Goal: Task Accomplishment & Management: Manage account settings

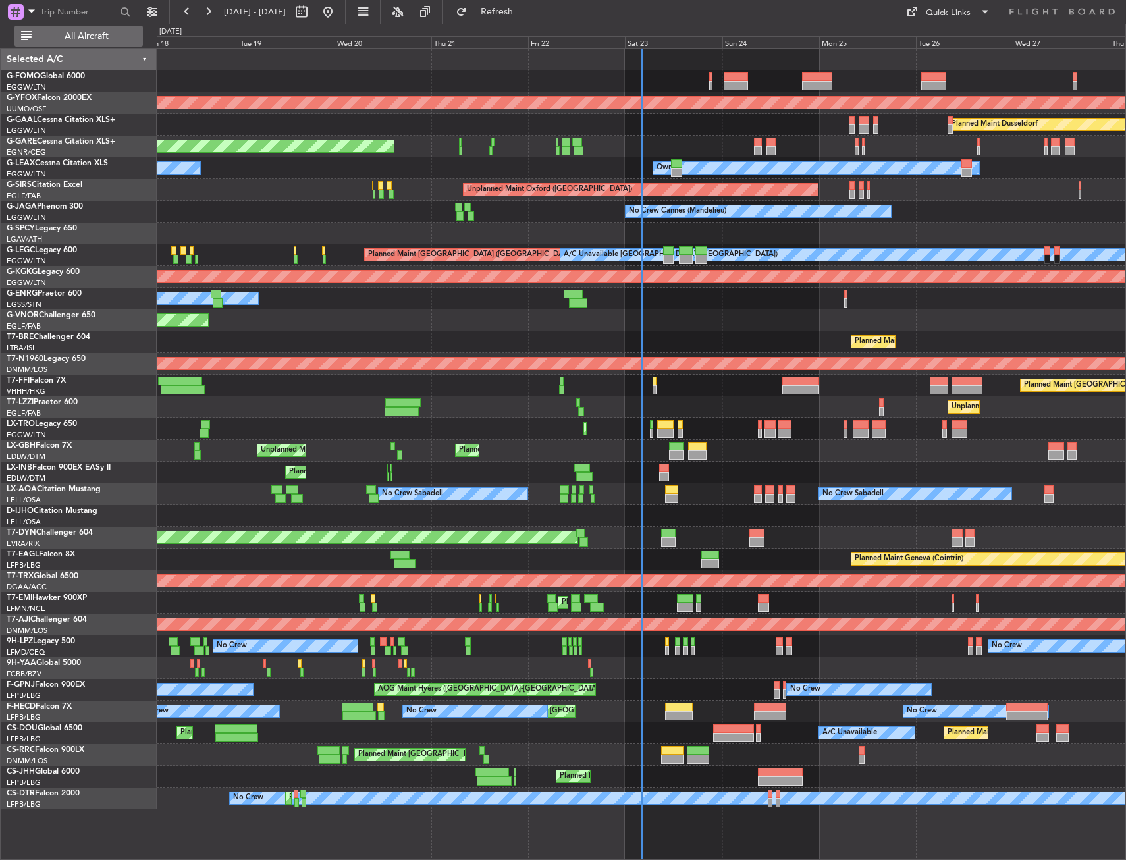
click at [84, 40] on span "All Aircraft" at bounding box center [86, 36] width 105 height 9
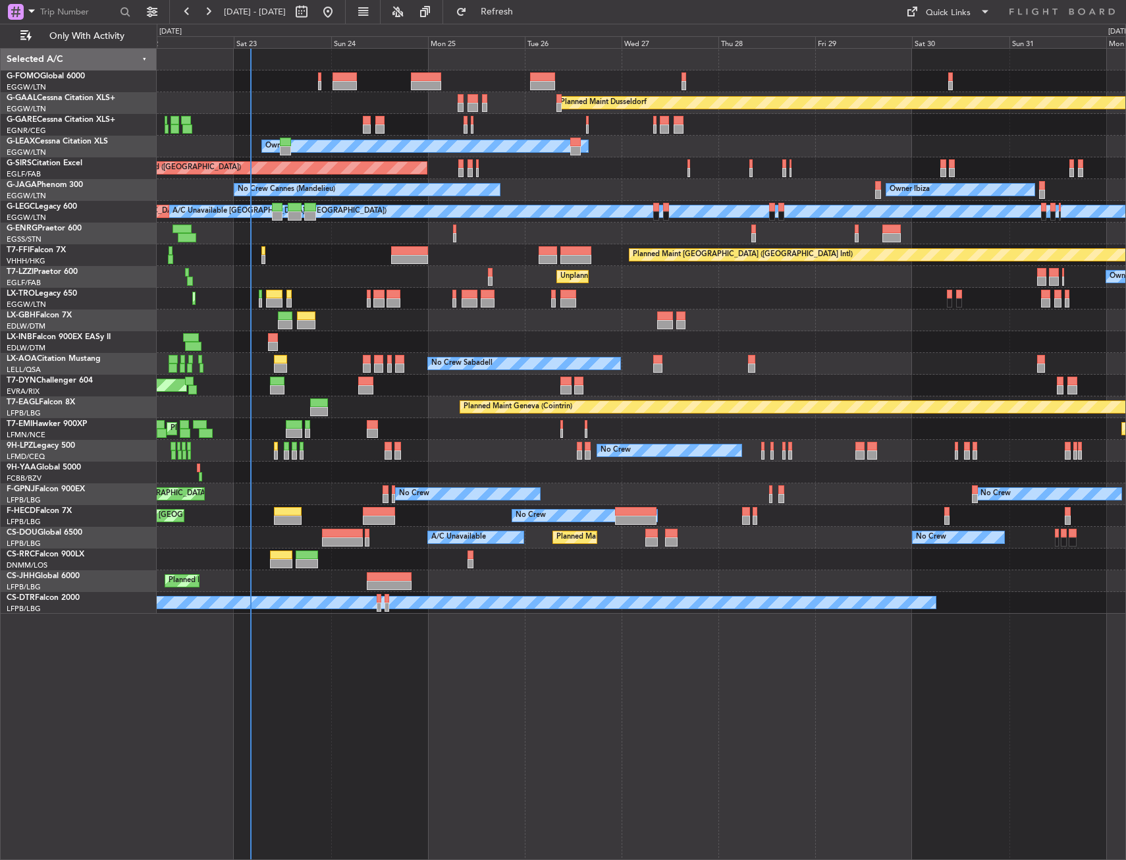
click at [443, 317] on div "Planned Maint Dusseldorf Unplanned Maint Chester Owner Unplanned Maint Oxford (…" at bounding box center [641, 331] width 969 height 565
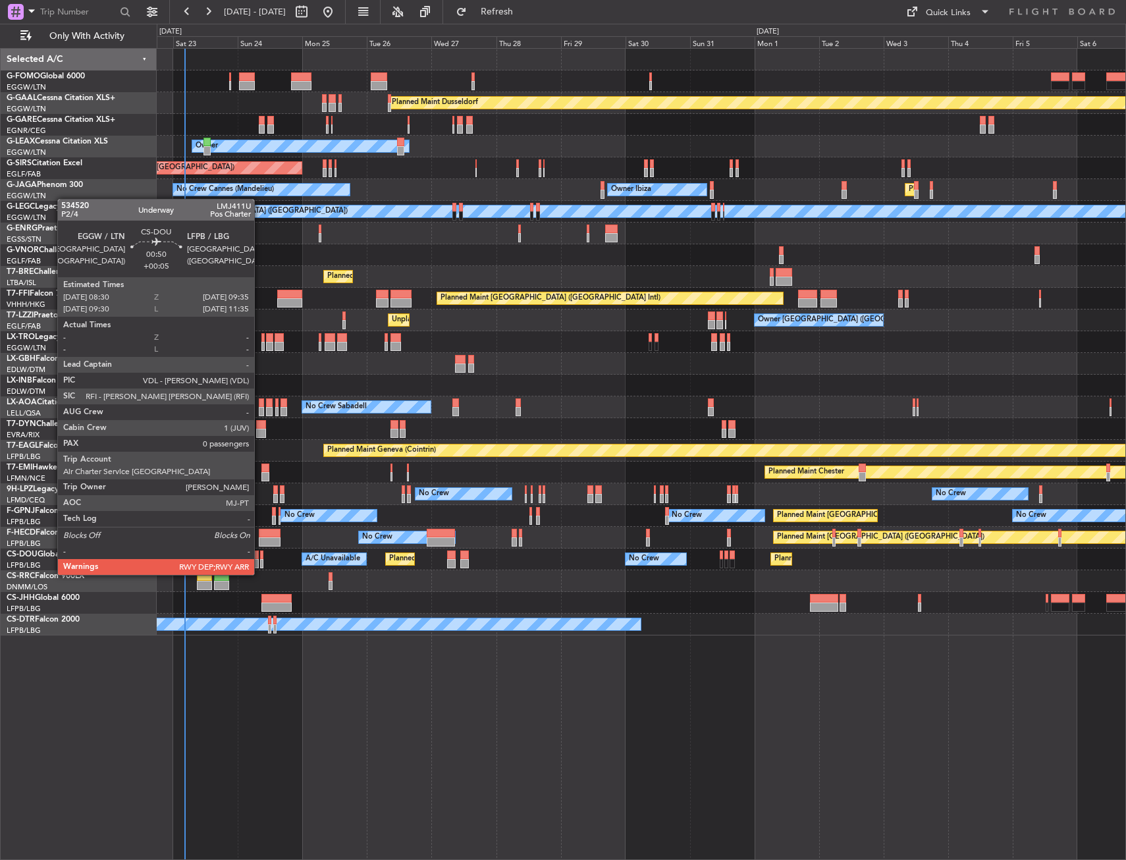
click at [260, 562] on div at bounding box center [261, 563] width 3 height 9
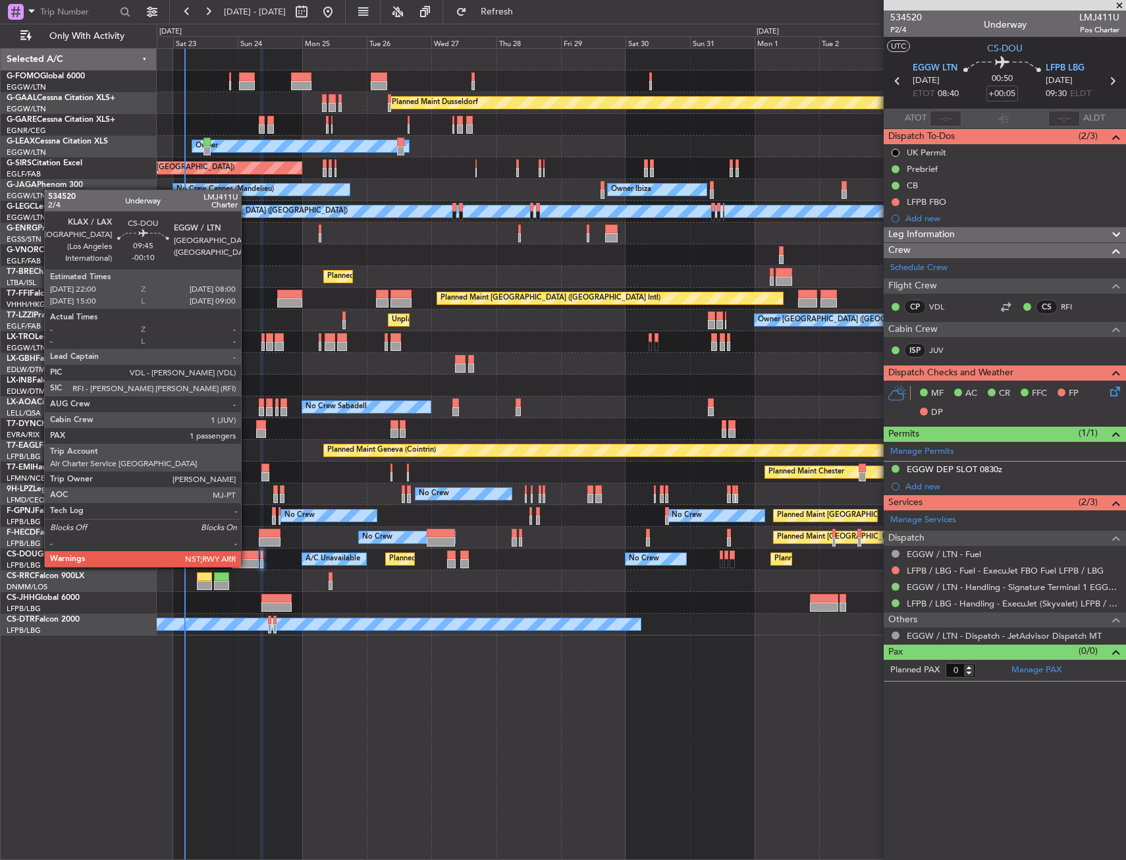
click at [247, 553] on div at bounding box center [245, 555] width 27 height 9
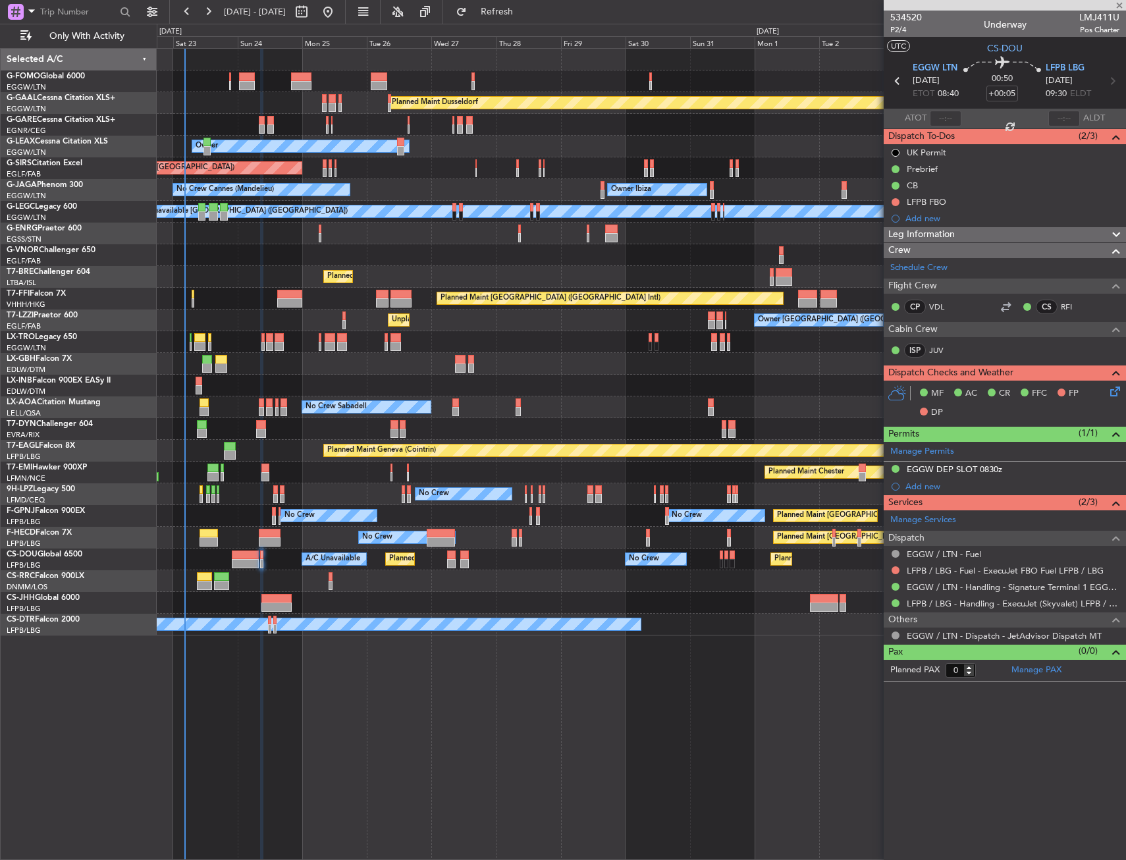
type input "-00:10"
type input "1"
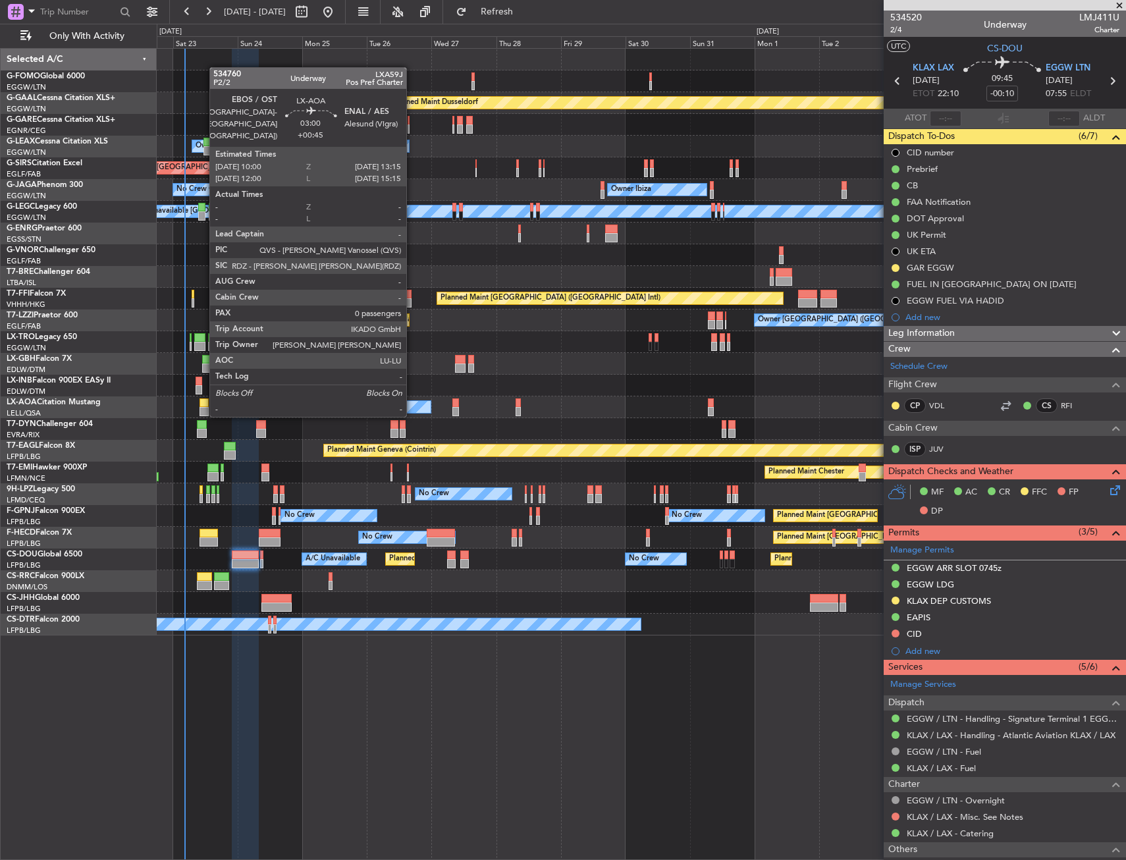
click at [203, 414] on div at bounding box center [204, 411] width 9 height 9
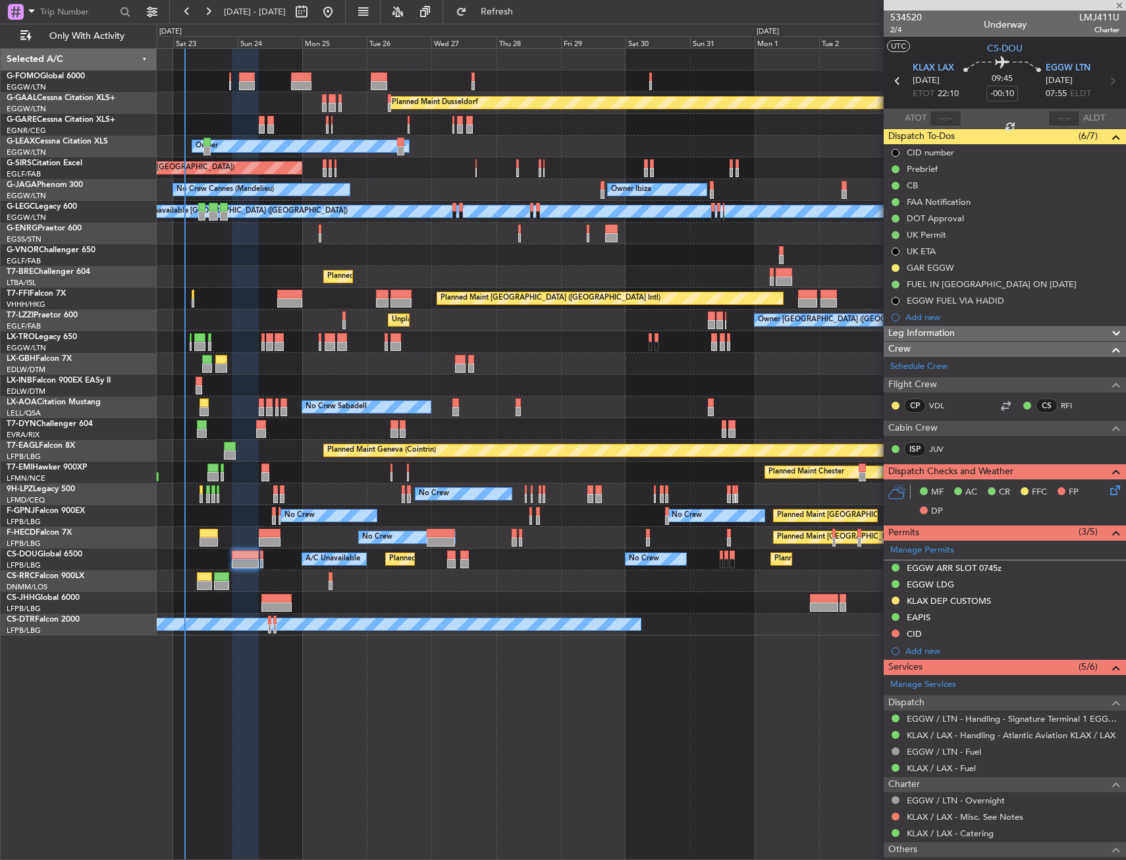
type input "+00:45"
type input "0"
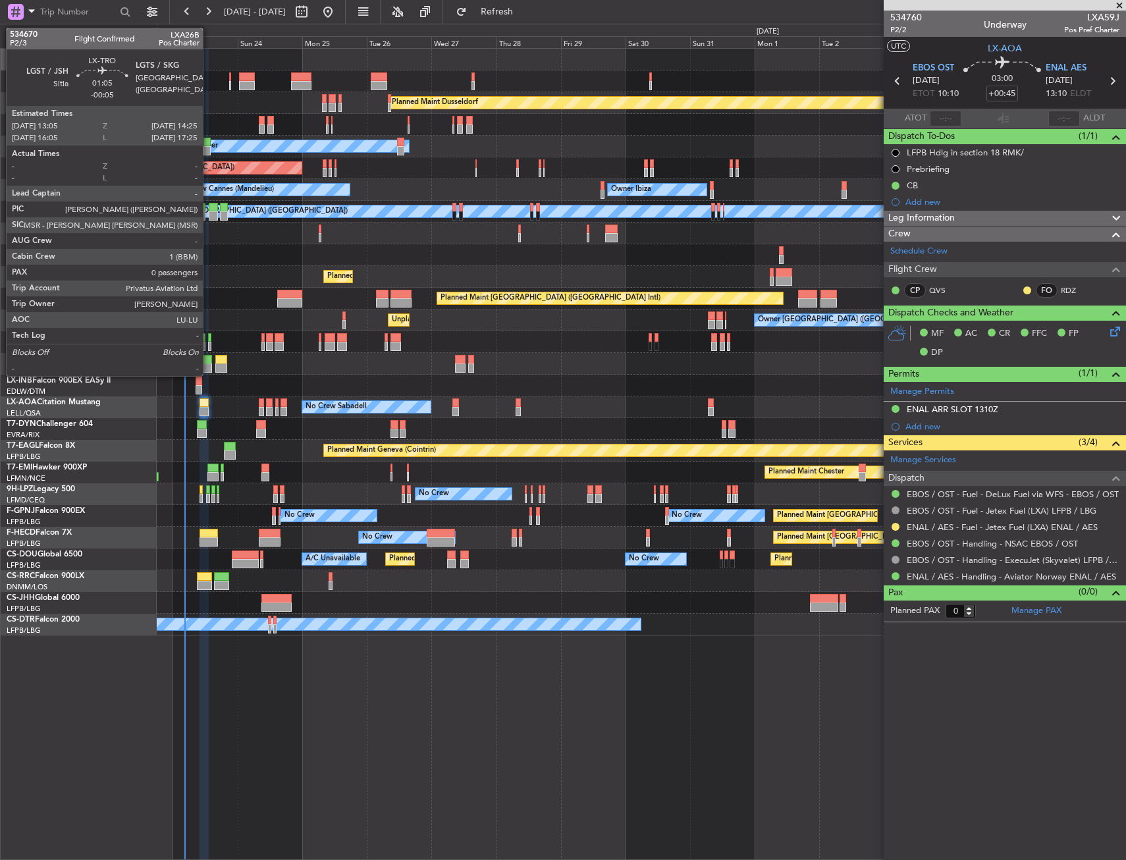
click at [209, 339] on div at bounding box center [210, 337] width 4 height 9
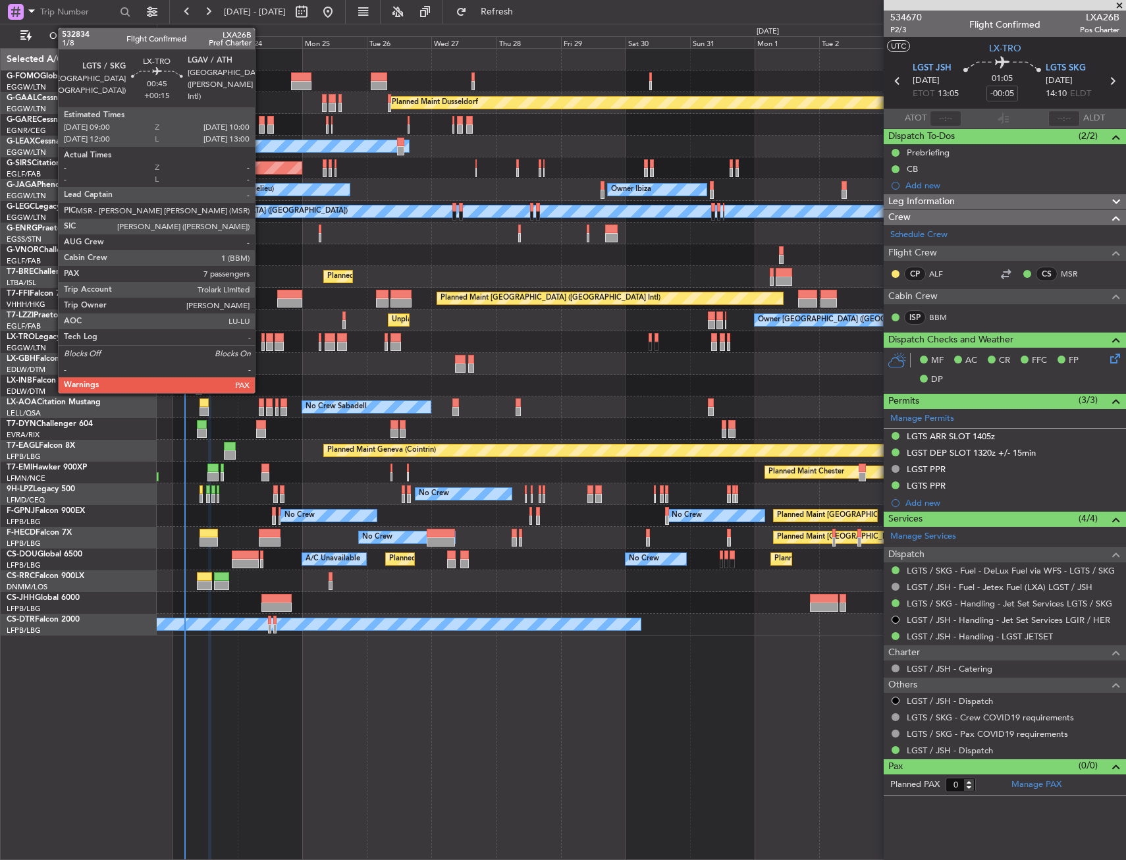
click at [261, 346] on div at bounding box center [262, 346] width 3 height 9
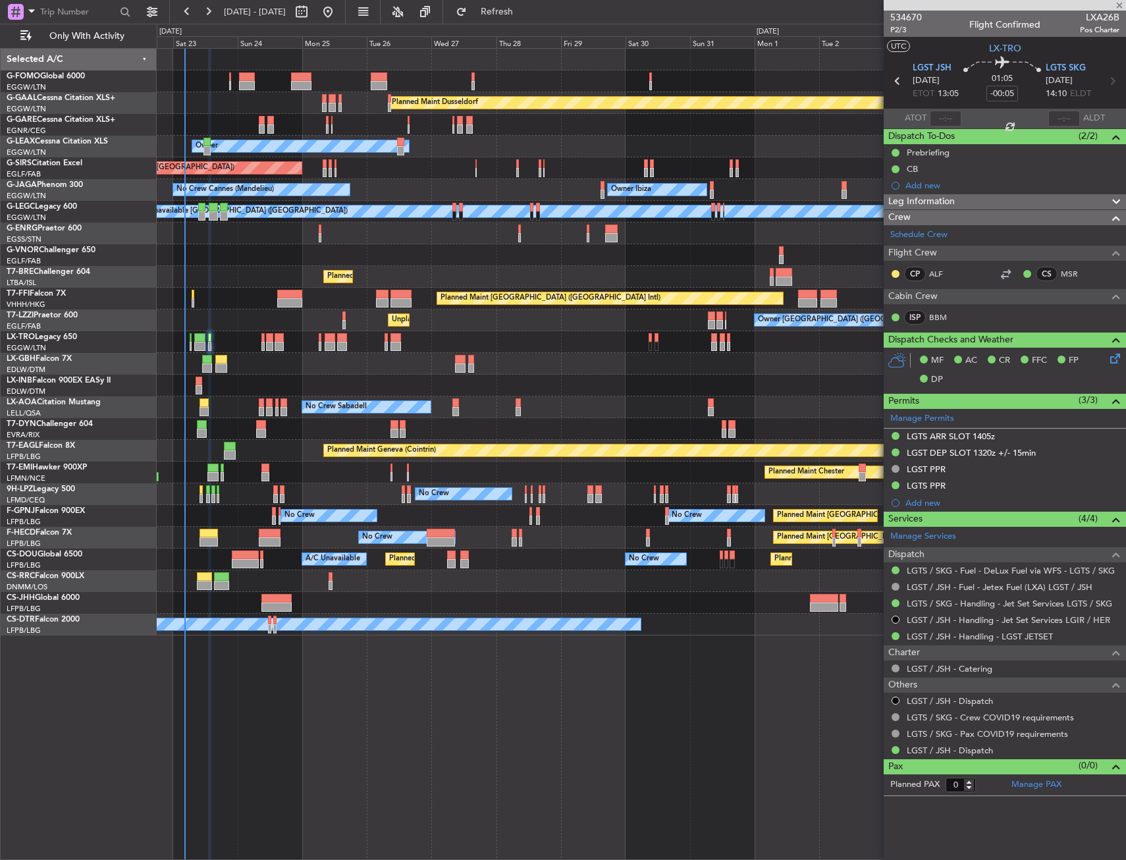
type input "+00:15"
type input "7"
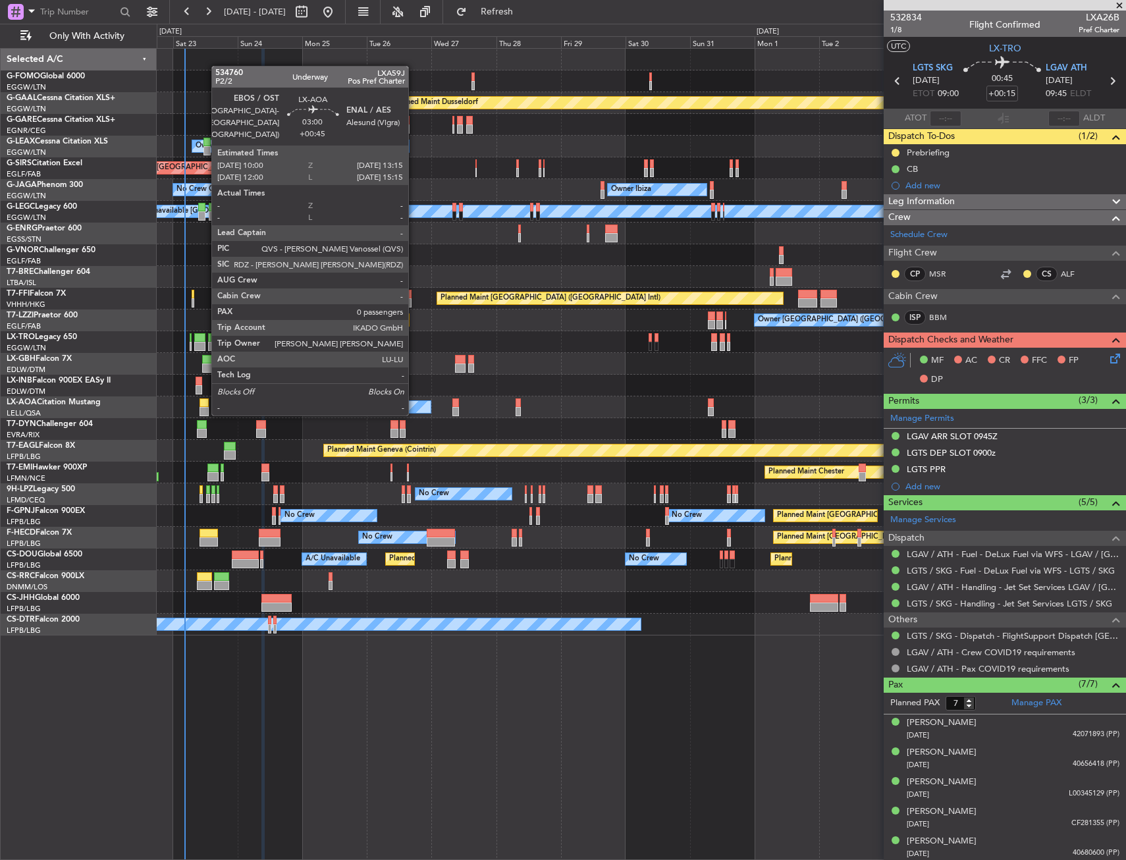
click at [205, 413] on div at bounding box center [204, 411] width 9 height 9
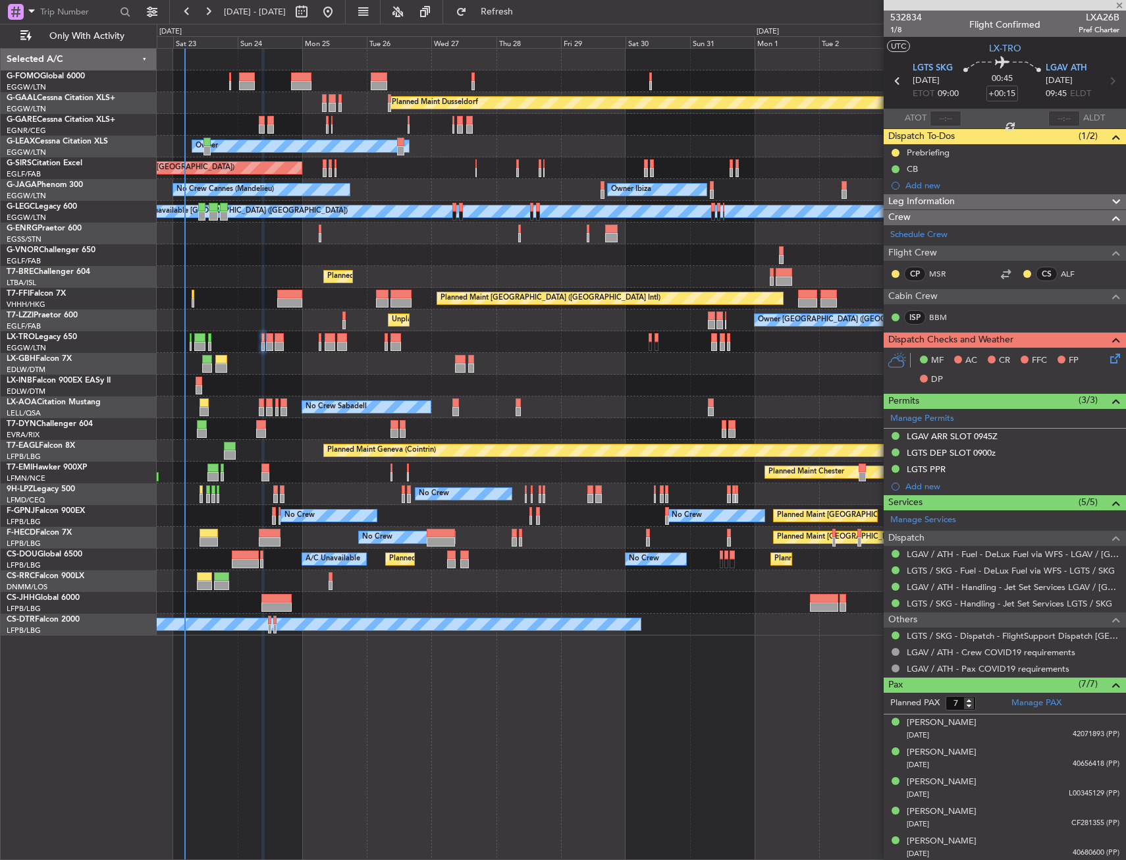
type input "+00:45"
type input "0"
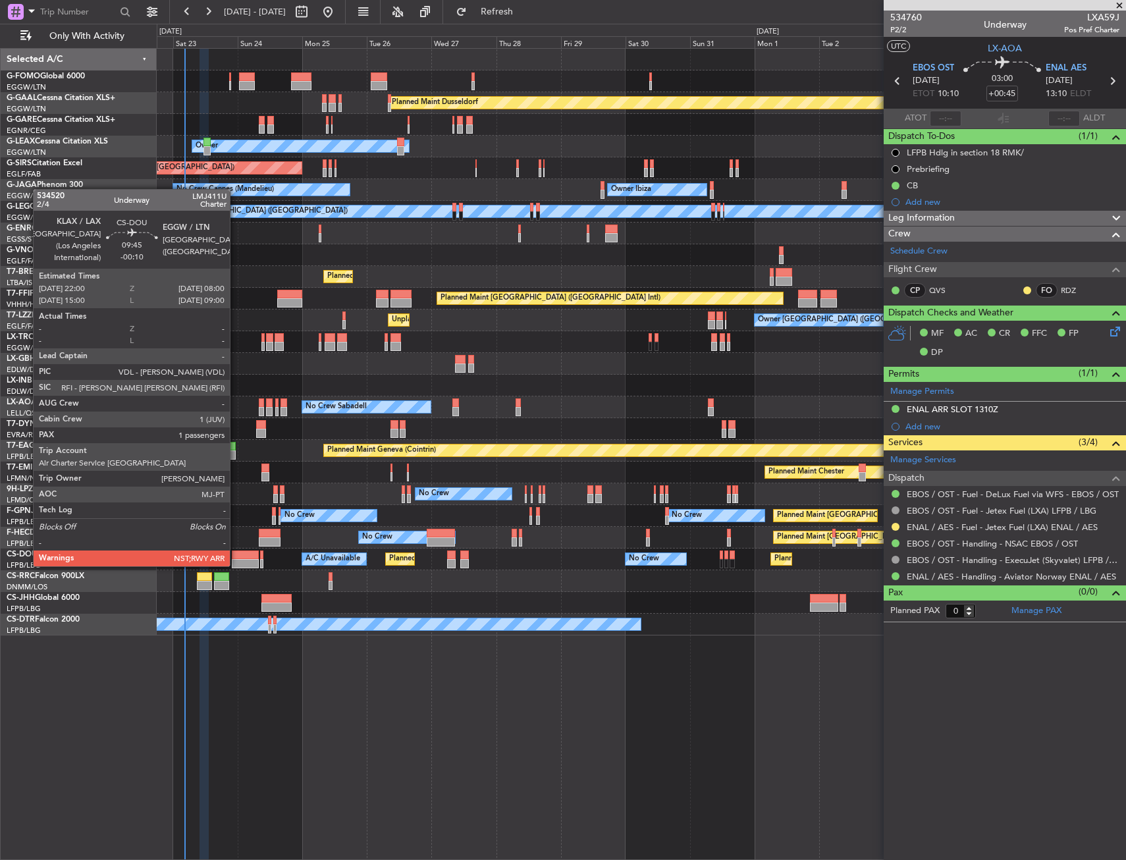
click at [236, 553] on div at bounding box center [245, 555] width 27 height 9
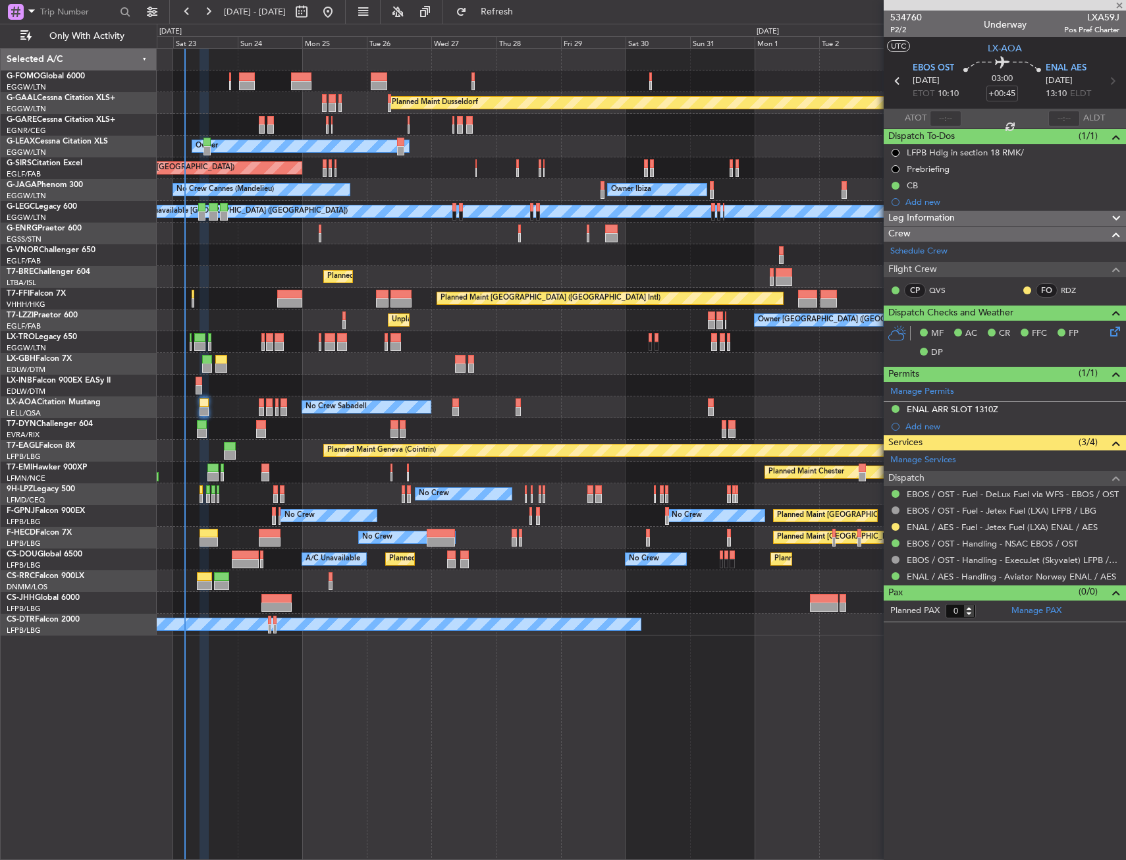
type input "-00:10"
type input "1"
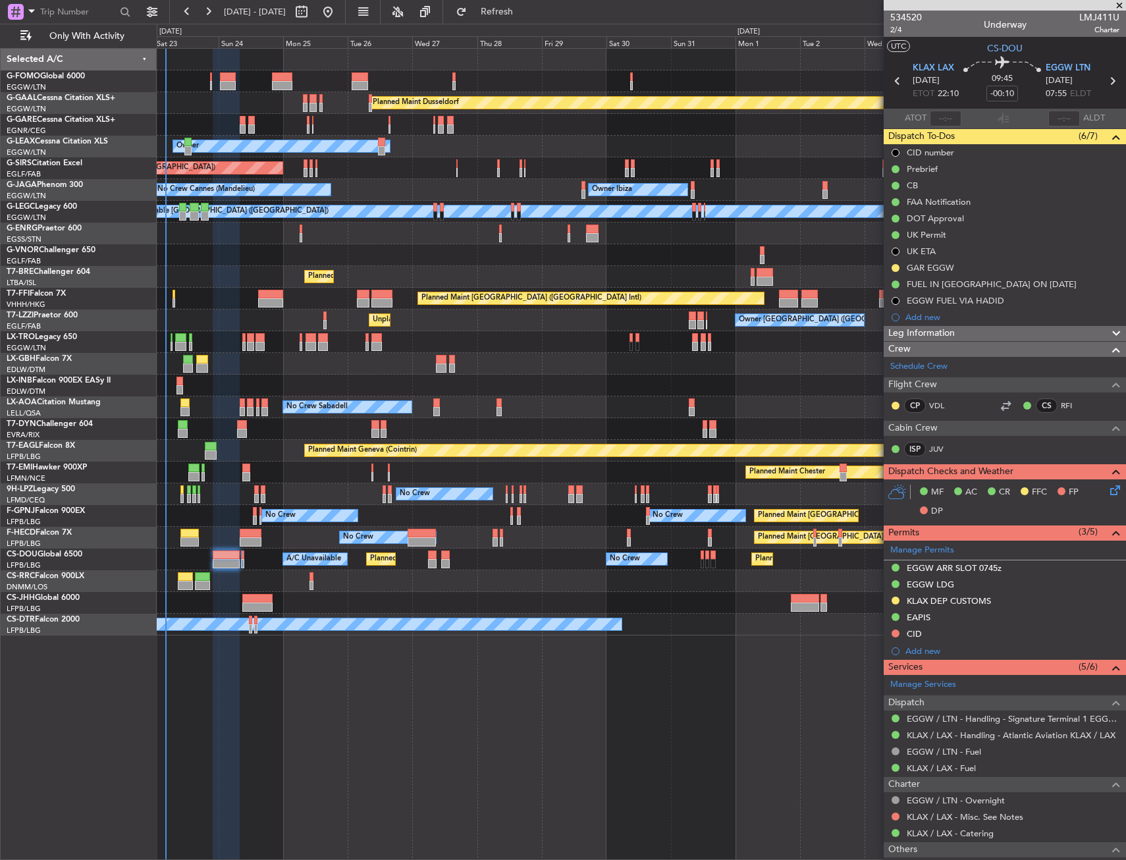
click at [248, 364] on div "Planned Maint Nice (Côte d'Azur Airport) Unplanned Maint Paris (Le Bourget)" at bounding box center [641, 364] width 969 height 22
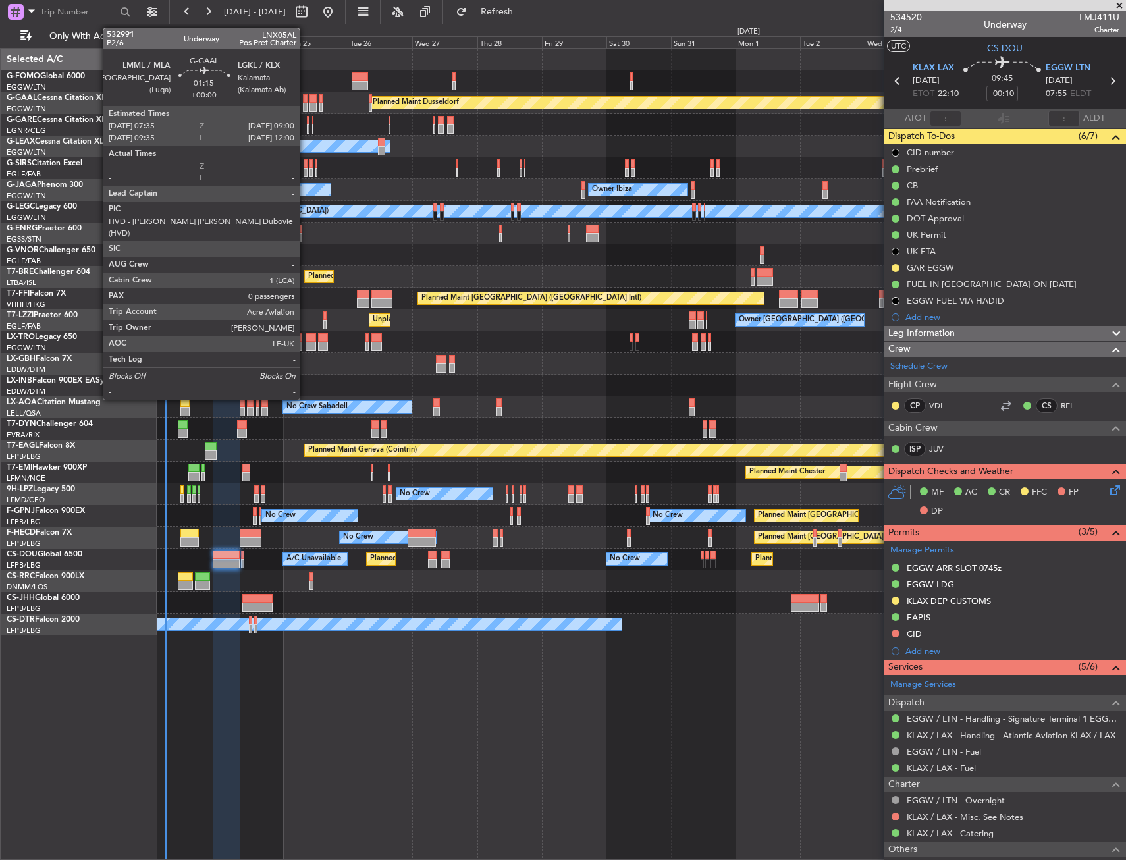
click at [306, 103] on div at bounding box center [305, 107] width 4 height 9
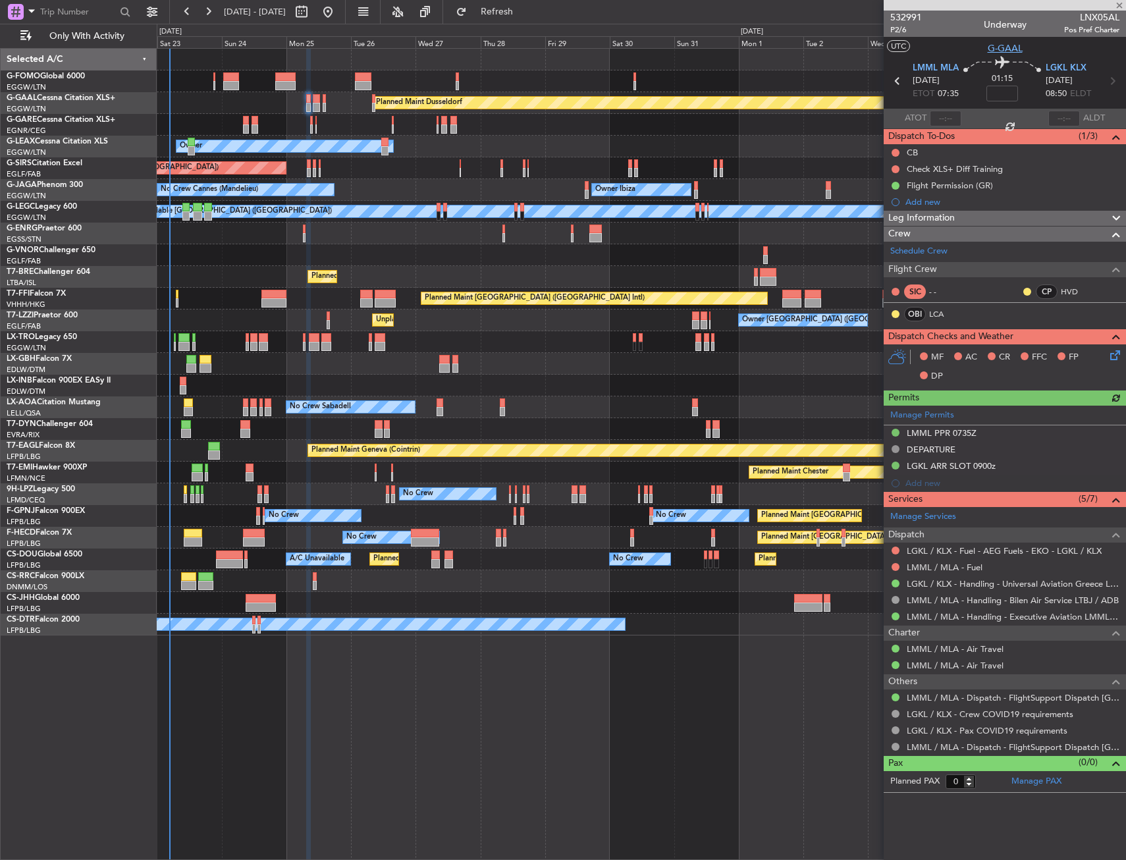
click at [999, 52] on span "G-GAAL" at bounding box center [1005, 48] width 35 height 14
click at [894, 28] on span "P2/6" at bounding box center [906, 29] width 32 height 11
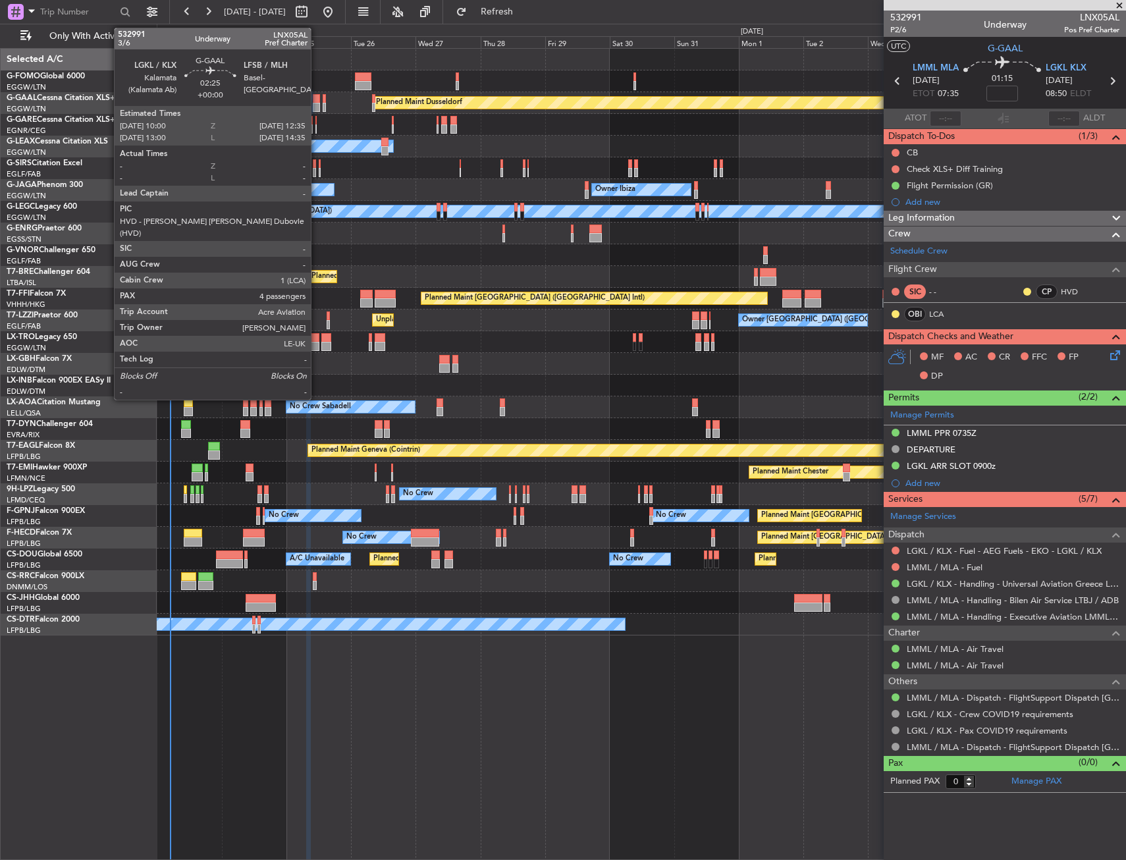
click at [317, 99] on div at bounding box center [316, 98] width 7 height 9
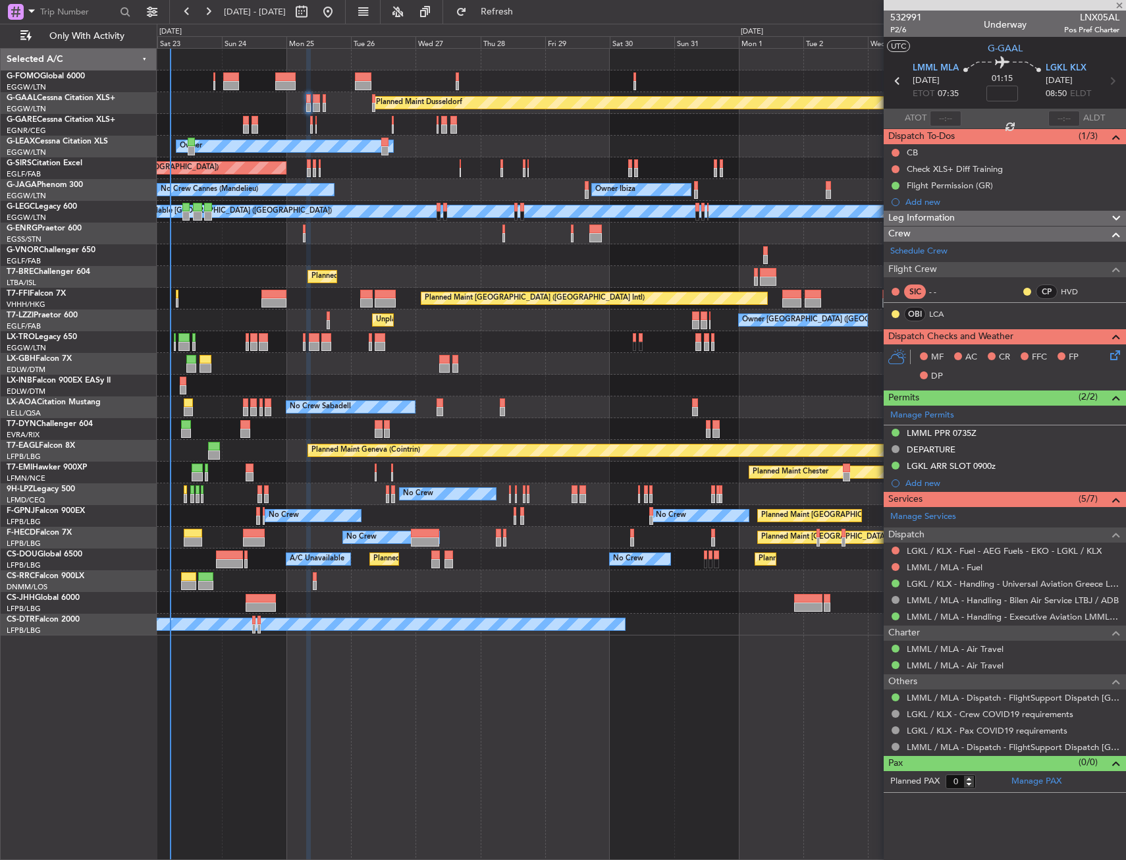
type input "4"
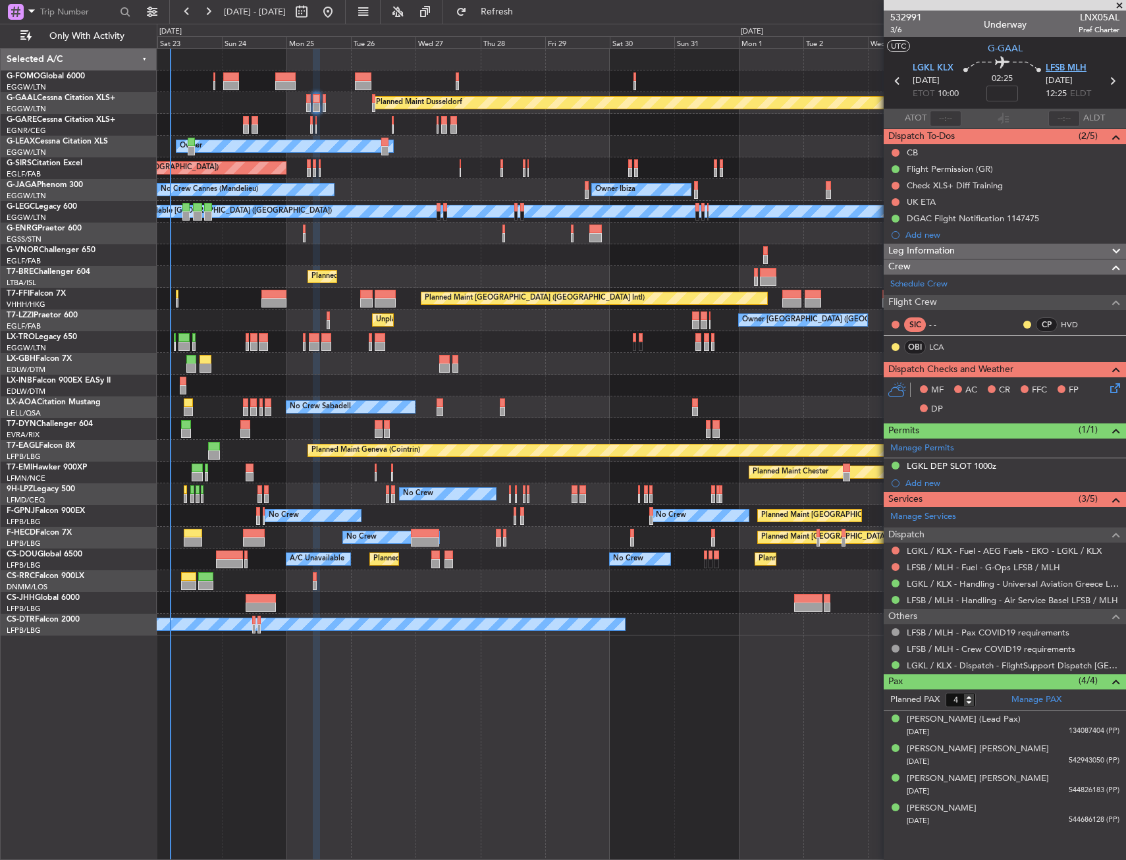
click at [1068, 70] on span "LFSB MLH" at bounding box center [1066, 68] width 41 height 13
click at [894, 34] on span "3/6" at bounding box center [906, 29] width 32 height 11
click at [903, 33] on span "3/6" at bounding box center [906, 29] width 32 height 11
click at [1012, 95] on input at bounding box center [1003, 94] width 32 height 16
click at [955, 55] on section "UTC G-GAAL" at bounding box center [1005, 47] width 242 height 20
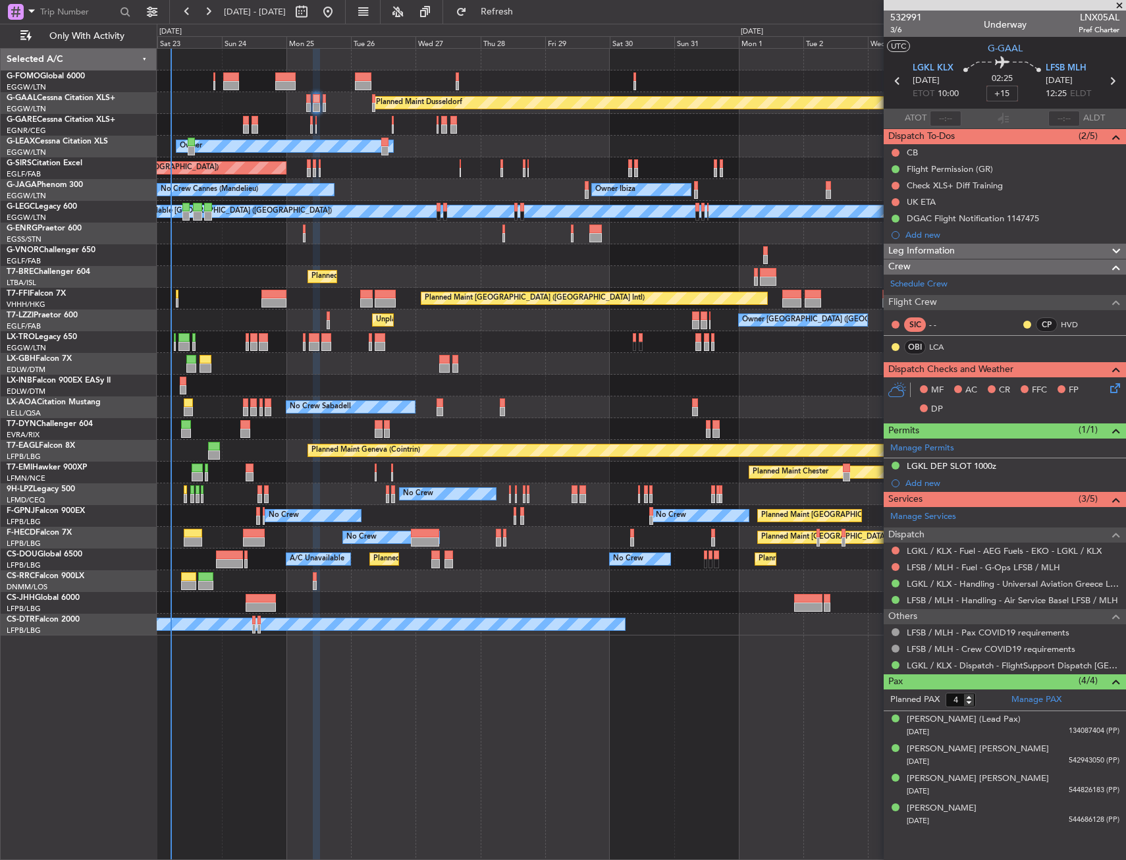
type input "+00:15"
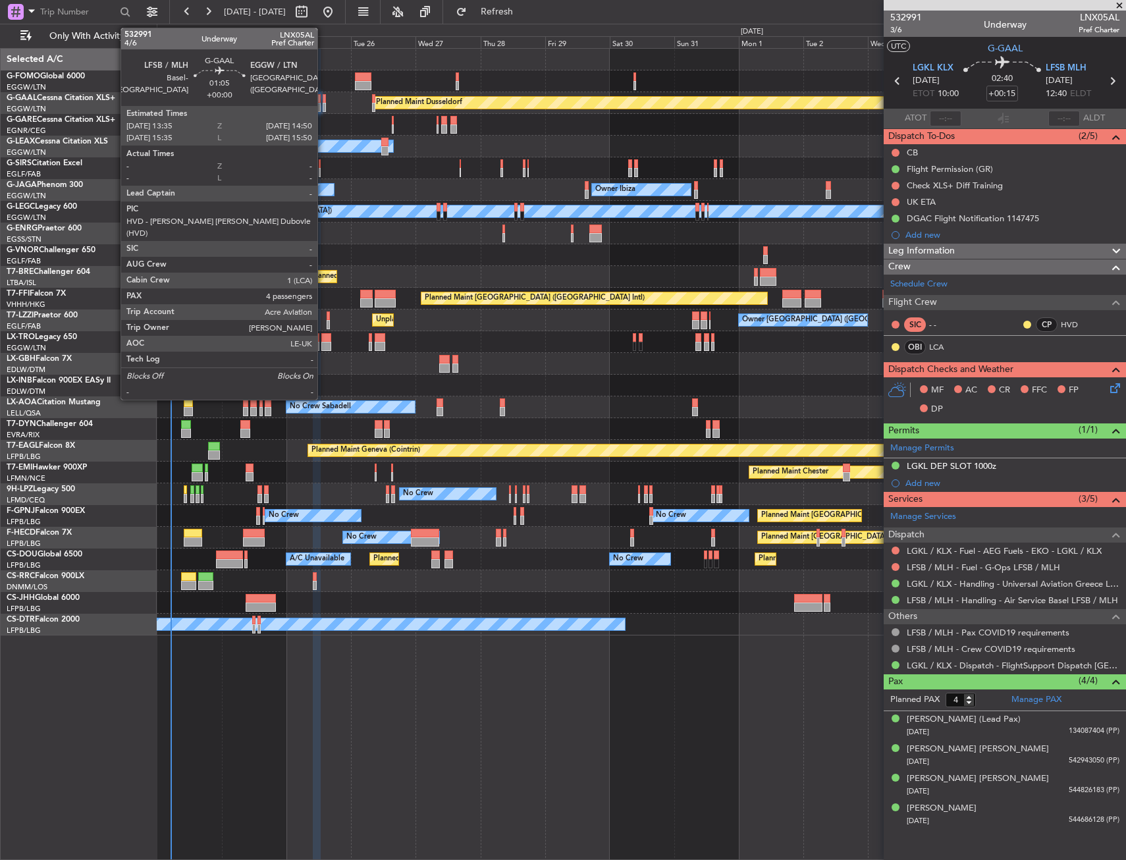
click at [323, 111] on div at bounding box center [325, 107] width 4 height 9
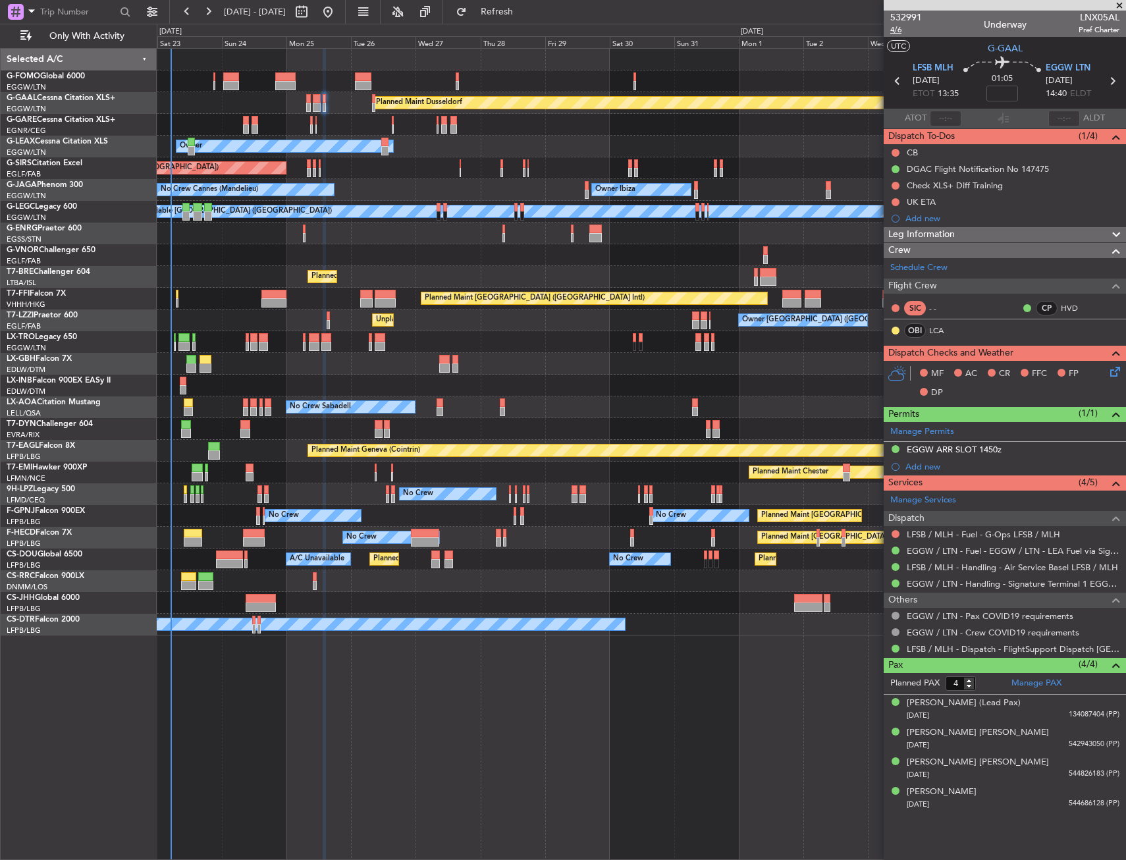
click at [904, 29] on span "4/6" at bounding box center [906, 29] width 32 height 11
click at [994, 97] on input at bounding box center [1003, 94] width 32 height 16
click at [961, 43] on section "UTC G-GAAL" at bounding box center [1005, 47] width 242 height 20
click at [925, 584] on link "EGGW / LTN - Handling - Signature Terminal 1 EGGW / LTN" at bounding box center [1013, 583] width 213 height 11
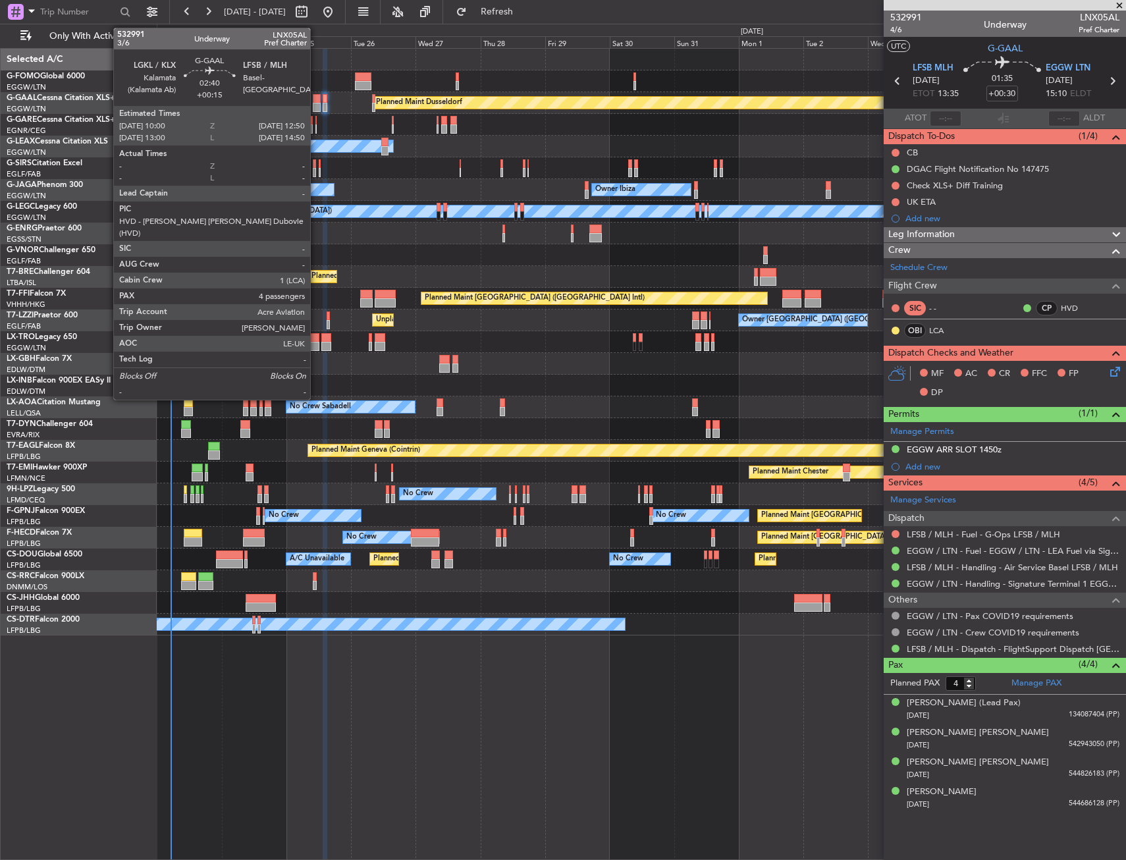
click at [316, 97] on div at bounding box center [317, 98] width 8 height 9
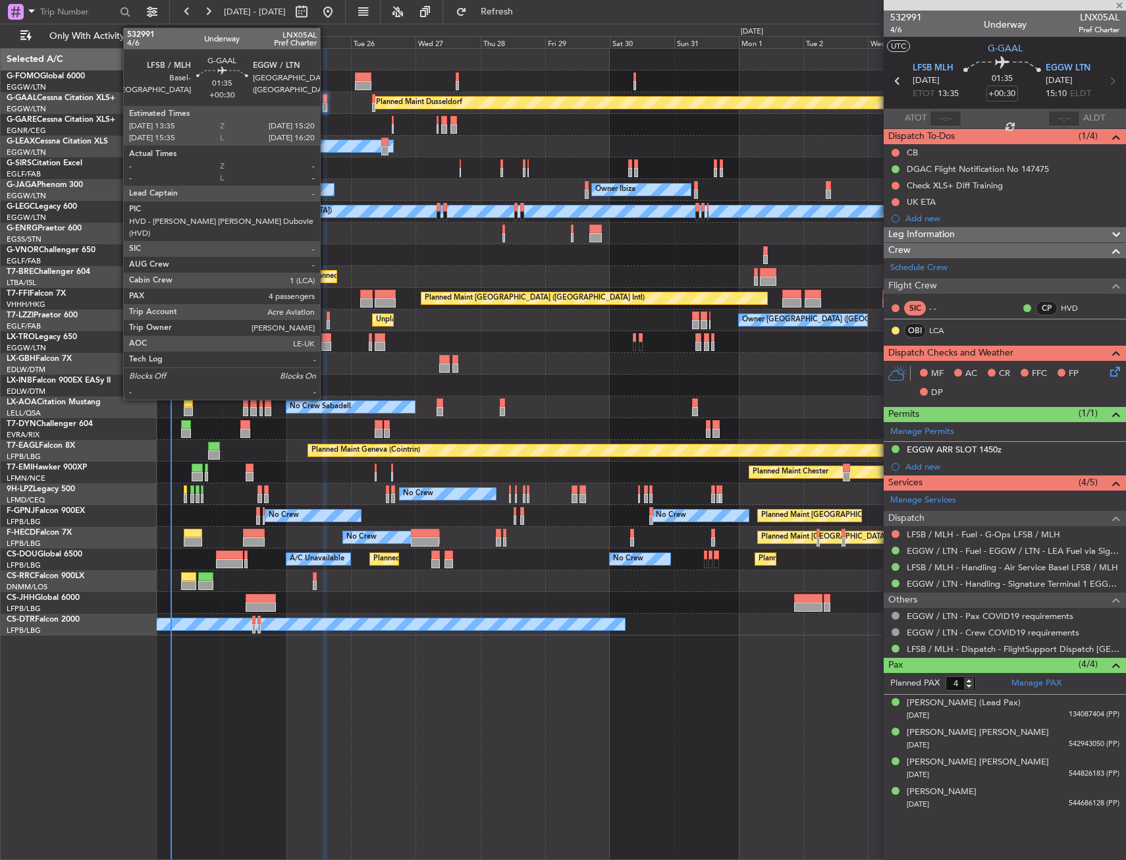
click at [326, 98] on div at bounding box center [325, 98] width 5 height 9
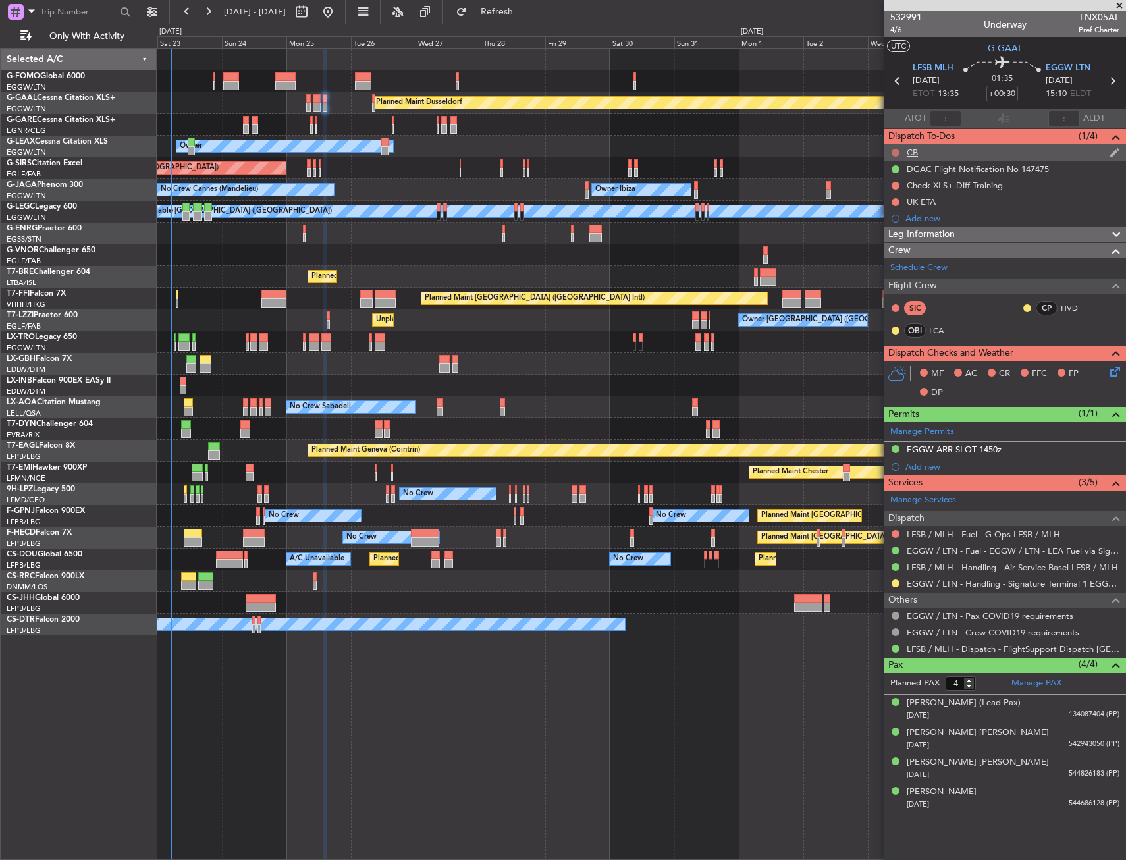
click at [896, 156] on mat-tooltip-component "Not Started" at bounding box center [895, 173] width 63 height 35
click at [896, 151] on button at bounding box center [896, 153] width 8 height 8
click at [886, 208] on span "Completed" at bounding box center [901, 210] width 43 height 13
click at [1112, 373] on icon at bounding box center [1113, 369] width 11 height 11
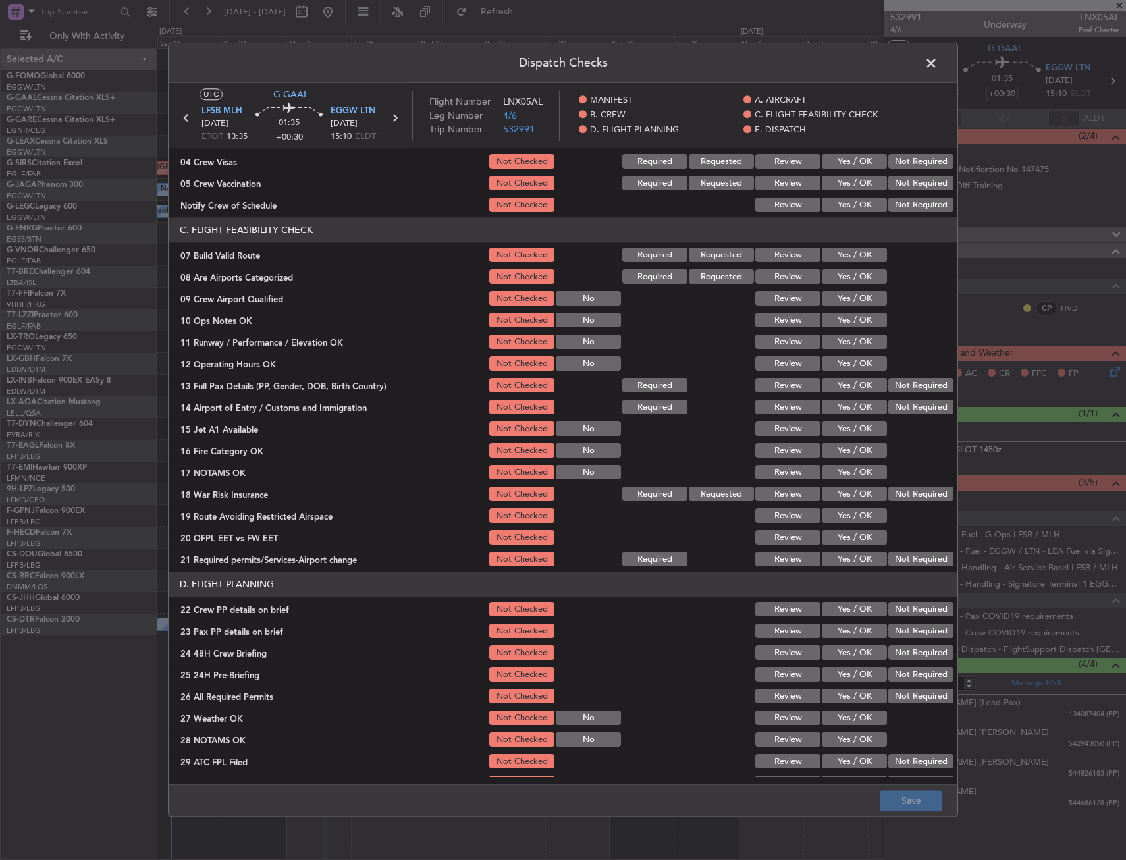
scroll to position [198, 0]
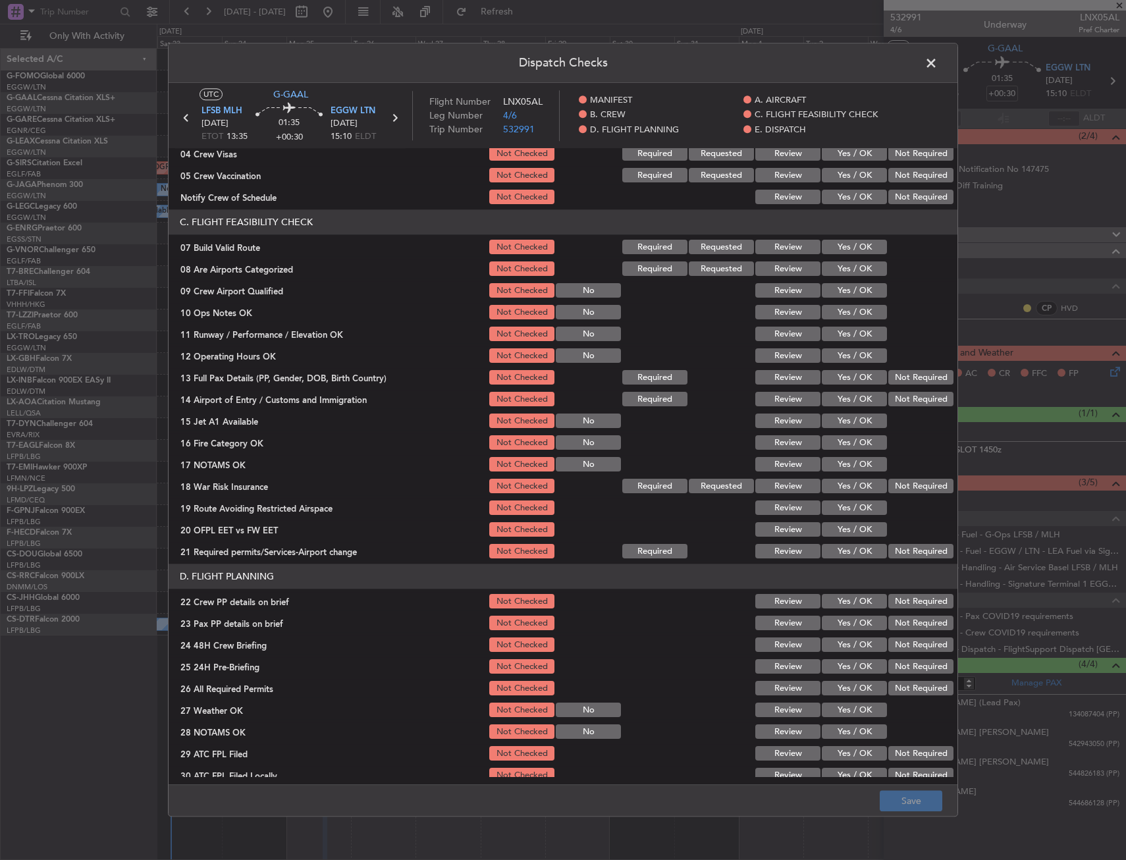
click at [851, 249] on button "Yes / OK" at bounding box center [854, 247] width 65 height 14
click at [850, 309] on button "Yes / OK" at bounding box center [854, 313] width 65 height 14
click at [849, 331] on button "Yes / OK" at bounding box center [854, 334] width 65 height 14
click at [850, 354] on button "Yes / OK" at bounding box center [854, 356] width 65 height 14
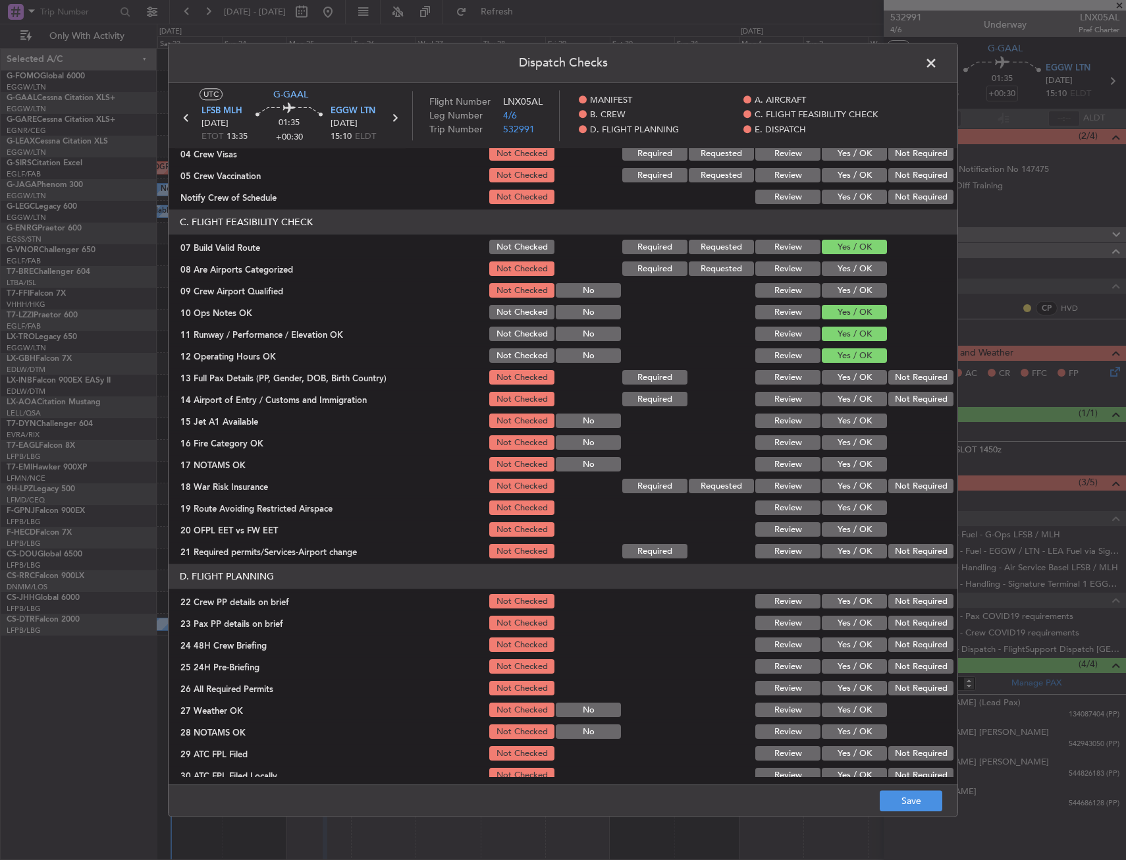
click at [851, 375] on button "Yes / OK" at bounding box center [854, 378] width 65 height 14
click at [839, 398] on button "Yes / OK" at bounding box center [854, 400] width 65 height 14
drag, startPoint x: 834, startPoint y: 419, endPoint x: 834, endPoint y: 441, distance: 22.4
click at [834, 421] on button "Yes / OK" at bounding box center [854, 421] width 65 height 14
drag, startPoint x: 834, startPoint y: 441, endPoint x: 834, endPoint y: 460, distance: 19.1
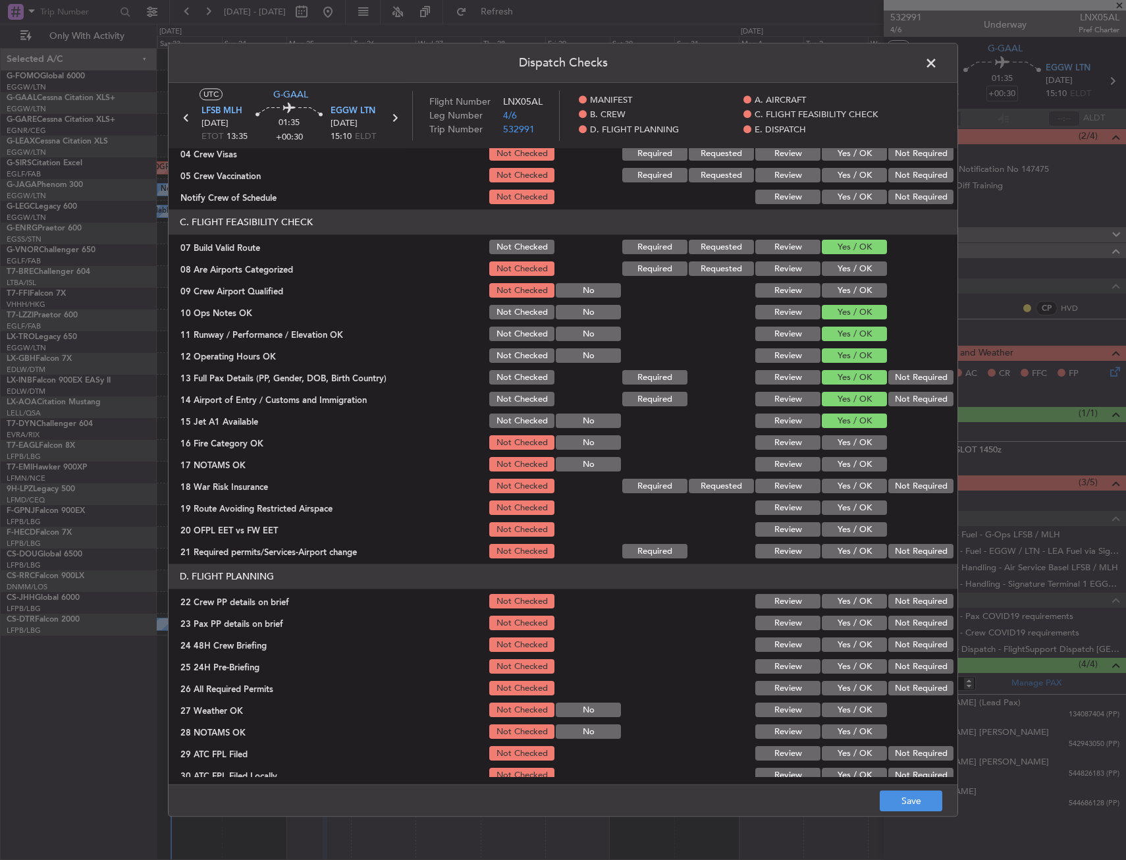
click at [834, 443] on button "Yes / OK" at bounding box center [854, 443] width 65 height 14
click at [834, 466] on button "Yes / OK" at bounding box center [854, 465] width 65 height 14
click at [836, 483] on button "Yes / OK" at bounding box center [854, 486] width 65 height 14
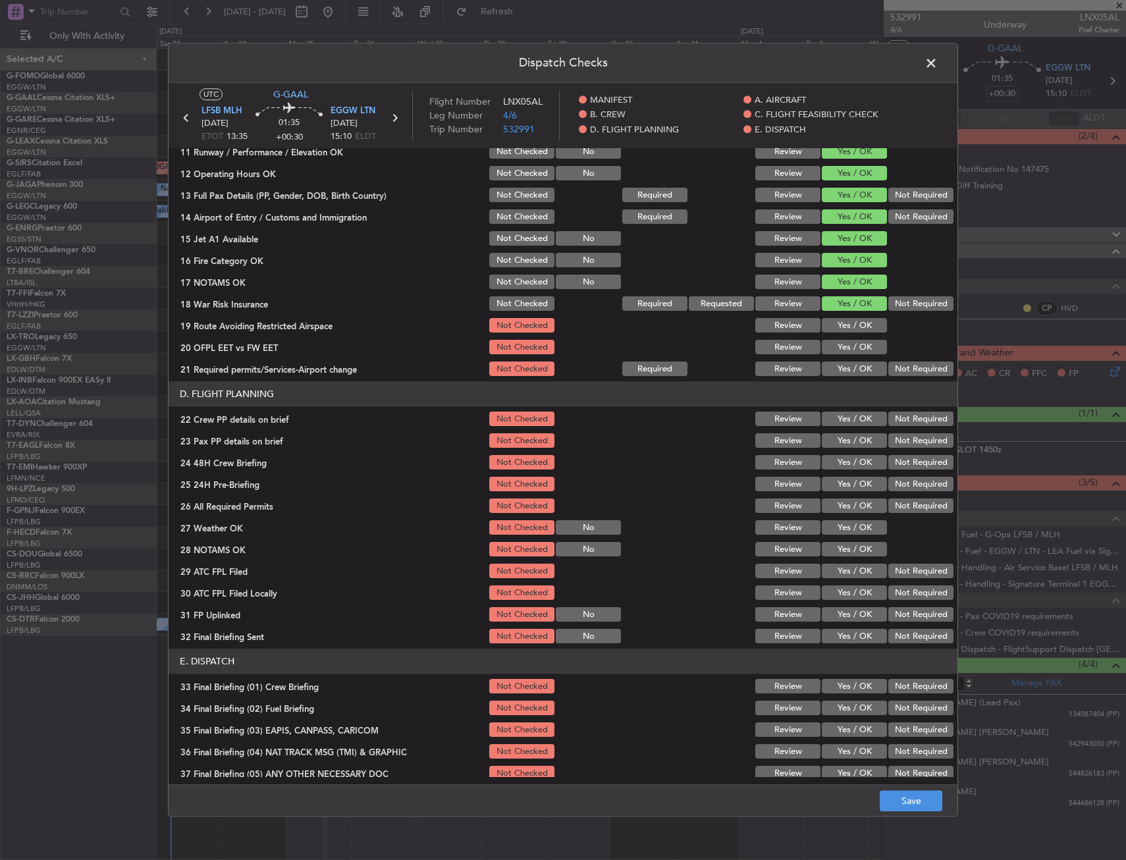
scroll to position [395, 0]
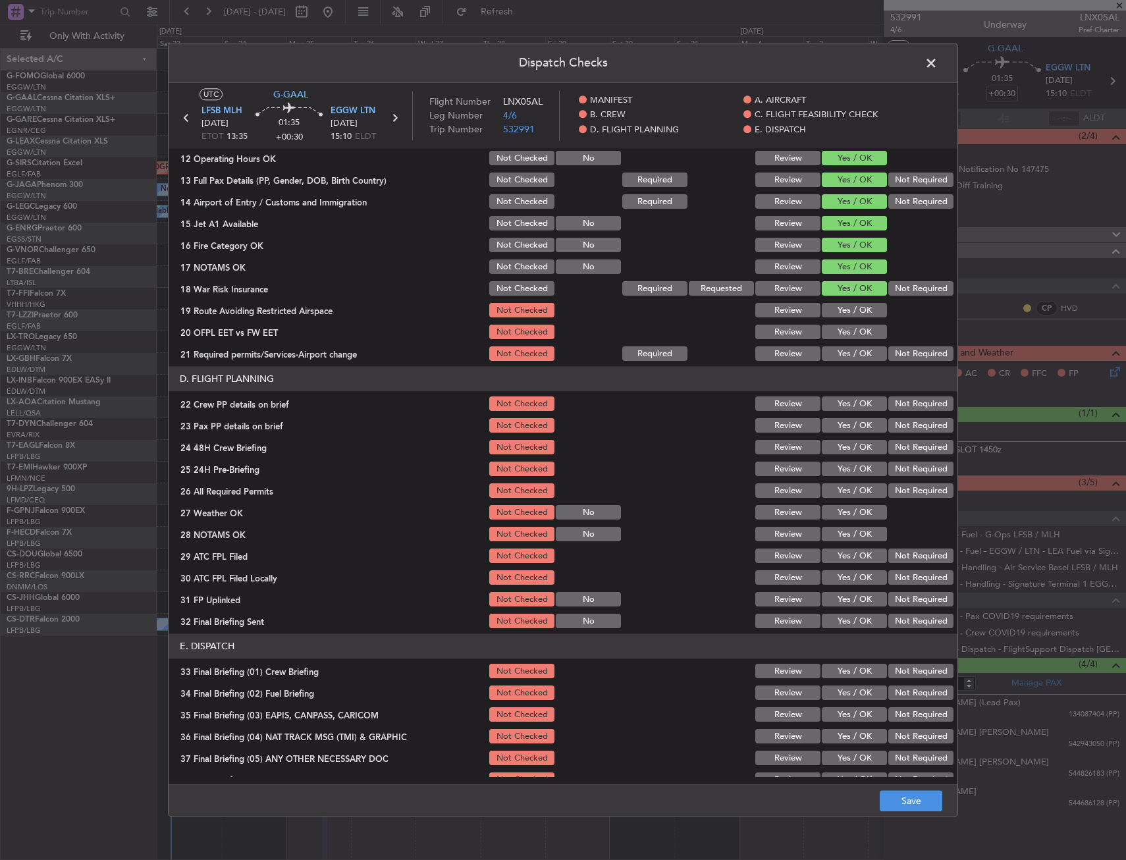
click at [855, 310] on button "Yes / OK" at bounding box center [854, 311] width 65 height 14
click at [857, 332] on button "Yes / OK" at bounding box center [854, 332] width 65 height 14
click at [855, 353] on button "Yes / OK" at bounding box center [854, 354] width 65 height 14
drag, startPoint x: 850, startPoint y: 400, endPoint x: 850, endPoint y: 413, distance: 12.5
click at [850, 404] on button "Yes / OK" at bounding box center [854, 404] width 65 height 14
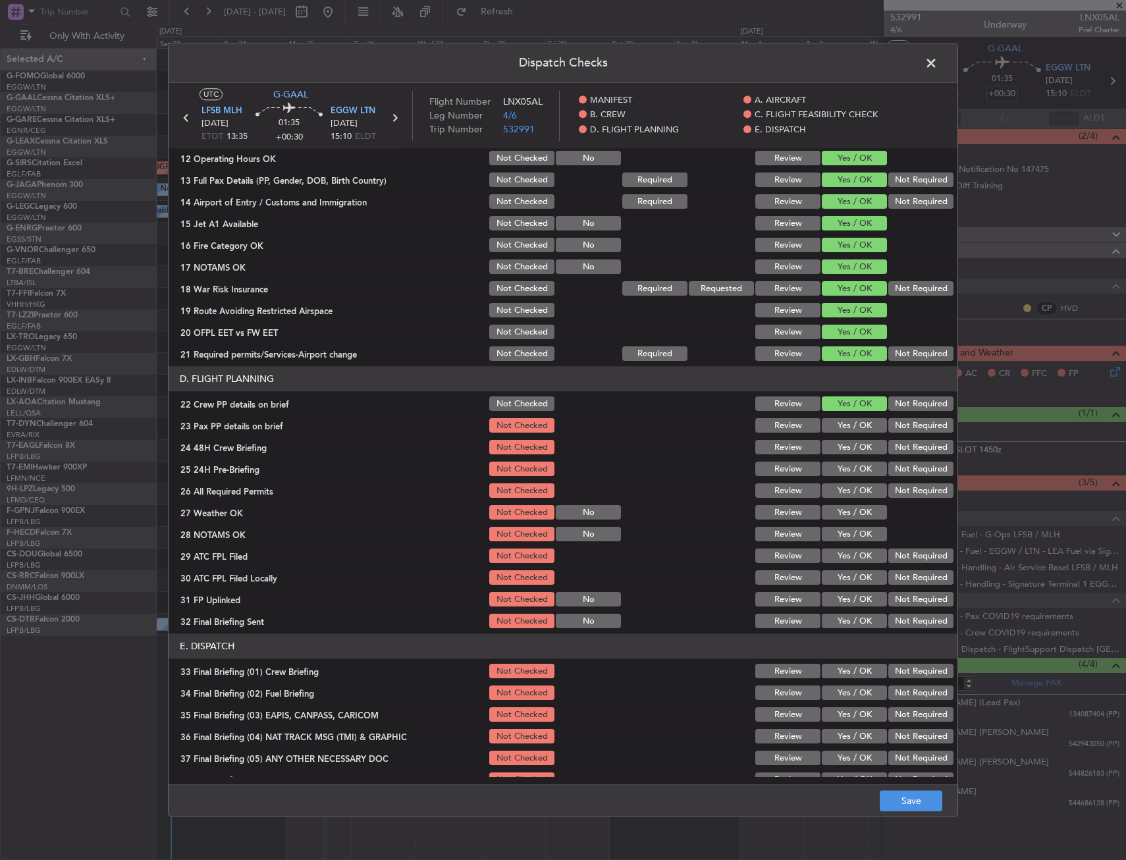
click at [848, 427] on button "Yes / OK" at bounding box center [854, 426] width 65 height 14
click at [846, 450] on button "Yes / OK" at bounding box center [854, 448] width 65 height 14
click at [900, 791] on button "Save" at bounding box center [911, 801] width 63 height 21
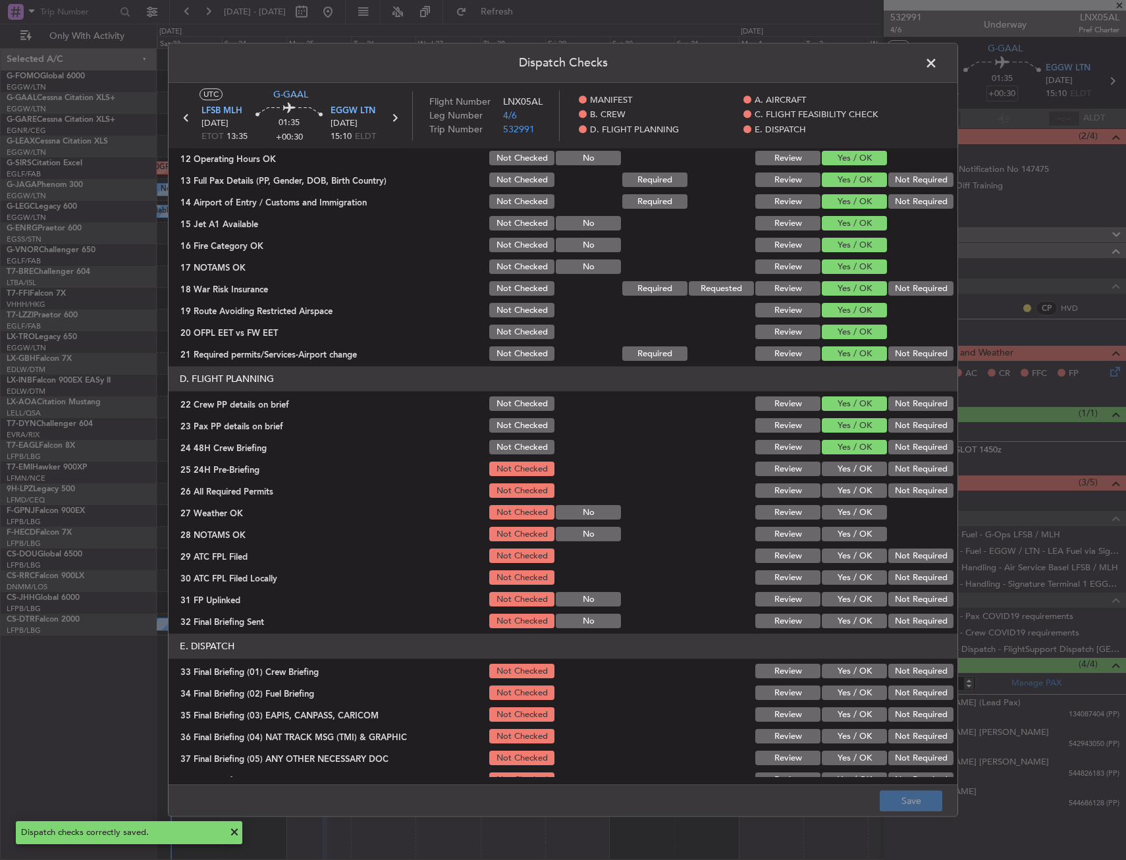
click at [938, 61] on span at bounding box center [938, 66] width 0 height 26
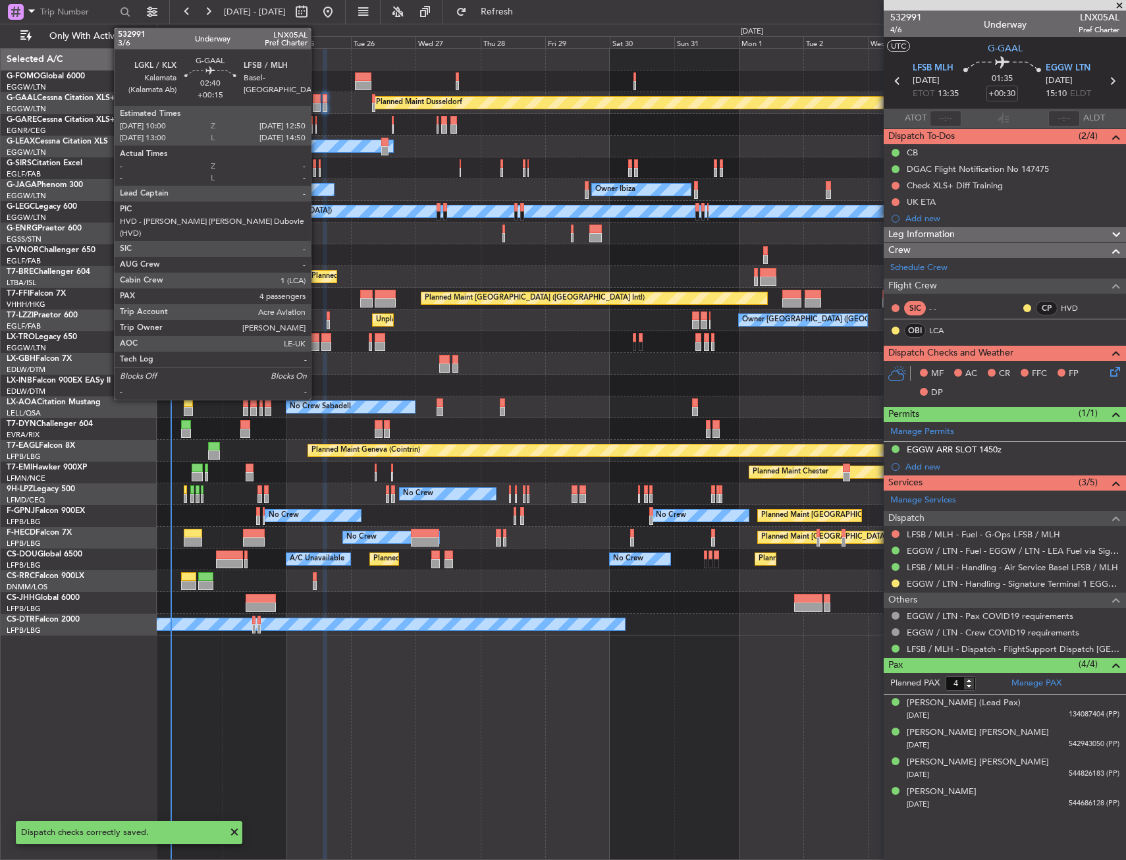
click at [317, 104] on div at bounding box center [317, 107] width 8 height 9
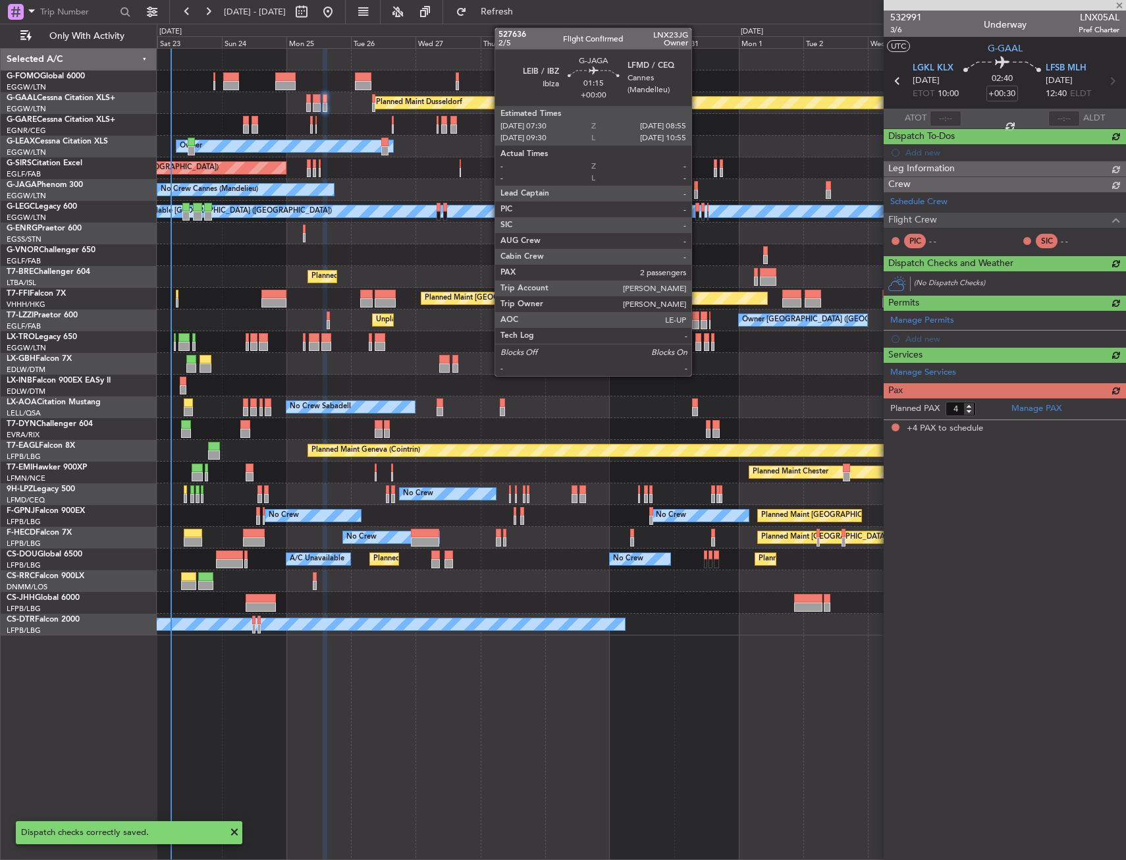
type input "+00:15"
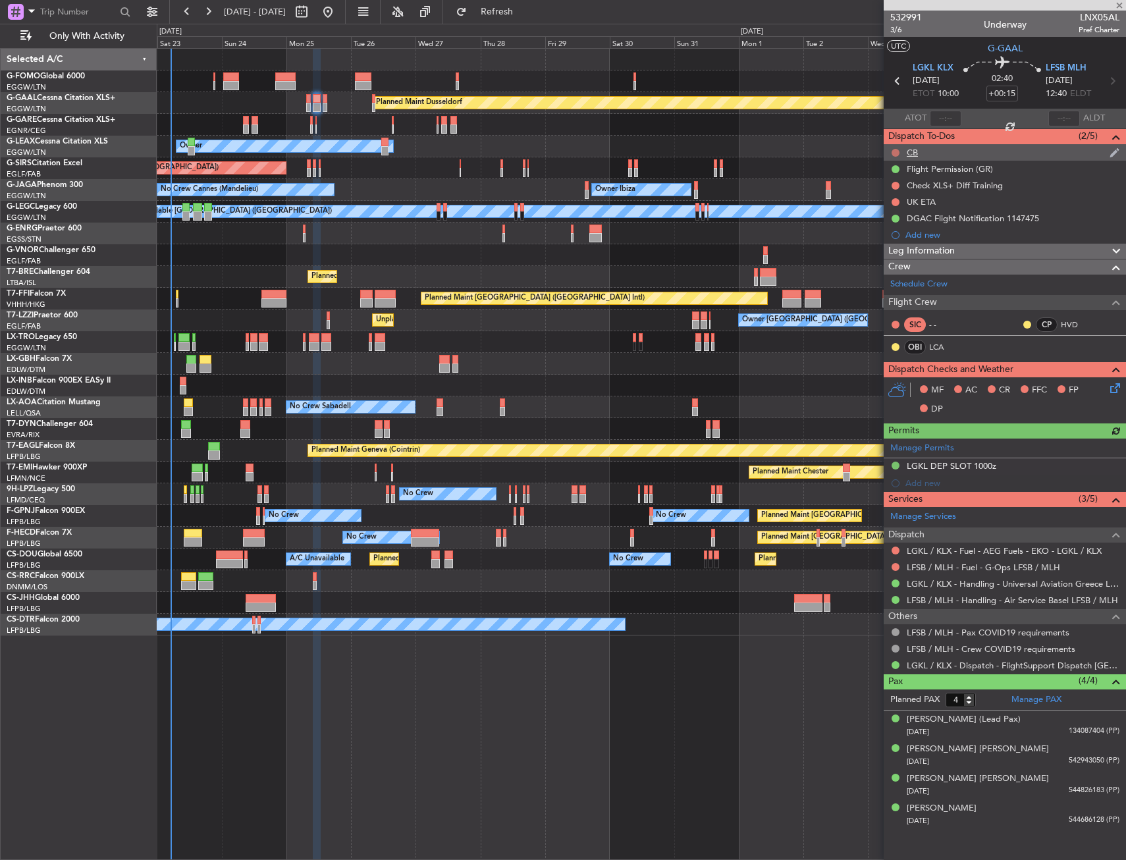
click at [894, 154] on button at bounding box center [896, 153] width 8 height 8
click at [885, 211] on span "Completed" at bounding box center [901, 210] width 43 height 13
click at [1117, 387] on icon at bounding box center [1113, 386] width 11 height 11
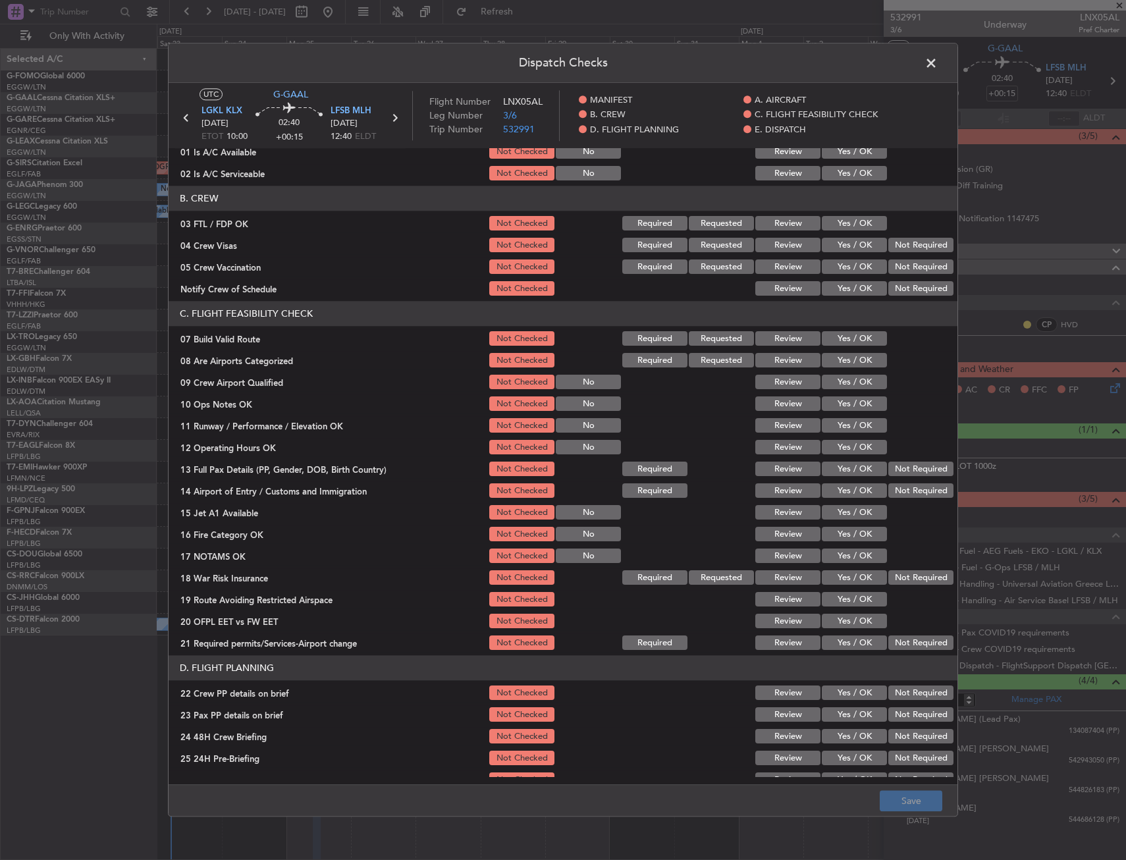
scroll to position [198, 0]
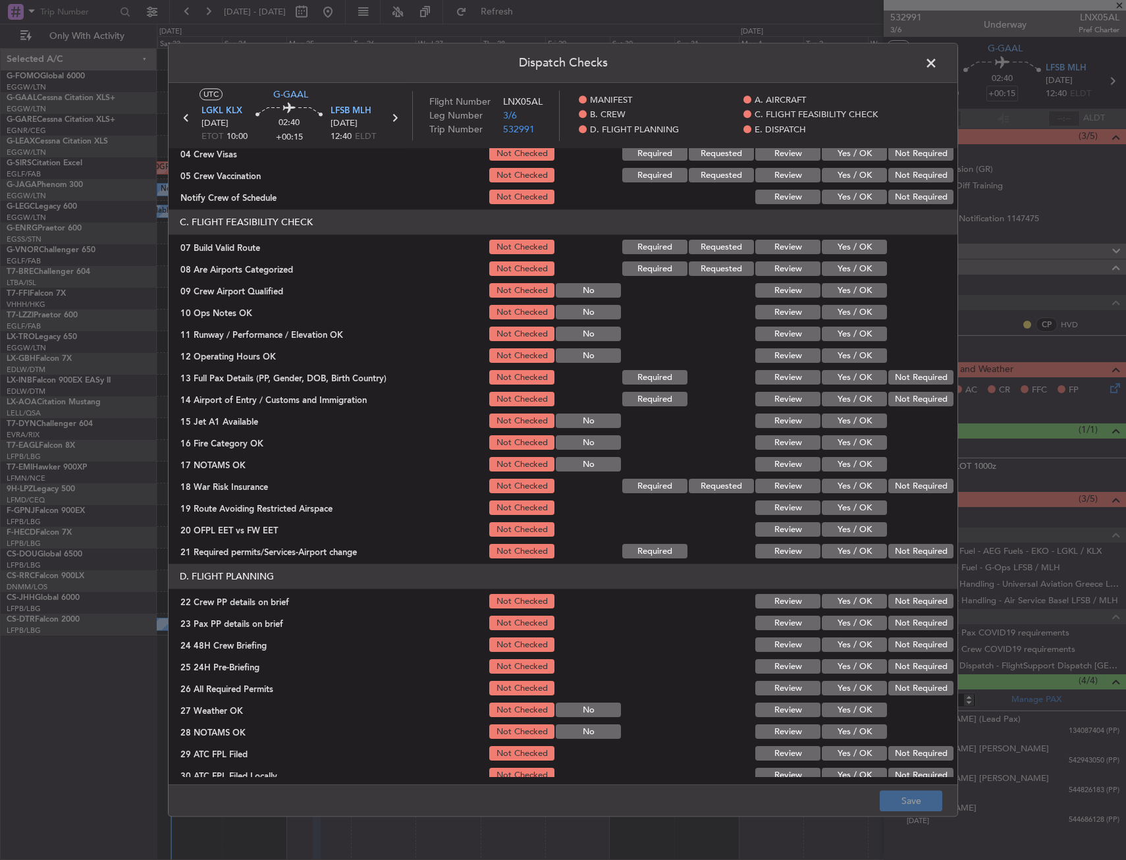
click at [840, 250] on button "Yes / OK" at bounding box center [854, 247] width 65 height 14
click at [842, 315] on button "Yes / OK" at bounding box center [854, 313] width 65 height 14
click at [842, 337] on button "Yes / OK" at bounding box center [854, 334] width 65 height 14
click at [842, 356] on button "Yes / OK" at bounding box center [854, 356] width 65 height 14
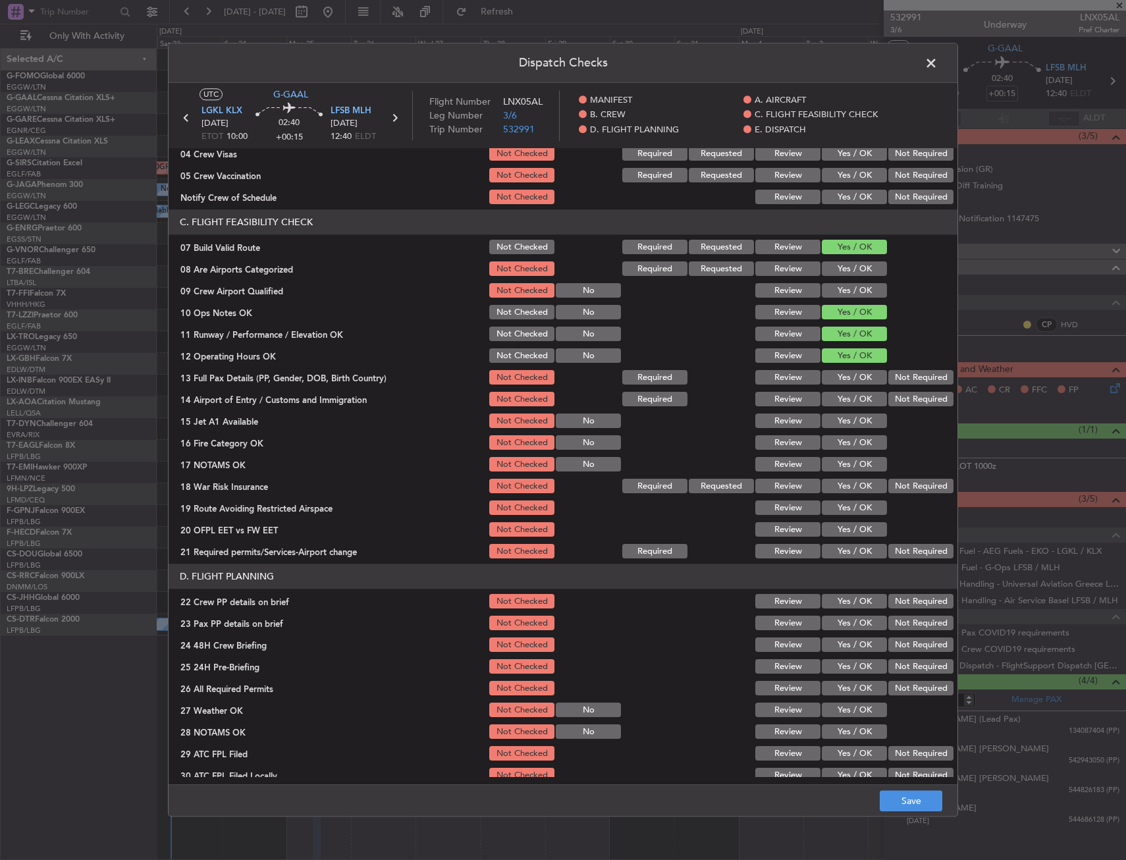
click at [838, 374] on button "Yes / OK" at bounding box center [854, 378] width 65 height 14
click at [838, 396] on button "Yes / OK" at bounding box center [854, 400] width 65 height 14
click at [838, 414] on button "Yes / OK" at bounding box center [854, 421] width 65 height 14
click at [839, 443] on button "Yes / OK" at bounding box center [854, 443] width 65 height 14
click at [842, 468] on button "Yes / OK" at bounding box center [854, 465] width 65 height 14
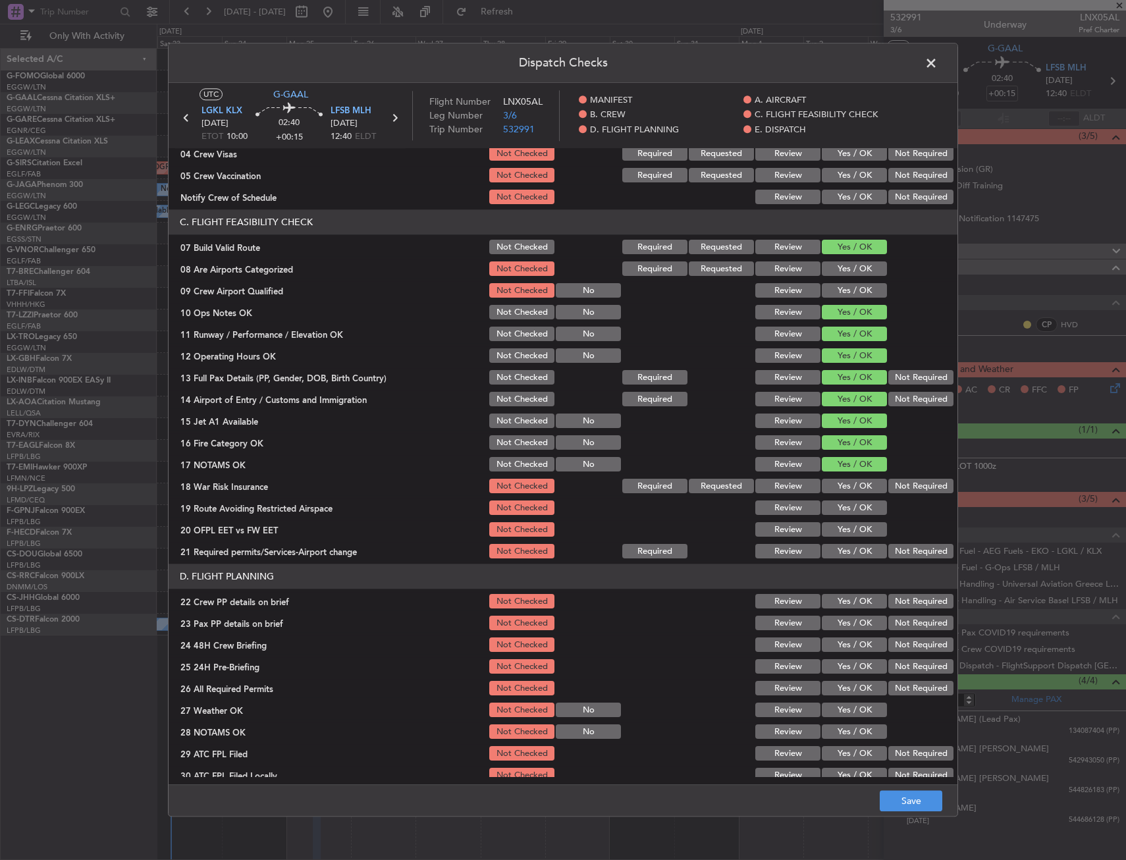
click at [843, 491] on button "Yes / OK" at bounding box center [854, 486] width 65 height 14
click at [843, 512] on button "Yes / OK" at bounding box center [854, 508] width 65 height 14
click at [844, 535] on button "Yes / OK" at bounding box center [854, 530] width 65 height 14
click at [843, 554] on button "Yes / OK" at bounding box center [854, 552] width 65 height 14
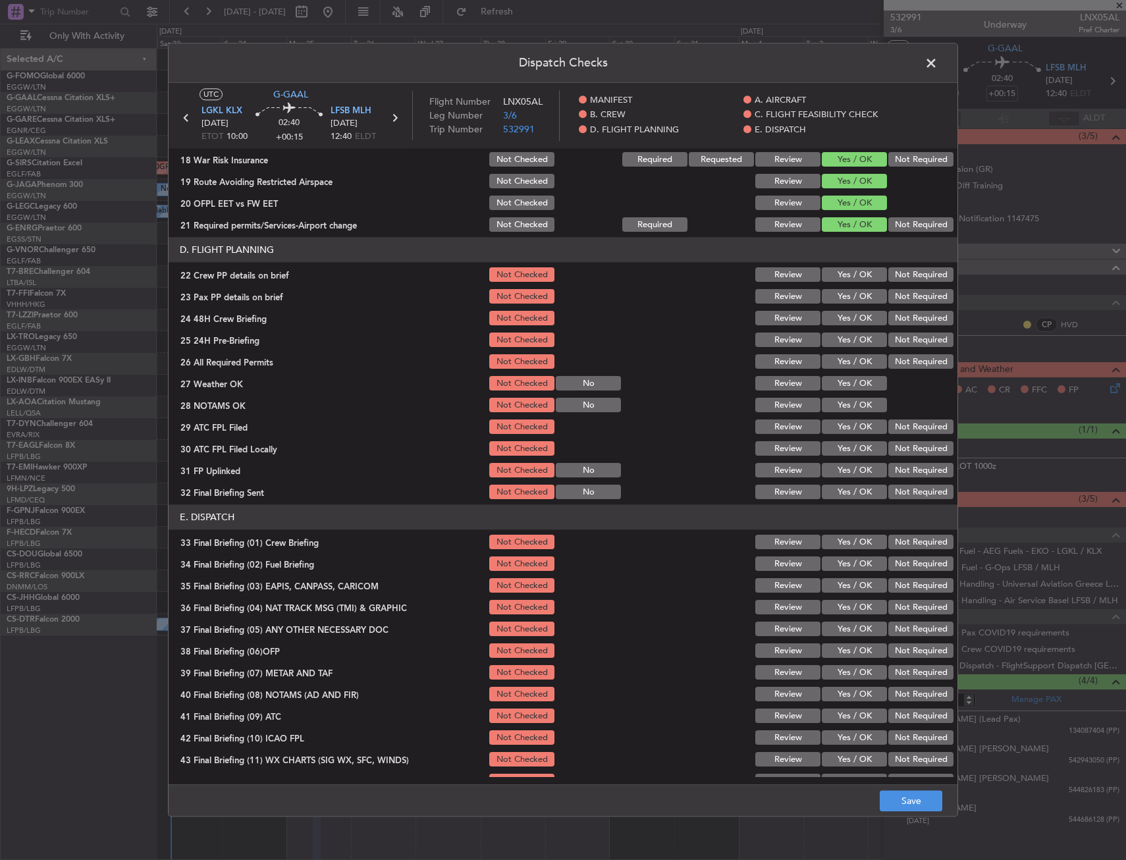
scroll to position [541, 0]
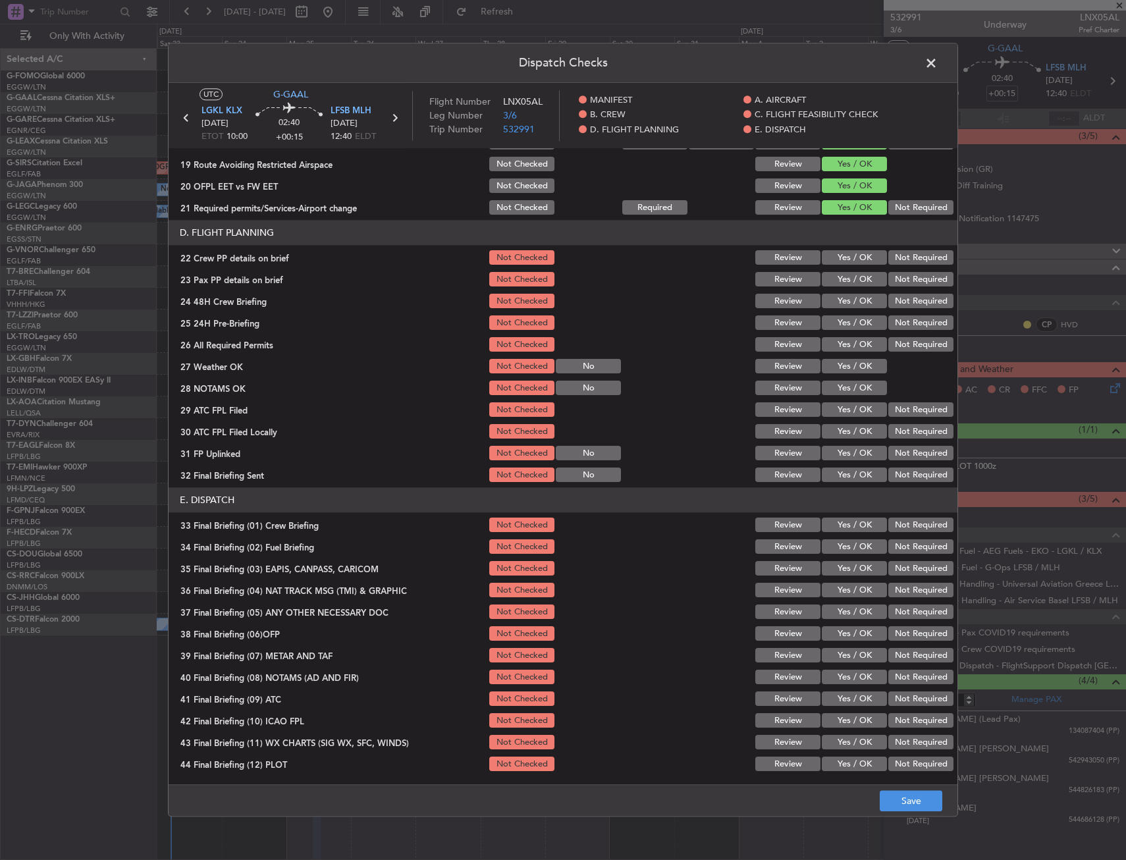
click at [838, 261] on button "Yes / OK" at bounding box center [854, 258] width 65 height 14
click at [838, 282] on button "Yes / OK" at bounding box center [854, 280] width 65 height 14
click at [836, 305] on button "Yes / OK" at bounding box center [854, 301] width 65 height 14
click at [923, 803] on button "Save" at bounding box center [911, 801] width 63 height 21
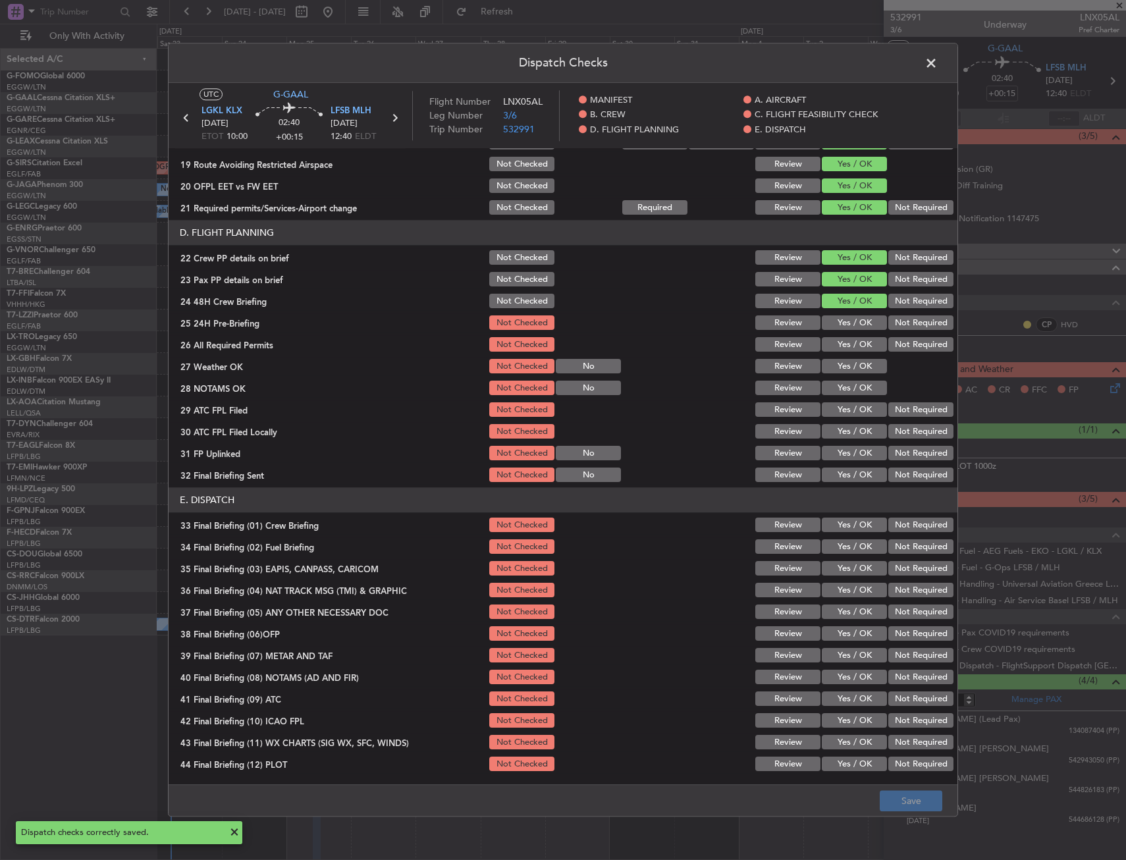
click at [938, 67] on span at bounding box center [938, 66] width 0 height 26
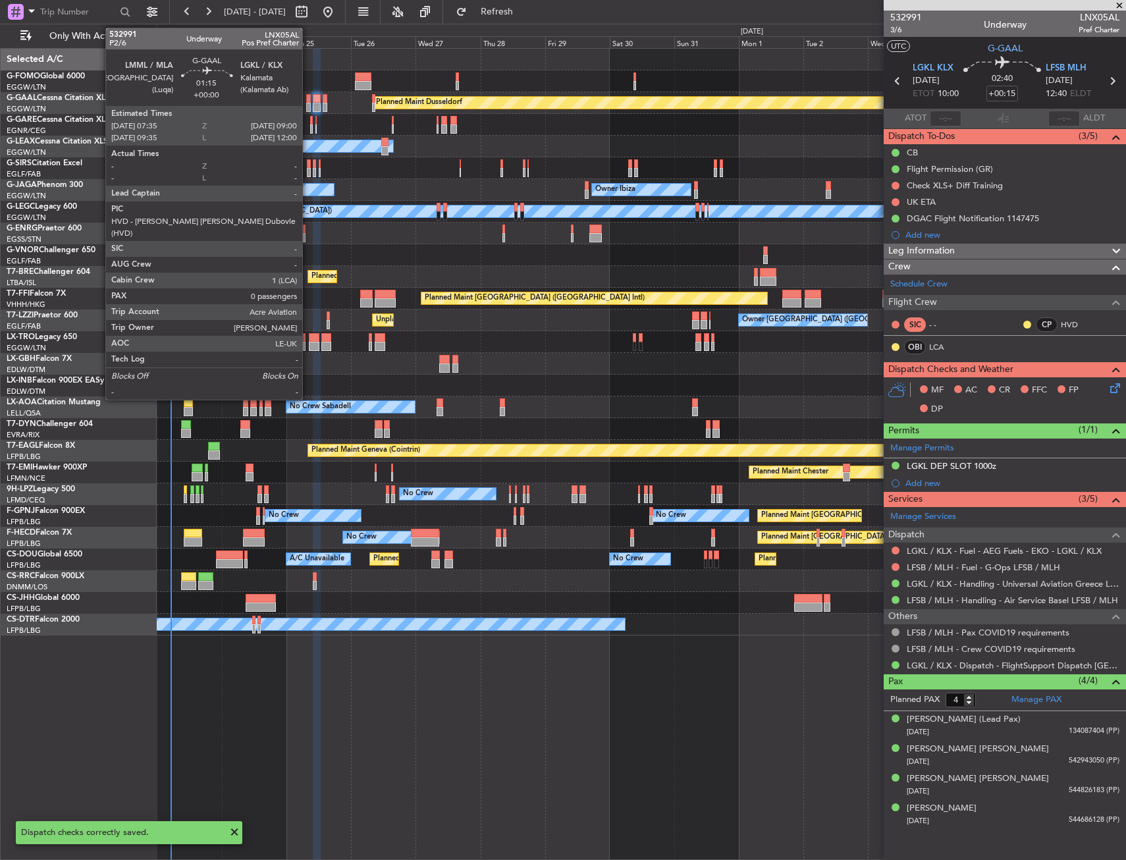
click at [308, 99] on div at bounding box center [308, 98] width 4 height 9
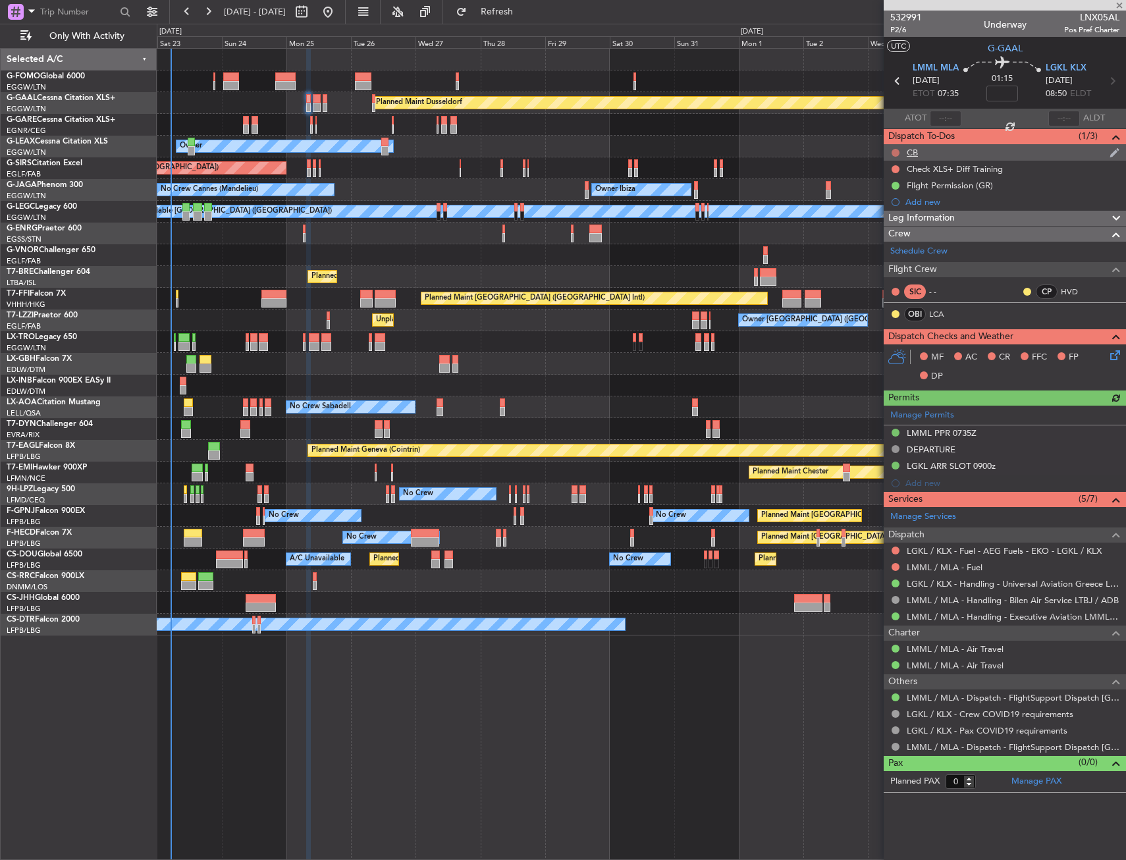
click at [894, 154] on button at bounding box center [896, 153] width 8 height 8
click at [882, 210] on span "Completed" at bounding box center [901, 210] width 43 height 13
click at [1118, 353] on icon at bounding box center [1113, 353] width 11 height 11
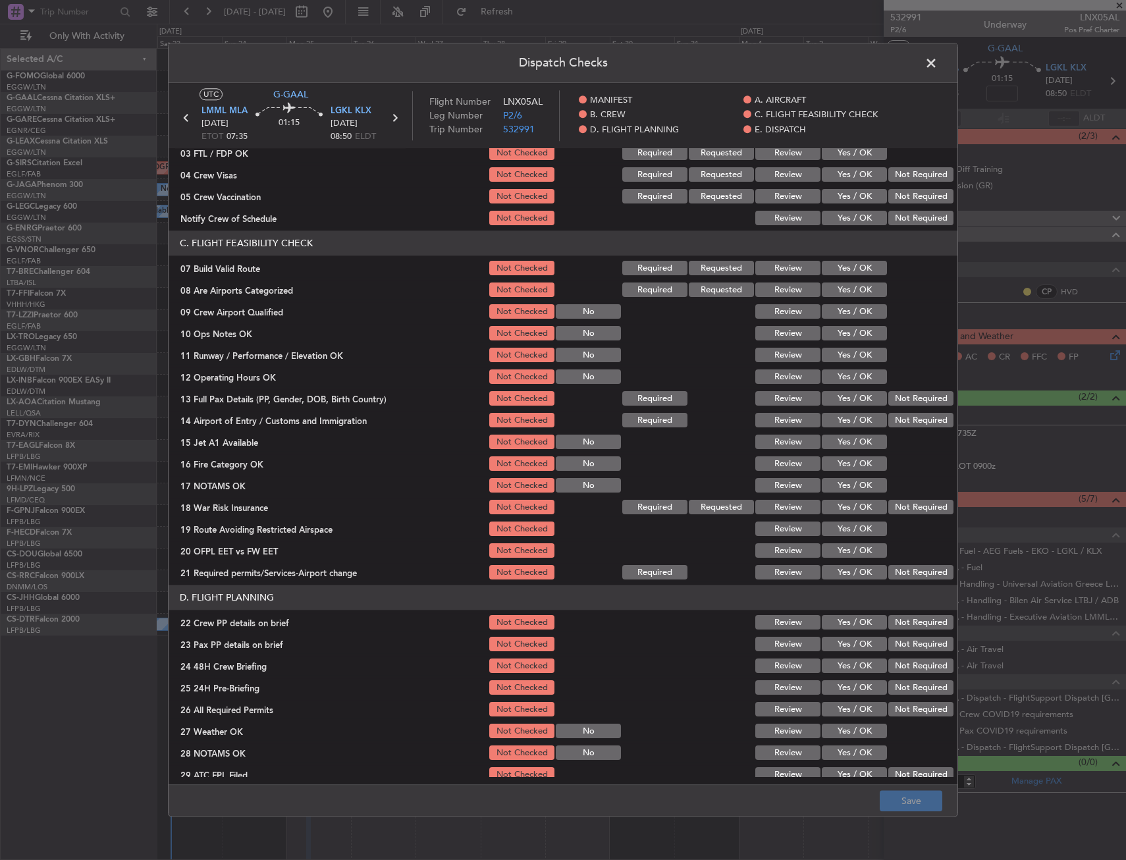
scroll to position [198, 0]
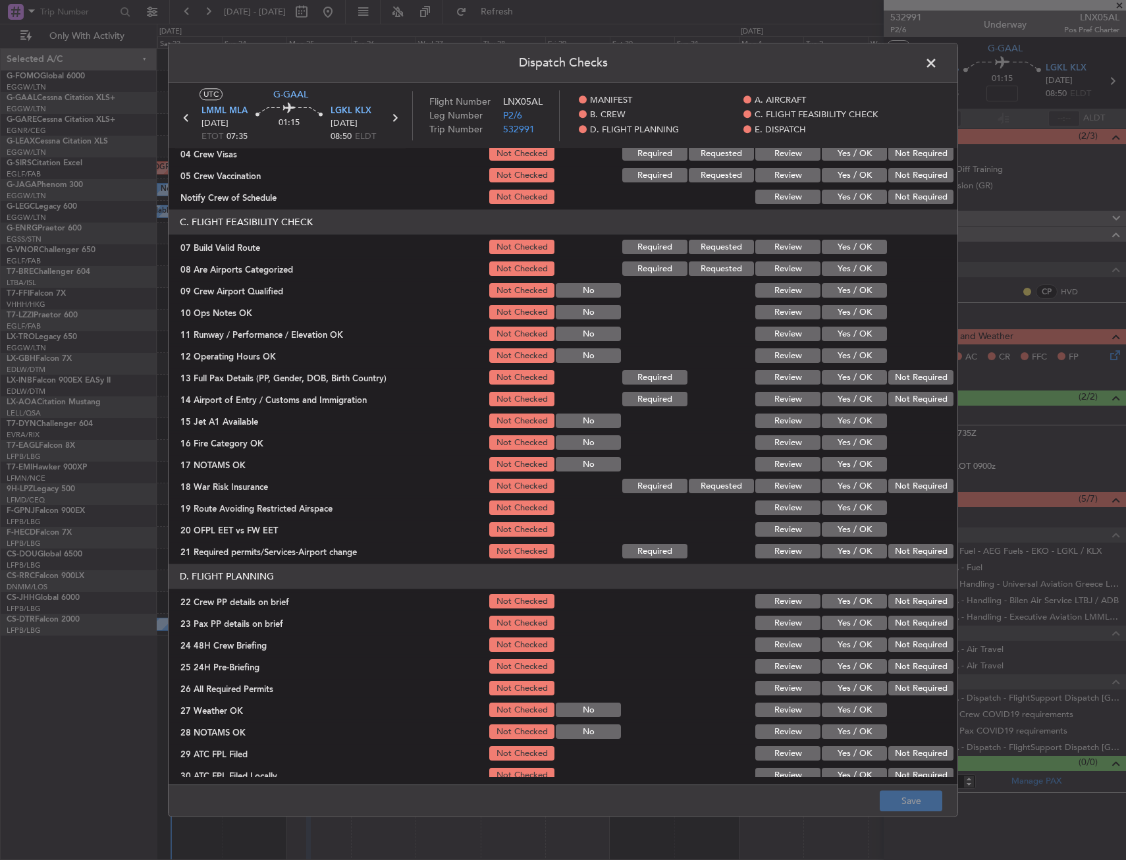
click at [834, 250] on button "Yes / OK" at bounding box center [854, 247] width 65 height 14
click at [840, 306] on button "Yes / OK" at bounding box center [854, 313] width 65 height 14
click at [840, 332] on button "Yes / OK" at bounding box center [854, 334] width 65 height 14
click at [839, 350] on button "Yes / OK" at bounding box center [854, 356] width 65 height 14
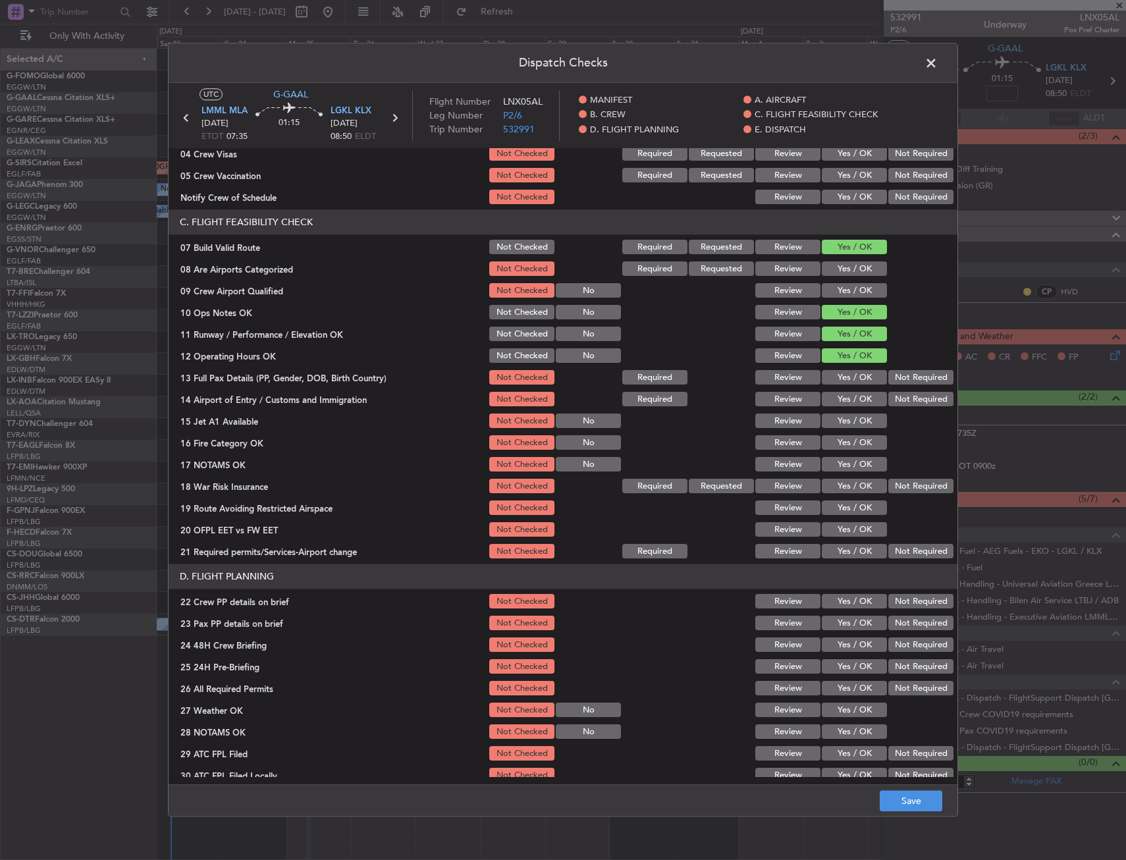
drag, startPoint x: 836, startPoint y: 362, endPoint x: 833, endPoint y: 377, distance: 14.9
click at [836, 365] on div "Yes / OK" at bounding box center [853, 356] width 67 height 18
click at [833, 377] on button "Yes / OK" at bounding box center [854, 378] width 65 height 14
click at [834, 401] on button "Yes / OK" at bounding box center [854, 400] width 65 height 14
click at [836, 423] on button "Yes / OK" at bounding box center [854, 421] width 65 height 14
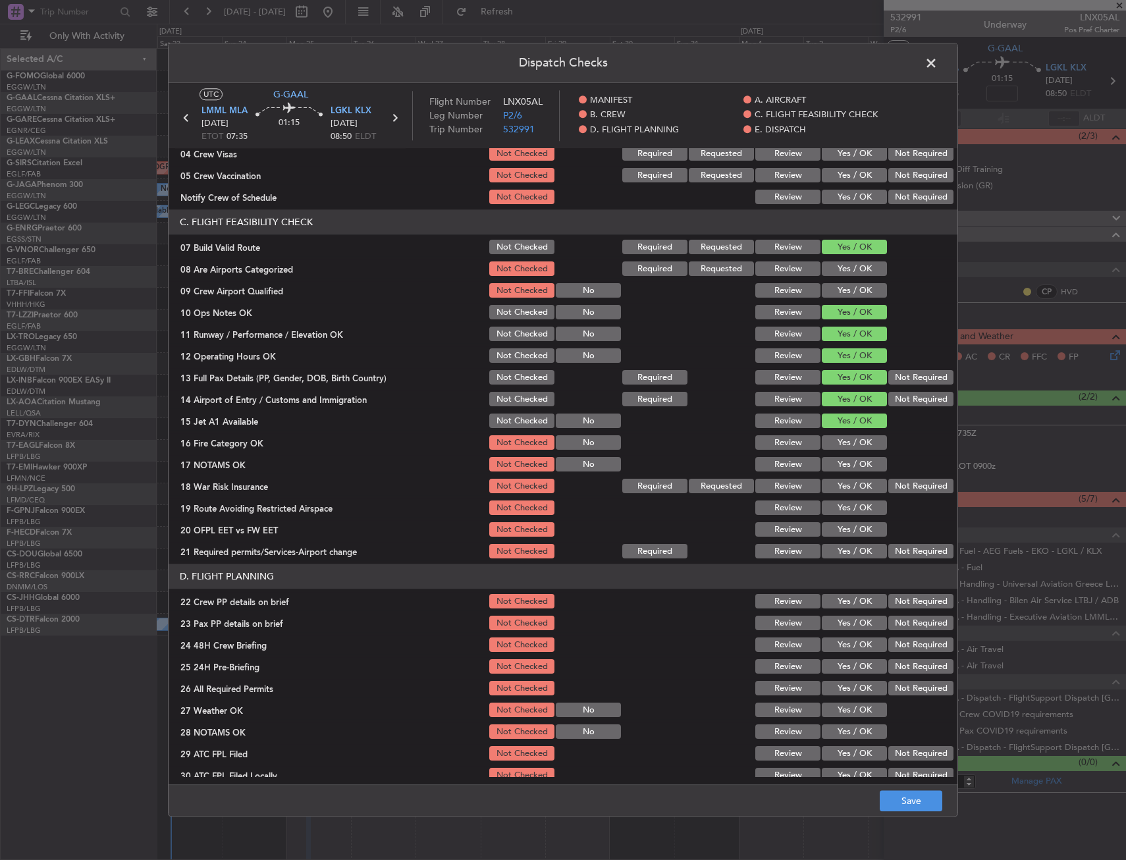
click at [838, 443] on button "Yes / OK" at bounding box center [854, 443] width 65 height 14
click at [838, 459] on button "Yes / OK" at bounding box center [854, 465] width 65 height 14
click at [840, 477] on div "Yes / OK" at bounding box center [853, 486] width 67 height 18
drag, startPoint x: 838, startPoint y: 493, endPoint x: 838, endPoint y: 501, distance: 7.9
click at [838, 499] on section "C. FLIGHT FEASIBILITY CHECK 07 Build Valid Route Not Checked Required Requested…" at bounding box center [563, 385] width 789 height 351
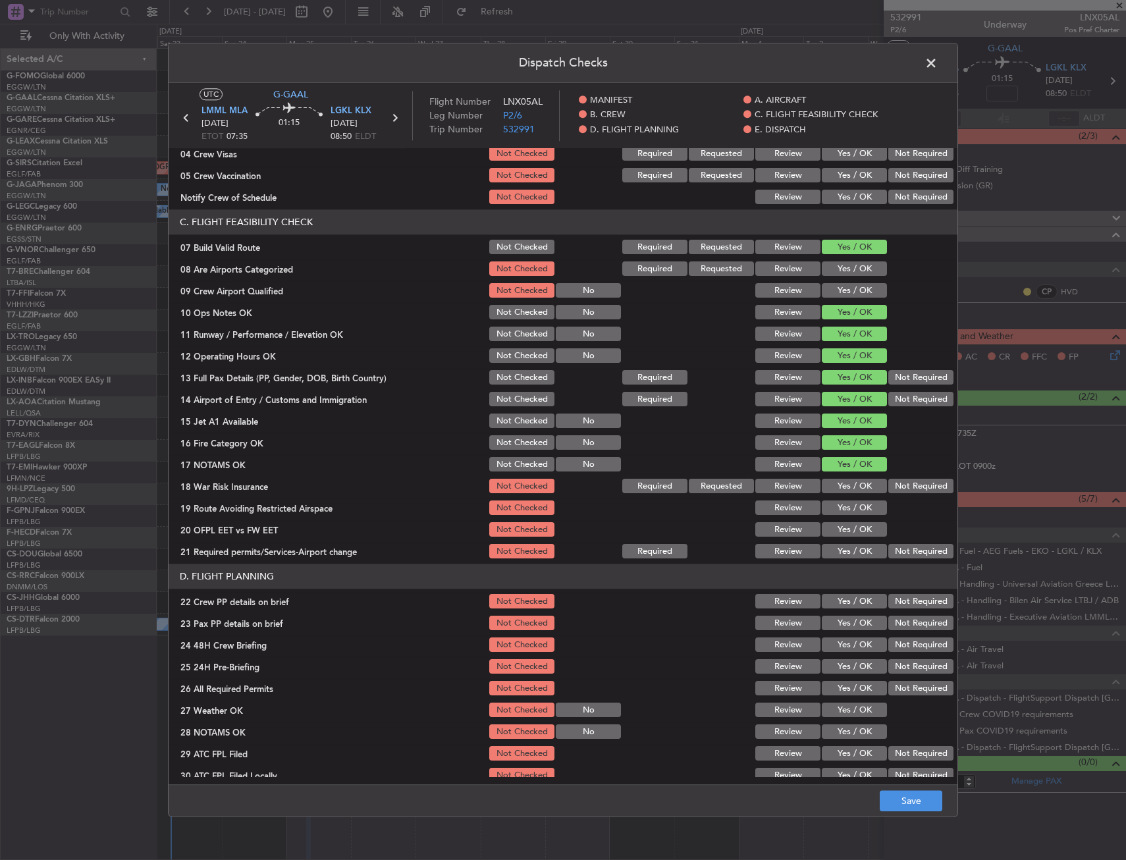
click at [838, 516] on div "Yes / OK" at bounding box center [853, 508] width 67 height 18
drag, startPoint x: 846, startPoint y: 483, endPoint x: 845, endPoint y: 495, distance: 11.9
click at [847, 483] on button "Yes / OK" at bounding box center [854, 486] width 65 height 14
drag, startPoint x: 844, startPoint y: 506, endPoint x: 842, endPoint y: 520, distance: 14.0
click at [842, 520] on section "C. FLIGHT FEASIBILITY CHECK 07 Build Valid Route Not Checked Required Requested…" at bounding box center [563, 385] width 789 height 351
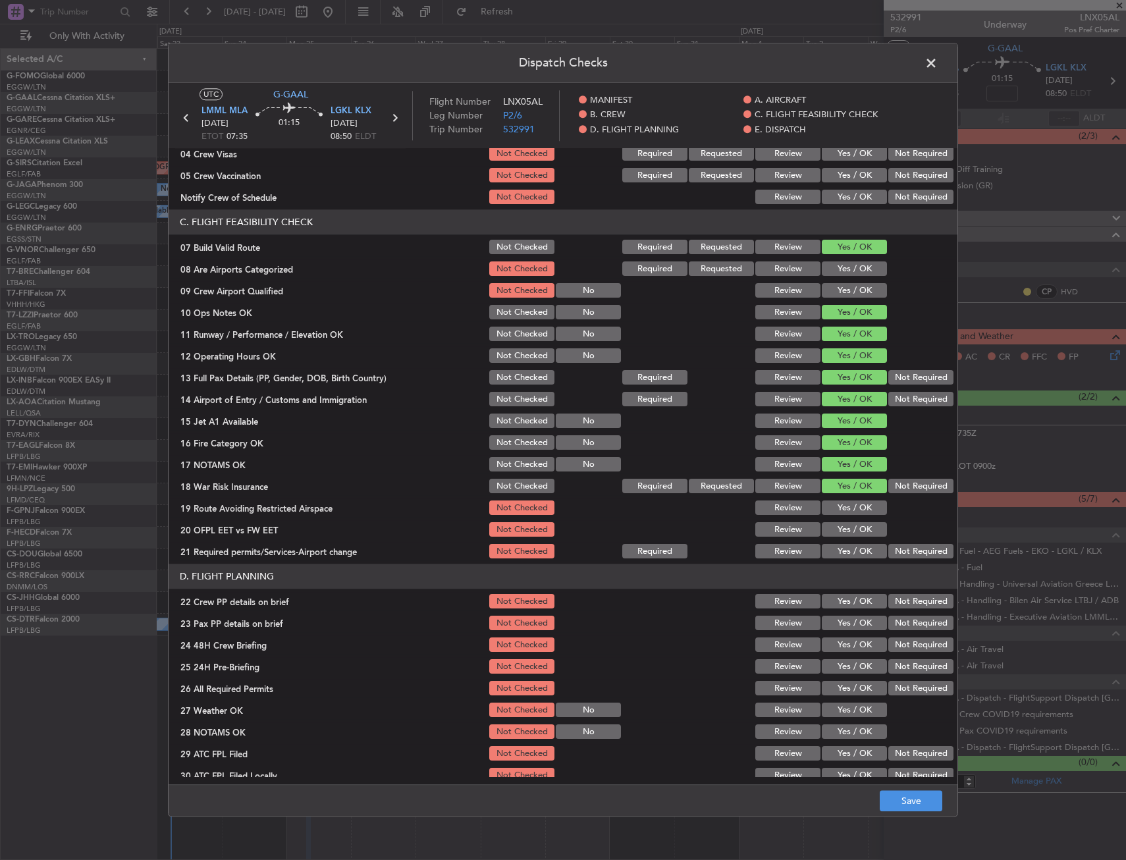
click at [839, 514] on button "Yes / OK" at bounding box center [854, 508] width 65 height 14
click at [838, 530] on button "Yes / OK" at bounding box center [854, 530] width 65 height 14
click at [837, 548] on button "Yes / OK" at bounding box center [854, 552] width 65 height 14
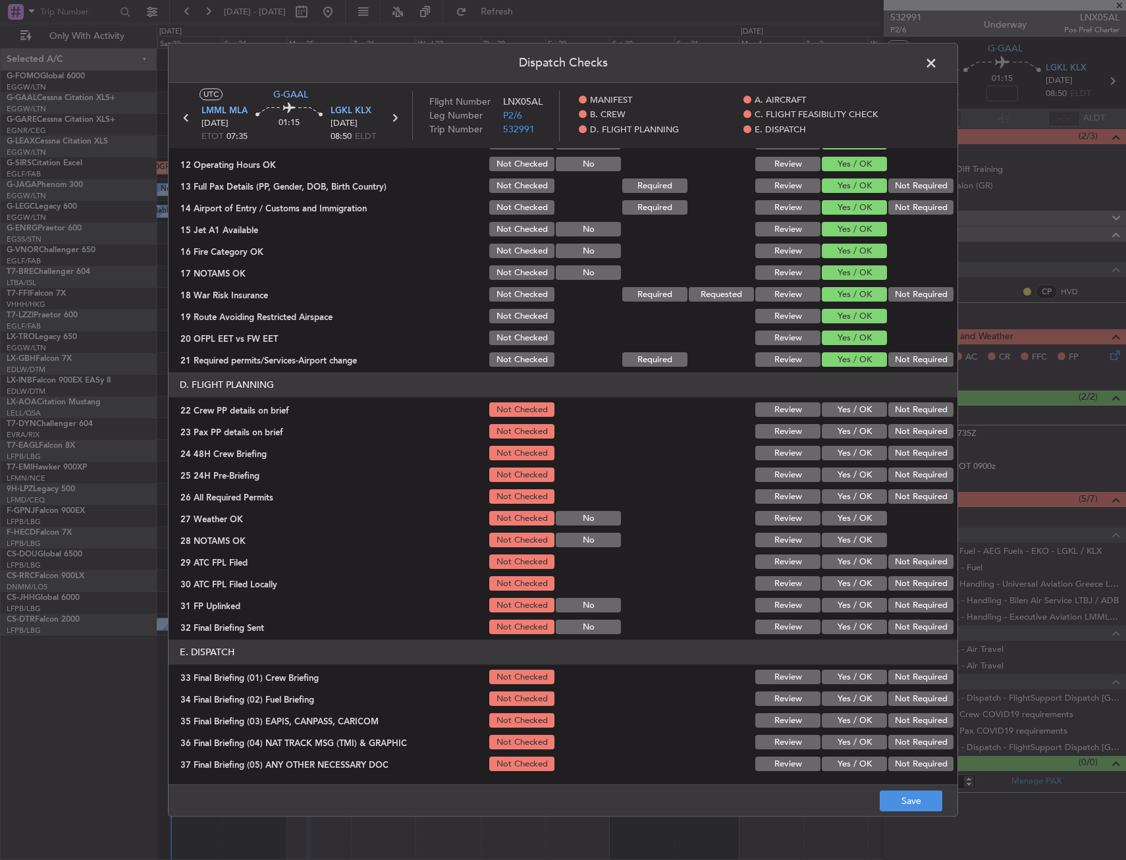
scroll to position [395, 0]
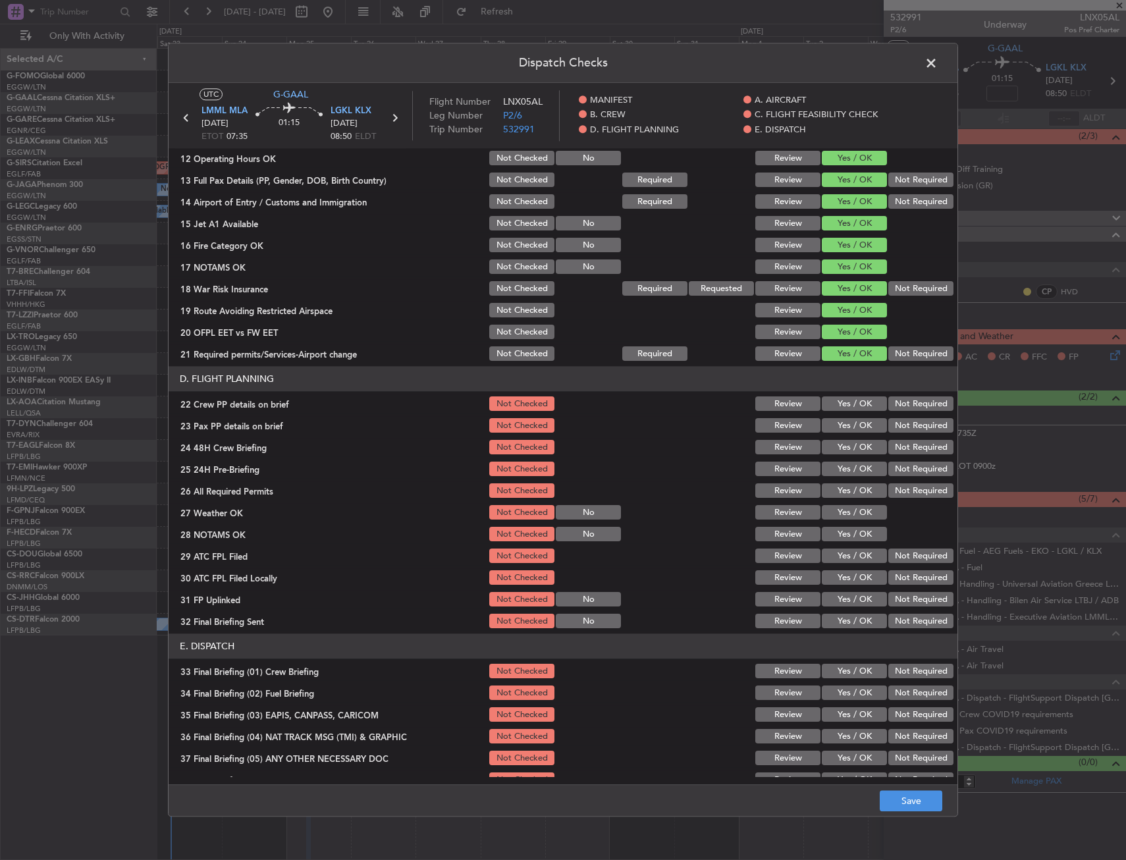
click at [838, 405] on button "Yes / OK" at bounding box center [854, 404] width 65 height 14
drag, startPoint x: 837, startPoint y: 421, endPoint x: 838, endPoint y: 445, distance: 23.1
click at [837, 422] on button "Yes / OK" at bounding box center [854, 426] width 65 height 14
click at [840, 448] on button "Yes / OK" at bounding box center [854, 448] width 65 height 14
click at [891, 791] on button "Save" at bounding box center [911, 801] width 63 height 21
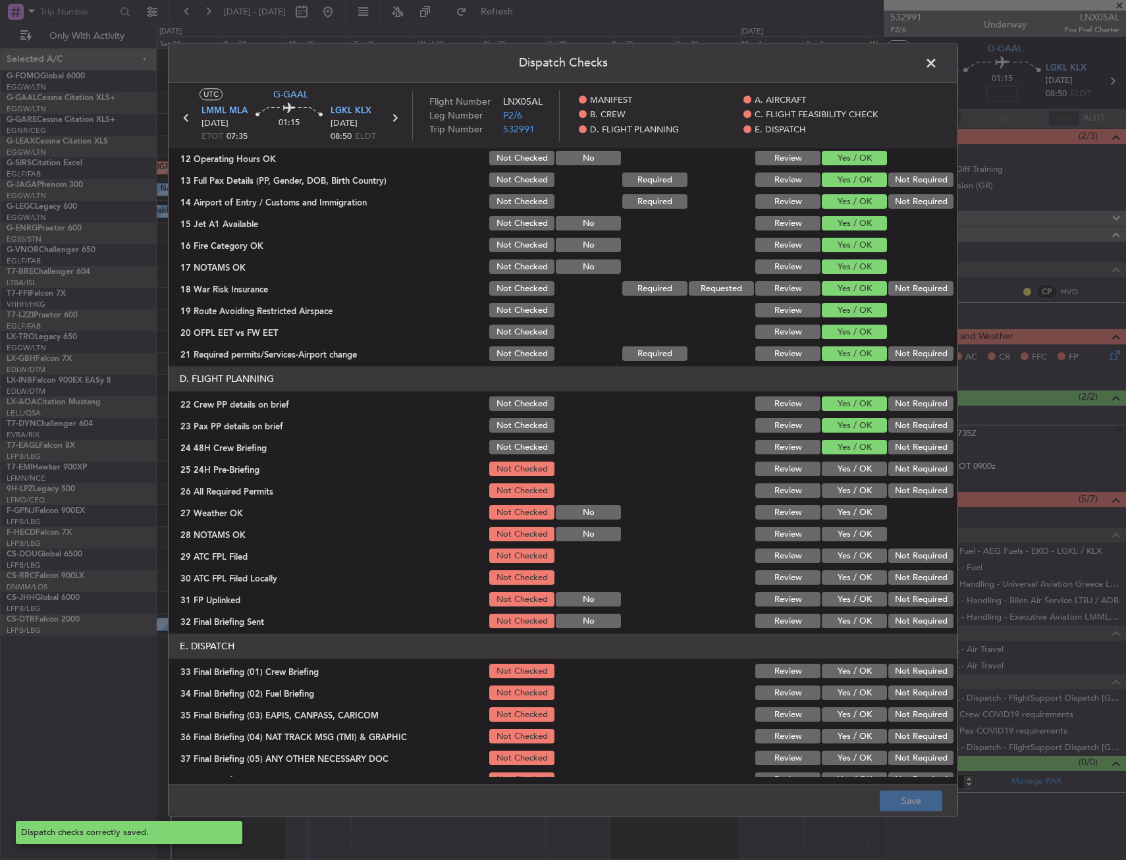
click at [938, 63] on span at bounding box center [938, 66] width 0 height 26
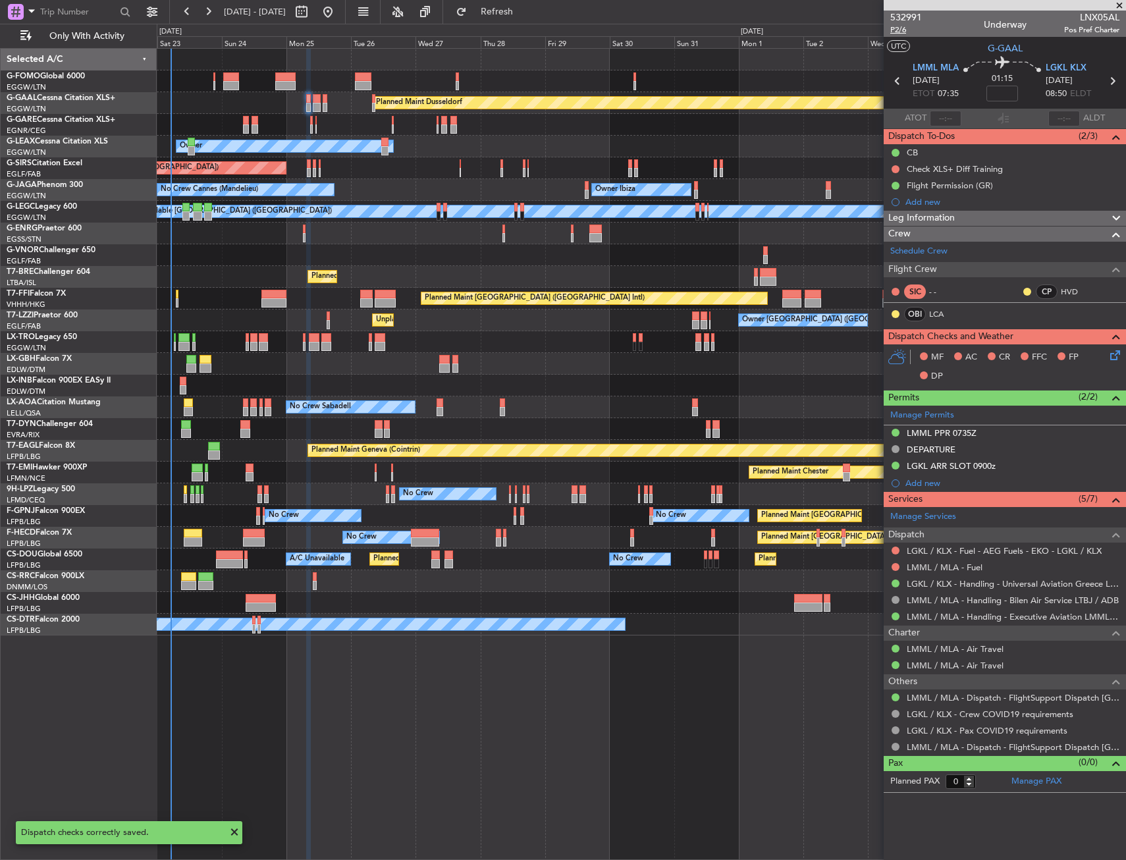
click at [898, 28] on span "P2/6" at bounding box center [906, 29] width 32 height 11
click at [896, 35] on span "P2/6" at bounding box center [906, 29] width 32 height 11
click at [937, 312] on link "LCA" at bounding box center [944, 314] width 30 height 12
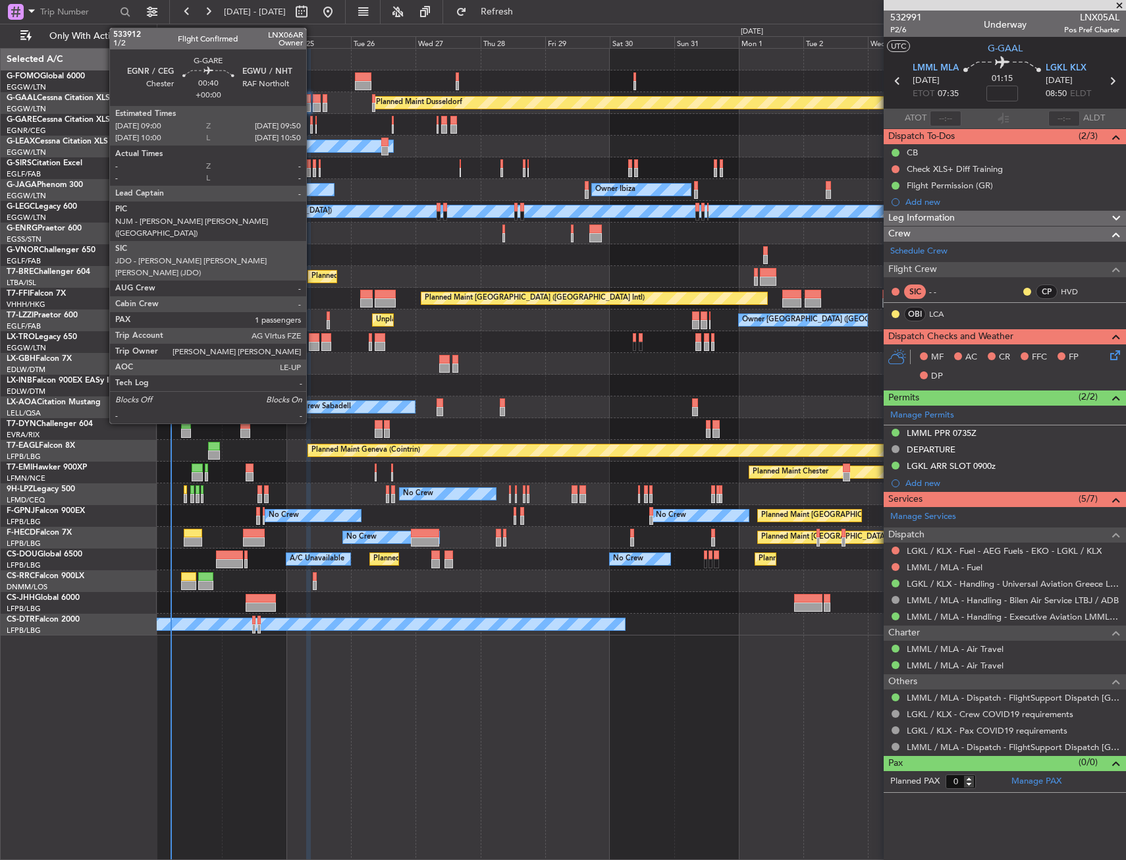
click at [312, 125] on div at bounding box center [311, 128] width 3 height 9
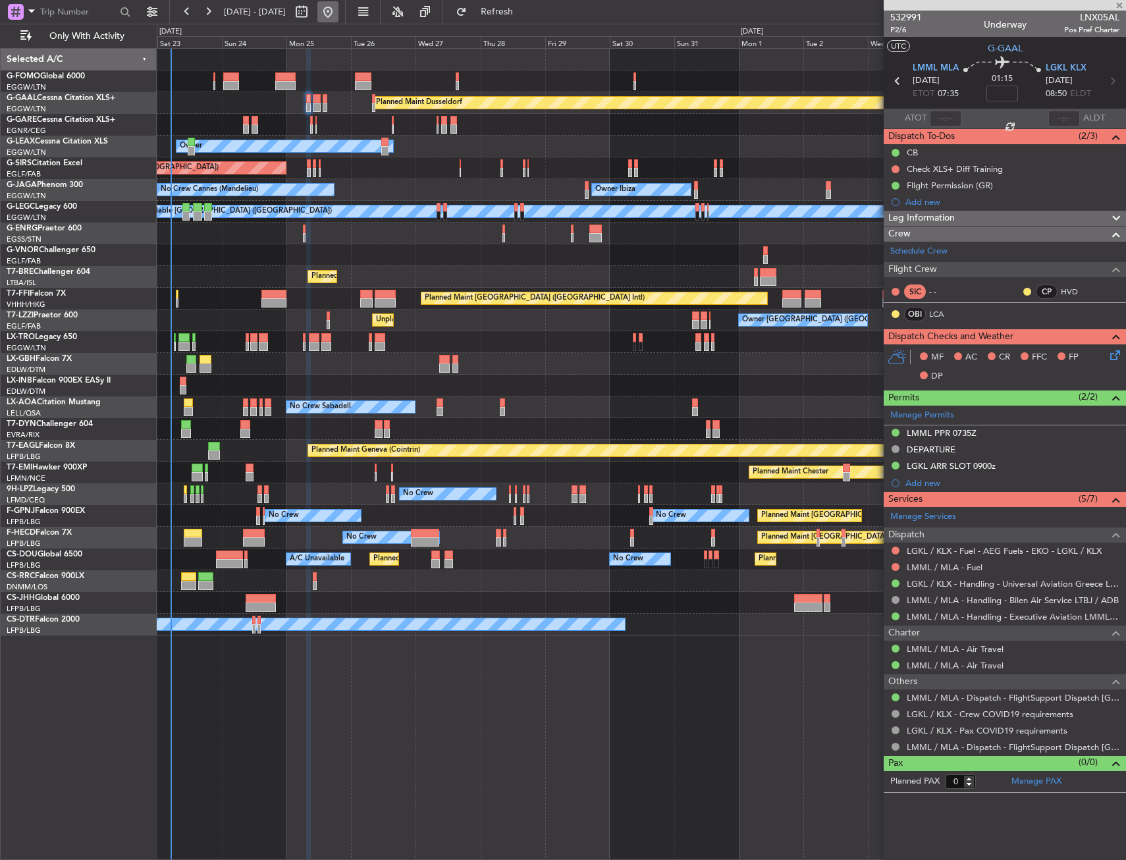
type input "1"
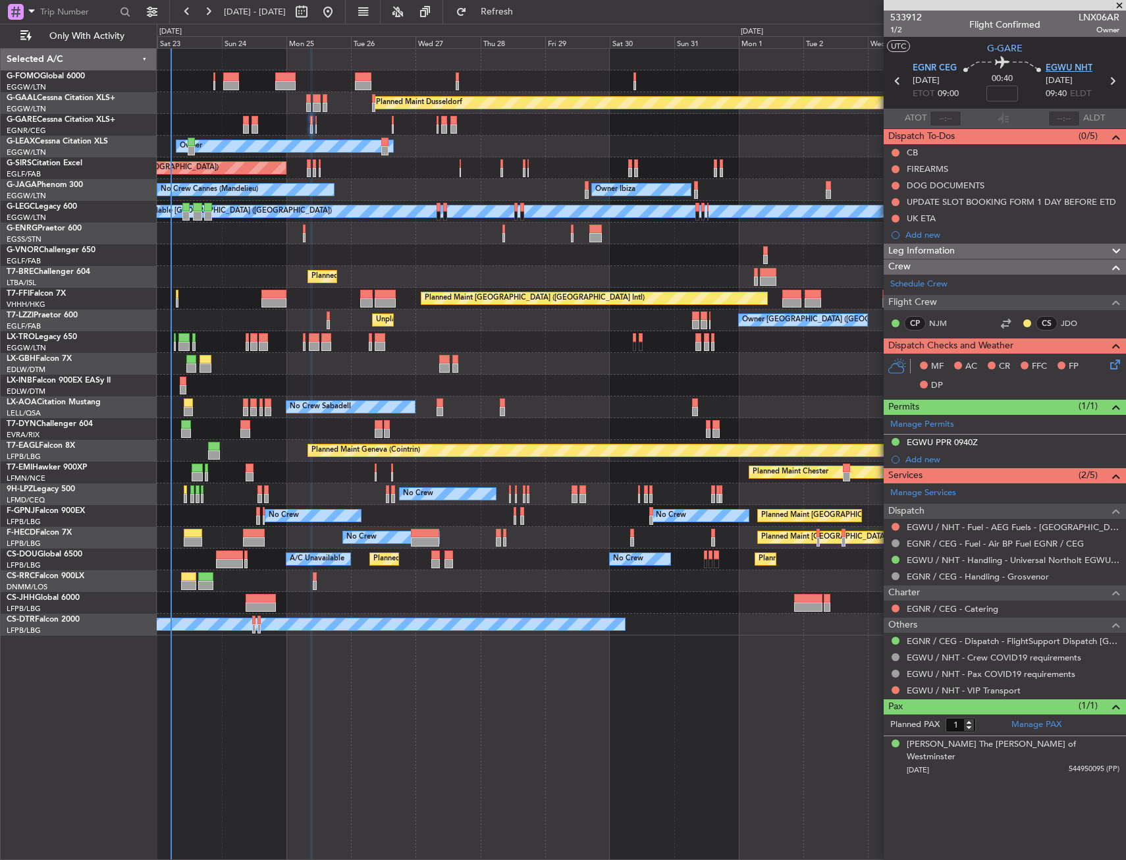
click at [1056, 70] on span "EGWU NHT" at bounding box center [1069, 68] width 47 height 13
click at [1048, 68] on span "EGWU NHT" at bounding box center [1069, 68] width 47 height 13
click at [113, 36] on span "Only With Activity" at bounding box center [86, 36] width 105 height 9
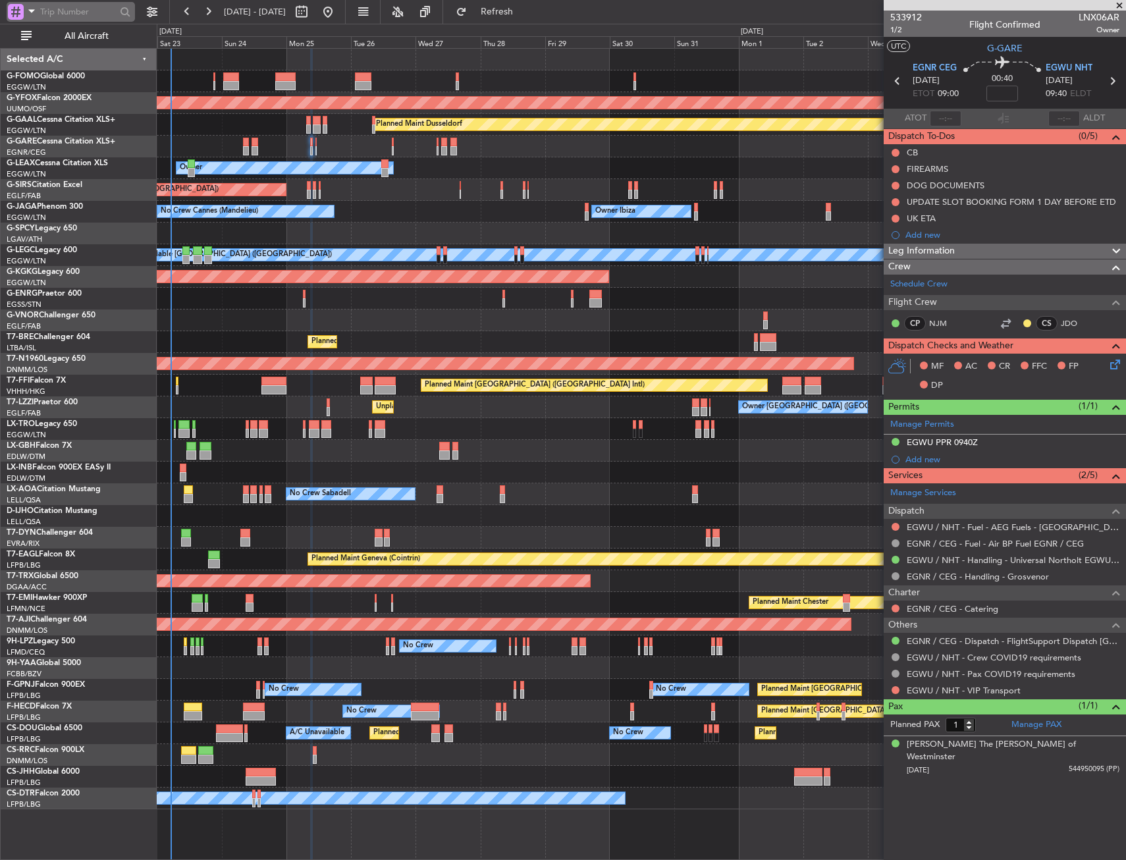
click at [9, 13] on div at bounding box center [16, 12] width 16 height 16
click at [53, 99] on span "Airport" at bounding box center [44, 105] width 28 height 13
click at [63, 6] on input "text" at bounding box center [78, 12] width 76 height 20
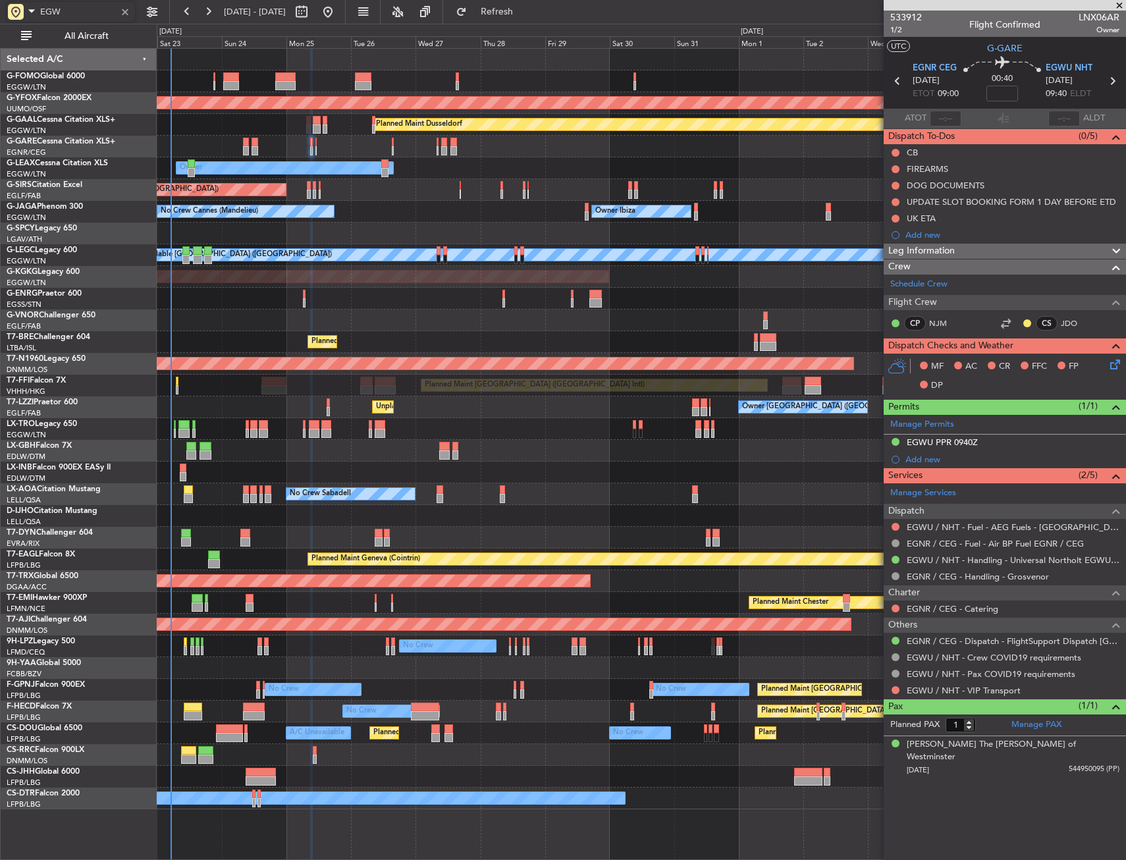
type input "EGWU"
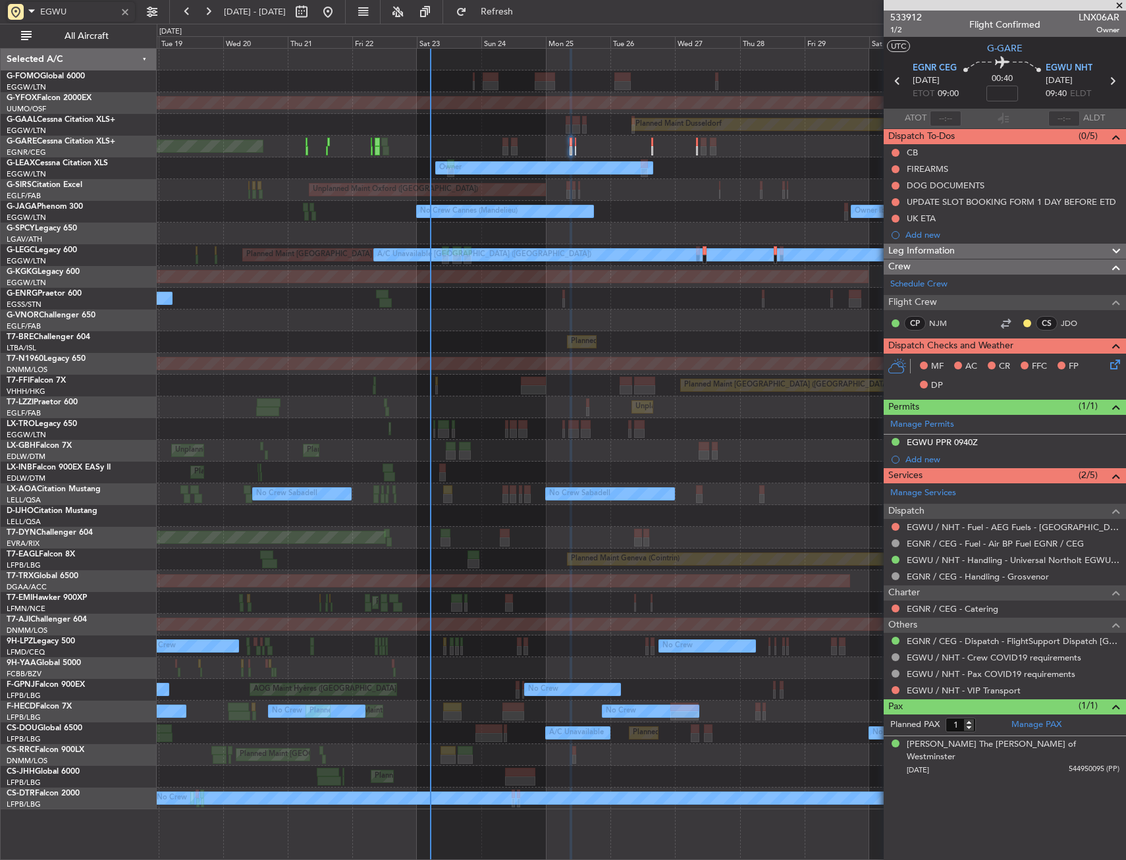
click at [516, 202] on div "Owner Ibiza No Crew Cannes (Mandelieu) Planned Maint London (Luton) Owner" at bounding box center [641, 212] width 969 height 22
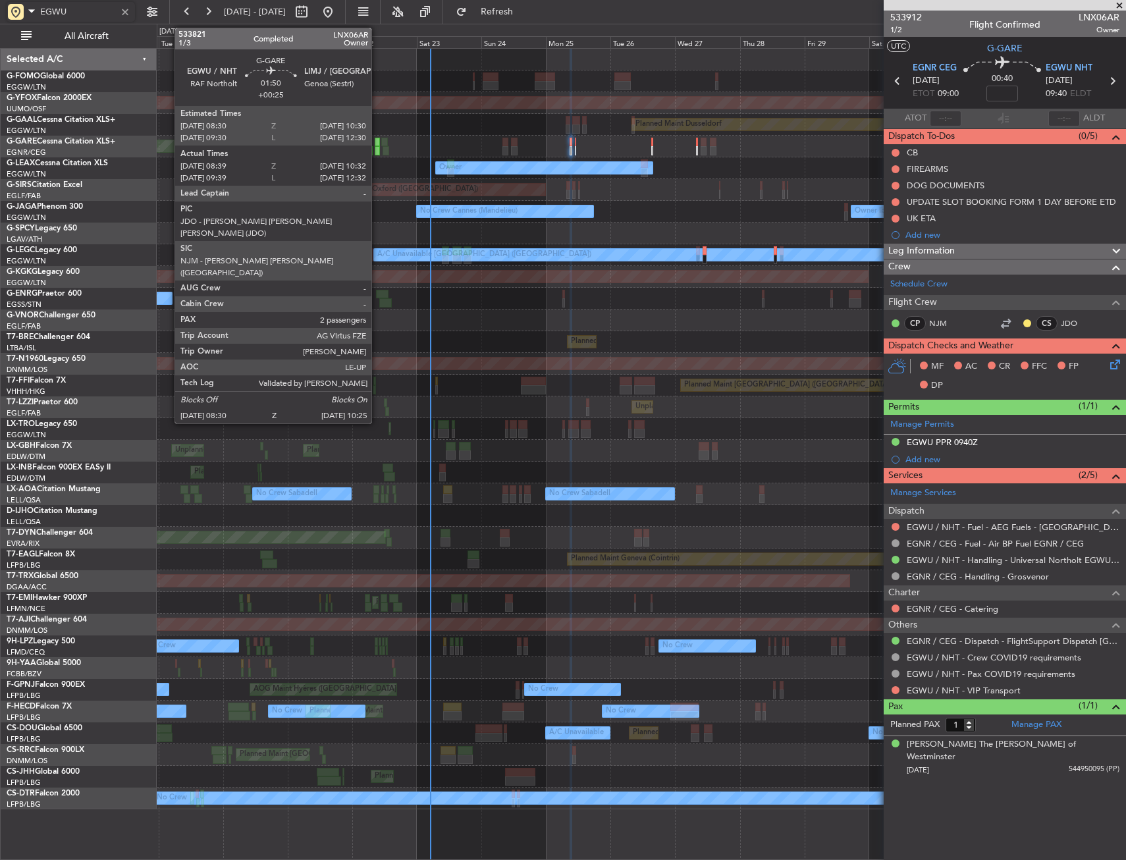
click at [377, 151] on div at bounding box center [377, 150] width 5 height 9
type input "+00:25"
type input "08:39"
type input "10:22"
type input "2"
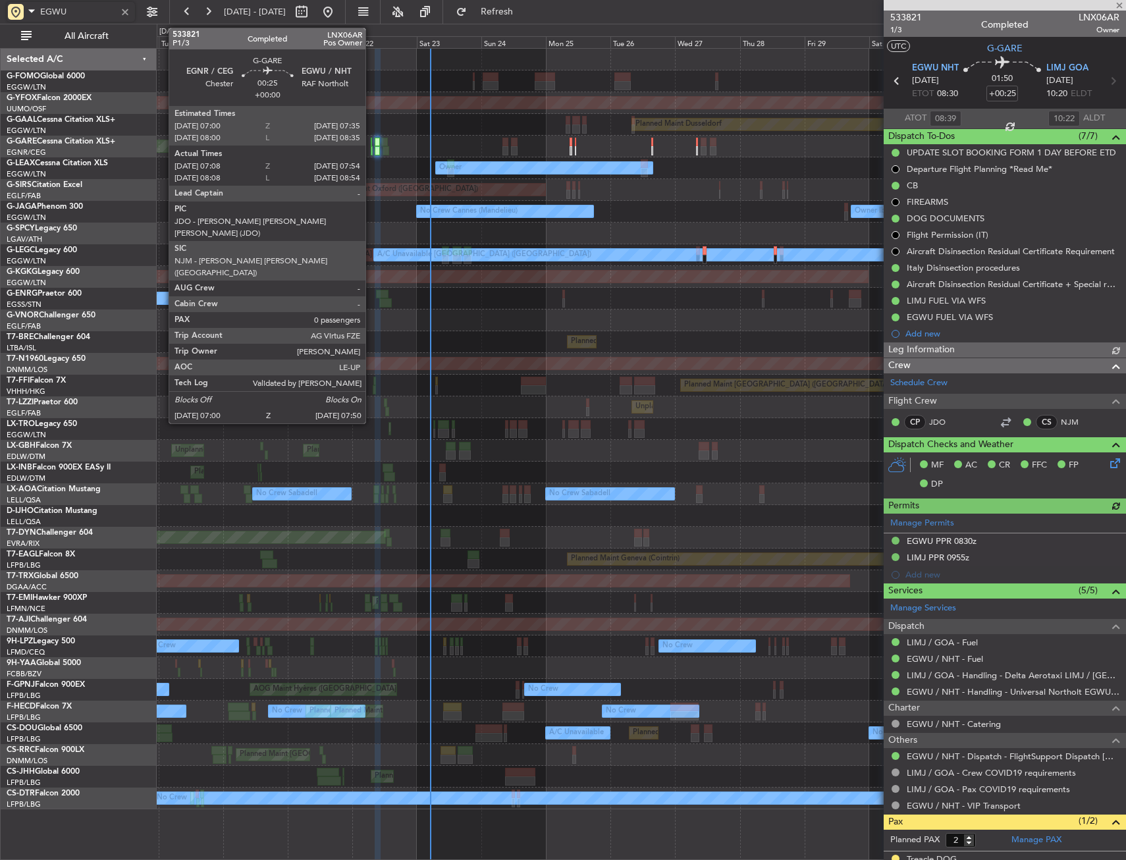
click at [371, 146] on div at bounding box center [372, 150] width 3 height 9
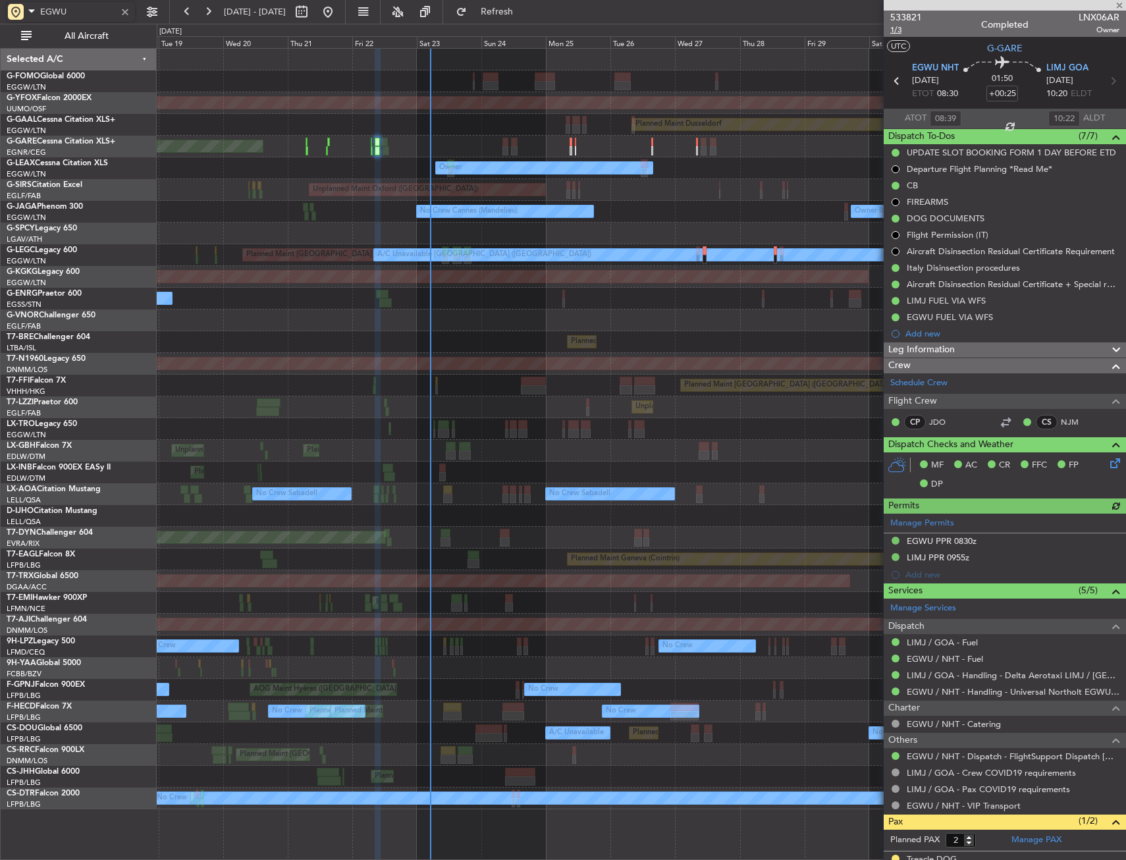
type input "07:08"
type input "07:44"
type input "0"
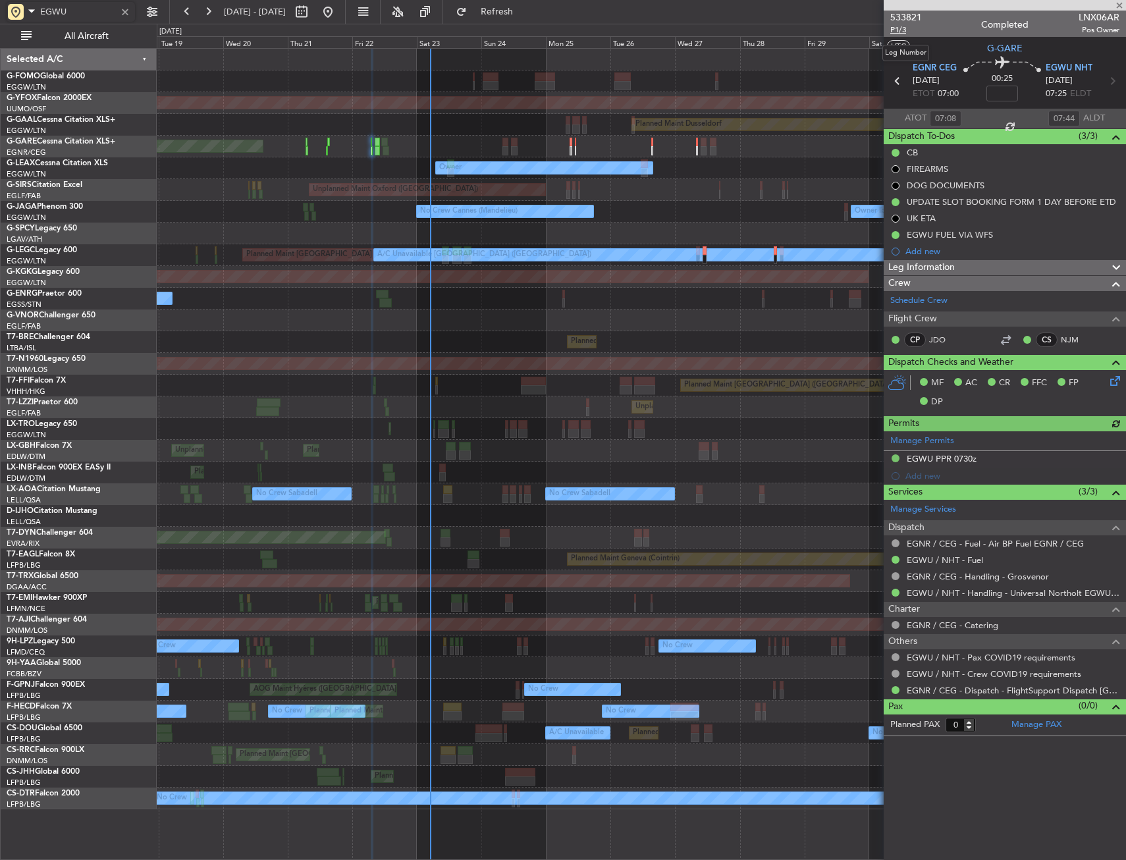
type input "EGWU"
click at [898, 30] on span "P1/3" at bounding box center [906, 29] width 32 height 11
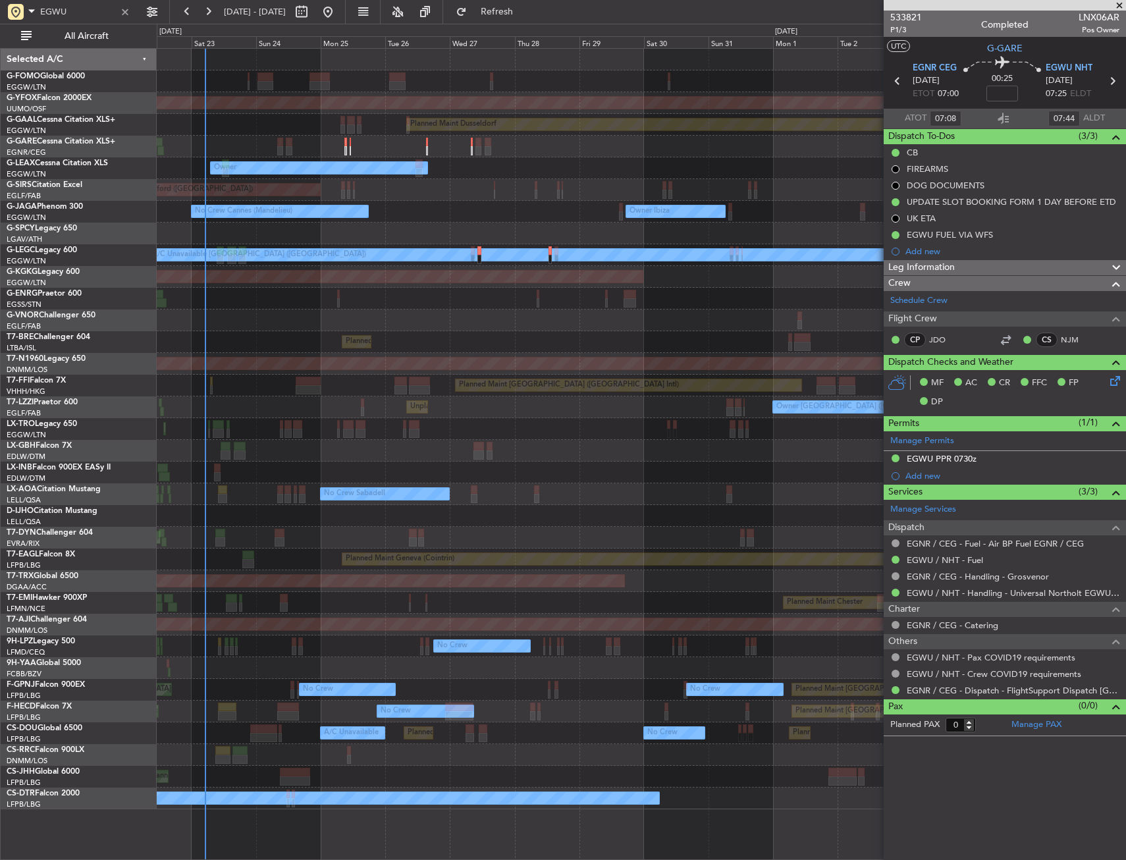
click at [254, 176] on div "Owner" at bounding box center [641, 168] width 969 height 22
click at [126, 13] on div at bounding box center [125, 12] width 14 height 14
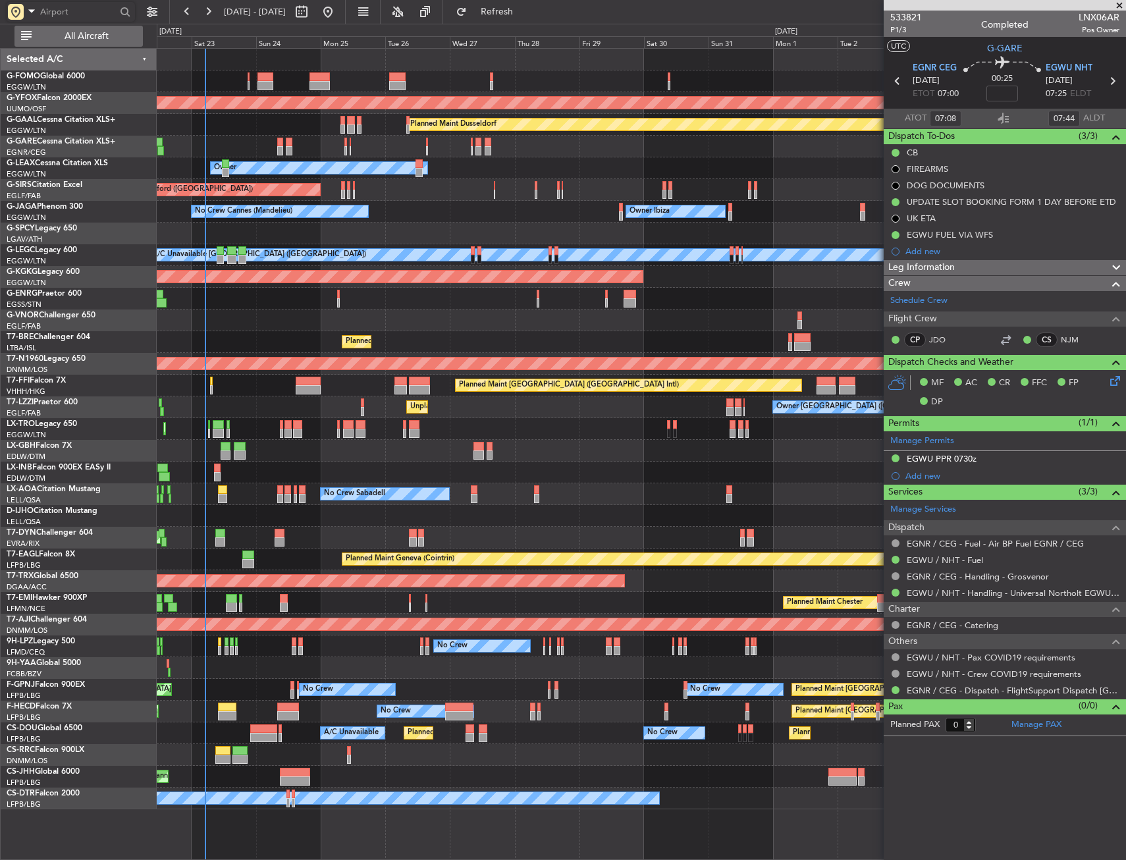
click at [90, 37] on span "All Aircraft" at bounding box center [86, 36] width 105 height 9
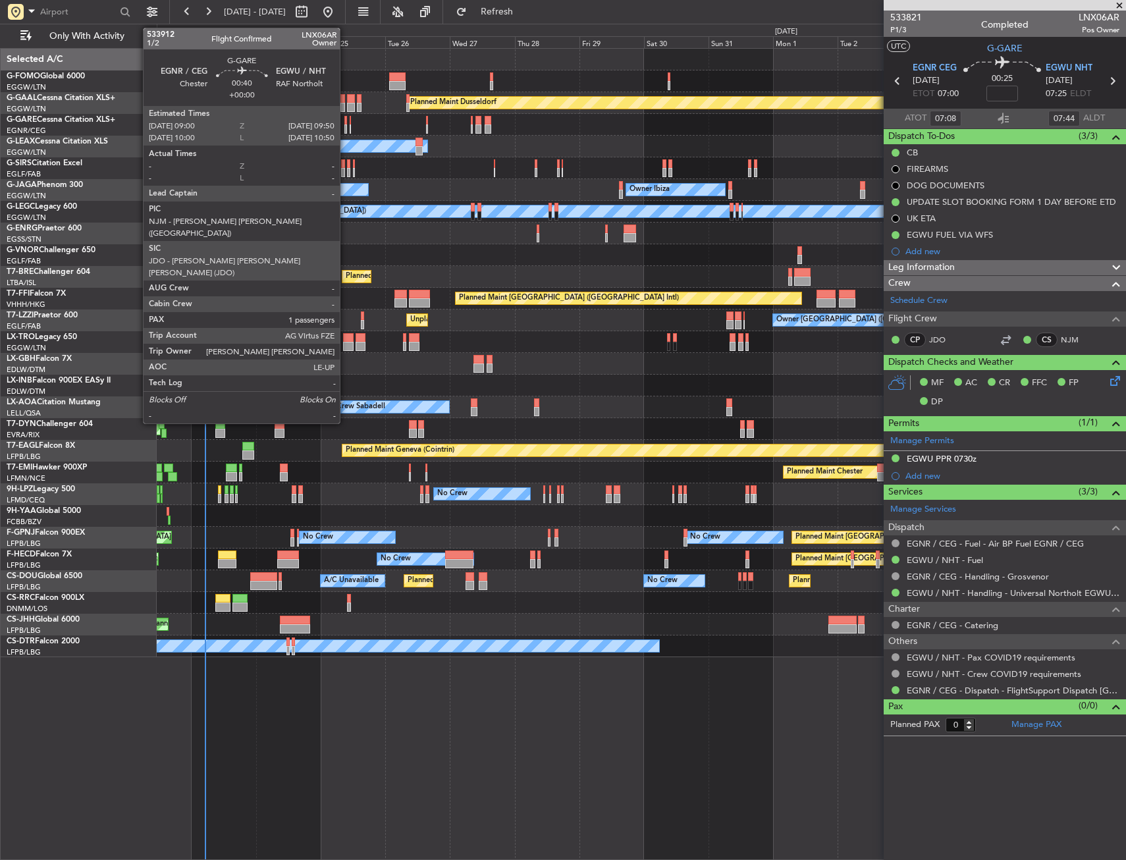
click at [346, 126] on div at bounding box center [345, 128] width 3 height 9
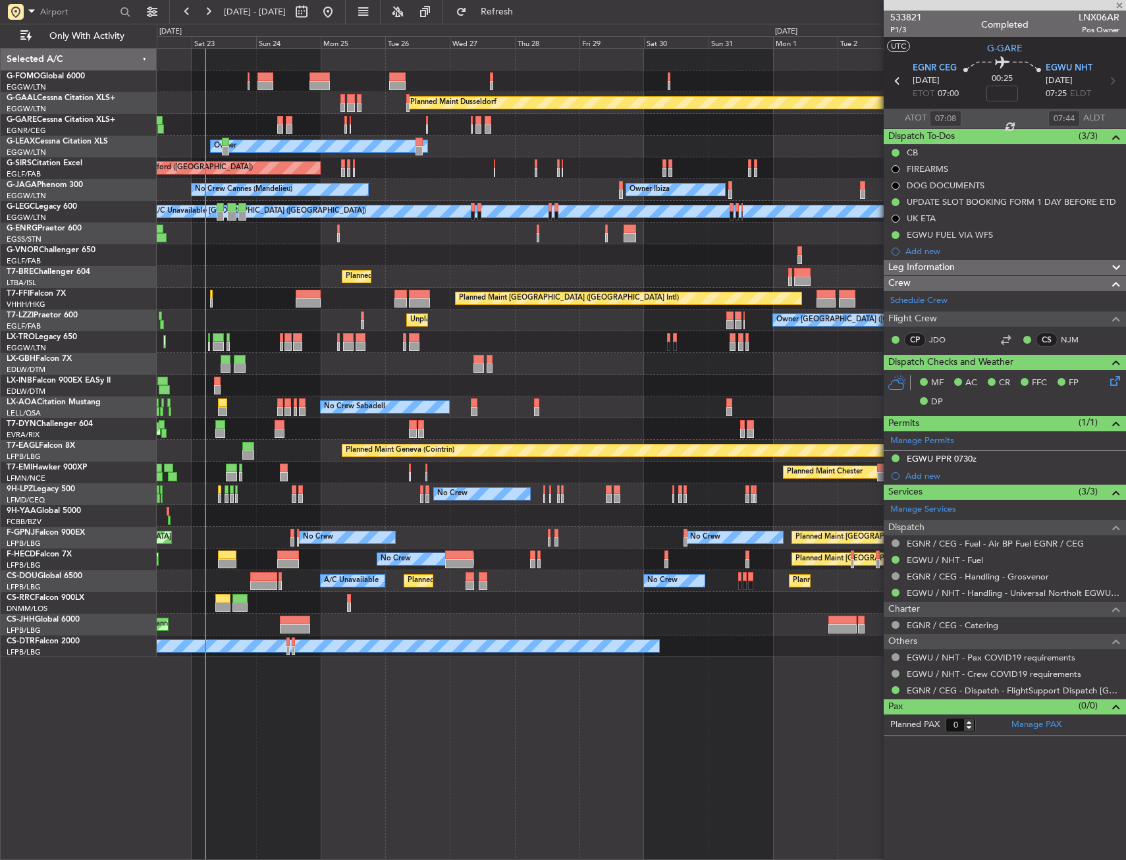
type input "1"
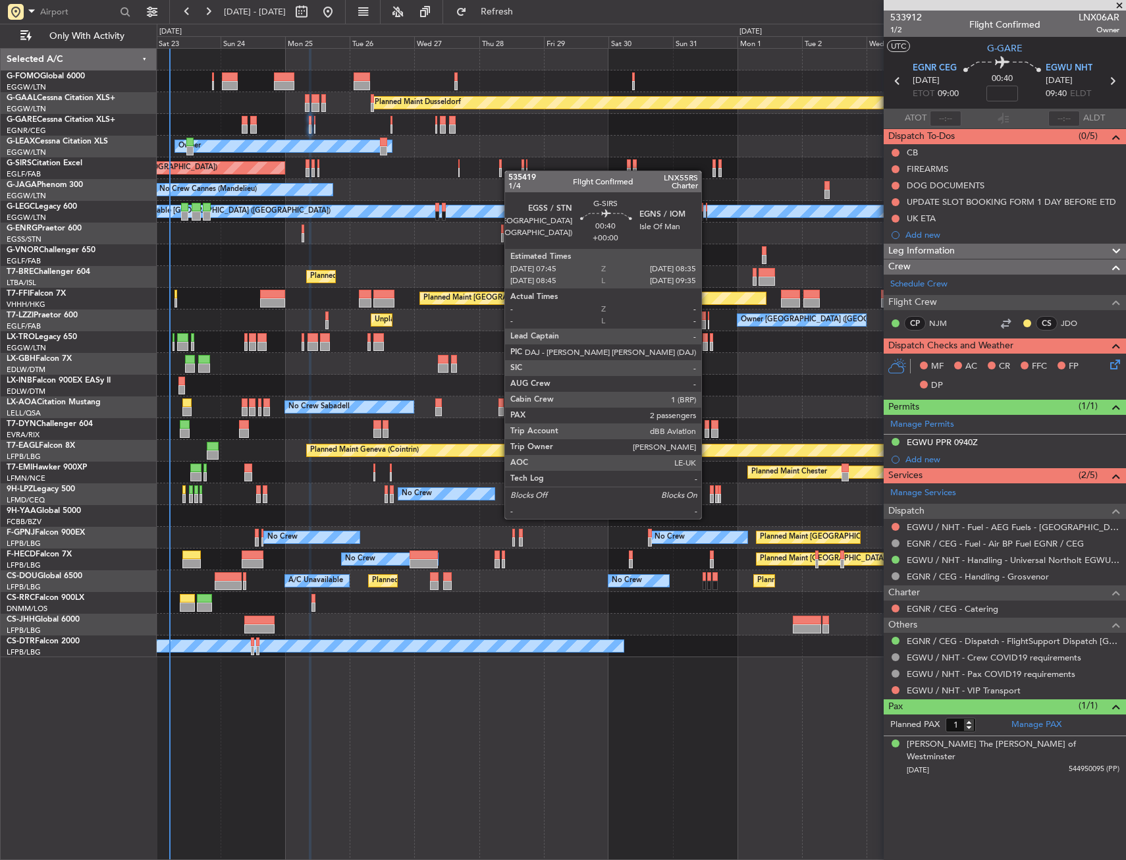
click at [502, 172] on div "Unplanned Maint Oxford ([GEOGRAPHIC_DATA])" at bounding box center [641, 168] width 969 height 22
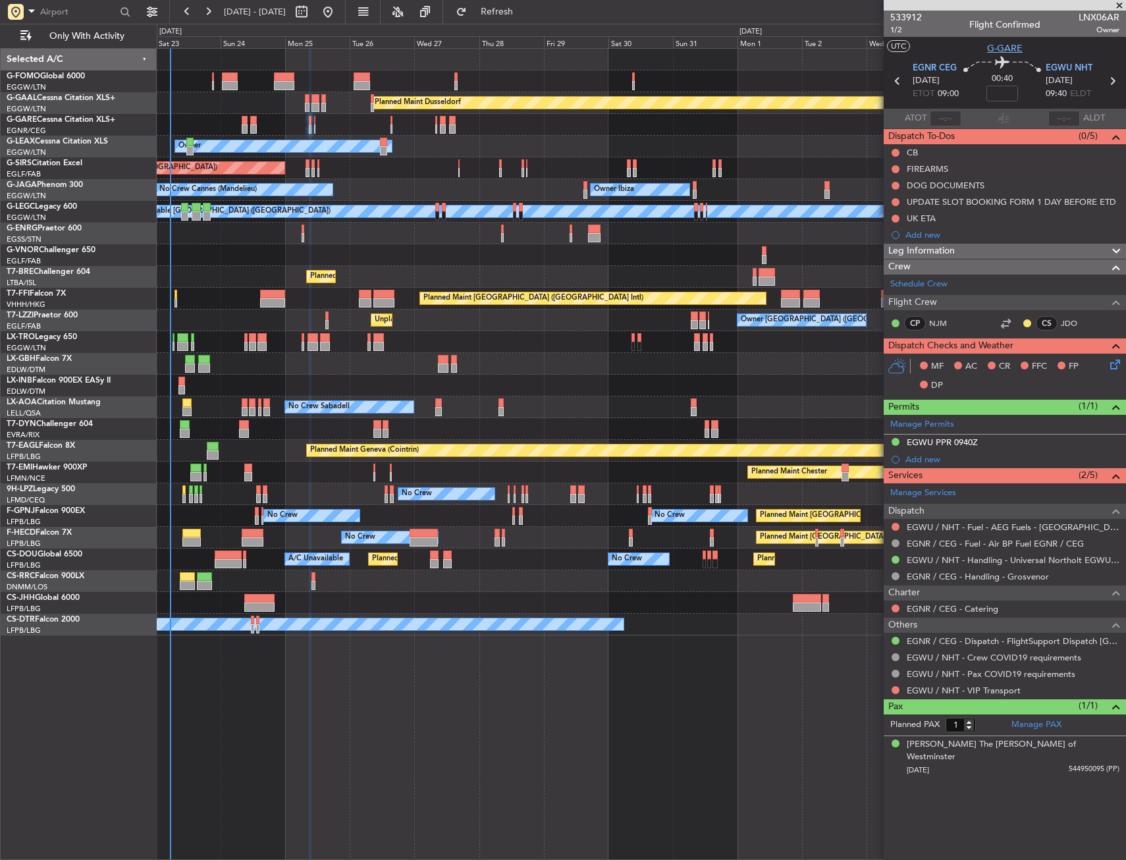
click at [992, 49] on span "G-GARE" at bounding box center [1005, 48] width 36 height 14
click at [903, 30] on span "1/2" at bounding box center [906, 29] width 32 height 11
click at [896, 154] on button at bounding box center [896, 153] width 8 height 8
click at [886, 210] on span "Completed" at bounding box center [901, 210] width 43 height 13
click at [1112, 364] on icon at bounding box center [1113, 362] width 11 height 11
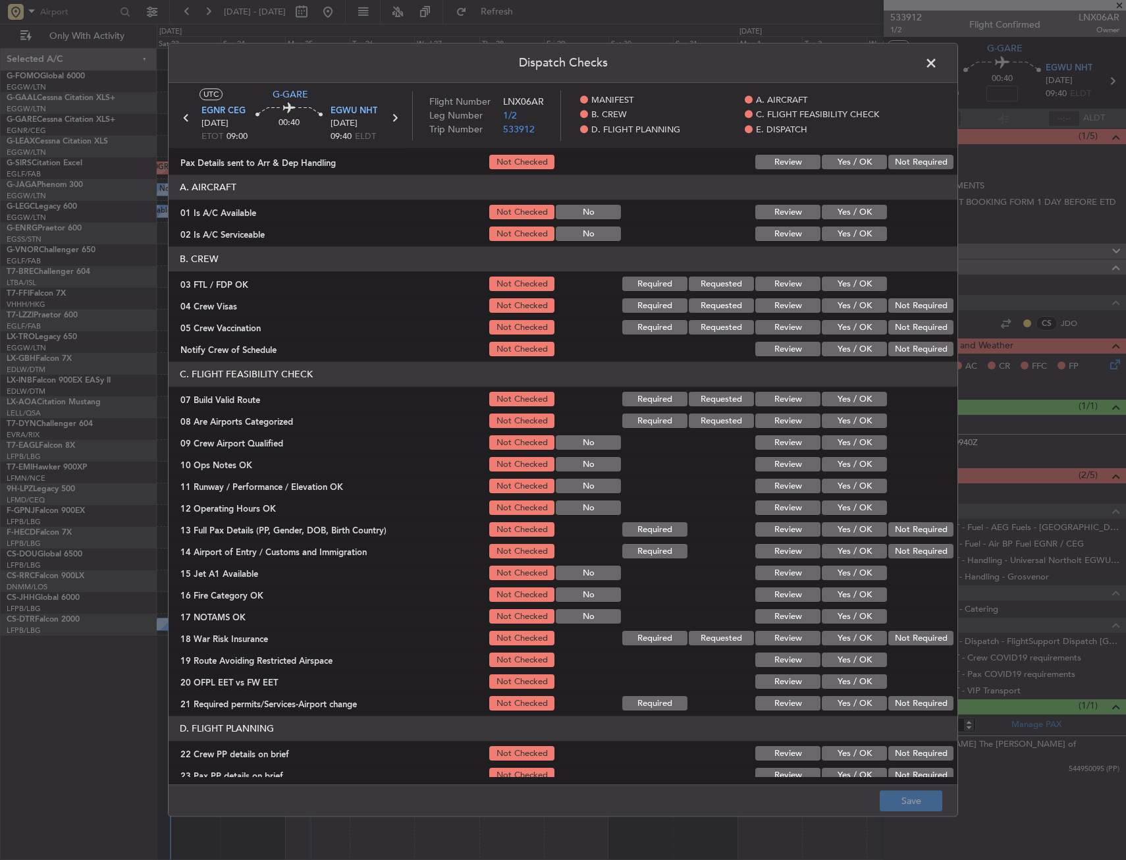
scroll to position [66, 0]
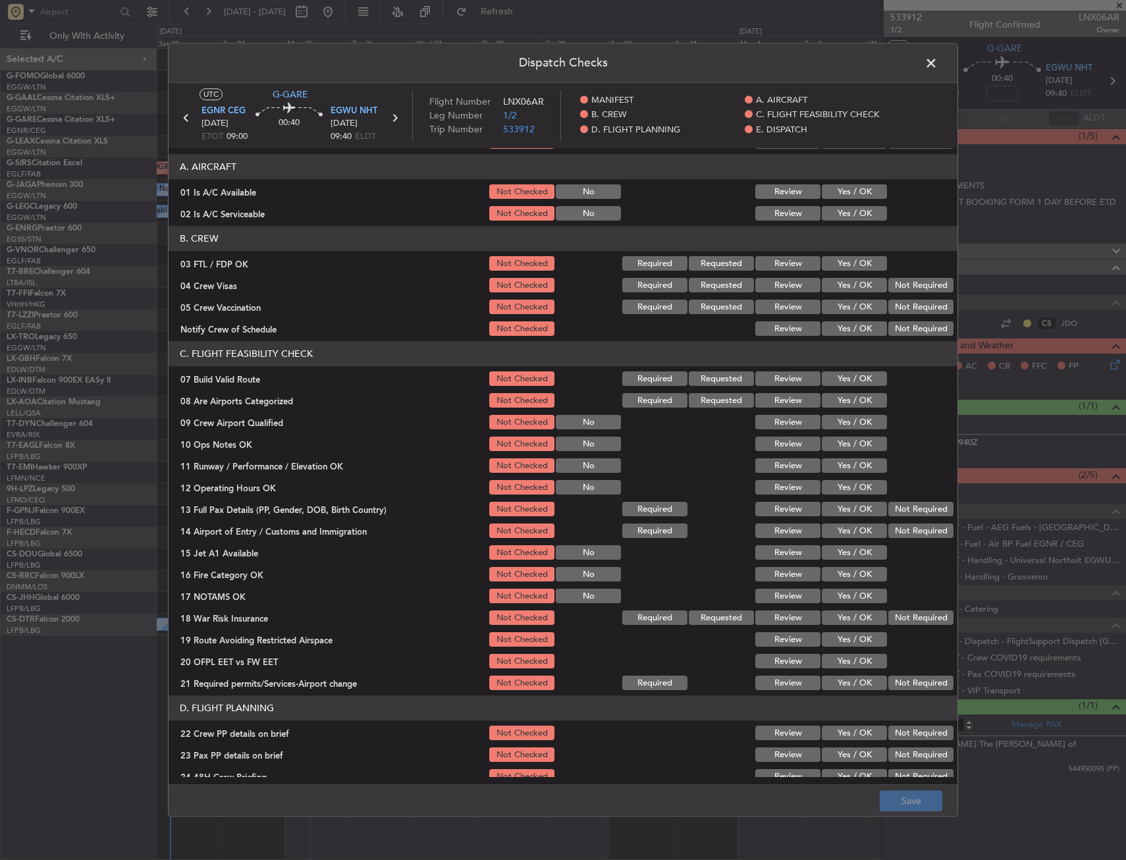
click at [846, 380] on button "Yes / OK" at bounding box center [854, 379] width 65 height 14
click at [840, 439] on button "Yes / OK" at bounding box center [854, 444] width 65 height 14
click at [832, 468] on button "Yes / OK" at bounding box center [854, 466] width 65 height 14
click at [831, 487] on button "Yes / OK" at bounding box center [854, 488] width 65 height 14
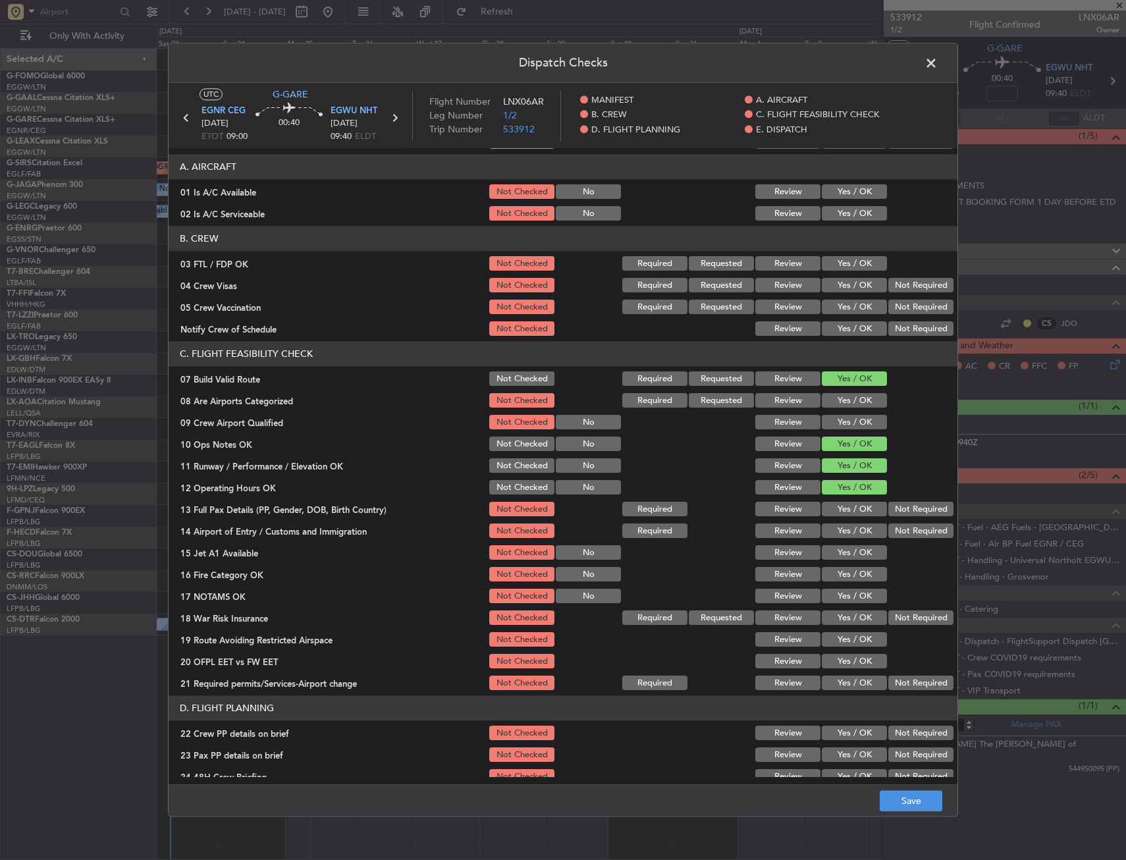
click at [836, 513] on button "Yes / OK" at bounding box center [854, 509] width 65 height 14
click at [840, 529] on button "Yes / OK" at bounding box center [854, 531] width 65 height 14
click at [840, 549] on button "Yes / OK" at bounding box center [854, 553] width 65 height 14
click at [840, 570] on button "Yes / OK" at bounding box center [854, 575] width 65 height 14
click at [837, 592] on button "Yes / OK" at bounding box center [854, 596] width 65 height 14
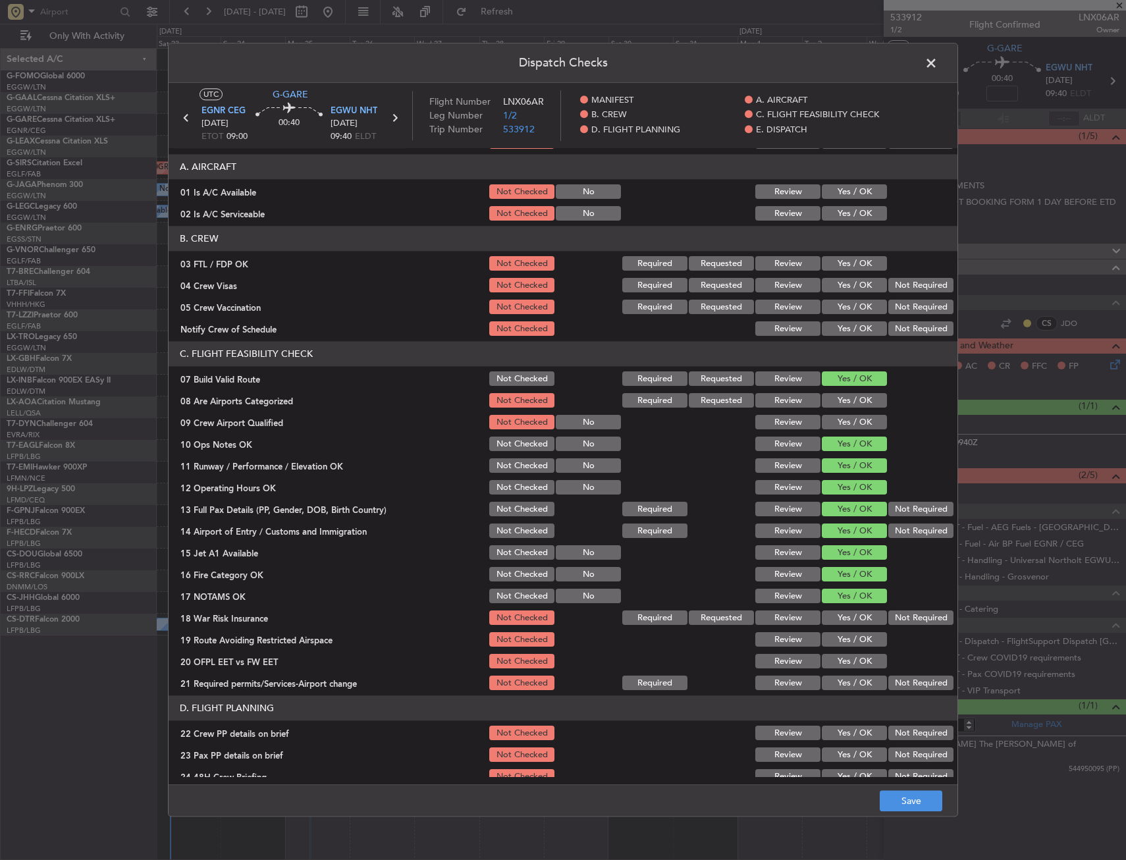
click at [842, 623] on button "Yes / OK" at bounding box center [854, 618] width 65 height 14
click at [846, 639] on button "Yes / OK" at bounding box center [854, 640] width 65 height 14
drag, startPoint x: 847, startPoint y: 661, endPoint x: 846, endPoint y: 676, distance: 14.5
click at [847, 662] on button "Yes / OK" at bounding box center [854, 662] width 65 height 14
click at [843, 679] on button "Yes / OK" at bounding box center [854, 683] width 65 height 14
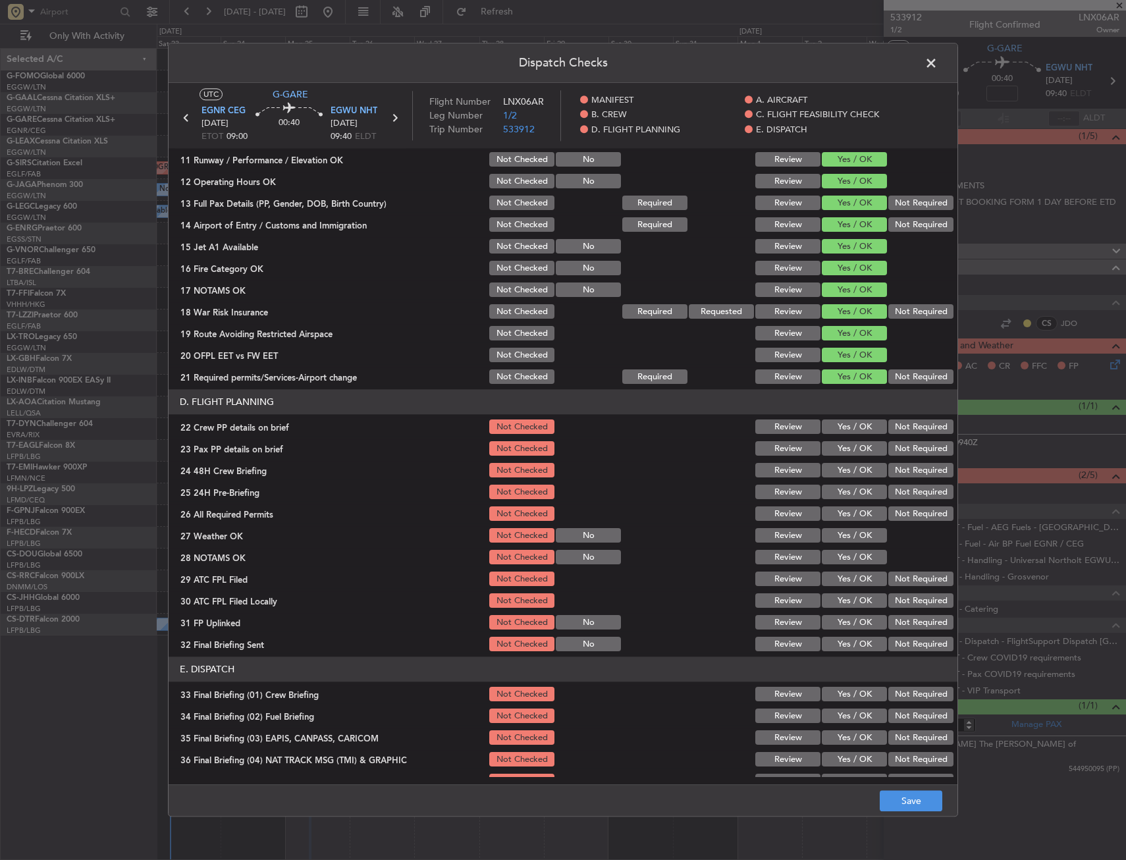
scroll to position [395, 0]
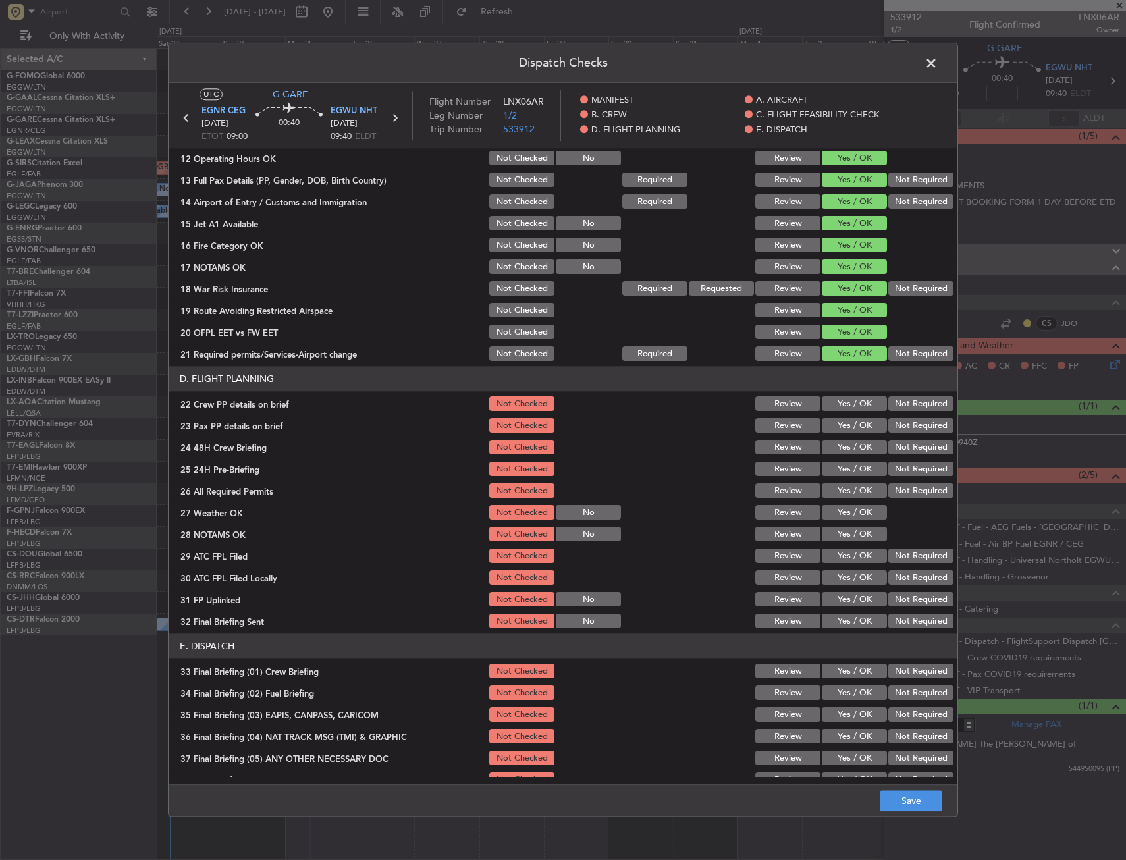
click at [851, 410] on button "Yes / OK" at bounding box center [854, 404] width 65 height 14
click at [849, 424] on button "Yes / OK" at bounding box center [854, 426] width 65 height 14
click at [849, 441] on button "Yes / OK" at bounding box center [854, 448] width 65 height 14
click at [892, 794] on button "Save" at bounding box center [911, 801] width 63 height 21
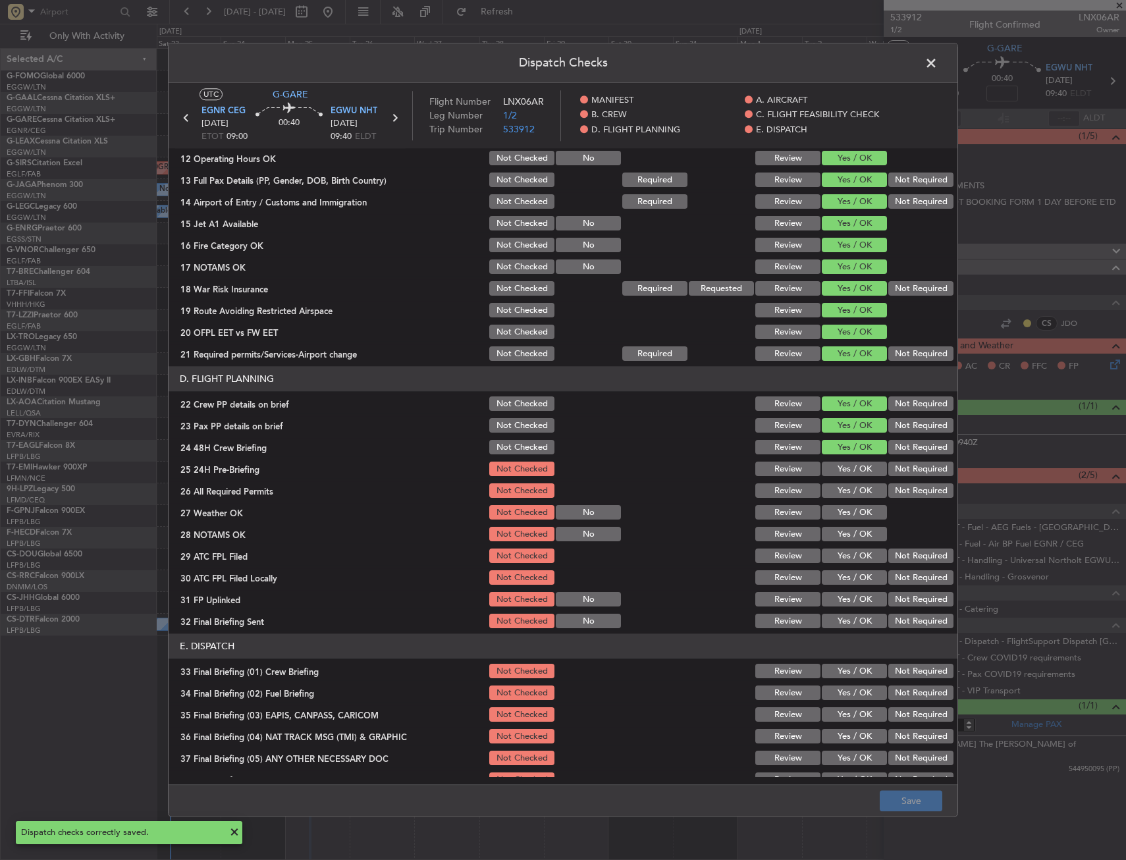
click at [938, 64] on span at bounding box center [938, 66] width 0 height 26
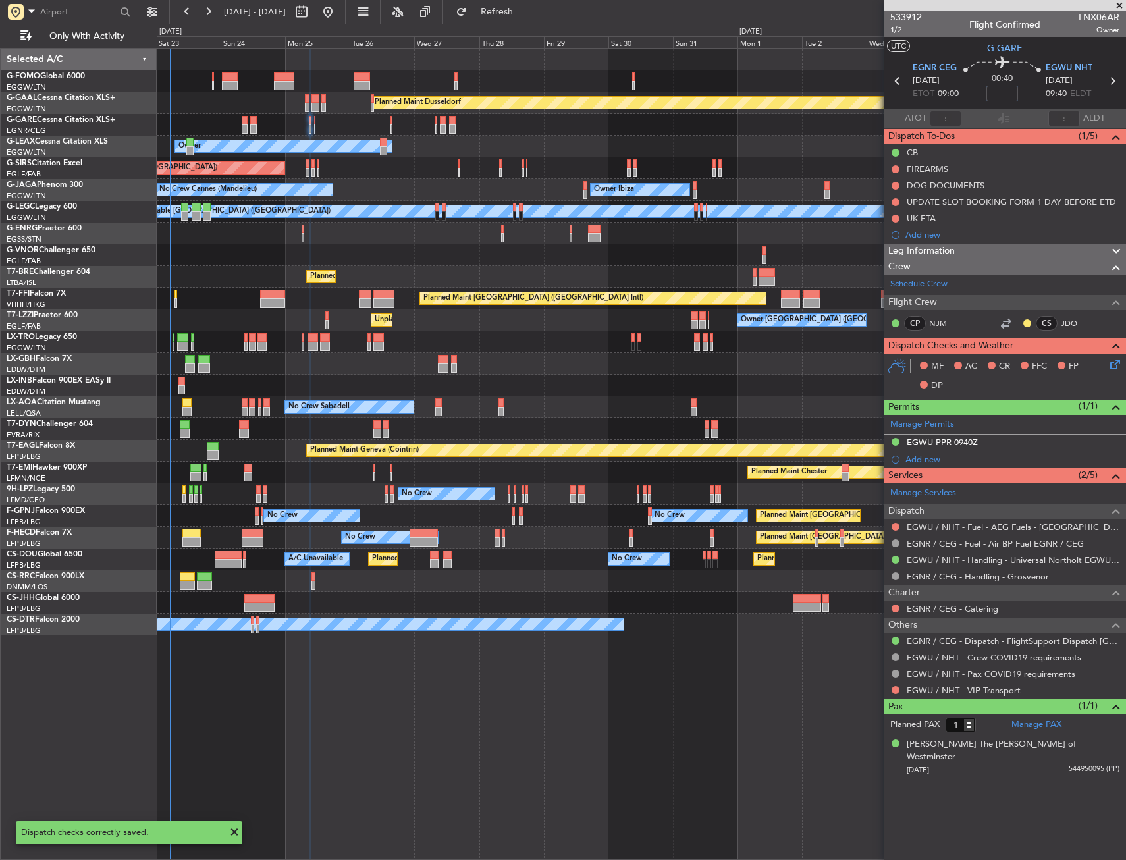
click at [999, 90] on input at bounding box center [1003, 94] width 32 height 16
click at [952, 47] on section "UTC G-GARE" at bounding box center [1005, 47] width 242 height 20
type input "-00:10"
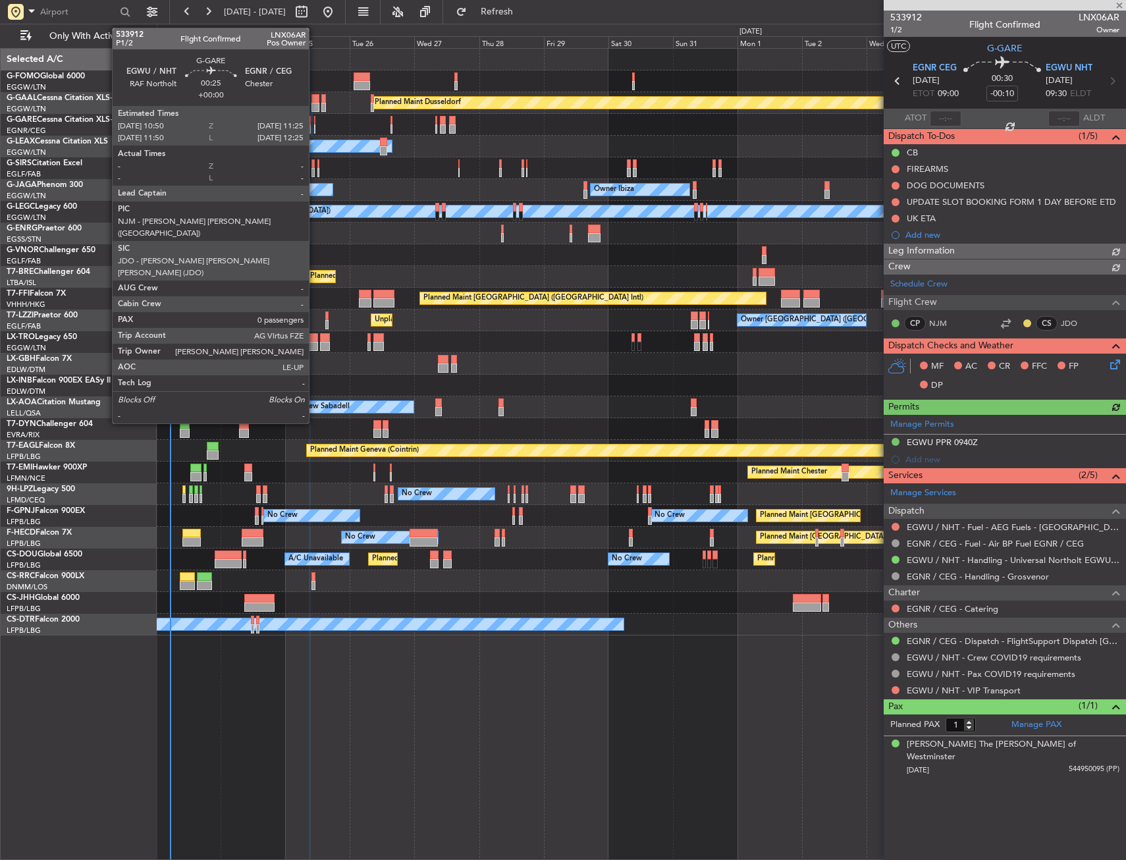
click at [315, 124] on div at bounding box center [315, 128] width 2 height 9
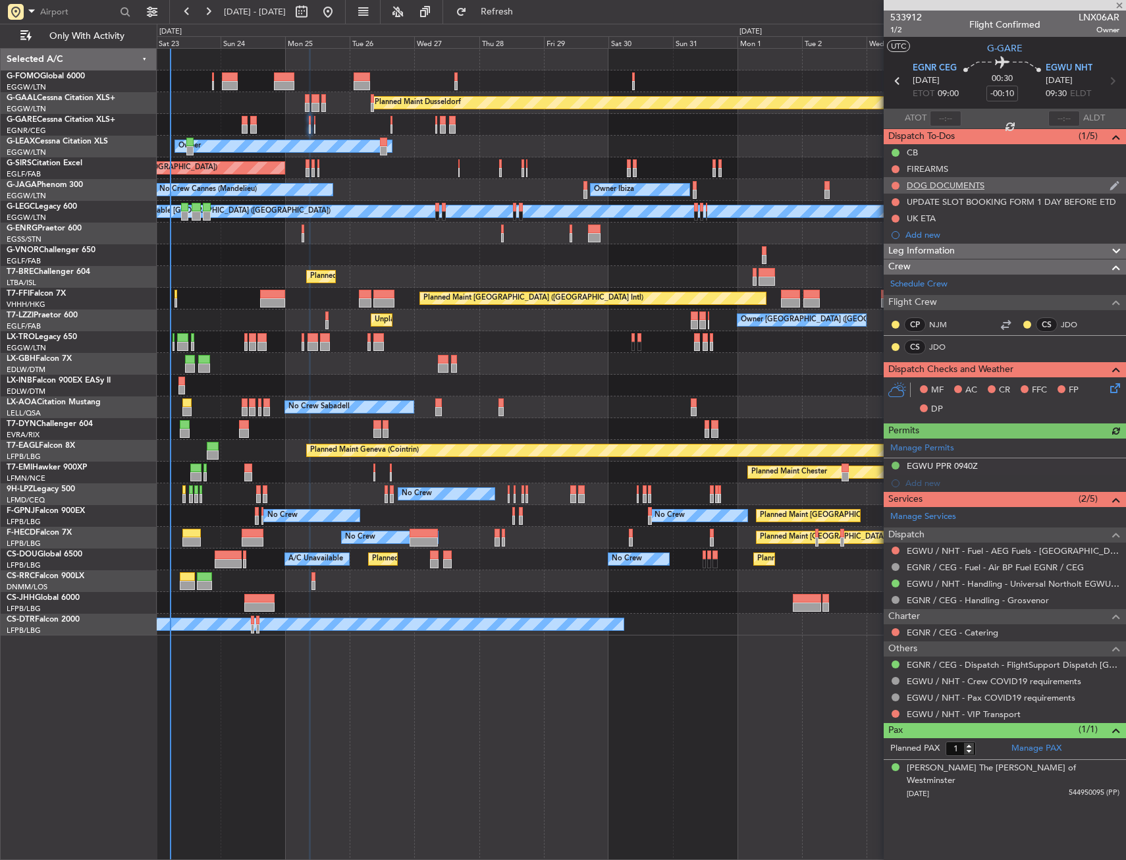
type input "0"
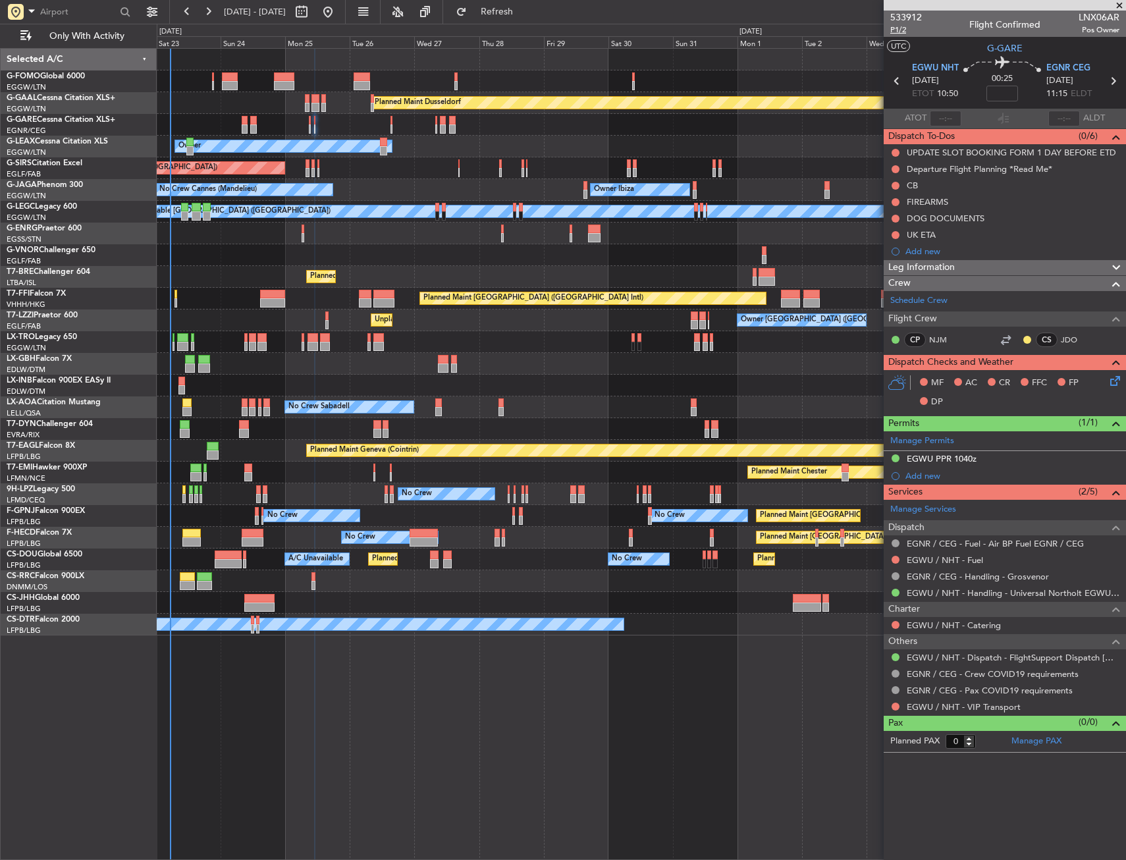
click at [903, 28] on span "P1/2" at bounding box center [906, 29] width 32 height 11
click at [1010, 92] on input at bounding box center [1003, 94] width 32 height 16
click at [964, 50] on section "UTC G-GARE" at bounding box center [1005, 47] width 242 height 20
type input "+00:05"
click at [896, 184] on button at bounding box center [896, 186] width 8 height 8
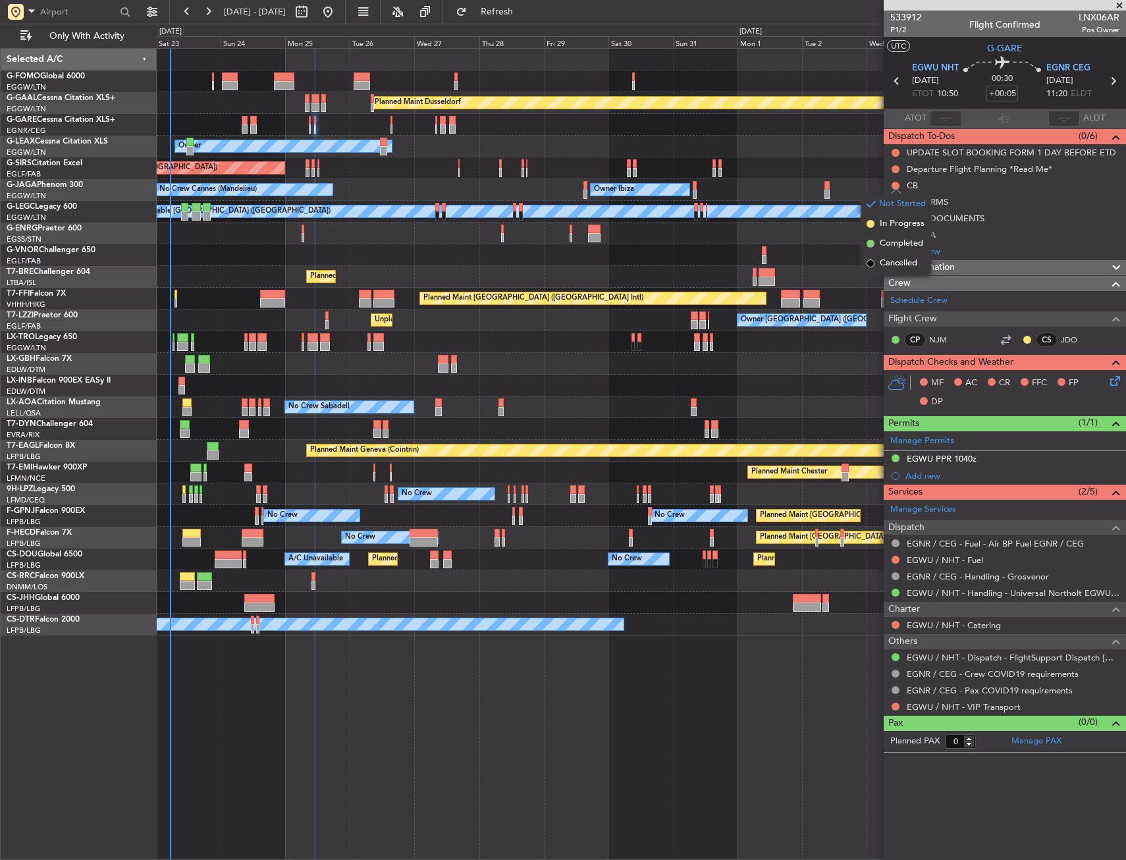
click at [880, 243] on li "Completed" at bounding box center [896, 244] width 70 height 20
click at [1116, 383] on icon at bounding box center [1113, 378] width 11 height 11
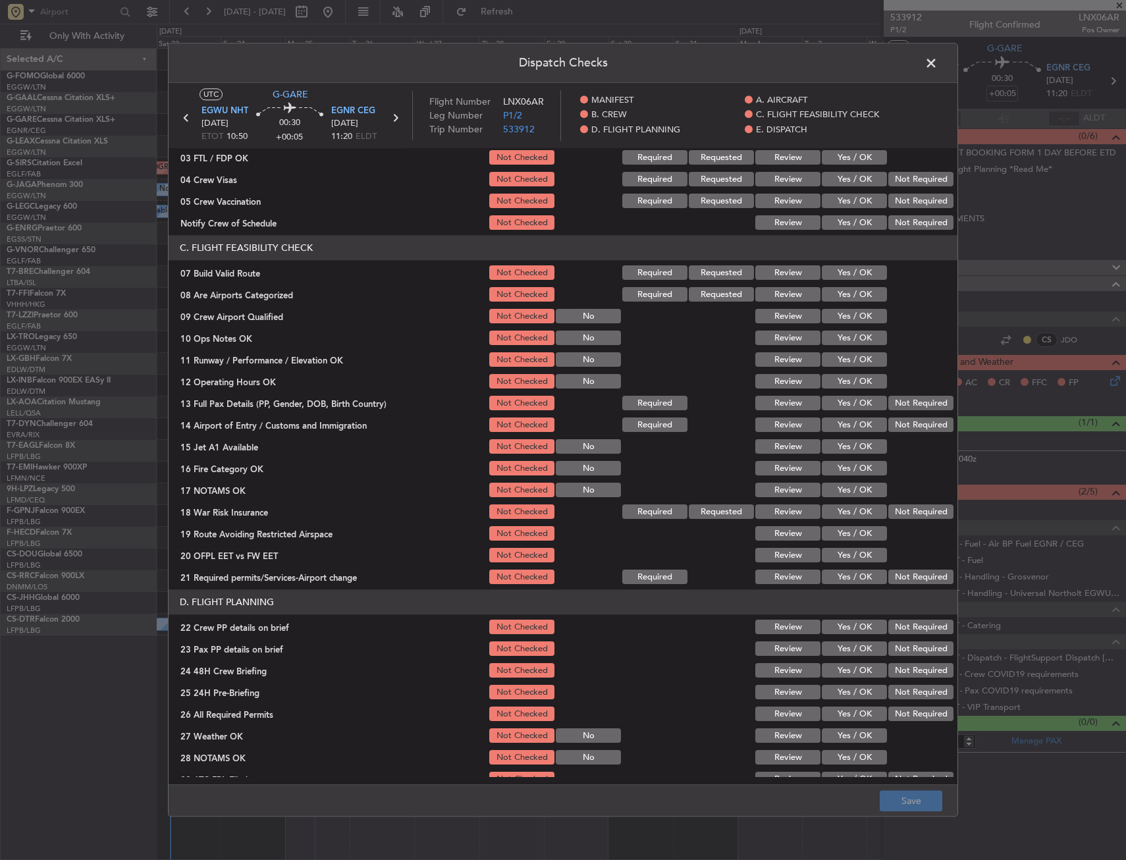
scroll to position [198, 0]
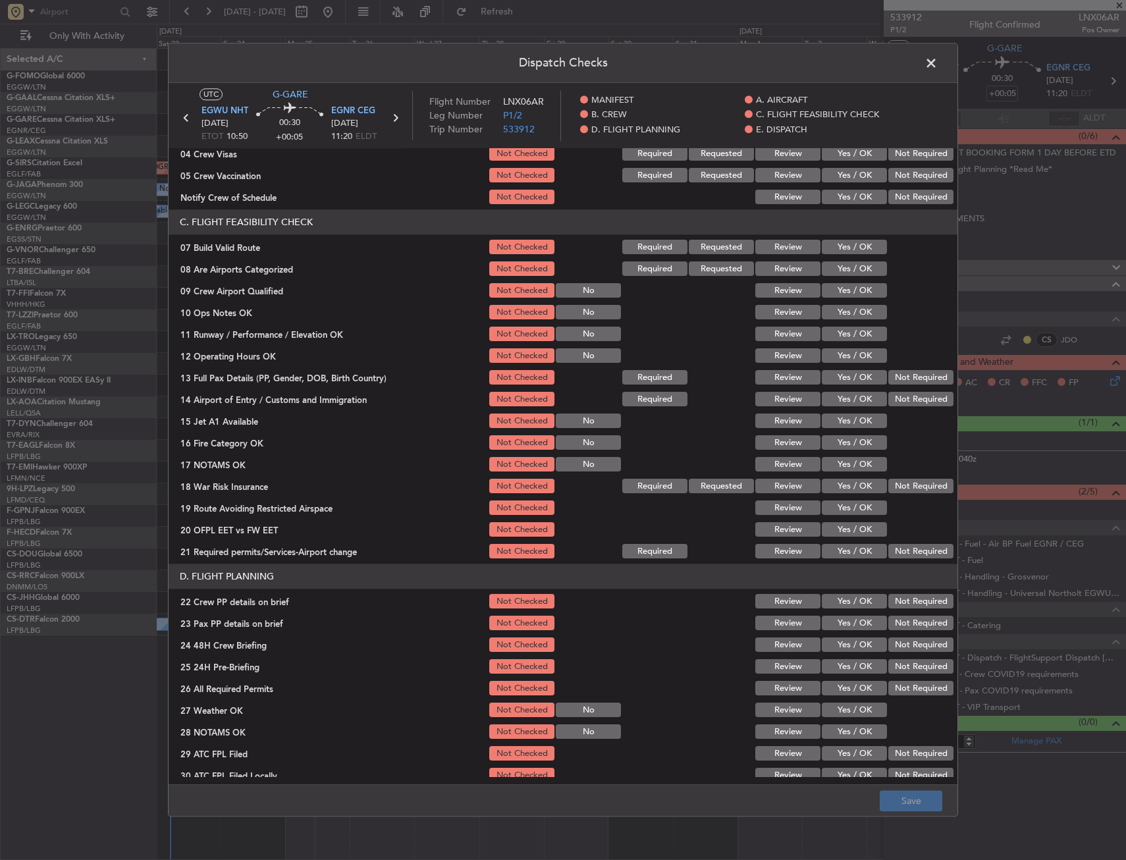
click at [851, 252] on button "Yes / OK" at bounding box center [854, 247] width 65 height 14
click at [852, 306] on button "Yes / OK" at bounding box center [854, 313] width 65 height 14
click at [852, 329] on button "Yes / OK" at bounding box center [854, 334] width 65 height 14
click at [852, 347] on div "Yes / OK" at bounding box center [853, 356] width 67 height 18
click at [847, 364] on div "Yes / OK" at bounding box center [853, 356] width 67 height 18
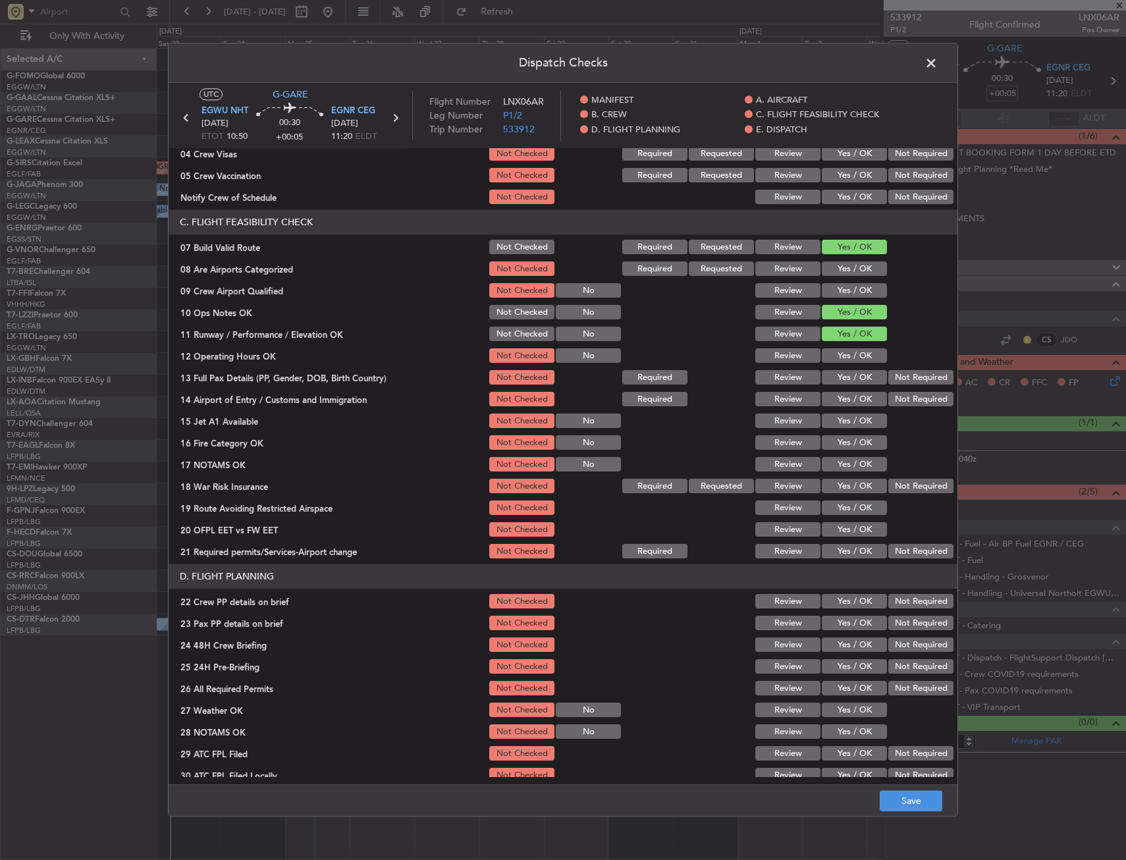
click at [848, 354] on button "Yes / OK" at bounding box center [854, 356] width 65 height 14
click at [848, 374] on button "Yes / OK" at bounding box center [854, 378] width 65 height 14
click at [849, 394] on button "Yes / OK" at bounding box center [854, 400] width 65 height 14
click at [847, 414] on button "Yes / OK" at bounding box center [854, 421] width 65 height 14
drag, startPoint x: 844, startPoint y: 439, endPoint x: 842, endPoint y: 458, distance: 19.1
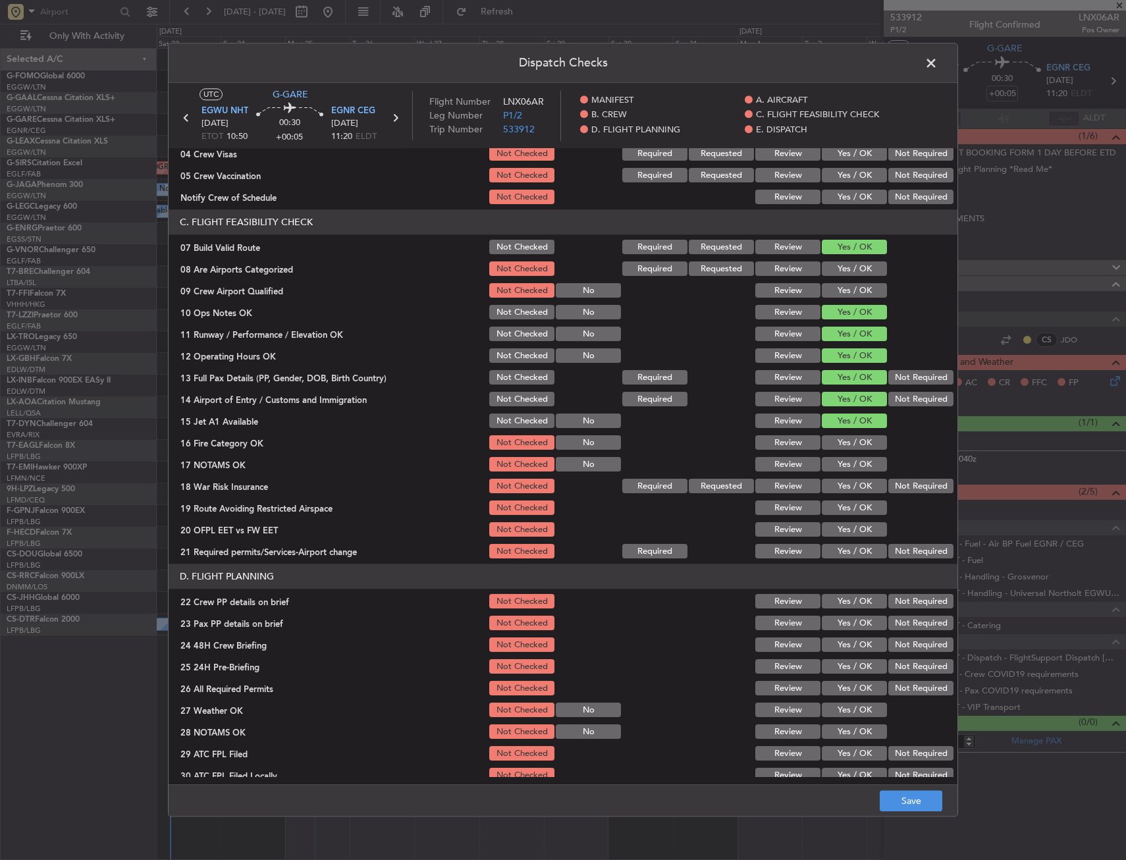
click at [844, 442] on button "Yes / OK" at bounding box center [854, 443] width 65 height 14
drag, startPoint x: 842, startPoint y: 460, endPoint x: 840, endPoint y: 481, distance: 21.2
click at [842, 460] on button "Yes / OK" at bounding box center [854, 465] width 65 height 14
click at [840, 486] on button "Yes / OK" at bounding box center [854, 486] width 65 height 14
drag, startPoint x: 840, startPoint y: 502, endPoint x: 838, endPoint y: 527, distance: 25.1
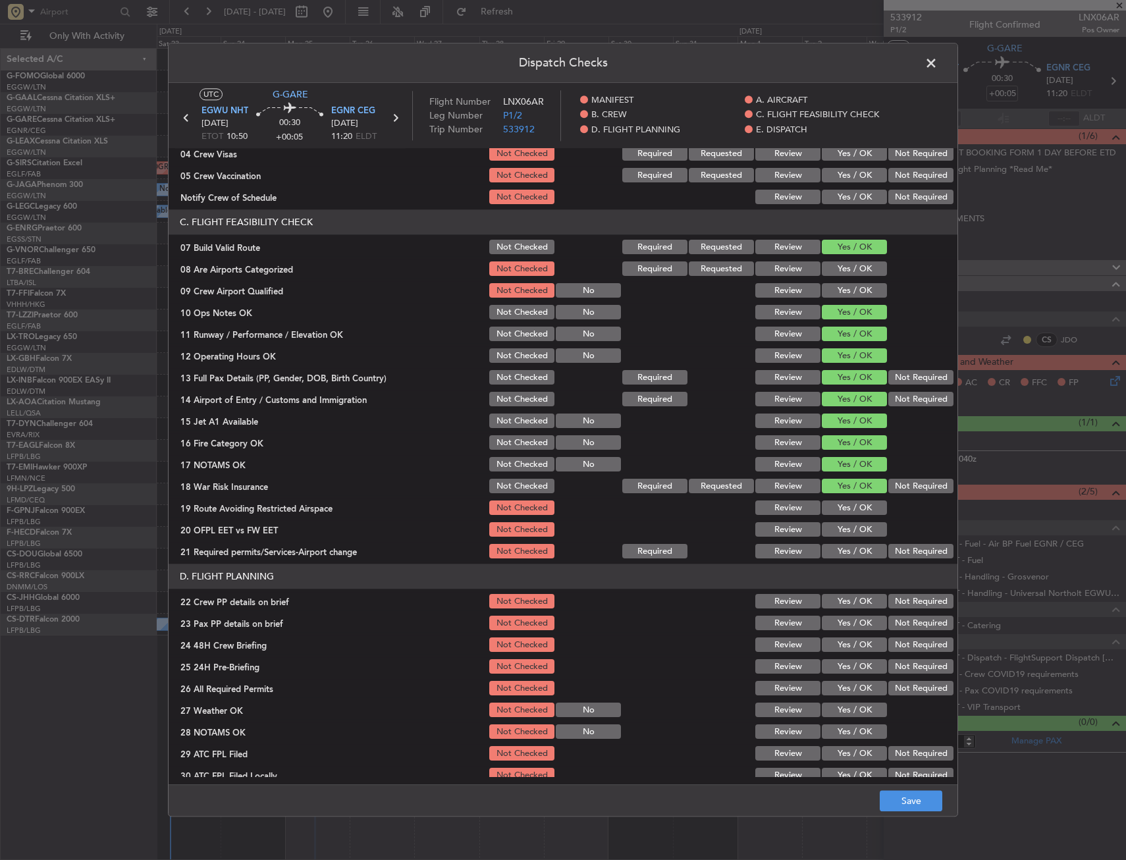
click at [840, 502] on button "Yes / OK" at bounding box center [854, 508] width 65 height 14
click at [838, 530] on button "Yes / OK" at bounding box center [854, 530] width 65 height 14
click at [838, 553] on button "Yes / OK" at bounding box center [854, 552] width 65 height 14
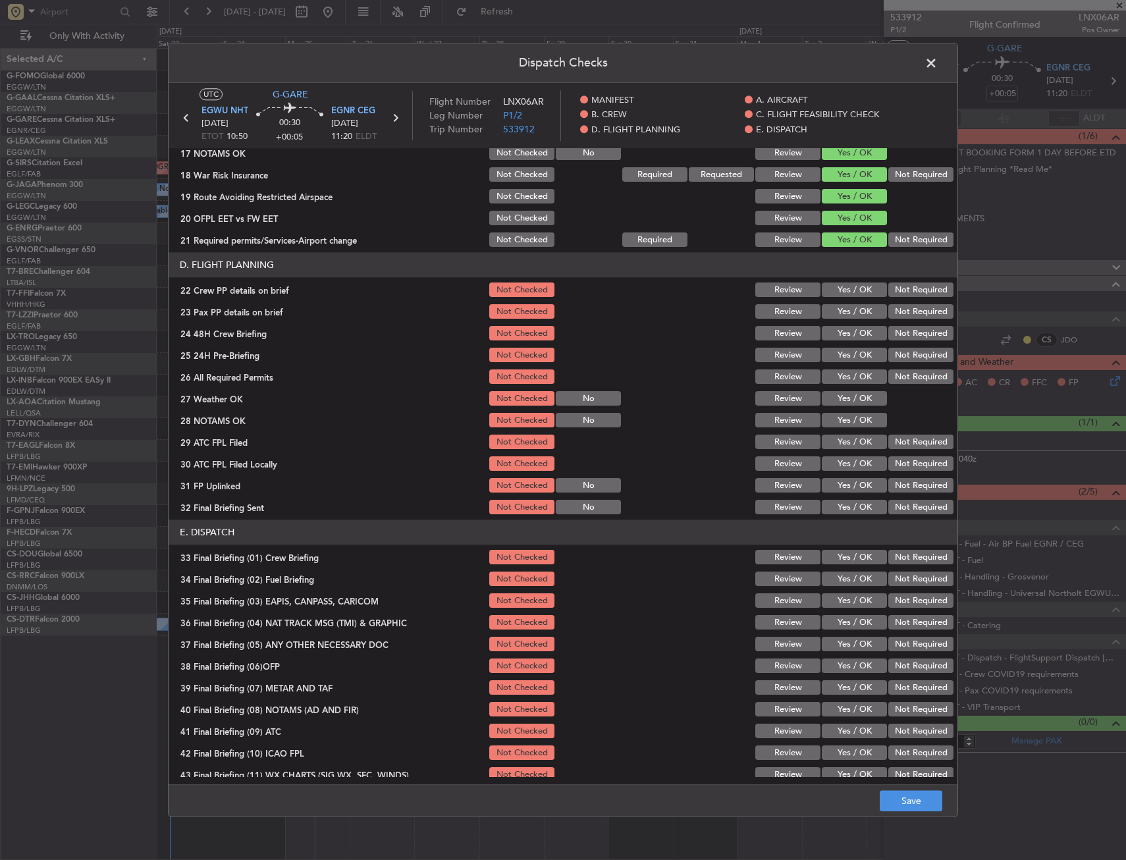
scroll to position [527, 0]
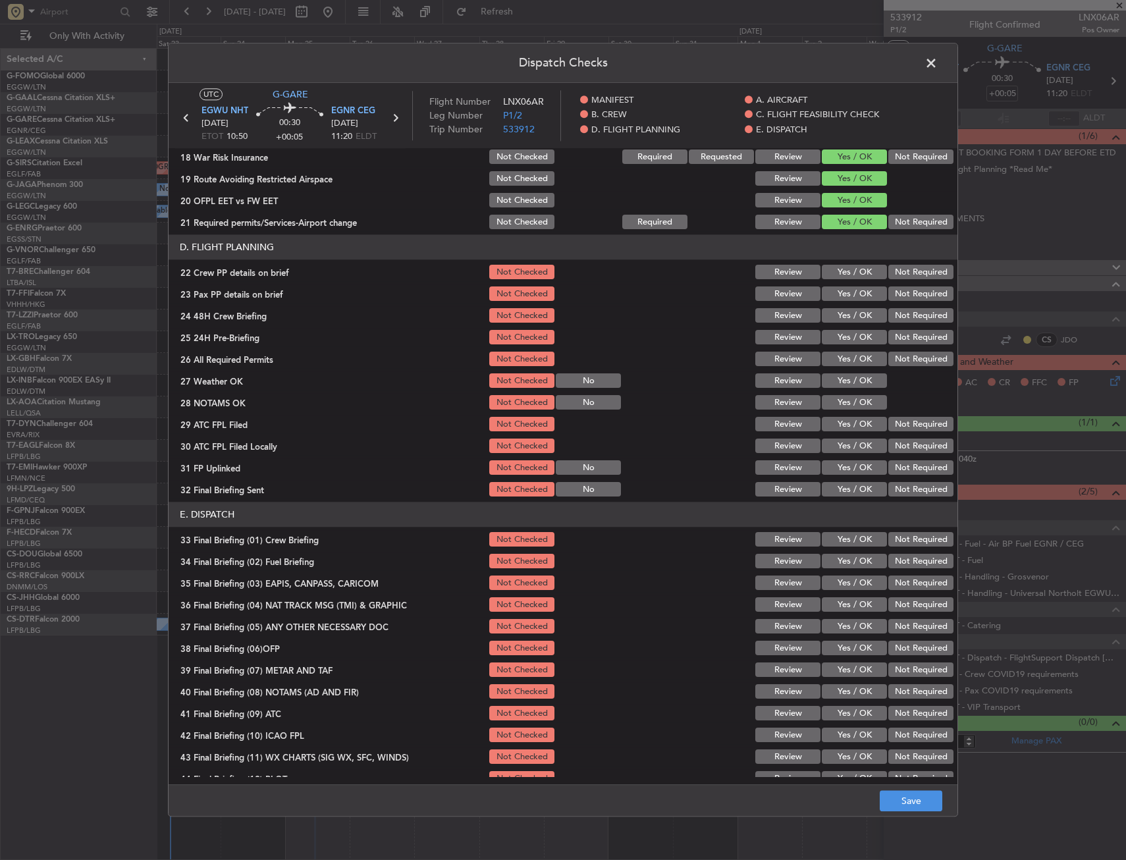
click at [848, 275] on button "Yes / OK" at bounding box center [854, 272] width 65 height 14
click at [850, 296] on button "Yes / OK" at bounding box center [854, 294] width 65 height 14
click at [849, 320] on button "Yes / OK" at bounding box center [854, 316] width 65 height 14
click at [913, 797] on button "Save" at bounding box center [911, 801] width 63 height 21
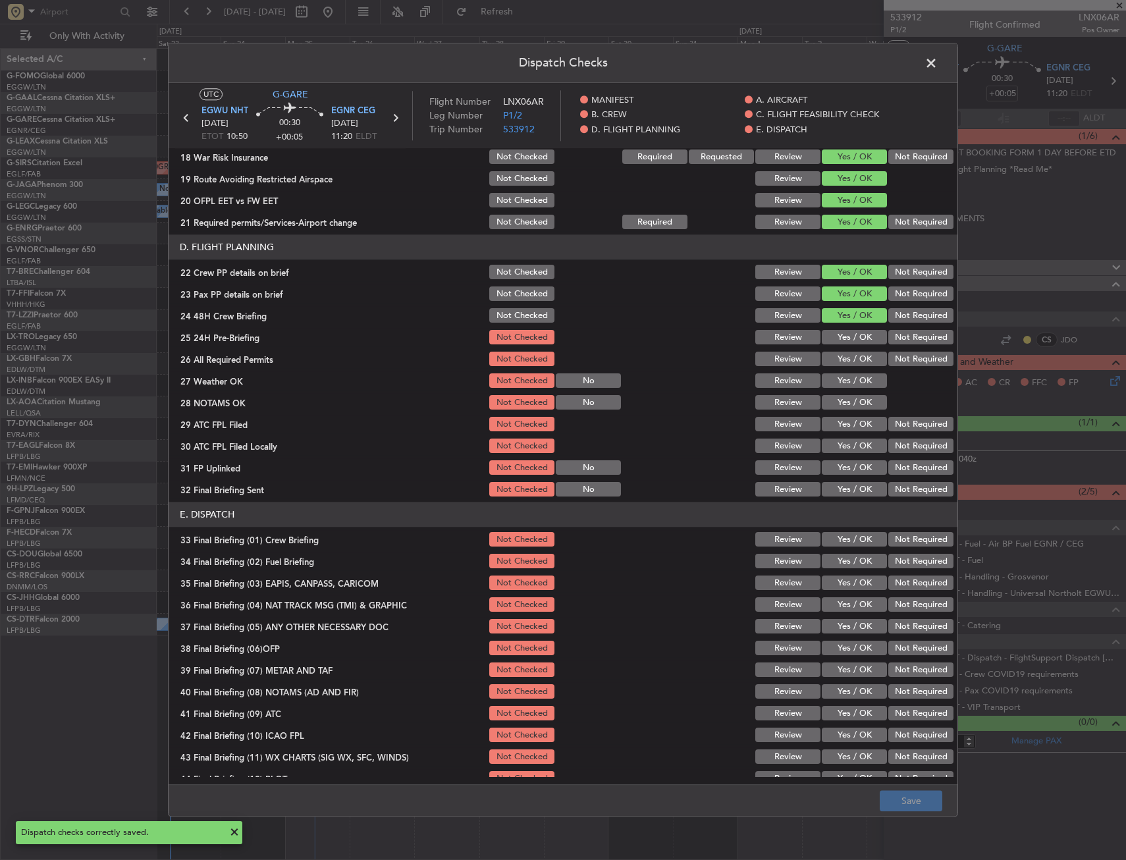
click at [938, 62] on span at bounding box center [938, 66] width 0 height 26
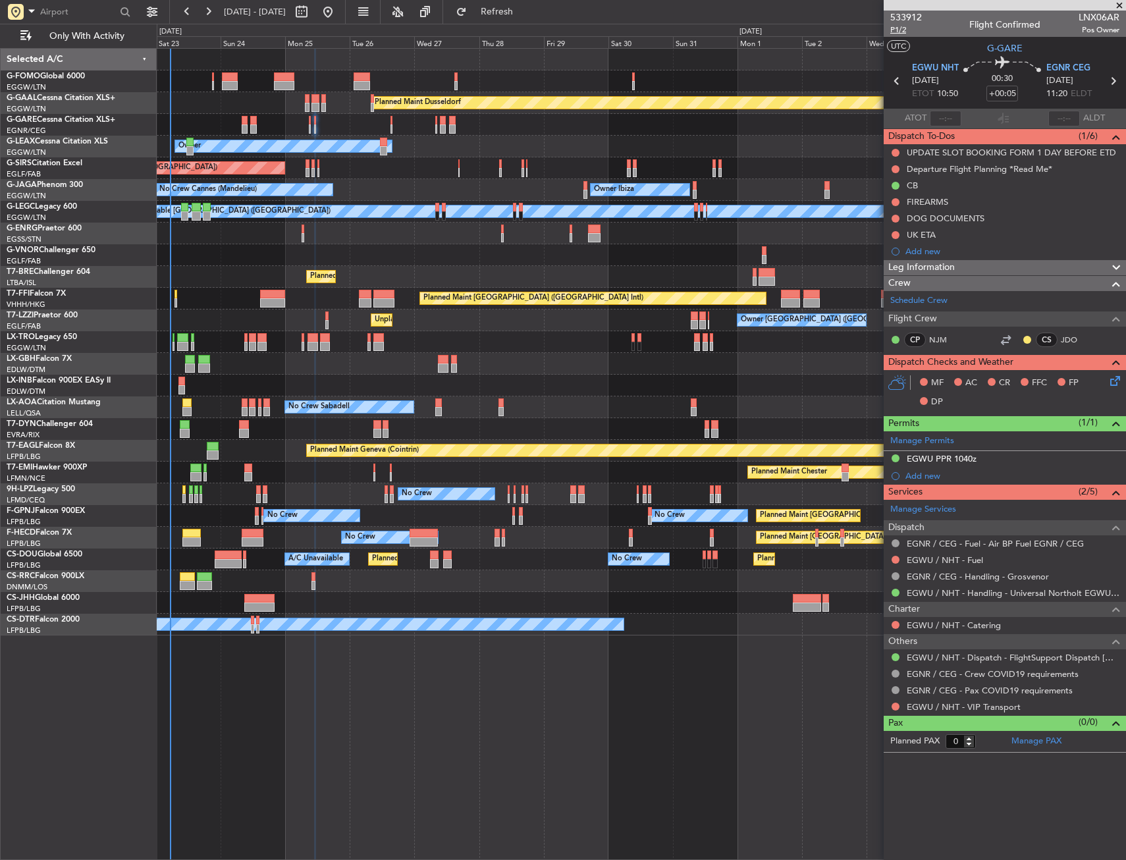
click at [898, 30] on span "P1/2" at bounding box center [906, 29] width 32 height 11
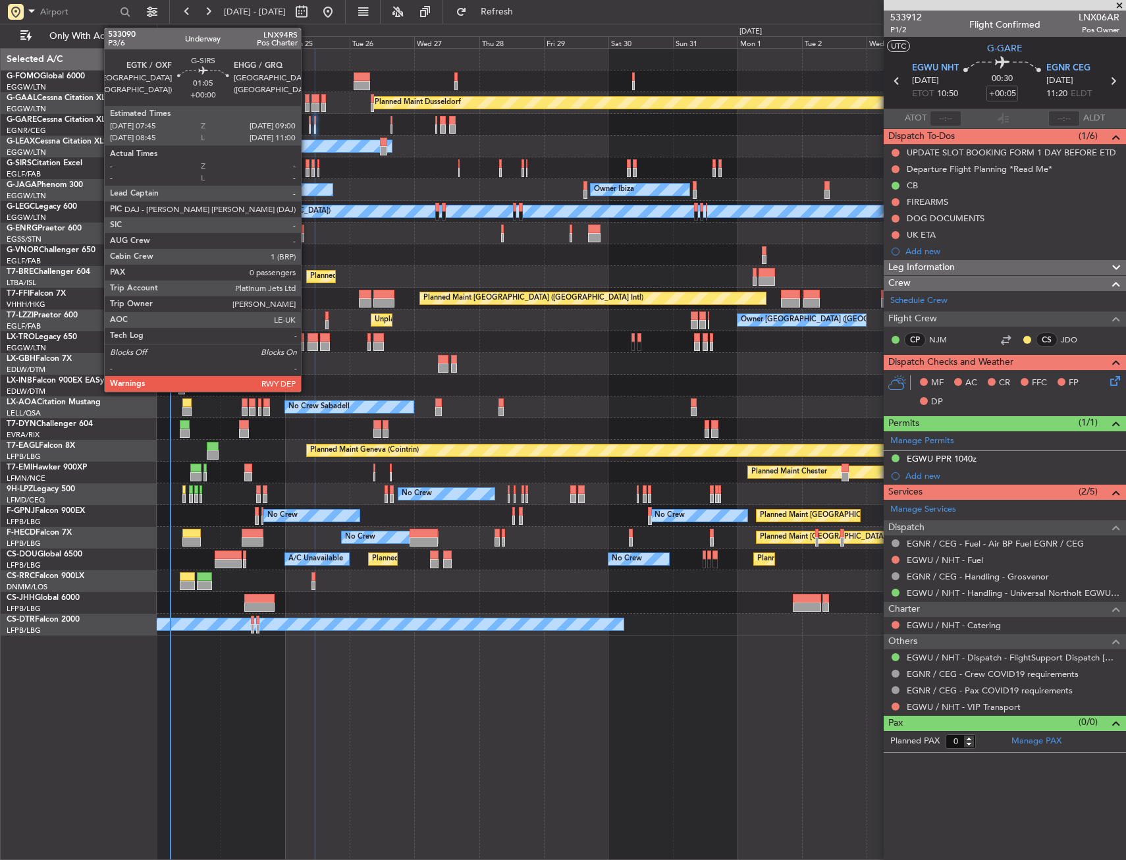
click at [307, 169] on div at bounding box center [308, 172] width 4 height 9
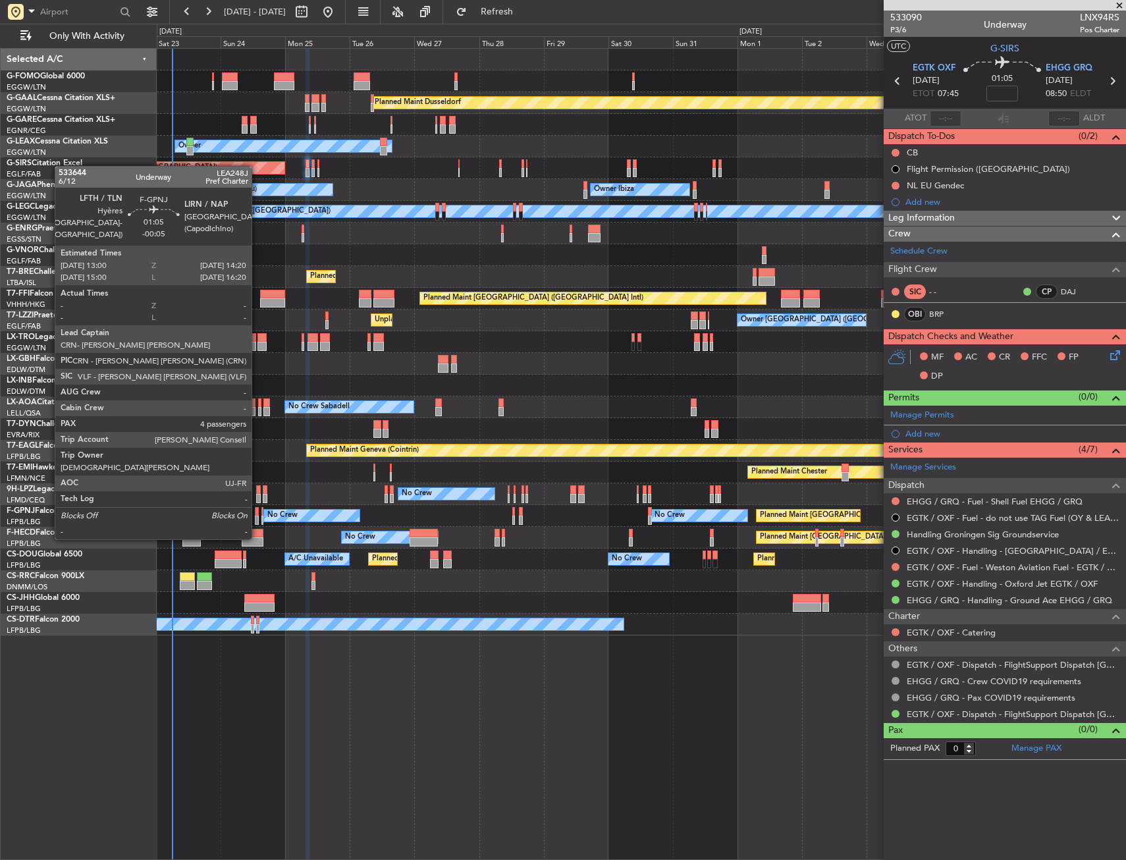
click at [257, 513] on div at bounding box center [257, 511] width 4 height 9
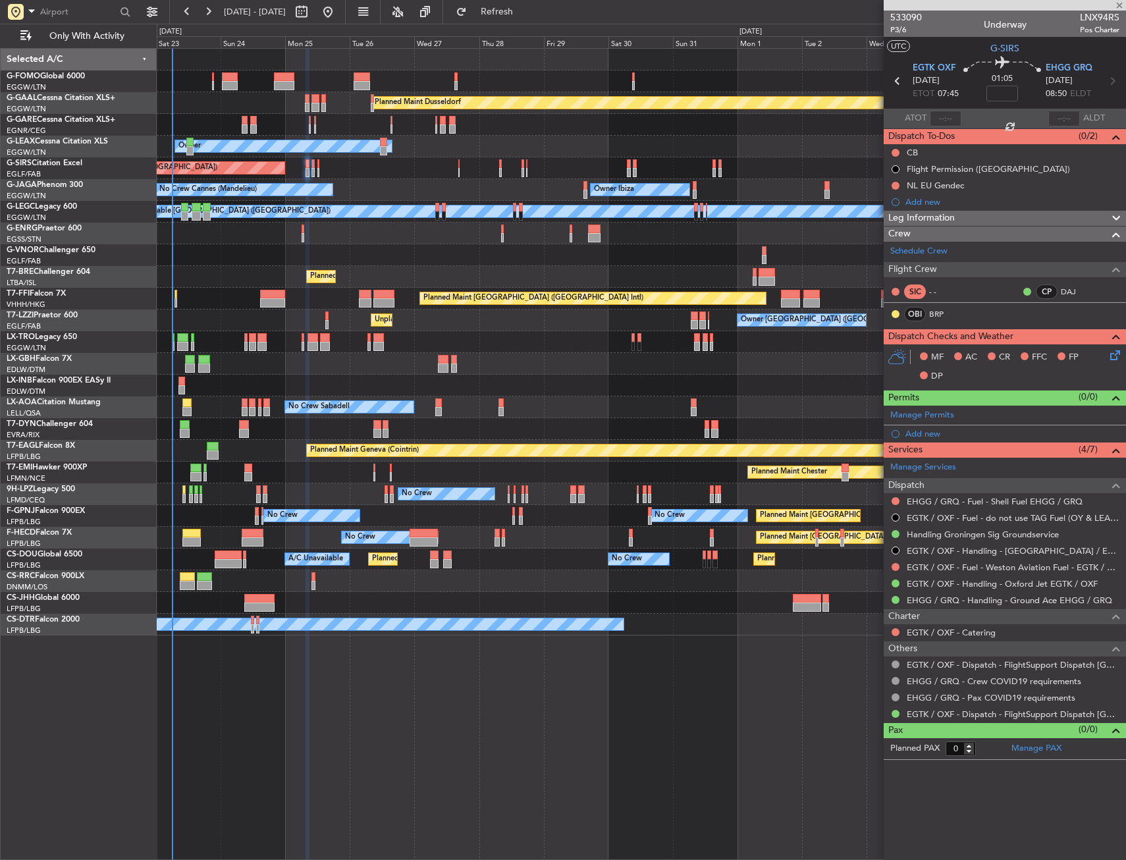
type input "-00:05"
type input "4"
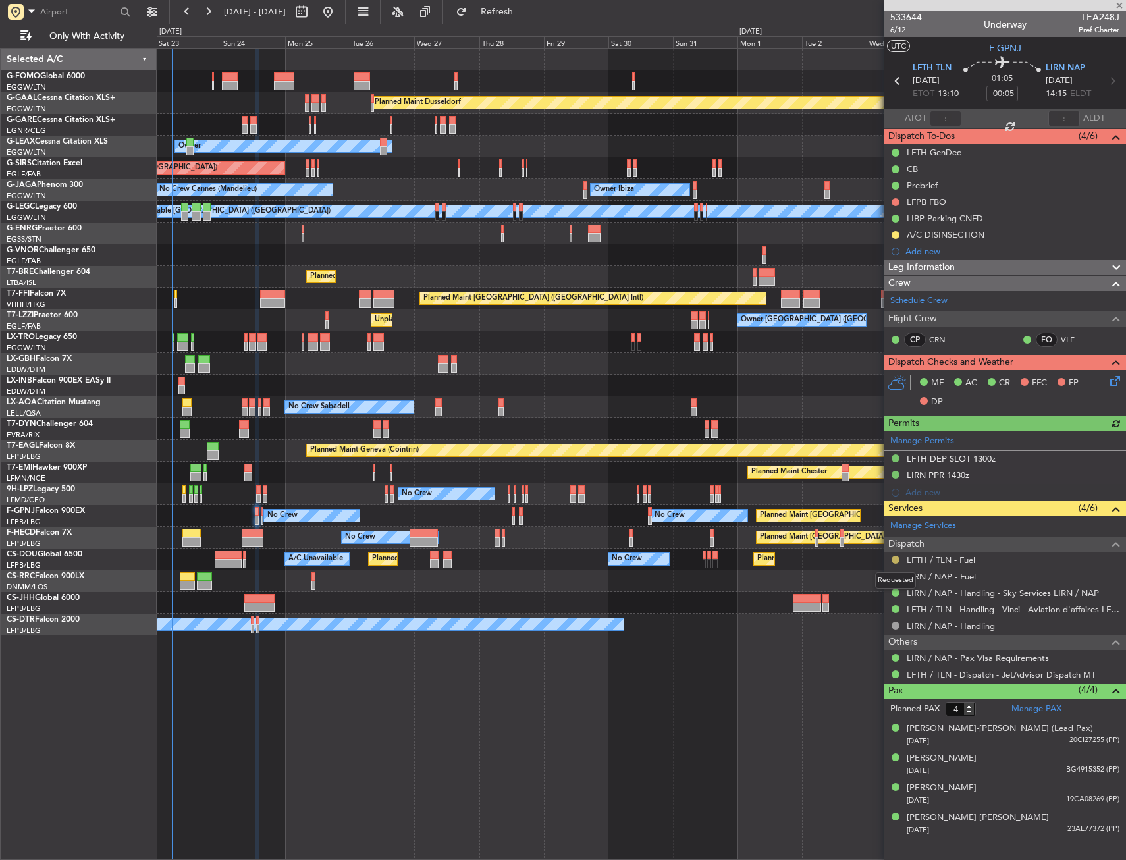
click at [894, 557] on button at bounding box center [896, 560] width 8 height 8
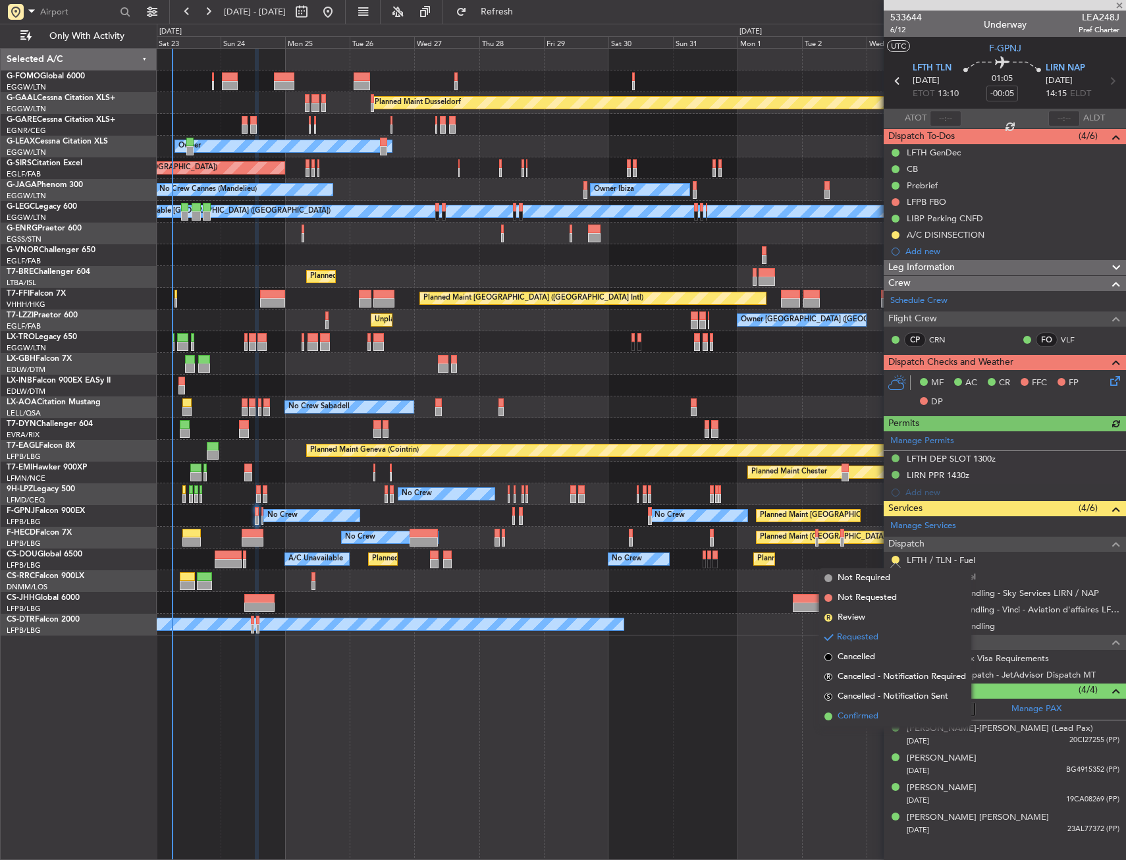
click at [867, 722] on span "Confirmed" at bounding box center [858, 716] width 41 height 13
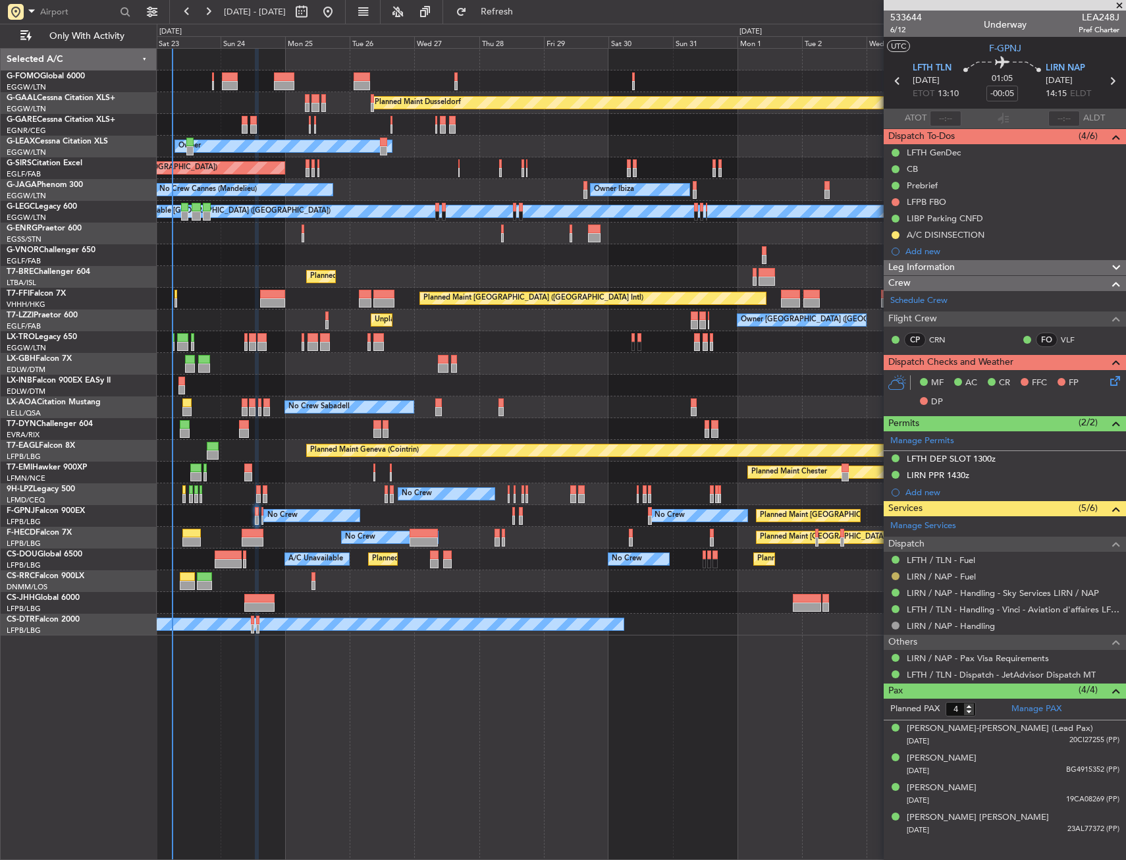
click at [897, 575] on button at bounding box center [896, 576] width 8 height 8
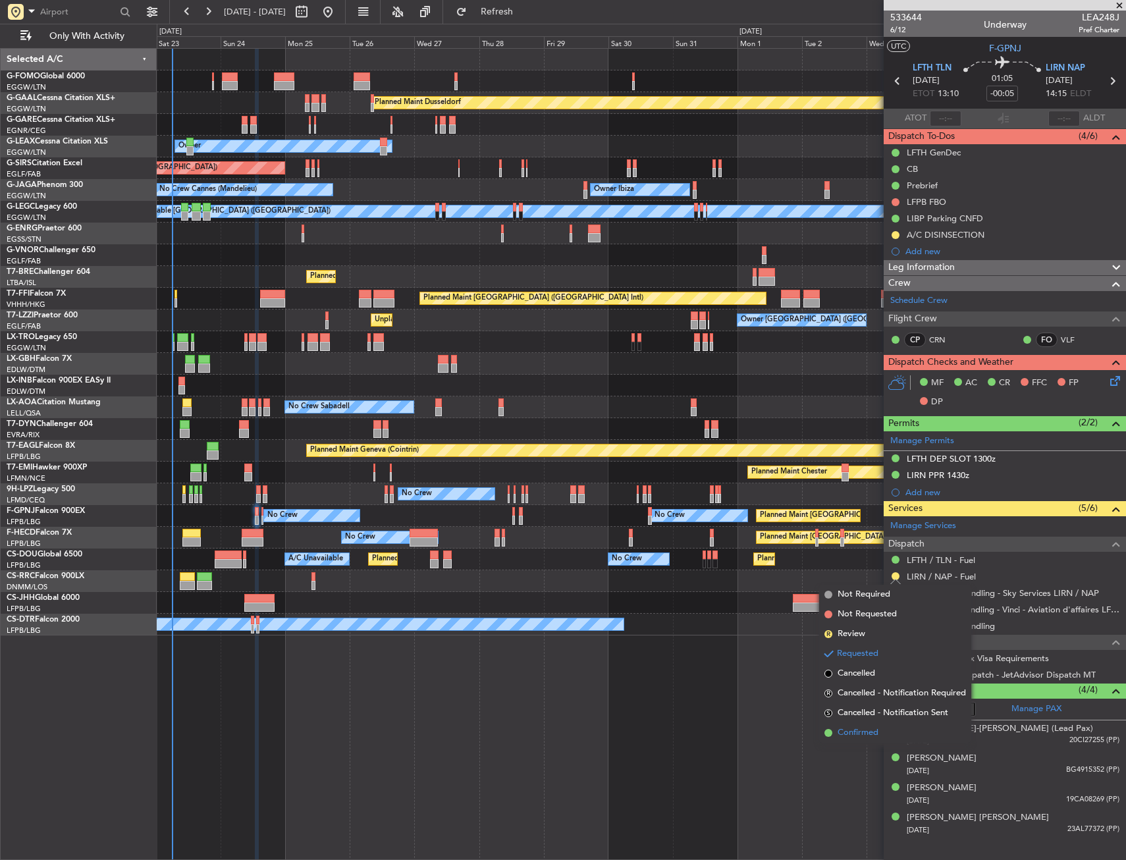
click at [849, 727] on span "Confirmed" at bounding box center [858, 732] width 41 height 13
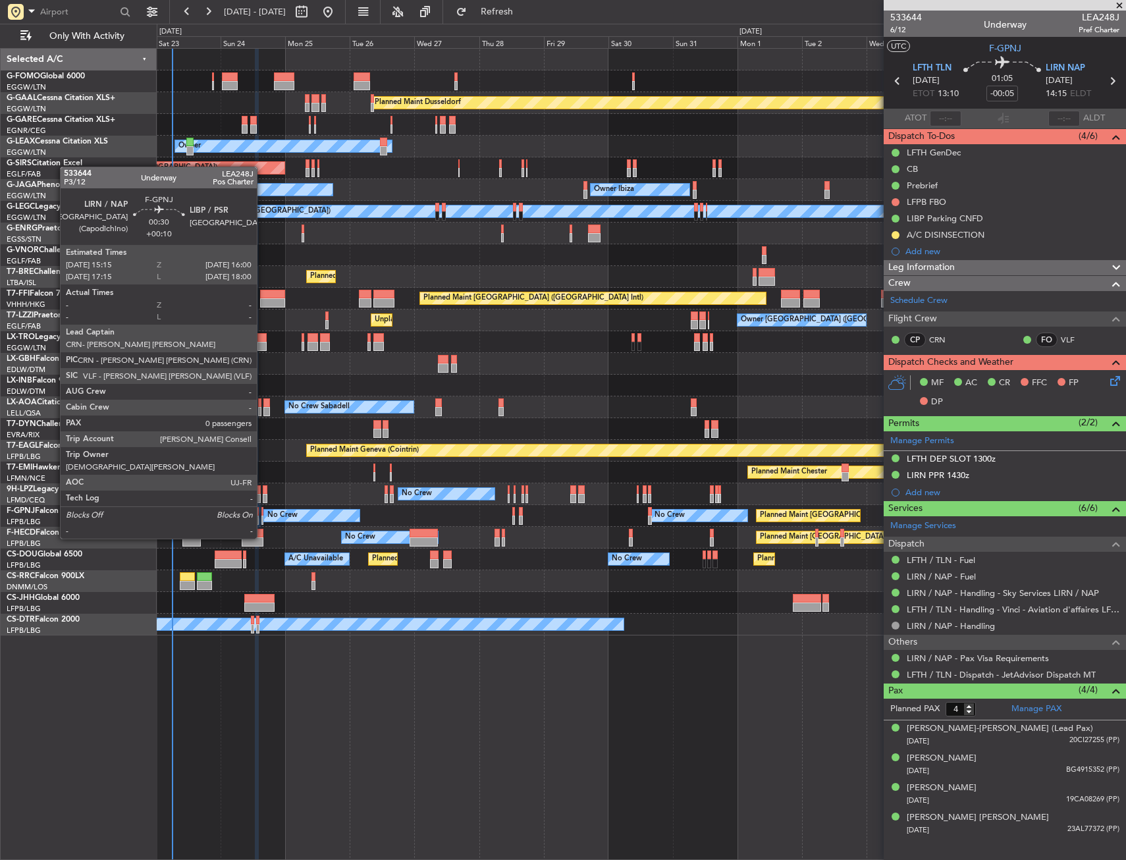
click at [263, 514] on div at bounding box center [262, 511] width 3 height 9
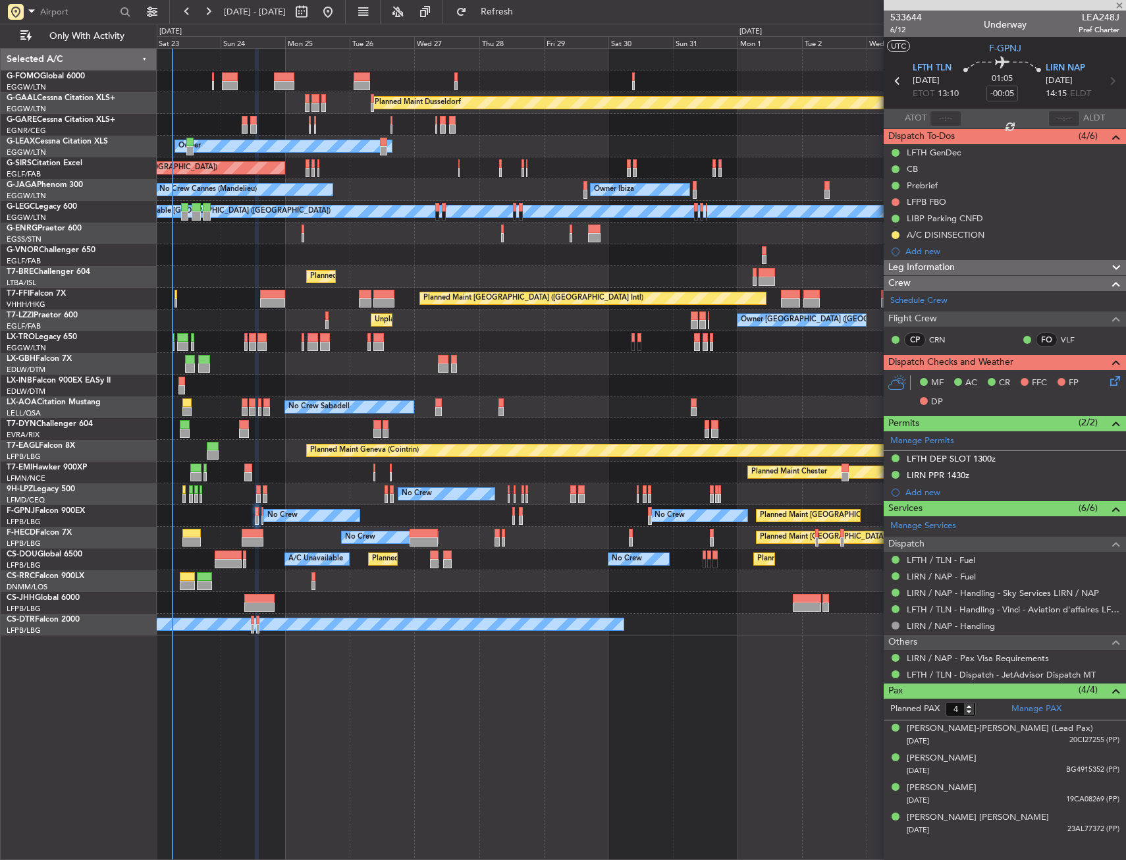
type input "+00:10"
type input "0"
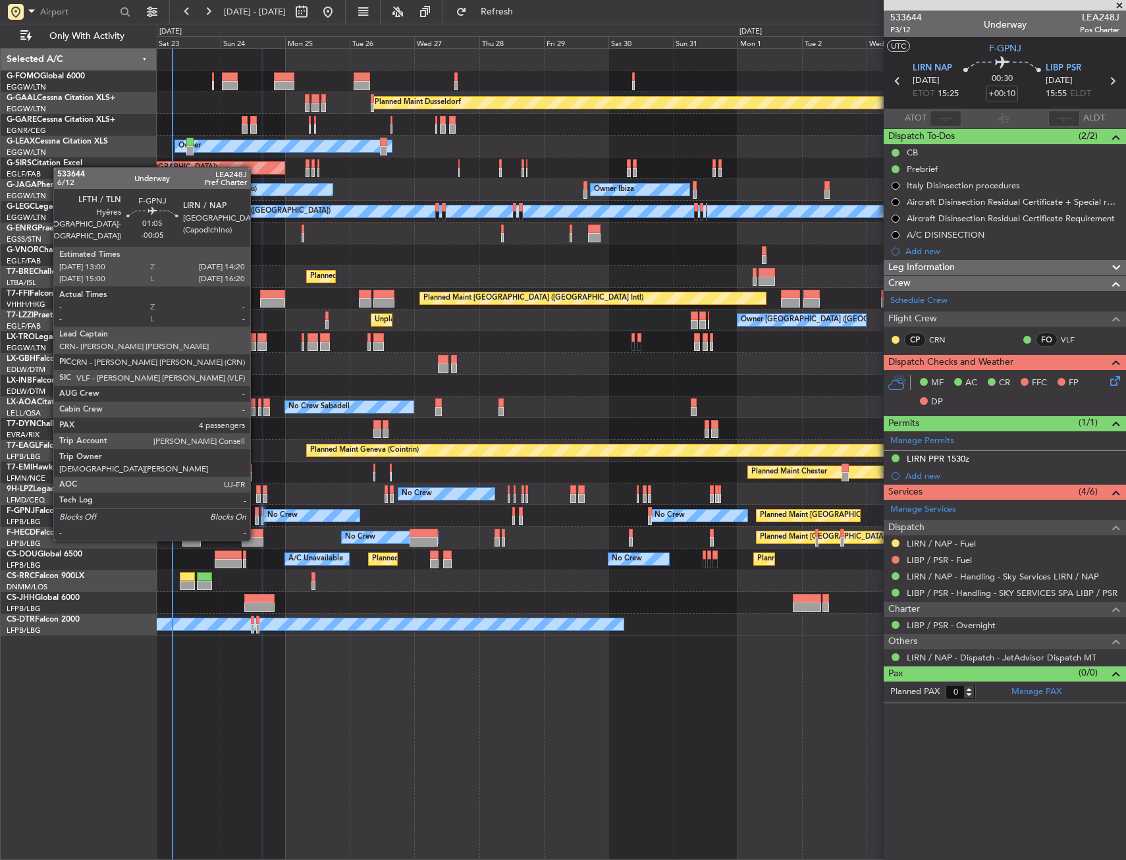
click at [256, 514] on div at bounding box center [257, 511] width 4 height 9
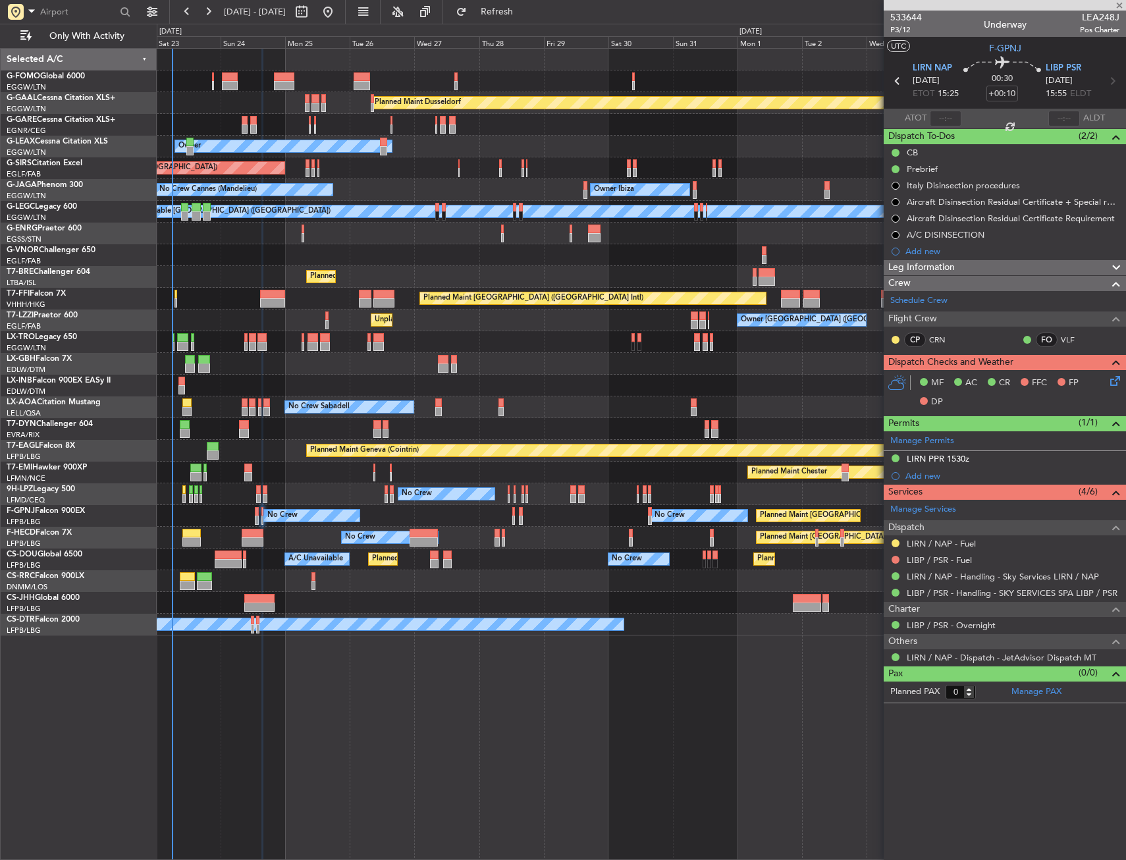
type input "-00:05"
type input "4"
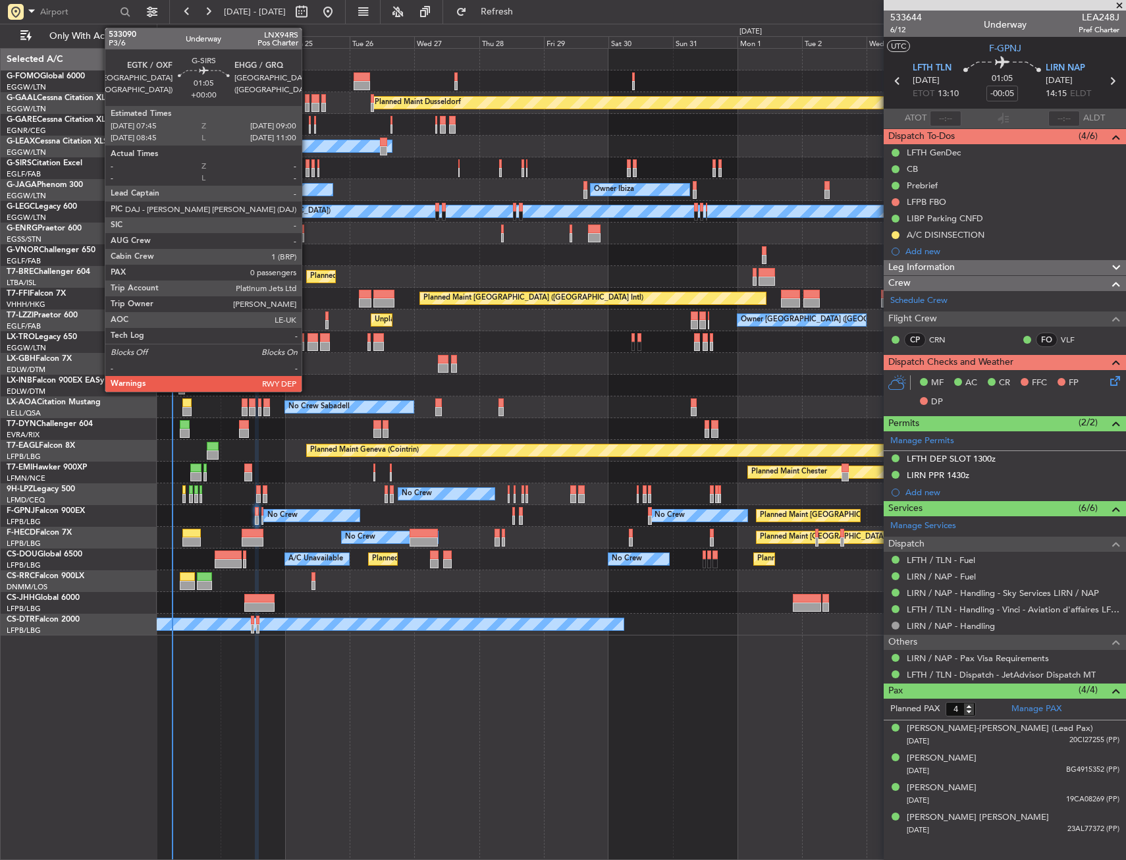
click at [308, 176] on div at bounding box center [308, 172] width 4 height 9
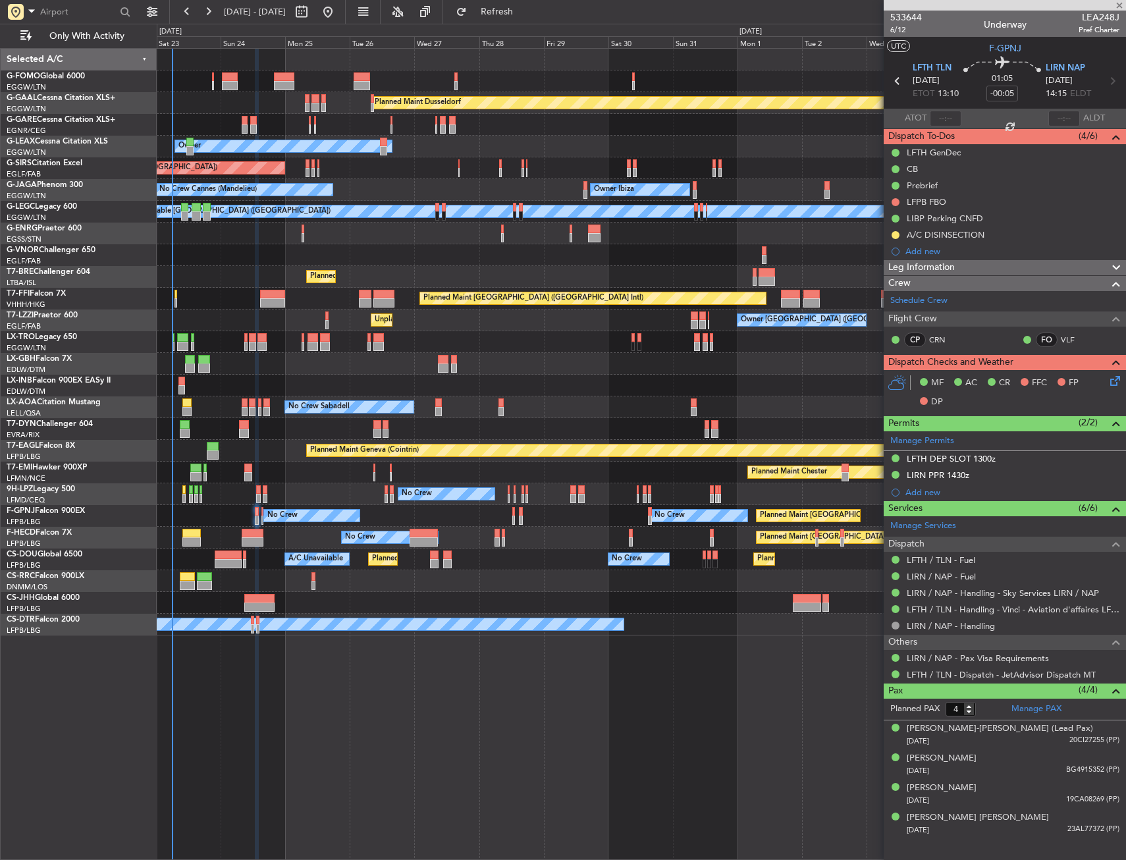
type input "0"
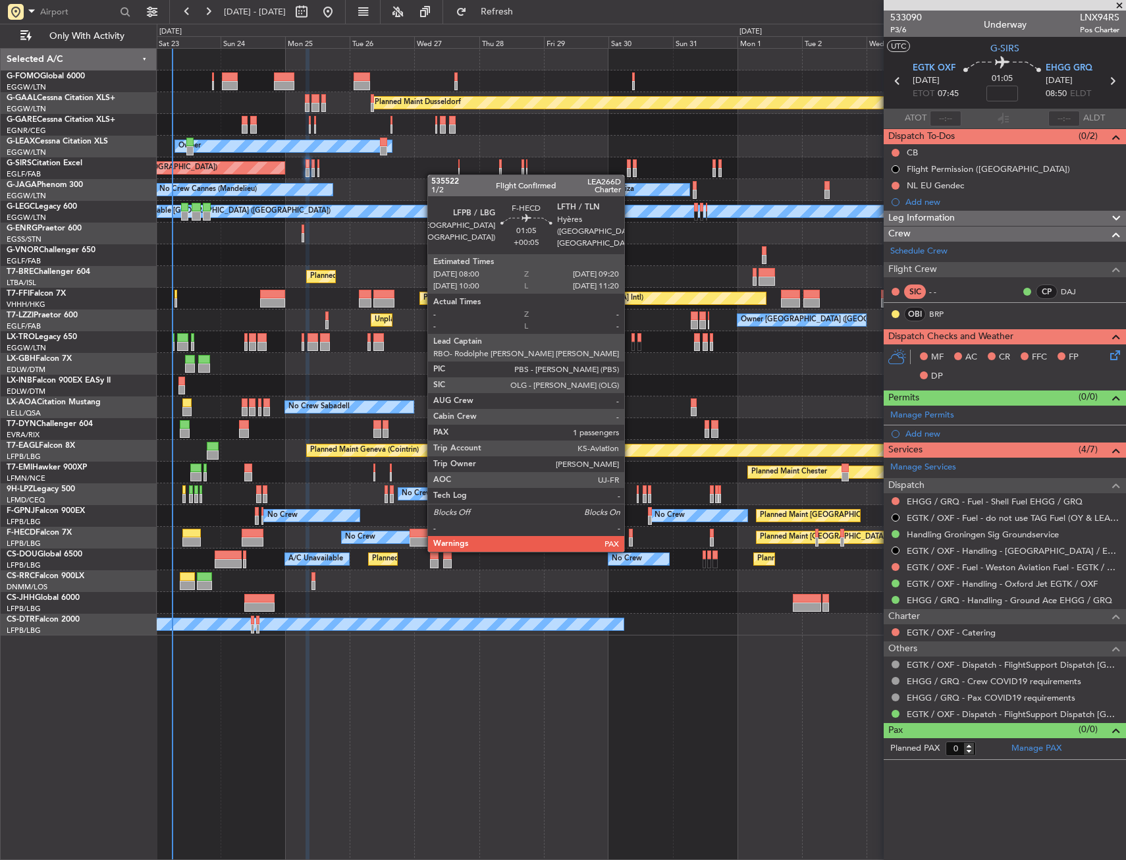
click at [630, 537] on div at bounding box center [631, 541] width 4 height 9
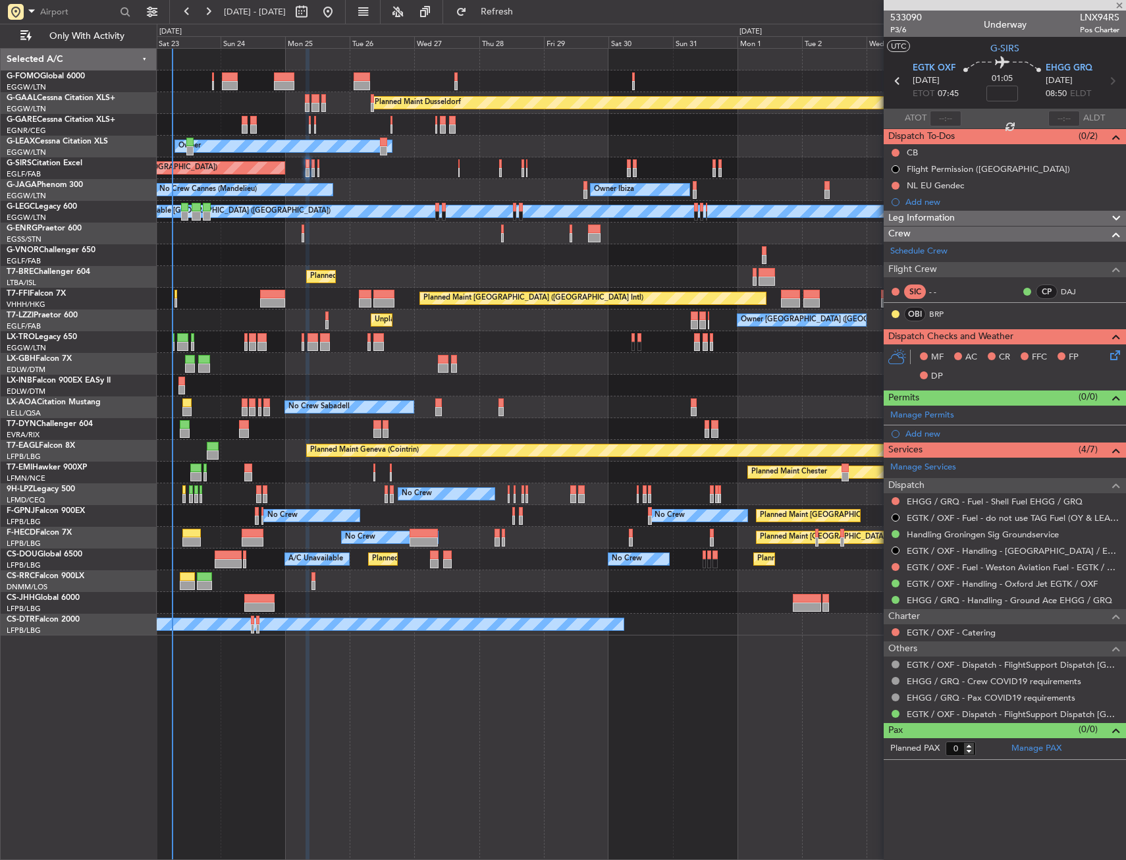
type input "+00:05"
type input "5"
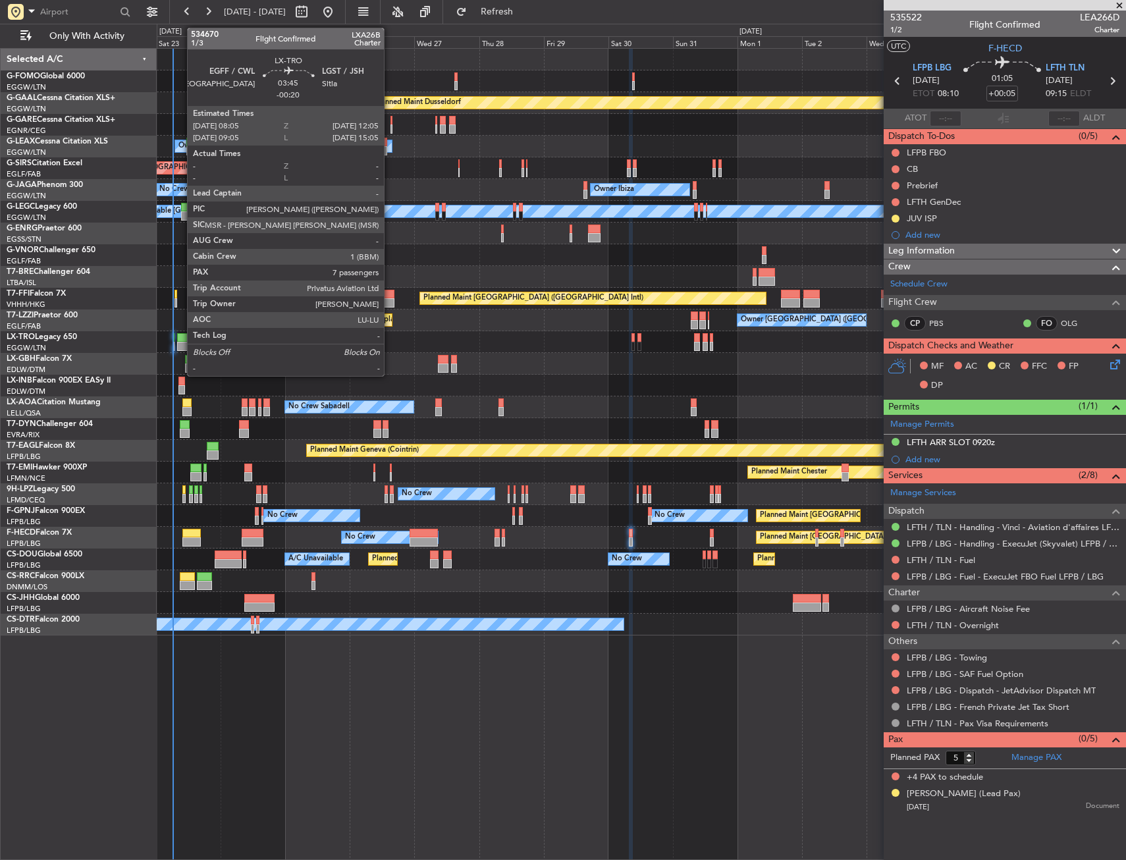
click at [180, 339] on div at bounding box center [182, 337] width 11 height 9
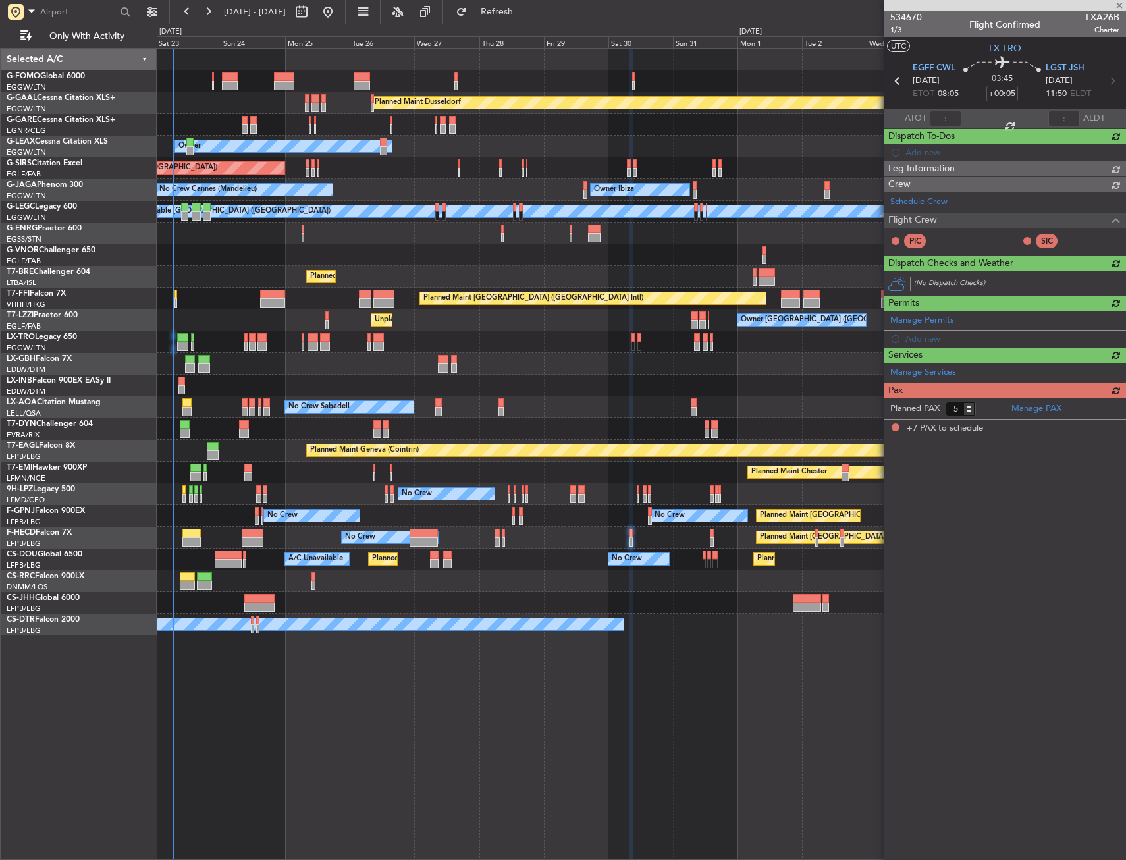
type input "-00:20"
type input "7"
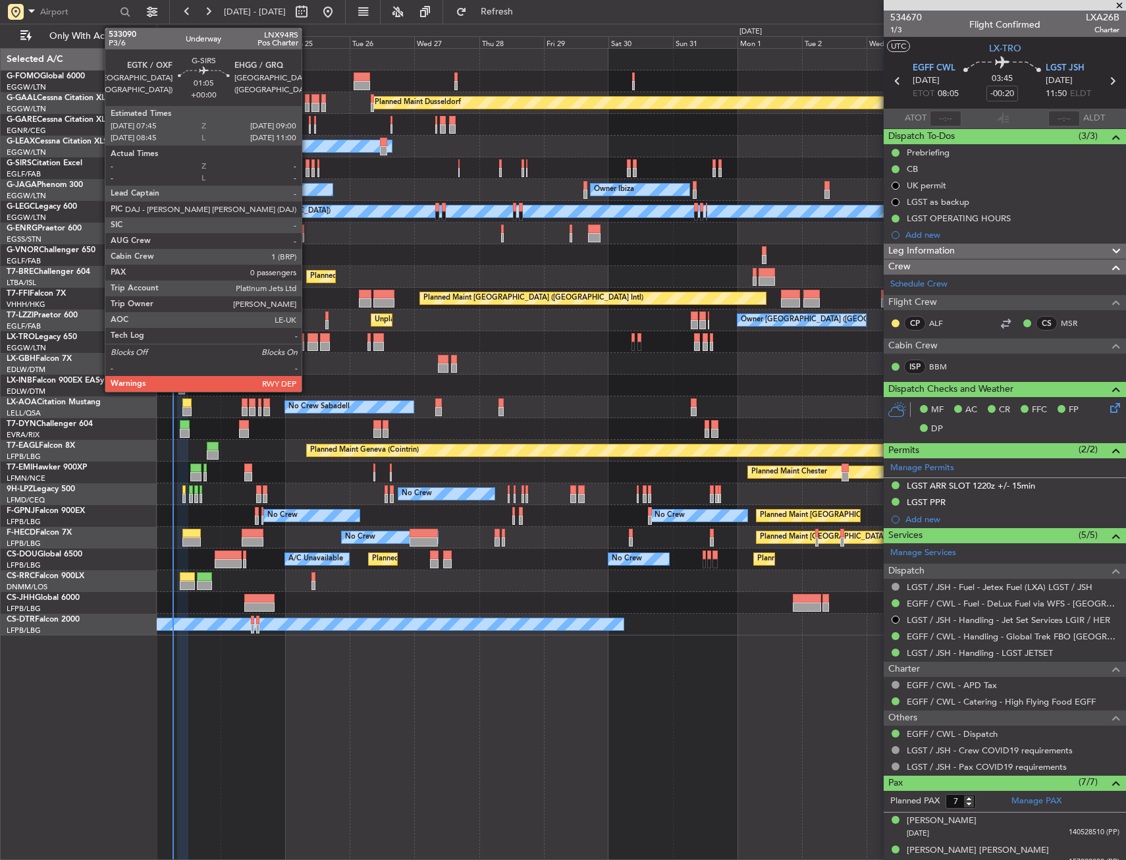
click at [308, 175] on div at bounding box center [308, 172] width 4 height 9
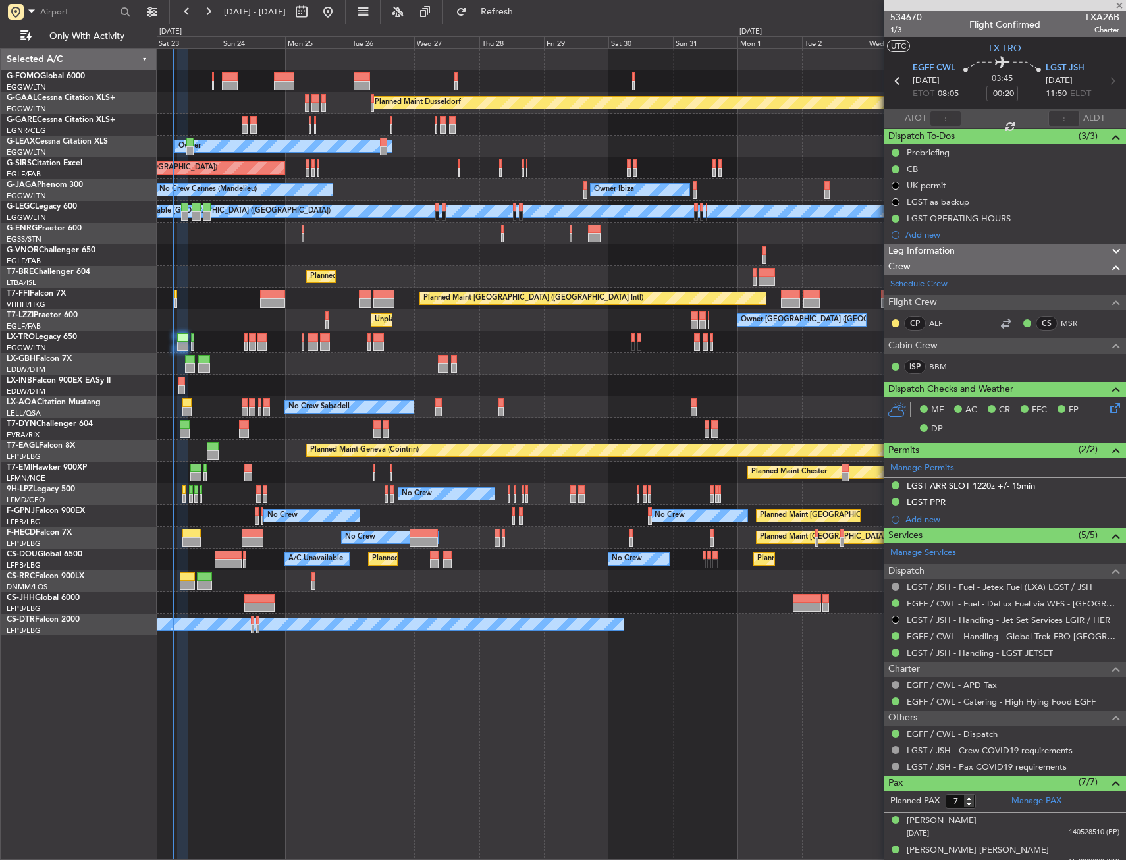
type input "0"
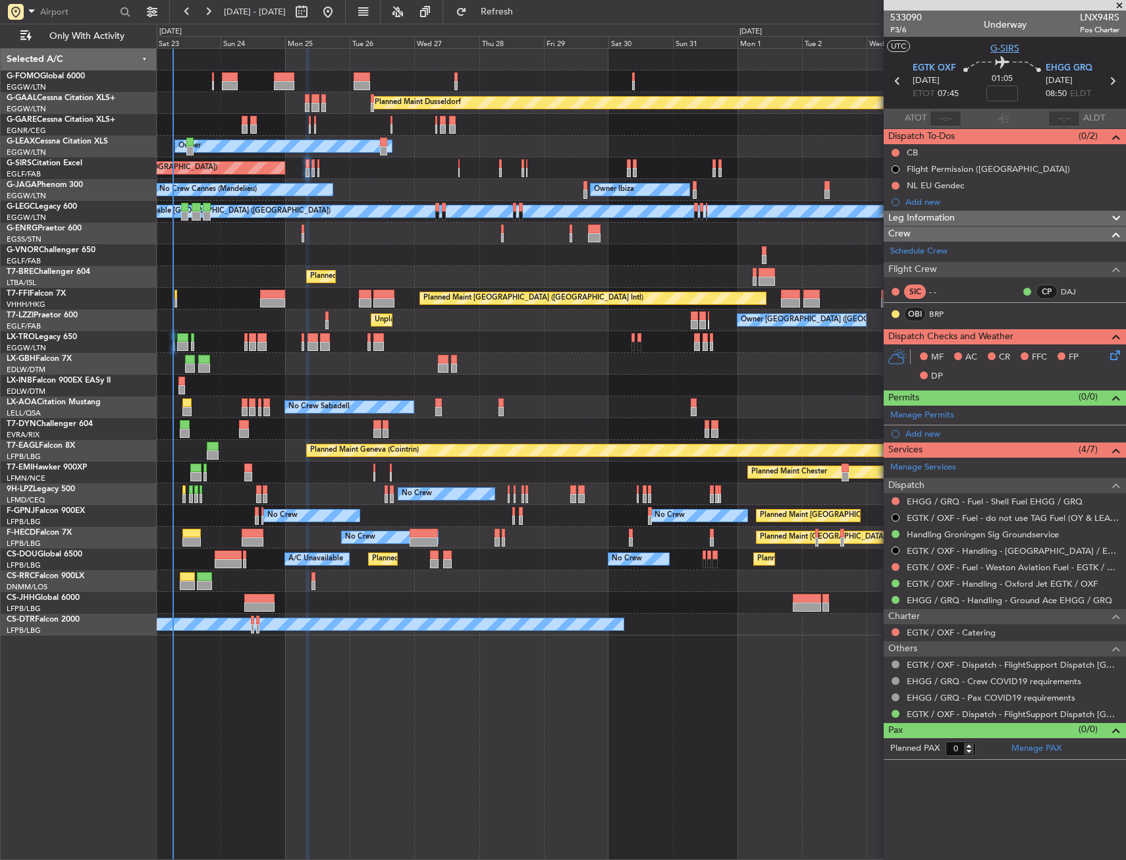
click at [1003, 51] on span "G-SIRS" at bounding box center [1004, 48] width 29 height 14
click at [904, 30] on span "P3/6" at bounding box center [906, 29] width 32 height 11
click at [82, 16] on input "text" at bounding box center [78, 12] width 76 height 20
type input "EHGG"
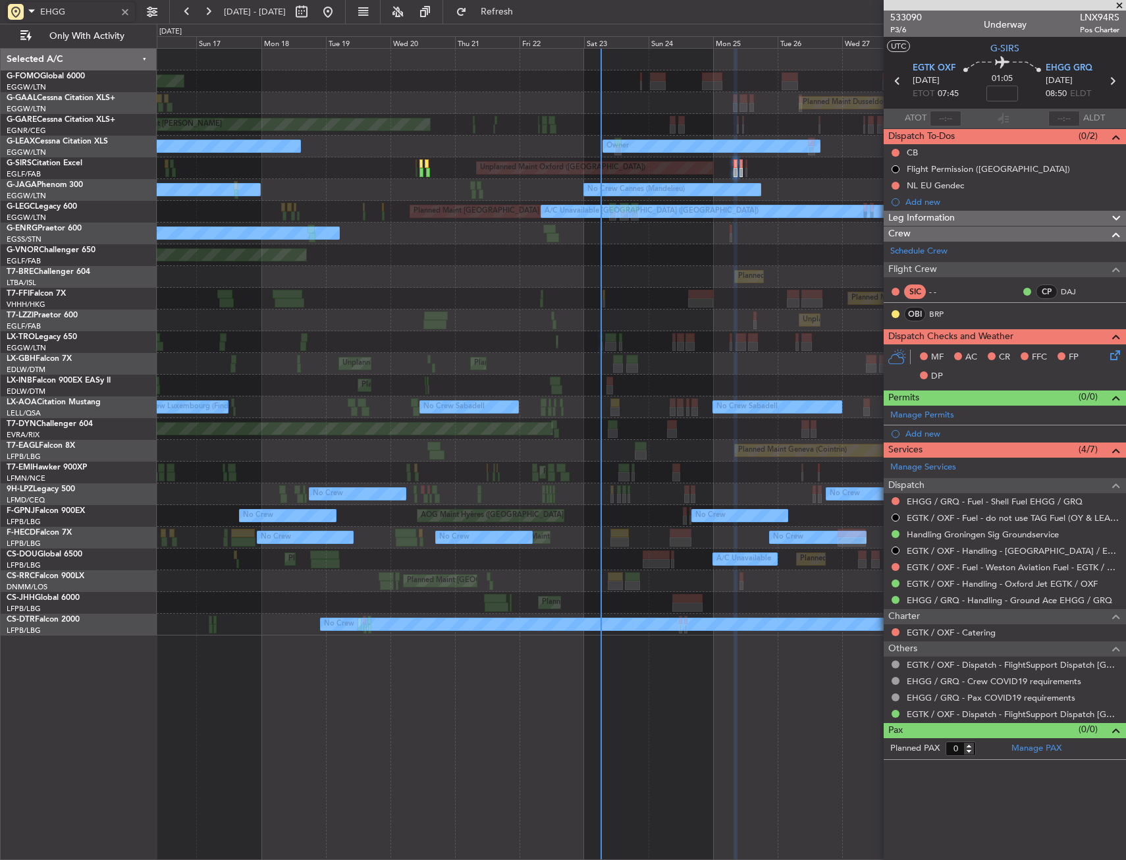
click at [607, 240] on div "Planned Maint Windsor Locks (Bradley Intl) Planned Maint Dusseldorf Planned Mai…" at bounding box center [641, 342] width 969 height 587
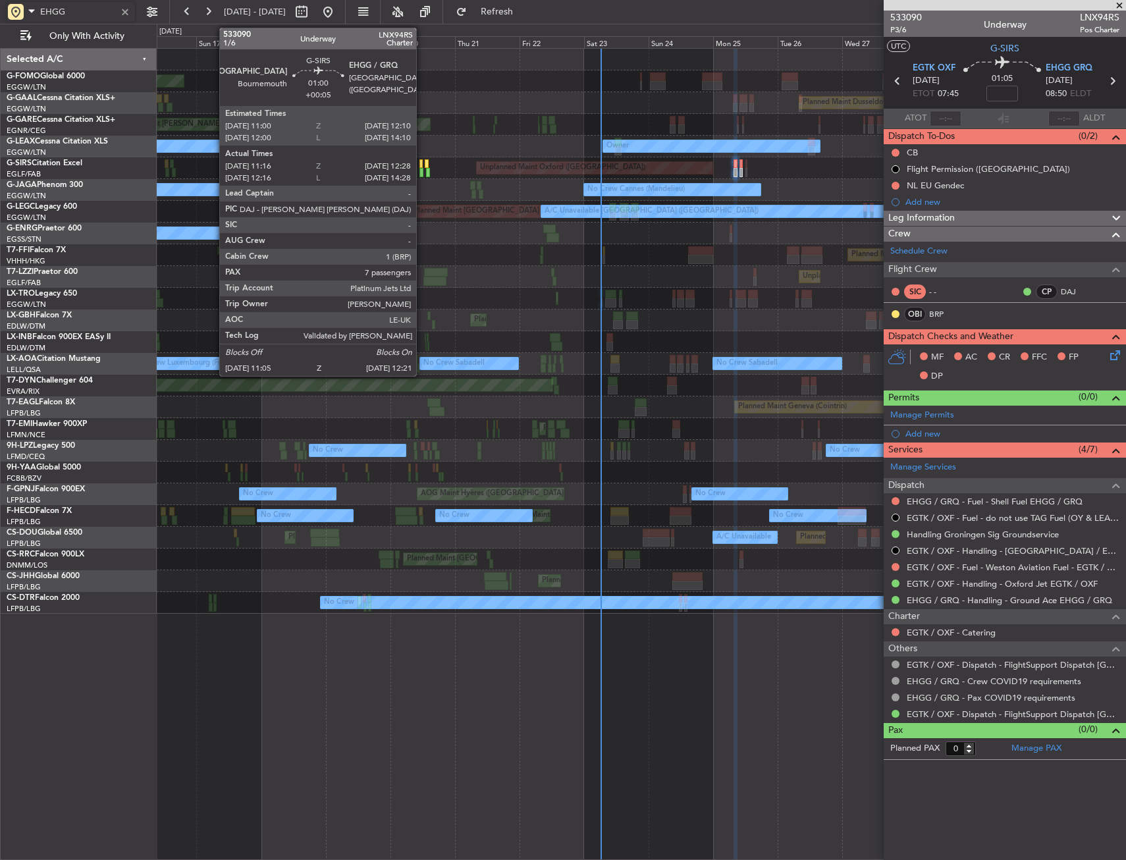
click at [422, 165] on div at bounding box center [421, 163] width 3 height 9
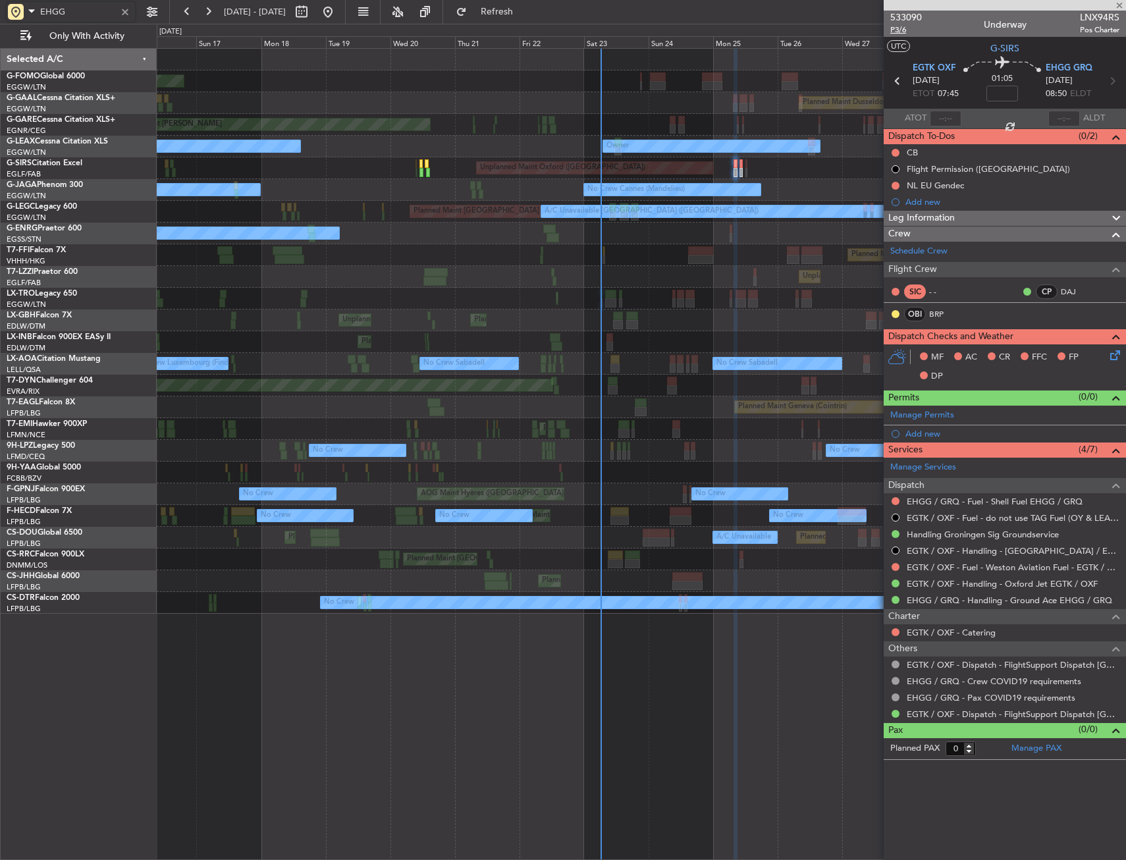
type input "+00:05"
type input "11:16"
type input "12:18"
type input "7"
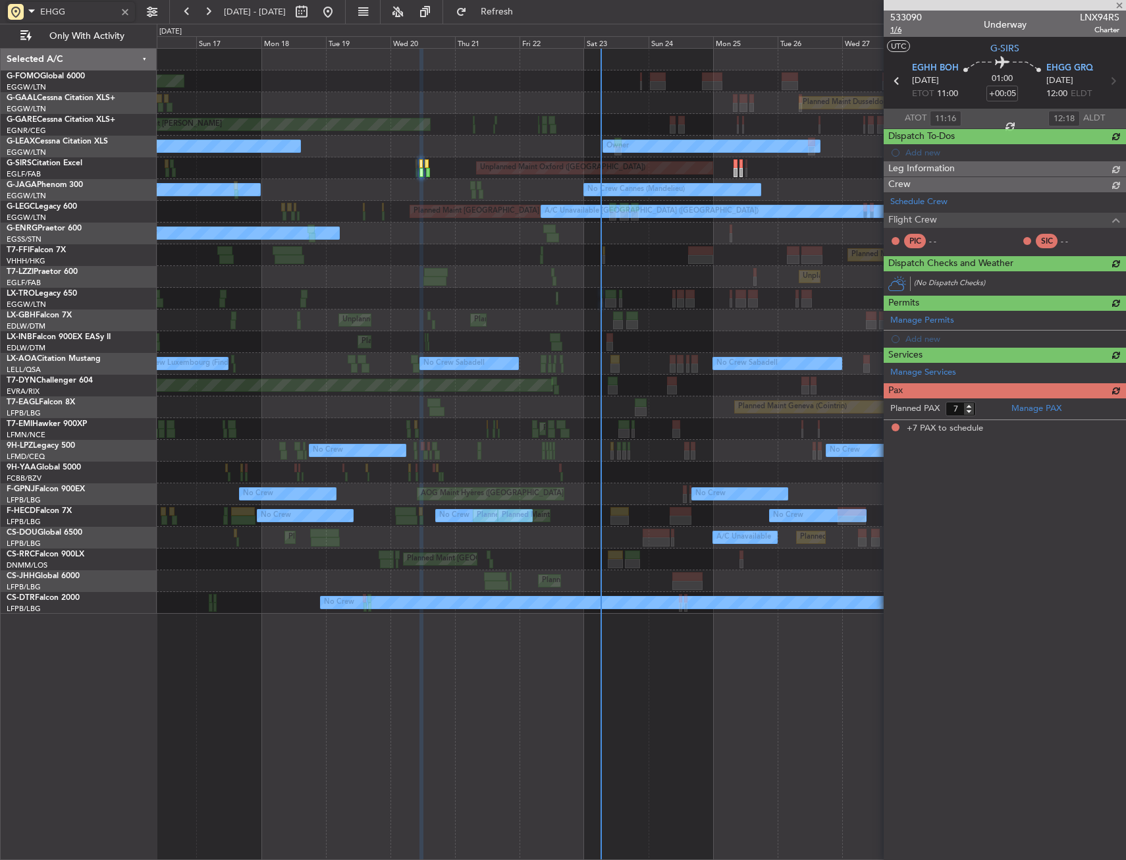
type input "EHGG"
click at [893, 30] on span "1/6" at bounding box center [906, 29] width 32 height 11
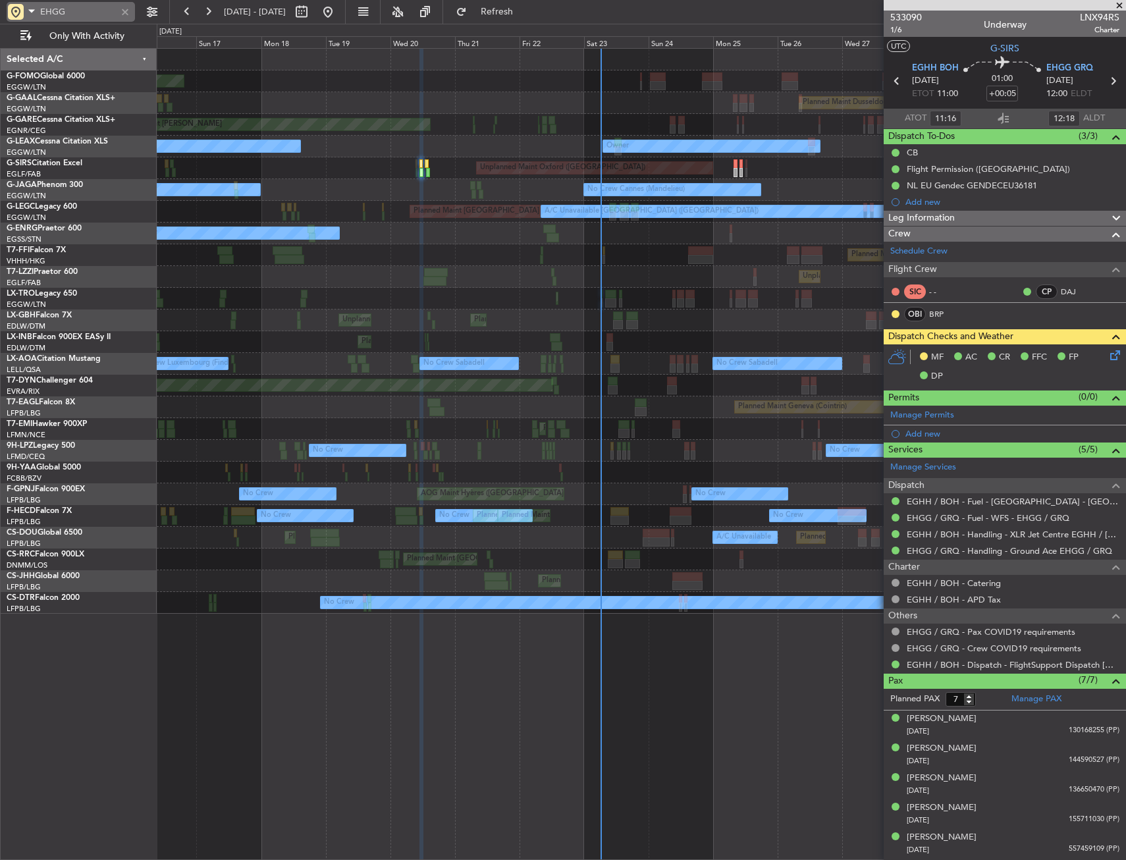
click at [123, 9] on div at bounding box center [125, 12] width 14 height 14
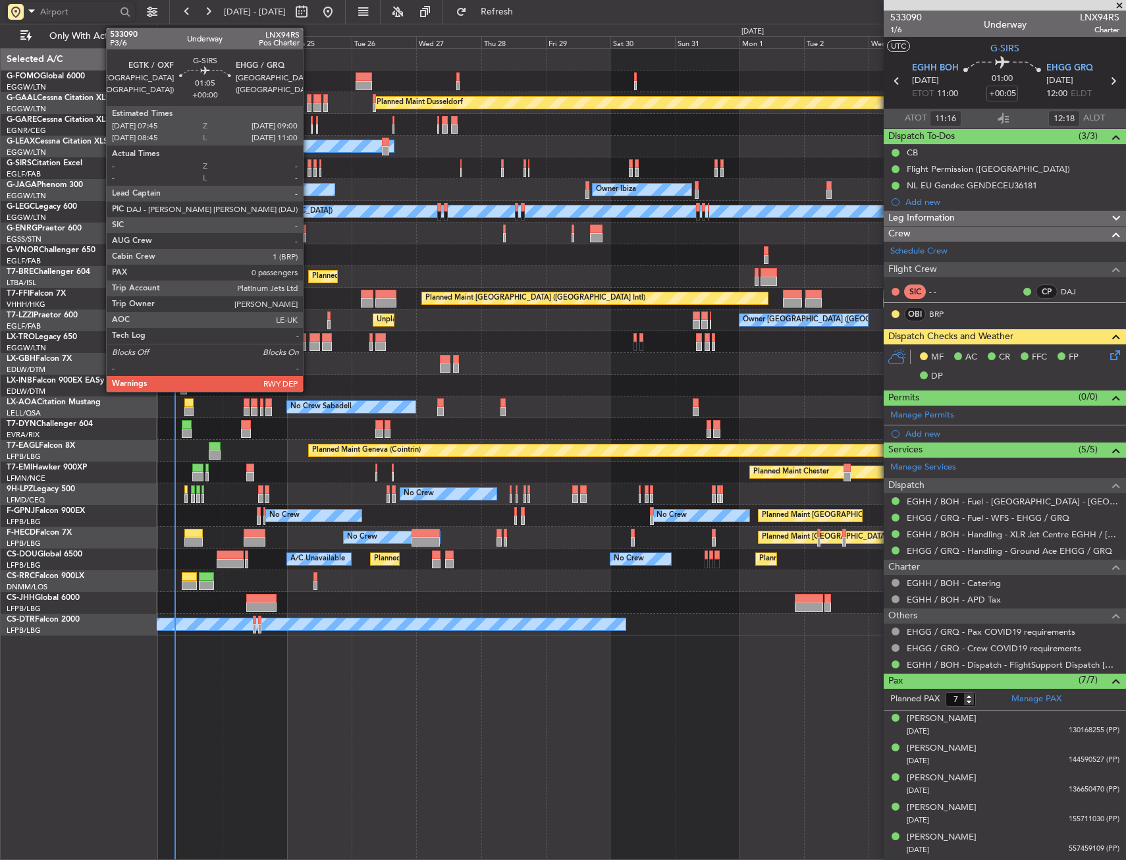
click at [309, 162] on div at bounding box center [310, 163] width 4 height 9
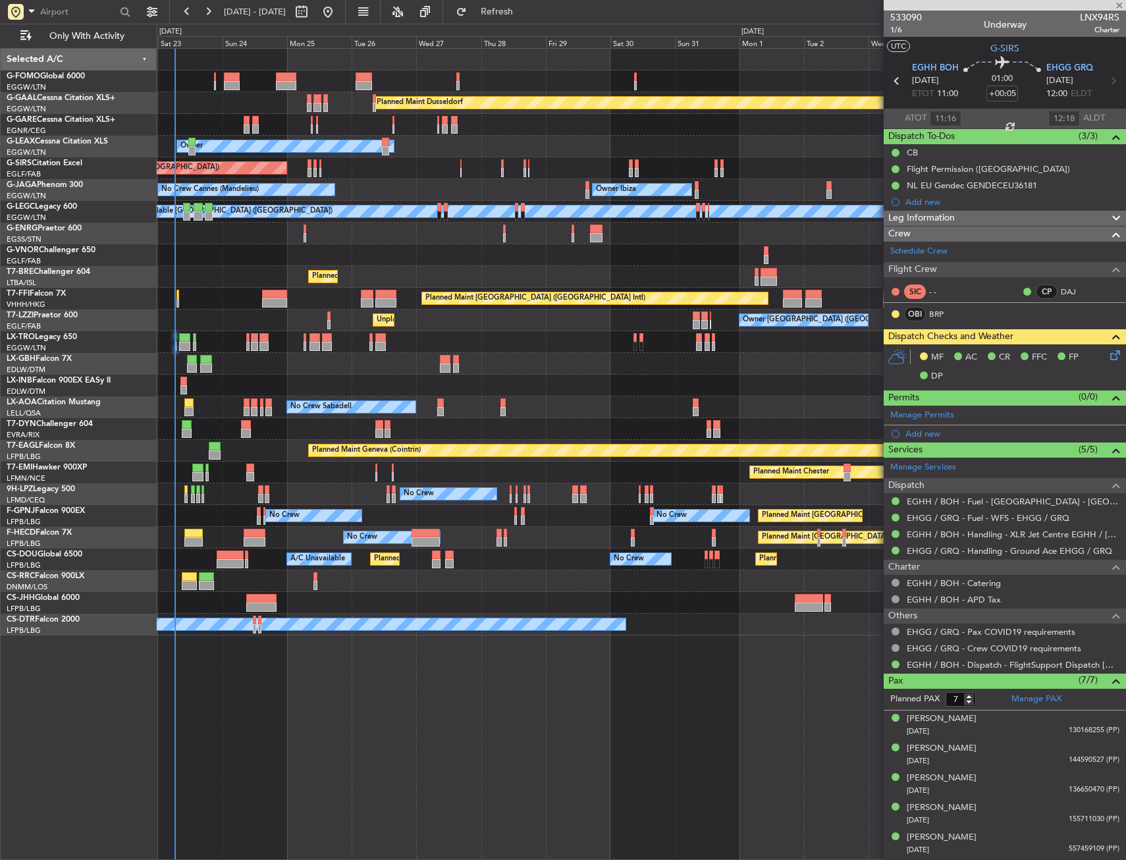
type input "0"
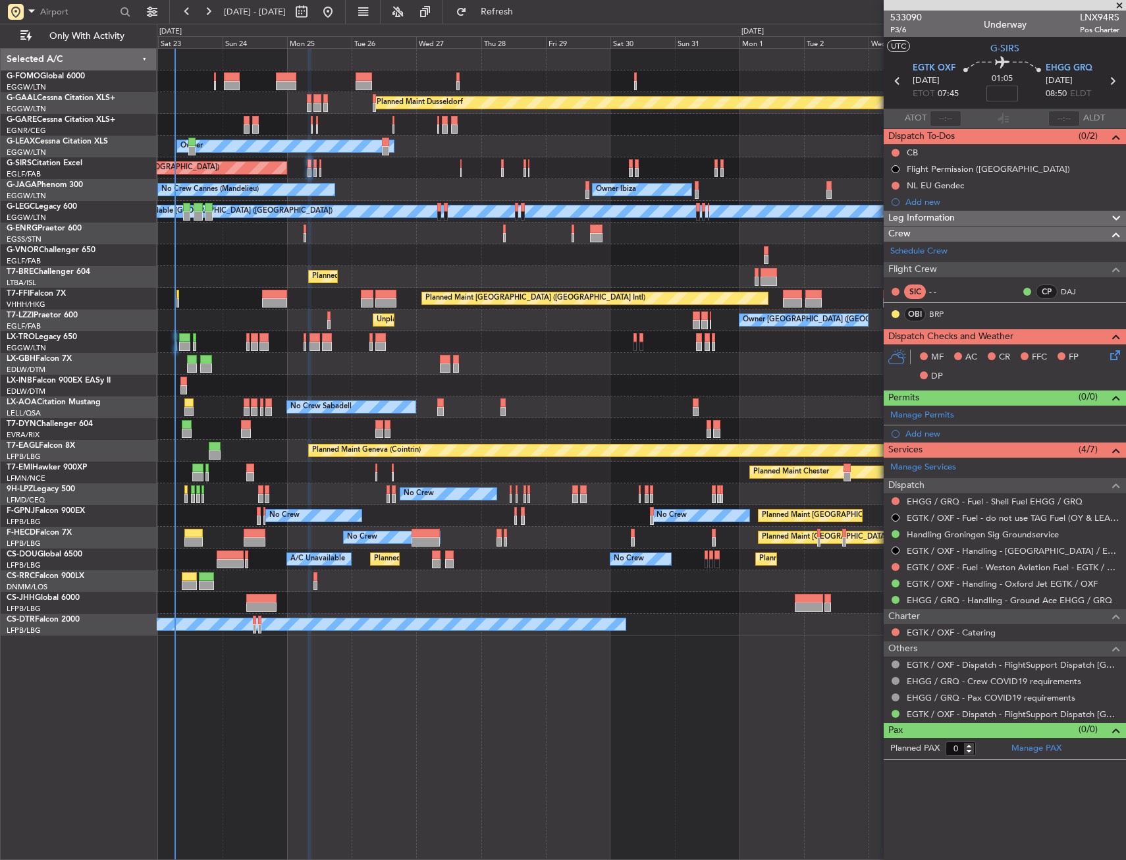
click at [1012, 95] on input at bounding box center [1003, 94] width 32 height 16
click at [976, 50] on section "UTC G-SIRS" at bounding box center [1005, 47] width 242 height 20
type input "-00:10"
click at [891, 154] on div at bounding box center [895, 153] width 11 height 11
click at [896, 149] on button at bounding box center [896, 153] width 8 height 8
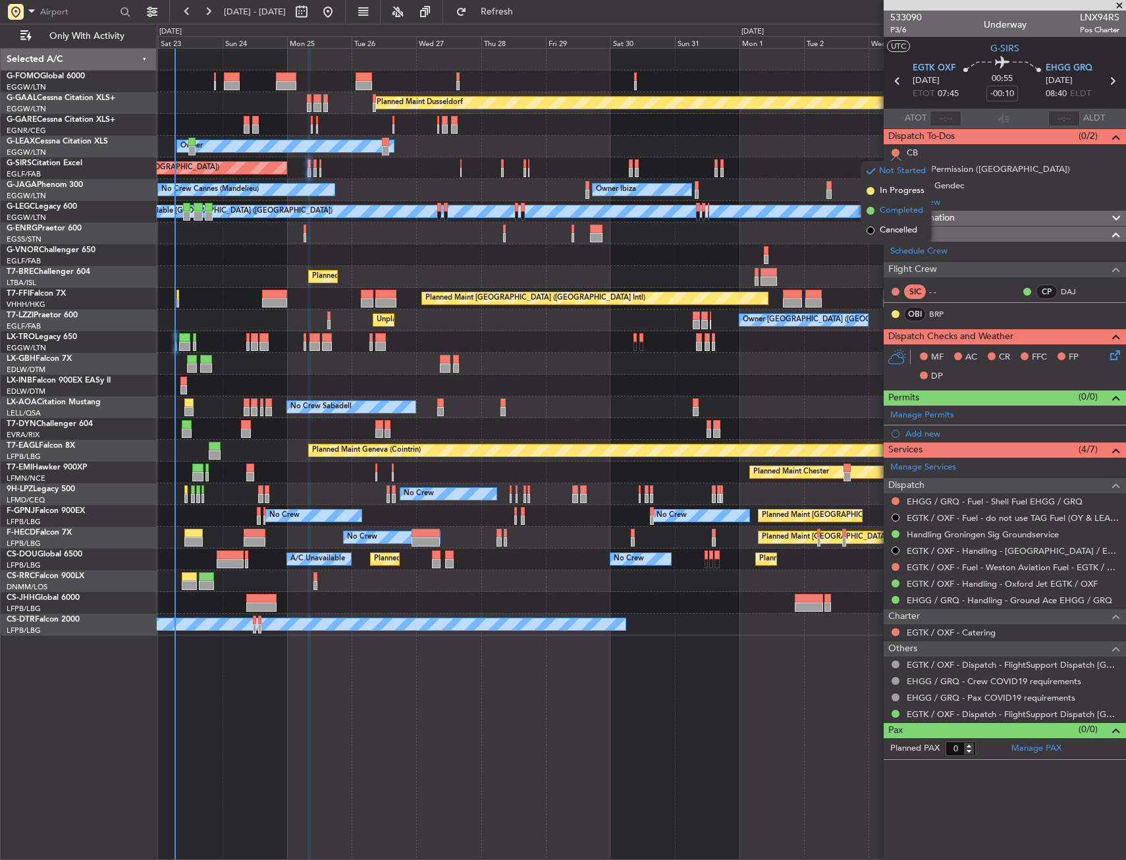
click at [889, 214] on span "Completed" at bounding box center [901, 210] width 43 height 13
click at [1112, 353] on icon at bounding box center [1113, 353] width 11 height 11
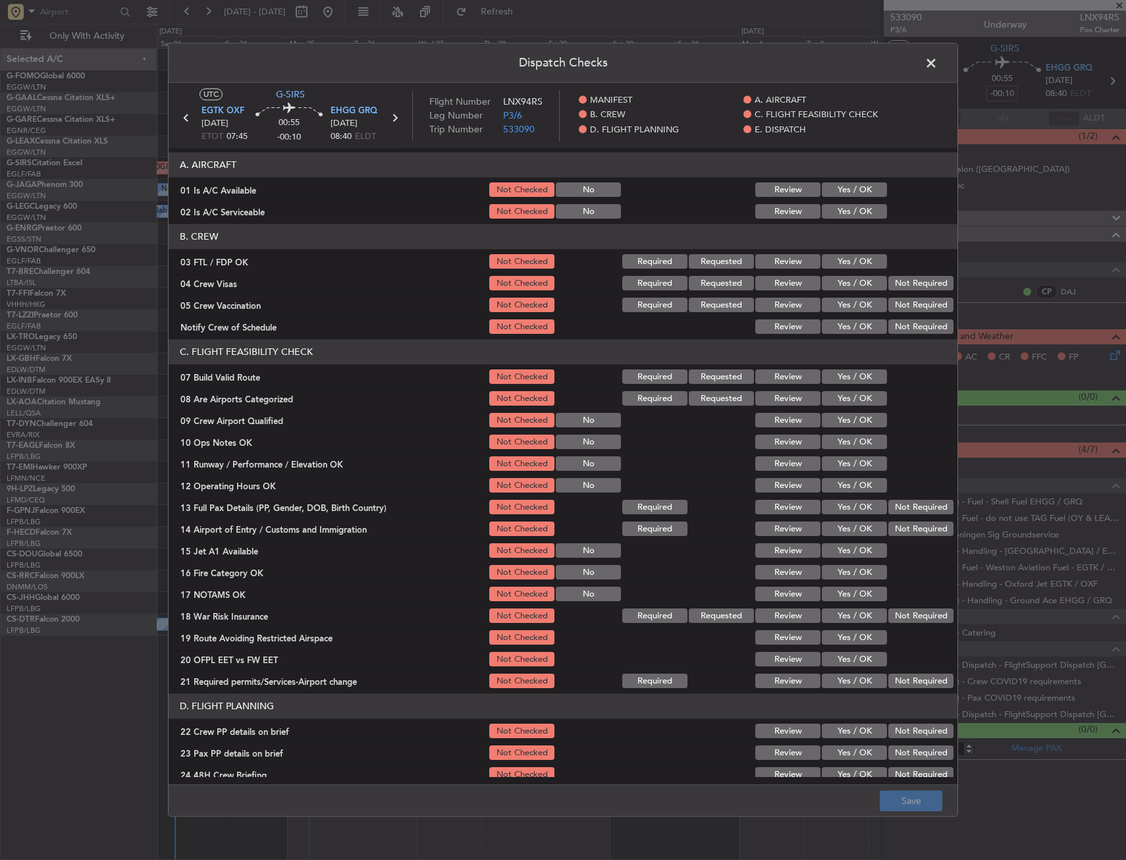
scroll to position [198, 0]
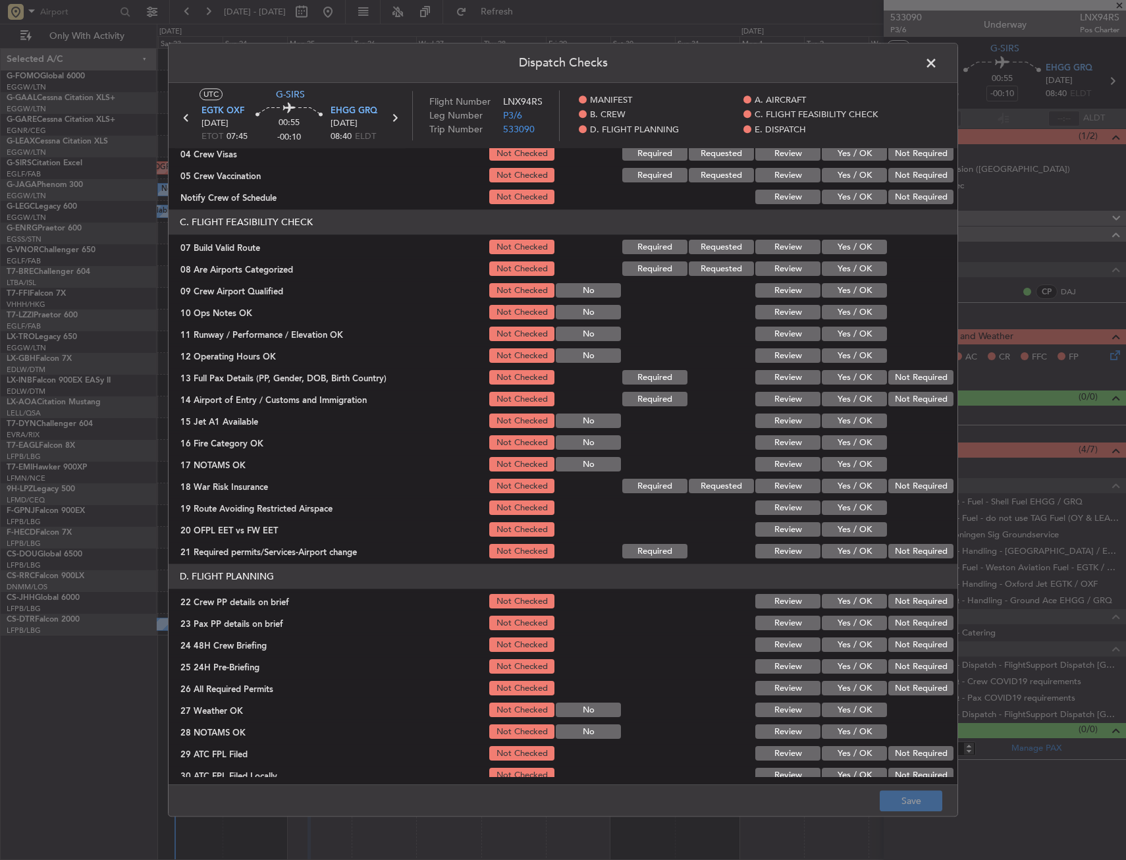
click at [849, 244] on button "Yes / OK" at bounding box center [854, 247] width 65 height 14
click at [850, 310] on button "Yes / OK" at bounding box center [854, 313] width 65 height 14
click at [848, 335] on button "Yes / OK" at bounding box center [854, 334] width 65 height 14
click at [848, 355] on button "Yes / OK" at bounding box center [854, 356] width 65 height 14
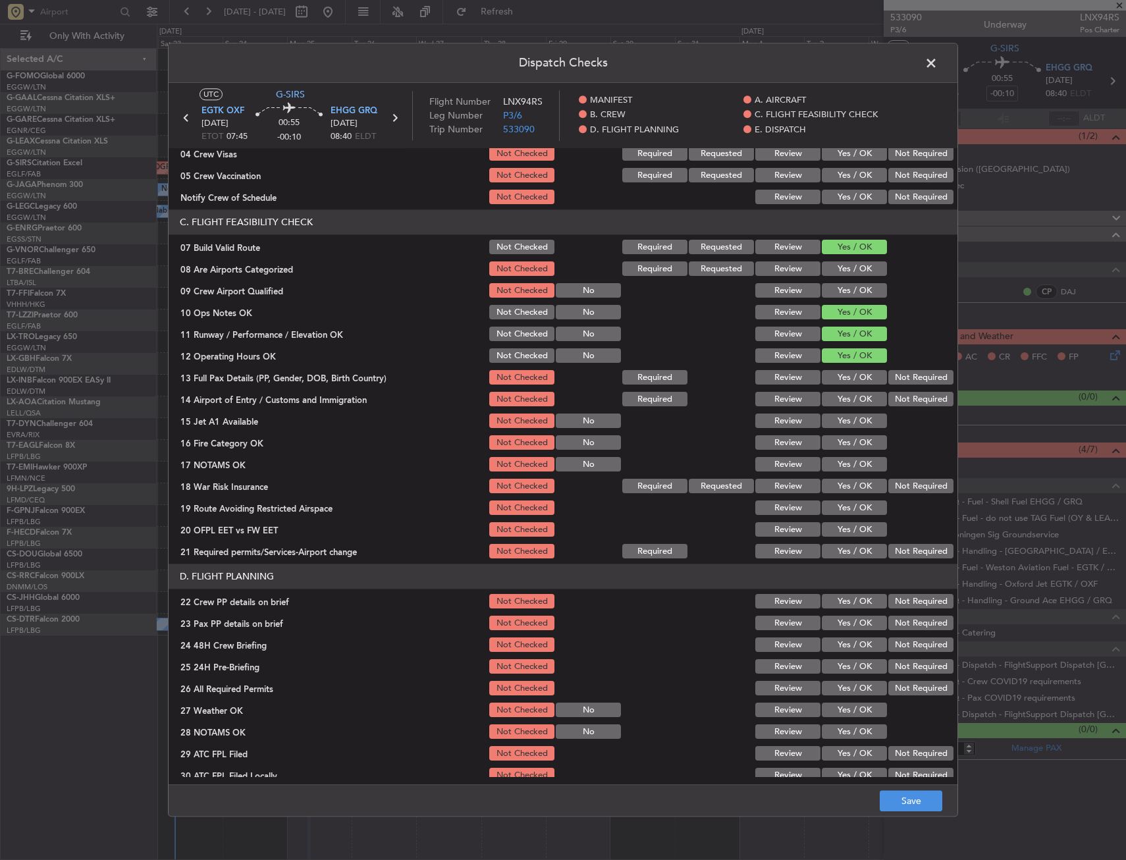
click at [848, 383] on button "Yes / OK" at bounding box center [854, 378] width 65 height 14
click at [846, 403] on button "Yes / OK" at bounding box center [854, 400] width 65 height 14
click at [844, 423] on button "Yes / OK" at bounding box center [854, 421] width 65 height 14
click at [838, 443] on button "Yes / OK" at bounding box center [854, 443] width 65 height 14
drag, startPoint x: 834, startPoint y: 462, endPoint x: 836, endPoint y: 481, distance: 19.1
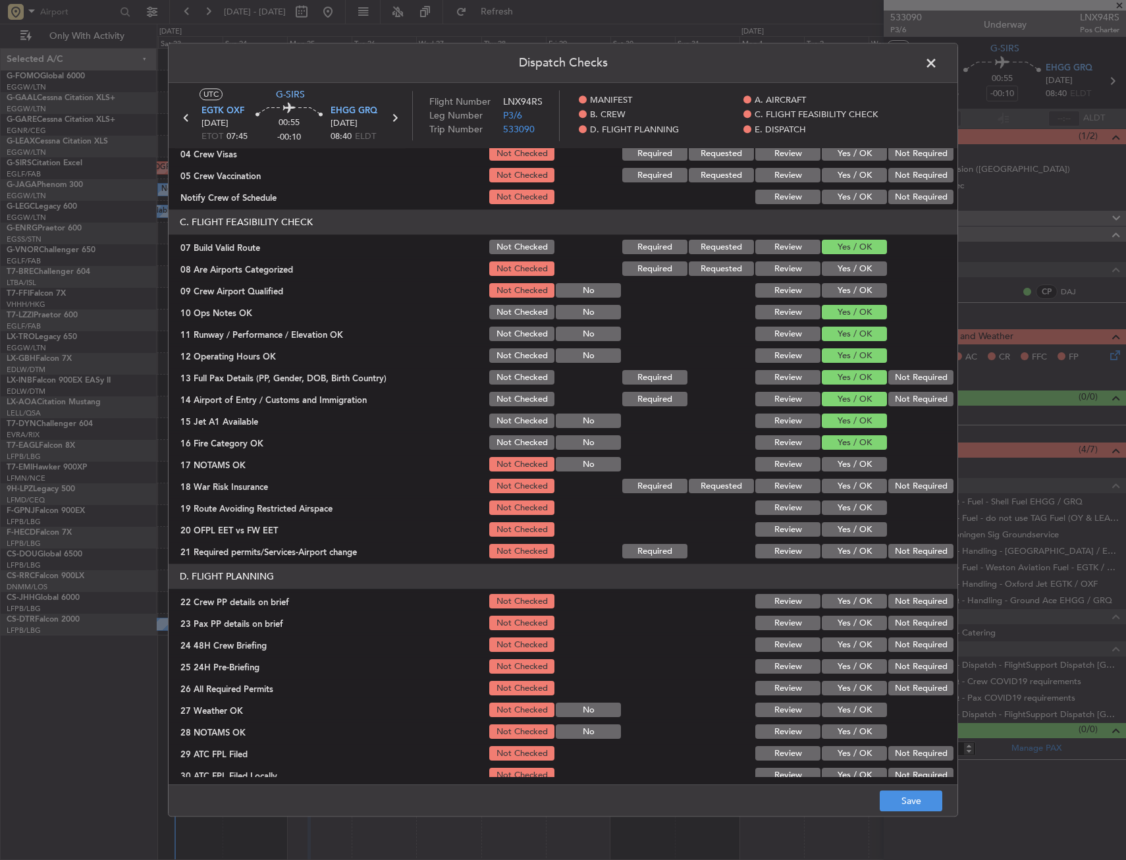
click at [835, 465] on button "Yes / OK" at bounding box center [854, 465] width 65 height 14
click at [836, 486] on button "Yes / OK" at bounding box center [854, 486] width 65 height 14
drag, startPoint x: 836, startPoint y: 502, endPoint x: 840, endPoint y: 521, distance: 19.5
click at [838, 504] on button "Yes / OK" at bounding box center [854, 508] width 65 height 14
drag, startPoint x: 844, startPoint y: 528, endPoint x: 843, endPoint y: 549, distance: 21.1
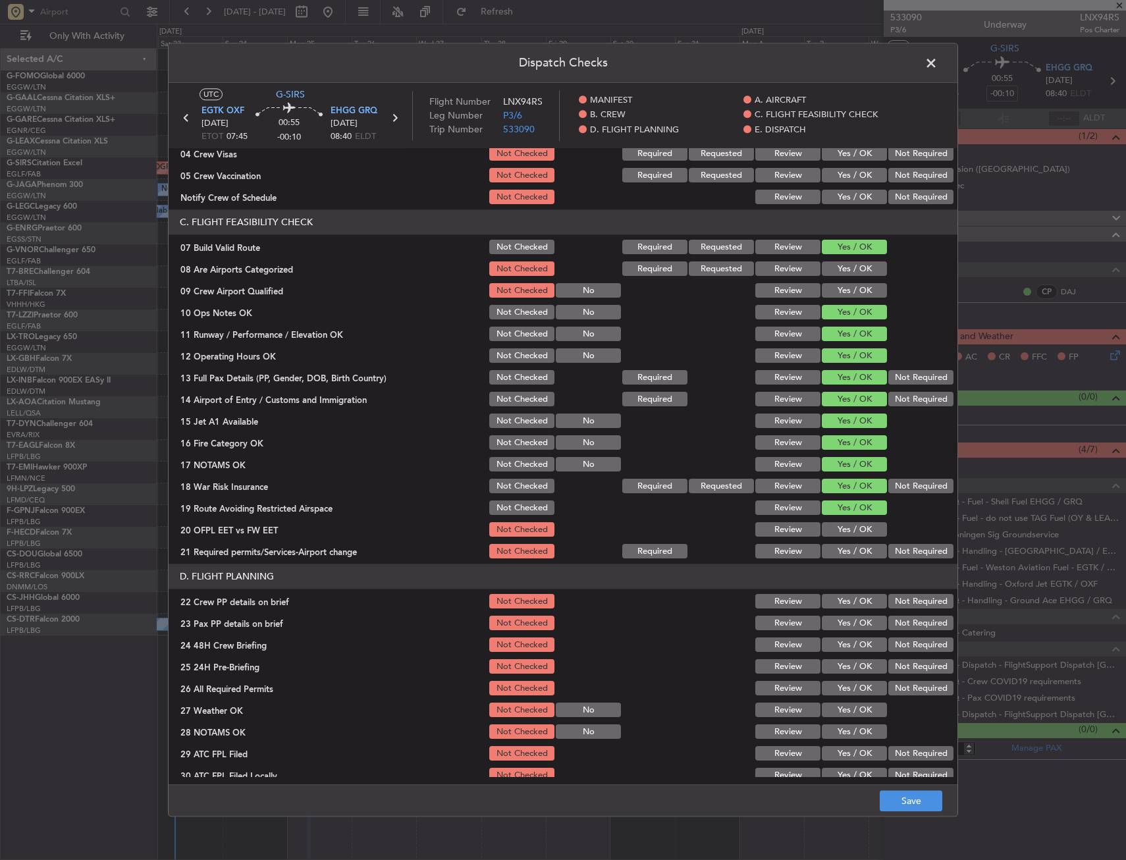
click at [844, 530] on button "Yes / OK" at bounding box center [854, 530] width 65 height 14
click at [842, 552] on button "Yes / OK" at bounding box center [854, 552] width 65 height 14
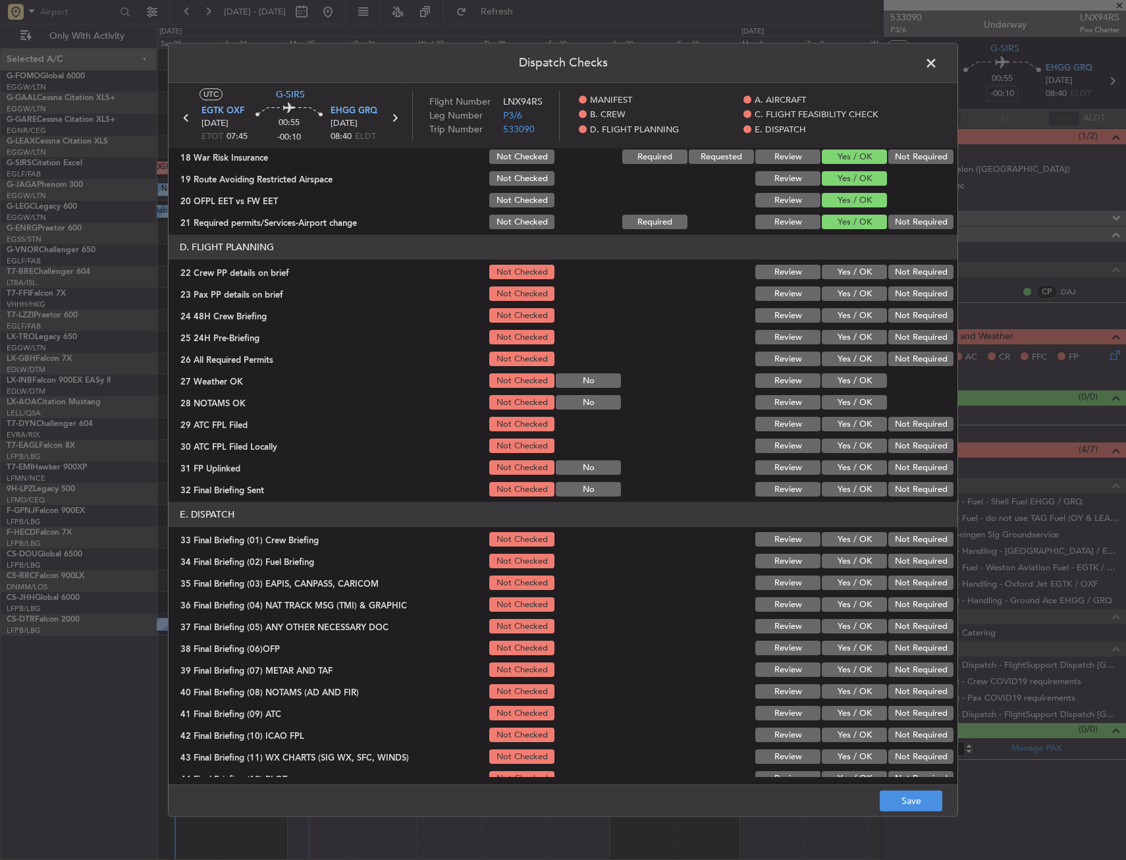
click at [858, 278] on button "Yes / OK" at bounding box center [854, 272] width 65 height 14
click at [852, 306] on section "D. FLIGHT PLANNING 22 Crew PP details on brief Not Checked Review Yes / OK Not …" at bounding box center [563, 367] width 789 height 264
click at [852, 298] on button "Yes / OK" at bounding box center [854, 294] width 65 height 14
click at [853, 309] on button "Yes / OK" at bounding box center [854, 316] width 65 height 14
drag, startPoint x: 866, startPoint y: 749, endPoint x: 863, endPoint y: 810, distance: 60.6
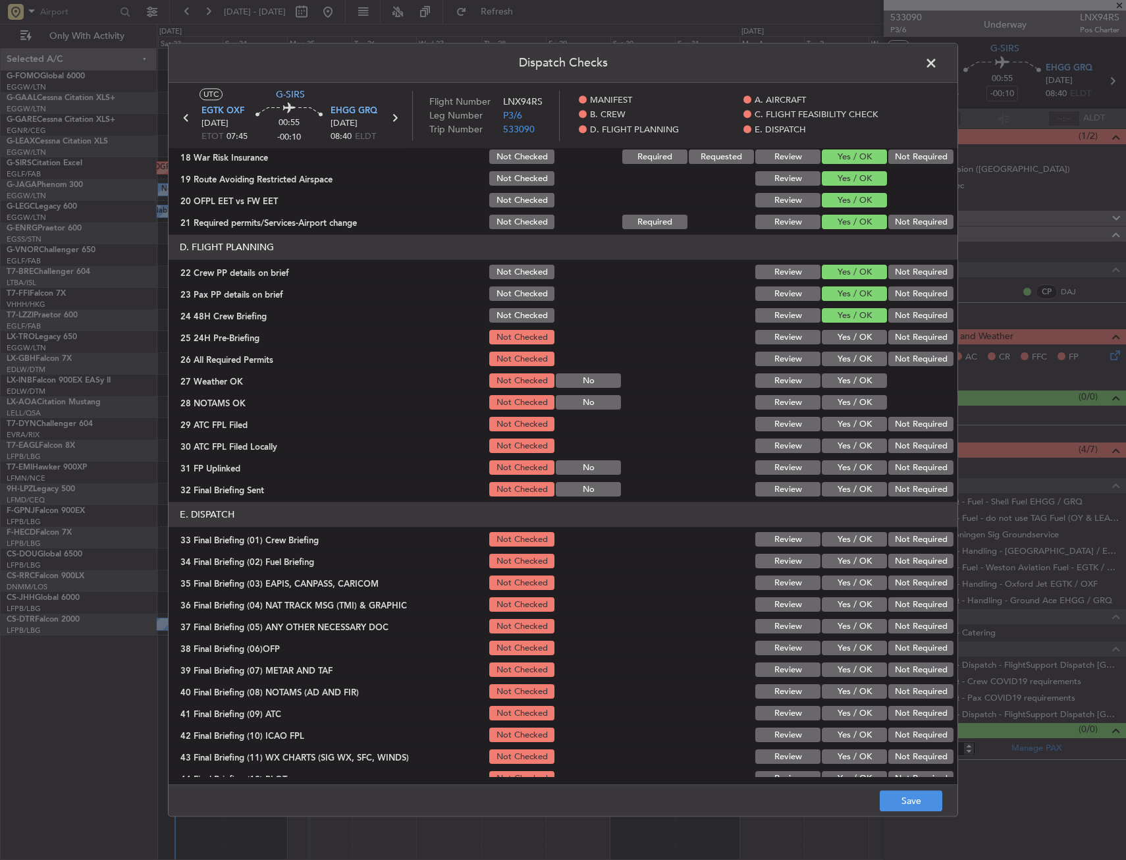
click at [864, 811] on div "Dispatch Checks UTC G-SIRS EGTK OXF 25/08/2025 ETOT 07:45 00:55 -00:10 EHGG GRQ…" at bounding box center [563, 430] width 790 height 774
click at [890, 800] on button "Save" at bounding box center [911, 801] width 63 height 21
click at [938, 67] on span at bounding box center [938, 66] width 0 height 26
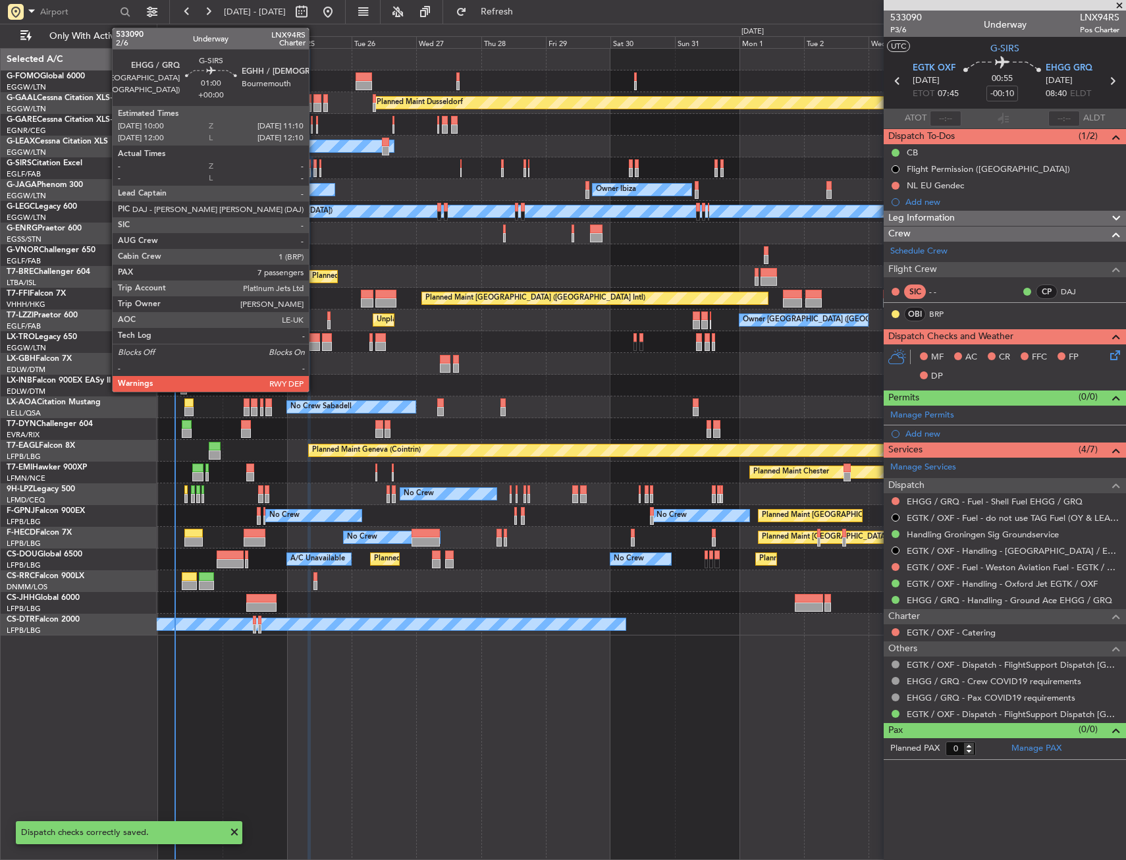
click at [315, 164] on div at bounding box center [314, 163] width 3 height 9
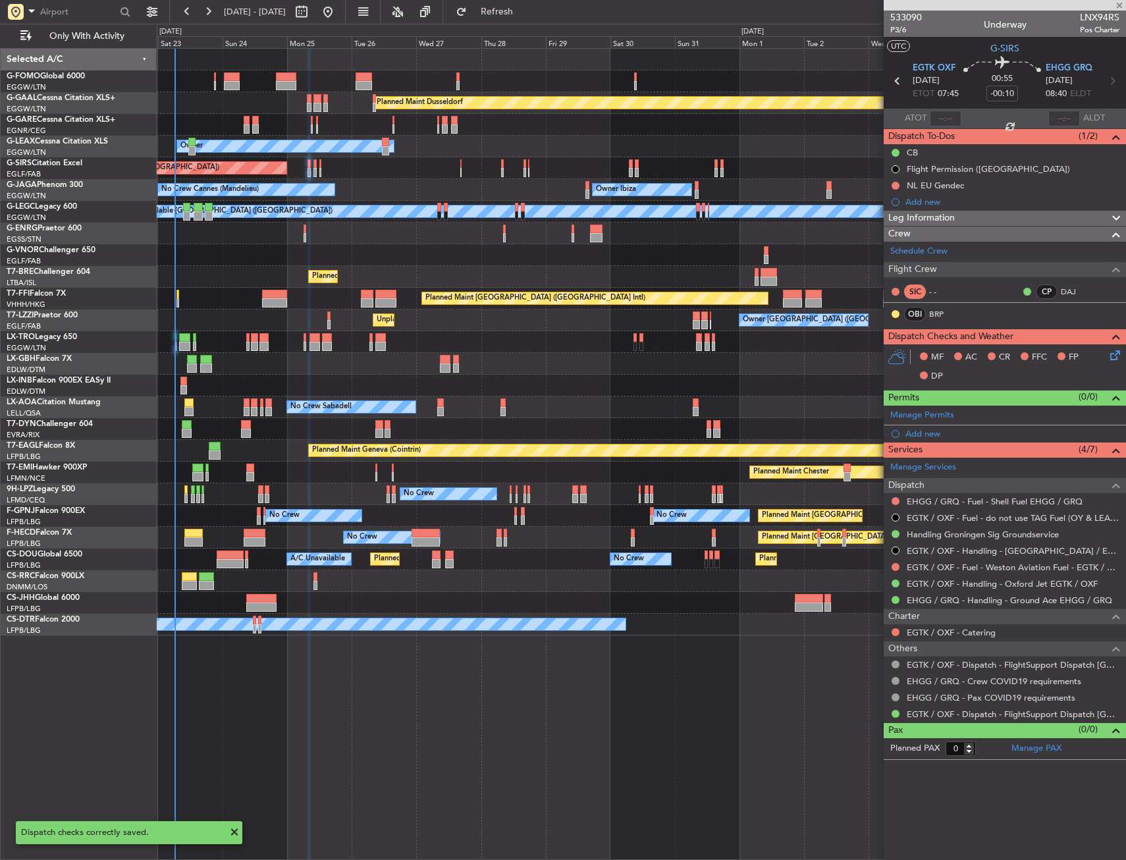
type input "7"
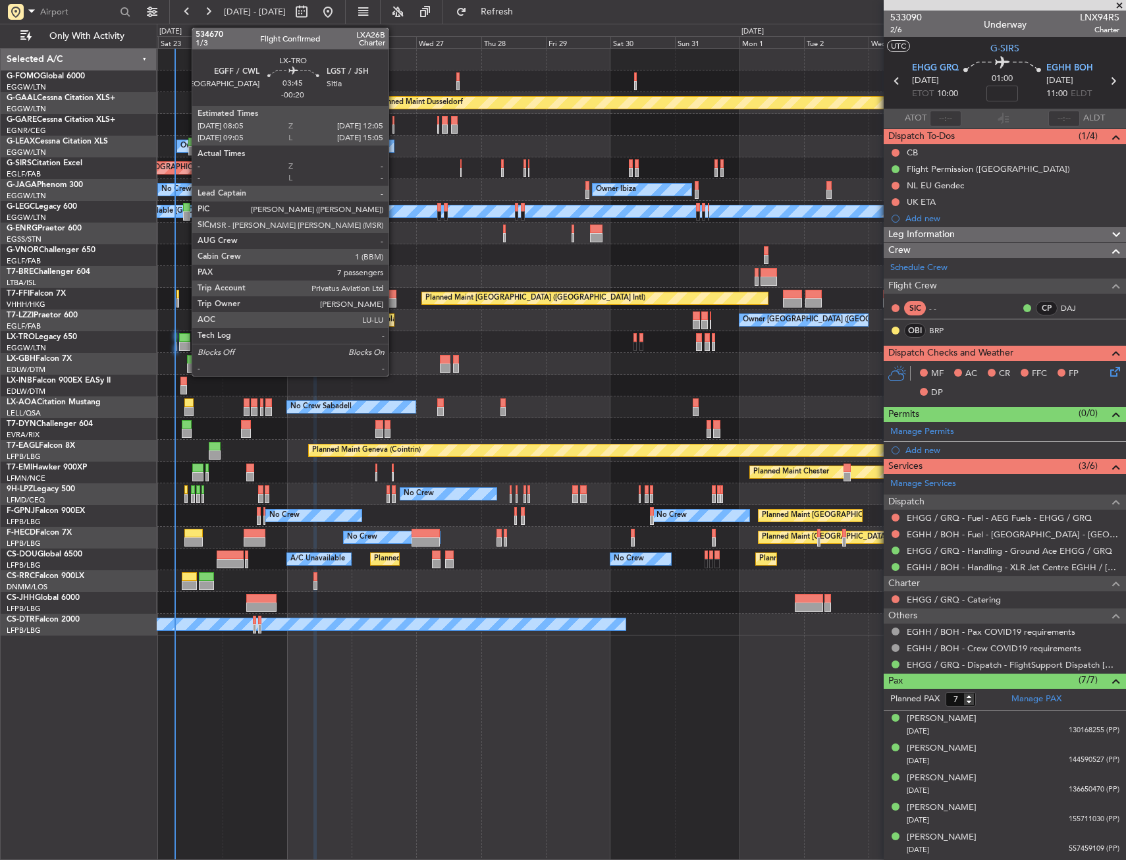
click at [185, 346] on div at bounding box center [184, 346] width 11 height 9
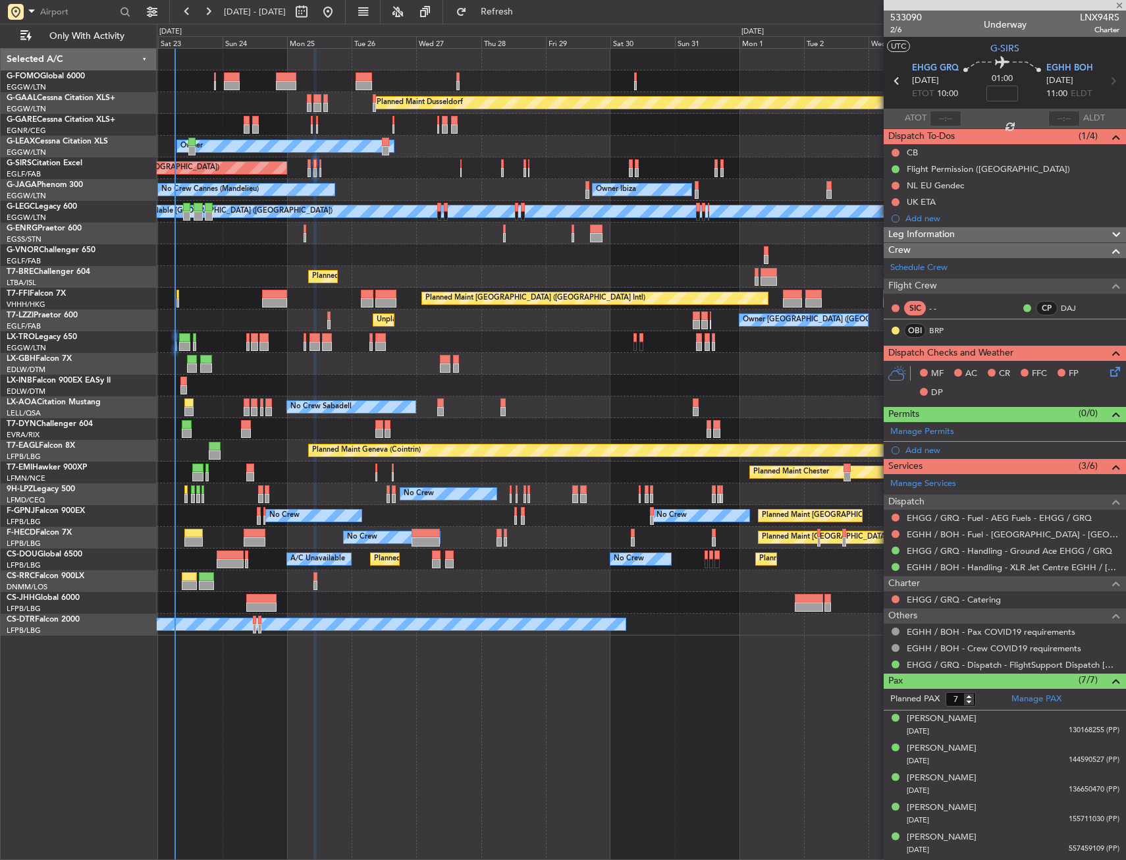
type input "-00:20"
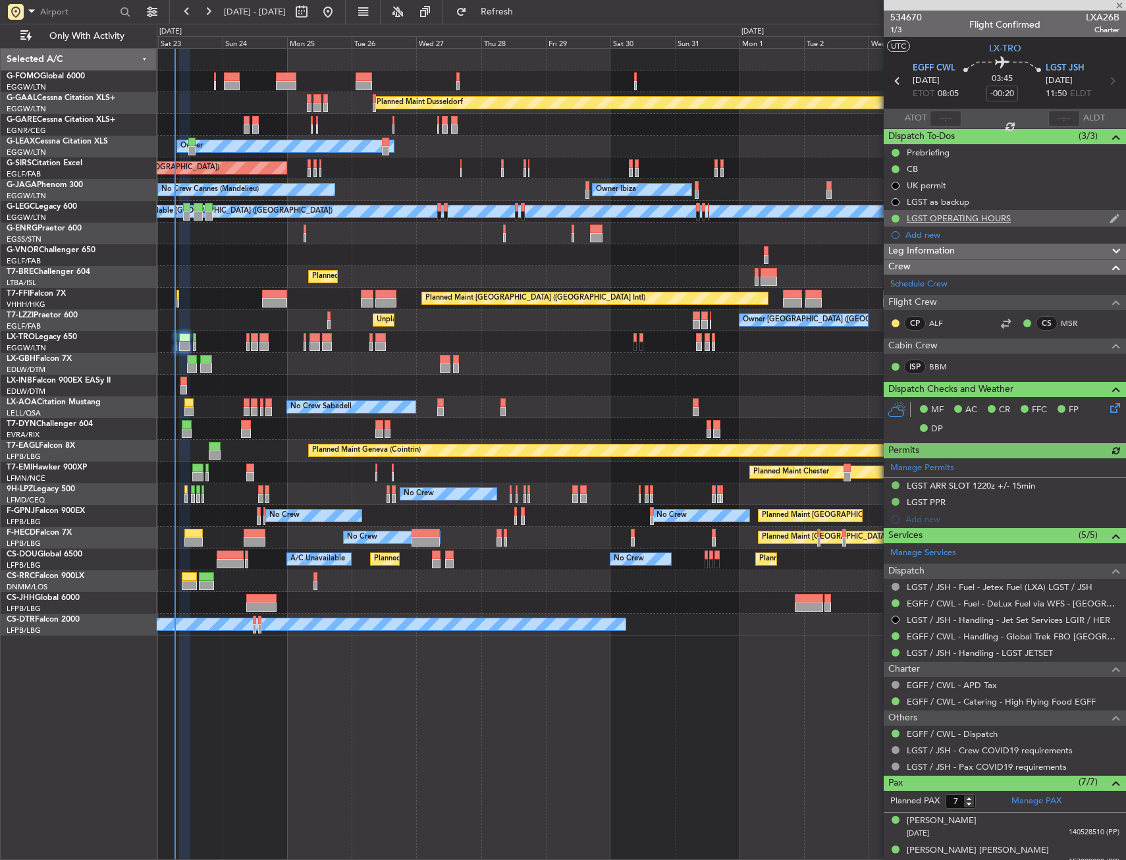
click at [1058, 217] on div "LGST OPERATING HOURS" at bounding box center [1005, 218] width 242 height 16
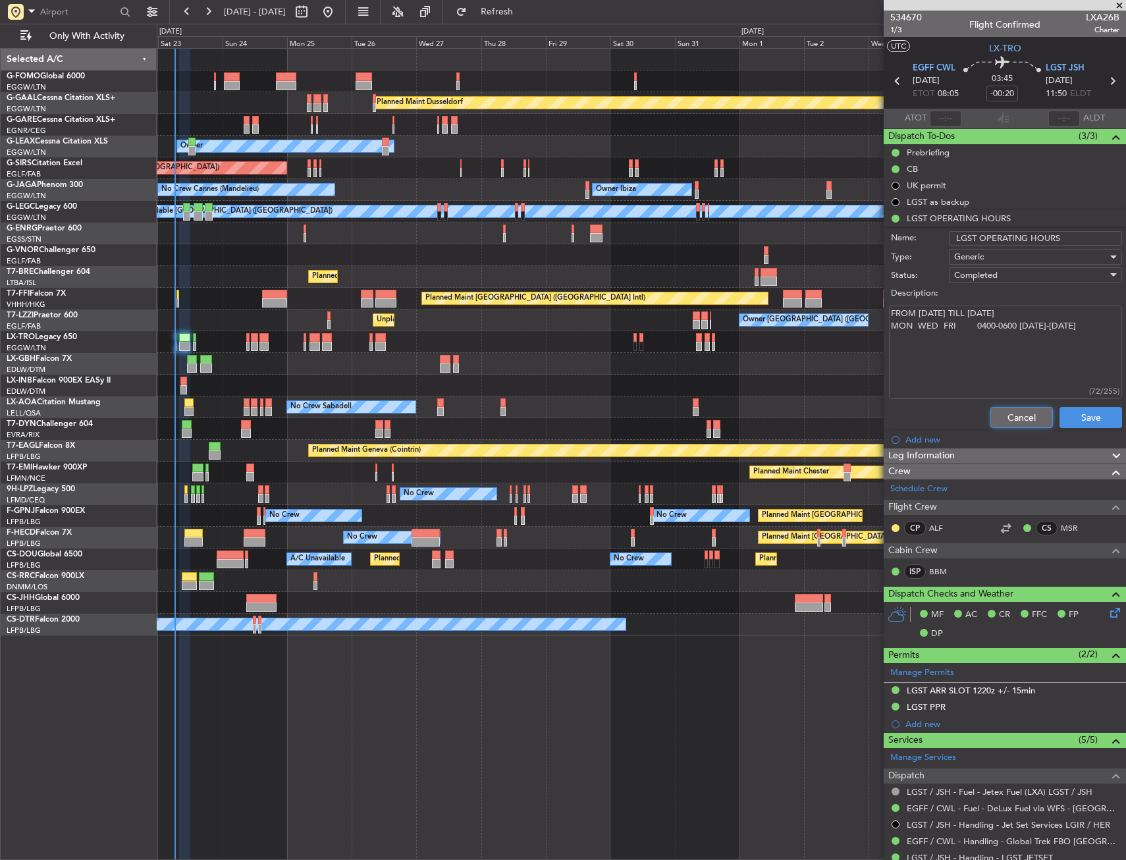
click at [1006, 414] on button "Cancel" at bounding box center [1021, 417] width 63 height 21
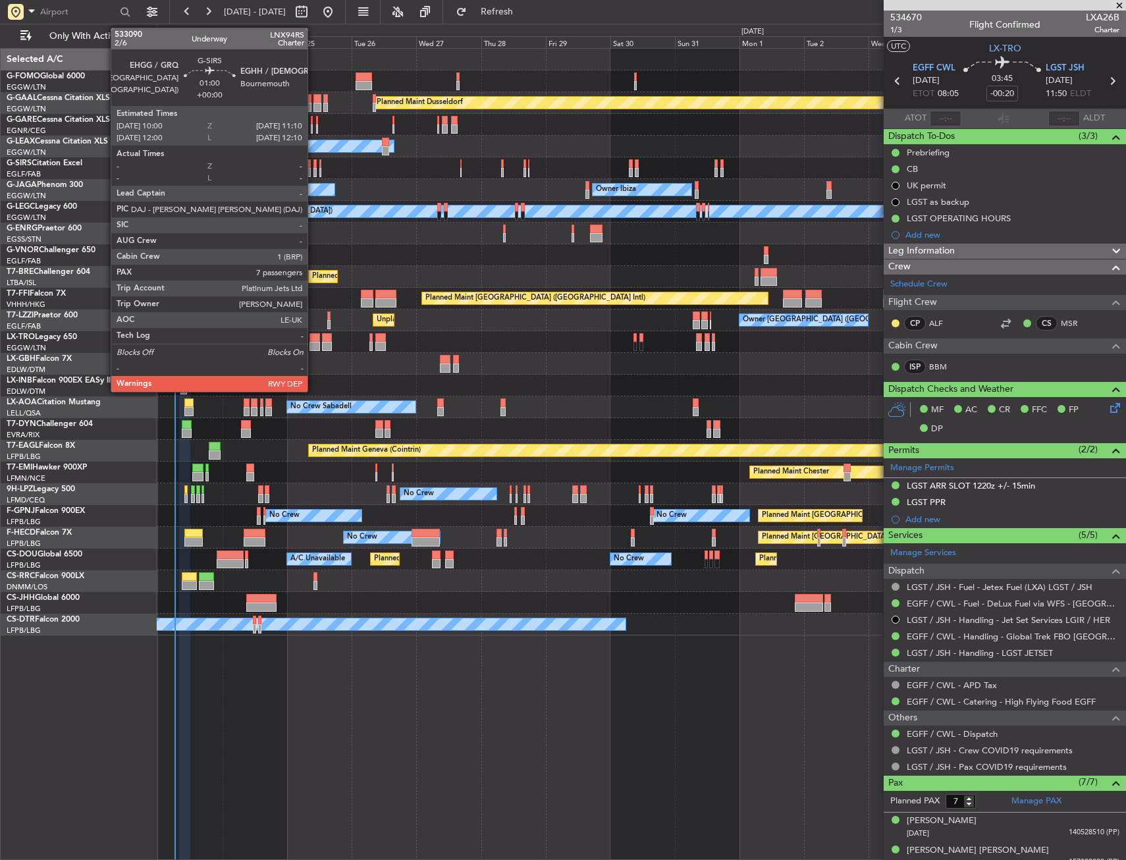
click at [313, 168] on div at bounding box center [314, 172] width 3 height 9
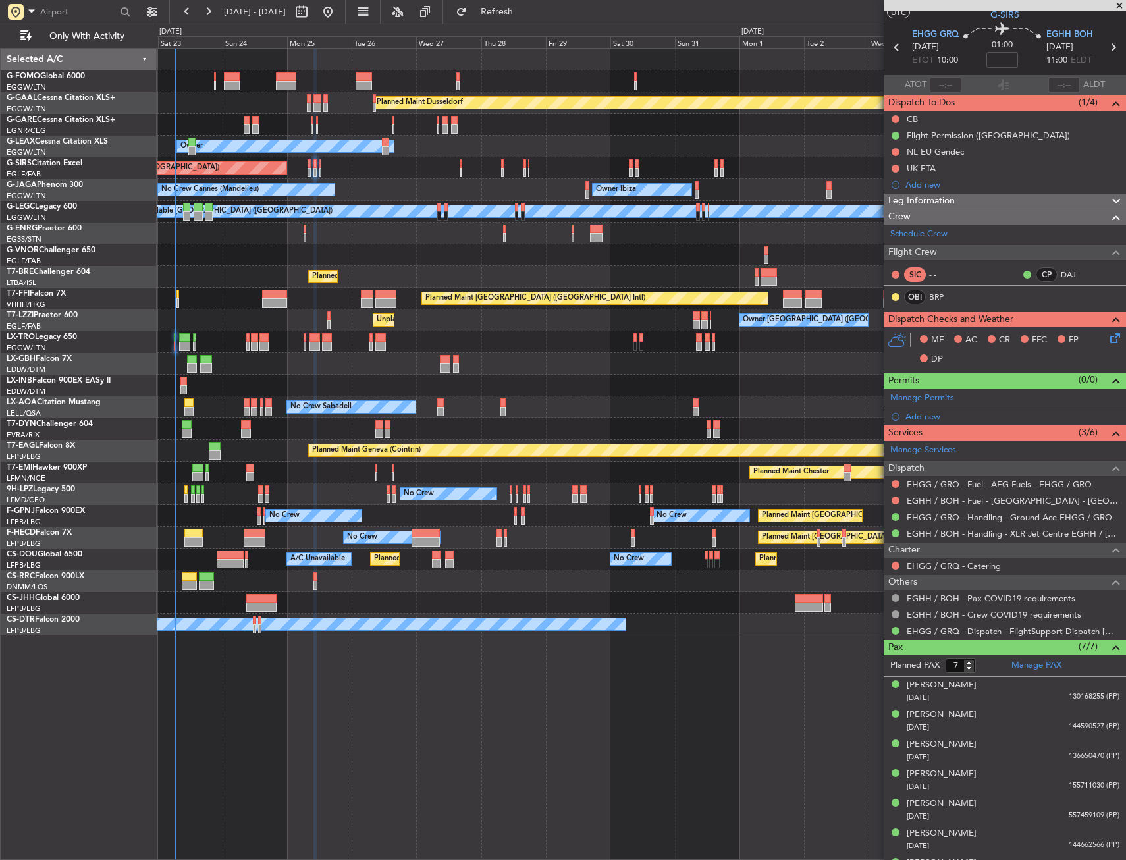
scroll to position [0, 0]
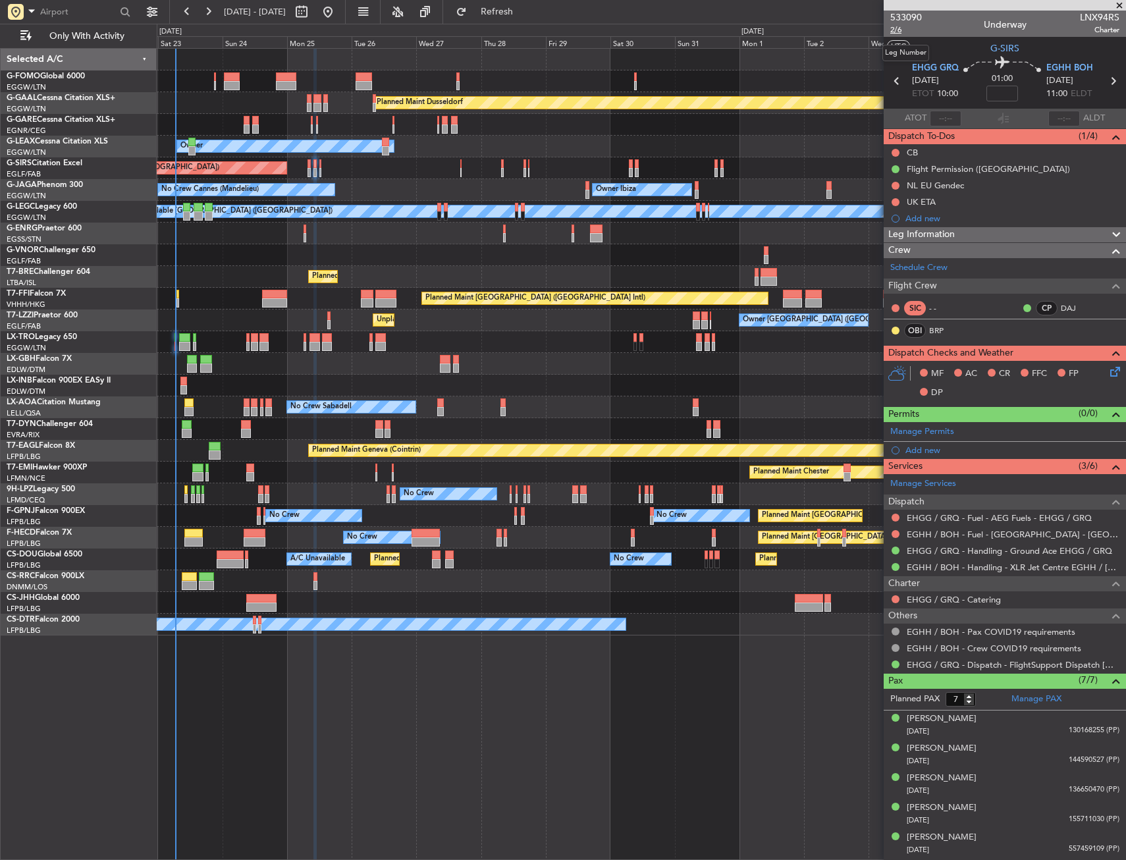
click at [894, 33] on span "2/6" at bounding box center [906, 29] width 32 height 11
click at [996, 99] on input at bounding box center [1003, 94] width 32 height 16
click at [965, 50] on section "UTC G-SIRS" at bounding box center [1005, 47] width 242 height 20
type input "+00:05"
click at [894, 151] on button at bounding box center [896, 153] width 8 height 8
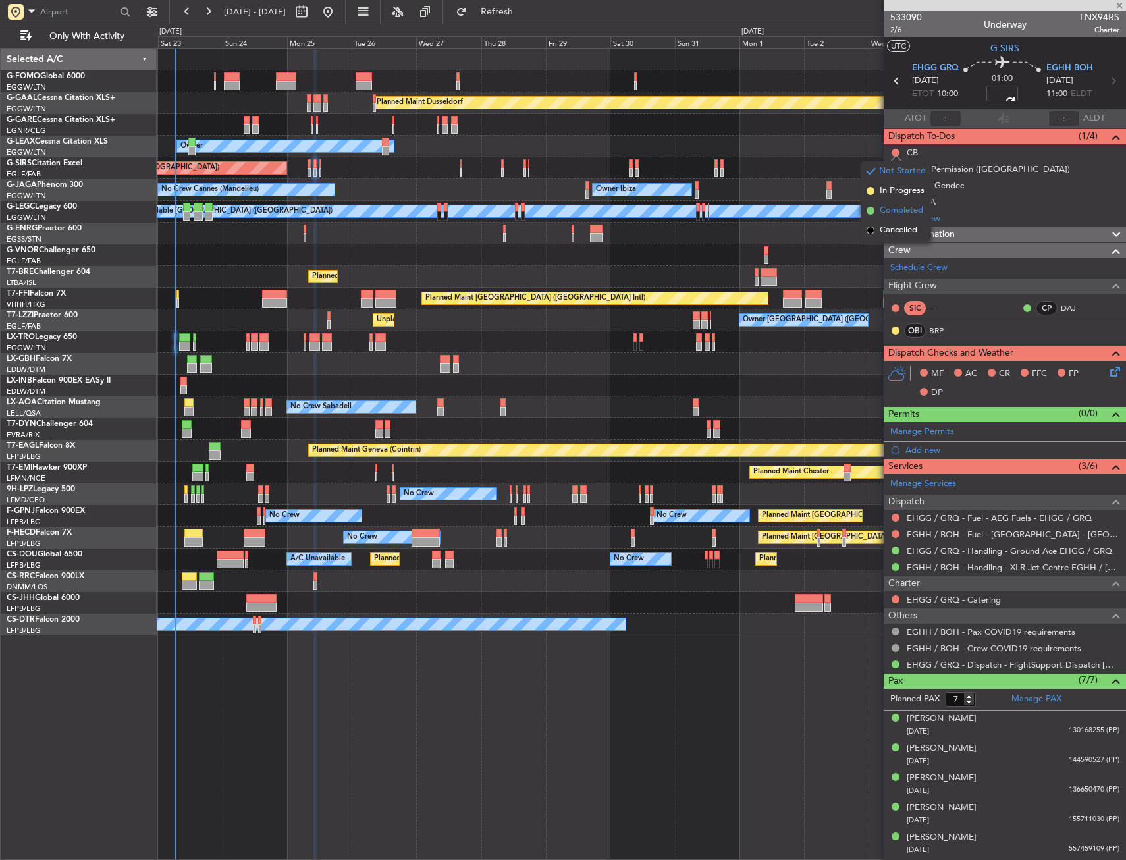
click at [889, 213] on span "Completed" at bounding box center [901, 210] width 43 height 13
click at [1108, 370] on icon at bounding box center [1113, 369] width 11 height 11
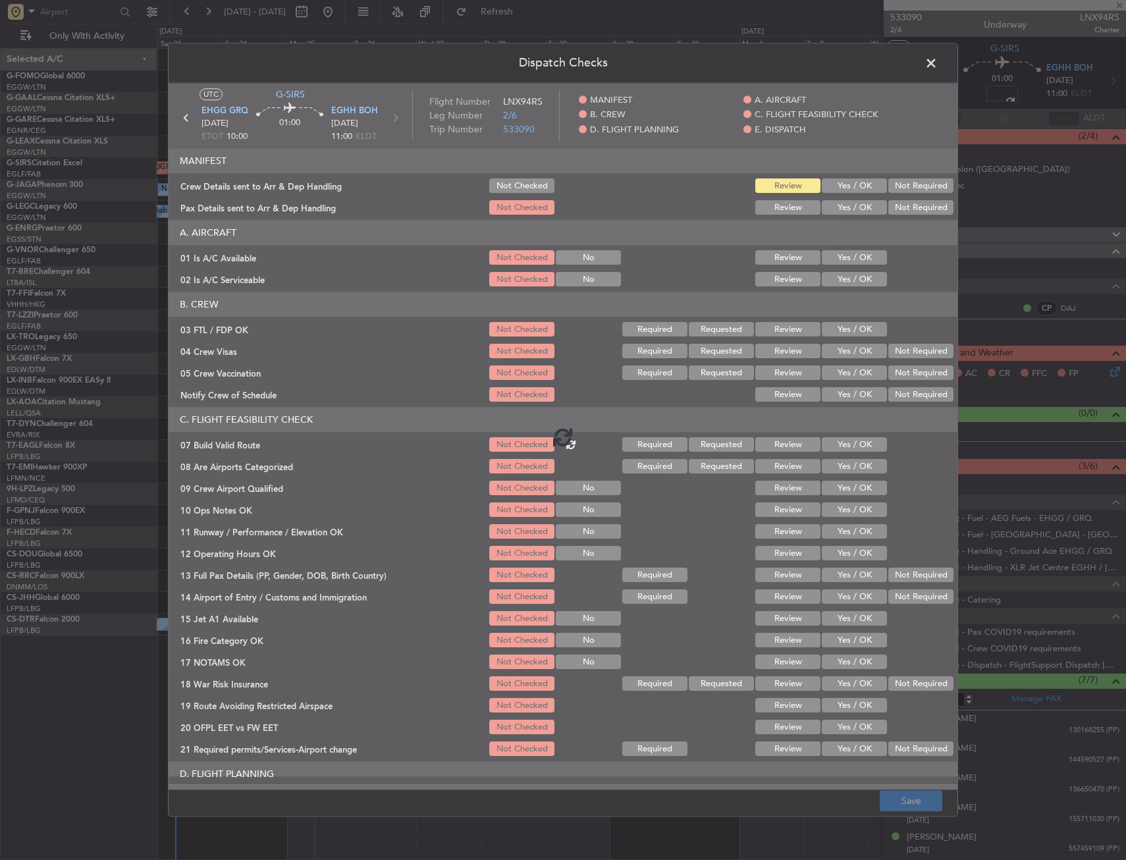
type input "+00:05"
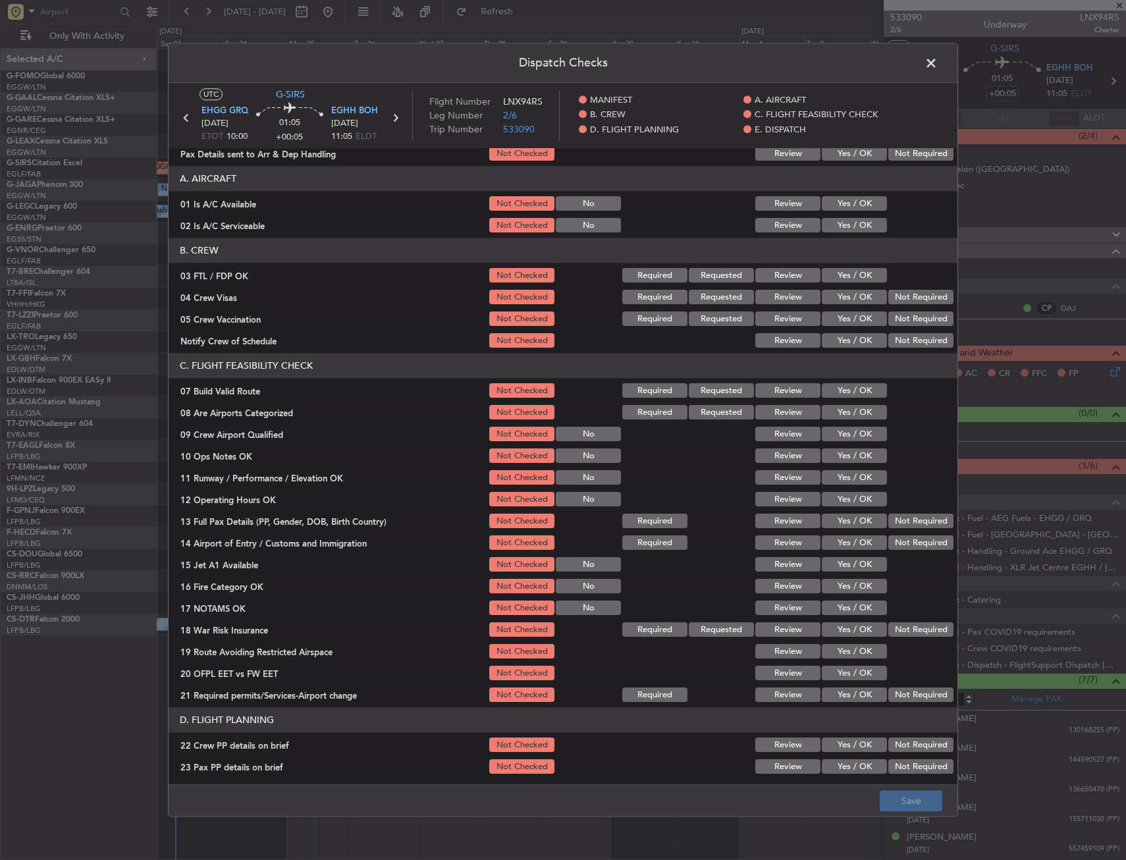
scroll to position [132, 0]
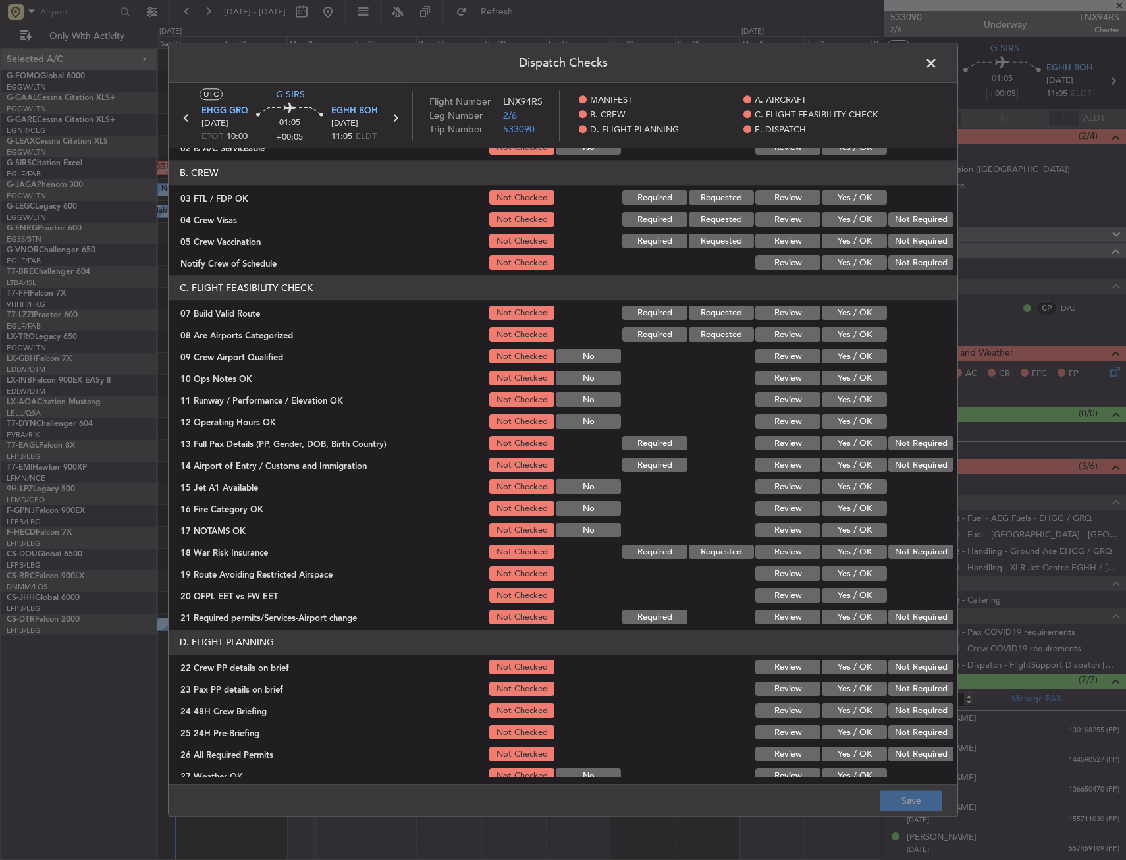
click at [836, 317] on button "Yes / OK" at bounding box center [854, 313] width 65 height 14
click at [834, 374] on button "Yes / OK" at bounding box center [854, 378] width 65 height 14
click at [836, 398] on button "Yes / OK" at bounding box center [854, 400] width 65 height 14
click at [838, 418] on button "Yes / OK" at bounding box center [854, 422] width 65 height 14
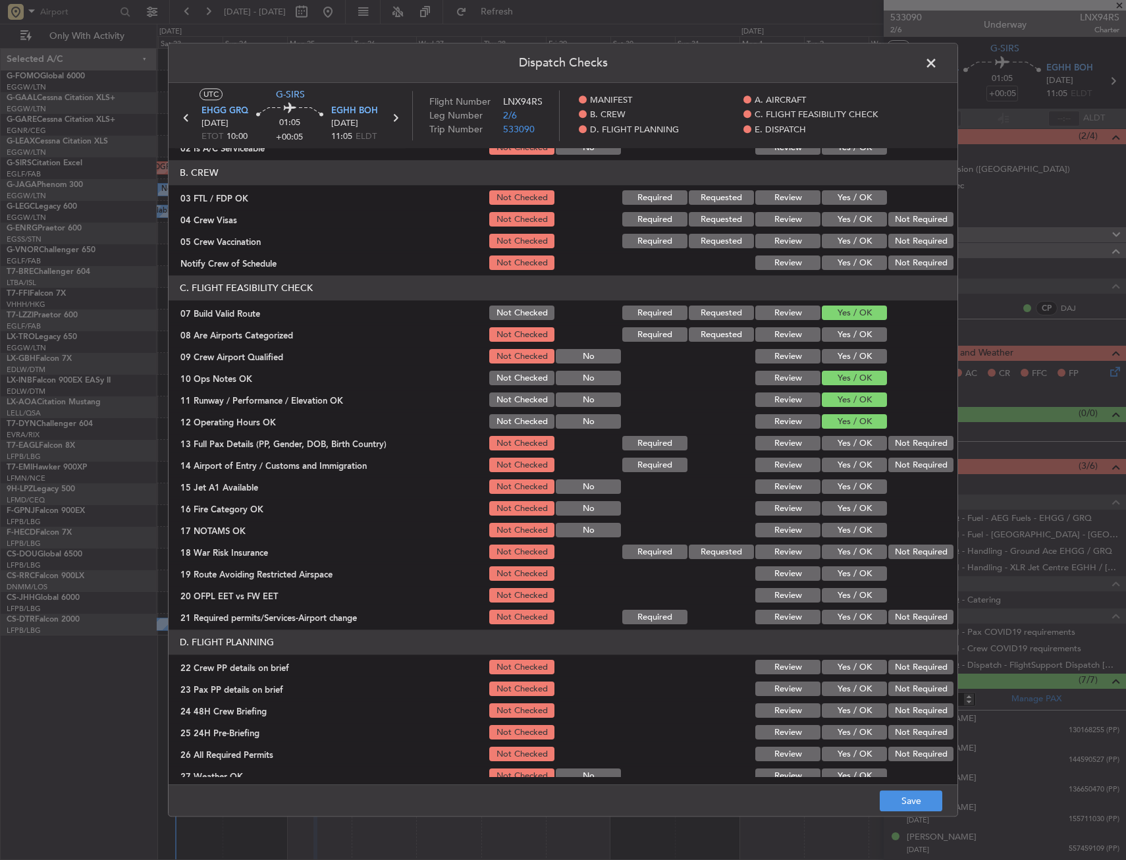
drag, startPoint x: 838, startPoint y: 445, endPoint x: 836, endPoint y: 465, distance: 20.5
click at [838, 445] on button "Yes / OK" at bounding box center [854, 444] width 65 height 14
click at [836, 470] on button "Yes / OK" at bounding box center [854, 465] width 65 height 14
click at [834, 484] on button "Yes / OK" at bounding box center [854, 487] width 65 height 14
click at [830, 504] on button "Yes / OK" at bounding box center [854, 509] width 65 height 14
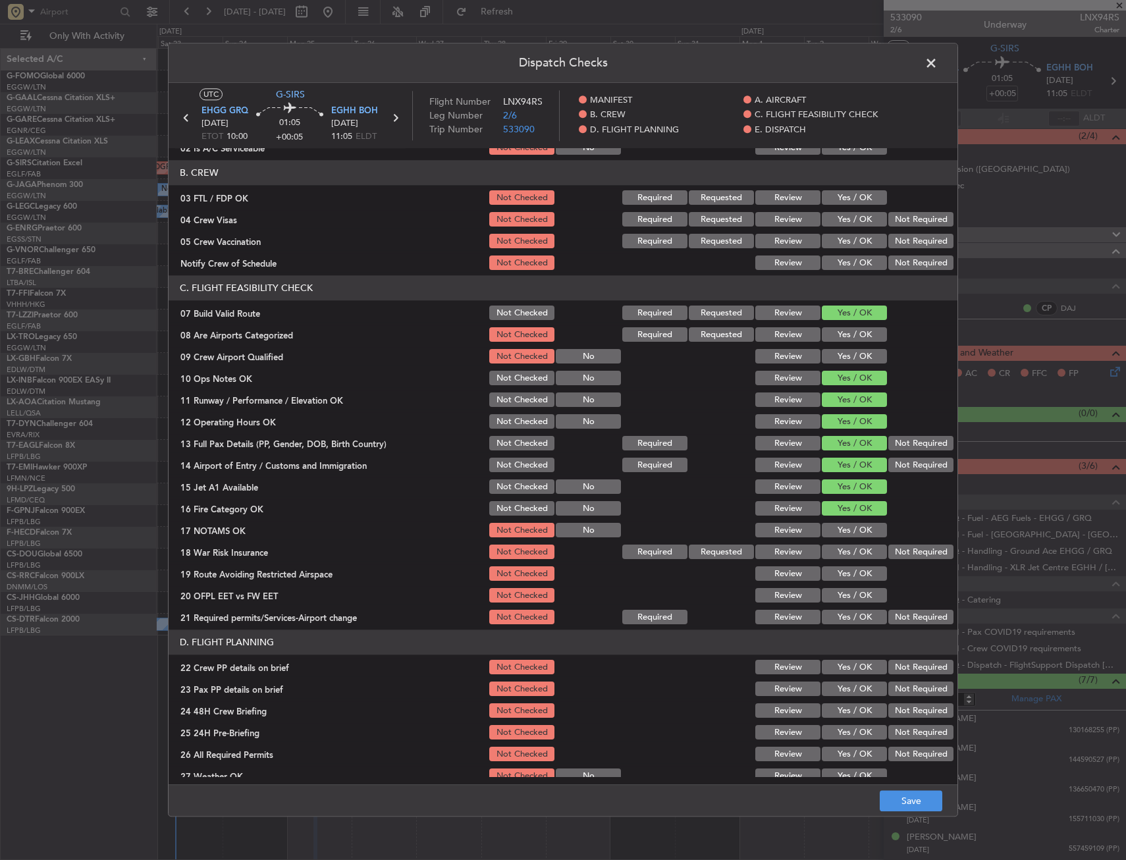
click at [836, 528] on button "Yes / OK" at bounding box center [854, 531] width 65 height 14
click at [842, 547] on button "Yes / OK" at bounding box center [854, 552] width 65 height 14
drag, startPoint x: 838, startPoint y: 576, endPoint x: 838, endPoint y: 583, distance: 7.3
click at [838, 576] on button "Yes / OK" at bounding box center [854, 574] width 65 height 14
drag, startPoint x: 840, startPoint y: 591, endPoint x: 842, endPoint y: 611, distance: 19.9
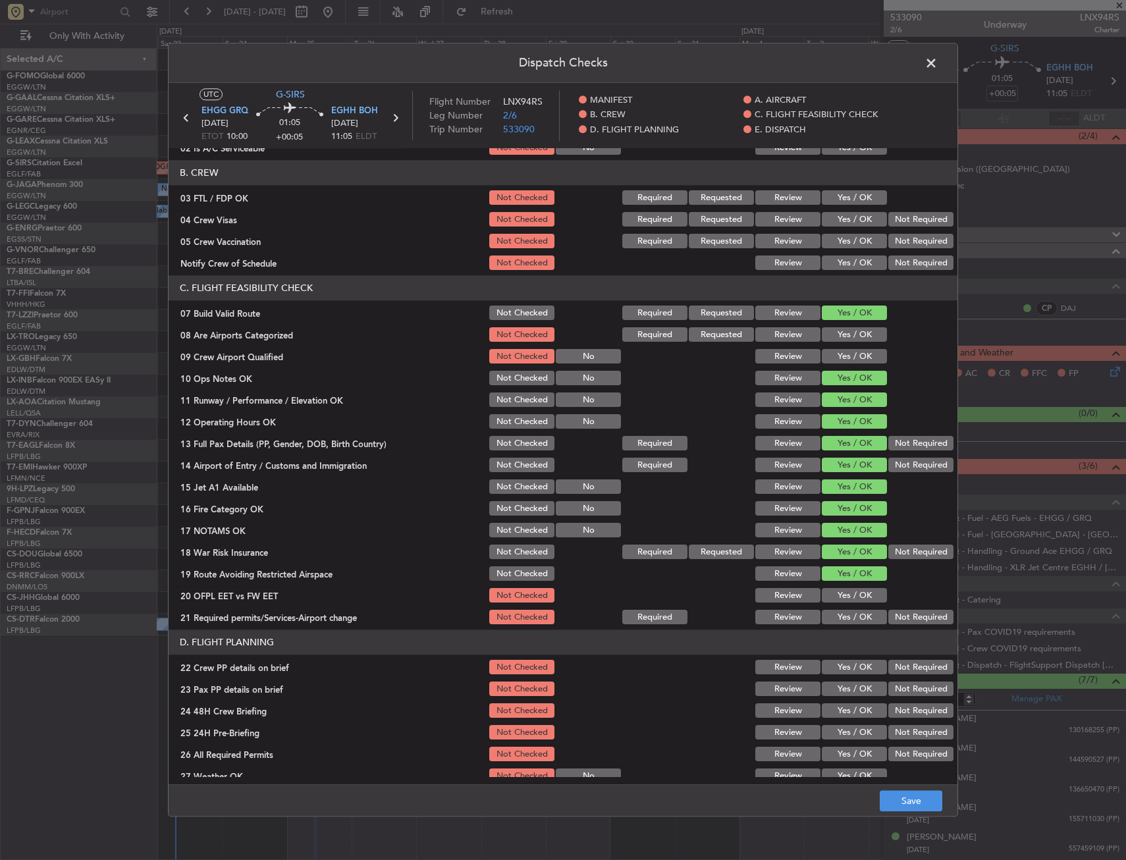
click at [840, 594] on button "Yes / OK" at bounding box center [854, 596] width 65 height 14
click at [842, 612] on button "Yes / OK" at bounding box center [854, 617] width 65 height 14
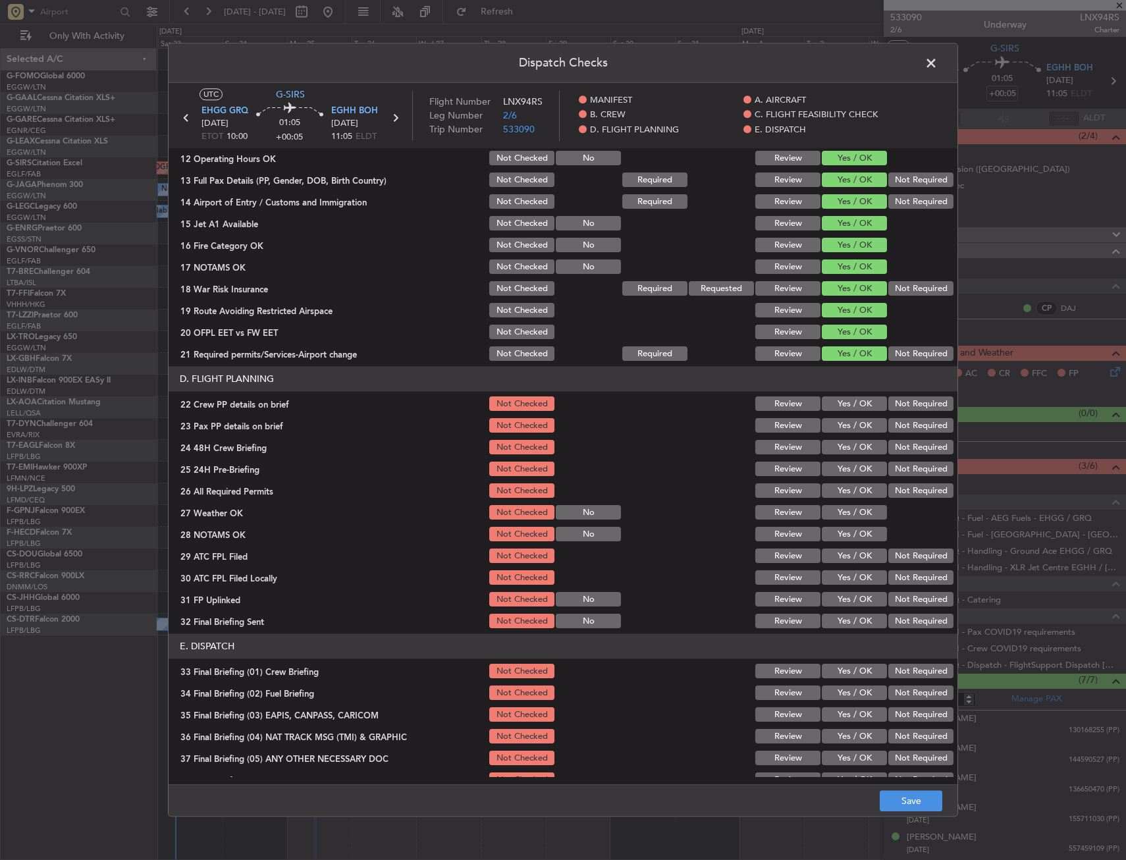
click at [828, 407] on button "Yes / OK" at bounding box center [854, 404] width 65 height 14
click at [831, 425] on button "Yes / OK" at bounding box center [854, 426] width 65 height 14
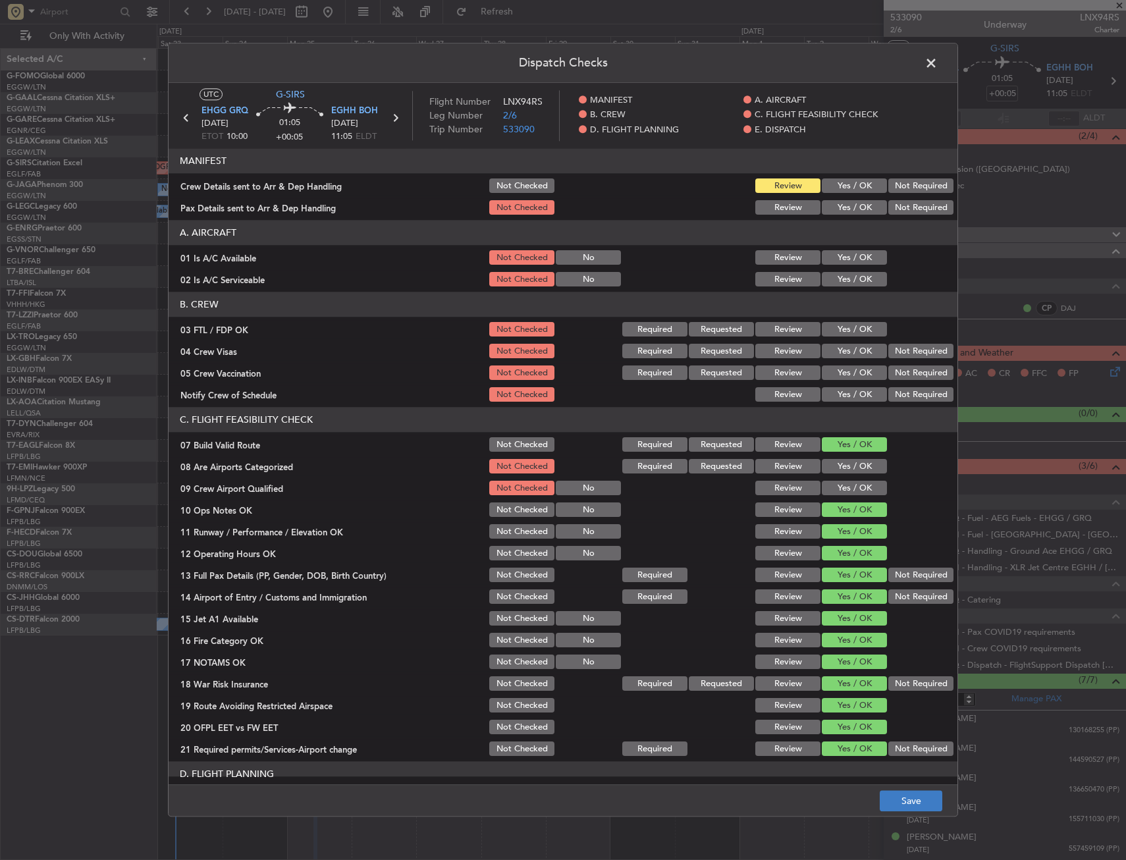
scroll to position [395, 0]
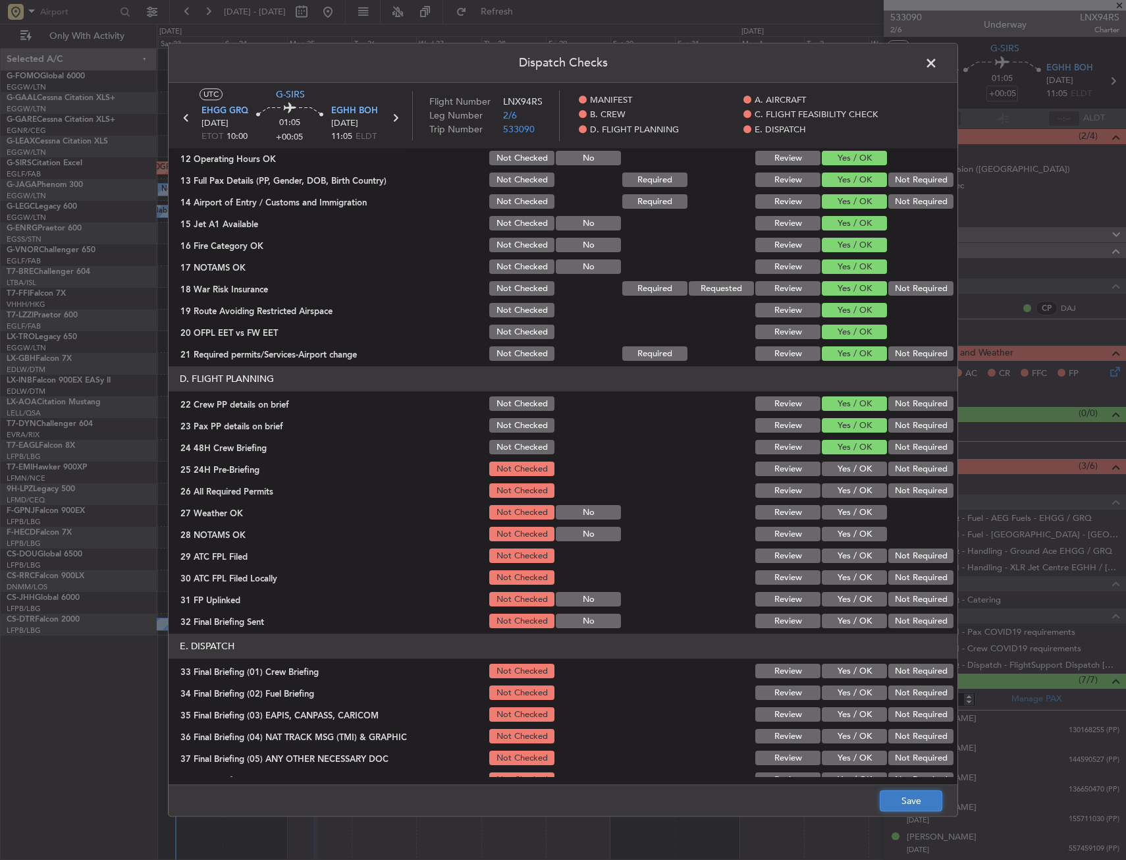
click at [897, 801] on button "Save" at bounding box center [911, 801] width 63 height 21
click at [938, 59] on span at bounding box center [938, 66] width 0 height 26
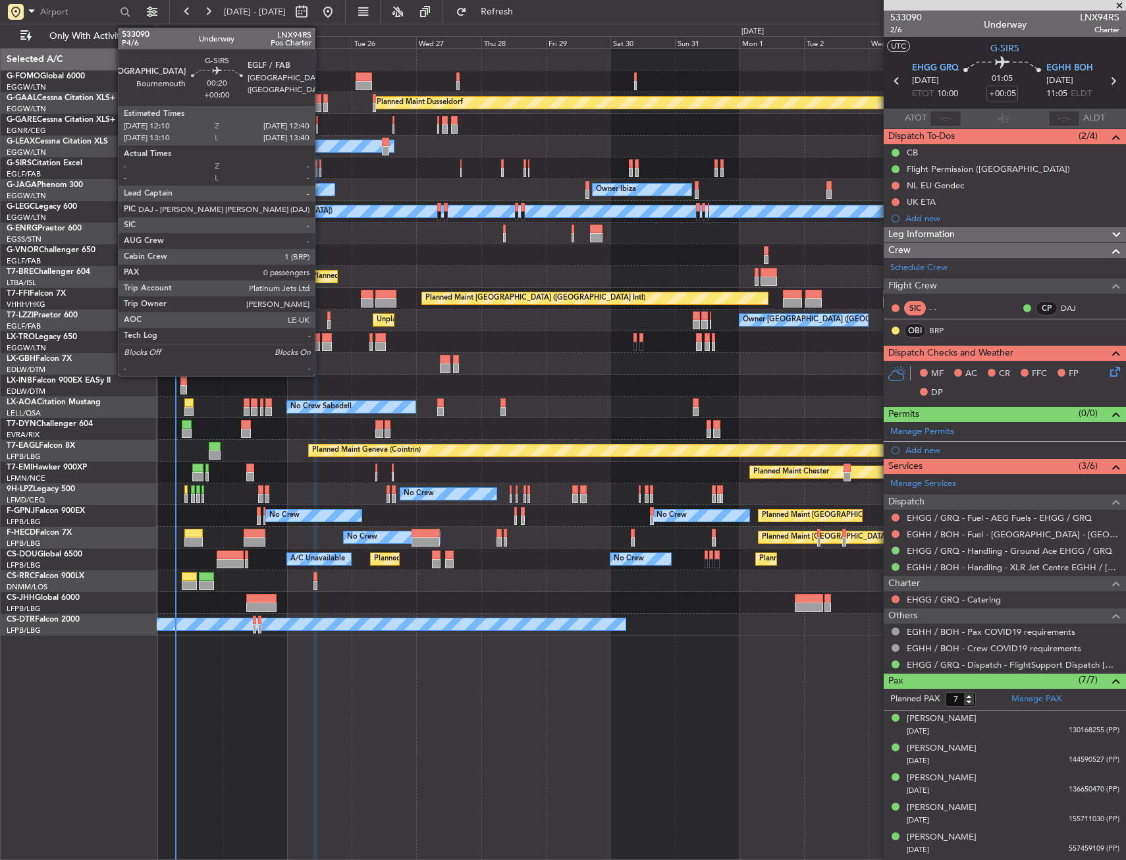
click at [321, 163] on div at bounding box center [320, 163] width 2 height 9
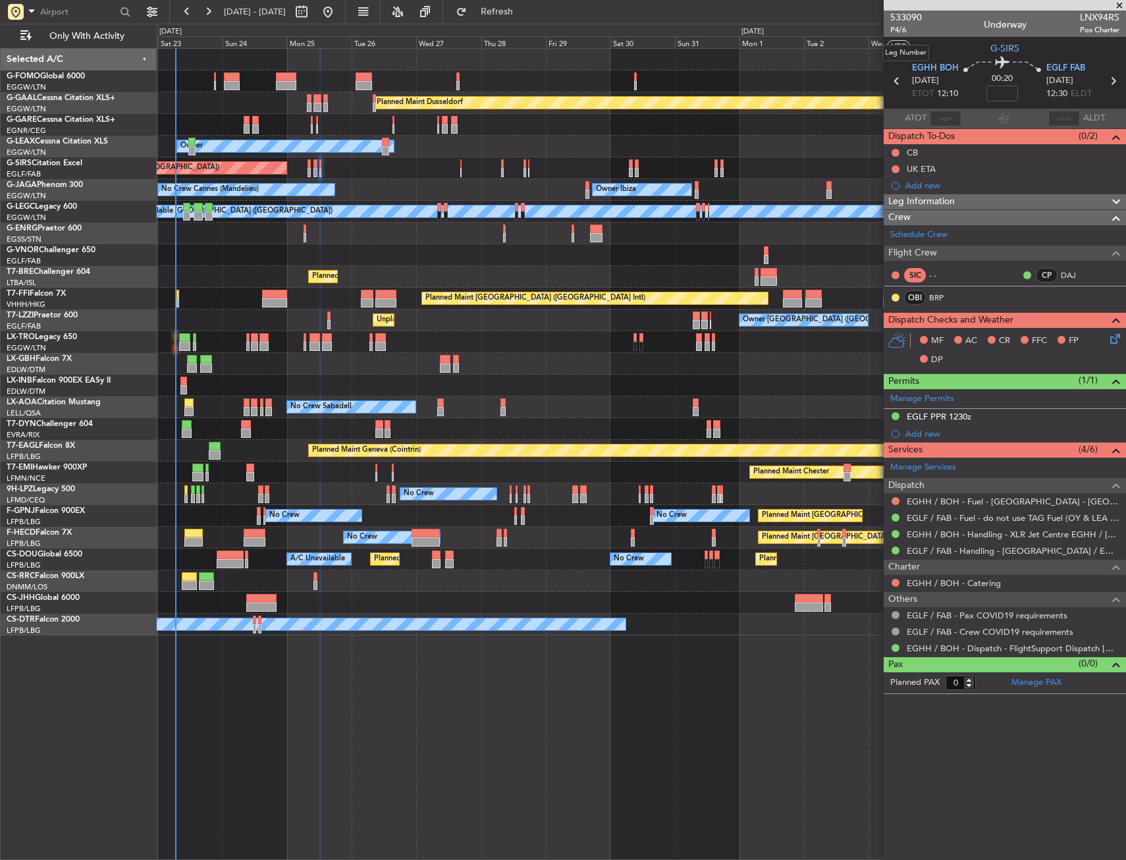
click at [897, 36] on mat-tooltip-component "Leg Number" at bounding box center [905, 53] width 65 height 35
click at [899, 29] on span "P4/6" at bounding box center [906, 29] width 32 height 11
click at [895, 154] on button at bounding box center [896, 153] width 8 height 8
click at [881, 212] on span "Completed" at bounding box center [901, 210] width 43 height 13
click at [1110, 339] on icon at bounding box center [1113, 336] width 11 height 11
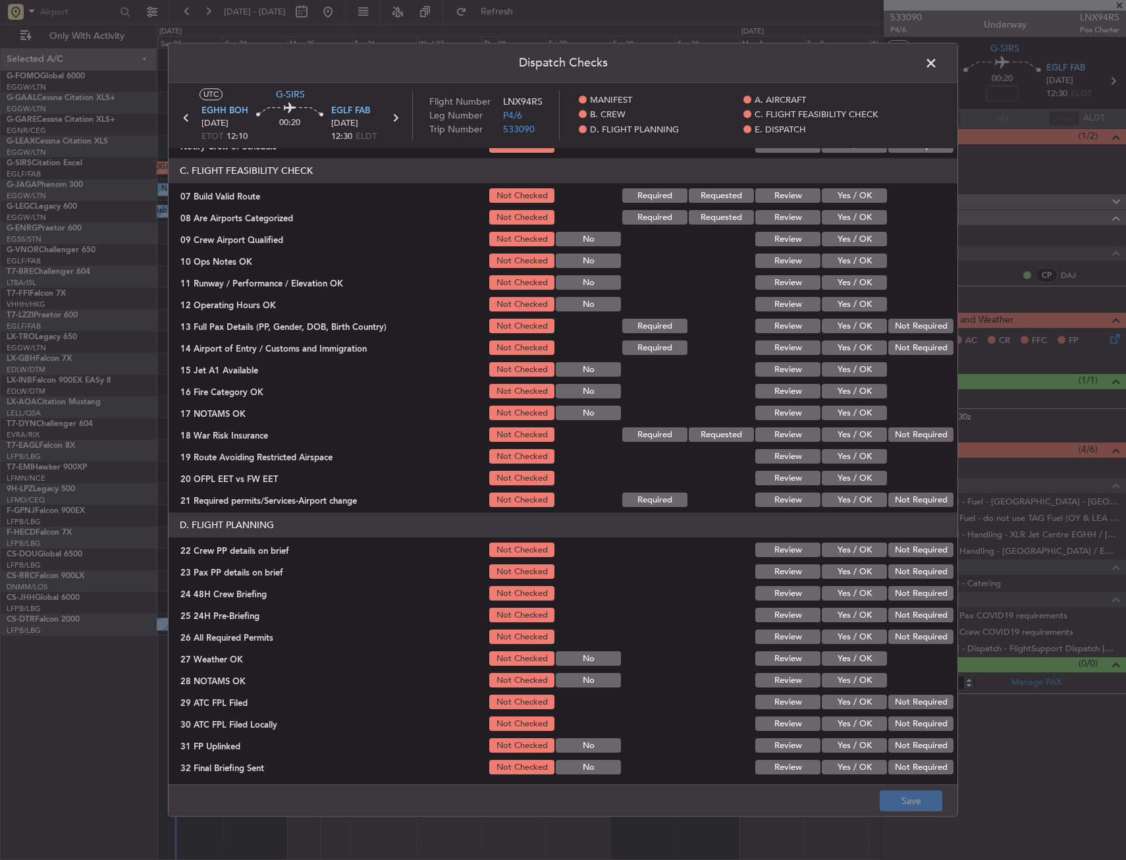
scroll to position [263, 0]
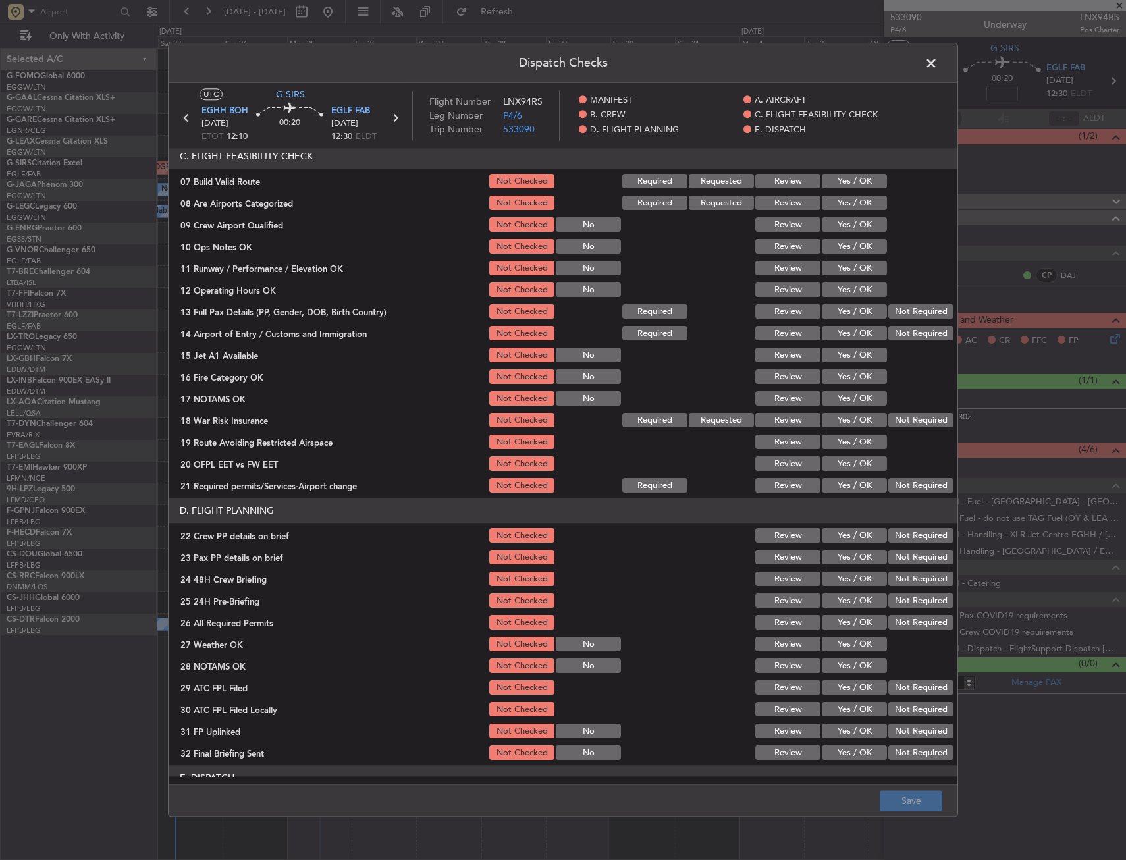
click at [855, 188] on button "Yes / OK" at bounding box center [854, 182] width 65 height 14
click at [850, 248] on button "Yes / OK" at bounding box center [854, 247] width 65 height 14
click at [852, 272] on button "Yes / OK" at bounding box center [854, 268] width 65 height 14
click at [852, 292] on button "Yes / OK" at bounding box center [854, 290] width 65 height 14
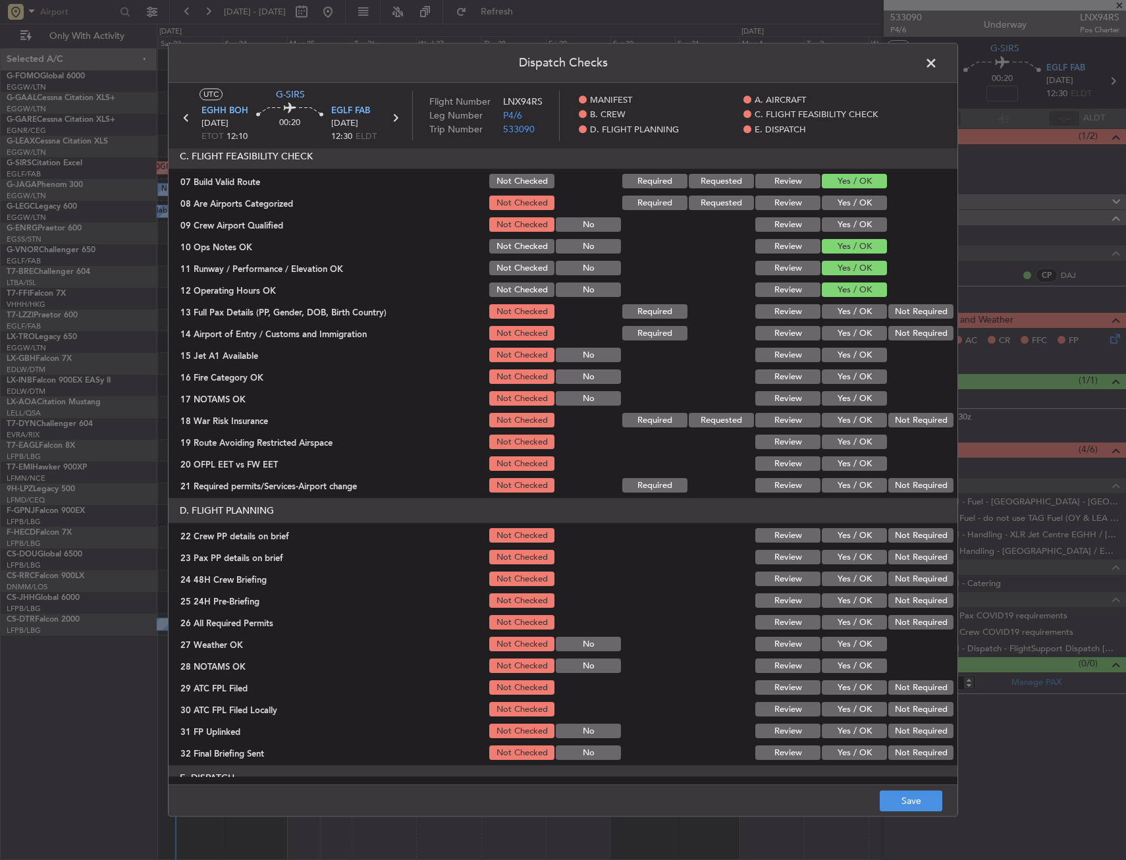
click at [852, 314] on button "Yes / OK" at bounding box center [854, 312] width 65 height 14
drag, startPoint x: 850, startPoint y: 333, endPoint x: 847, endPoint y: 355, distance: 22.0
click at [850, 334] on button "Yes / OK" at bounding box center [854, 334] width 65 height 14
click at [846, 358] on button "Yes / OK" at bounding box center [854, 355] width 65 height 14
drag, startPoint x: 848, startPoint y: 375, endPoint x: 848, endPoint y: 389, distance: 13.2
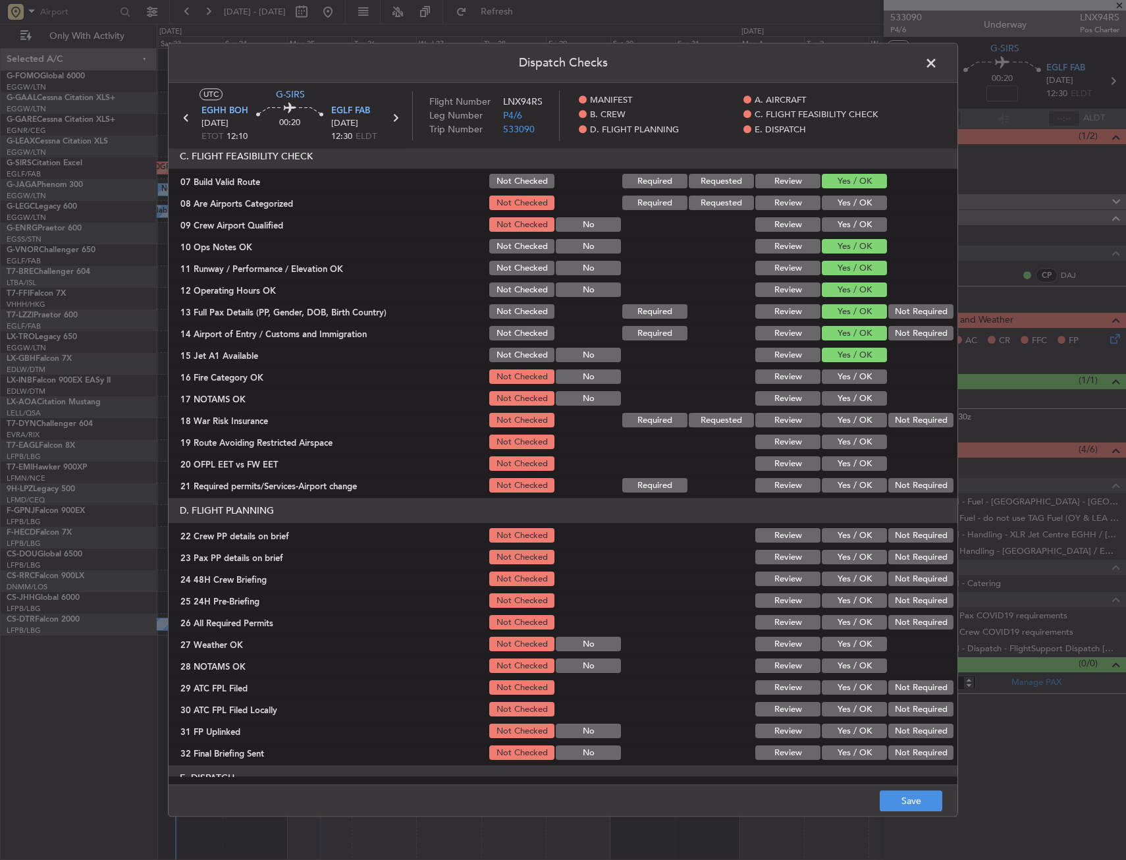
click at [848, 376] on button "Yes / OK" at bounding box center [854, 377] width 65 height 14
click at [848, 403] on button "Yes / OK" at bounding box center [854, 399] width 65 height 14
drag, startPoint x: 848, startPoint y: 417, endPoint x: 848, endPoint y: 448, distance: 31.6
click at [848, 427] on button "Yes / OK" at bounding box center [854, 421] width 65 height 14
click at [848, 448] on button "Yes / OK" at bounding box center [854, 442] width 65 height 14
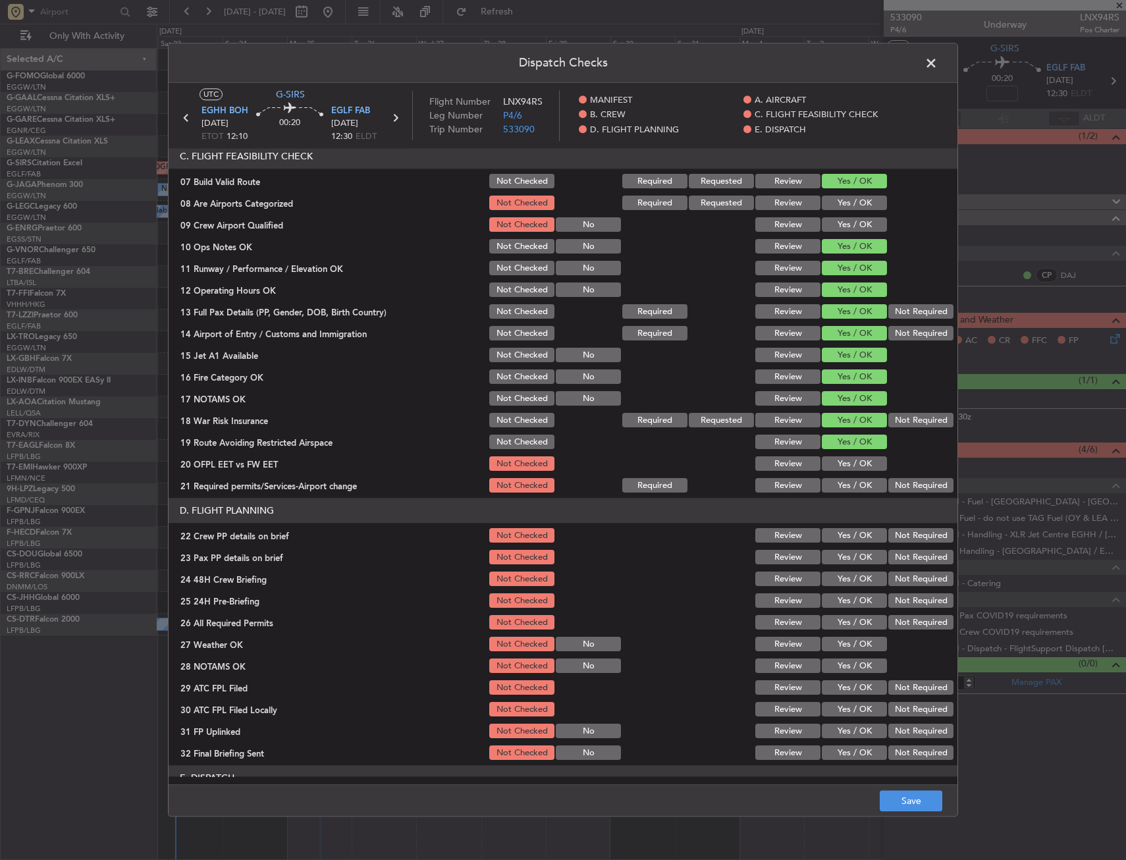
click at [846, 465] on button "Yes / OK" at bounding box center [854, 464] width 65 height 14
click at [845, 480] on button "Yes / OK" at bounding box center [854, 486] width 65 height 14
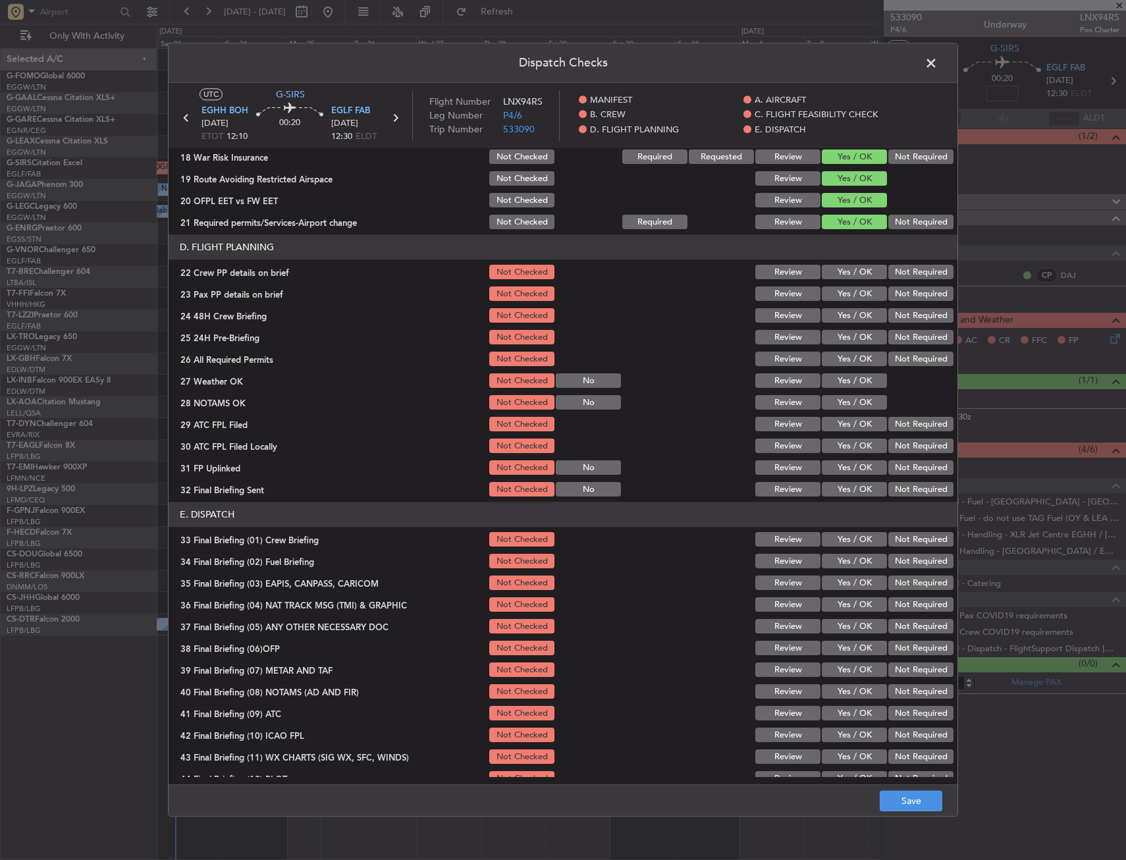
click at [852, 275] on button "Yes / OK" at bounding box center [854, 272] width 65 height 14
click at [852, 287] on button "Yes / OK" at bounding box center [854, 294] width 65 height 14
click at [851, 310] on button "Yes / OK" at bounding box center [854, 316] width 65 height 14
click at [885, 801] on button "Save" at bounding box center [911, 801] width 63 height 21
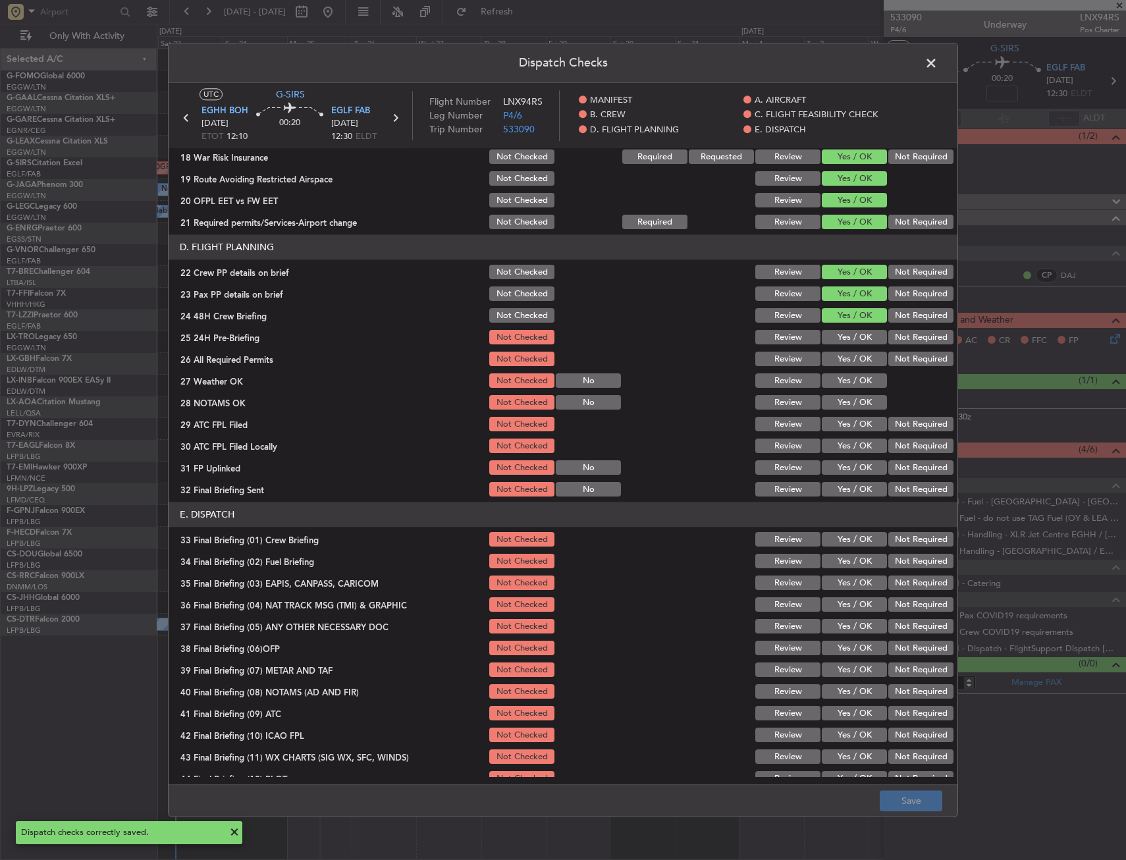
drag, startPoint x: 931, startPoint y: 61, endPoint x: 925, endPoint y: 70, distance: 11.3
click at [938, 61] on span at bounding box center [938, 66] width 0 height 26
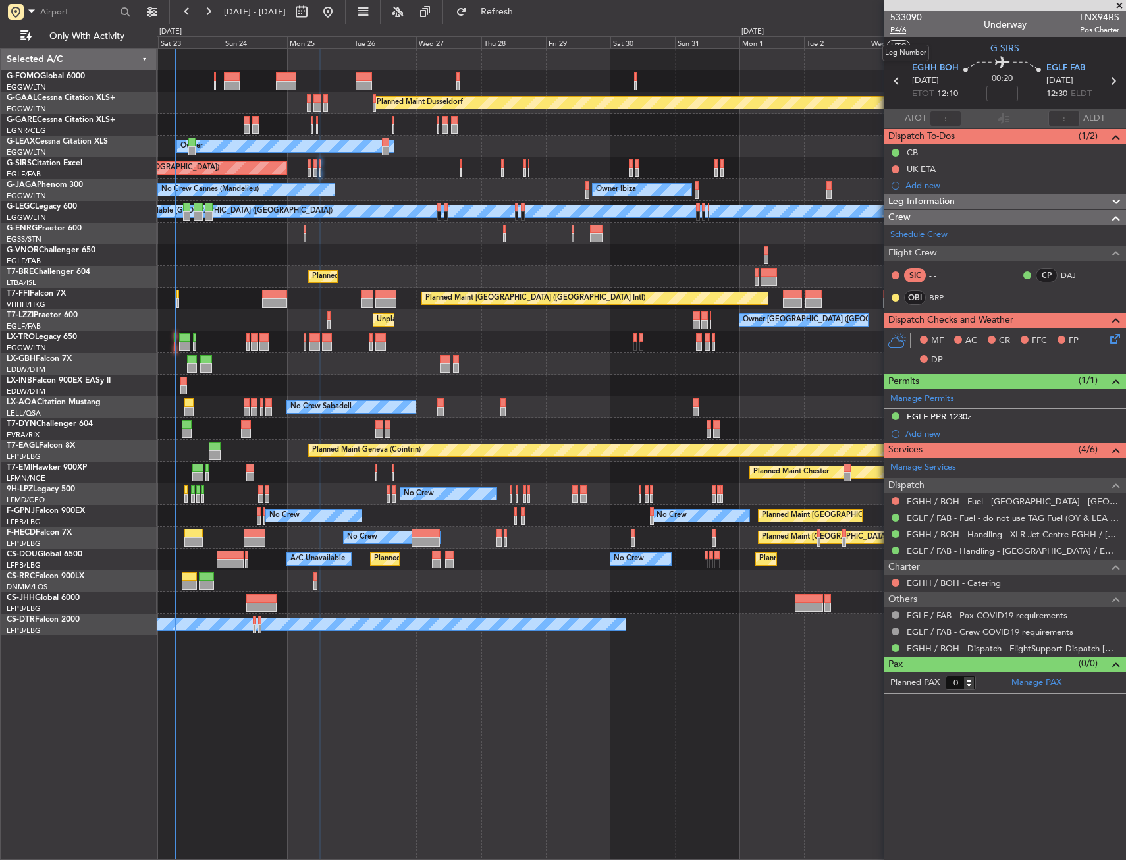
click at [903, 26] on span "P4/6" at bounding box center [906, 29] width 32 height 11
click at [940, 297] on link "BRP" at bounding box center [944, 298] width 30 height 12
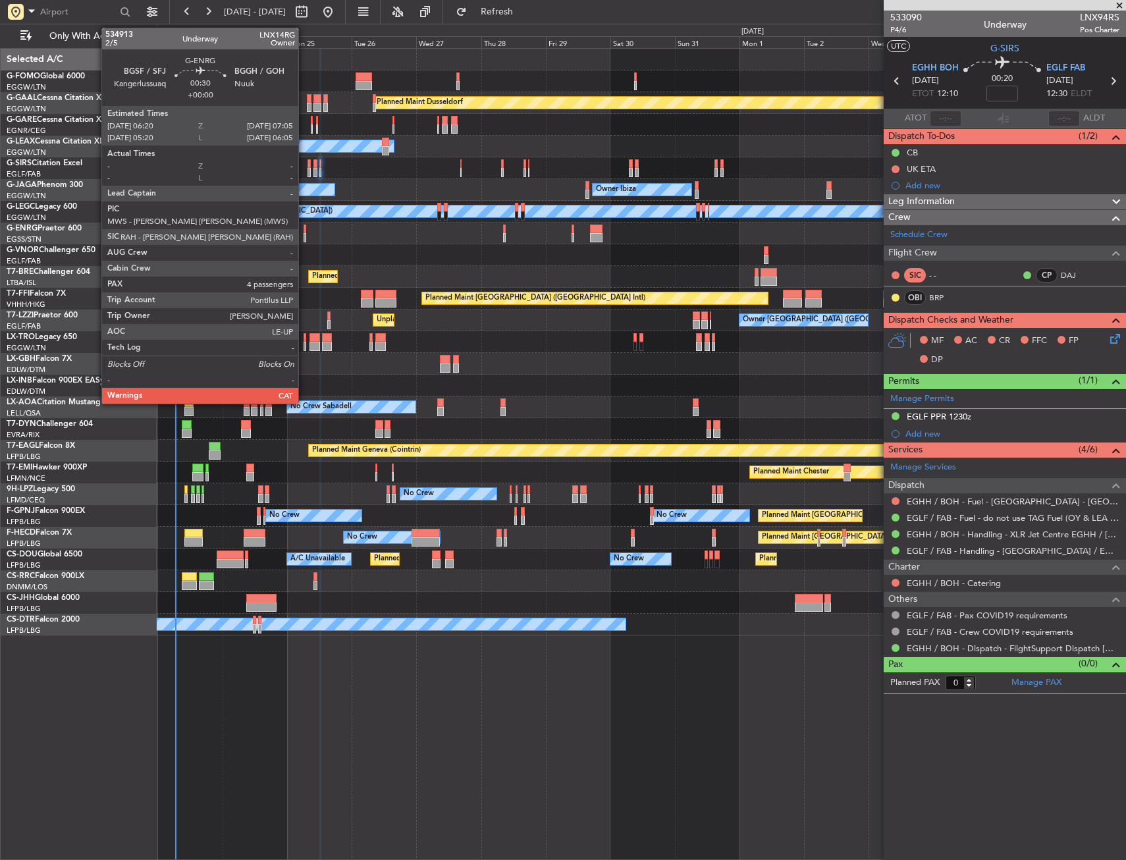
click at [304, 232] on div at bounding box center [305, 229] width 3 height 9
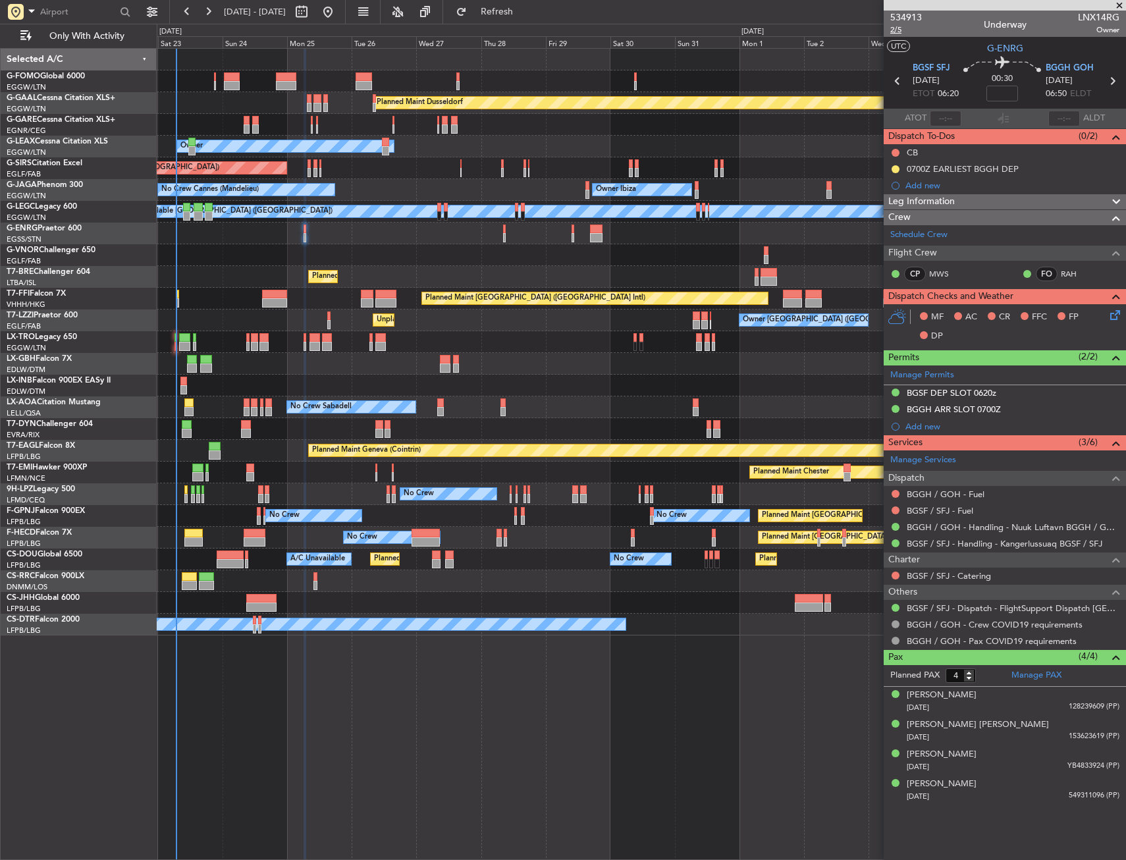
click at [895, 31] on span "2/5" at bounding box center [906, 29] width 32 height 11
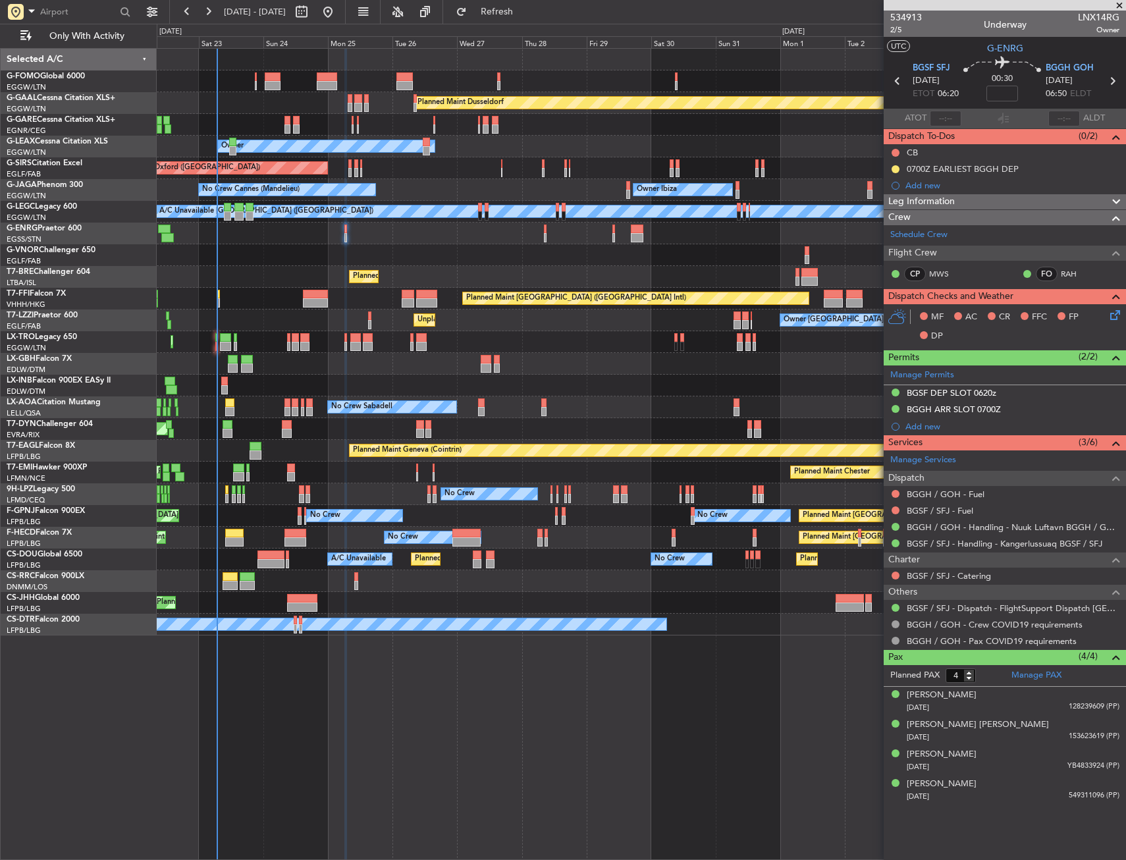
click at [289, 238] on div "Planned Maint Dusseldorf Unplanned Maint Chester Owner Owner Unplanned Maint Ox…" at bounding box center [641, 342] width 969 height 587
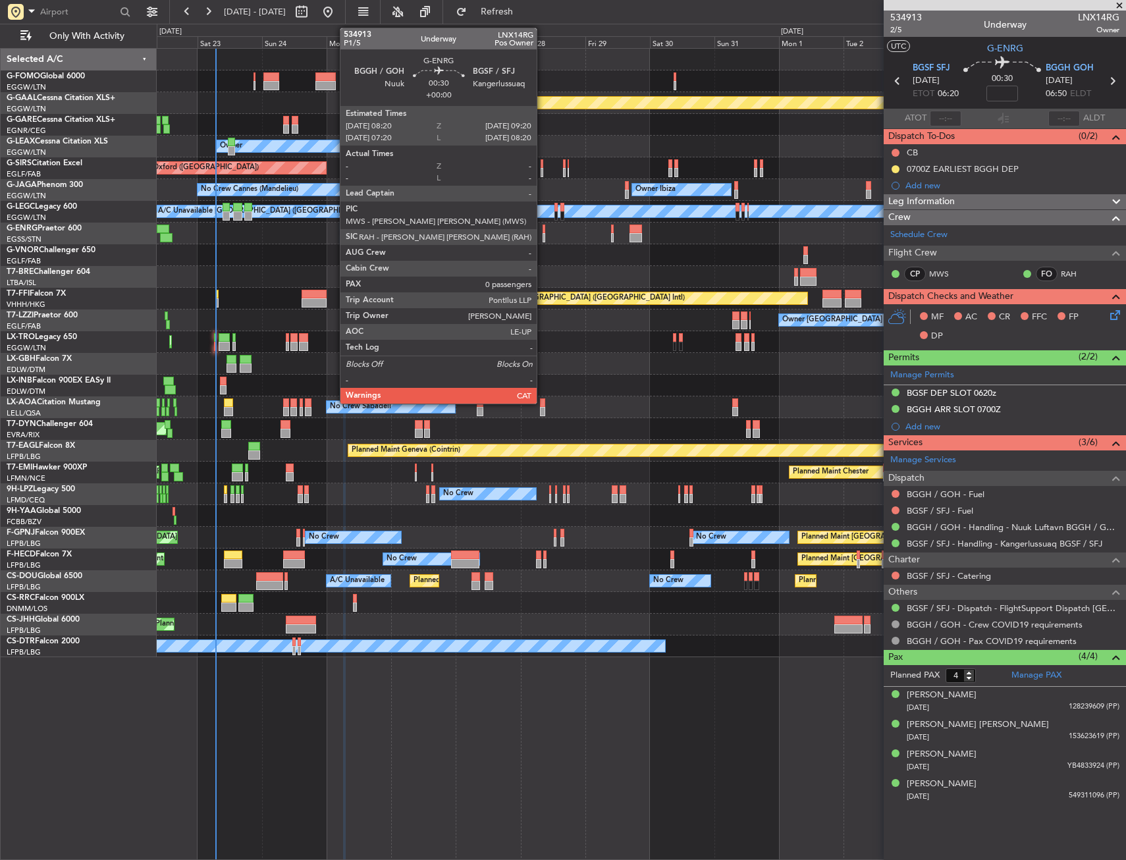
click at [543, 229] on div at bounding box center [544, 229] width 3 height 9
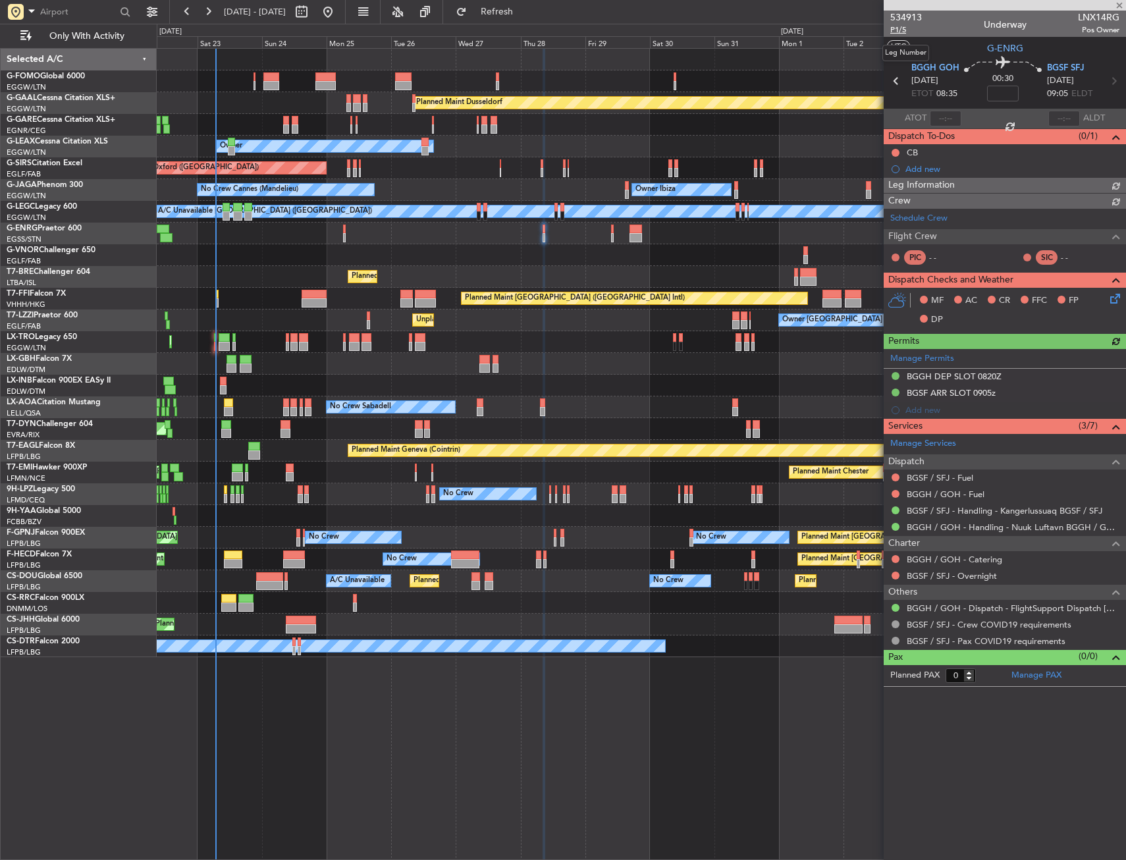
click at [894, 34] on span "P1/5" at bounding box center [906, 29] width 32 height 11
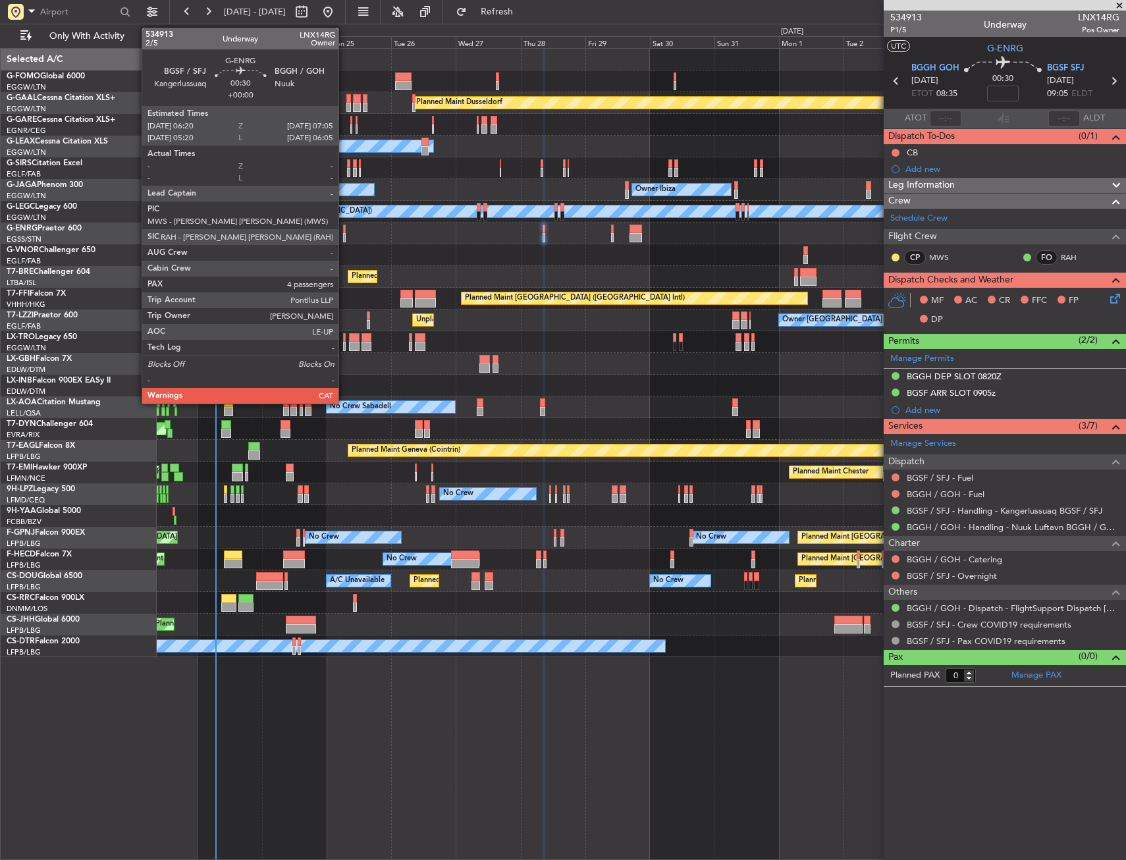
click at [344, 232] on div at bounding box center [344, 229] width 3 height 9
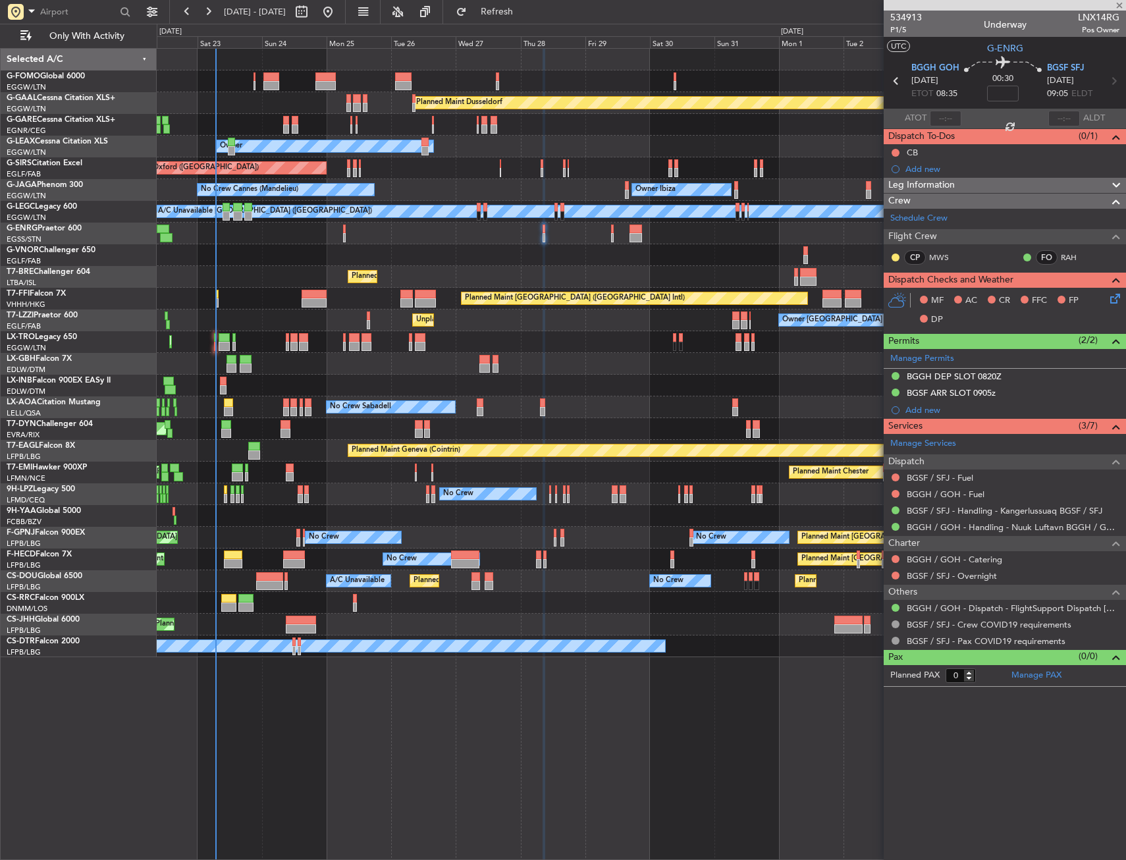
type input "4"
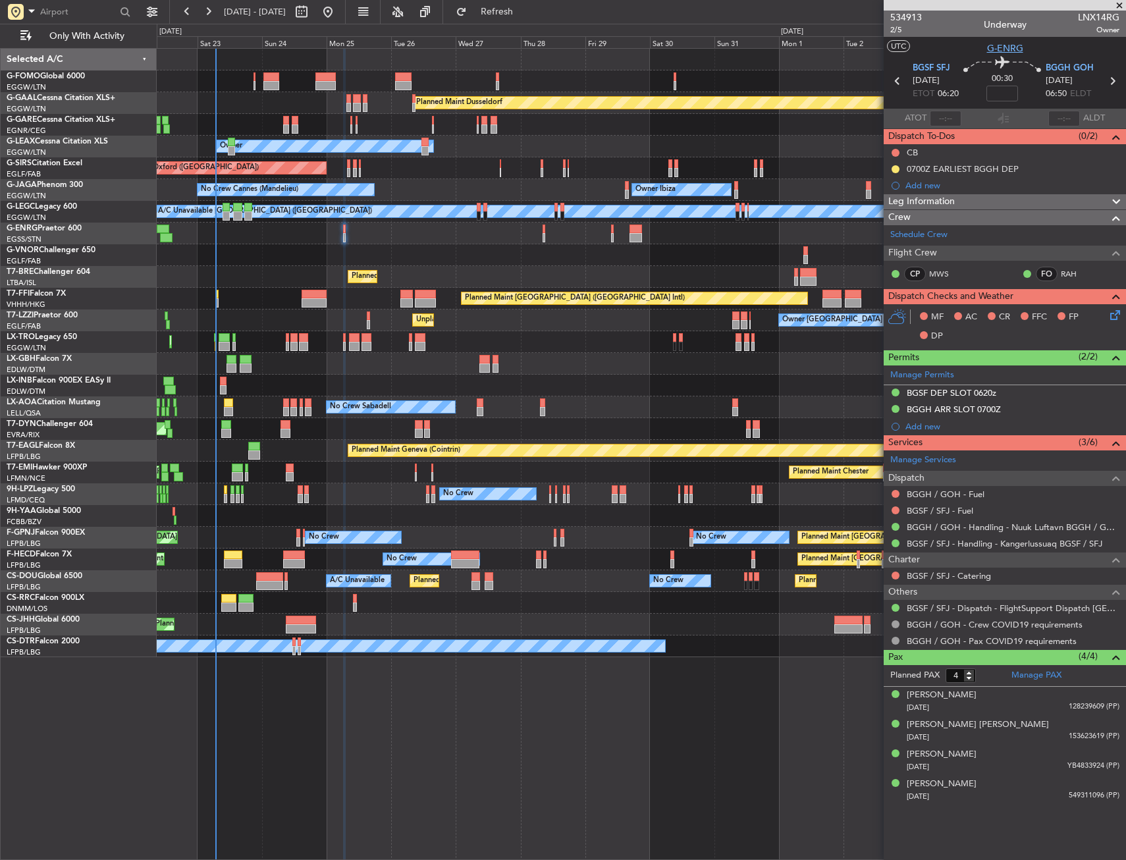
click at [1014, 45] on span "G-ENRG" at bounding box center [1005, 48] width 36 height 14
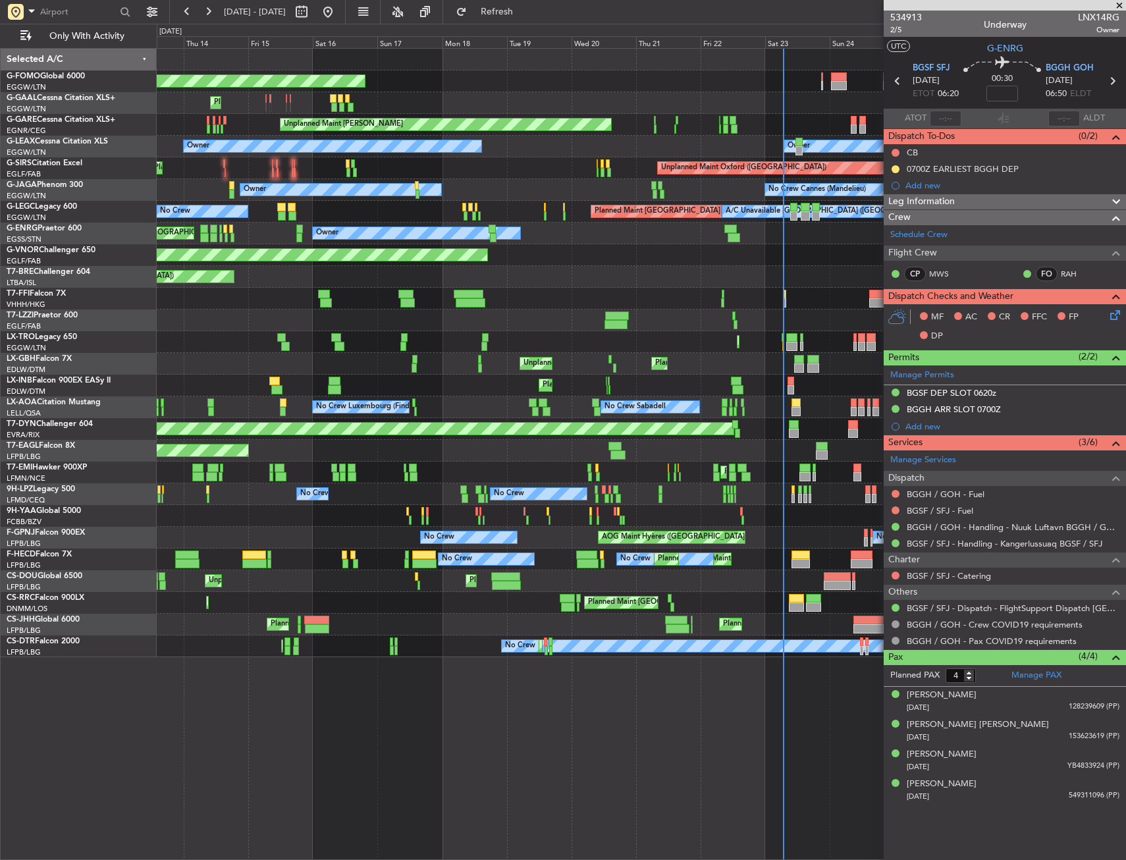
click at [852, 267] on div "Planned Maint Windsor Locks (Bradley Intl) Planned Maint Dusseldorf Planned Mai…" at bounding box center [641, 353] width 969 height 609
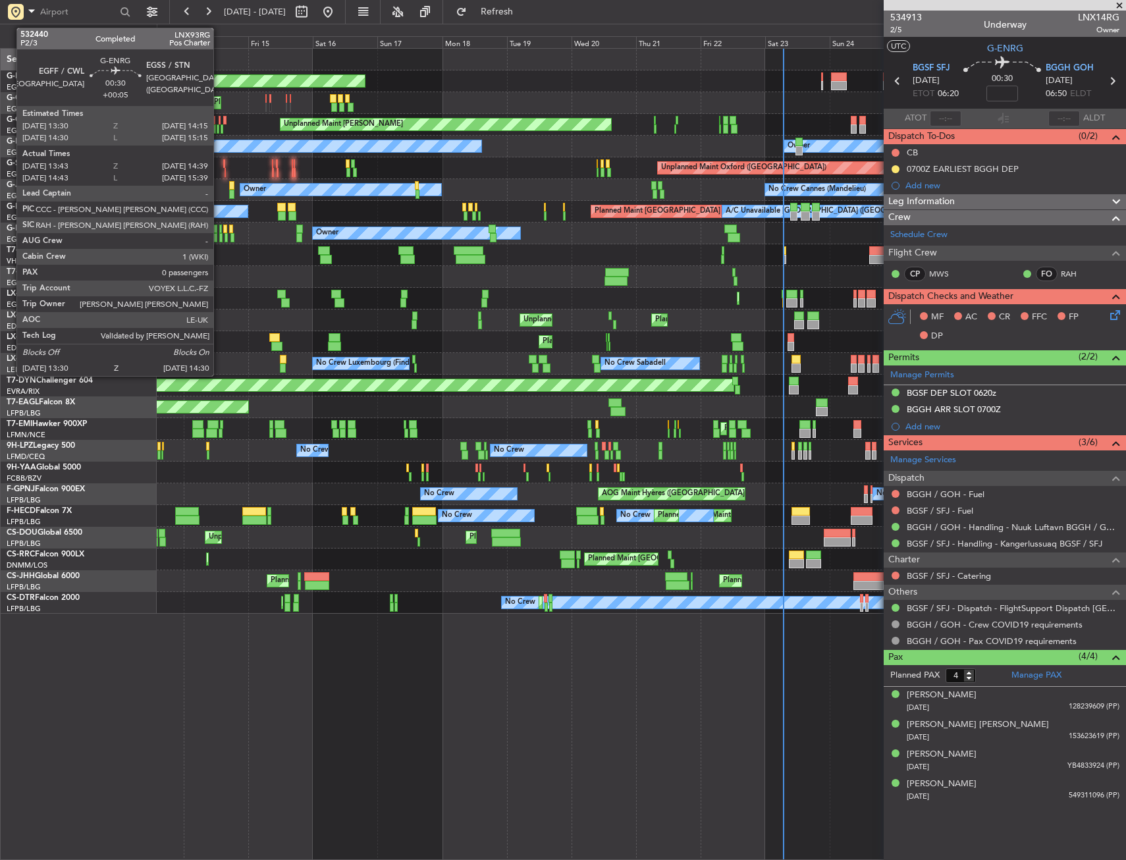
click at [219, 237] on div at bounding box center [220, 237] width 3 height 9
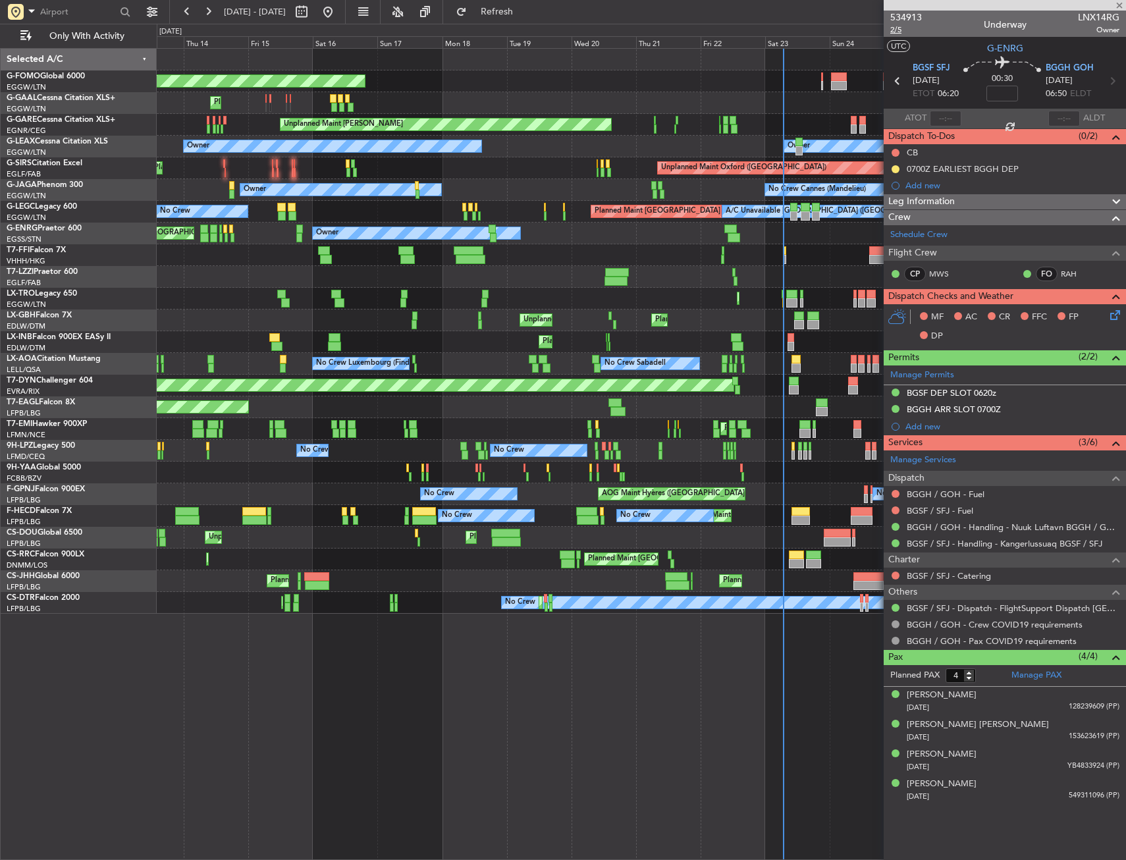
type input "+00:05"
type input "13:43"
type input "14:24"
type input "0"
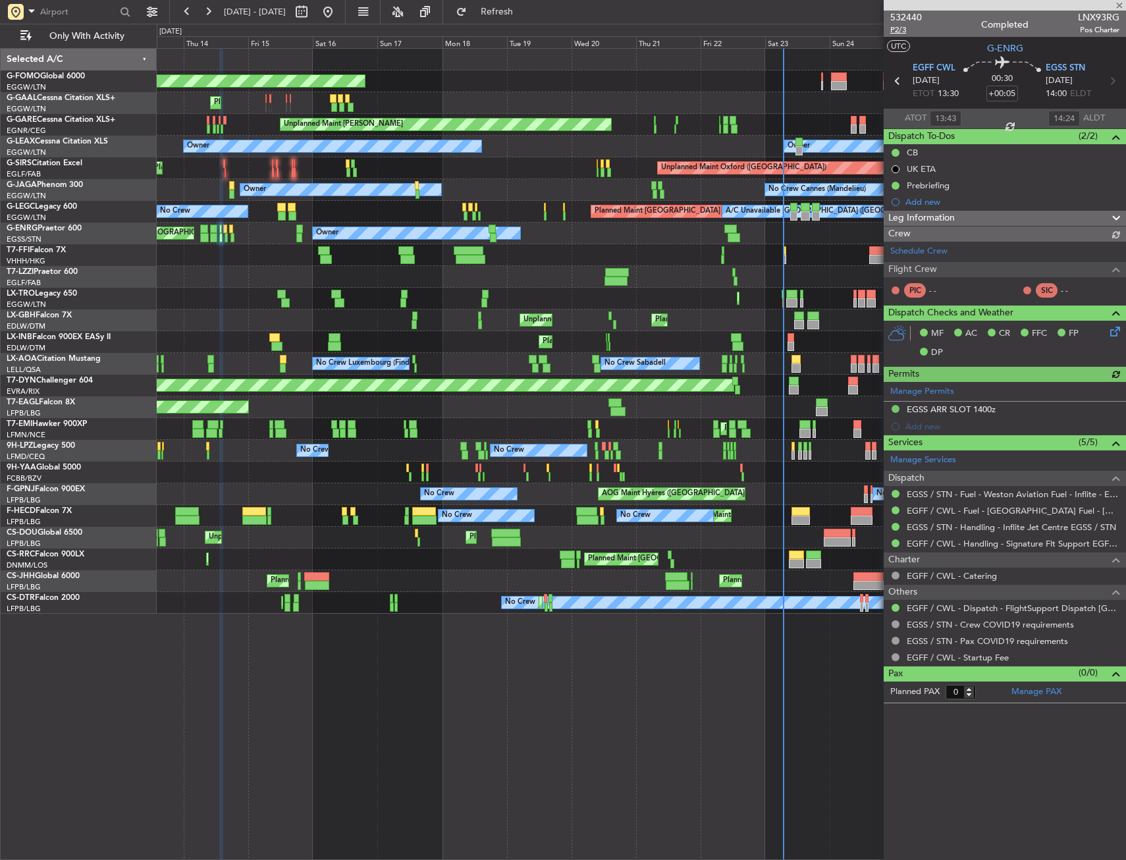
click at [897, 31] on span "P2/3" at bounding box center [906, 29] width 32 height 11
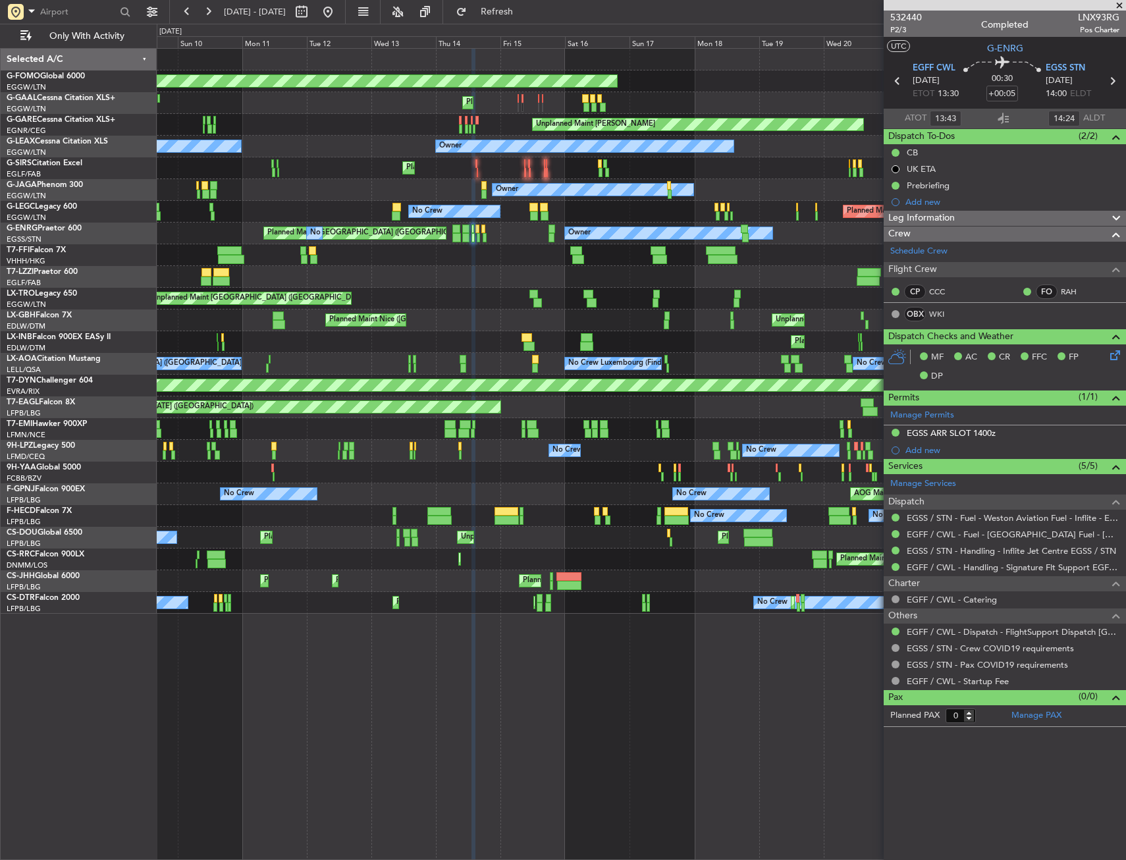
click at [473, 284] on div "Unplanned Maint [GEOGRAPHIC_DATA] ([GEOGRAPHIC_DATA])" at bounding box center [641, 277] width 969 height 22
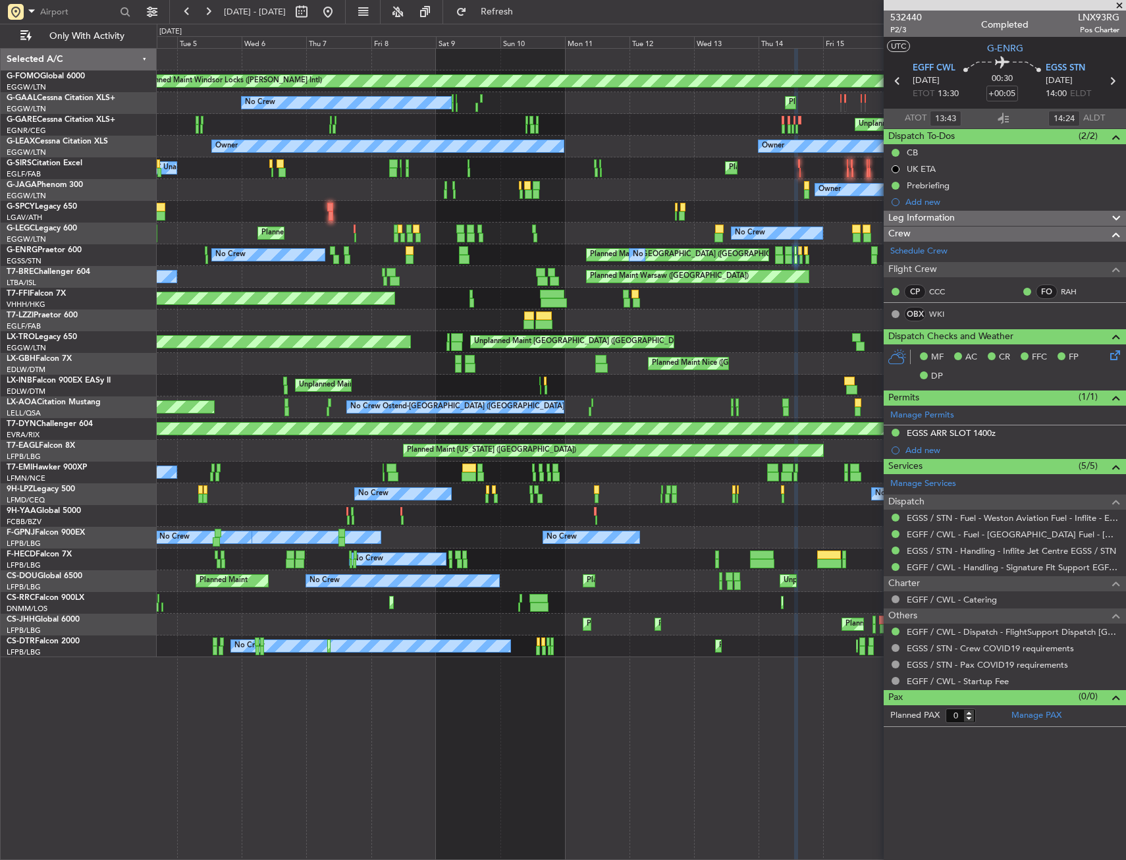
click at [541, 263] on div "Owner Planned Maint London (Stansted) No Crew No Crew" at bounding box center [641, 255] width 969 height 22
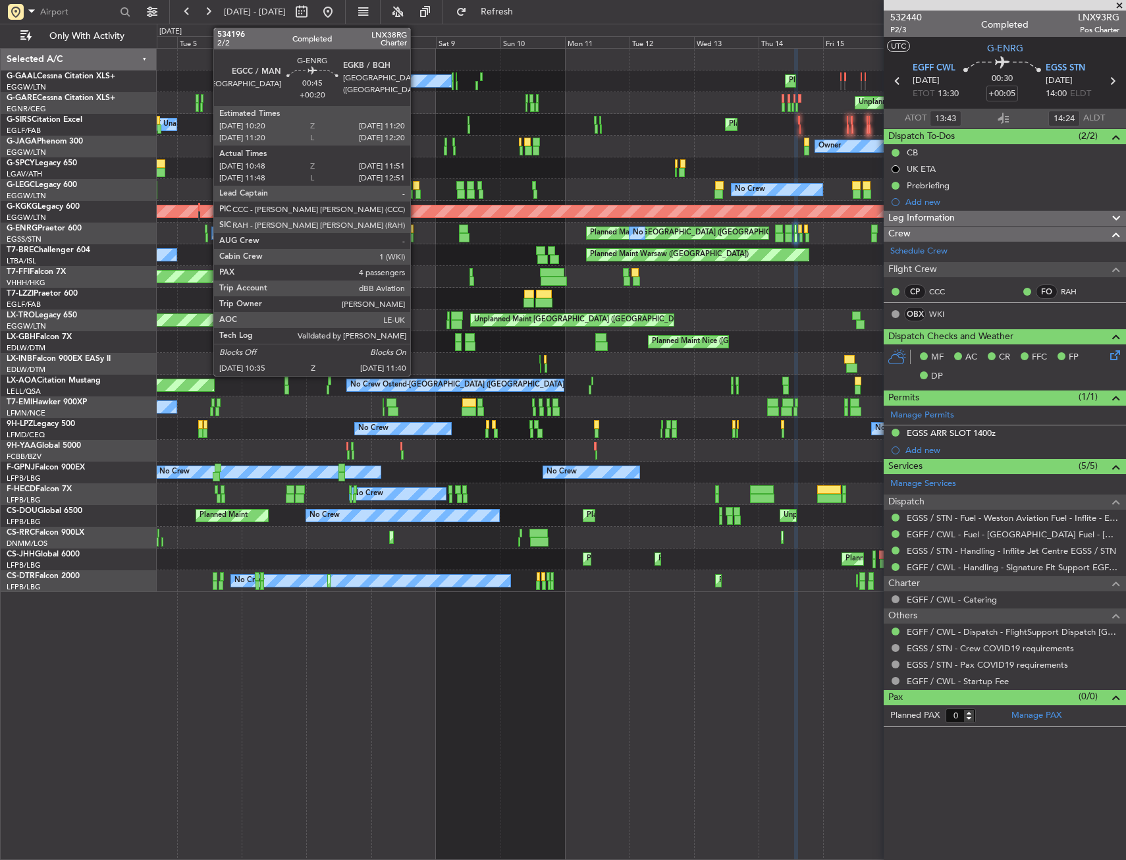
click at [207, 234] on div at bounding box center [206, 237] width 3 height 9
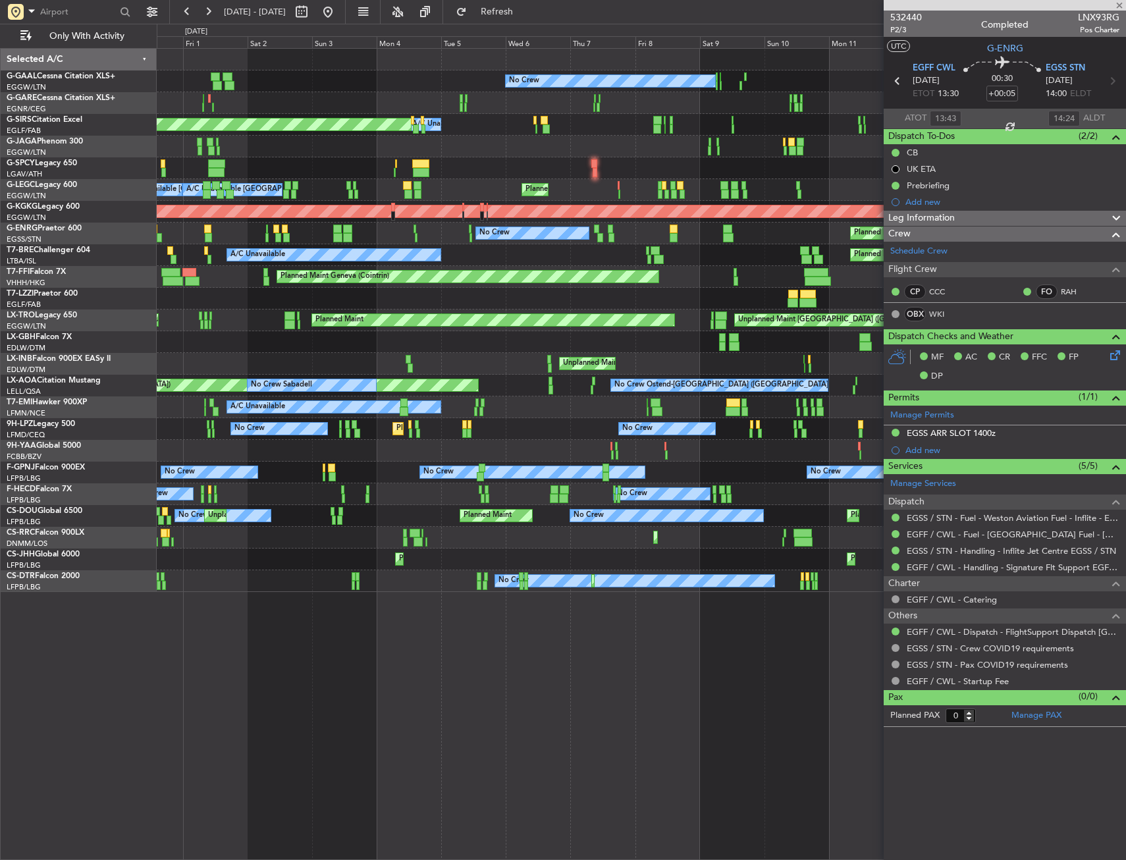
click at [456, 265] on div "Planned Maint Warsaw (Modlin) A/C Unavailable" at bounding box center [641, 255] width 969 height 22
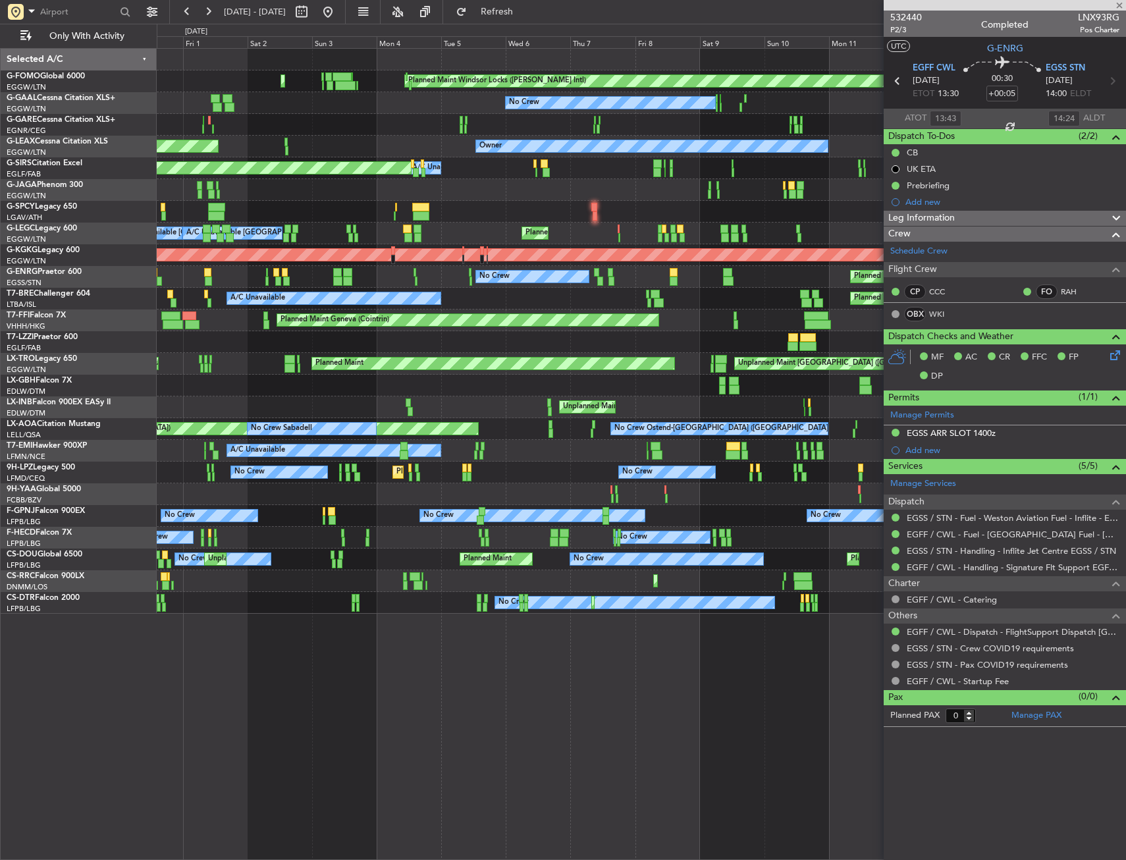
type input "+00:20"
type input "10:48"
type input "11:36"
type input "4"
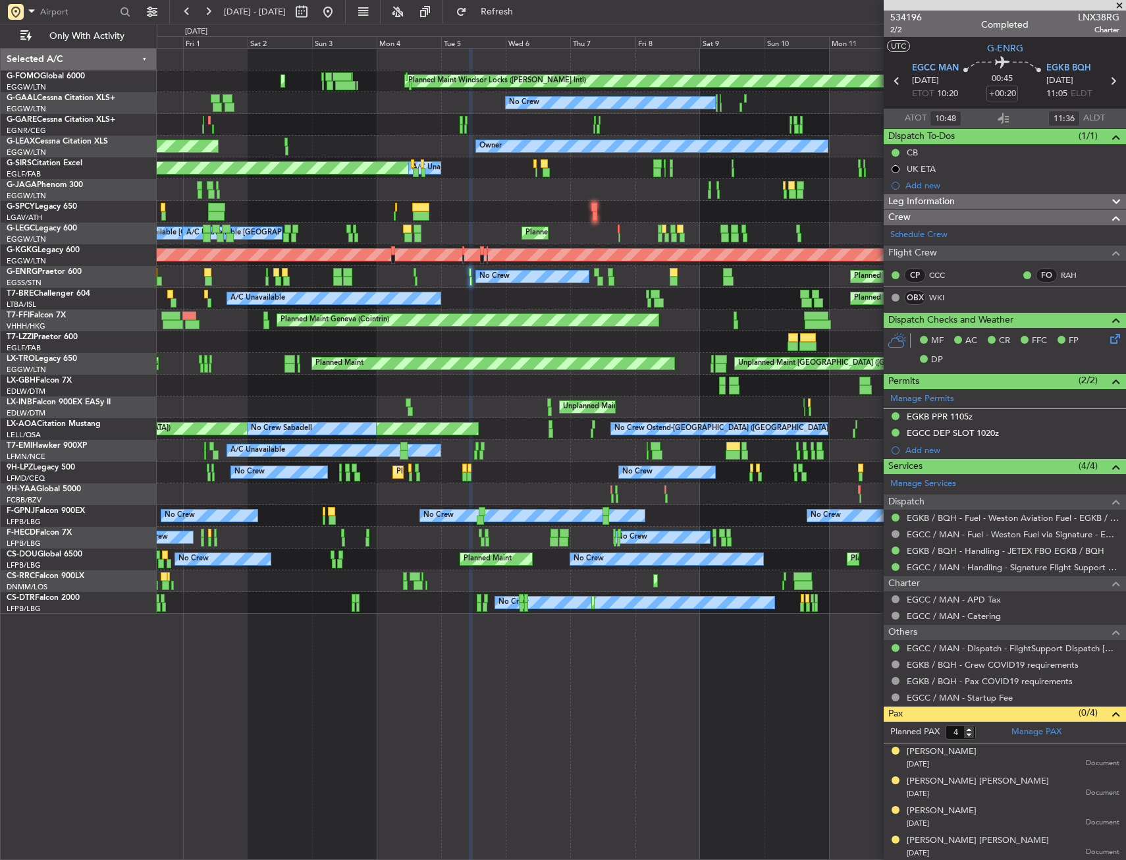
type input "11:48"
type input "12:36"
type input "10:48"
type input "11:36"
click at [904, 32] on span "2/2" at bounding box center [906, 29] width 32 height 11
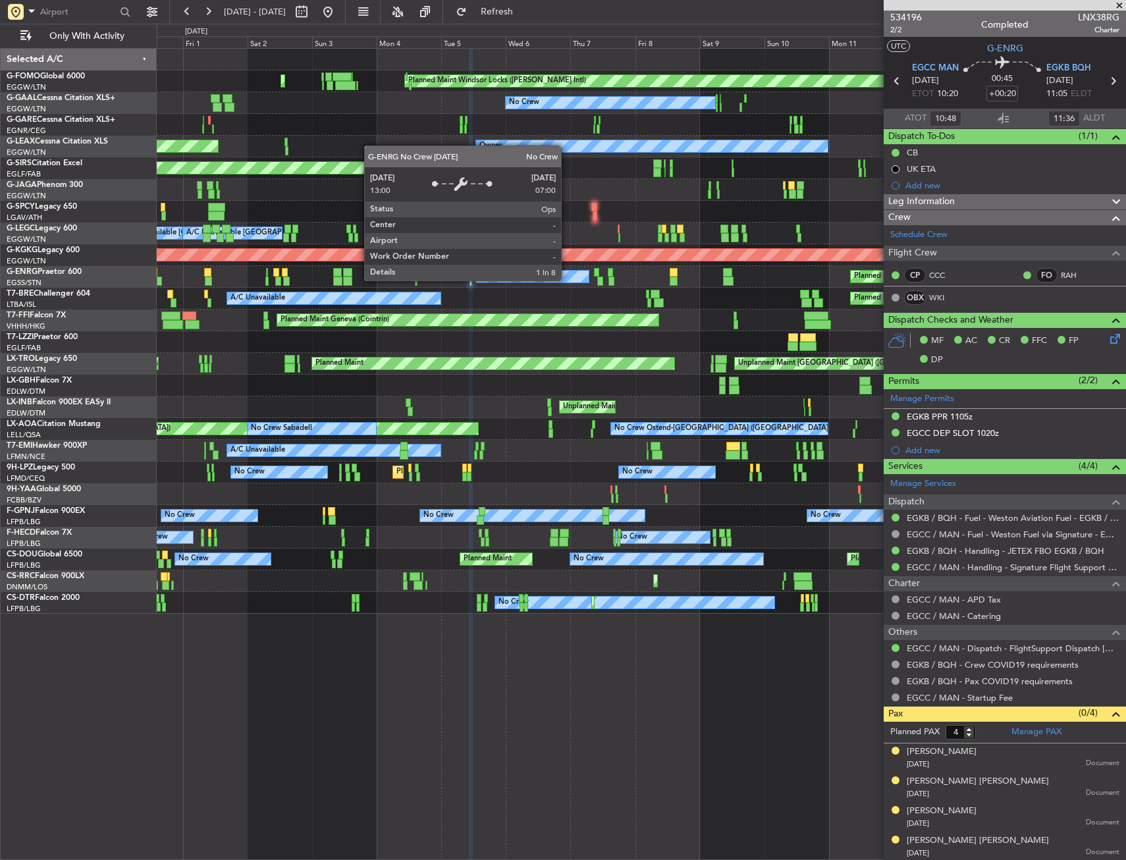
click at [186, 337] on div "Planned Maint Windsor Locks (Bradley Intl) Planned Maint Palma De Mallorca Plan…" at bounding box center [641, 331] width 969 height 565
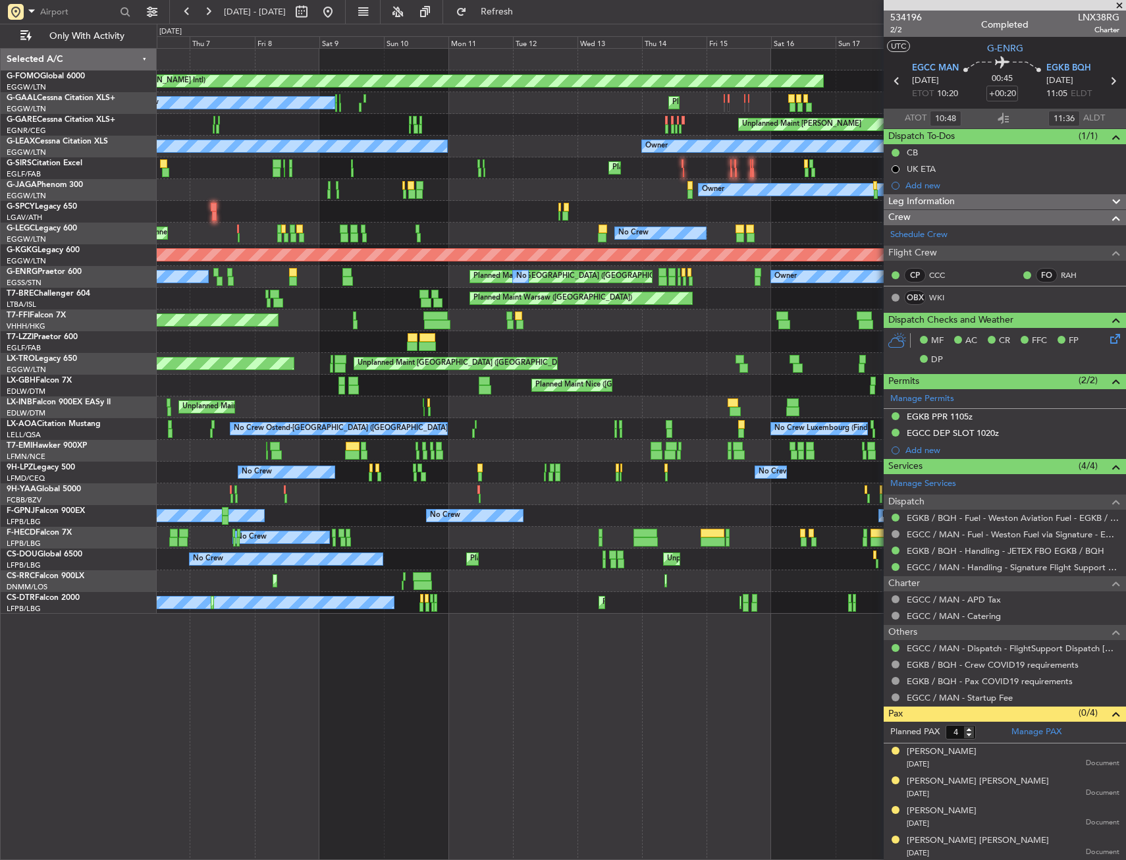
click at [273, 316] on div "Planned Maint Windsor Locks (Bradley Intl) Planned Maint No Crew Unplanned Main…" at bounding box center [641, 331] width 969 height 565
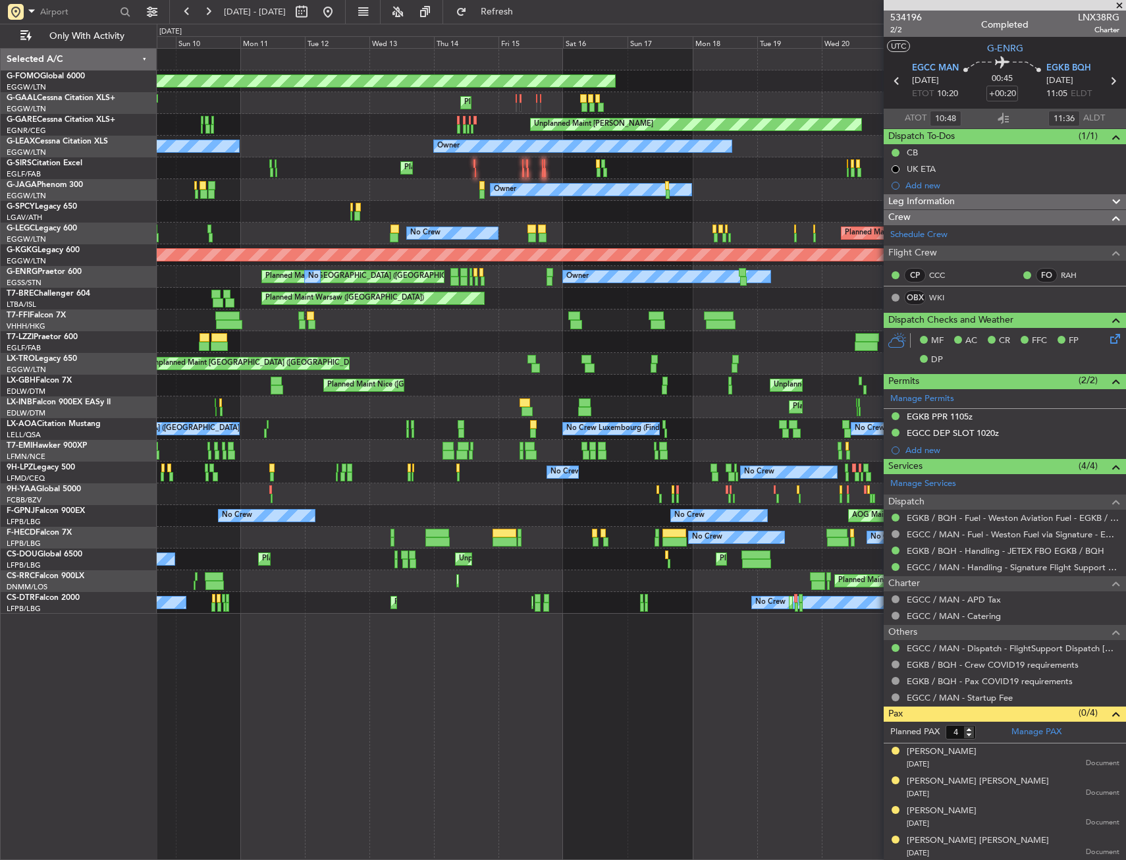
click at [254, 327] on div "Planned Maint Windsor Locks (Bradley Intl) Planned Maint No Crew Planned Maint …" at bounding box center [641, 331] width 969 height 565
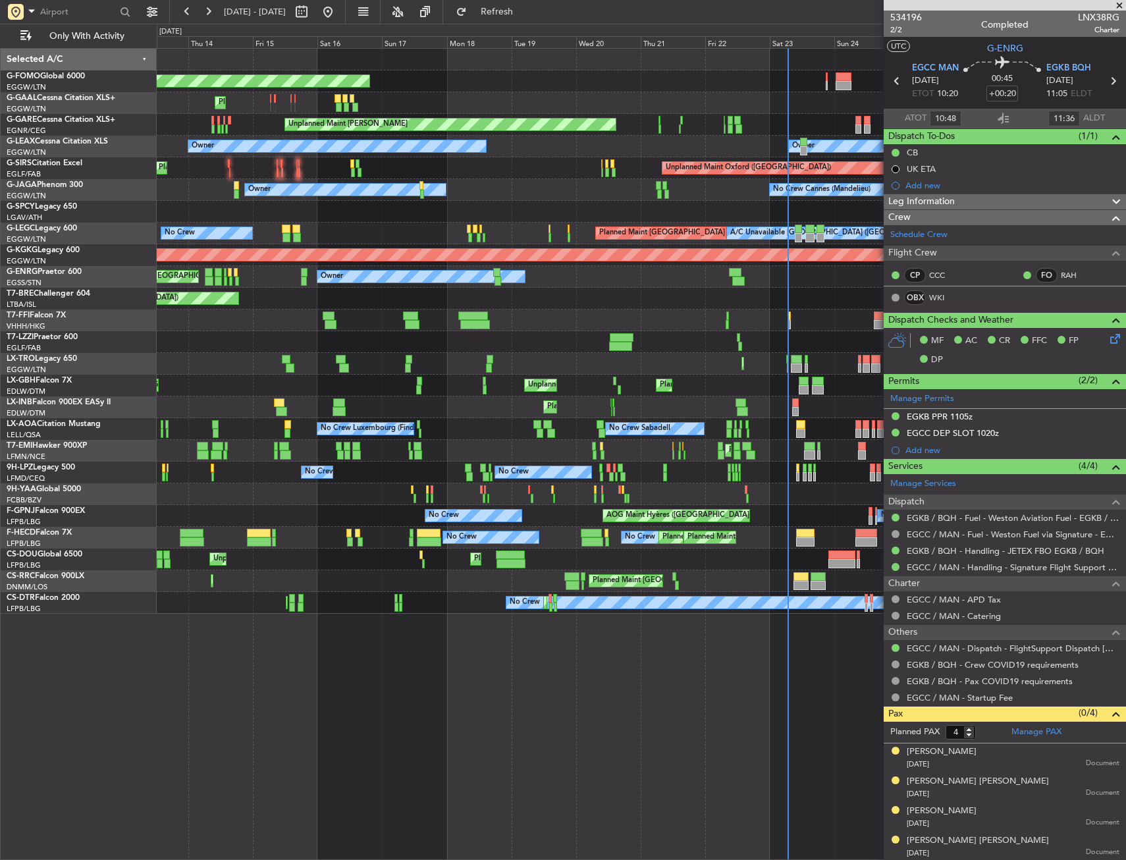
click at [219, 337] on div "Planned Maint Windsor Locks (Bradley Intl) Planned Maint Planned Maint Dusseldo…" at bounding box center [641, 331] width 969 height 565
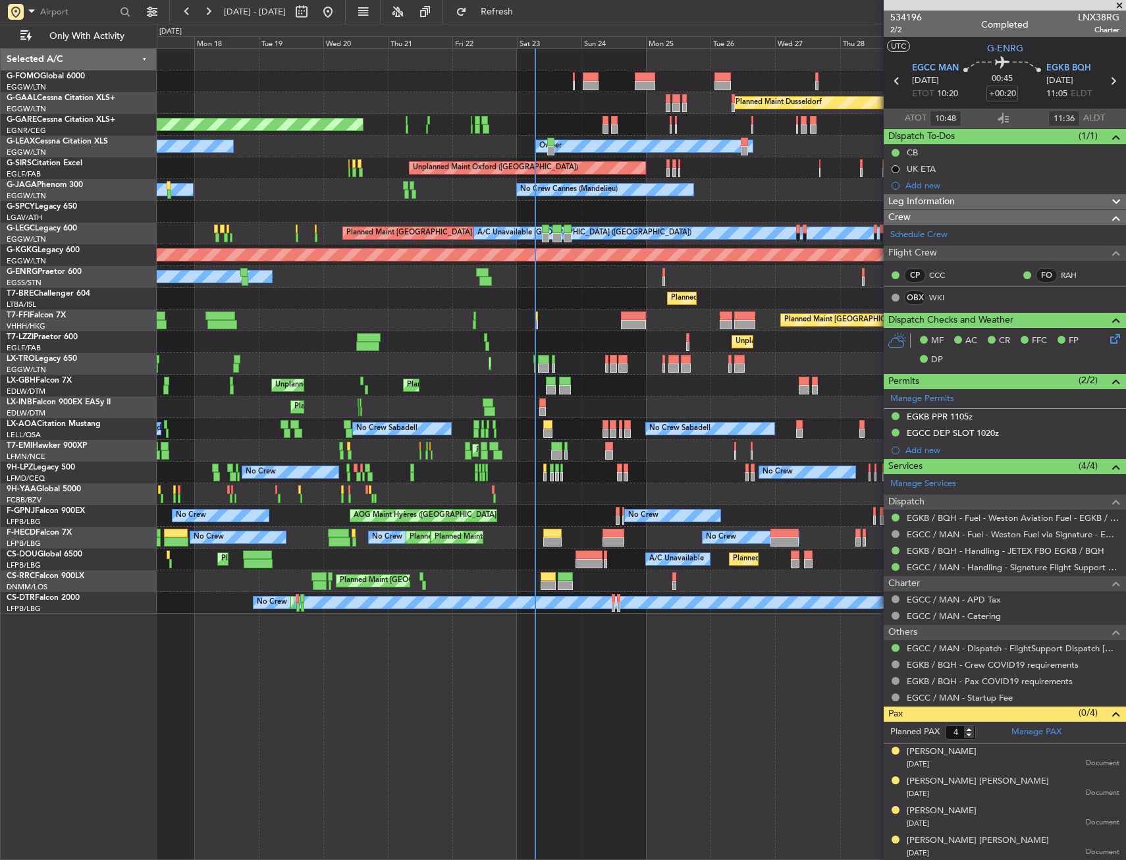
click at [266, 344] on div "Planned Maint Windsor Locks (Bradley Intl) Planned Maint Dusseldorf Planned Mai…" at bounding box center [641, 331] width 969 height 565
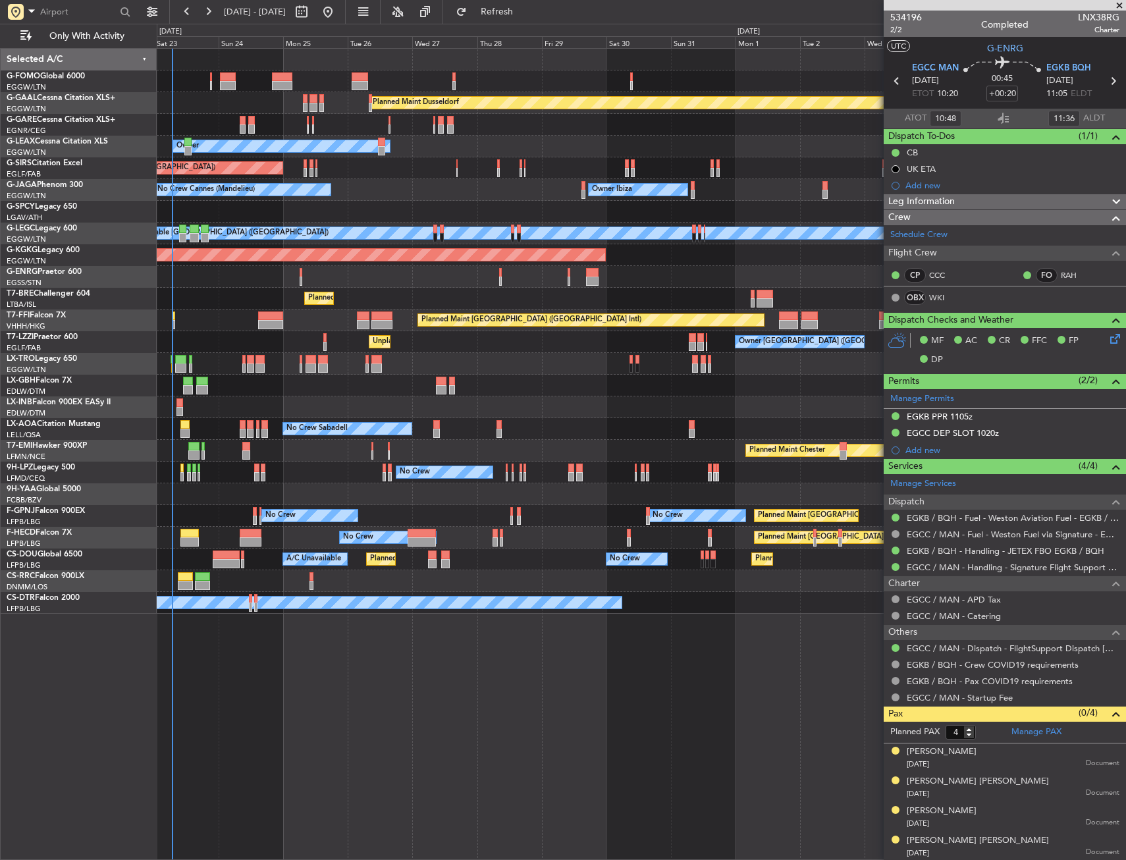
click at [271, 339] on div "Planned Maint Dusseldorf Unplanned Maint Chester Owner Unplanned Maint Oxford (…" at bounding box center [641, 331] width 969 height 565
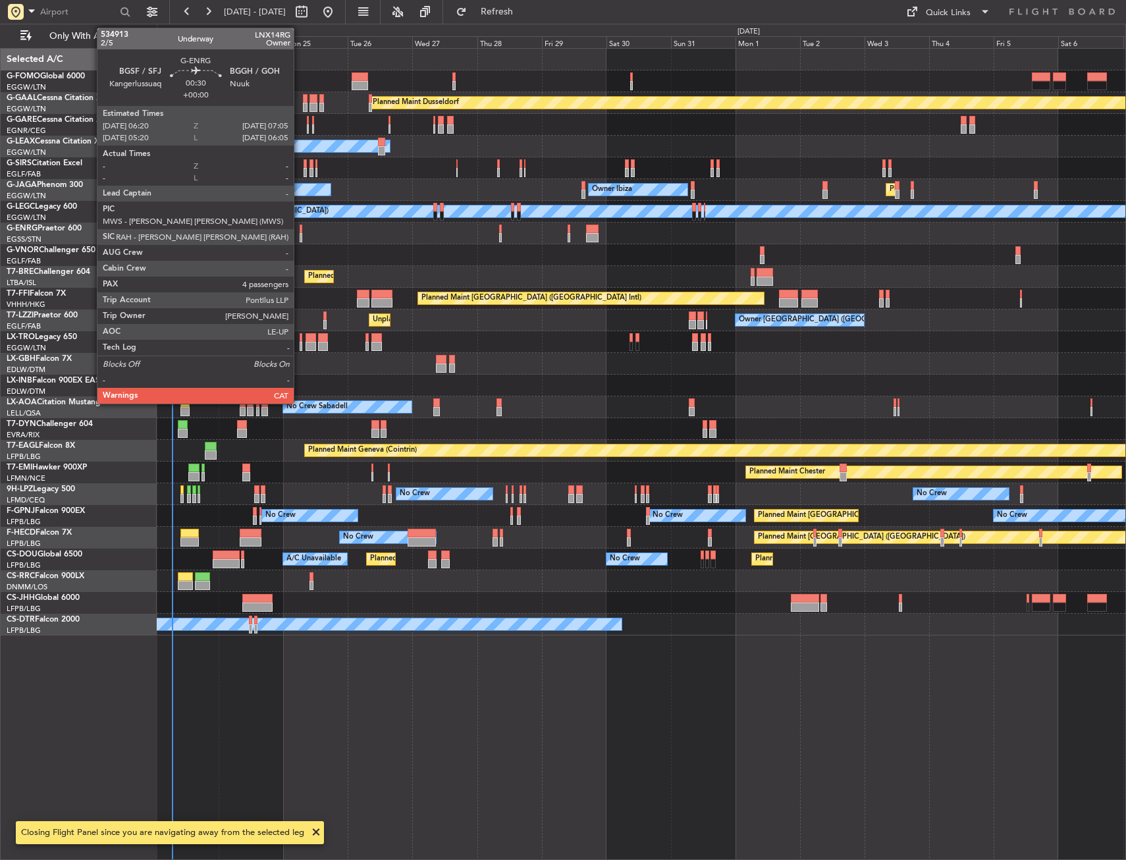
click at [300, 230] on div at bounding box center [301, 229] width 3 height 9
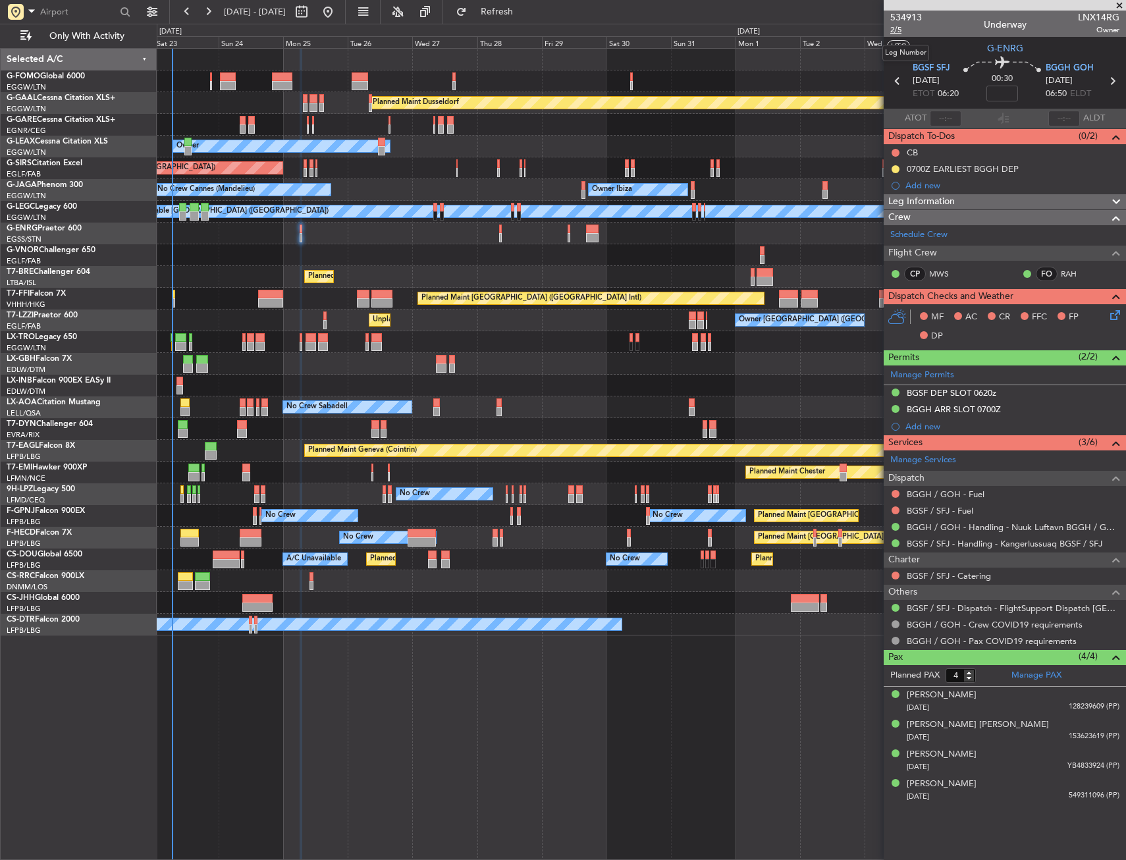
click at [898, 30] on span "2/5" at bounding box center [906, 29] width 32 height 11
click at [896, 149] on button at bounding box center [896, 153] width 8 height 8
click at [888, 211] on span "Completed" at bounding box center [901, 210] width 43 height 13
click at [1117, 313] on icon at bounding box center [1113, 313] width 11 height 11
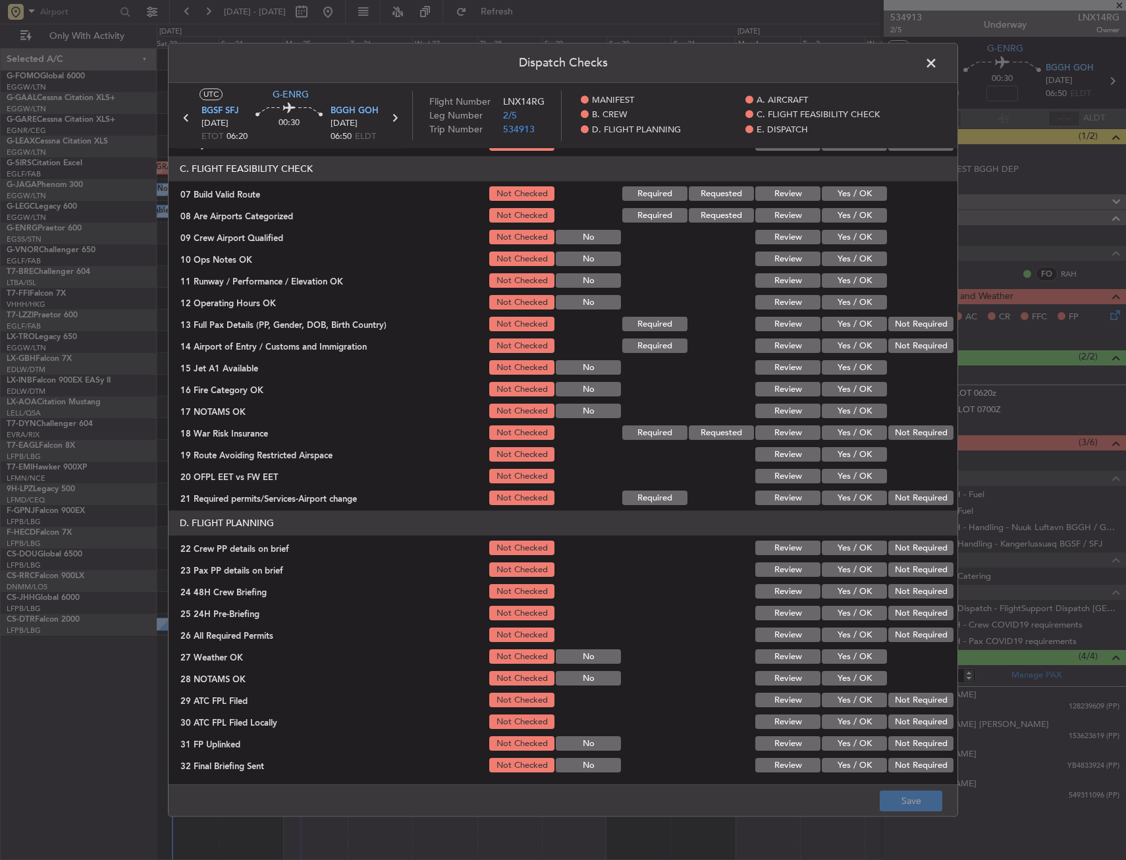
scroll to position [263, 0]
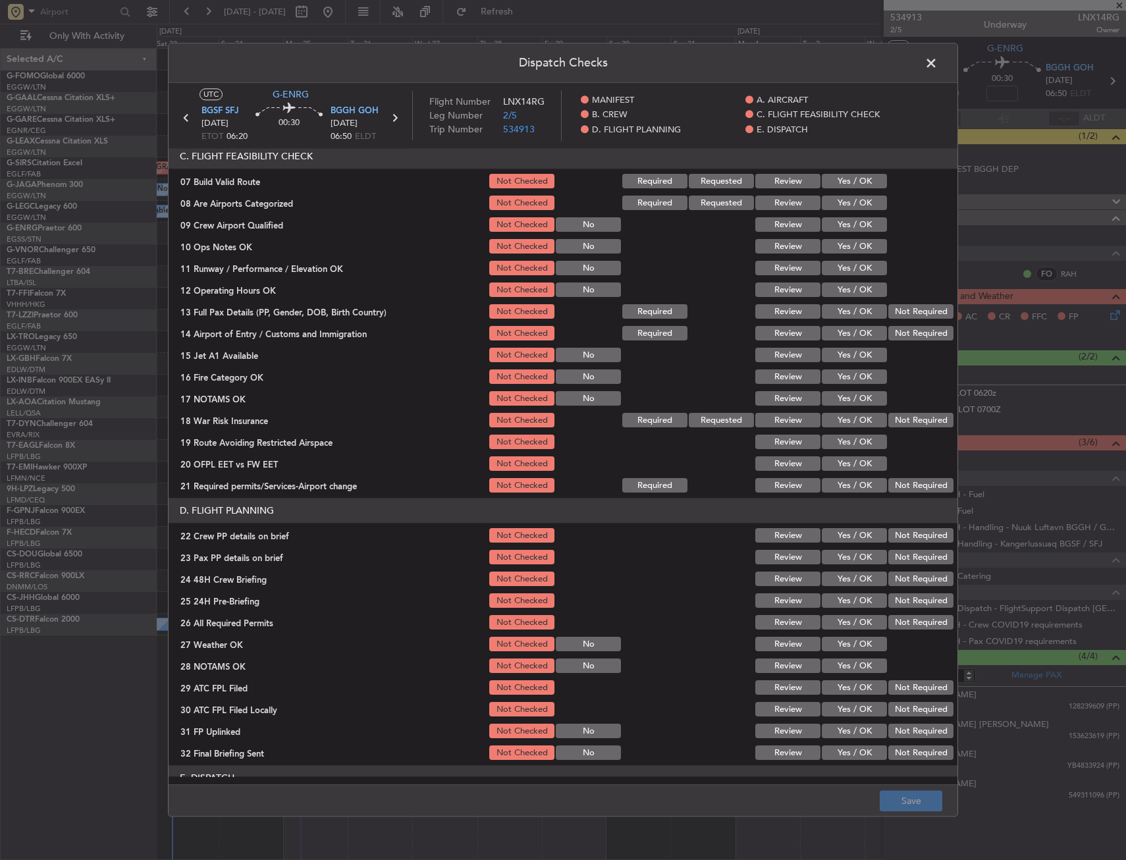
click at [850, 185] on button "Yes / OK" at bounding box center [854, 182] width 65 height 14
click at [849, 225] on button "Yes / OK" at bounding box center [854, 225] width 65 height 14
click at [532, 227] on button "Not Checked" at bounding box center [521, 225] width 65 height 14
drag, startPoint x: 834, startPoint y: 248, endPoint x: 834, endPoint y: 256, distance: 7.9
click at [834, 250] on button "Yes / OK" at bounding box center [854, 247] width 65 height 14
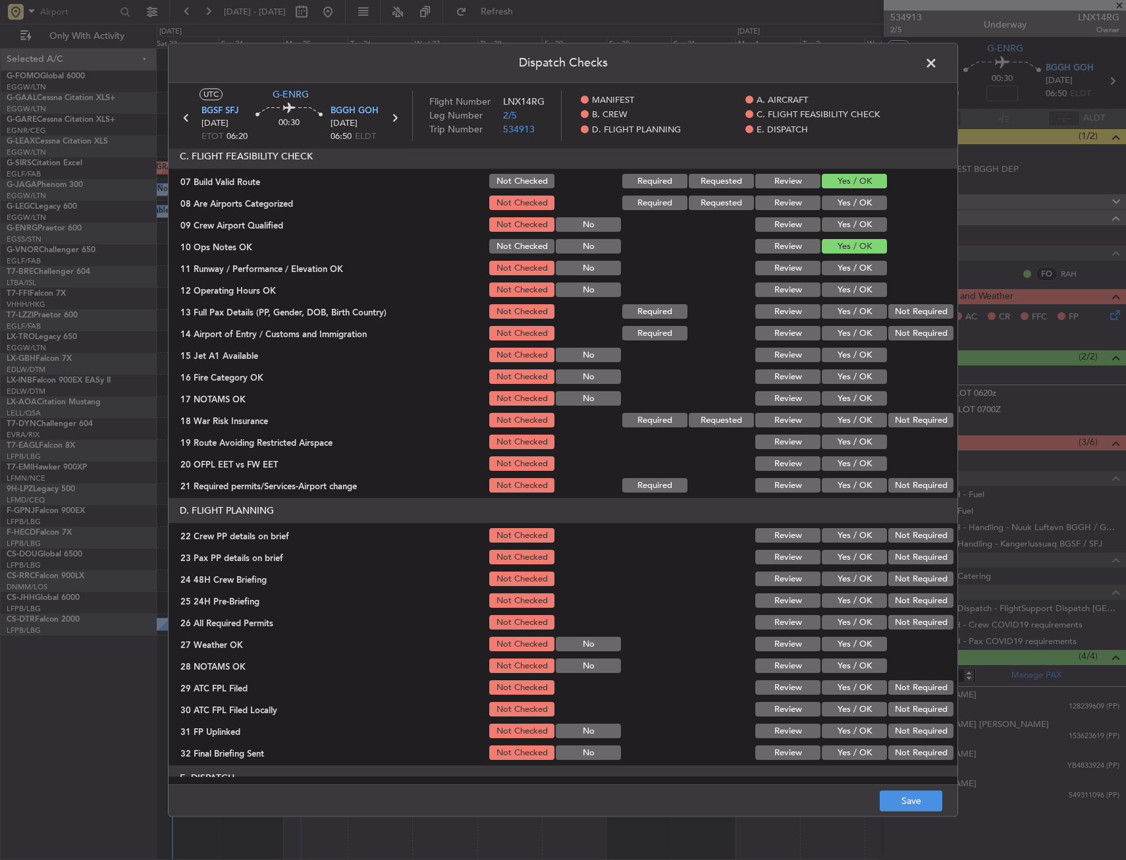
click at [833, 271] on button "Yes / OK" at bounding box center [854, 268] width 65 height 14
click at [834, 290] on button "Yes / OK" at bounding box center [854, 290] width 65 height 14
click at [838, 305] on button "Yes / OK" at bounding box center [854, 312] width 65 height 14
drag, startPoint x: 842, startPoint y: 323, endPoint x: 844, endPoint y: 332, distance: 9.3
click at [843, 327] on section "C. FLIGHT FEASIBILITY CHECK 07 Build Valid Route Not Checked Required Requested…" at bounding box center [563, 319] width 789 height 351
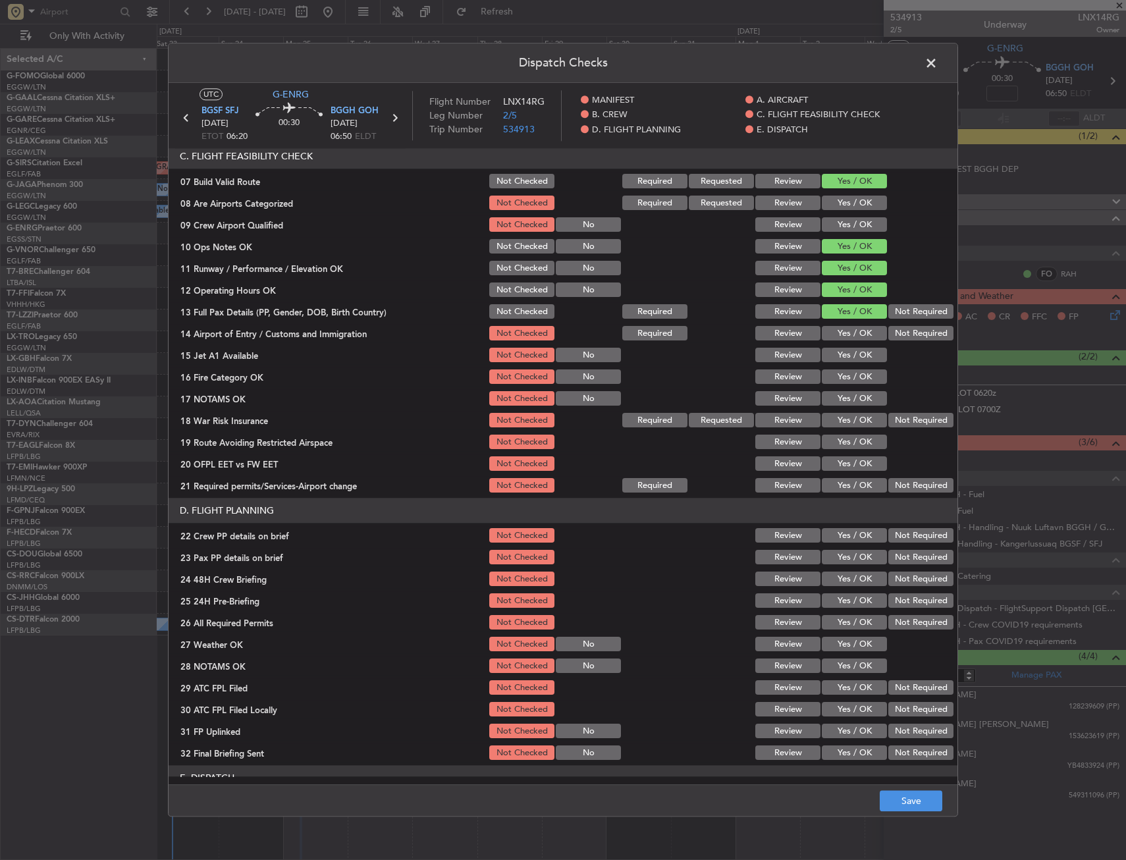
drag, startPoint x: 844, startPoint y: 332, endPoint x: 845, endPoint y: 348, distance: 16.5
click at [844, 335] on button "Yes / OK" at bounding box center [854, 334] width 65 height 14
click at [845, 350] on button "Yes / OK" at bounding box center [854, 355] width 65 height 14
click at [851, 376] on button "Yes / OK" at bounding box center [854, 377] width 65 height 14
drag, startPoint x: 849, startPoint y: 393, endPoint x: 847, endPoint y: 411, distance: 17.9
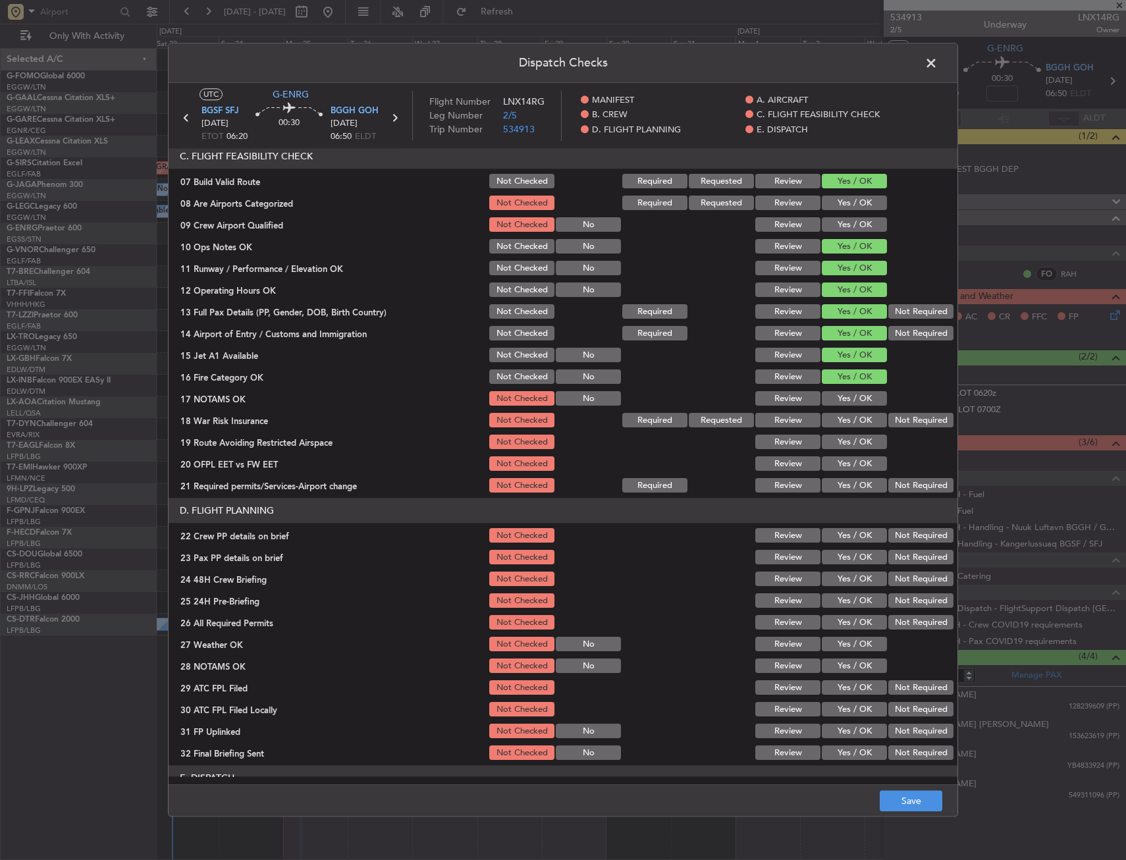
click at [849, 395] on button "Yes / OK" at bounding box center [854, 399] width 65 height 14
click at [846, 422] on button "Yes / OK" at bounding box center [854, 421] width 65 height 14
drag, startPoint x: 846, startPoint y: 435, endPoint x: 846, endPoint y: 450, distance: 15.2
click at [846, 435] on button "Yes / OK" at bounding box center [854, 442] width 65 height 14
drag, startPoint x: 846, startPoint y: 460, endPoint x: 844, endPoint y: 474, distance: 13.3
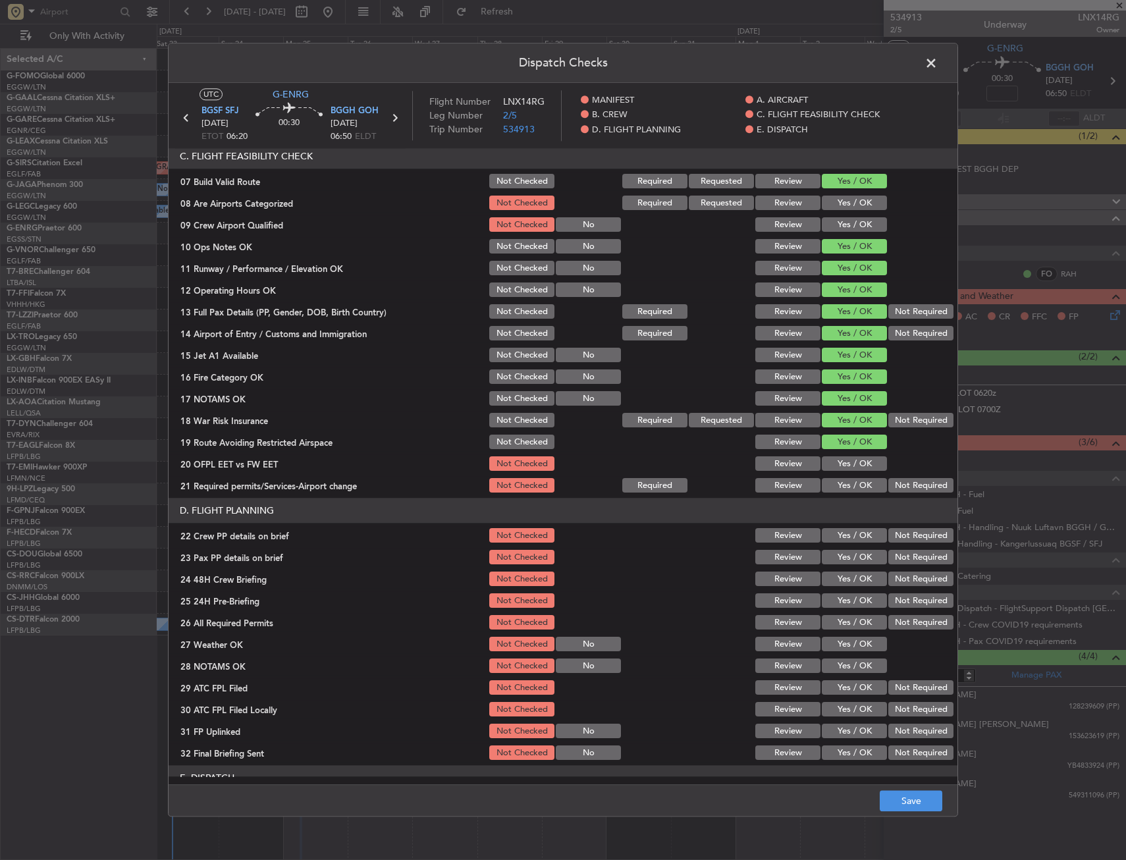
click at [846, 462] on button "Yes / OK" at bounding box center [854, 464] width 65 height 14
click at [844, 475] on section "C. FLIGHT FEASIBILITY CHECK 07 Build Valid Route Not Checked Required Requested…" at bounding box center [563, 319] width 789 height 351
click at [842, 482] on button "Yes / OK" at bounding box center [854, 486] width 65 height 14
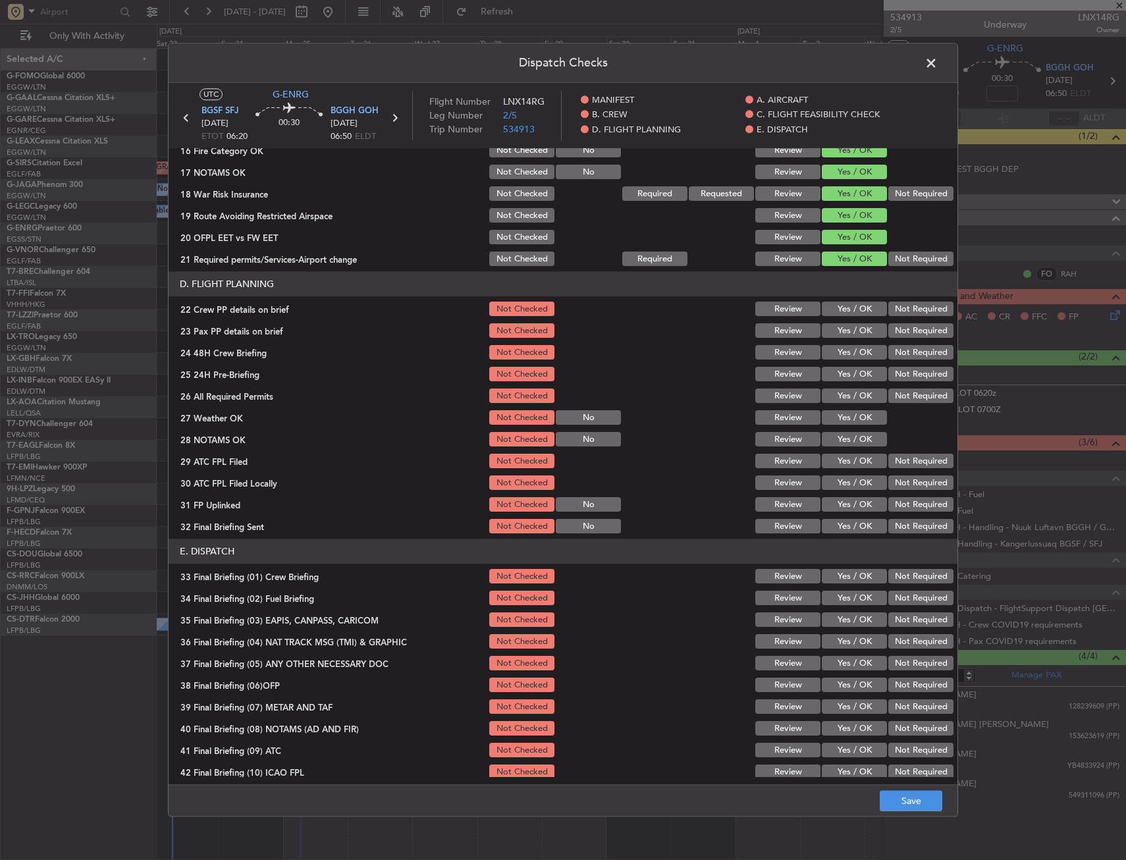
scroll to position [527, 0]
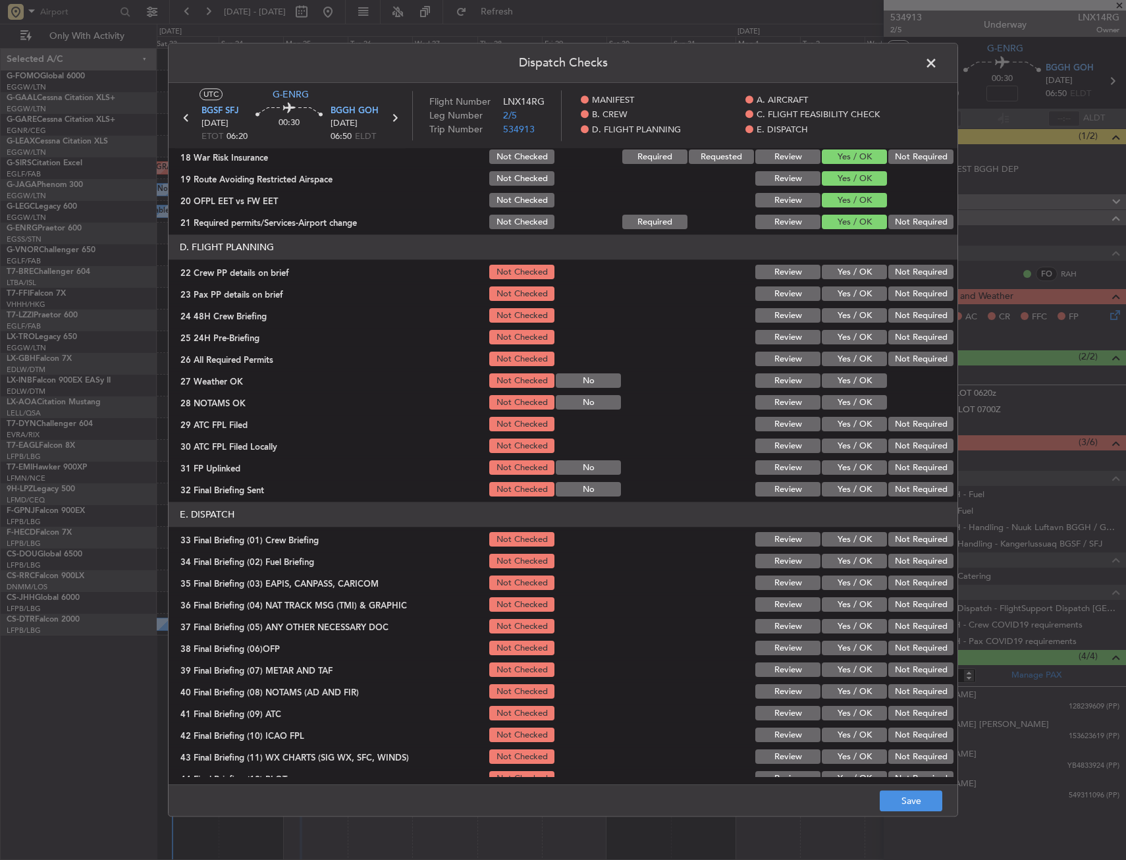
drag, startPoint x: 833, startPoint y: 273, endPoint x: 838, endPoint y: 292, distance: 19.6
click at [834, 274] on button "Yes / OK" at bounding box center [854, 272] width 65 height 14
click at [838, 296] on button "Yes / OK" at bounding box center [854, 294] width 65 height 14
click at [836, 329] on div "Yes / OK" at bounding box center [853, 338] width 67 height 18
click at [832, 313] on button "Yes / OK" at bounding box center [854, 316] width 65 height 14
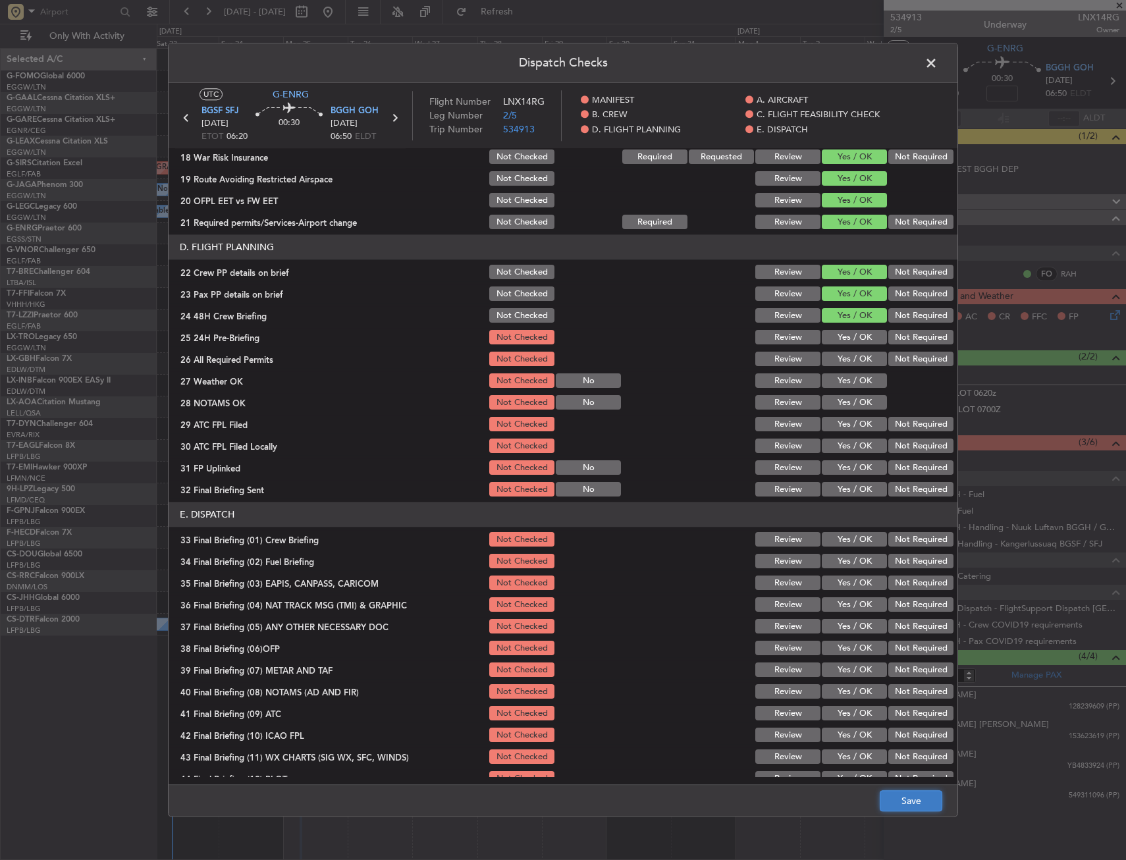
click at [888, 797] on button "Save" at bounding box center [911, 801] width 63 height 21
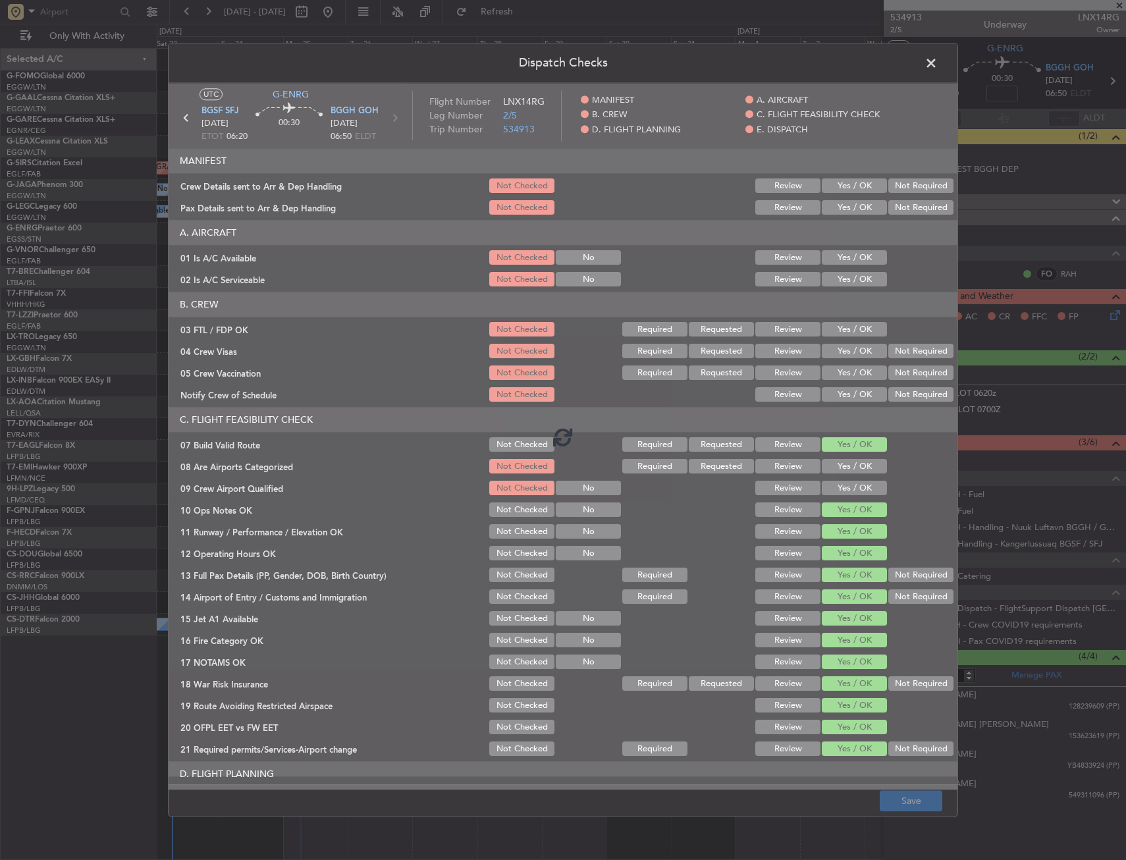
scroll to position [527, 0]
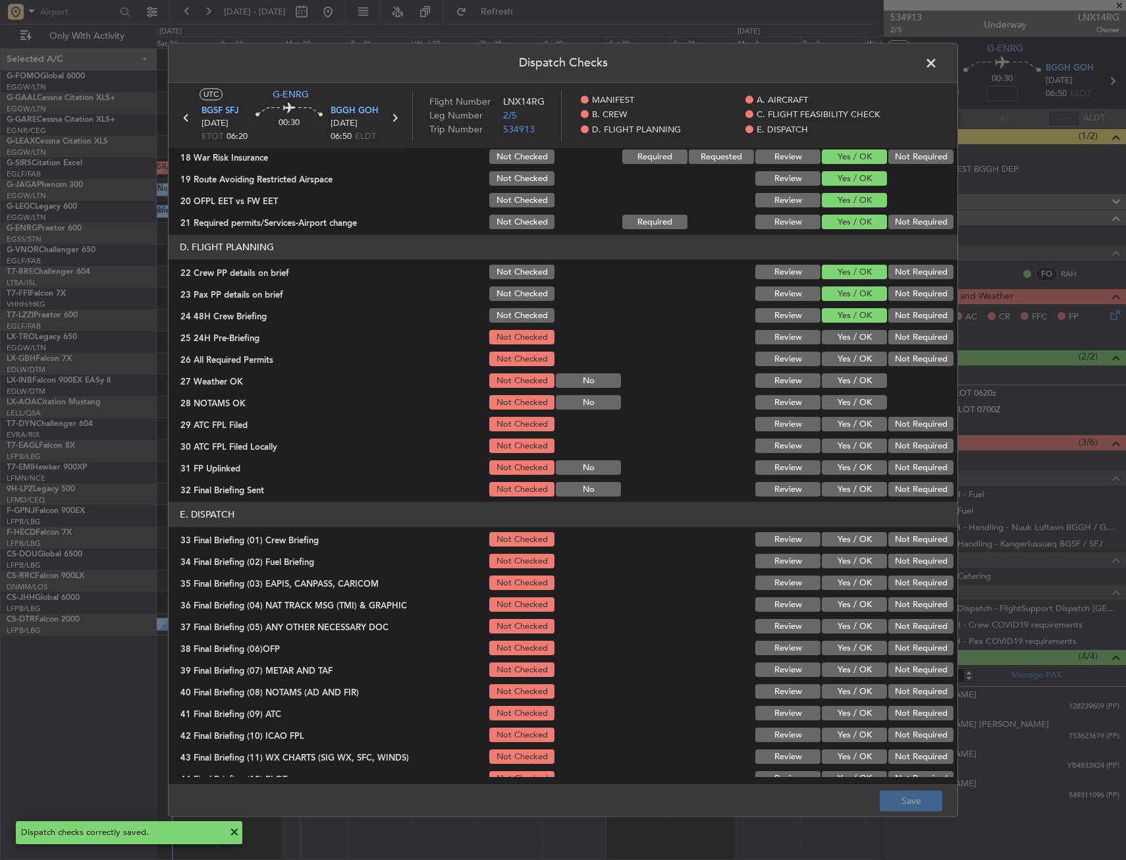
click at [938, 66] on span at bounding box center [938, 66] width 0 height 26
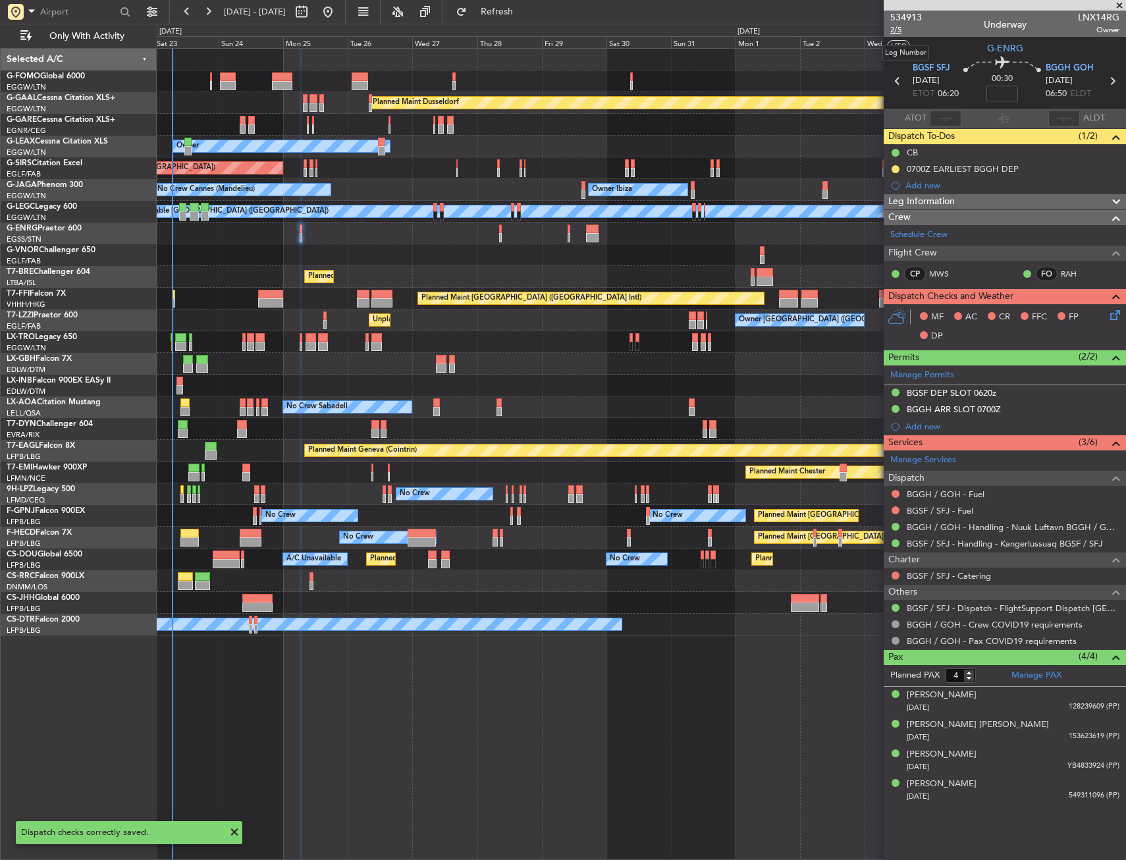
click at [900, 34] on span "2/5" at bounding box center [906, 29] width 32 height 11
click at [1113, 313] on icon at bounding box center [1113, 313] width 11 height 11
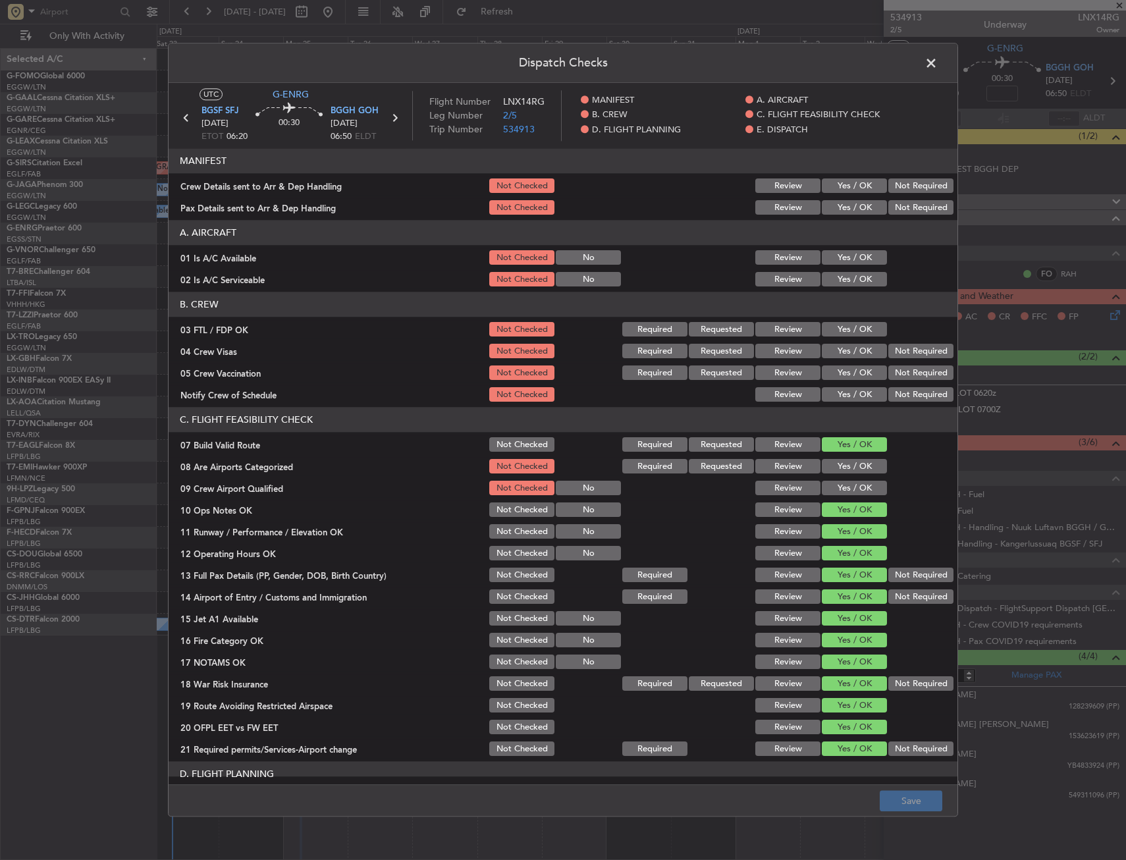
click at [938, 59] on span at bounding box center [938, 66] width 0 height 26
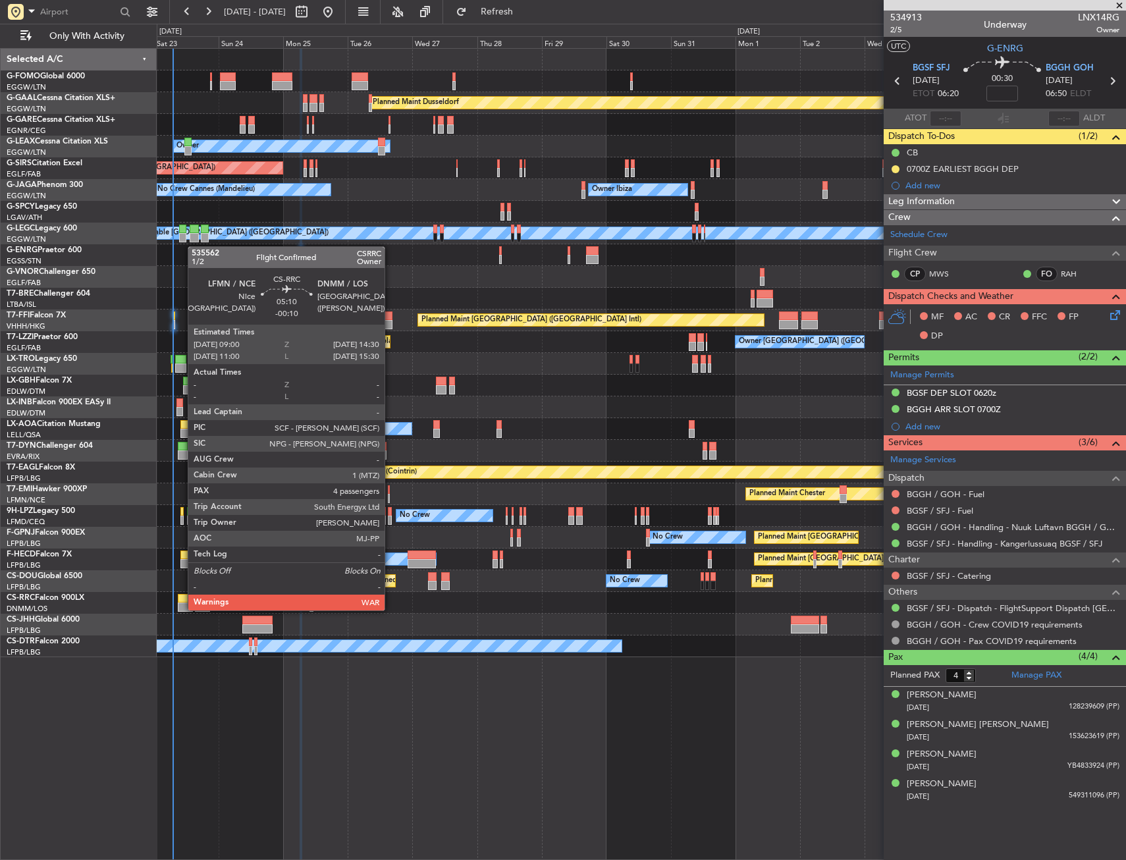
click at [182, 609] on div at bounding box center [185, 607] width 15 height 9
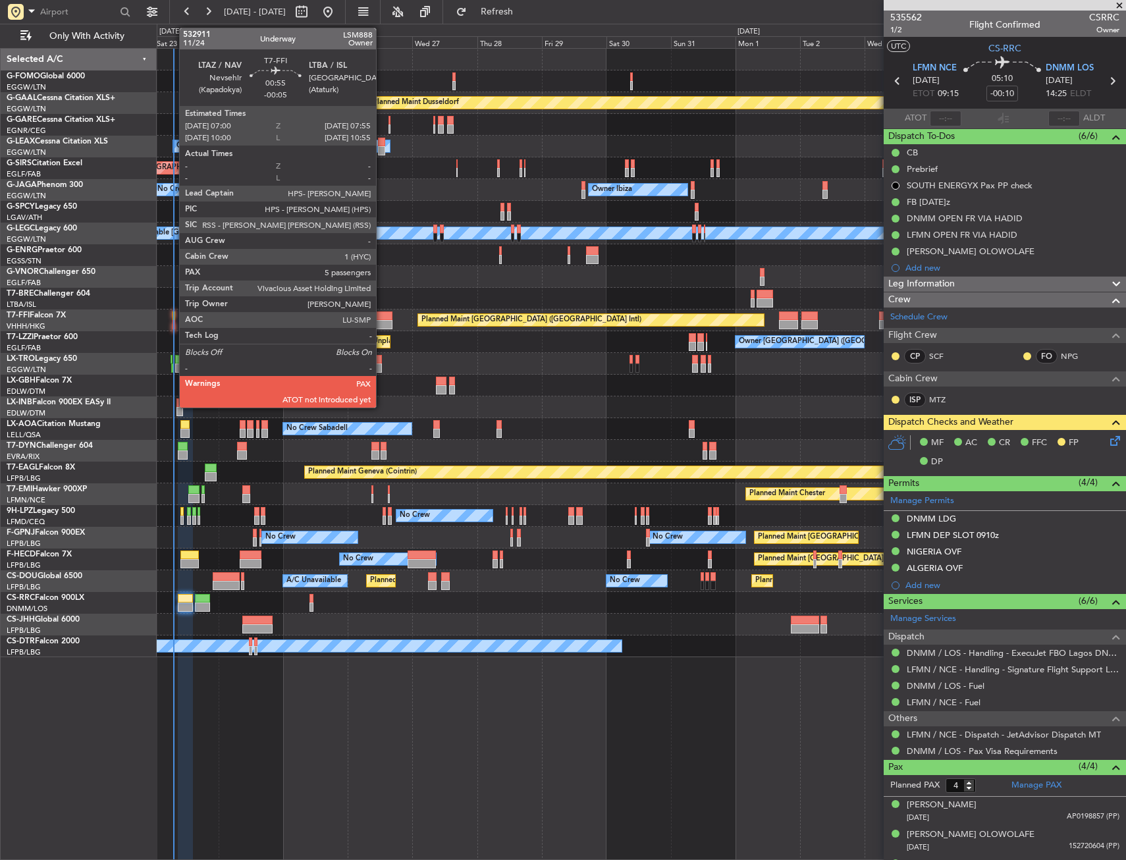
click at [173, 318] on div at bounding box center [174, 316] width 3 height 9
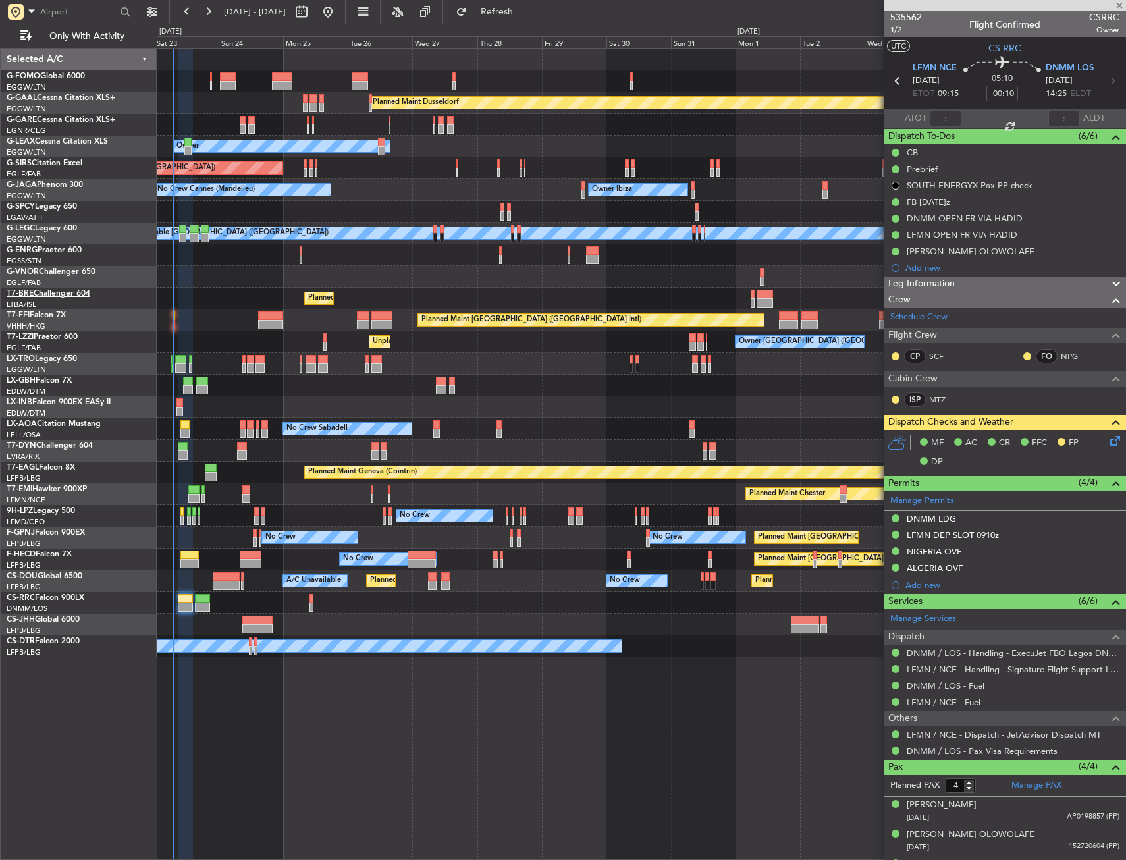
type input "-00:05"
type input "5"
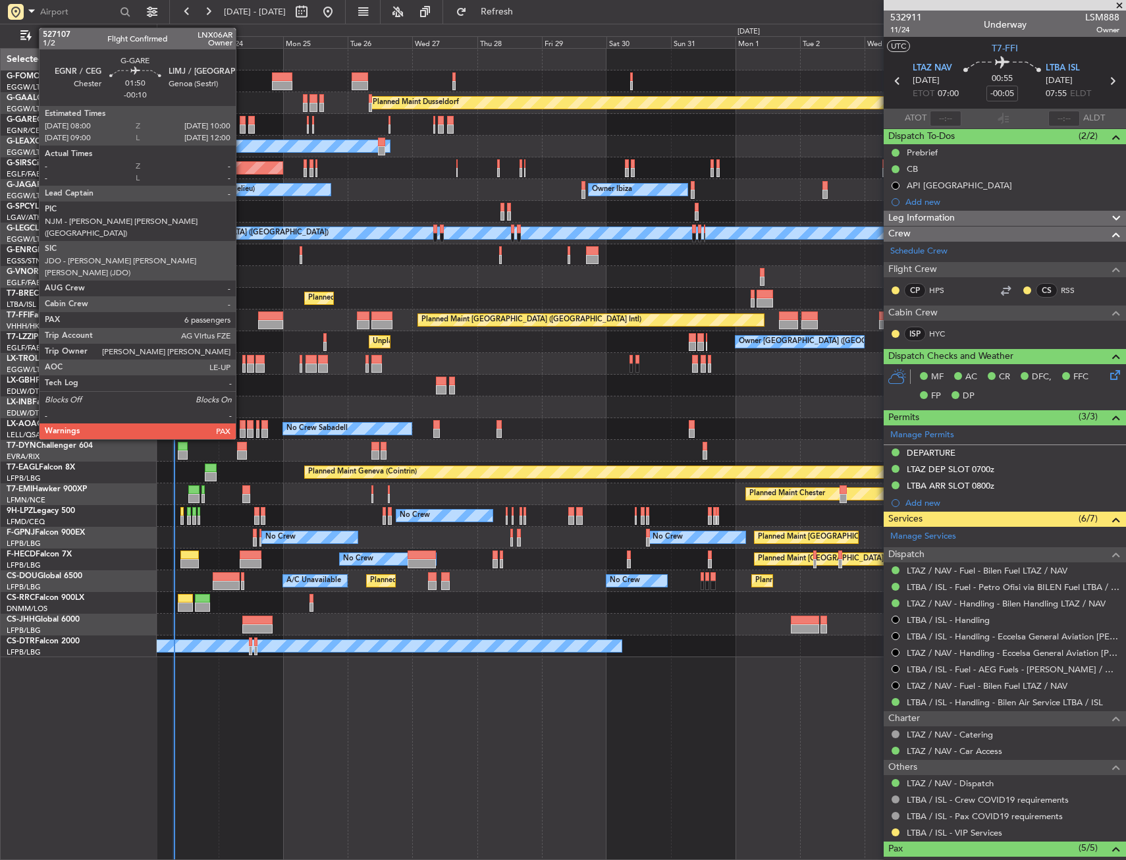
click at [242, 117] on div at bounding box center [243, 120] width 6 height 9
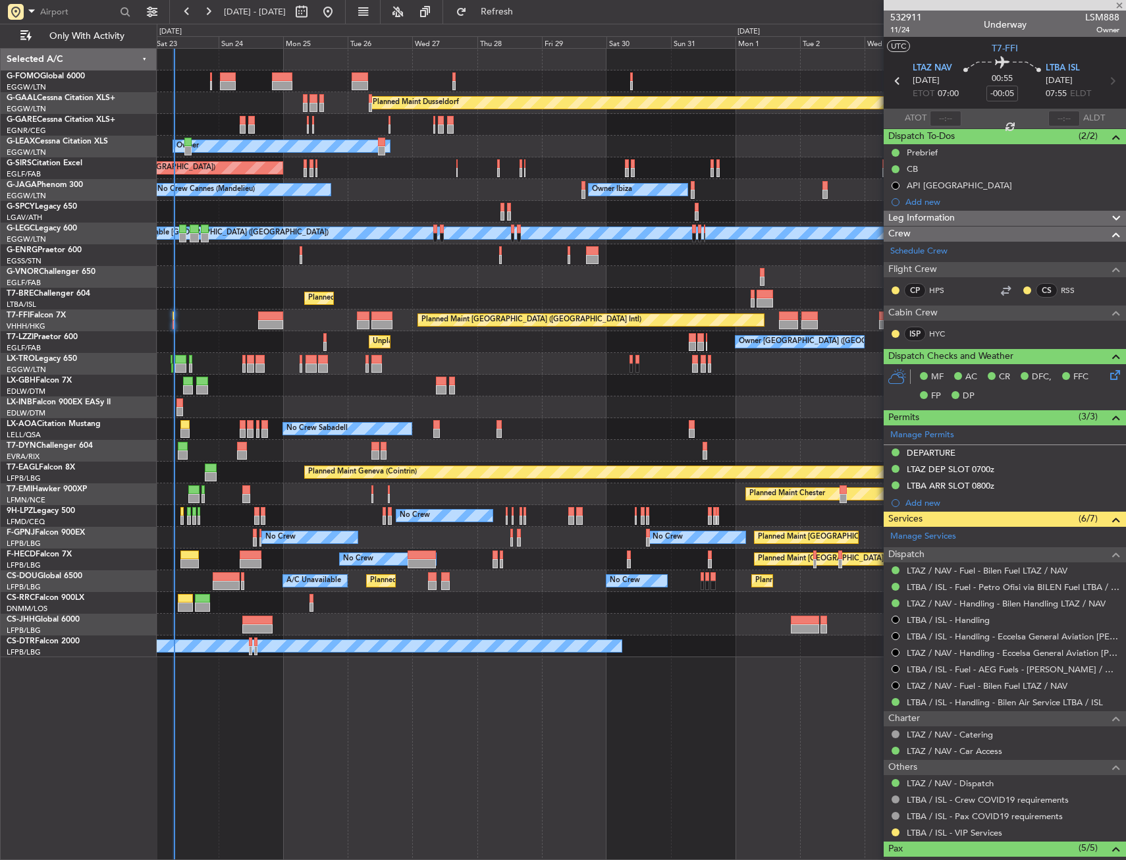
type input "-00:10"
type input "6"
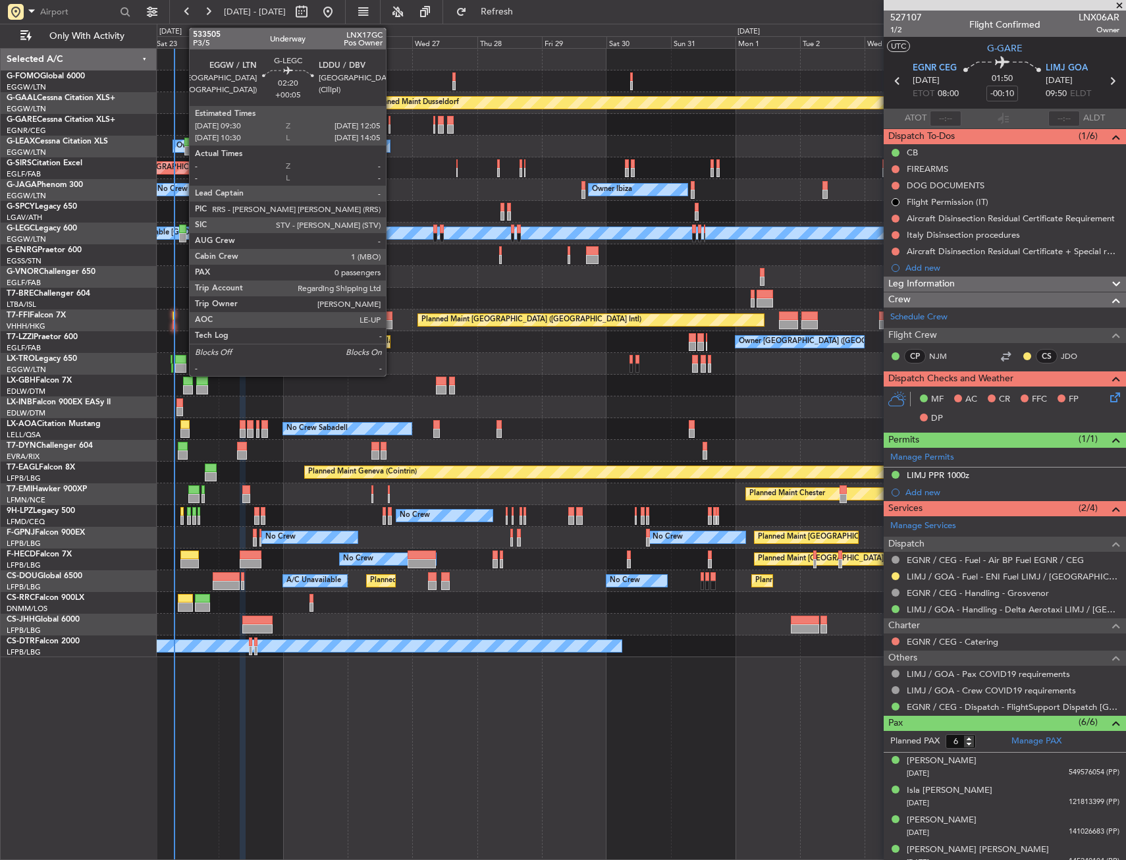
click at [182, 230] on div at bounding box center [182, 229] width 7 height 9
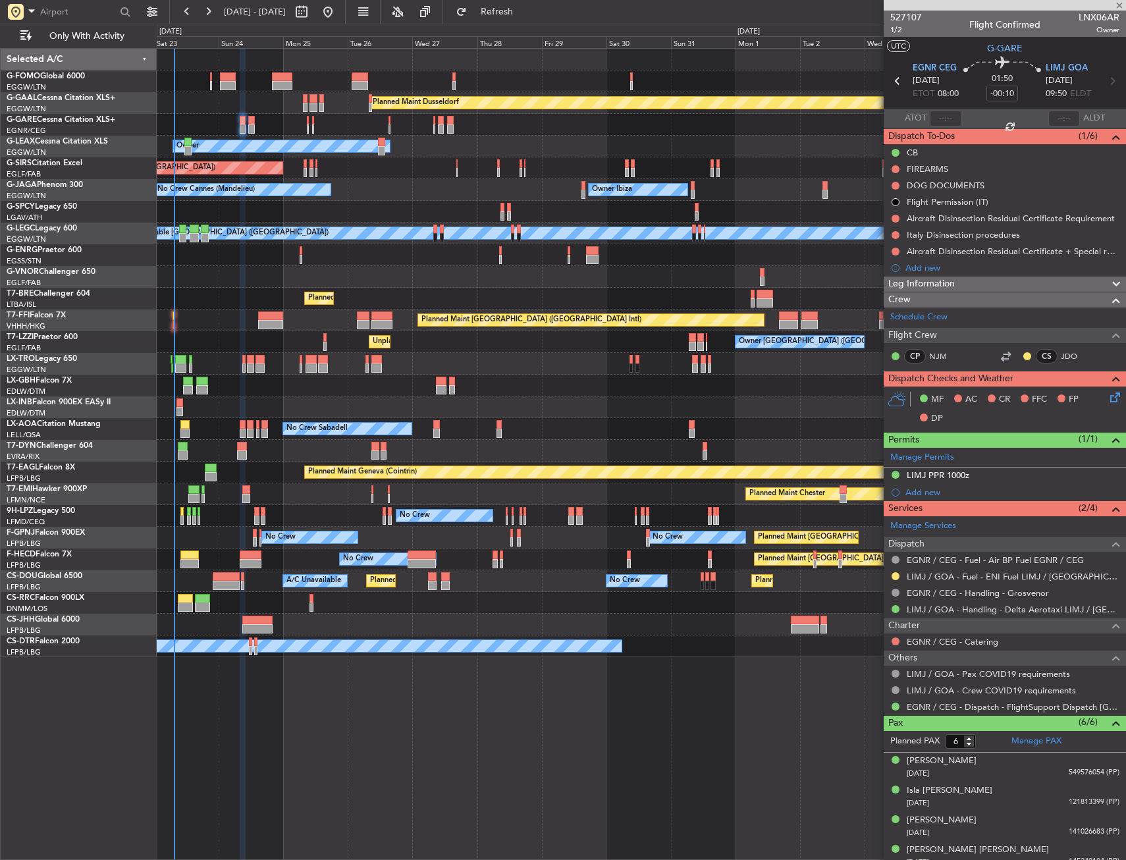
type input "+00:05"
type input "0"
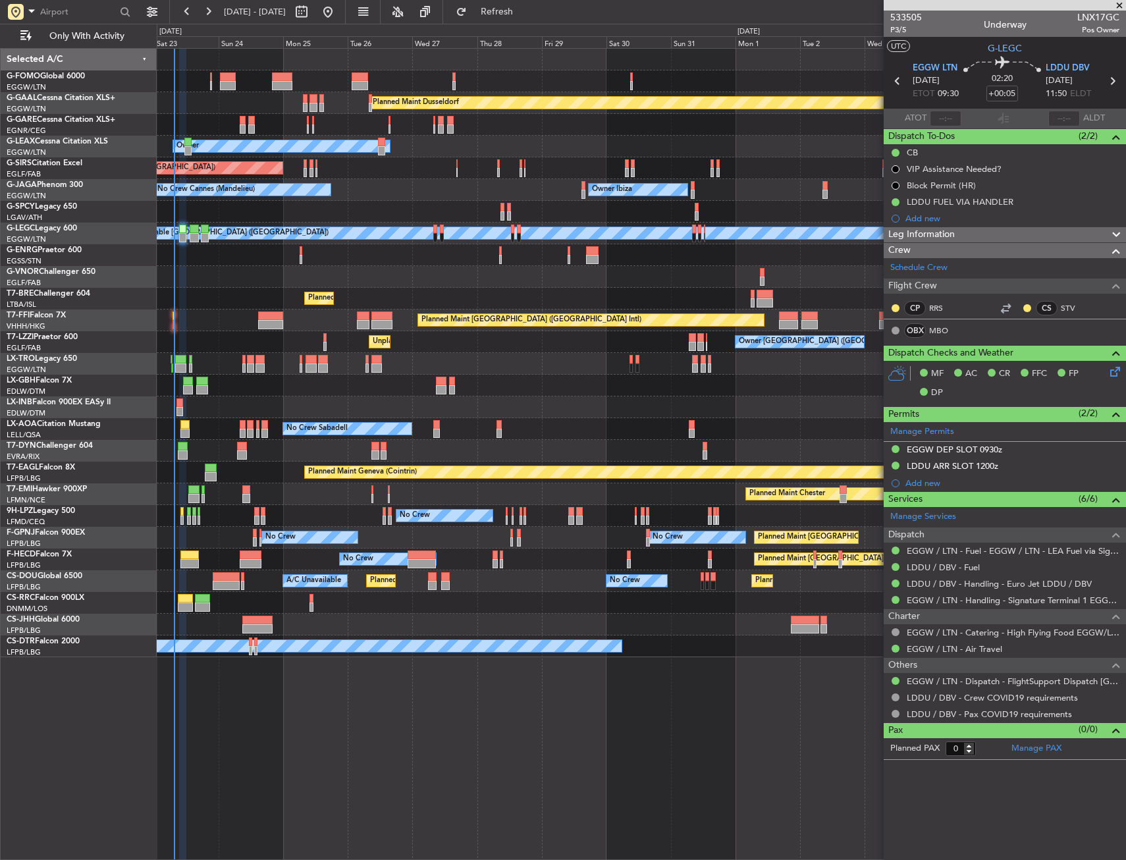
click at [344, 553] on div "Planned Maint Dusseldorf Unplanned Maint [PERSON_NAME] Owner Unplanned Maint [G…" at bounding box center [641, 353] width 969 height 609
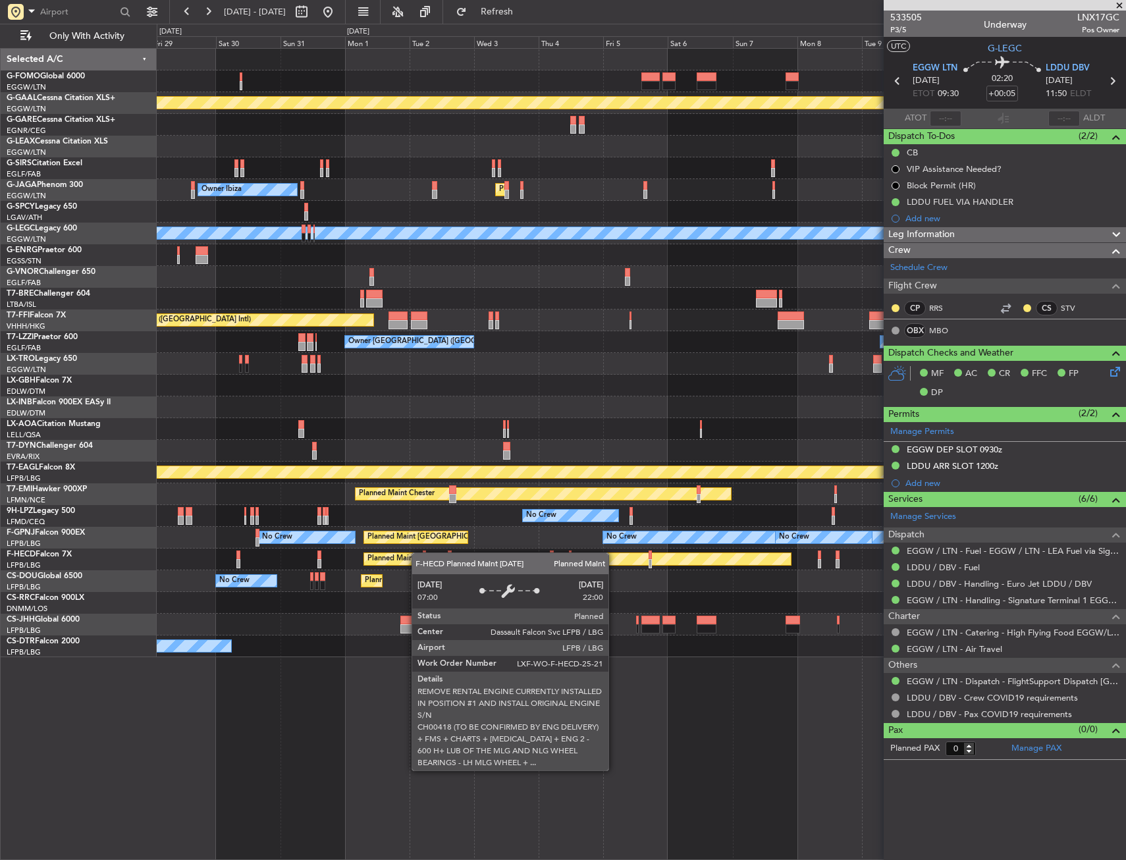
click at [412, 553] on div "Planned Maint Dusseldorf Owner Owner Ibiza Planned Maint [GEOGRAPHIC_DATA] ([GE…" at bounding box center [641, 353] width 969 height 609
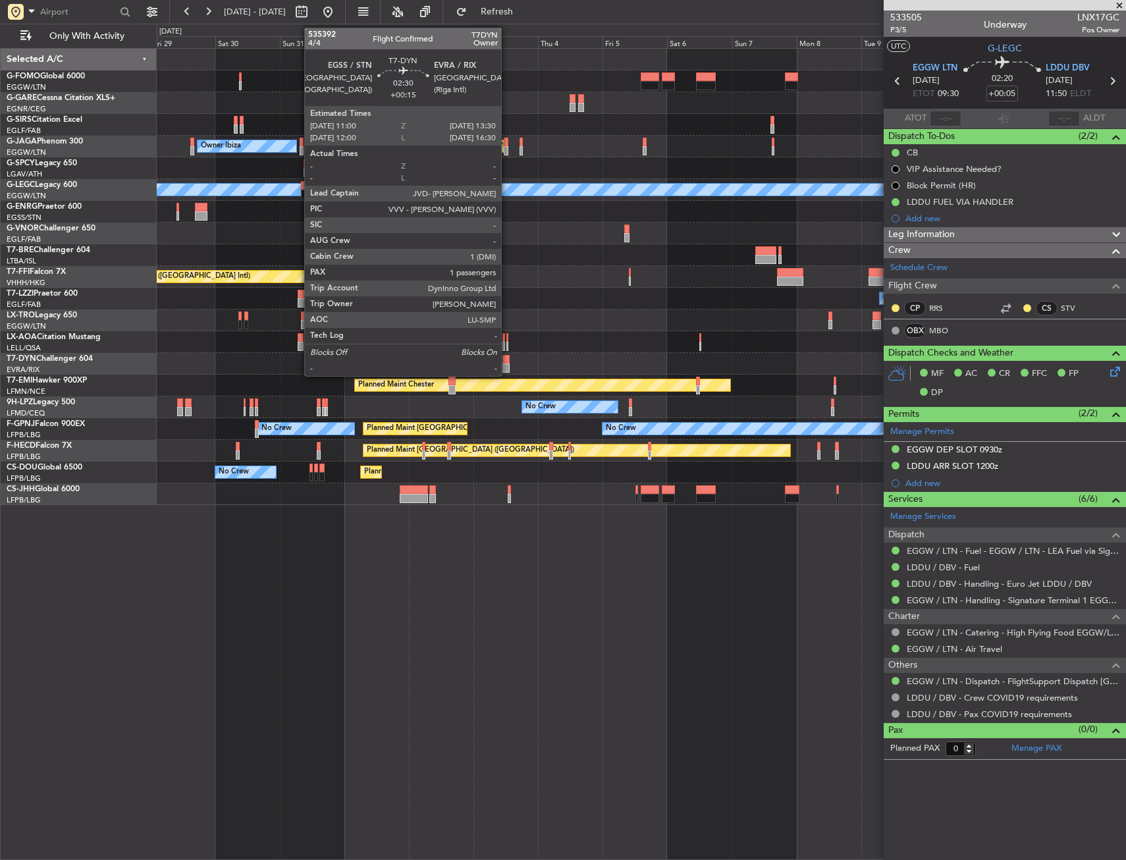
click at [507, 365] on div at bounding box center [505, 368] width 7 height 9
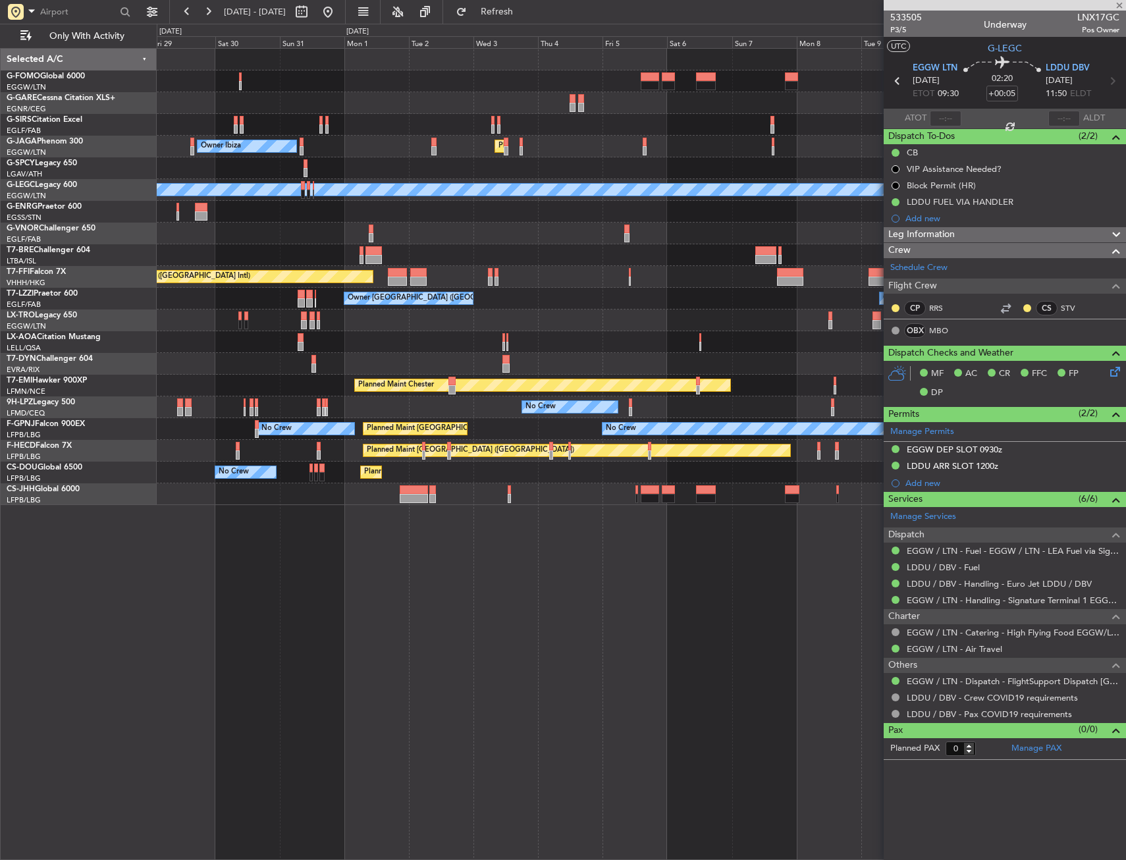
type input "+00:15"
type input "1"
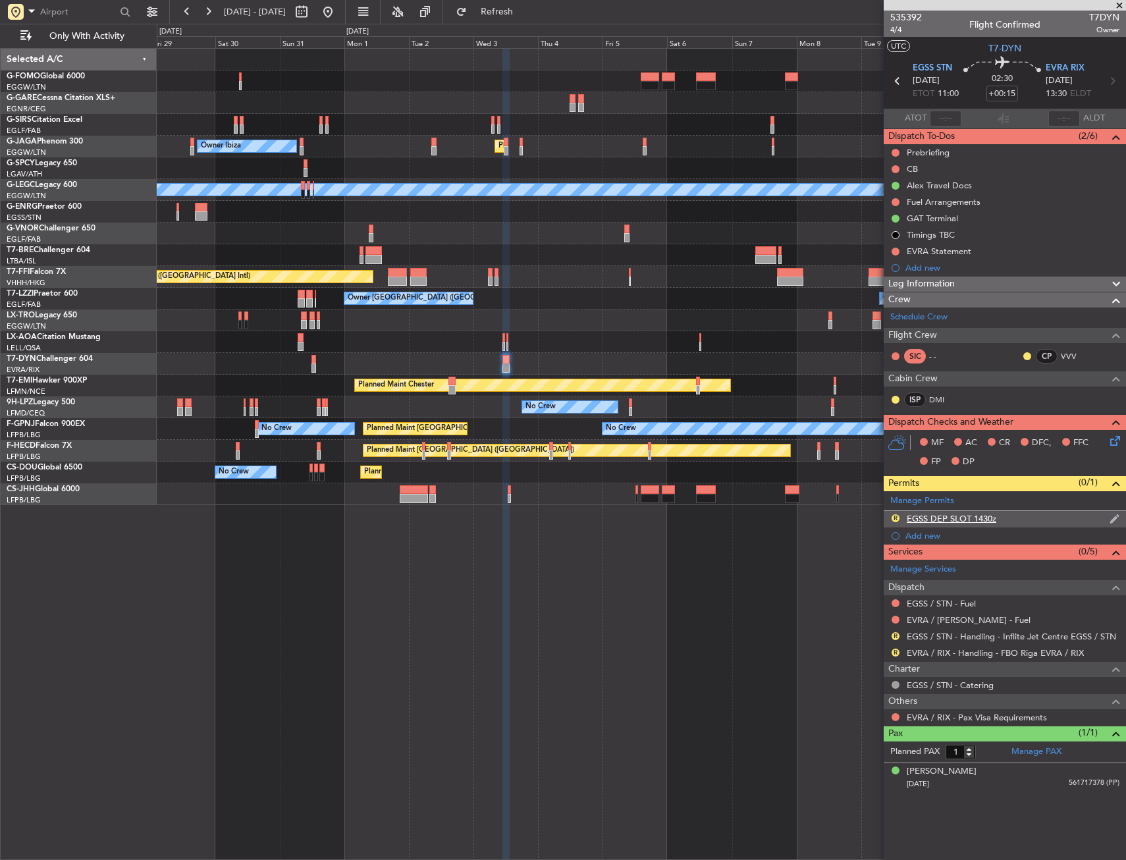
click at [1030, 520] on div "R EGSS DEP SLOT 1430z" at bounding box center [1005, 519] width 242 height 16
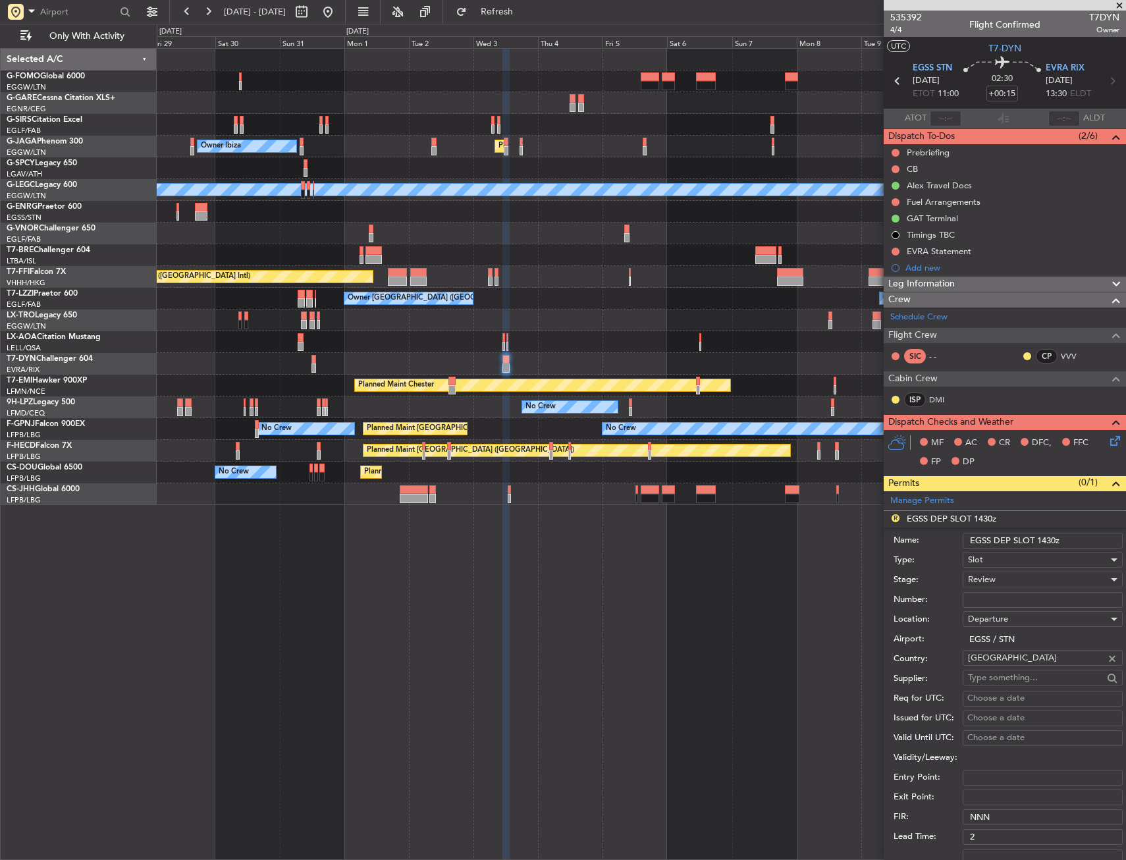
drag, startPoint x: 1055, startPoint y: 537, endPoint x: 1043, endPoint y: 538, distance: 11.9
click at [1043, 538] on input "EGSS DEP SLOT 1430z" at bounding box center [1043, 541] width 160 height 16
type input "EGSS DEP SLOT 1100z"
click at [1020, 582] on div "Review" at bounding box center [1038, 580] width 140 height 20
click at [1022, 664] on span "Requested" at bounding box center [1038, 666] width 138 height 20
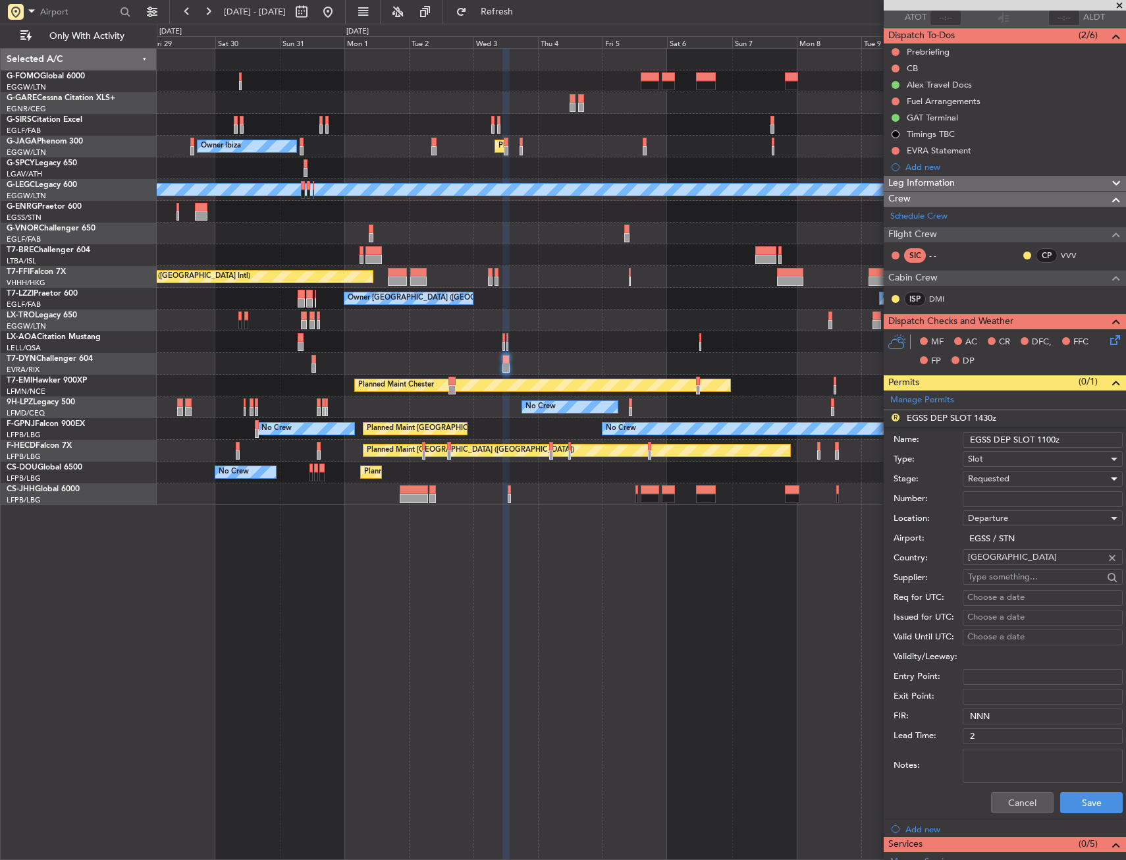
scroll to position [263, 0]
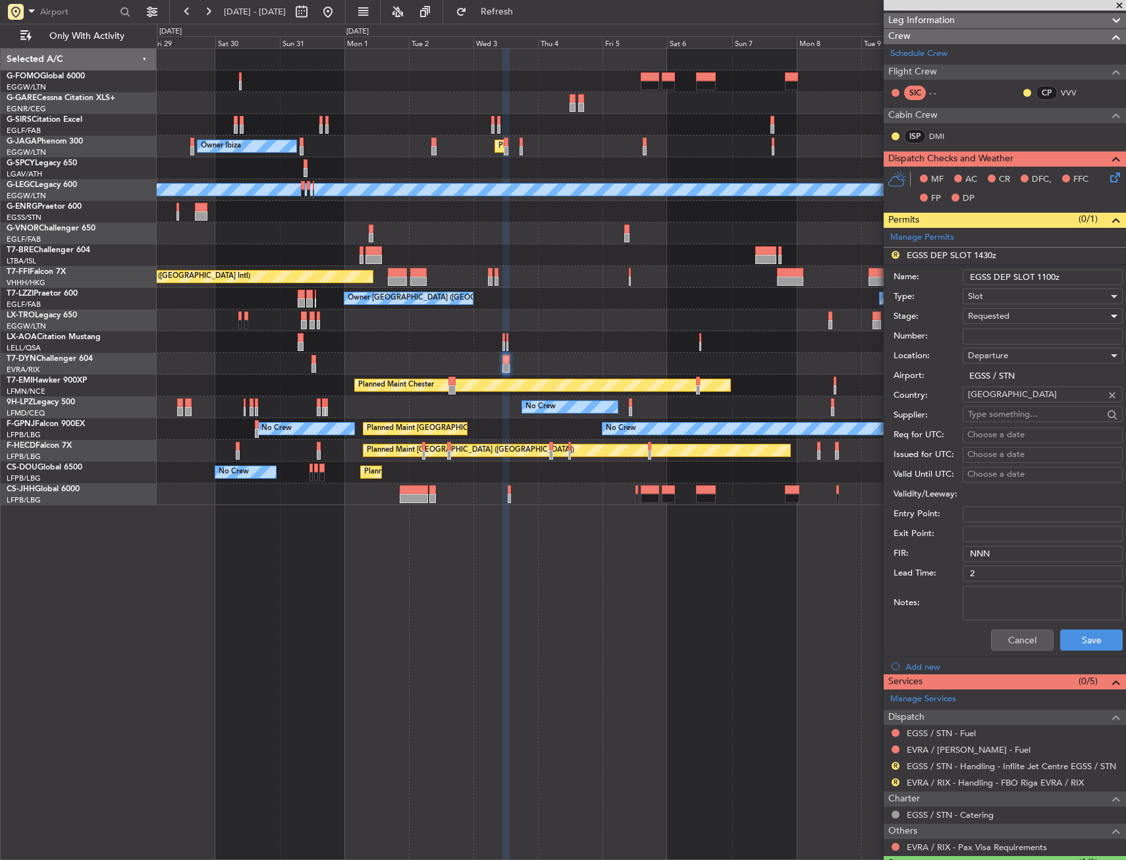
click at [1081, 627] on div "Cancel Save" at bounding box center [1008, 640] width 229 height 34
click at [1081, 635] on button "Save" at bounding box center [1091, 640] width 63 height 21
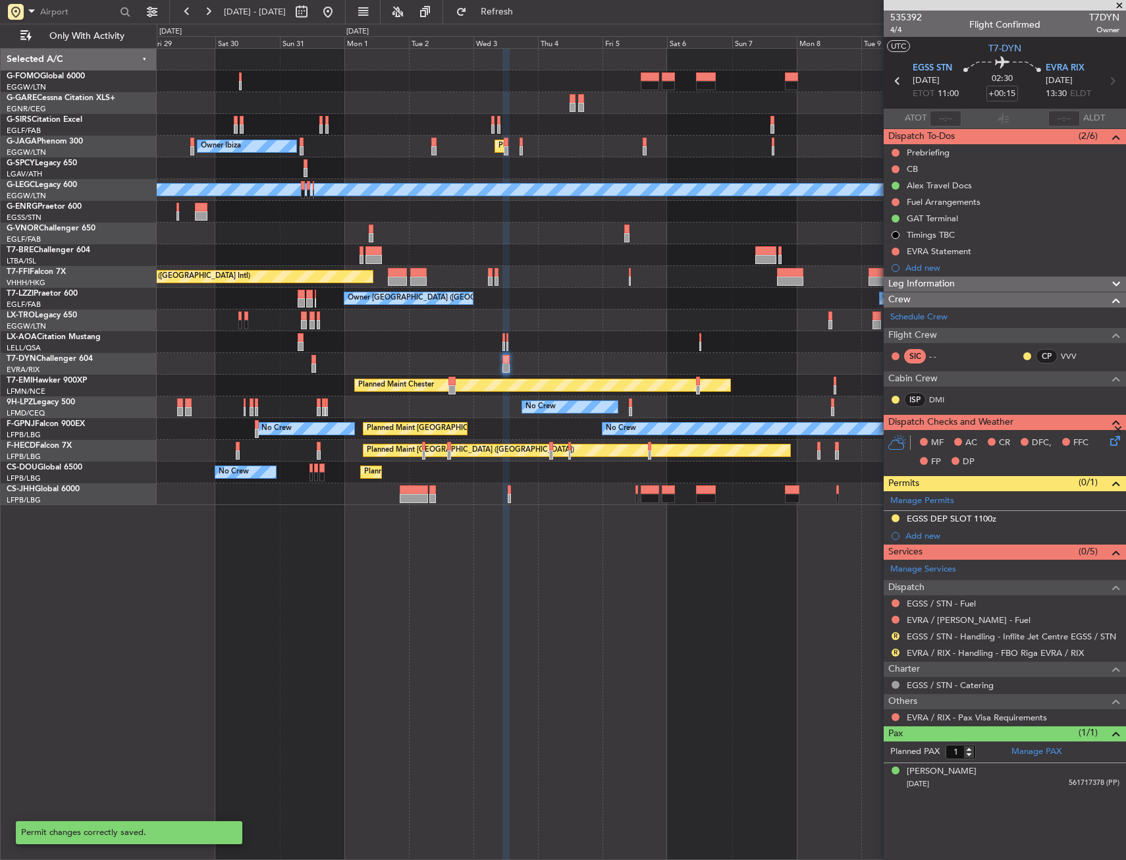
scroll to position [0, 0]
click at [940, 637] on link "EGSS / STN - Handling - Inflite Jet Centre EGSS / STN" at bounding box center [1011, 636] width 209 height 11
click at [956, 638] on link "EGSS / STN - Handling - Inflite Jet Centre EGSS / STN" at bounding box center [1011, 636] width 209 height 11
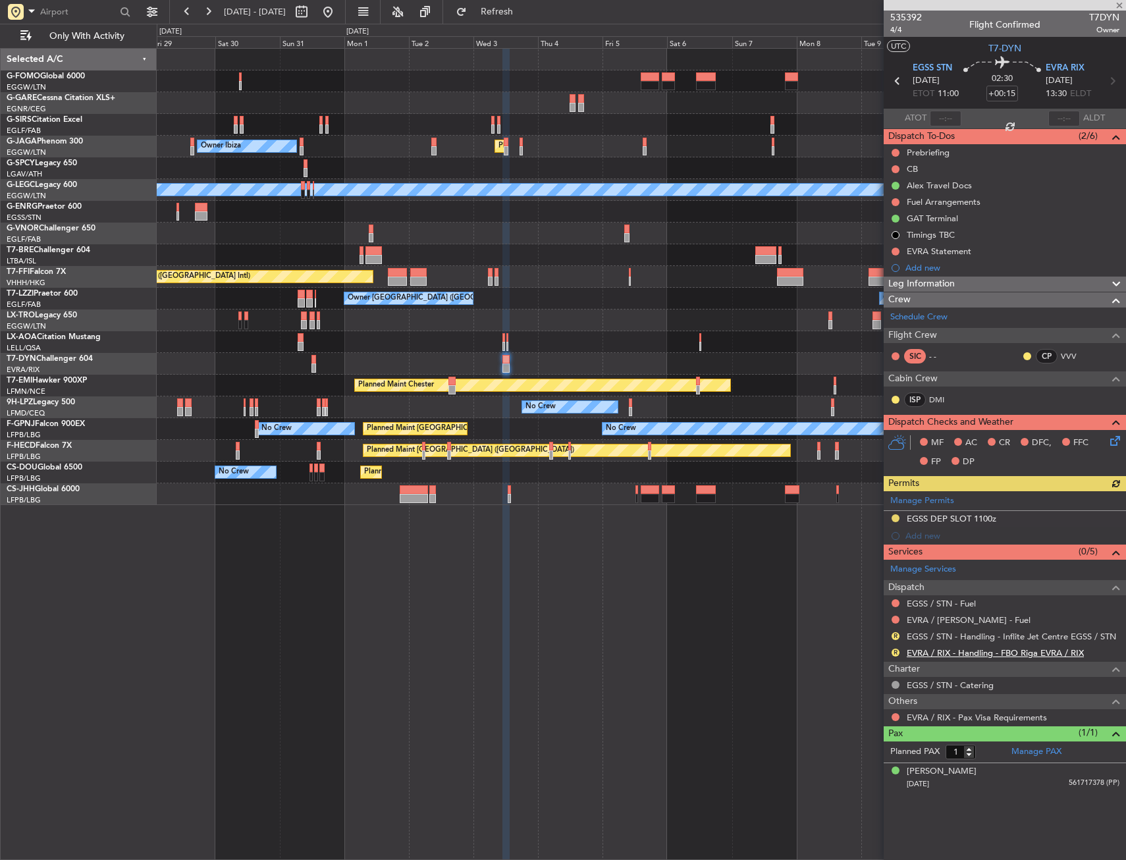
click at [938, 652] on link "EVRA / RIX - Handling - FBO Riga EVRA / RIX" at bounding box center [995, 652] width 177 height 11
click at [517, 18] on button "Refresh" at bounding box center [489, 11] width 79 height 21
click at [890, 654] on div at bounding box center [895, 652] width 11 height 11
click at [895, 653] on button at bounding box center [896, 653] width 8 height 8
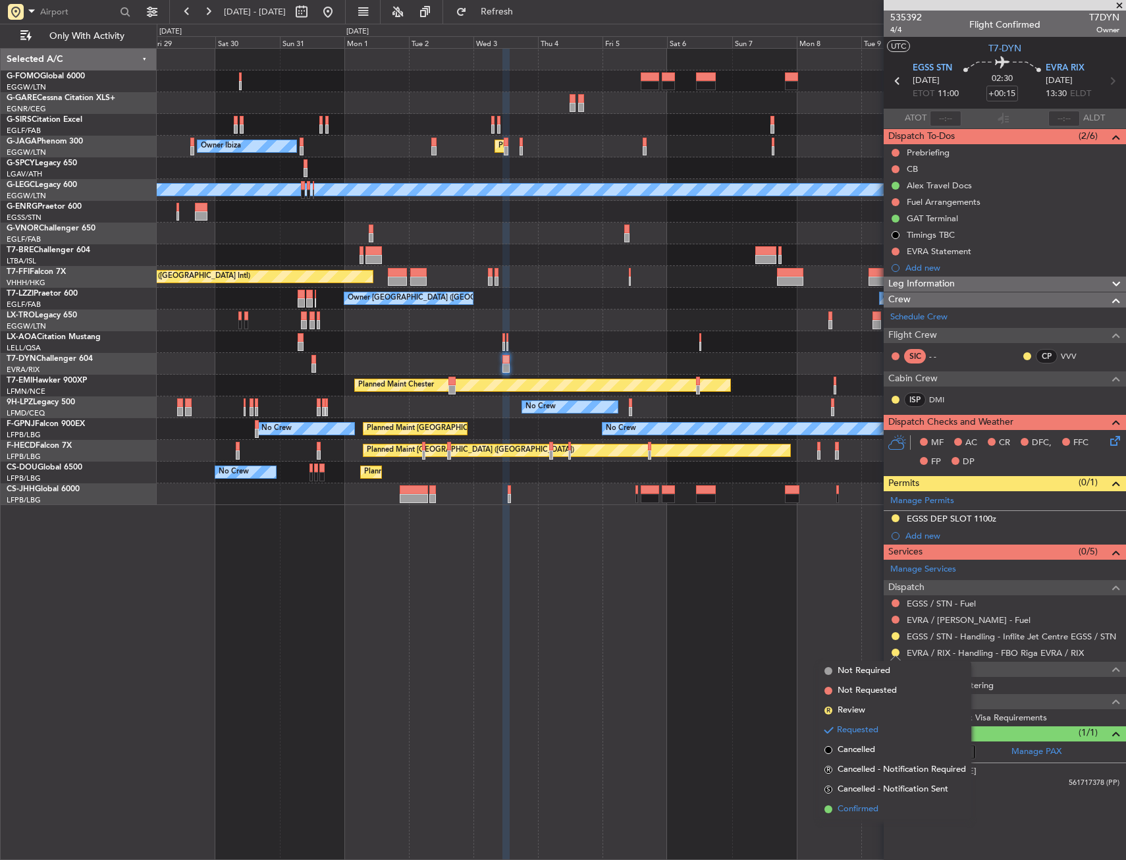
click at [832, 811] on span at bounding box center [829, 809] width 8 height 8
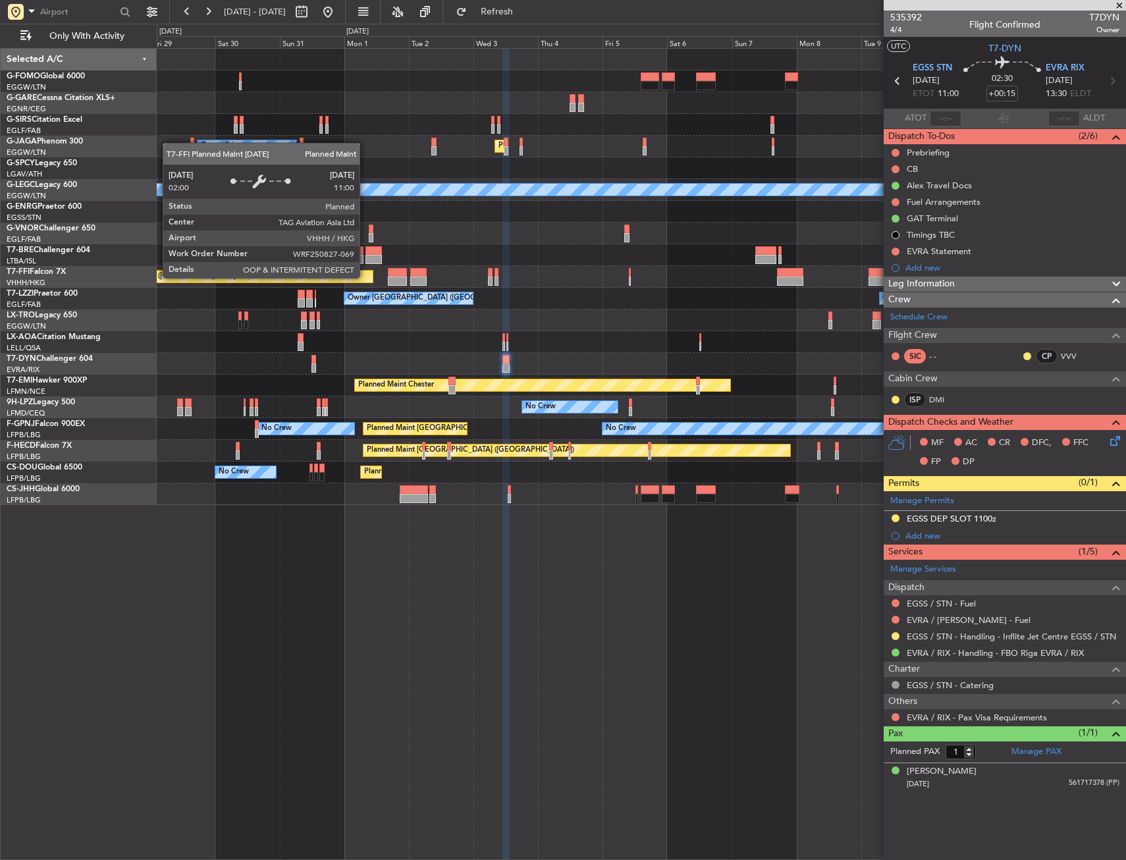
click at [517, 285] on div "Planned Maint Hong Kong (Hong Kong Intl) Planned Maint Geneva (Cointrin)" at bounding box center [641, 277] width 969 height 22
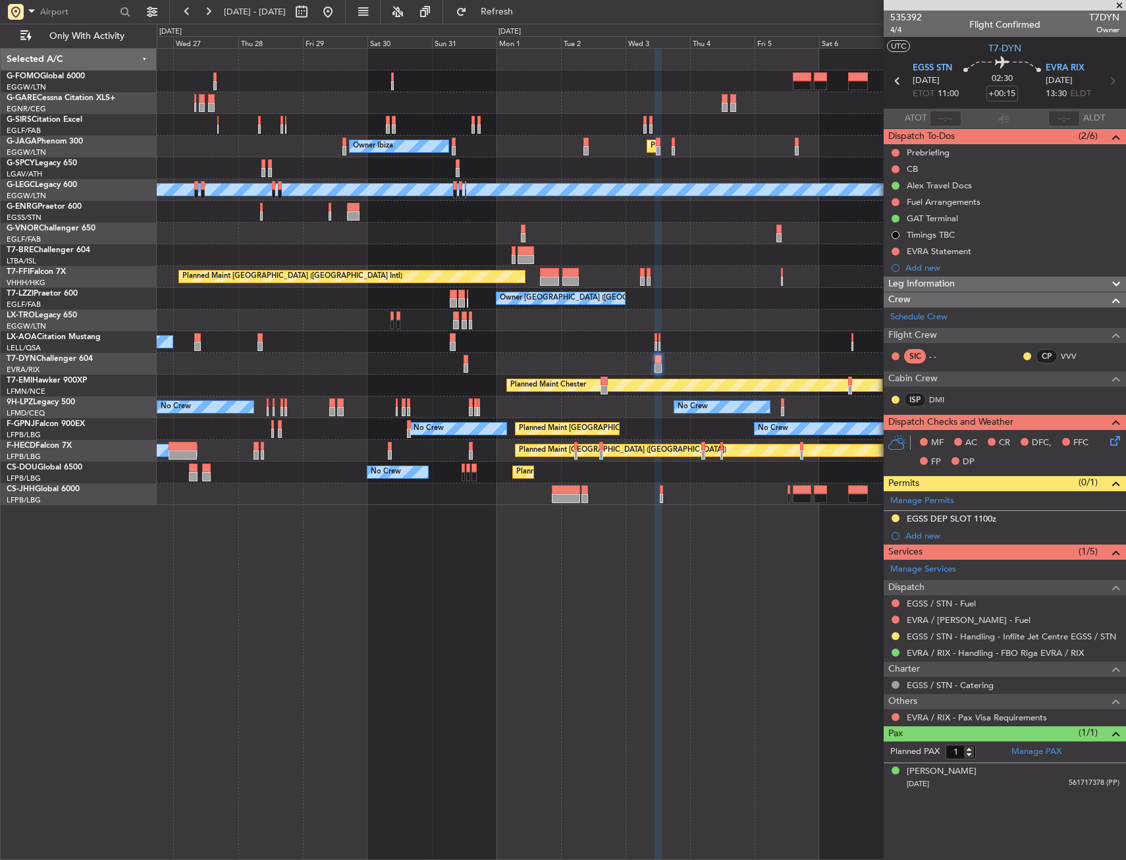
click at [579, 304] on div "Unplanned Maint Oxford (Kidlington) Owner Ibiza Planned Maint London (Luton) No…" at bounding box center [641, 277] width 969 height 456
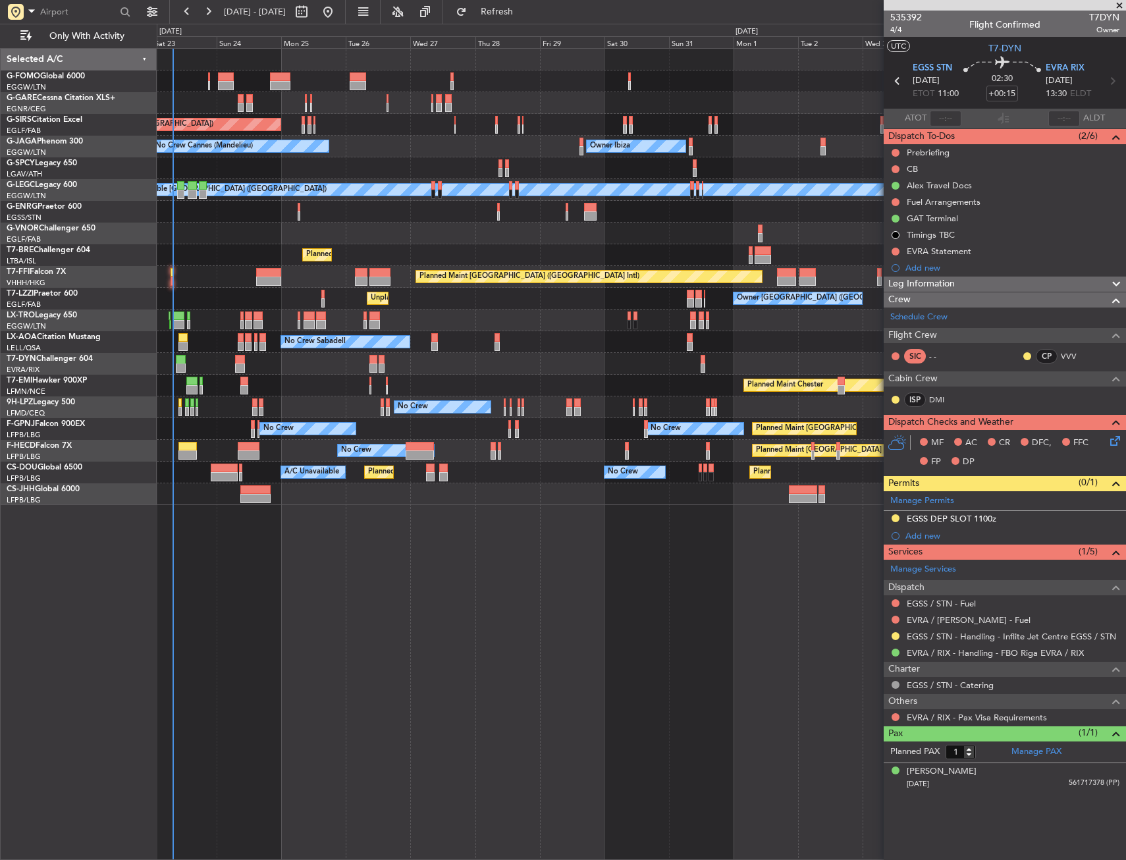
click at [477, 343] on div "No Crew Sabadell No Crew Sabadell" at bounding box center [641, 342] width 969 height 22
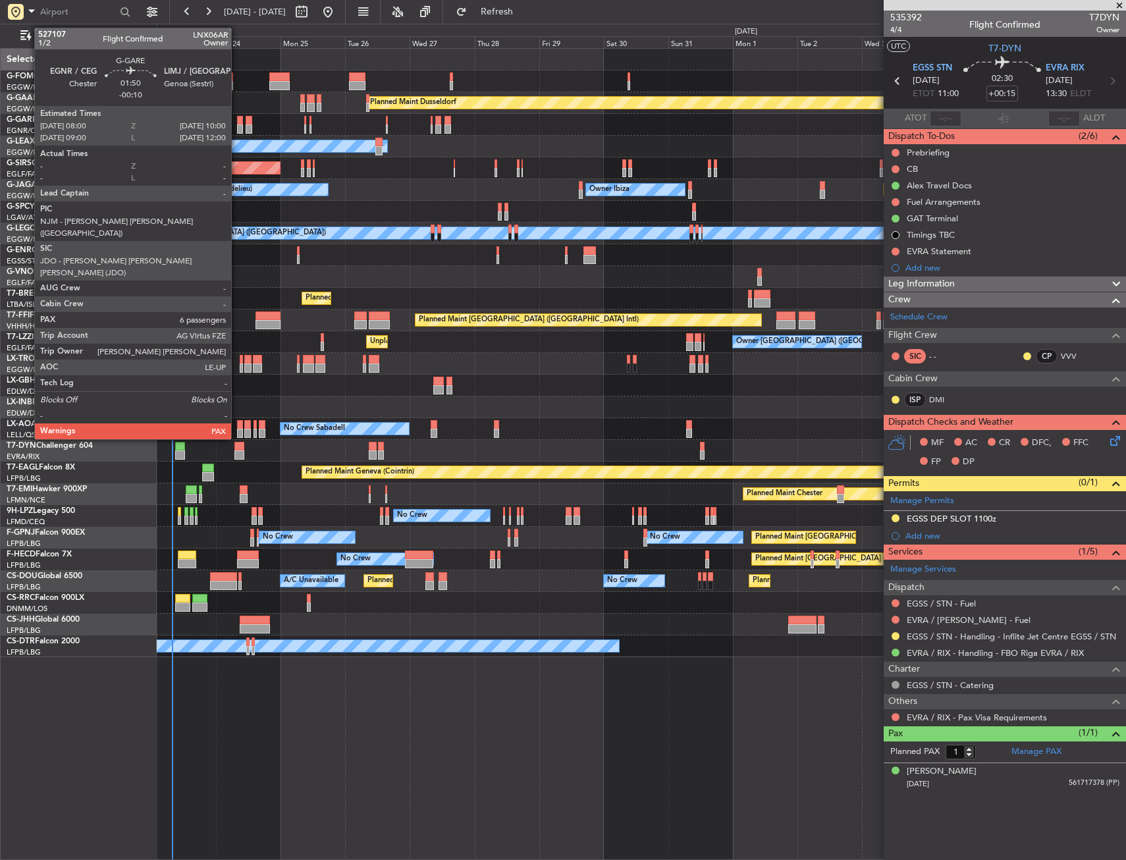
click at [237, 129] on div at bounding box center [240, 128] width 6 height 9
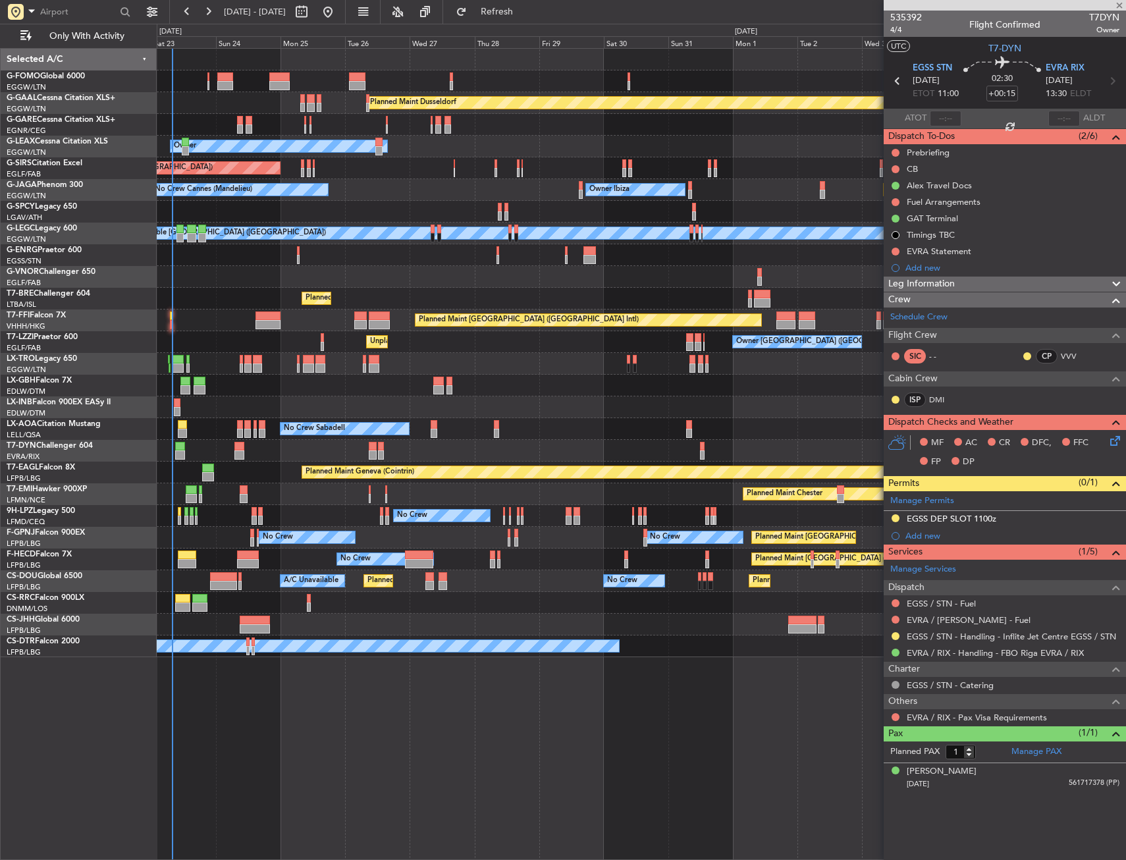
type input "-00:10"
type input "6"
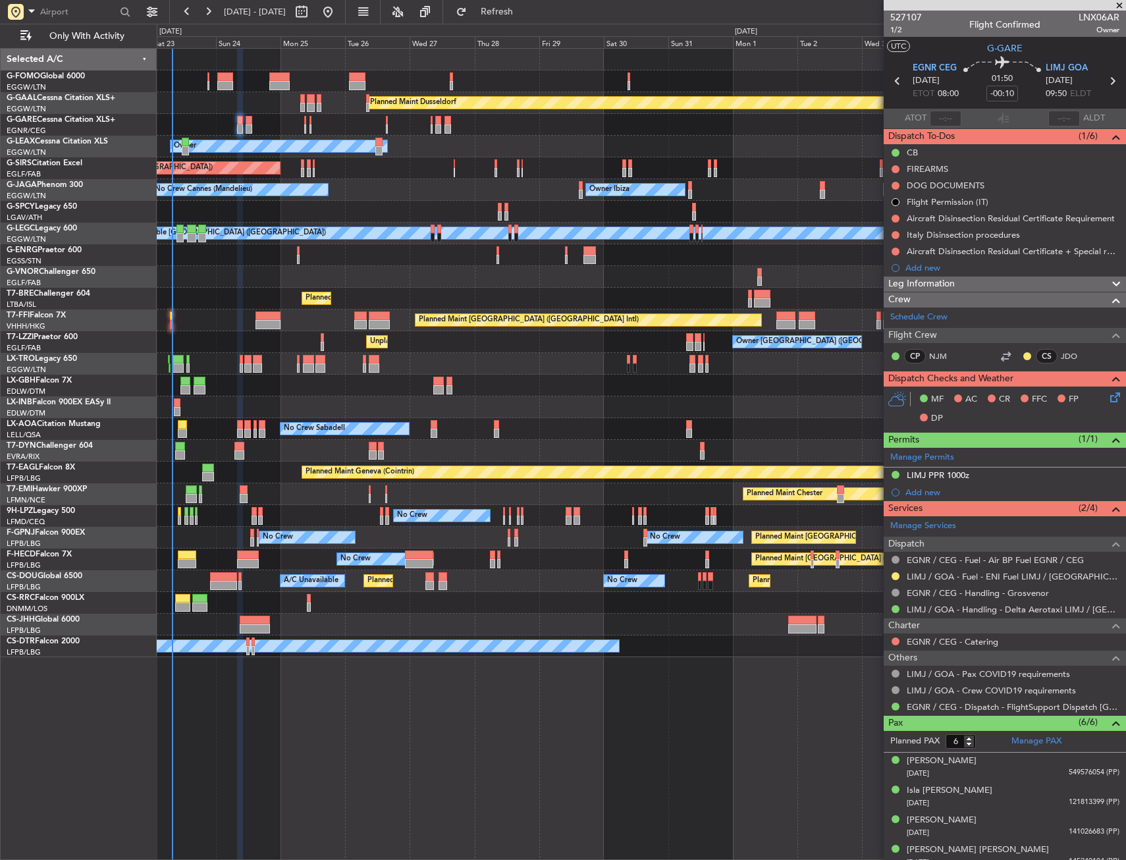
click at [252, 124] on div "Unplanned Maint [PERSON_NAME]" at bounding box center [641, 125] width 969 height 22
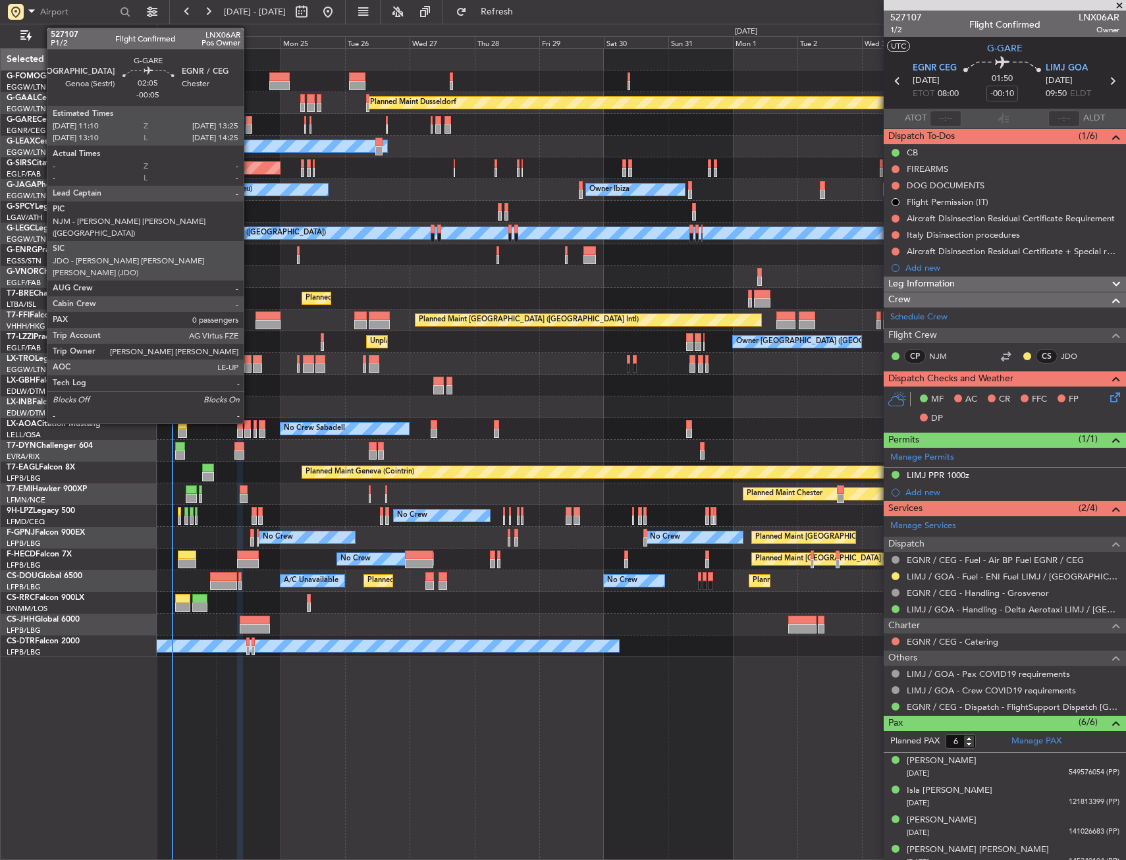
click at [250, 126] on div at bounding box center [249, 128] width 7 height 9
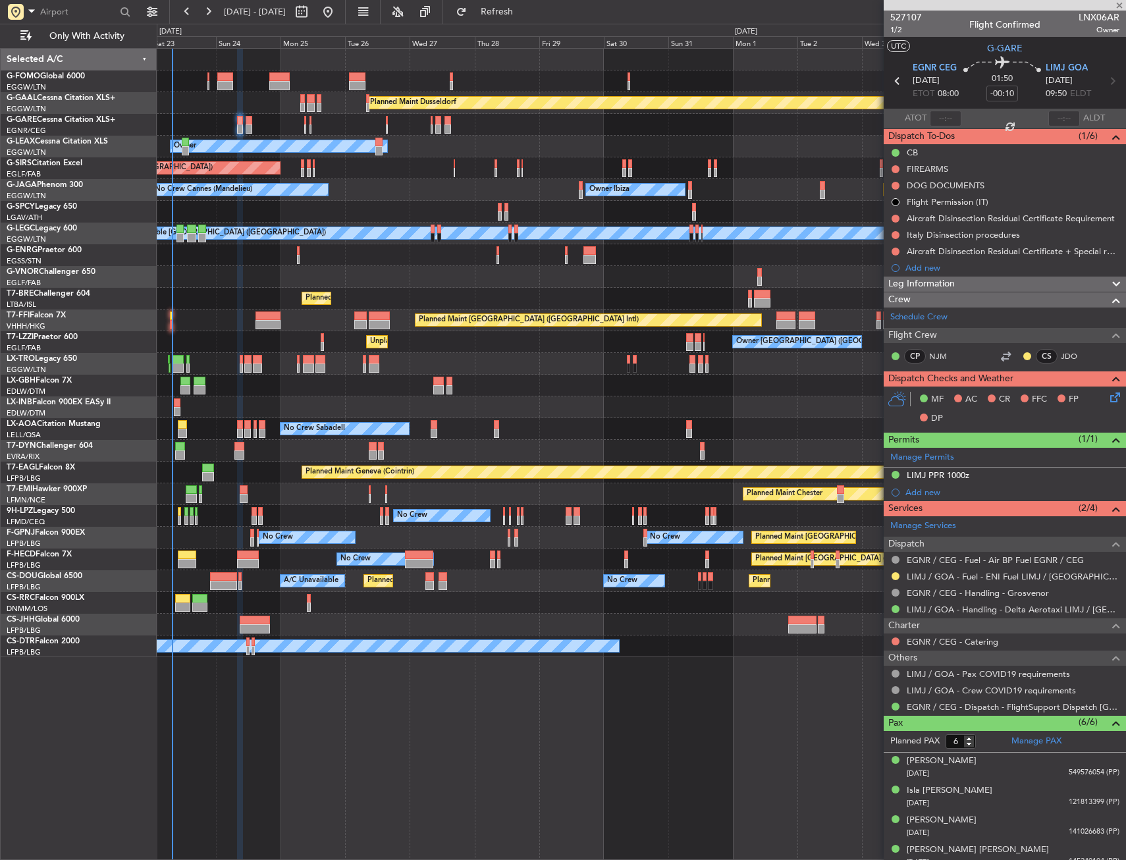
type input "-00:05"
type input "0"
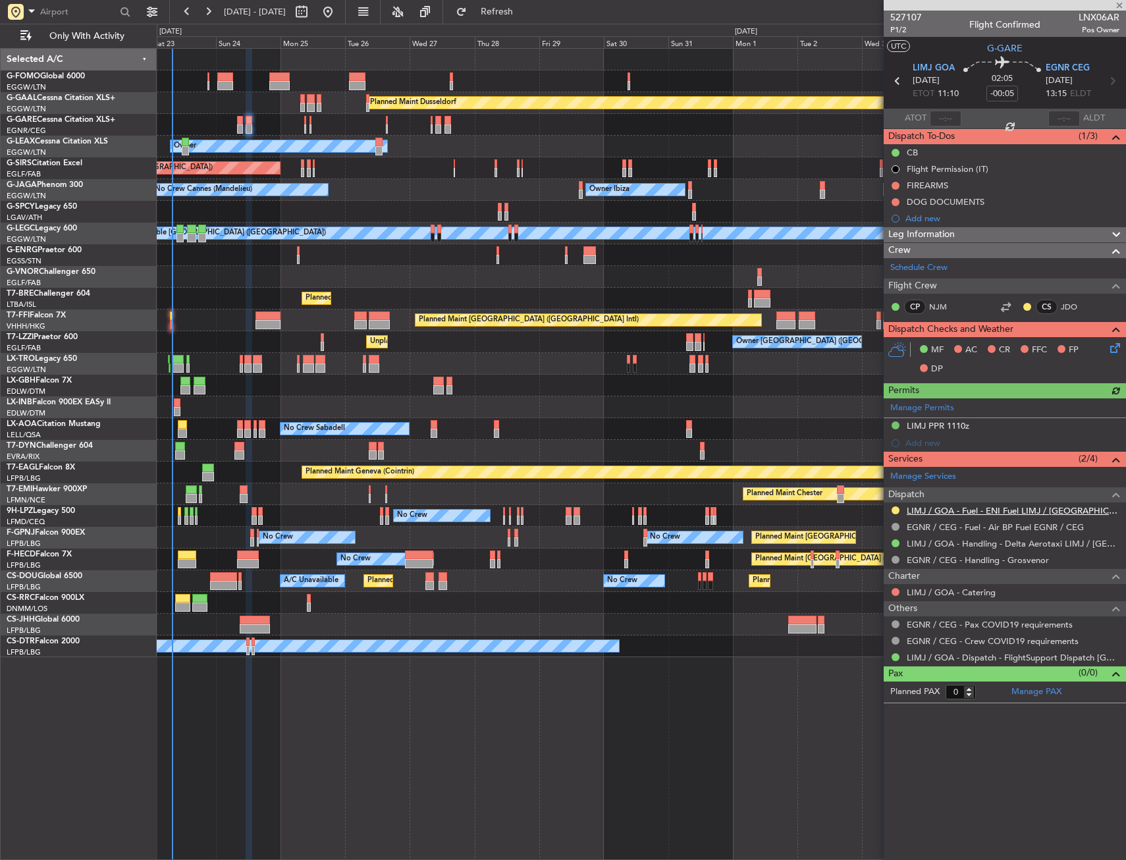
click at [925, 514] on link "LIMJ / GOA - Fuel - ENI Fuel LIMJ / GOA" at bounding box center [1013, 510] width 213 height 11
click at [897, 506] on button at bounding box center [896, 510] width 8 height 8
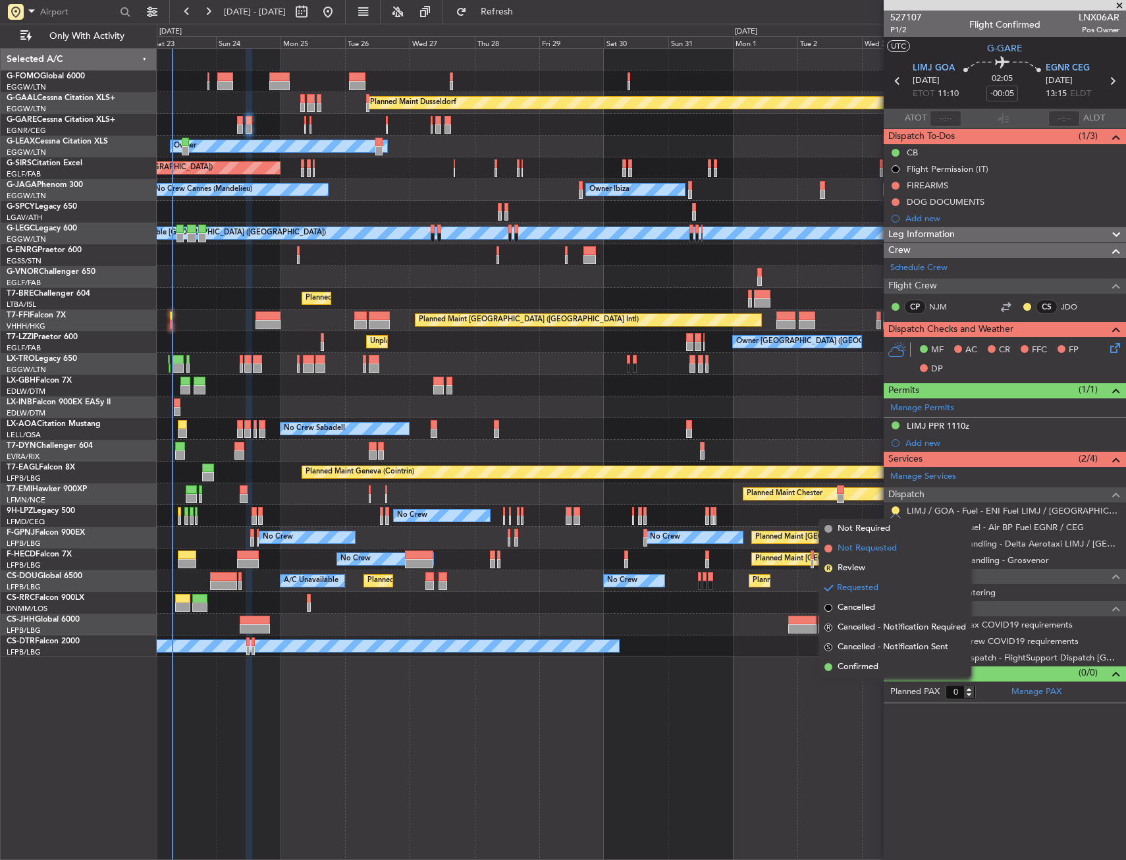
click at [850, 542] on span "Not Requested" at bounding box center [867, 548] width 59 height 13
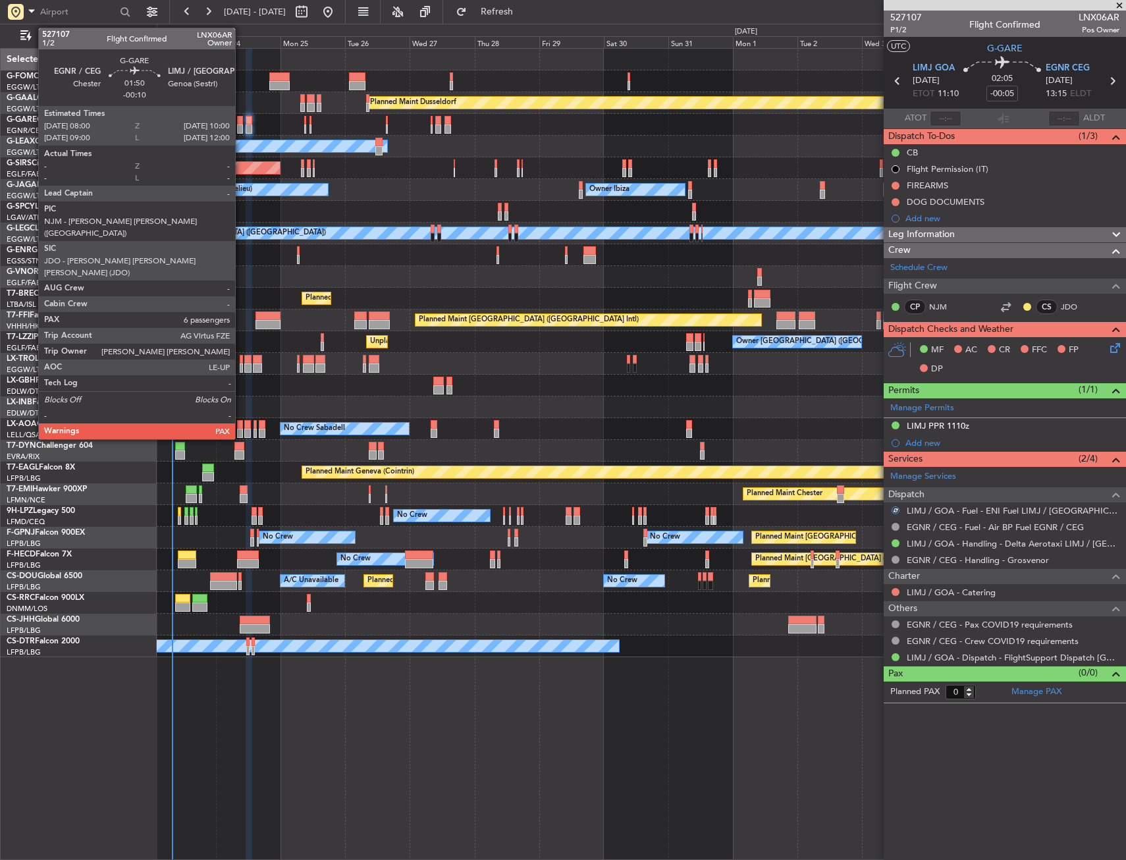
click at [241, 120] on div at bounding box center [240, 120] width 6 height 9
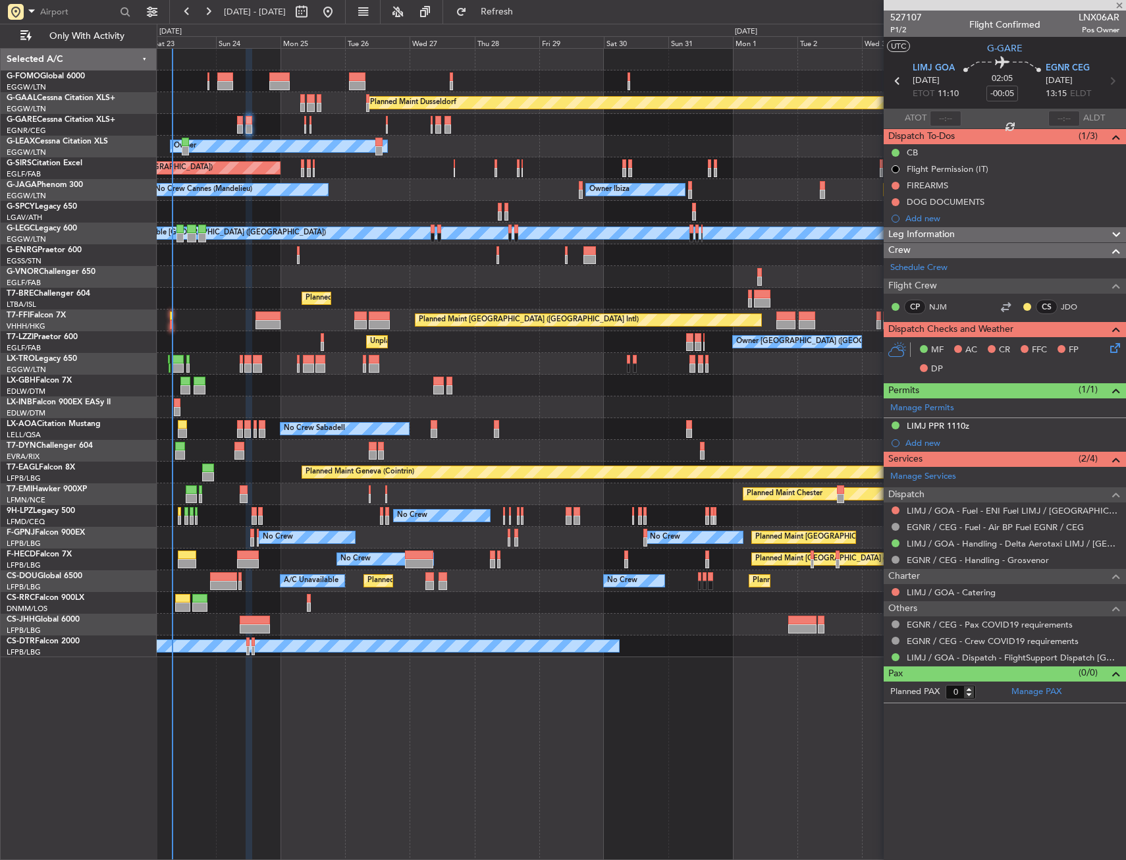
type input "-00:10"
type input "6"
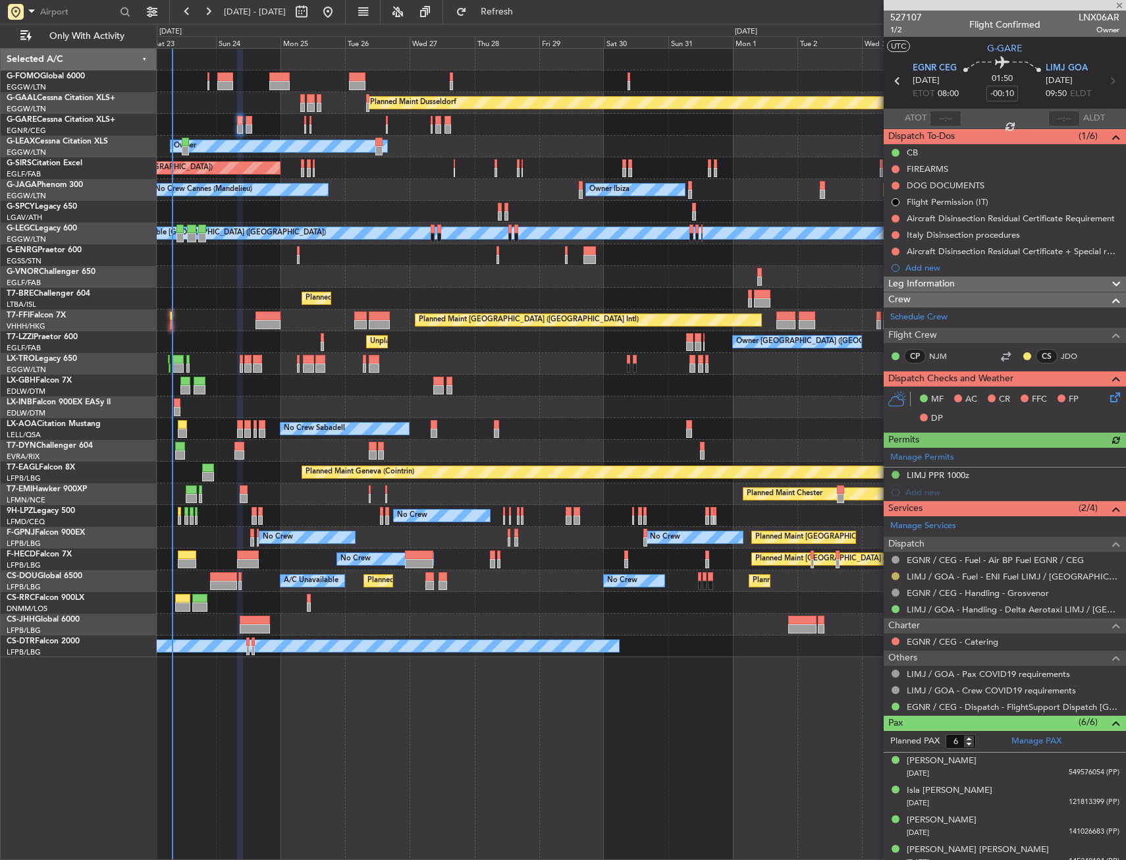
click at [897, 578] on button at bounding box center [896, 576] width 8 height 8
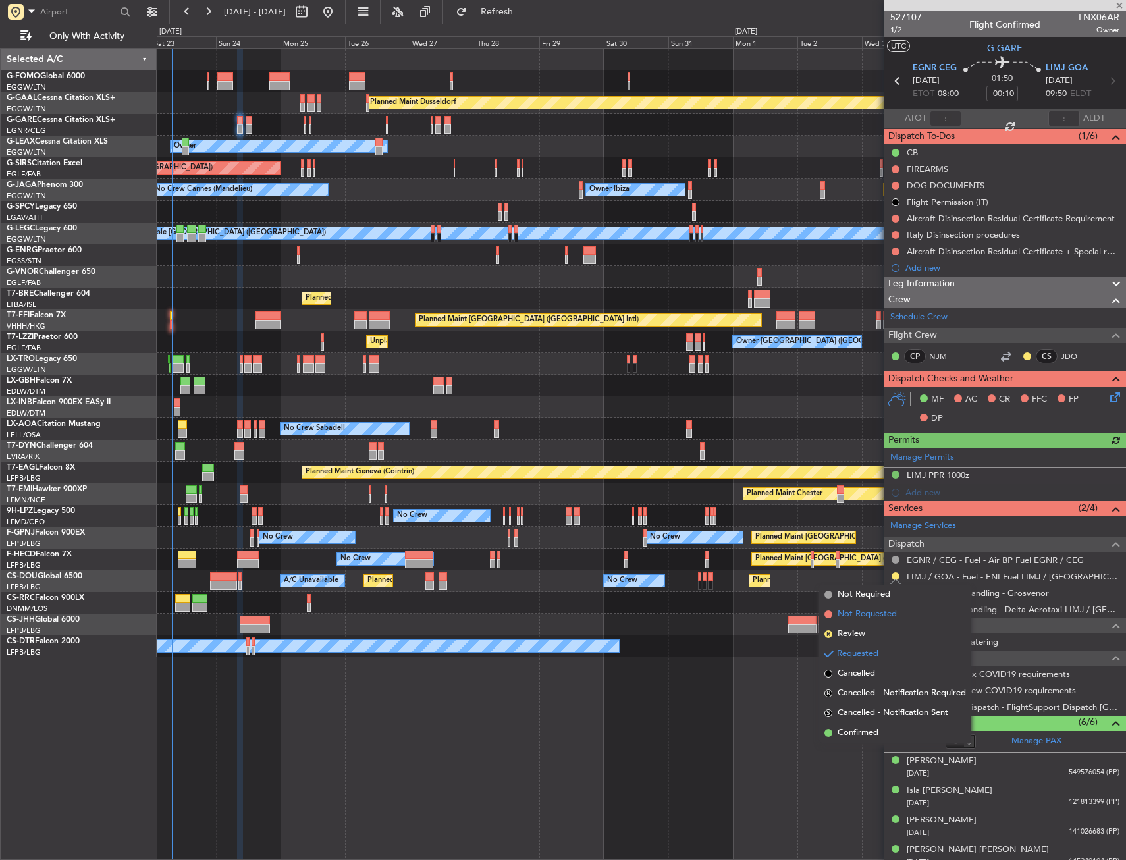
click at [861, 613] on span "Not Requested" at bounding box center [867, 614] width 59 height 13
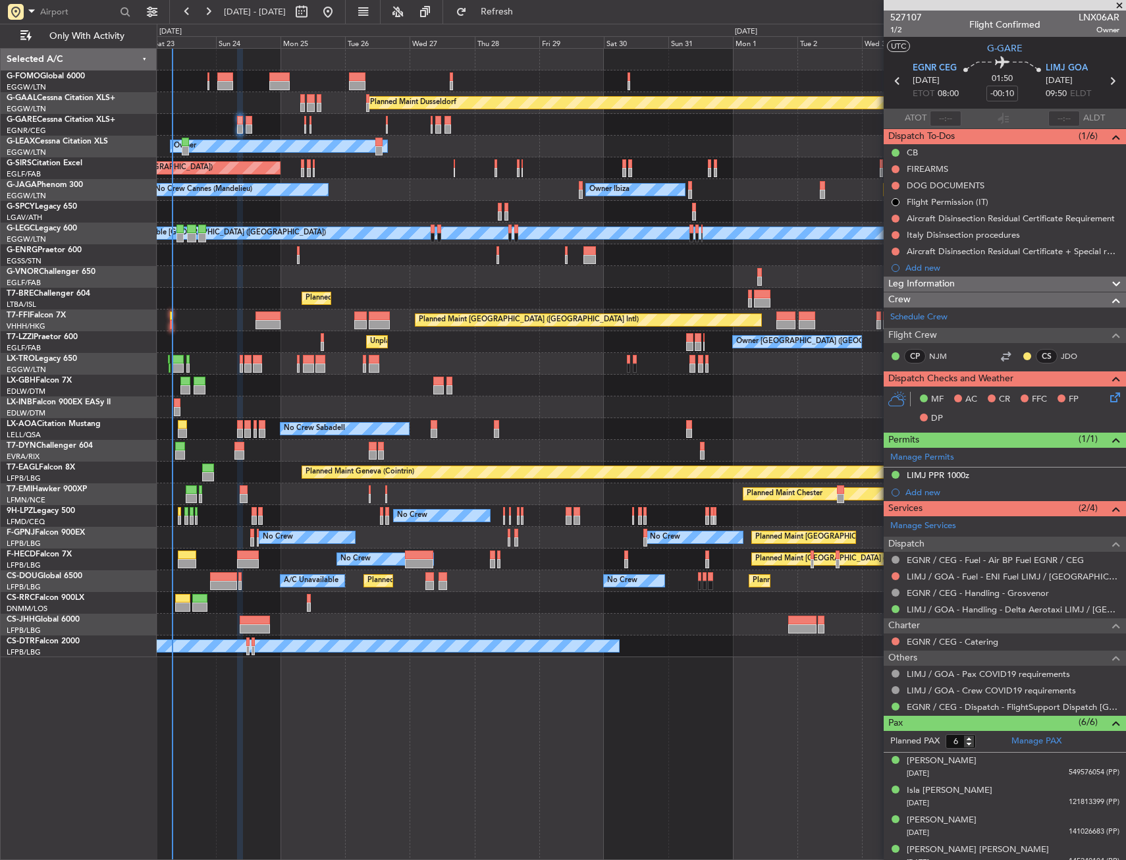
click at [916, 271] on div "Add new" at bounding box center [1013, 267] width 214 height 11
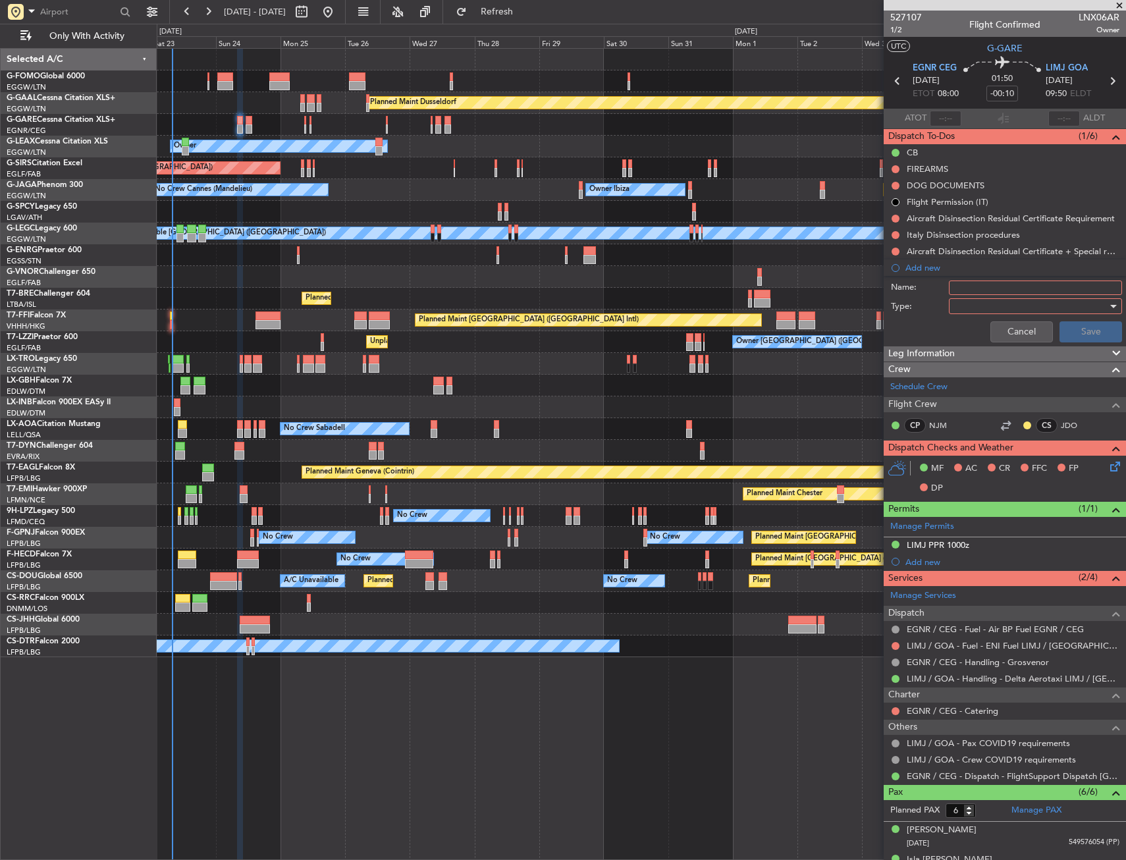
click at [962, 287] on input "Name:" at bounding box center [1035, 288] width 173 height 14
type input "LIMJ FUEL VIA WFS"
click at [967, 311] on div at bounding box center [1030, 306] width 153 height 20
click at [968, 323] on span "Generic" at bounding box center [1029, 333] width 154 height 20
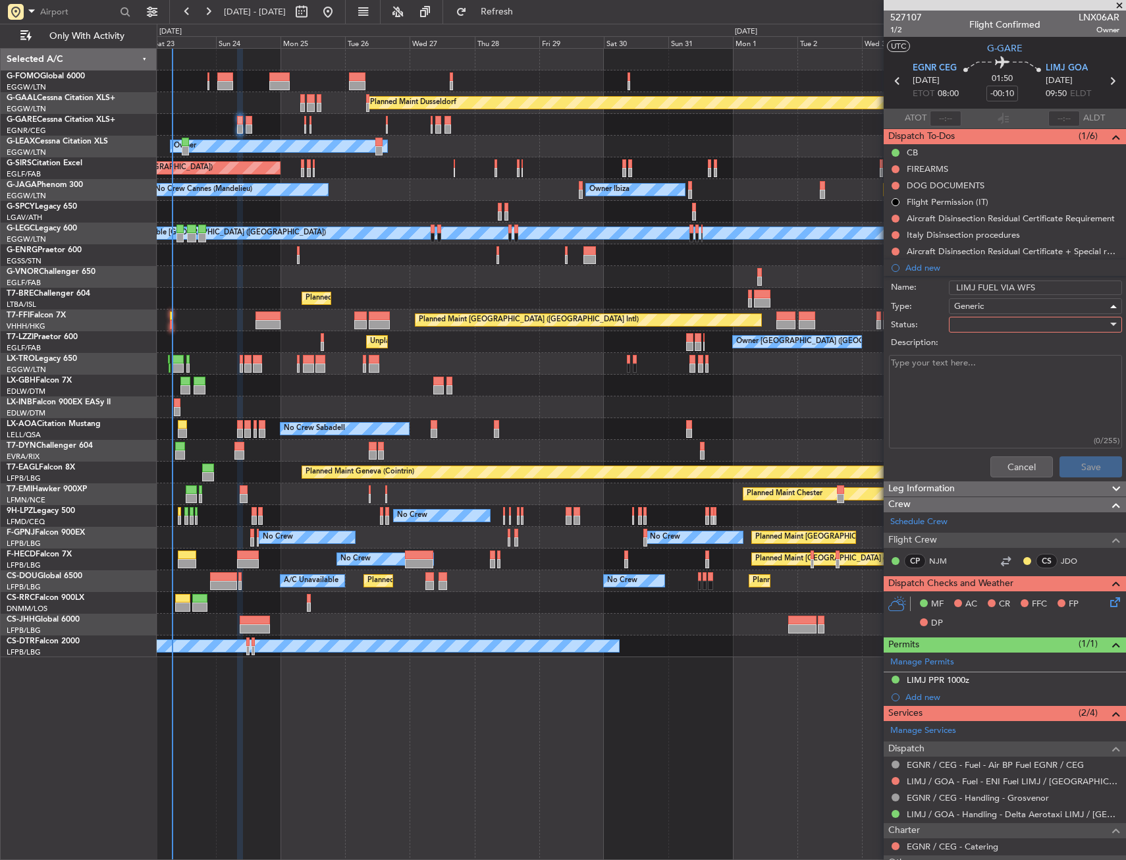
click at [969, 325] on div at bounding box center [1030, 325] width 153 height 20
click at [972, 368] on span "In Progress" at bounding box center [1029, 371] width 154 height 20
click at [1070, 461] on button "Save" at bounding box center [1091, 466] width 63 height 21
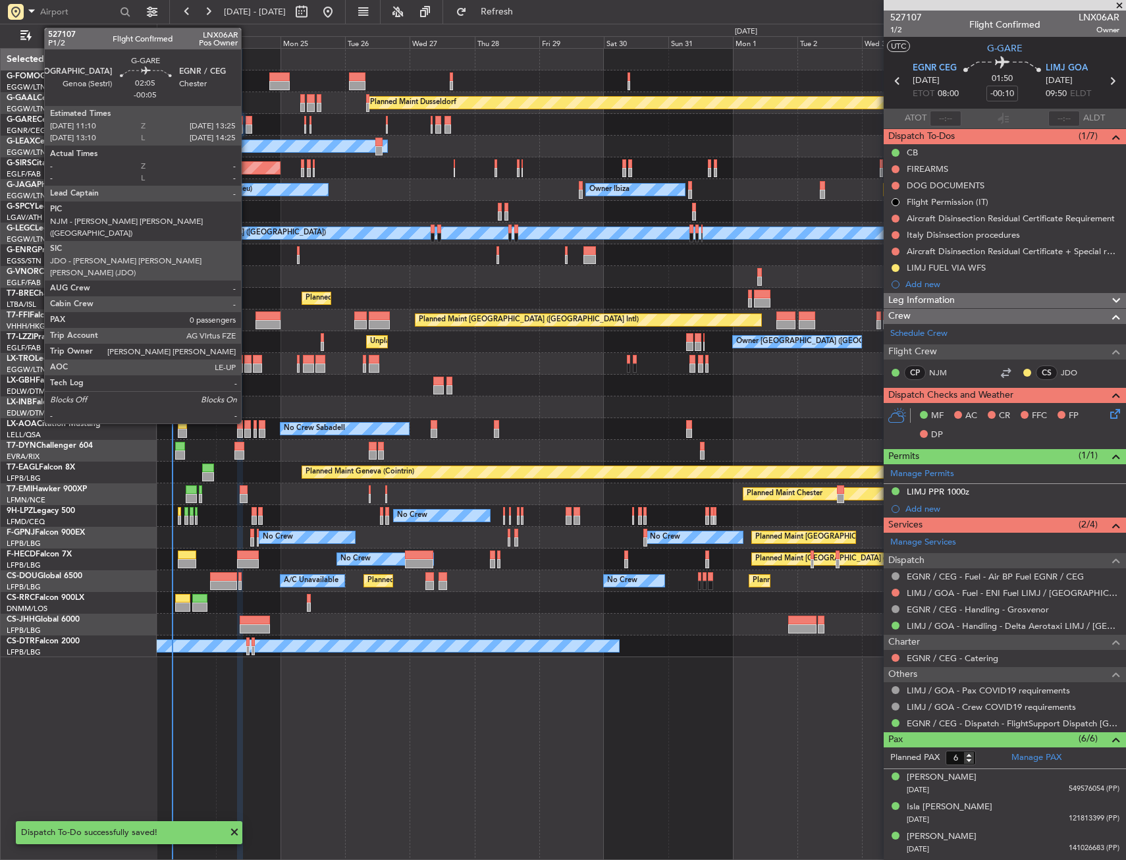
click at [248, 123] on div at bounding box center [249, 120] width 7 height 9
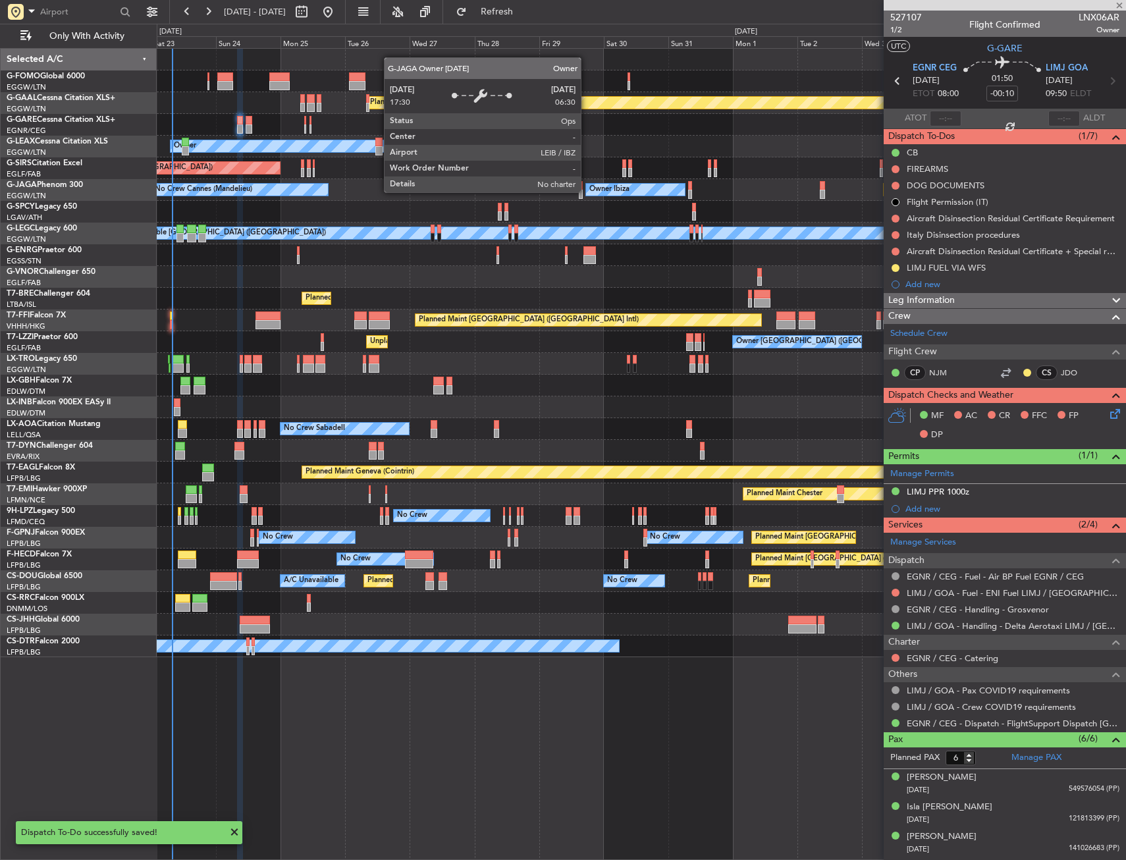
type input "-00:05"
type input "0"
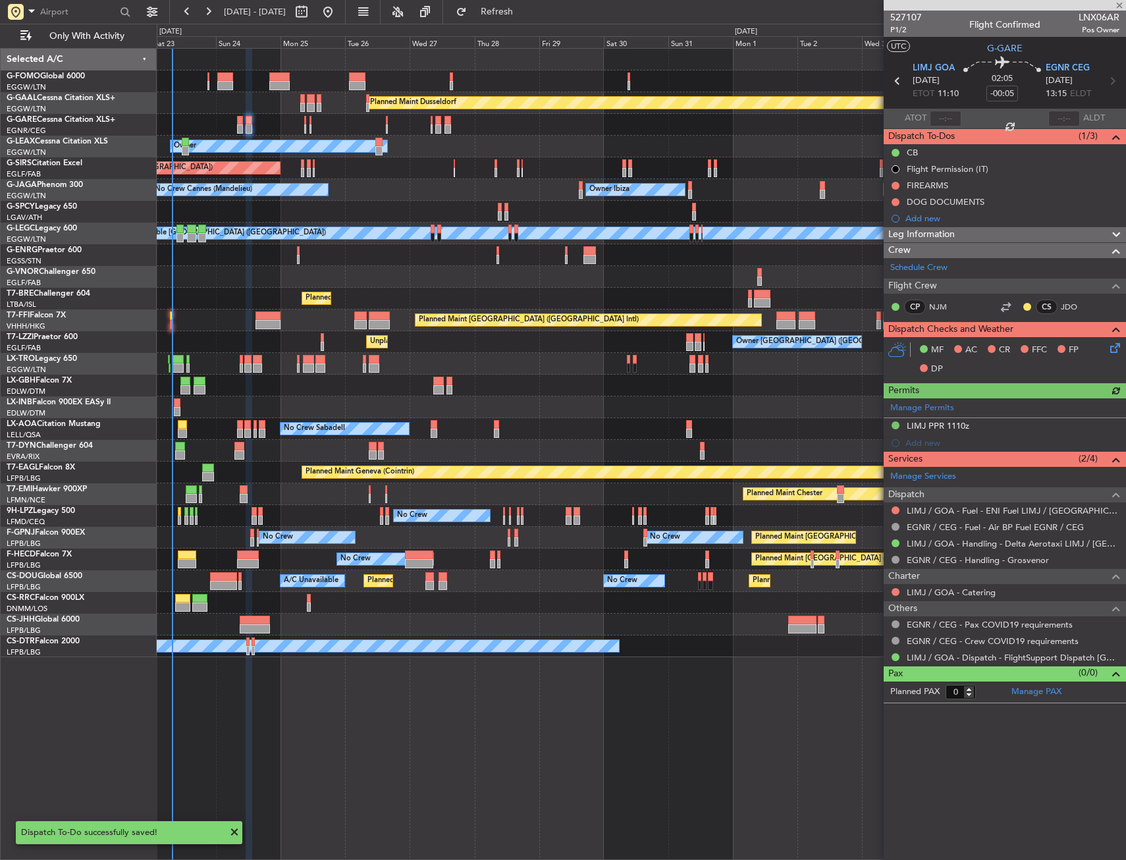
drag, startPoint x: 902, startPoint y: 217, endPoint x: 908, endPoint y: 221, distance: 7.1
click at [902, 216] on div "Add new" at bounding box center [1005, 218] width 242 height 16
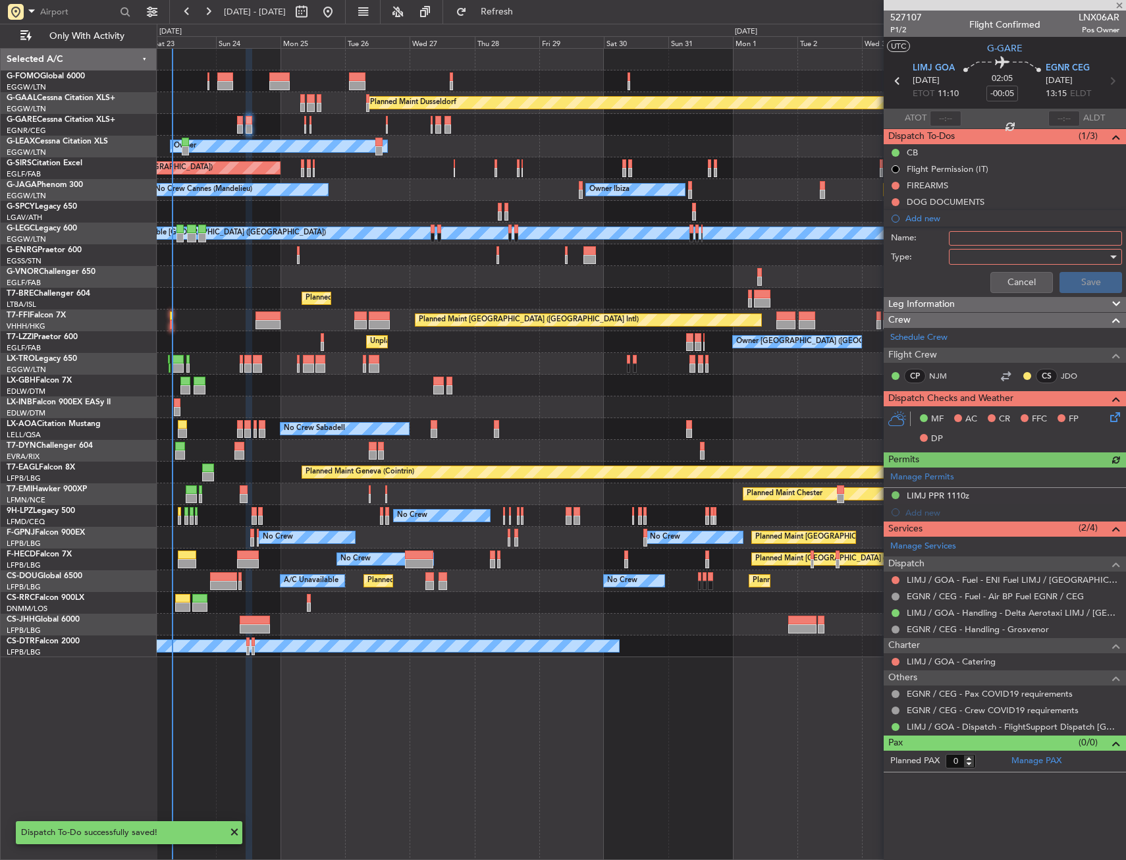
click at [965, 236] on input "Name:" at bounding box center [1035, 238] width 173 height 14
type input "LIMJ FUEL VIA WFS"
click at [979, 252] on div at bounding box center [1030, 257] width 153 height 20
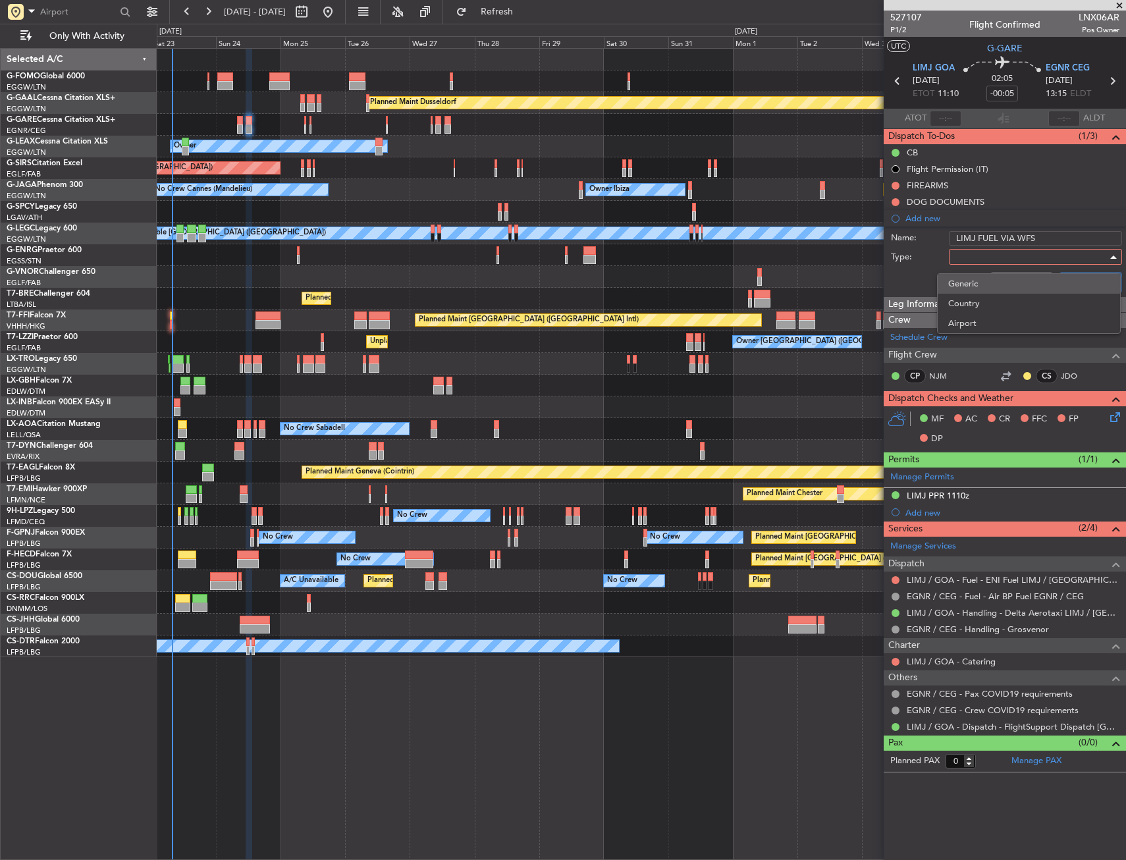
click at [984, 277] on span "Generic" at bounding box center [1028, 284] width 161 height 20
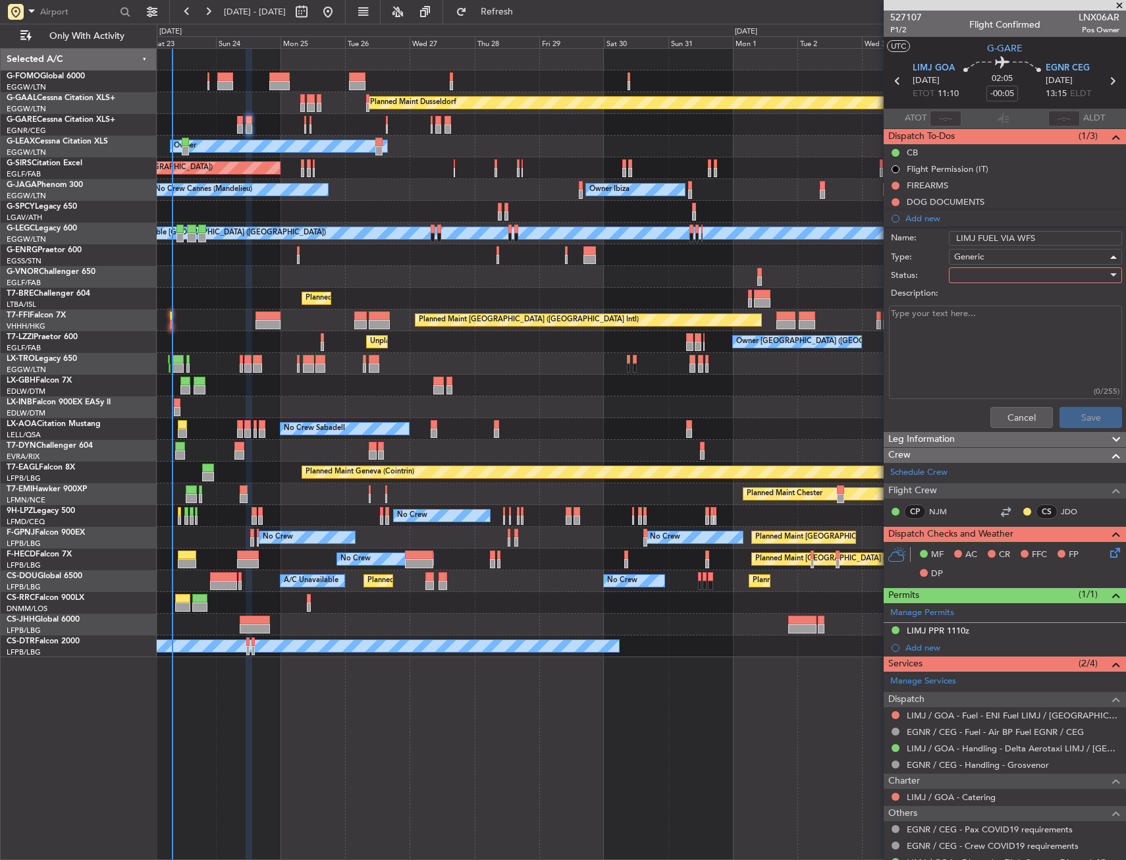
click at [984, 277] on div at bounding box center [1030, 275] width 153 height 20
click at [979, 314] on span "In Progress" at bounding box center [1029, 322] width 154 height 20
click at [1071, 414] on button "Save" at bounding box center [1091, 417] width 63 height 21
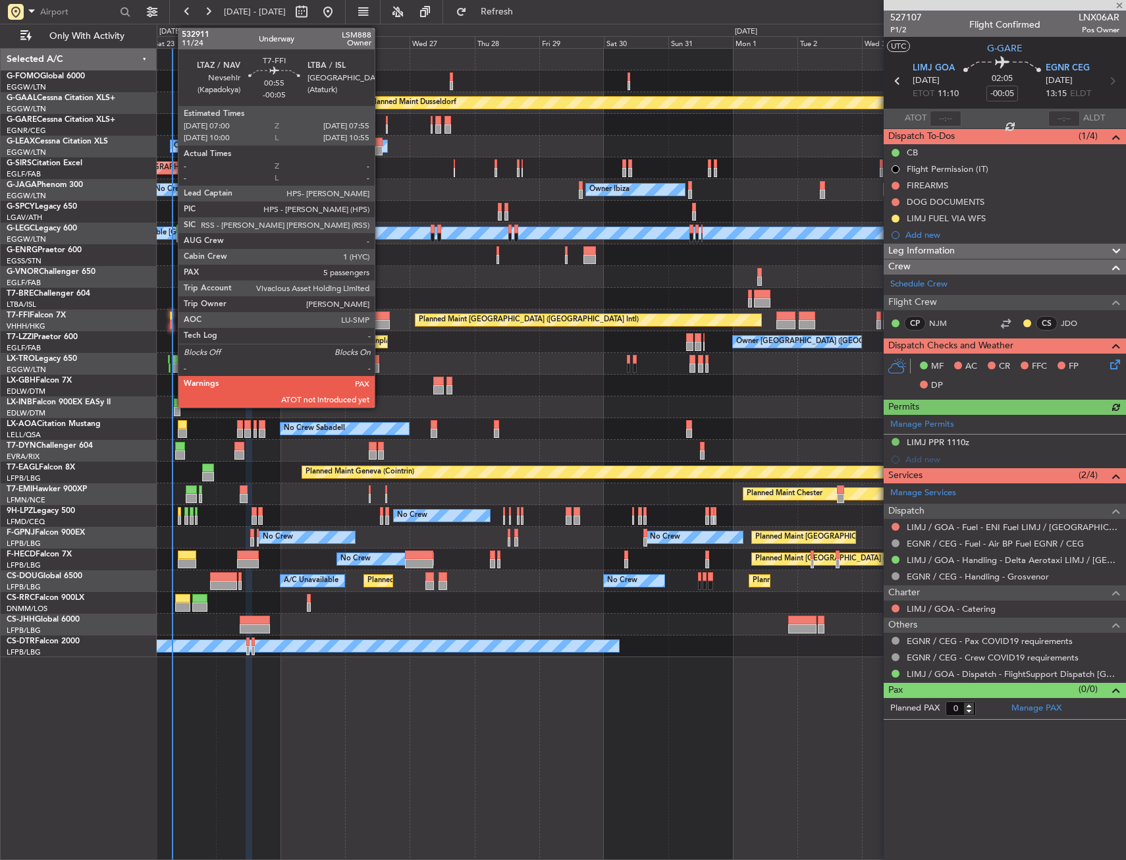
click at [171, 321] on div at bounding box center [171, 324] width 3 height 9
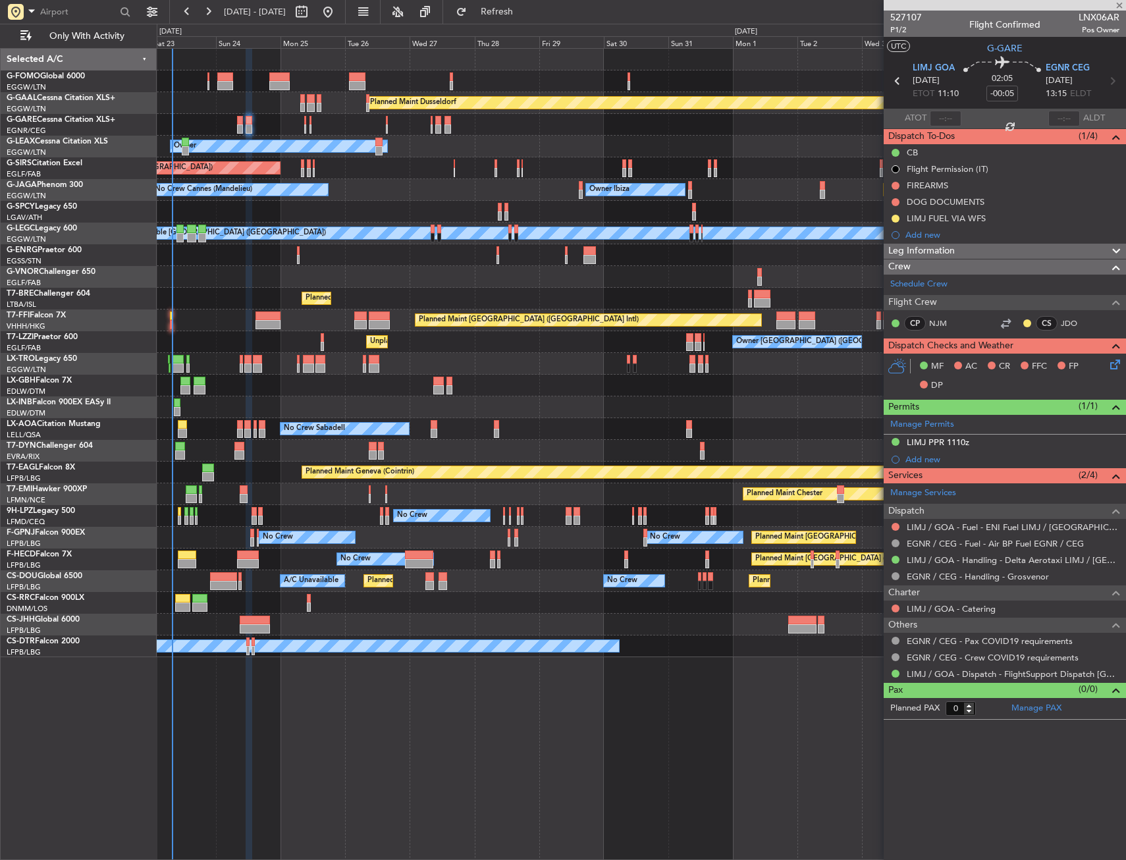
type input "5"
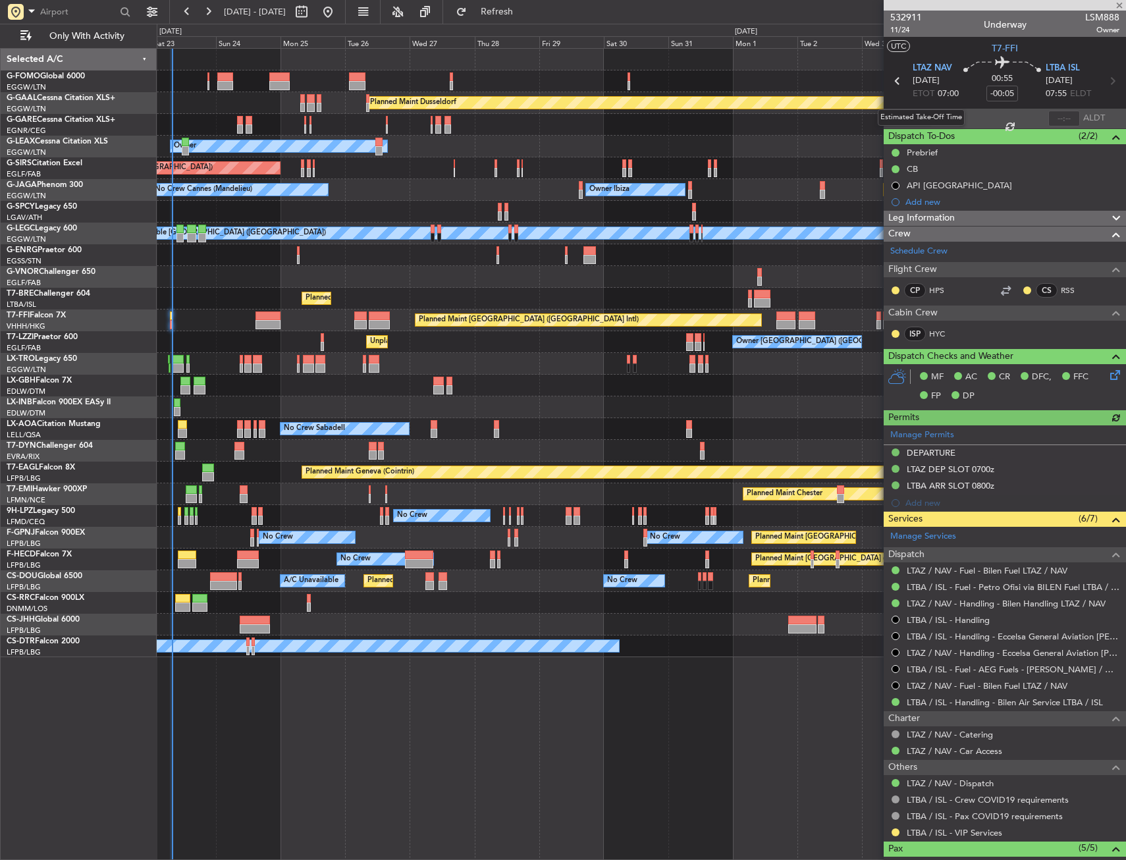
click at [943, 121] on div "Estimated Take-Off Time" at bounding box center [921, 117] width 87 height 16
click at [950, 111] on input "text" at bounding box center [946, 119] width 32 height 16
type input "0"
click at [959, 59] on div "00:55 -00:05" at bounding box center [1002, 81] width 87 height 49
type input "07:37"
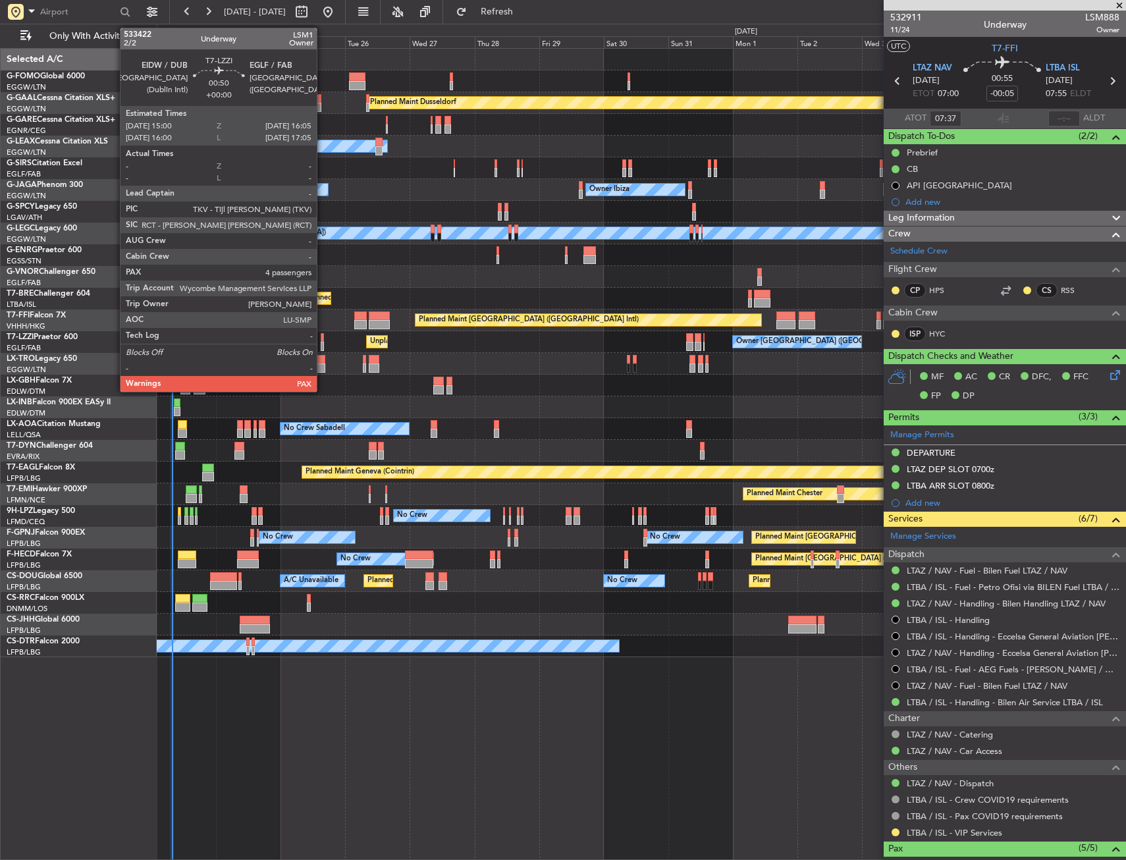
click at [323, 344] on div at bounding box center [322, 346] width 3 height 9
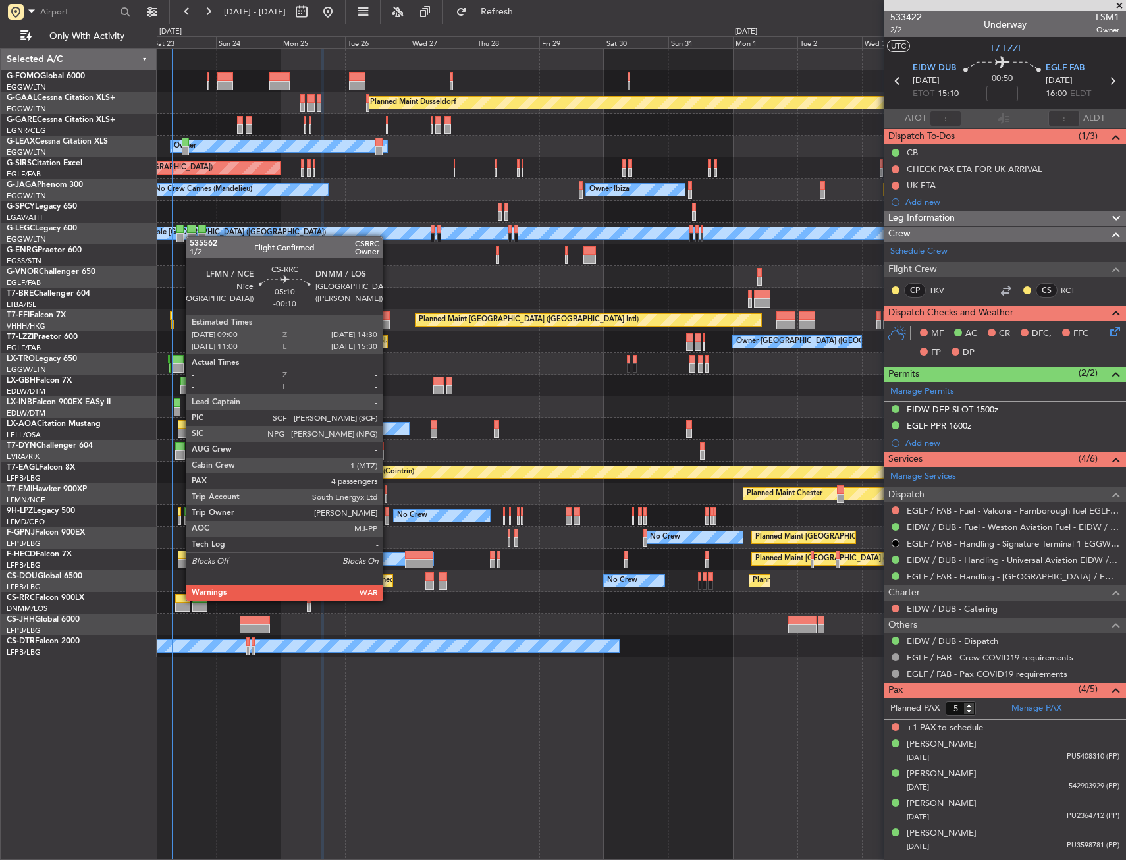
click at [179, 599] on div at bounding box center [182, 598] width 15 height 9
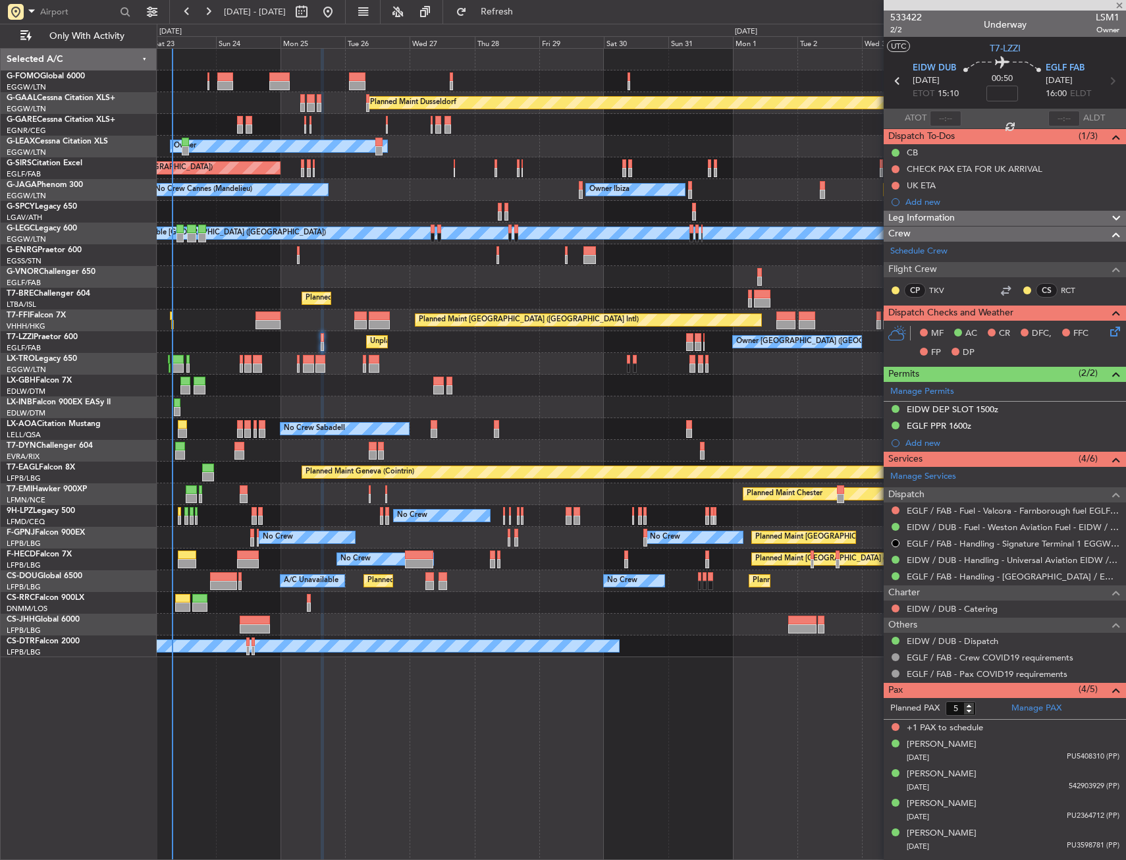
type input "-00:10"
type input "4"
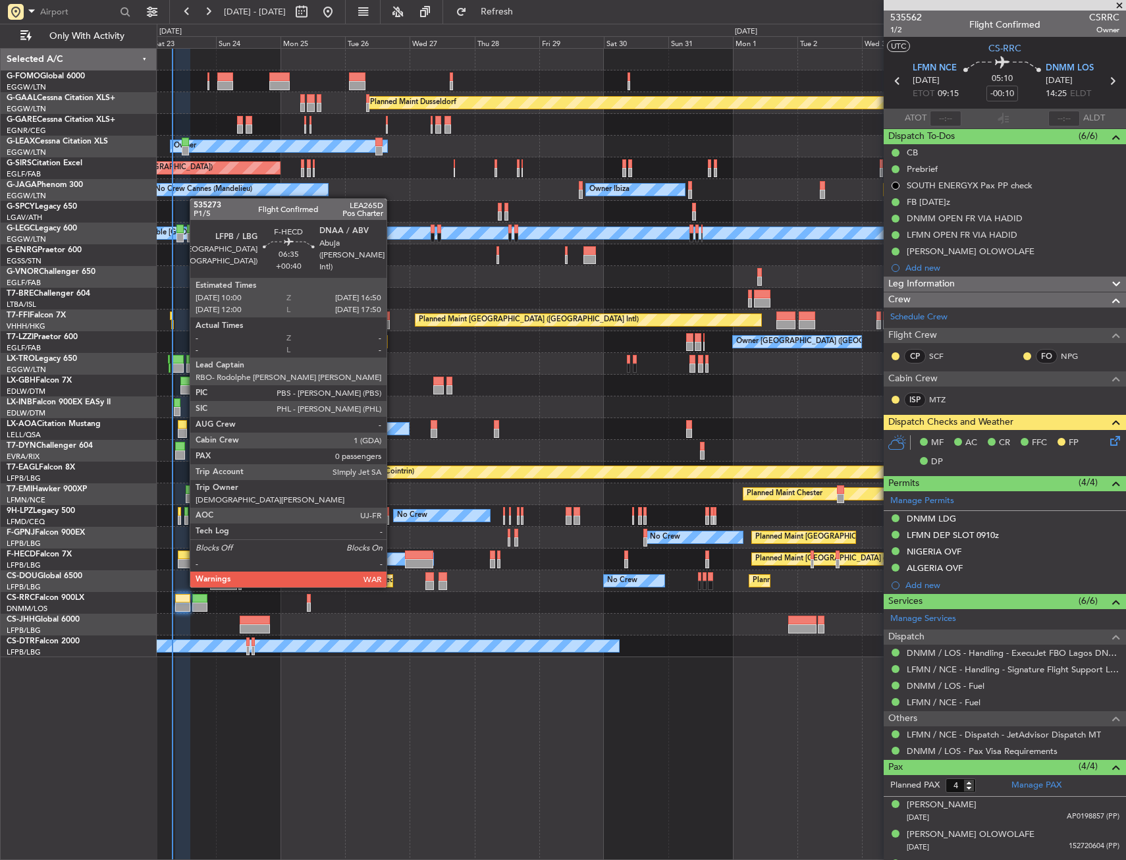
click at [183, 561] on div at bounding box center [187, 563] width 18 height 9
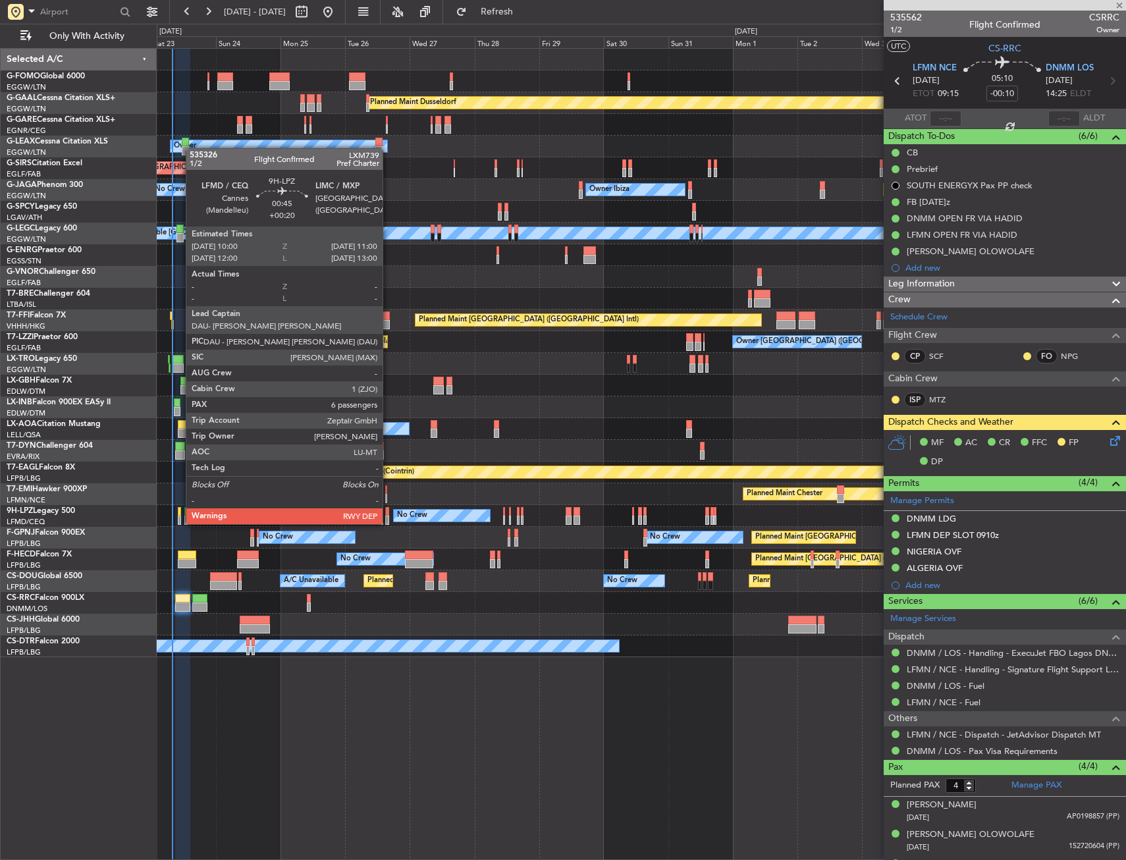
type input "+00:40"
type input "0"
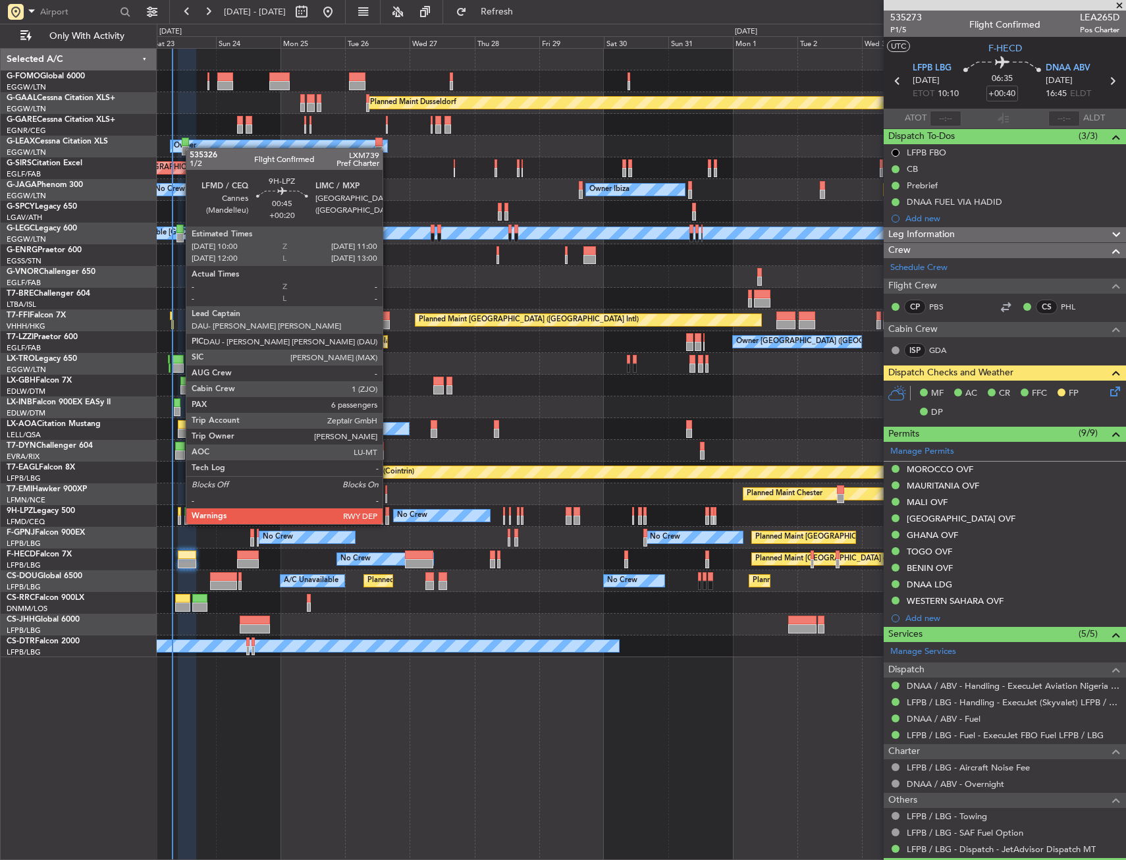
click at [179, 511] on div at bounding box center [179, 511] width 3 height 9
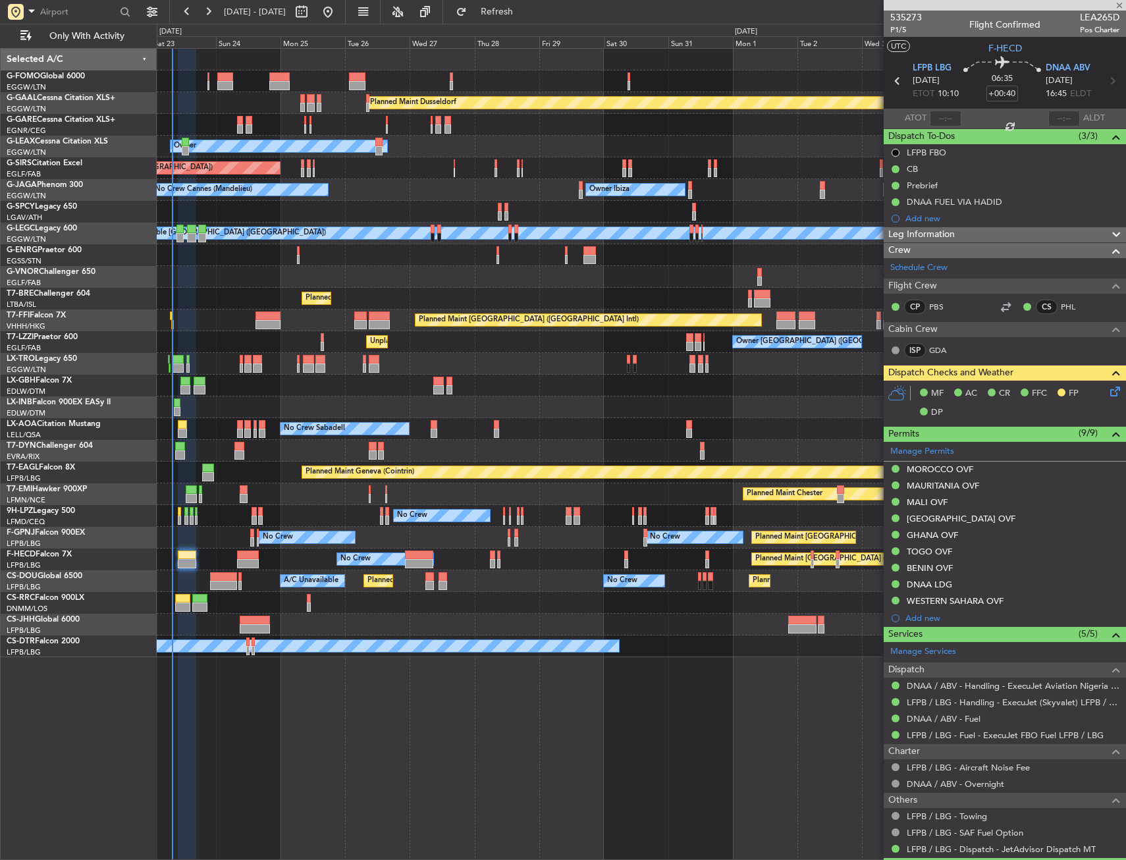
type input "+00:20"
type input "6"
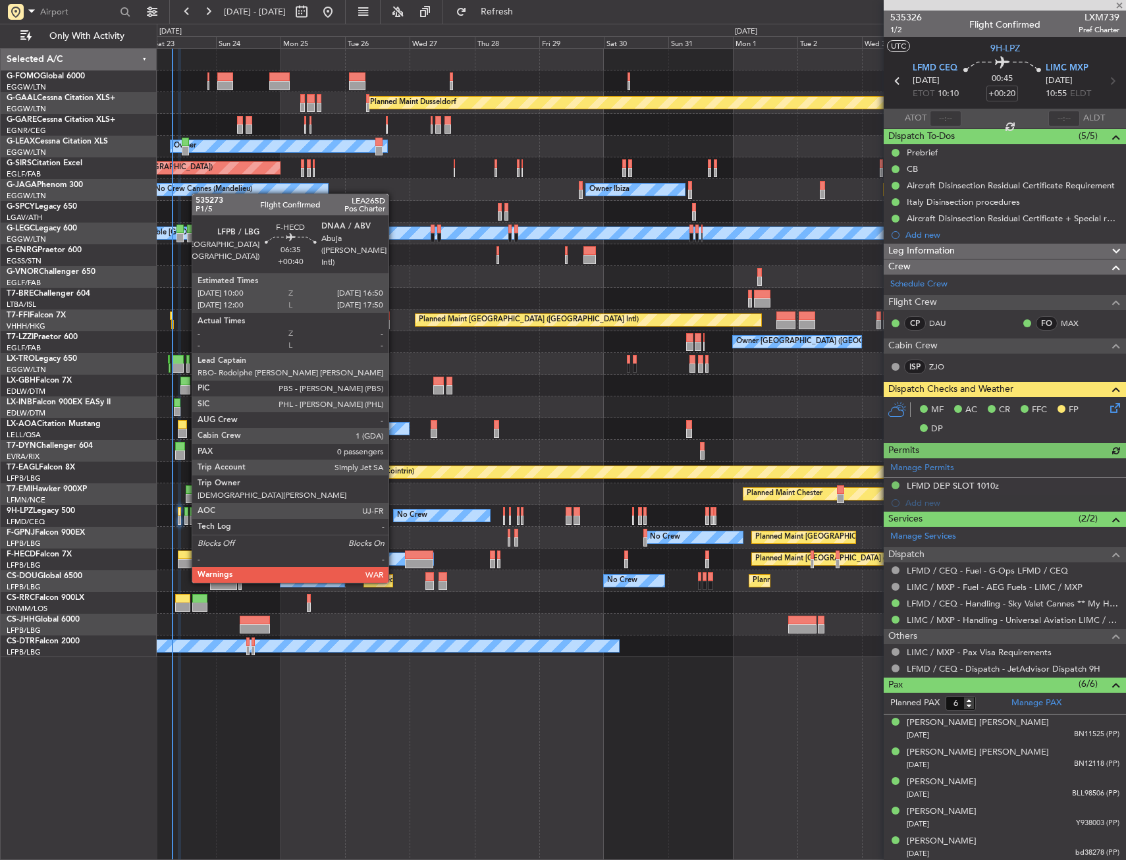
click at [185, 556] on div at bounding box center [187, 555] width 18 height 9
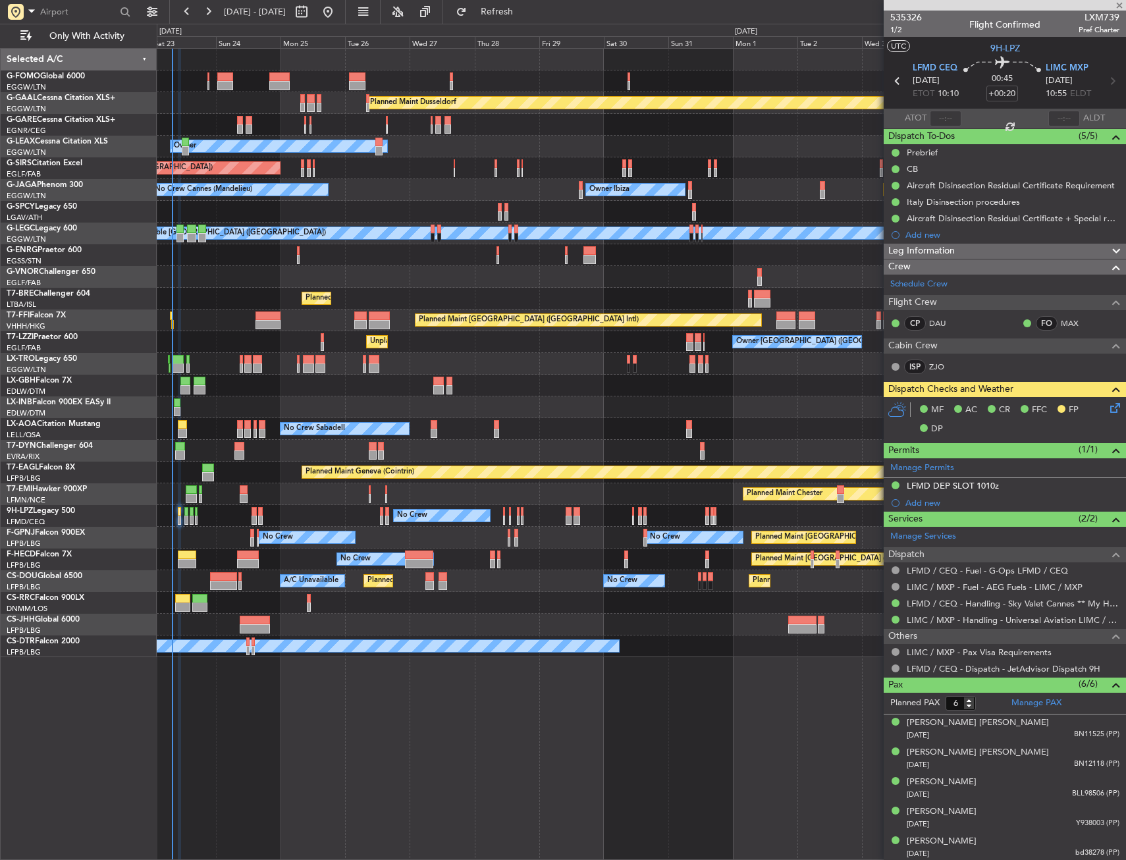
type input "+00:40"
type input "0"
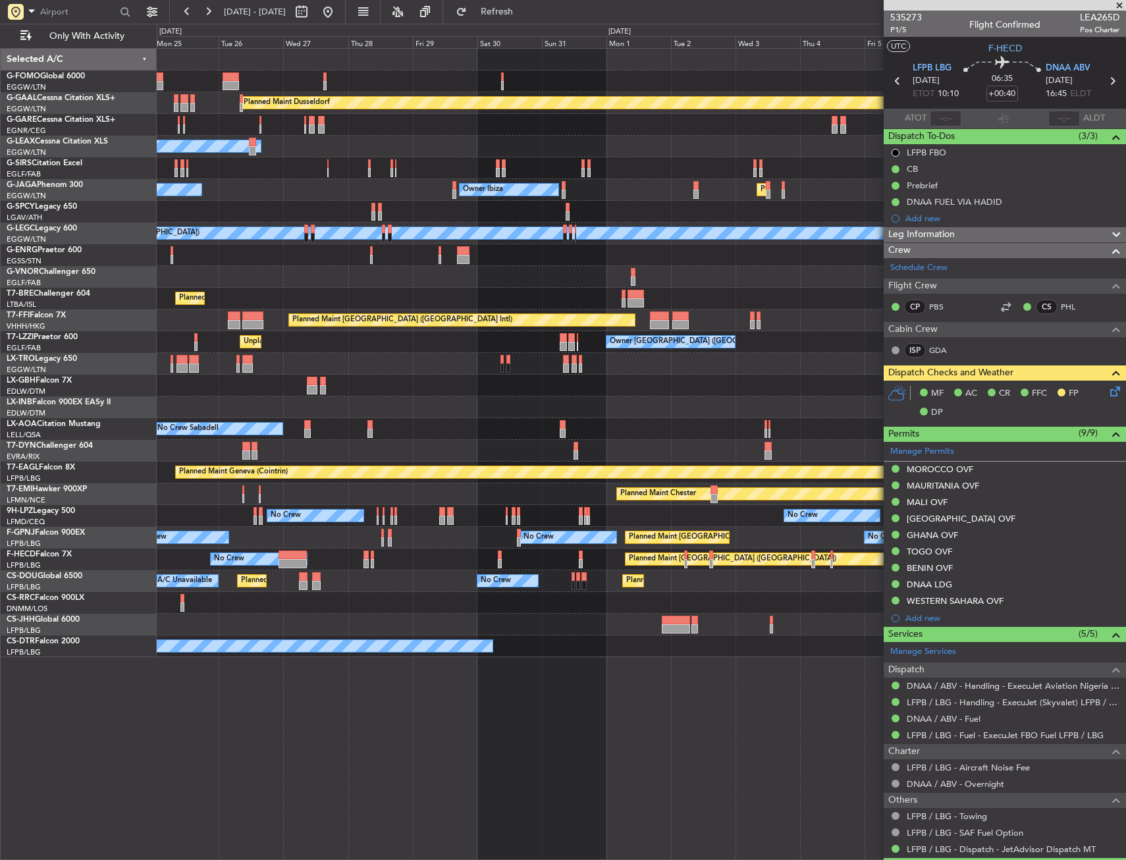
click at [591, 448] on div "Planned Maint Dusseldorf Owner Unplanned Maint [GEOGRAPHIC_DATA] ([GEOGRAPHIC_D…" at bounding box center [641, 353] width 969 height 609
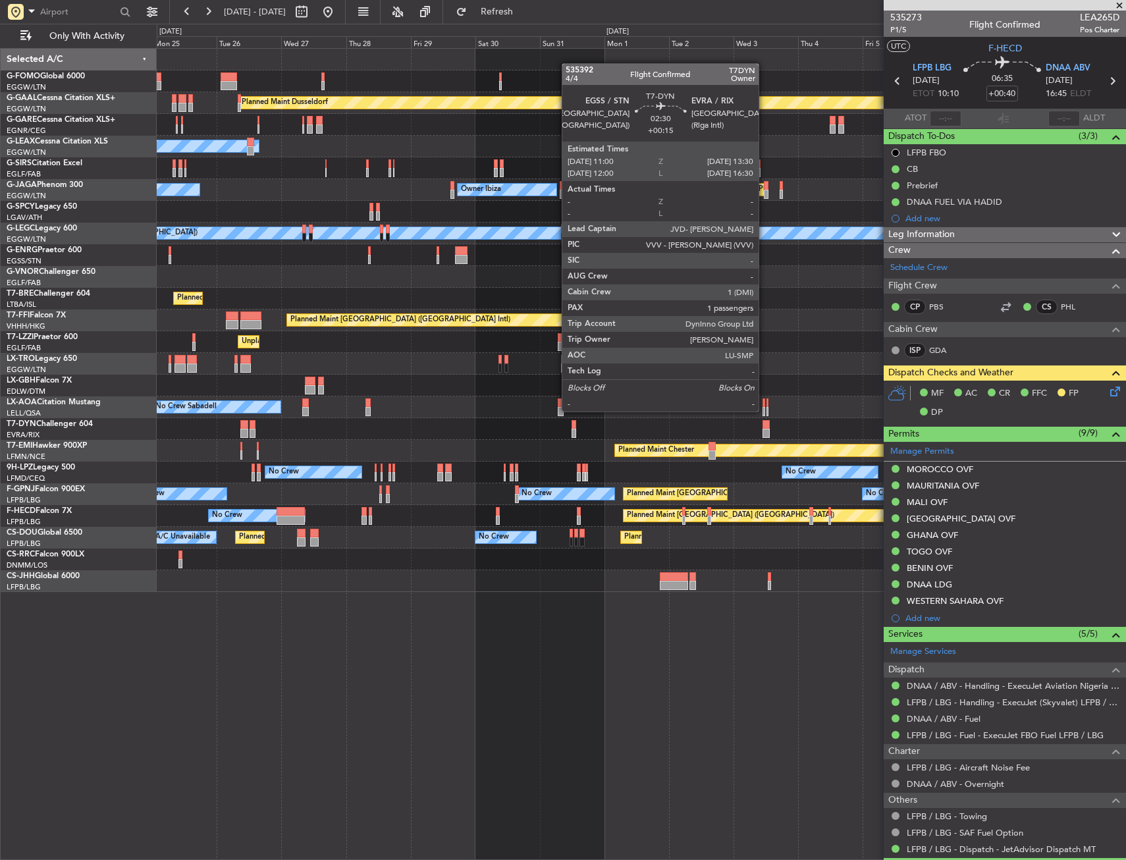
click at [765, 422] on div at bounding box center [766, 424] width 7 height 9
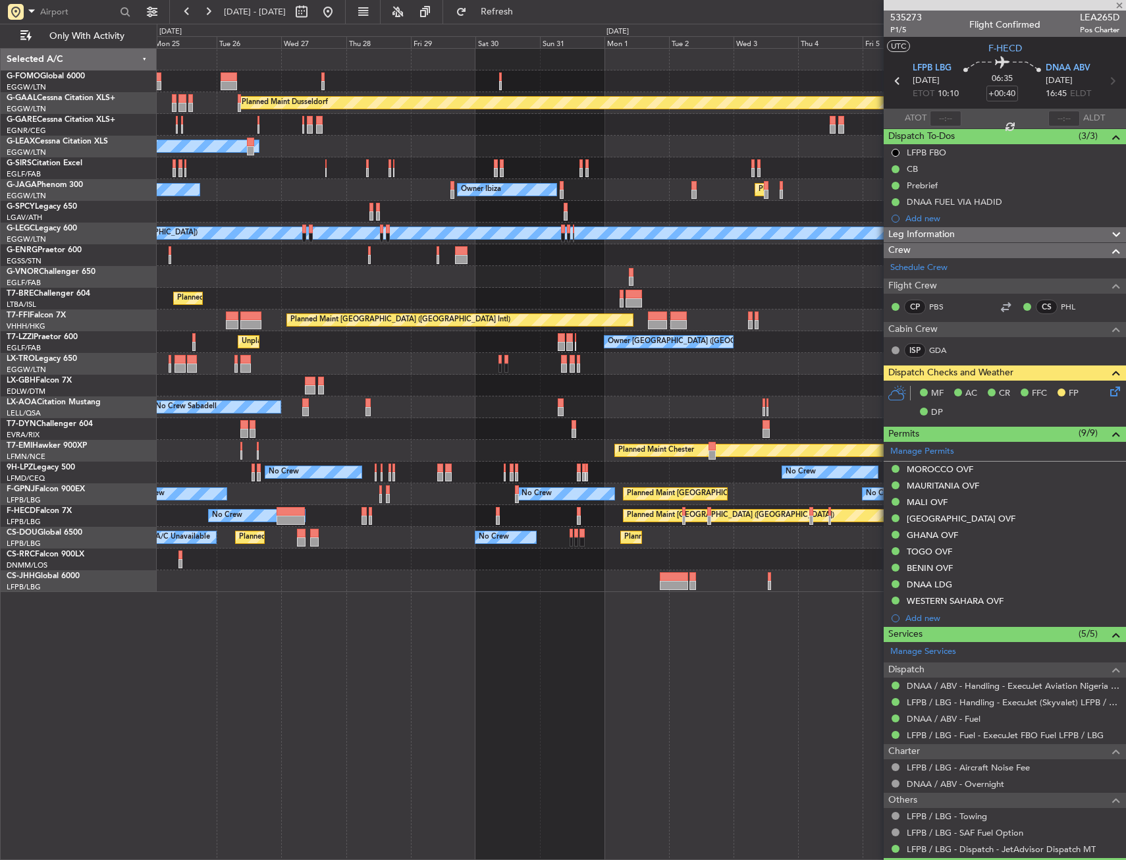
type input "+00:15"
type input "1"
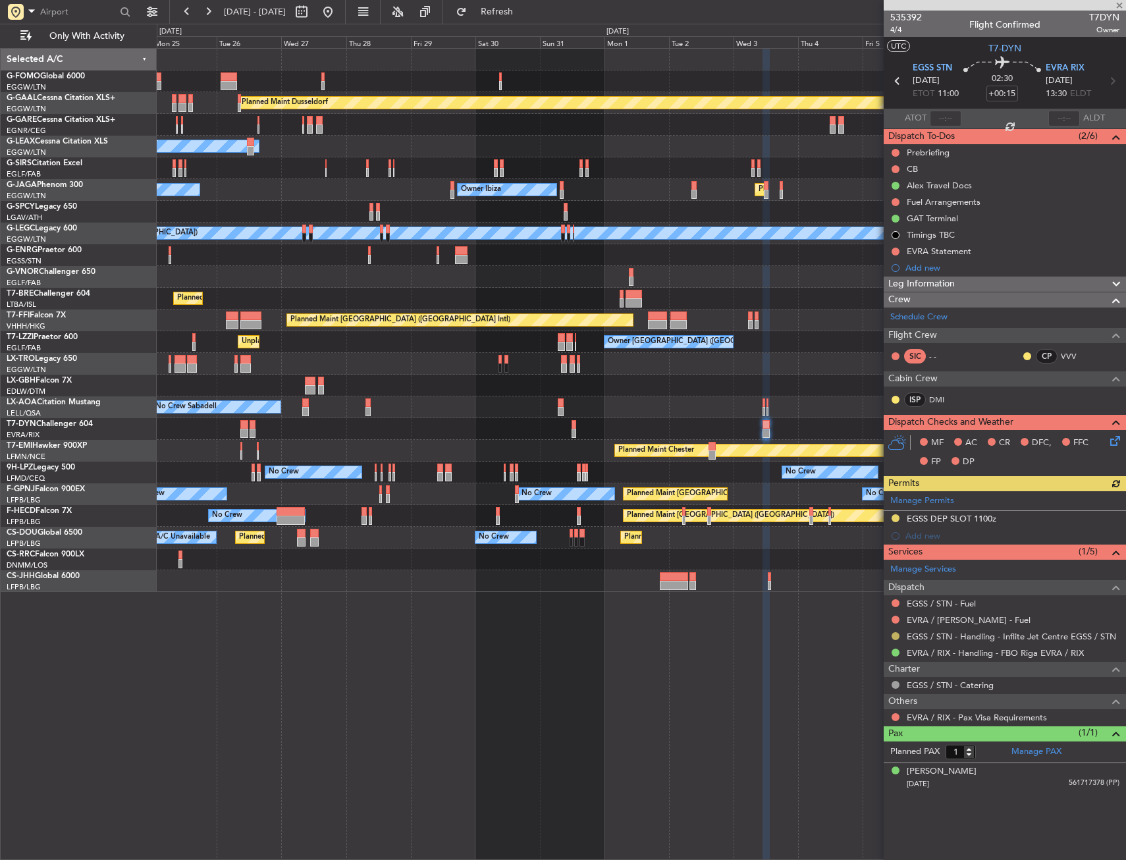
click at [897, 637] on button at bounding box center [896, 636] width 8 height 8
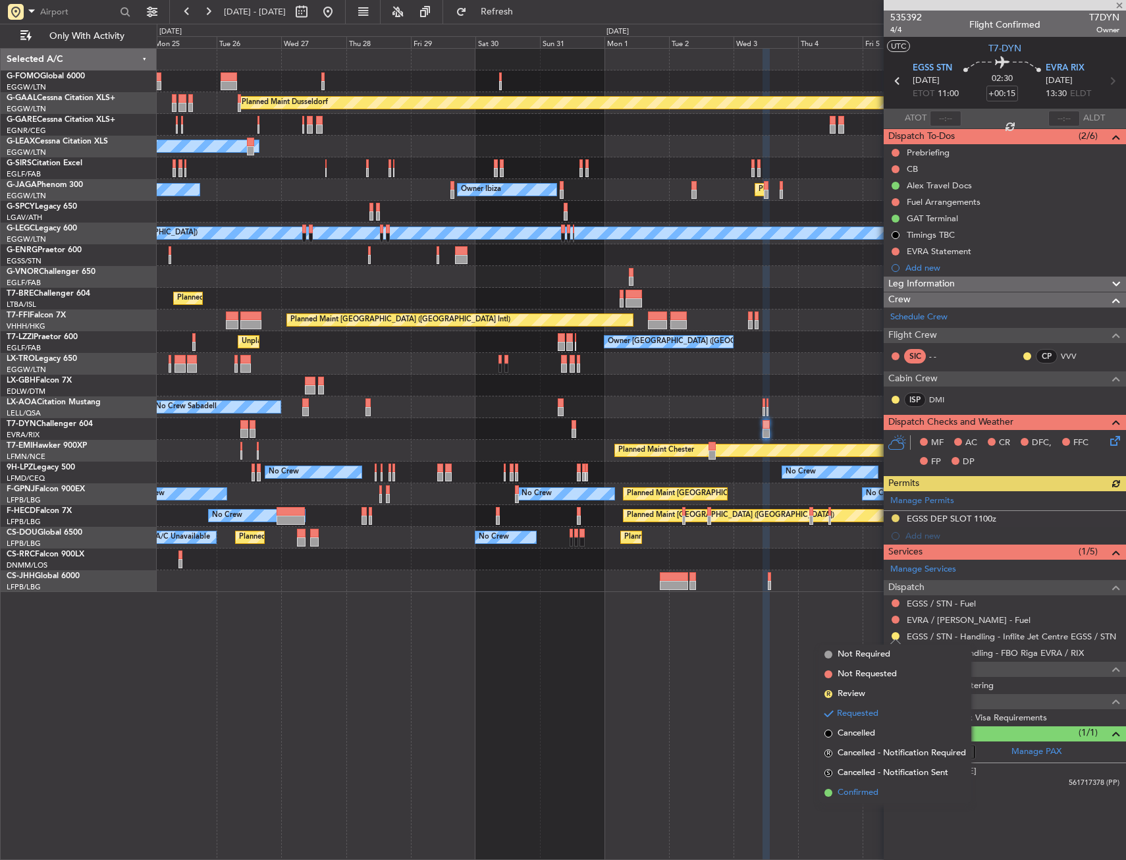
click at [855, 790] on span "Confirmed" at bounding box center [858, 792] width 41 height 13
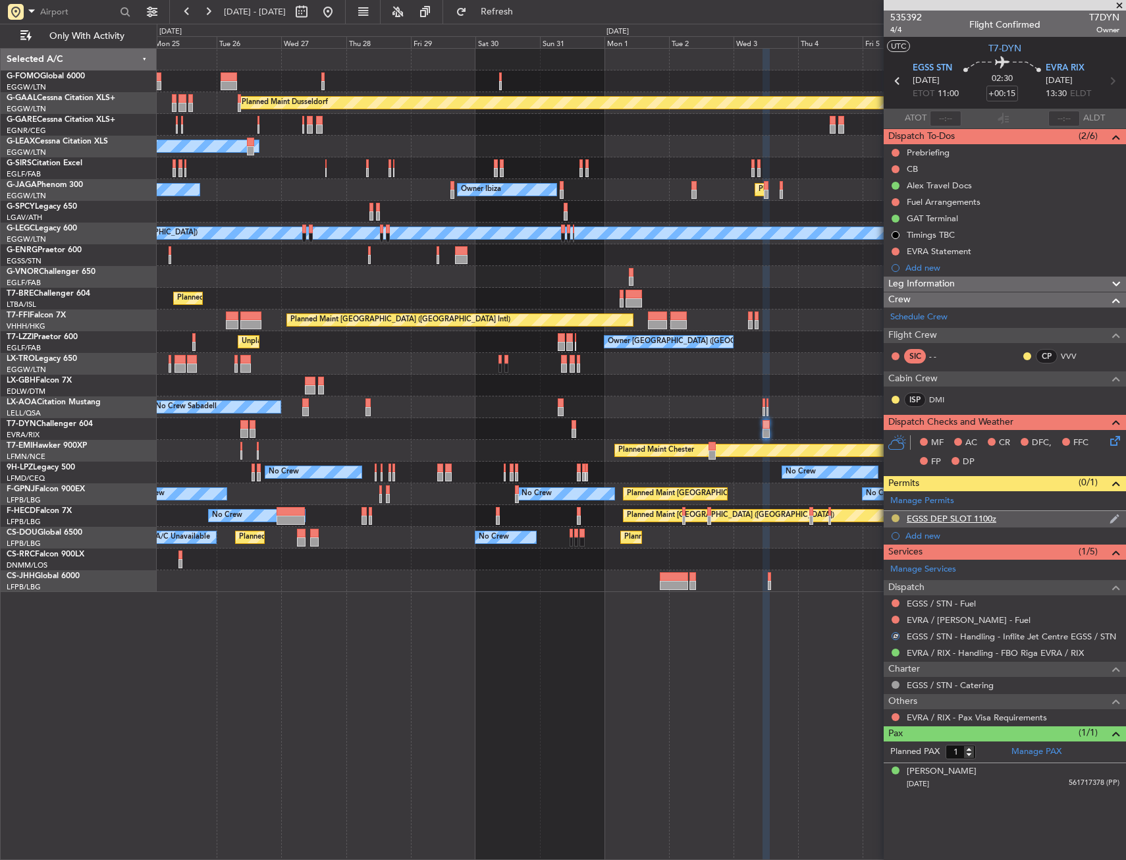
click at [896, 514] on button at bounding box center [896, 518] width 8 height 8
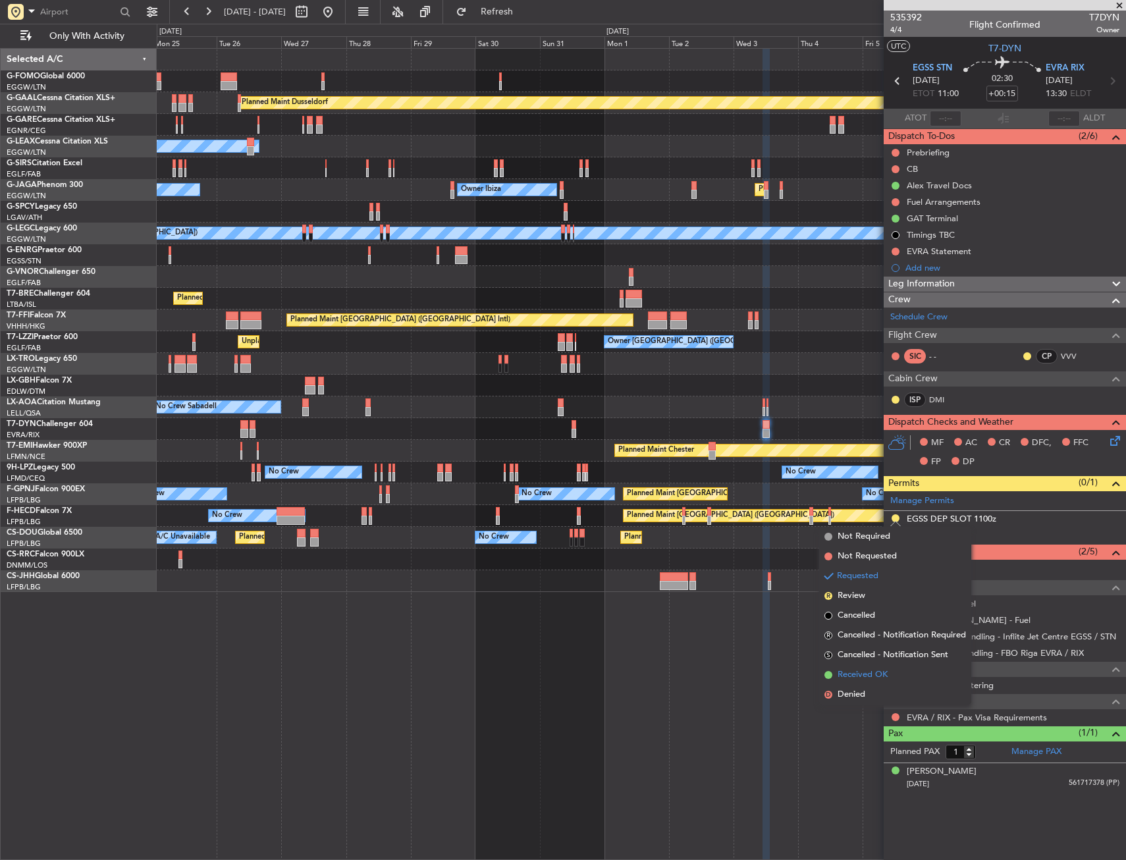
click at [856, 669] on span "Received OK" at bounding box center [863, 674] width 50 height 13
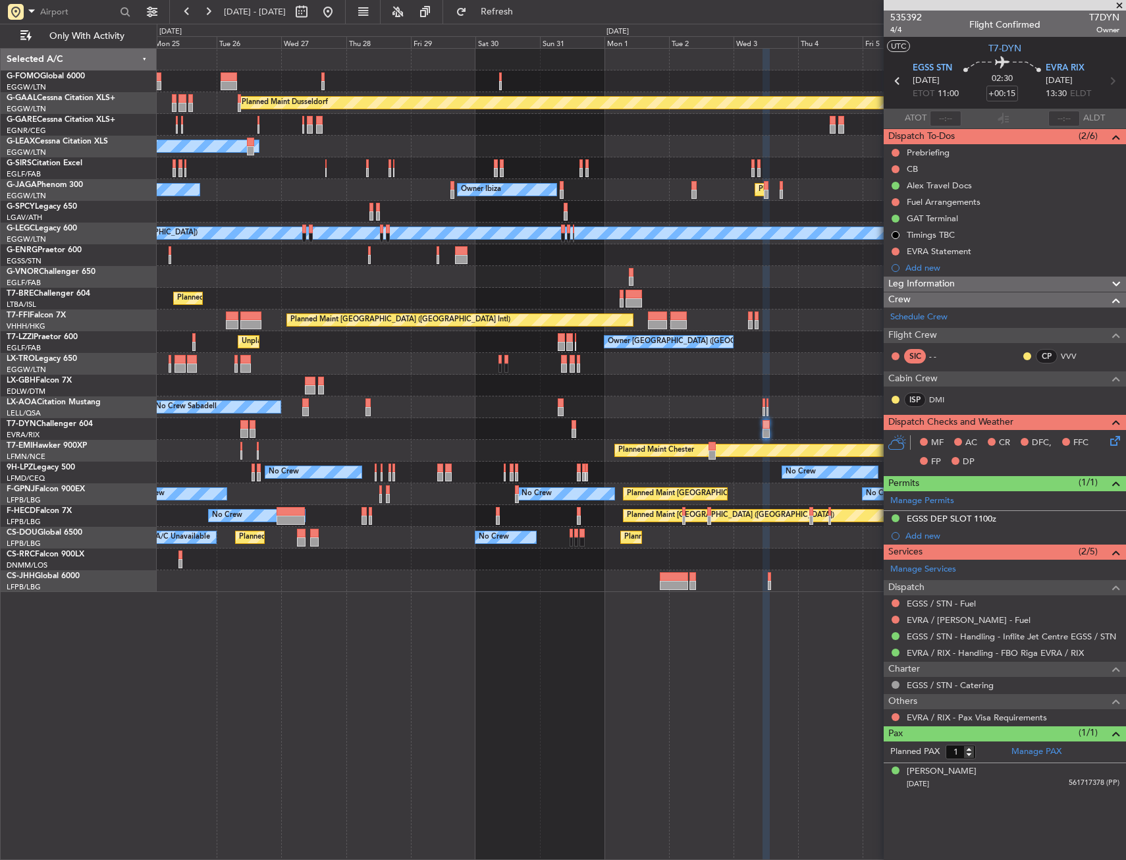
click at [535, 182] on div "Planned Maint [GEOGRAPHIC_DATA] ([GEOGRAPHIC_DATA]) Owner Ibiza No Crew Cannes …" at bounding box center [641, 190] width 969 height 22
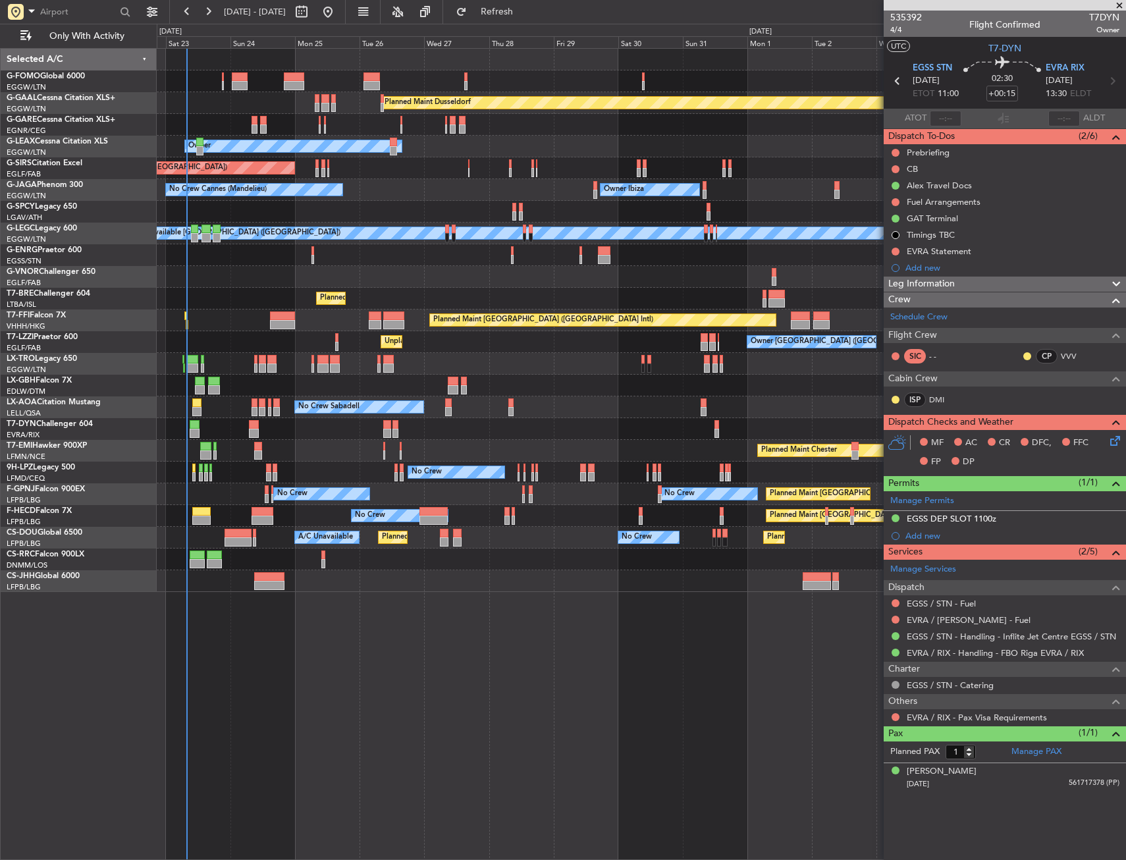
click at [176, 251] on div "Planned Maint Dusseldorf Unplanned Maint [PERSON_NAME] Owner Unplanned Maint [G…" at bounding box center [641, 320] width 969 height 543
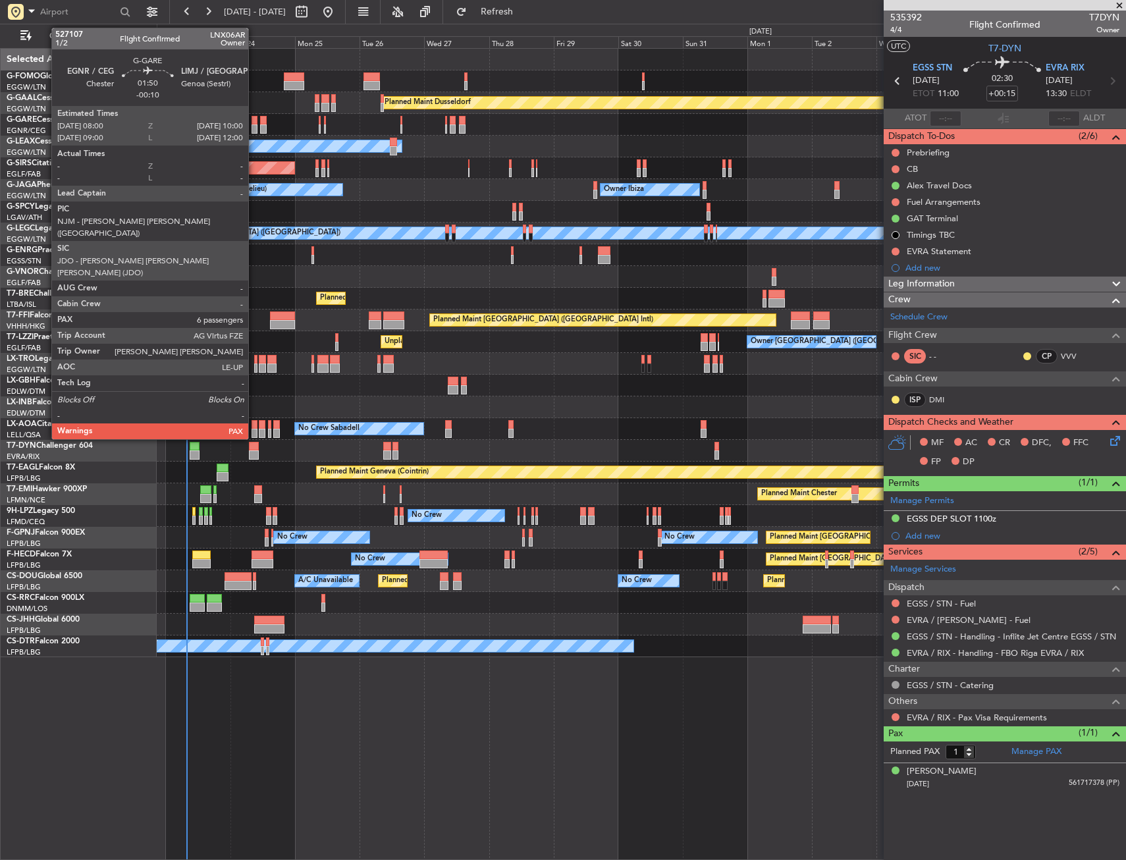
click at [254, 119] on div at bounding box center [255, 120] width 6 height 9
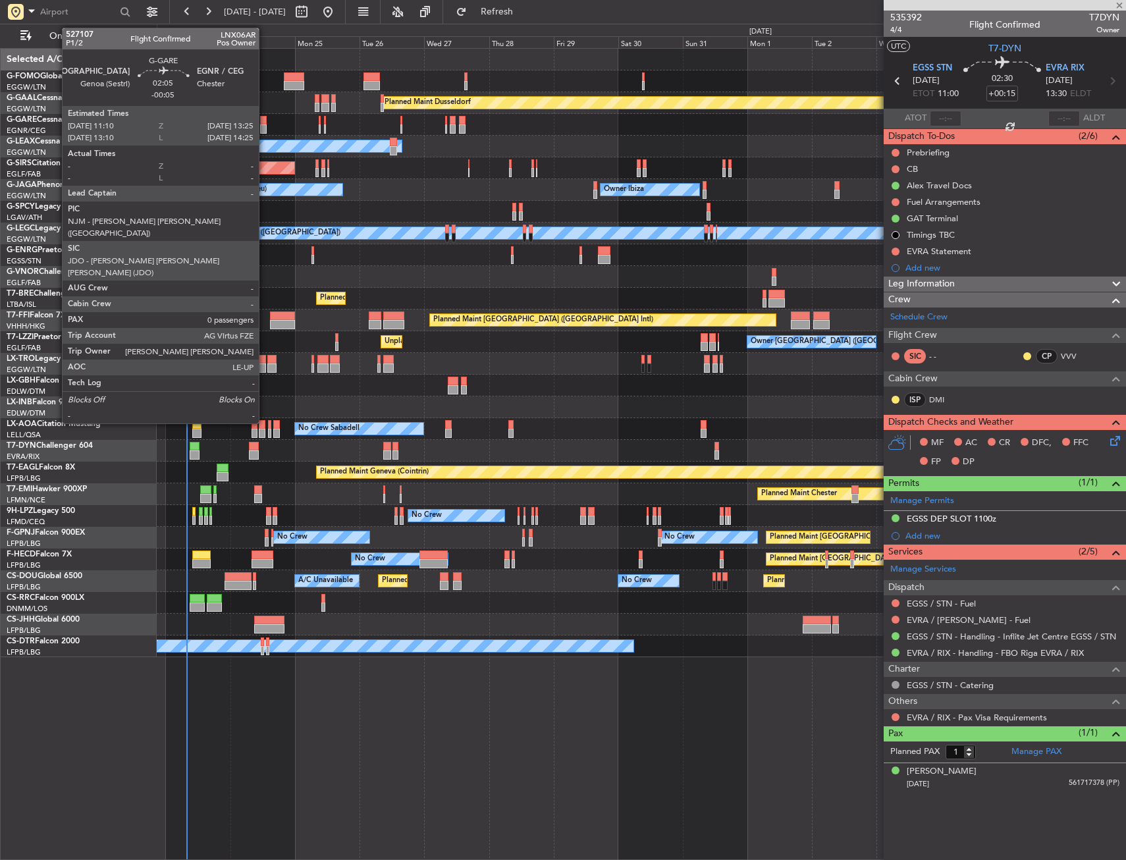
type input "-00:10"
type input "6"
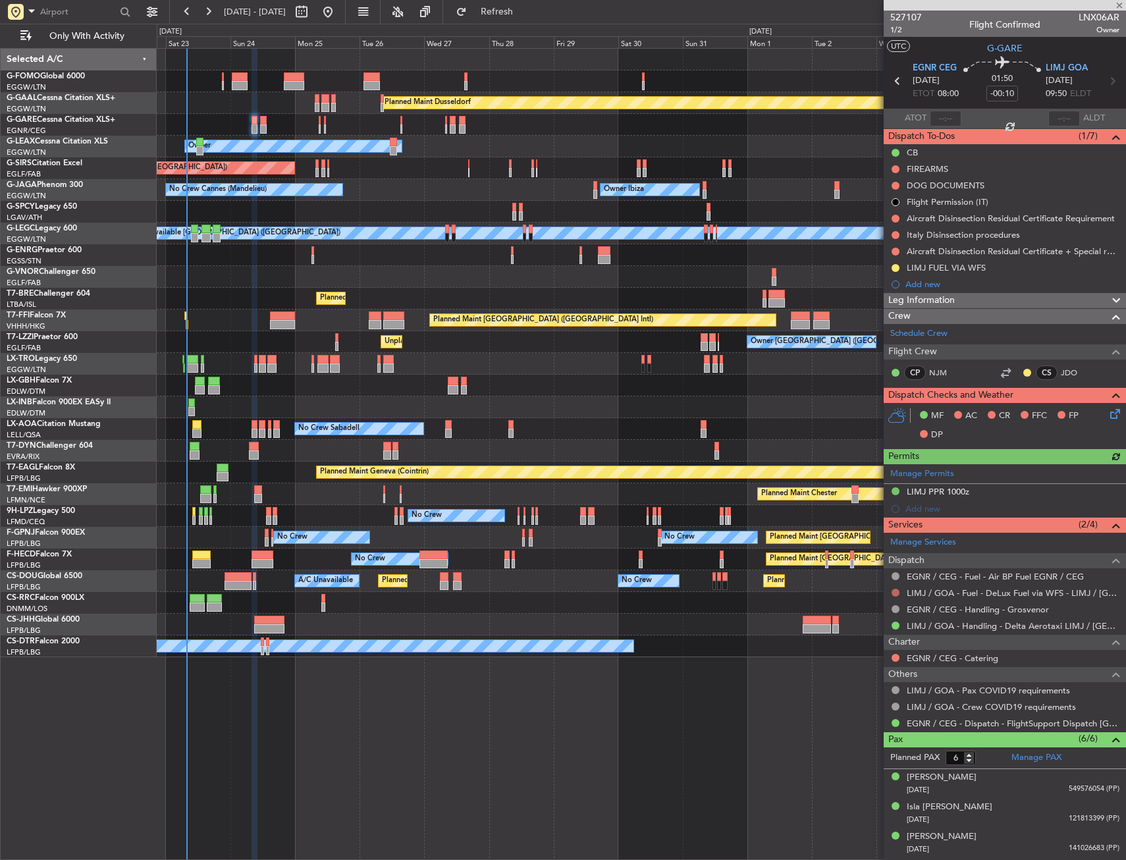
click at [897, 589] on button at bounding box center [896, 593] width 8 height 8
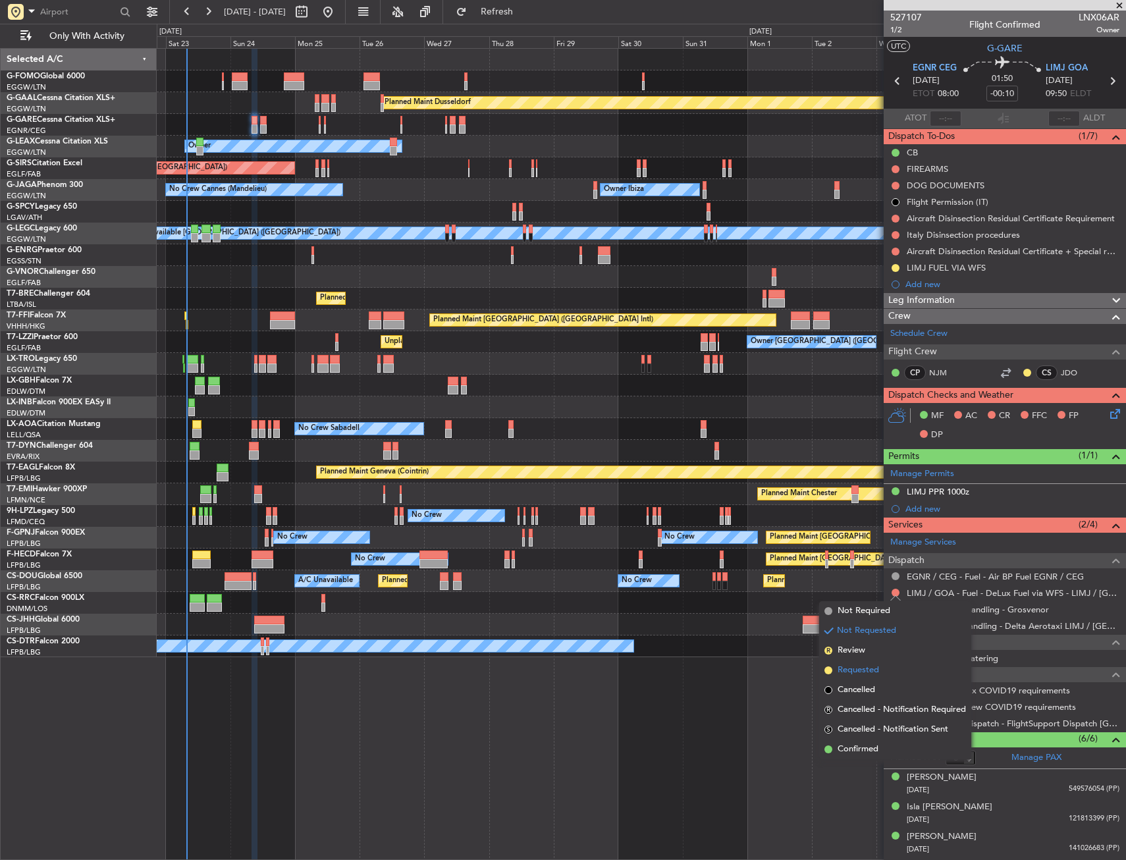
click at [861, 666] on span "Requested" at bounding box center [858, 670] width 41 height 13
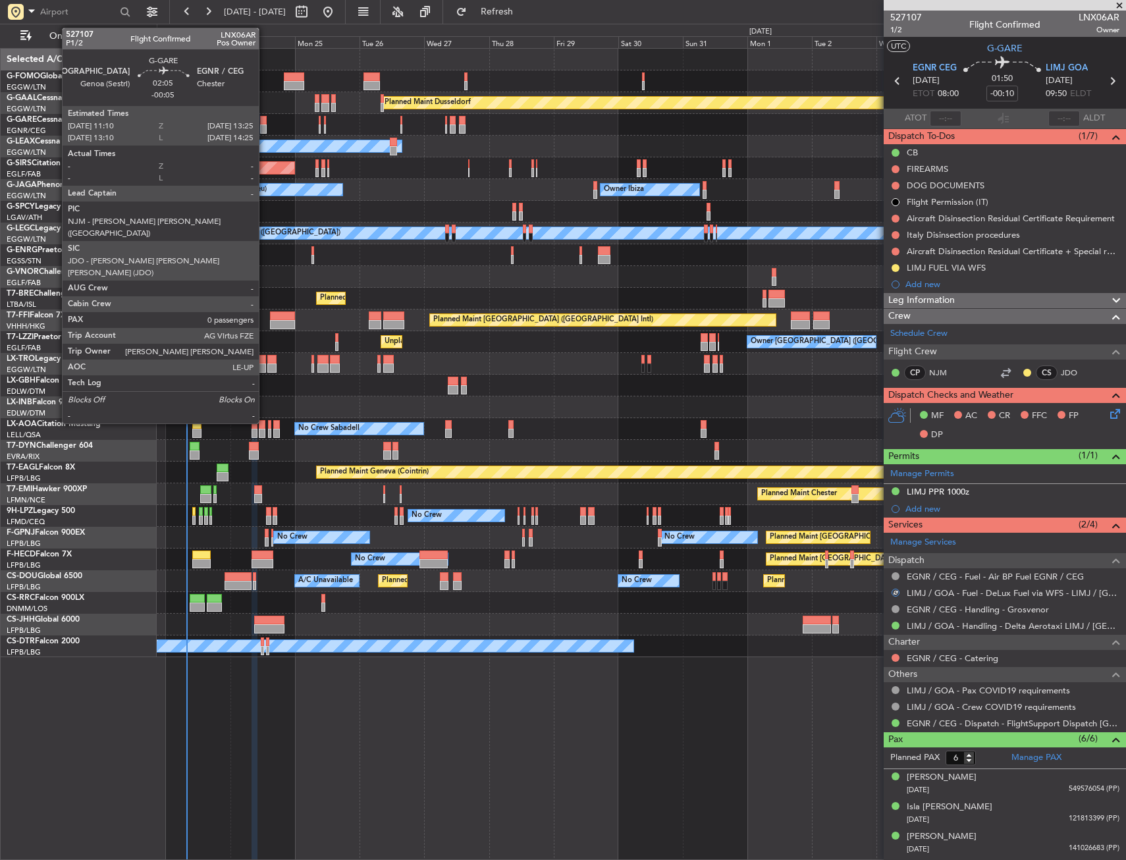
click at [265, 120] on div at bounding box center [263, 120] width 7 height 9
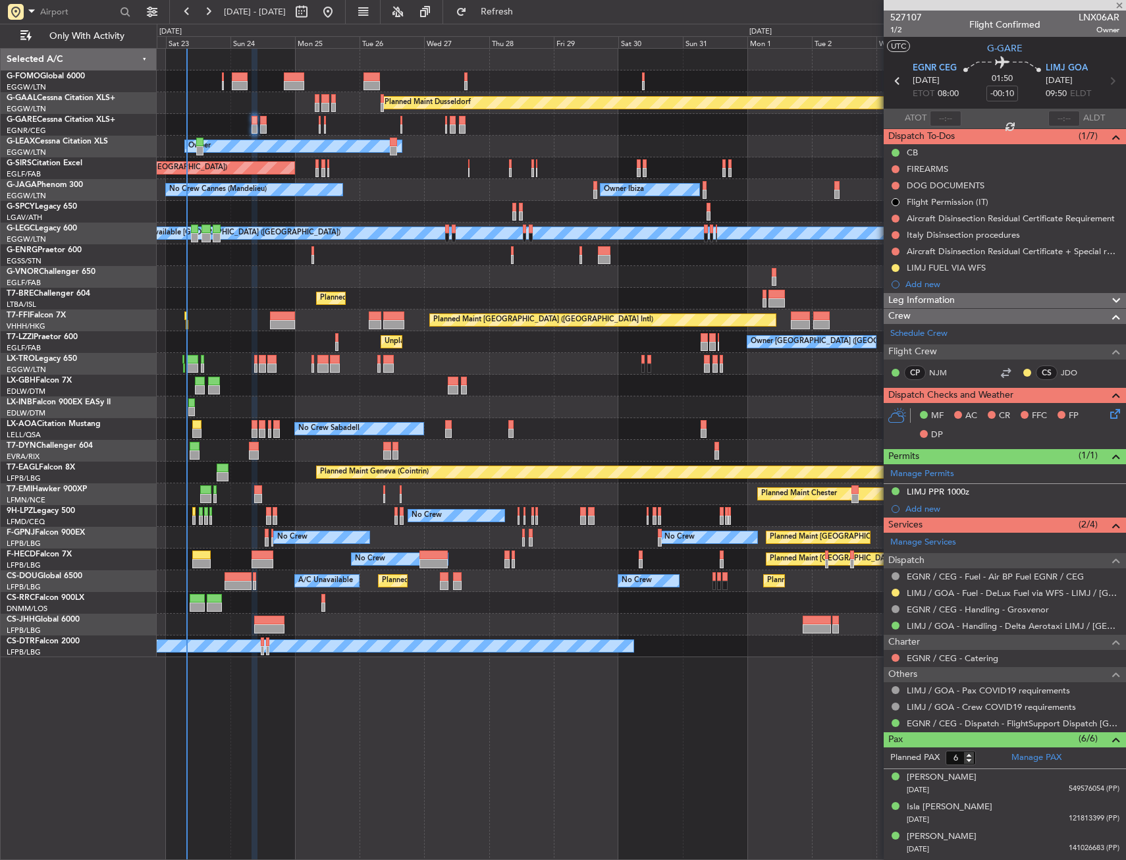
type input "-00:05"
type input "0"
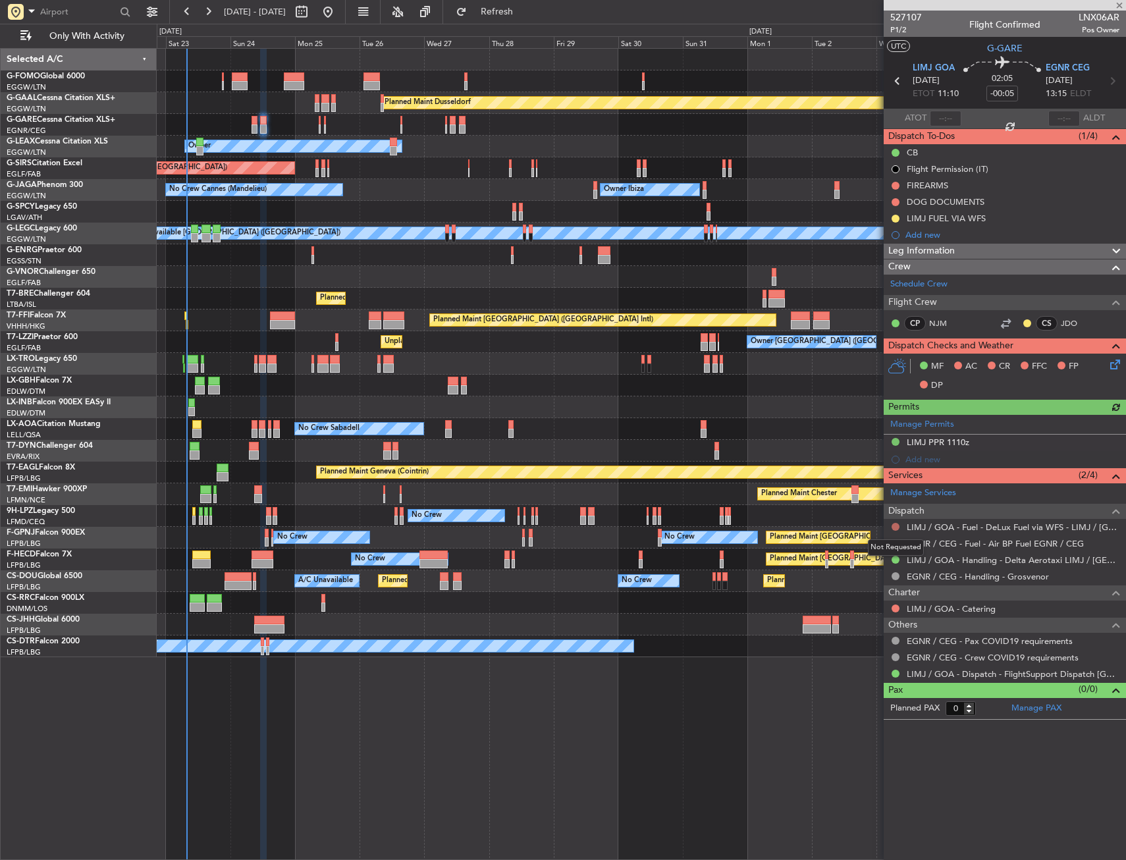
click at [895, 526] on button at bounding box center [896, 527] width 8 height 8
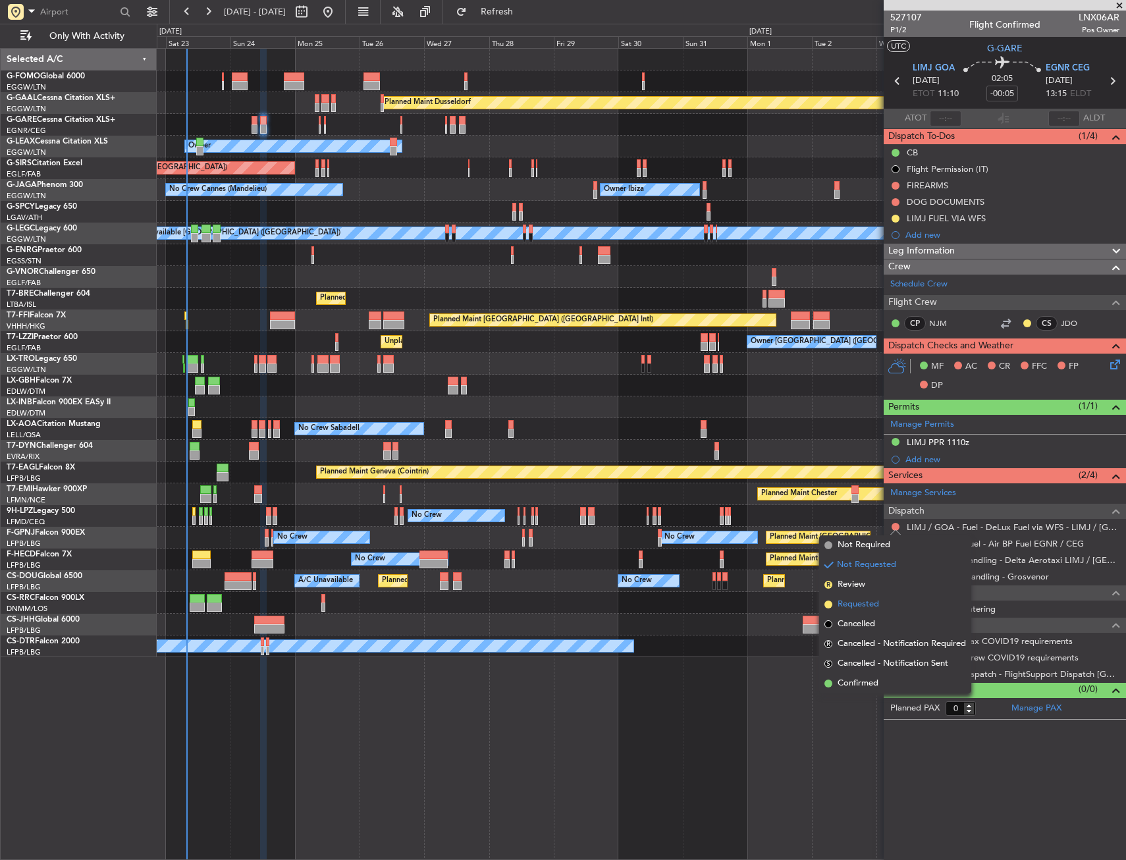
click at [866, 603] on span "Requested" at bounding box center [858, 604] width 41 height 13
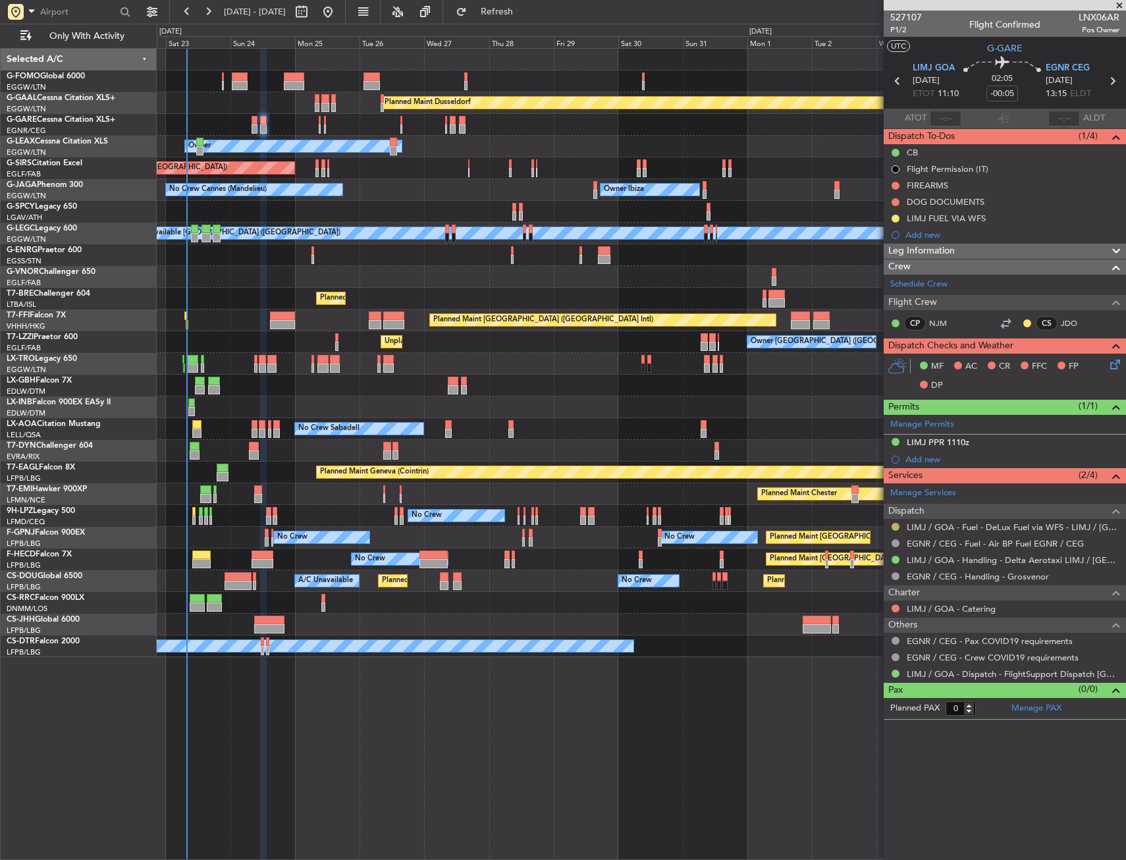
click at [897, 526] on button at bounding box center [896, 527] width 8 height 8
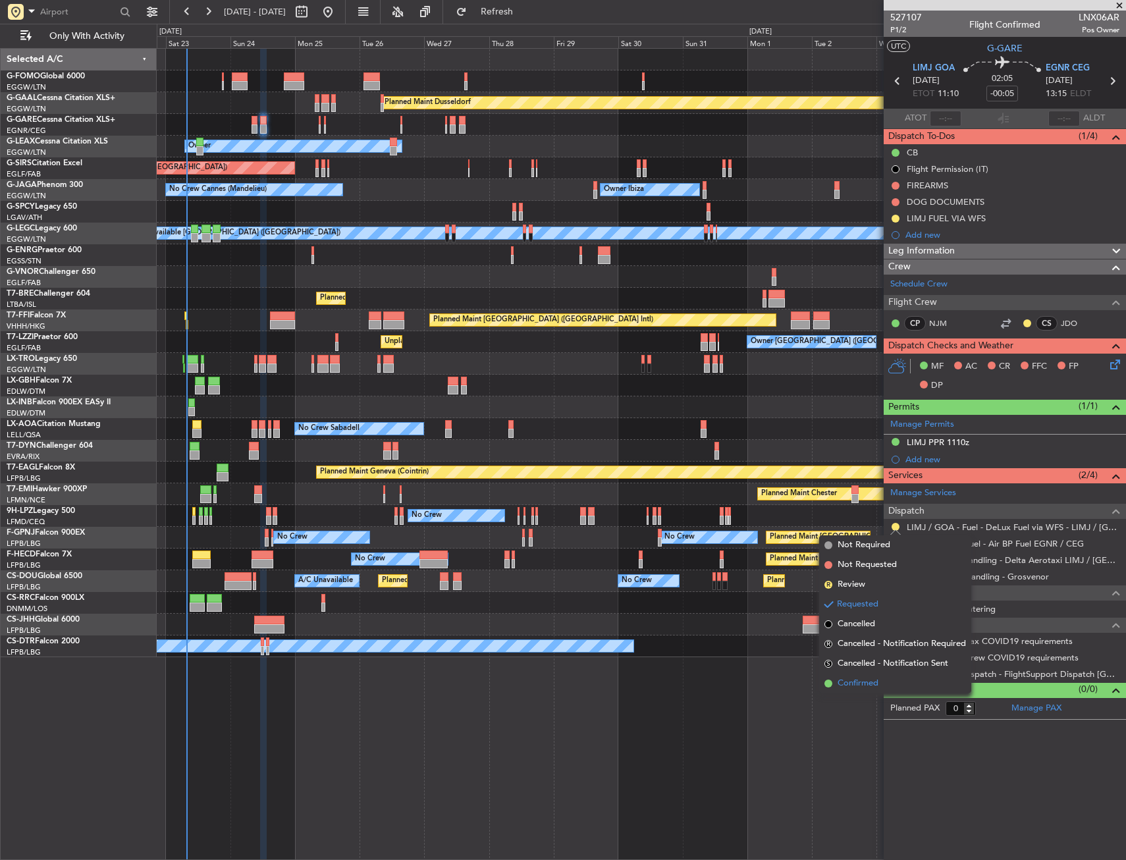
click at [850, 681] on span "Confirmed" at bounding box center [858, 683] width 41 height 13
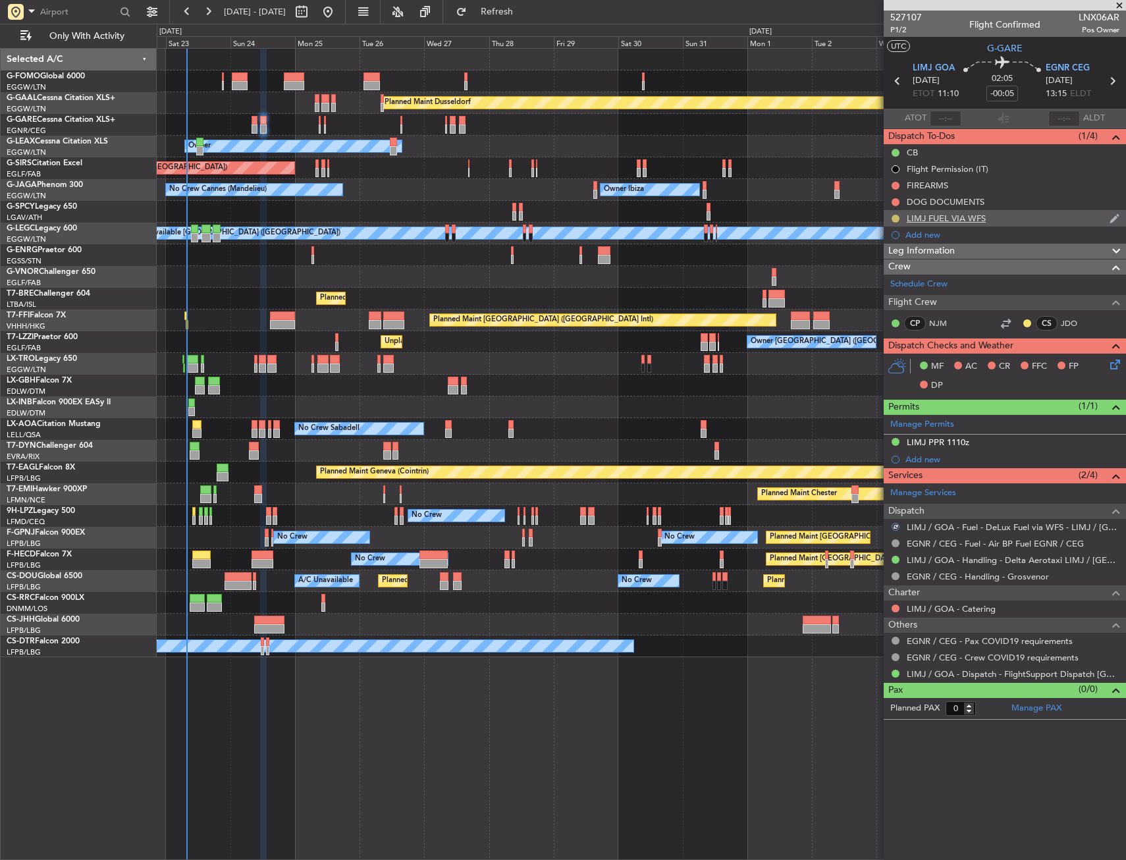
click at [897, 215] on button at bounding box center [896, 219] width 8 height 8
click at [885, 277] on span "Completed" at bounding box center [900, 276] width 43 height 13
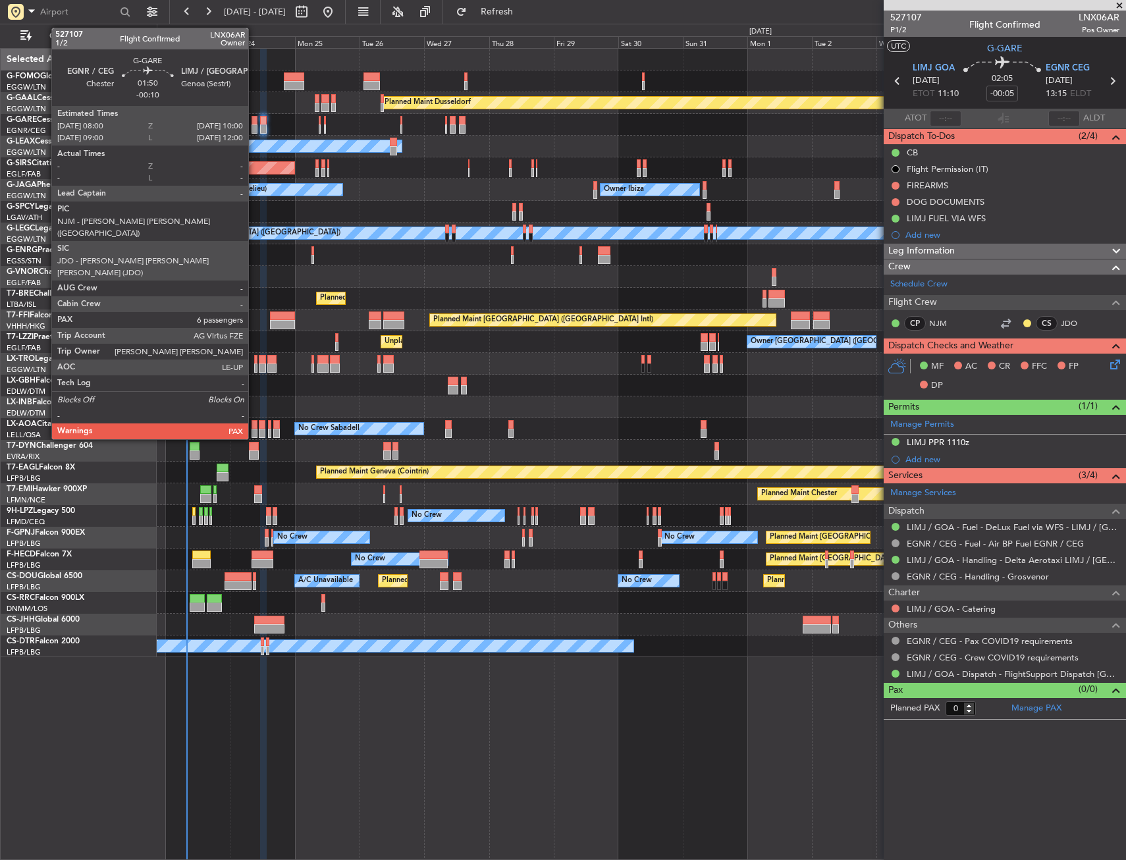
click at [254, 126] on div at bounding box center [255, 128] width 6 height 9
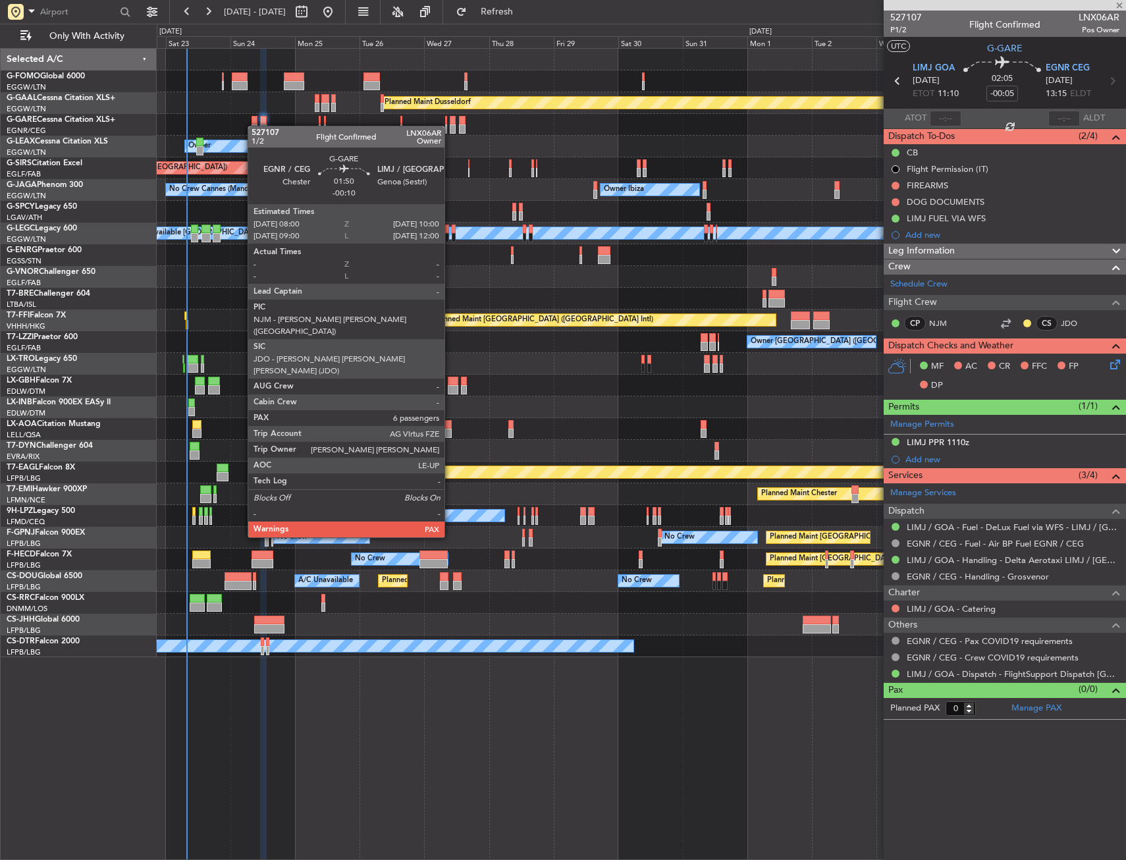
type input "-00:10"
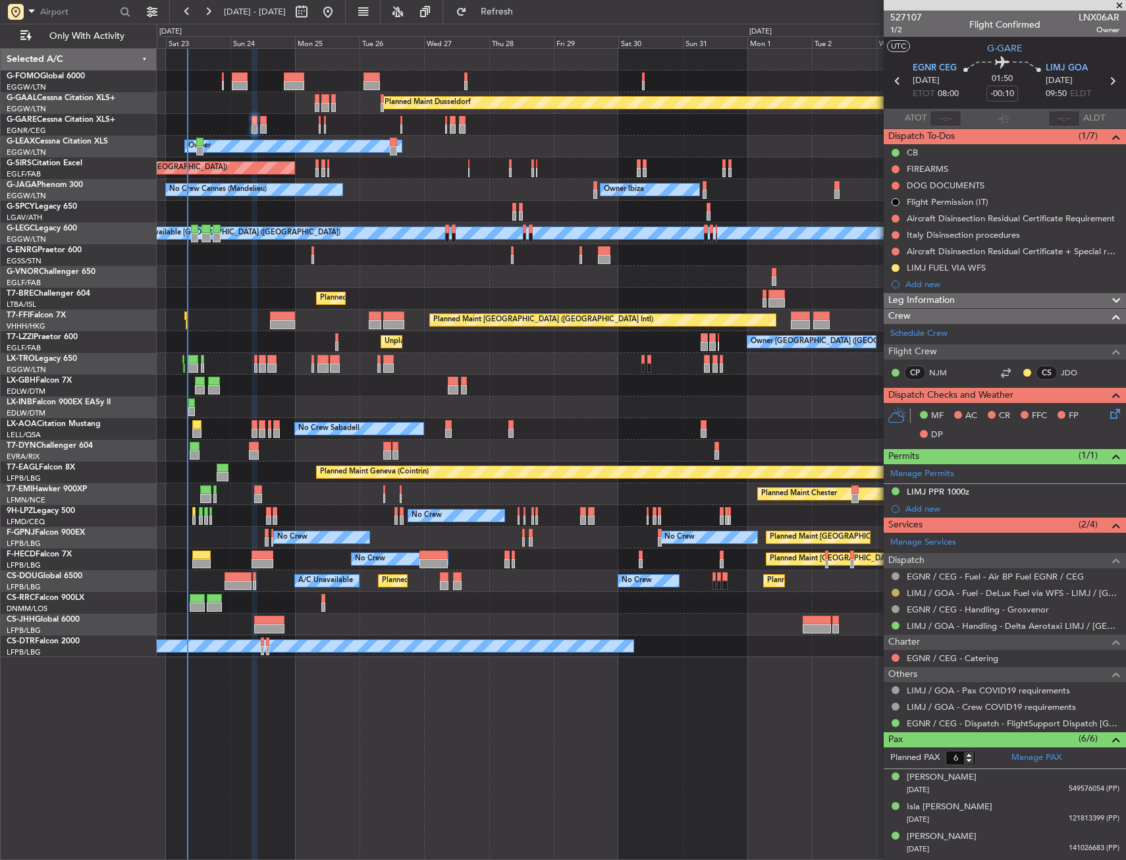
click at [896, 592] on button at bounding box center [896, 593] width 8 height 8
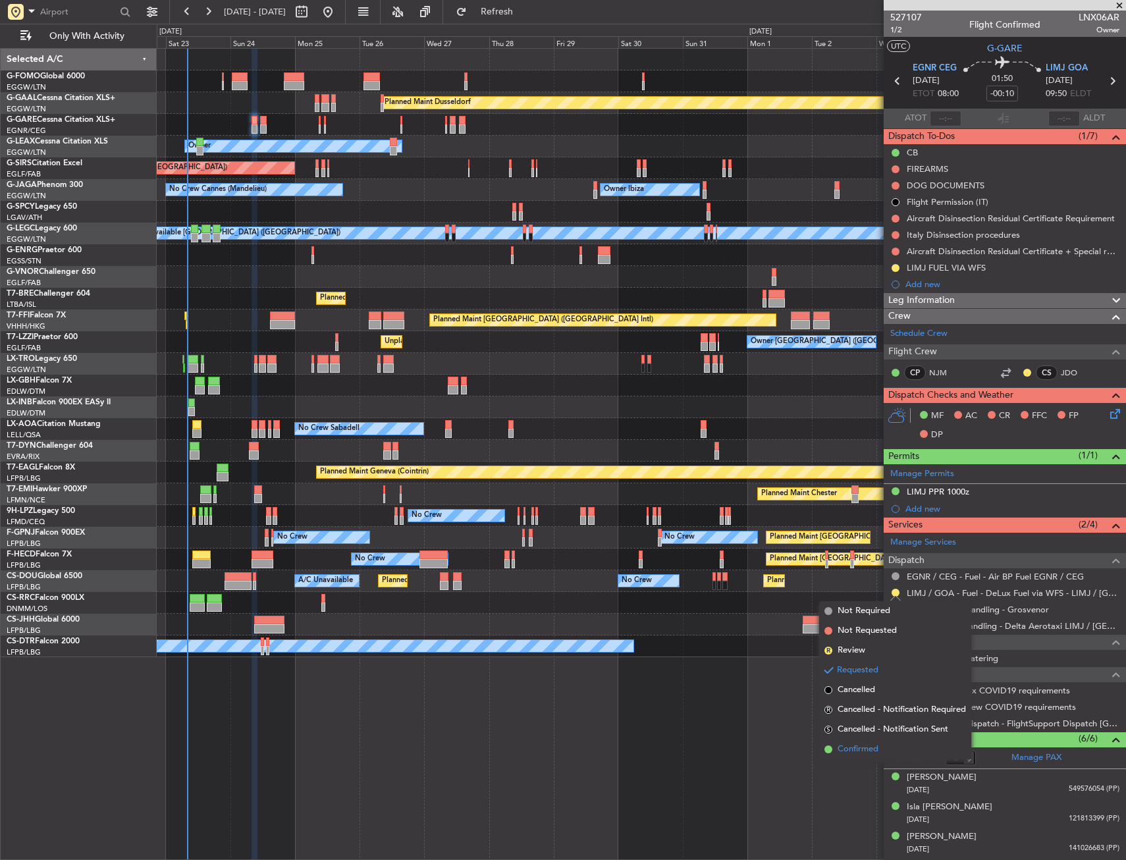
click at [852, 753] on span "Confirmed" at bounding box center [858, 749] width 41 height 13
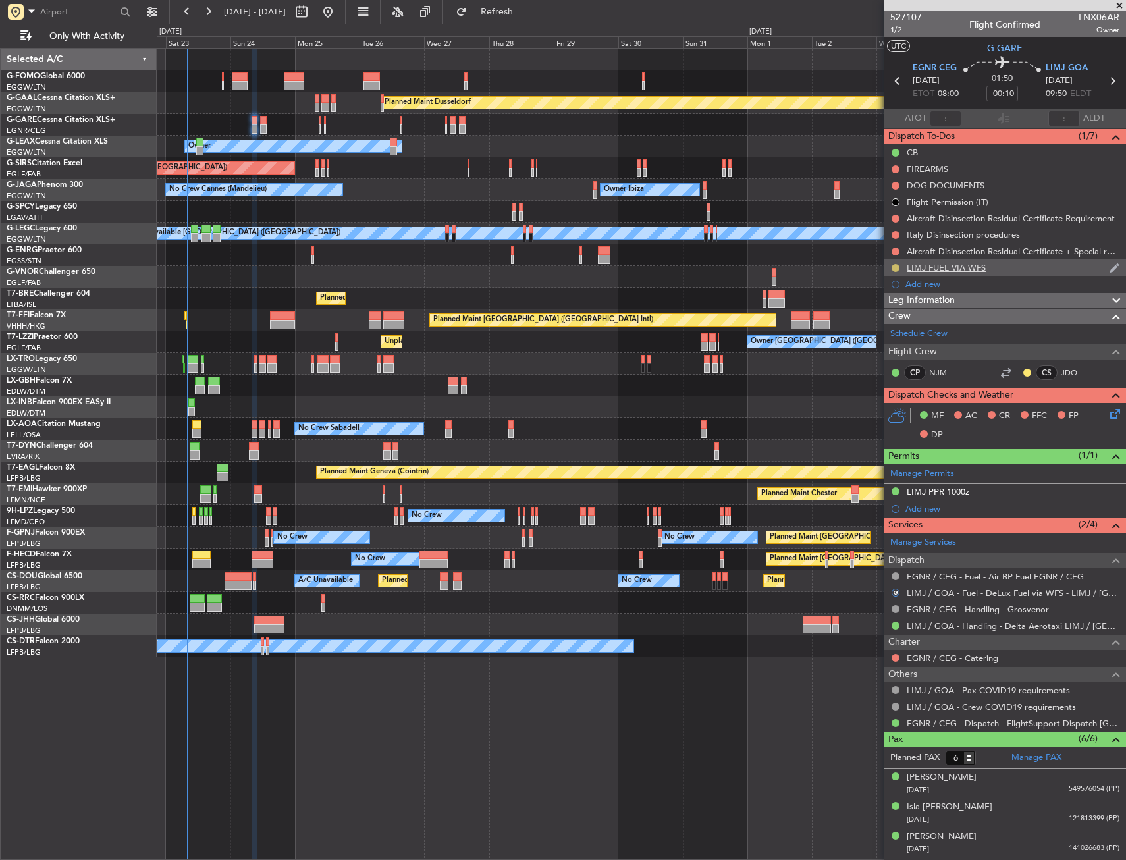
click at [895, 264] on button at bounding box center [896, 268] width 8 height 8
click at [881, 330] on span "Completed" at bounding box center [900, 325] width 43 height 13
click at [525, 8] on span "Refresh" at bounding box center [497, 11] width 55 height 9
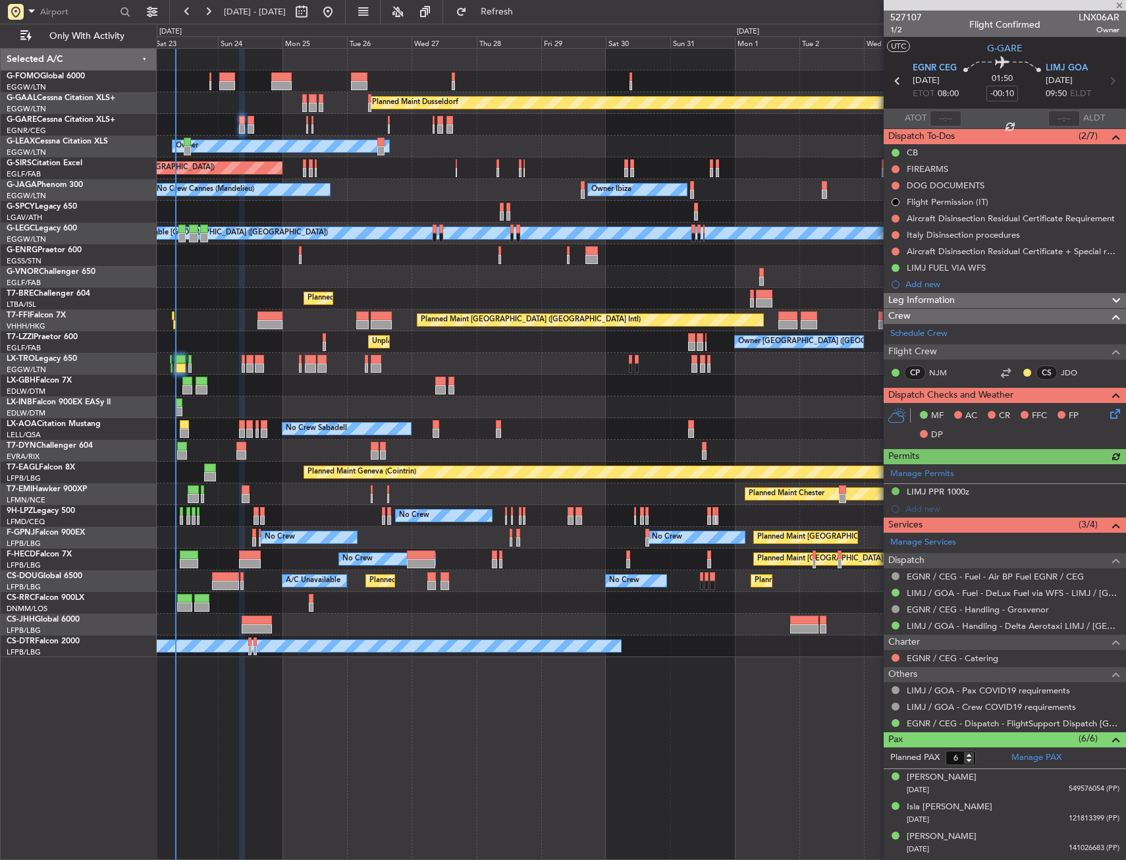
click at [219, 375] on div "Planned Maint Dusseldorf Unplanned Maint [PERSON_NAME] Owner Unplanned Maint [G…" at bounding box center [641, 353] width 969 height 609
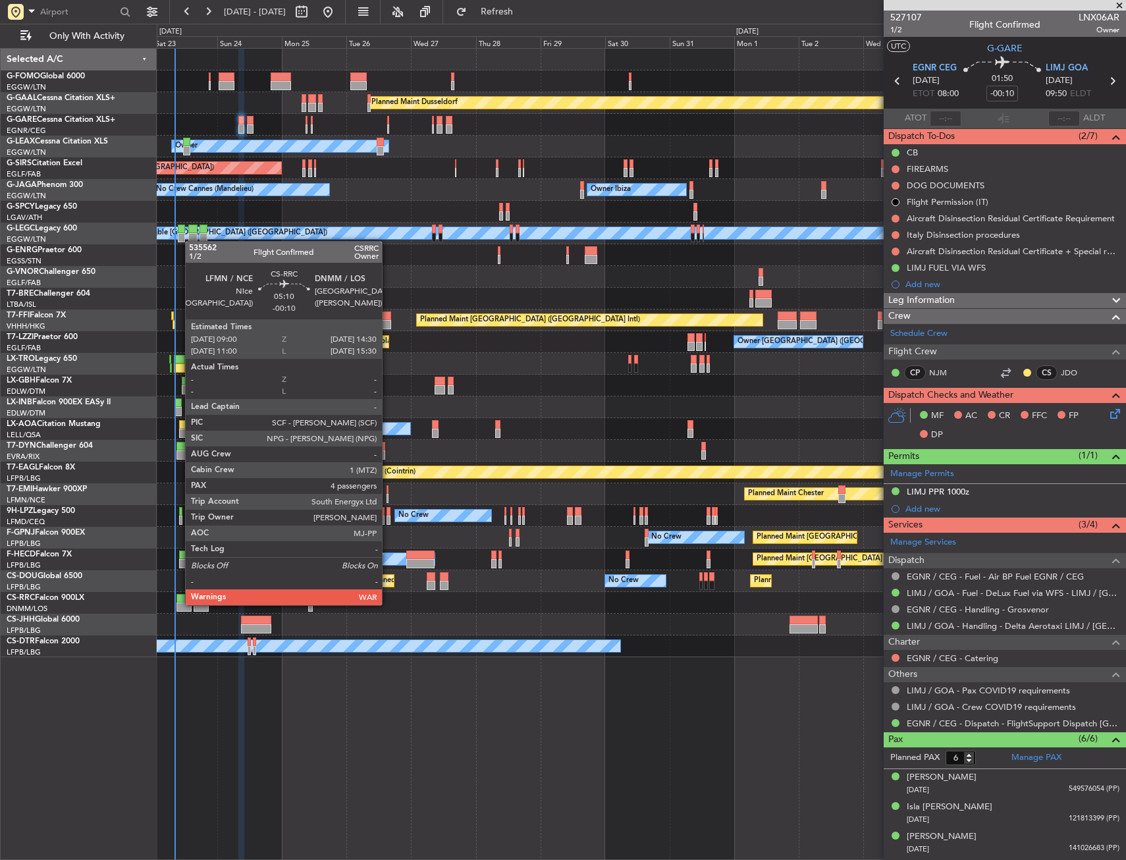
click at [178, 604] on div at bounding box center [183, 607] width 15 height 9
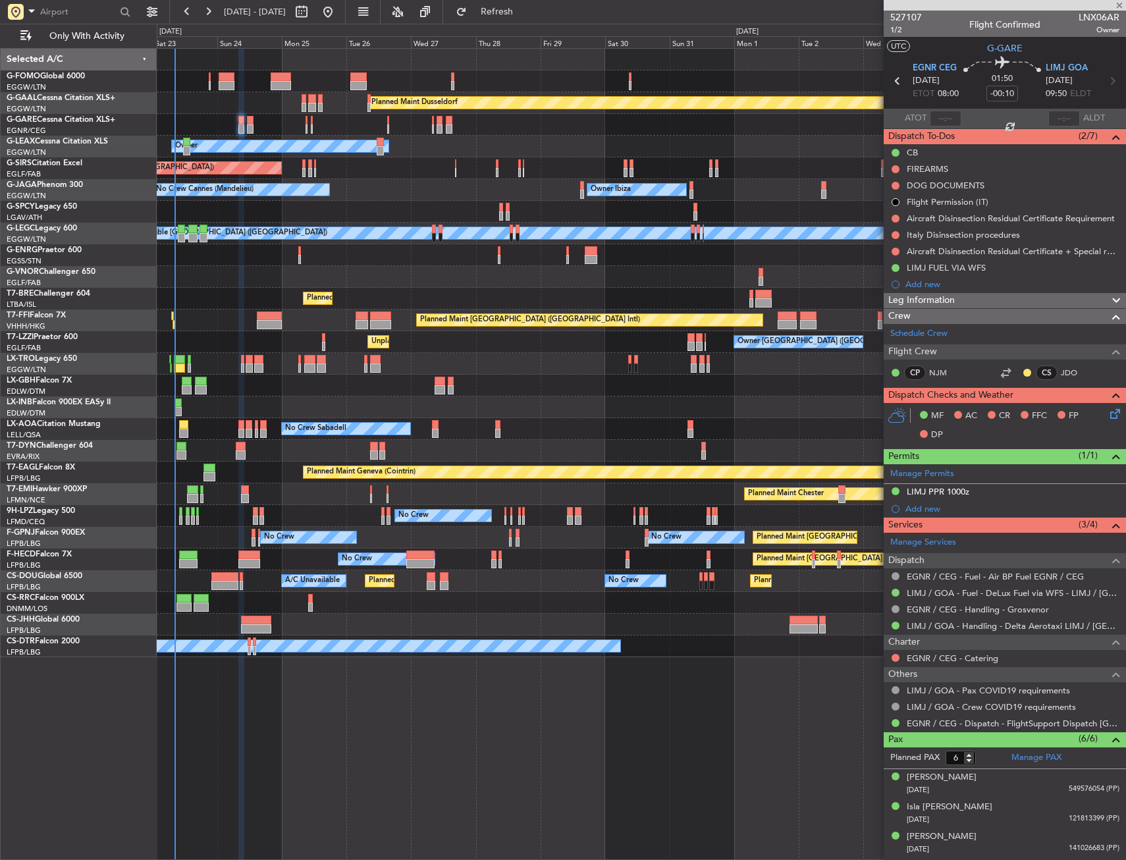
type input "4"
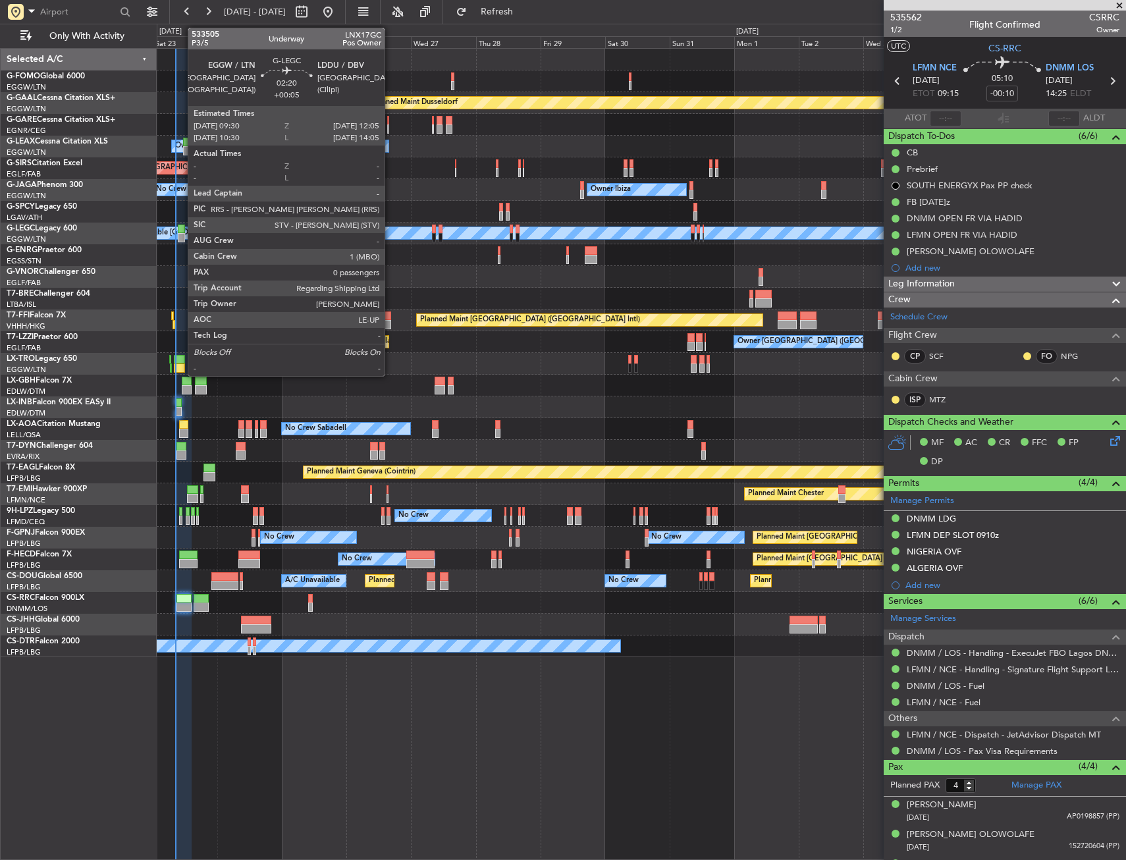
click at [181, 231] on div at bounding box center [181, 229] width 7 height 9
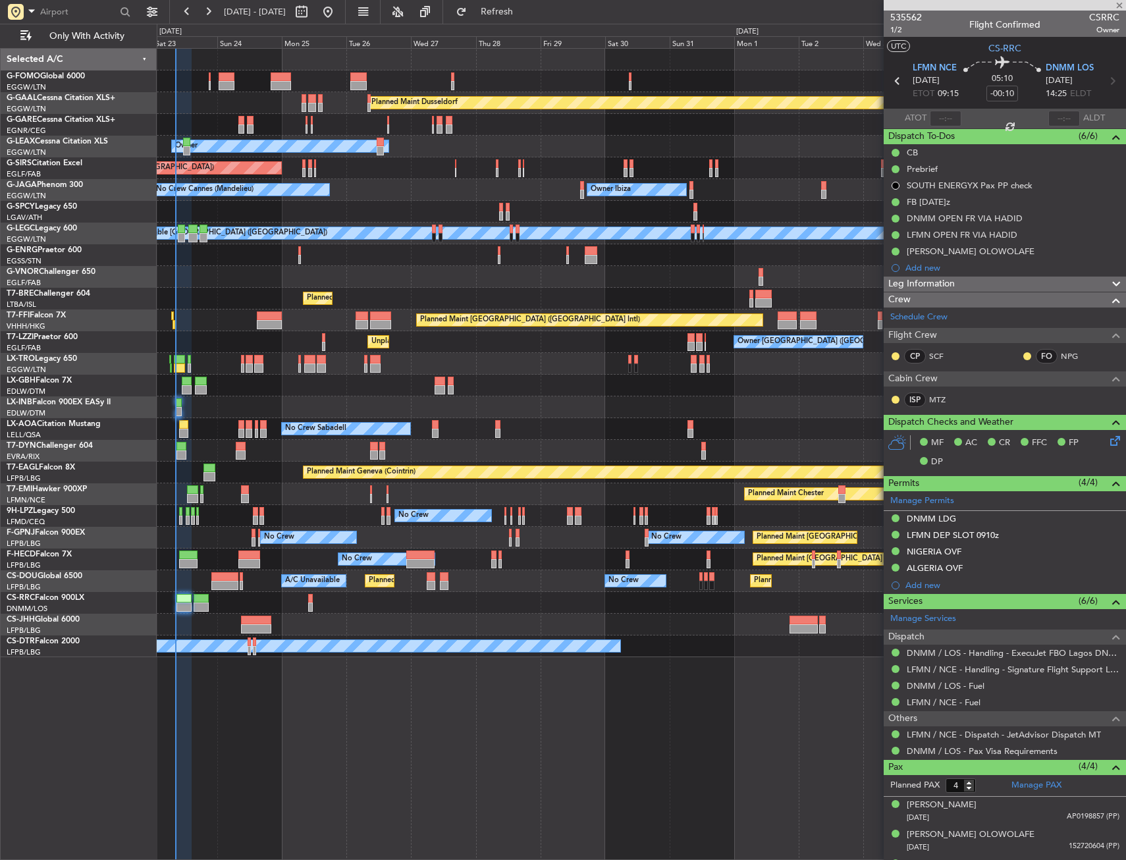
type input "+00:05"
type input "0"
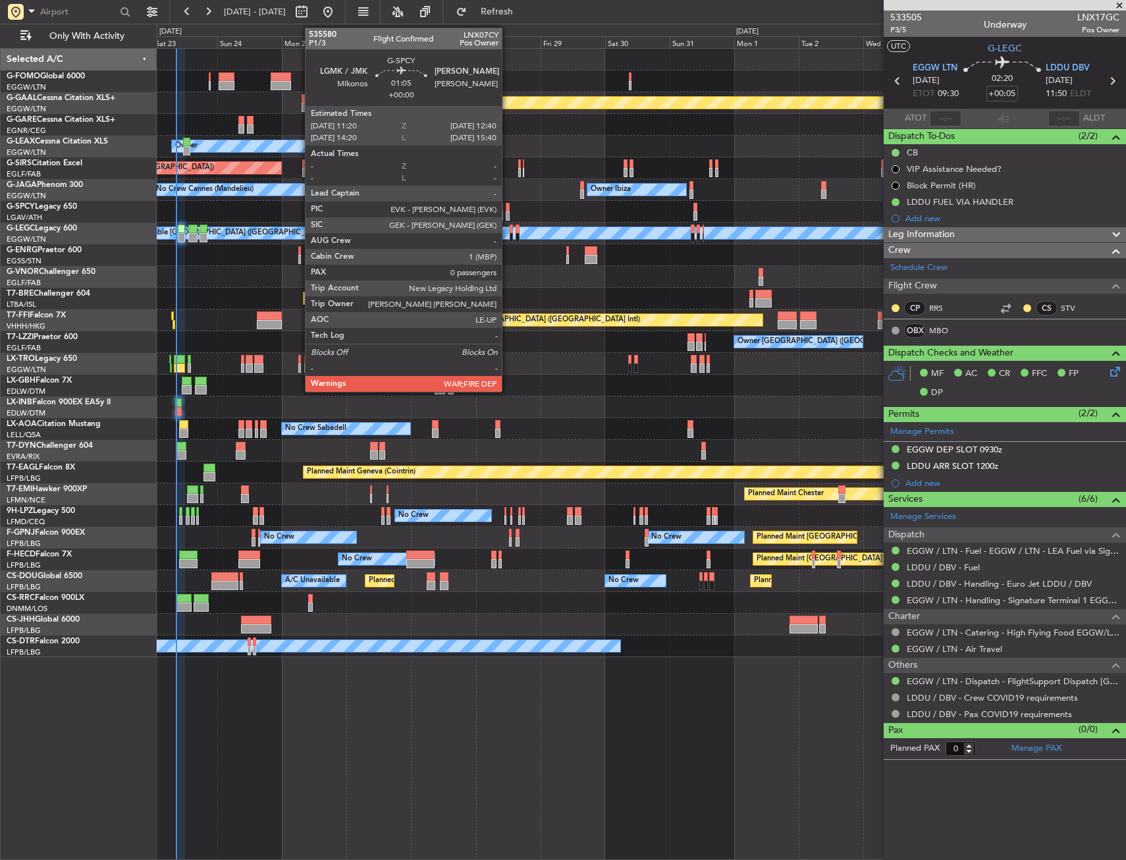
click at [508, 210] on div at bounding box center [508, 207] width 4 height 9
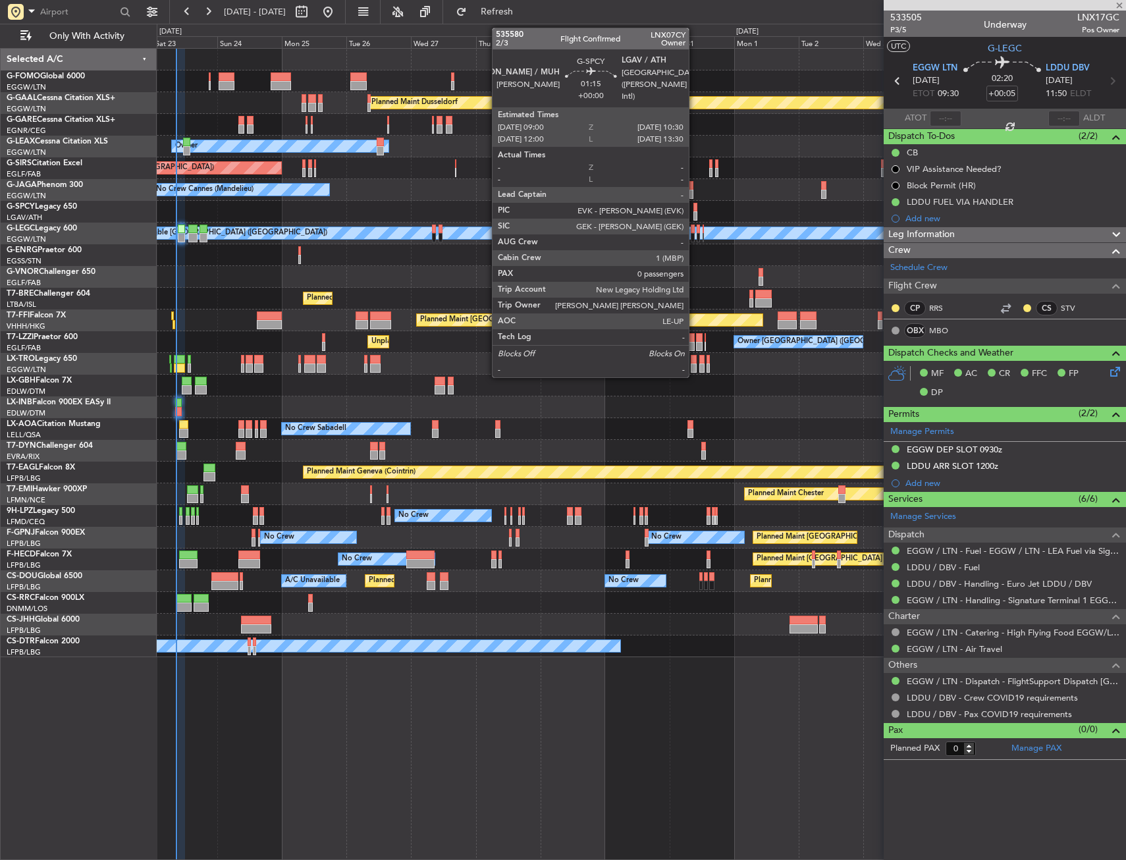
click at [695, 207] on div at bounding box center [695, 207] width 5 height 9
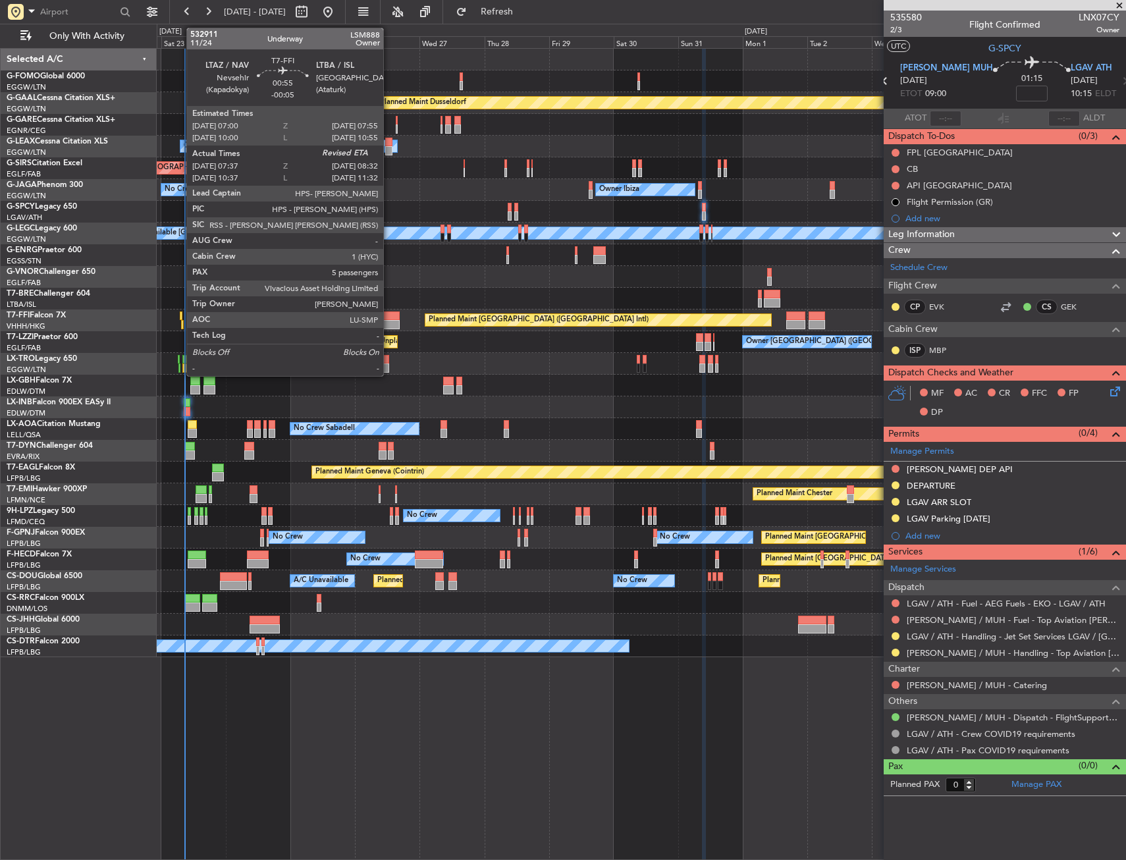
click at [180, 319] on div at bounding box center [181, 316] width 3 height 9
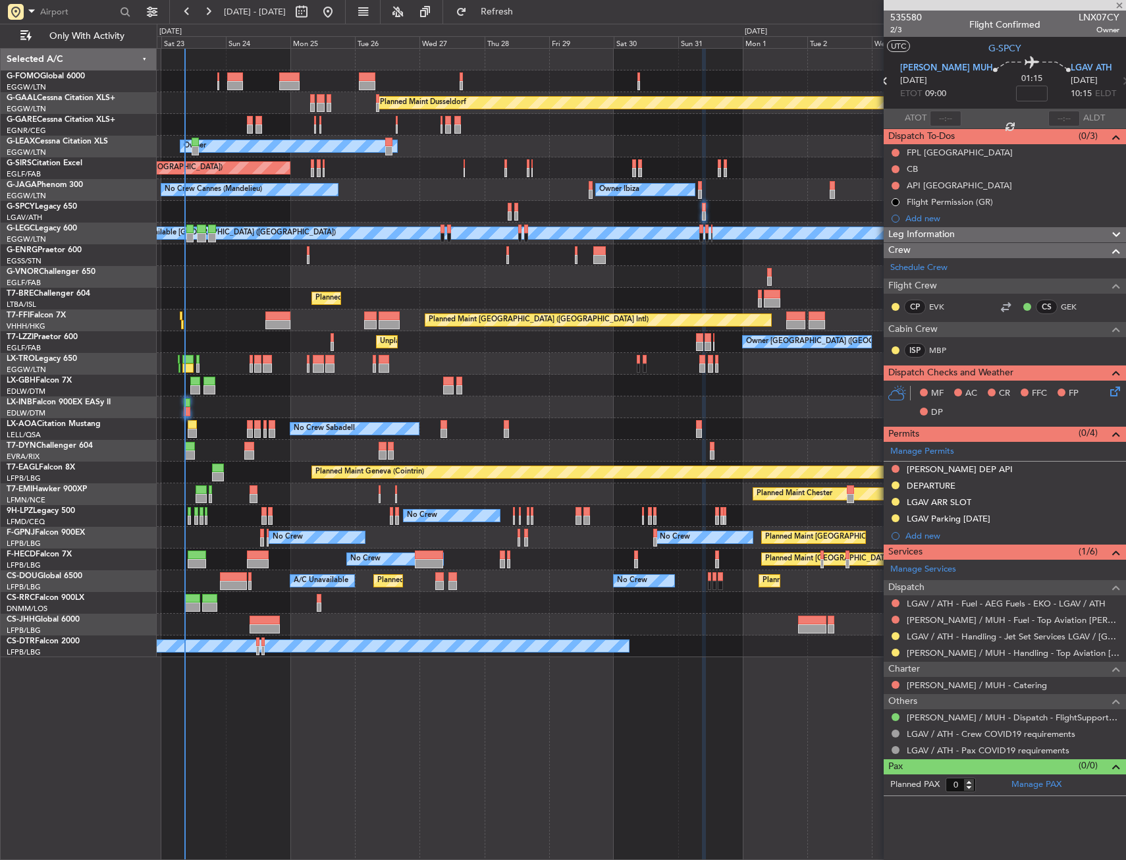
type input "-00:05"
type input "07:37"
type input "5"
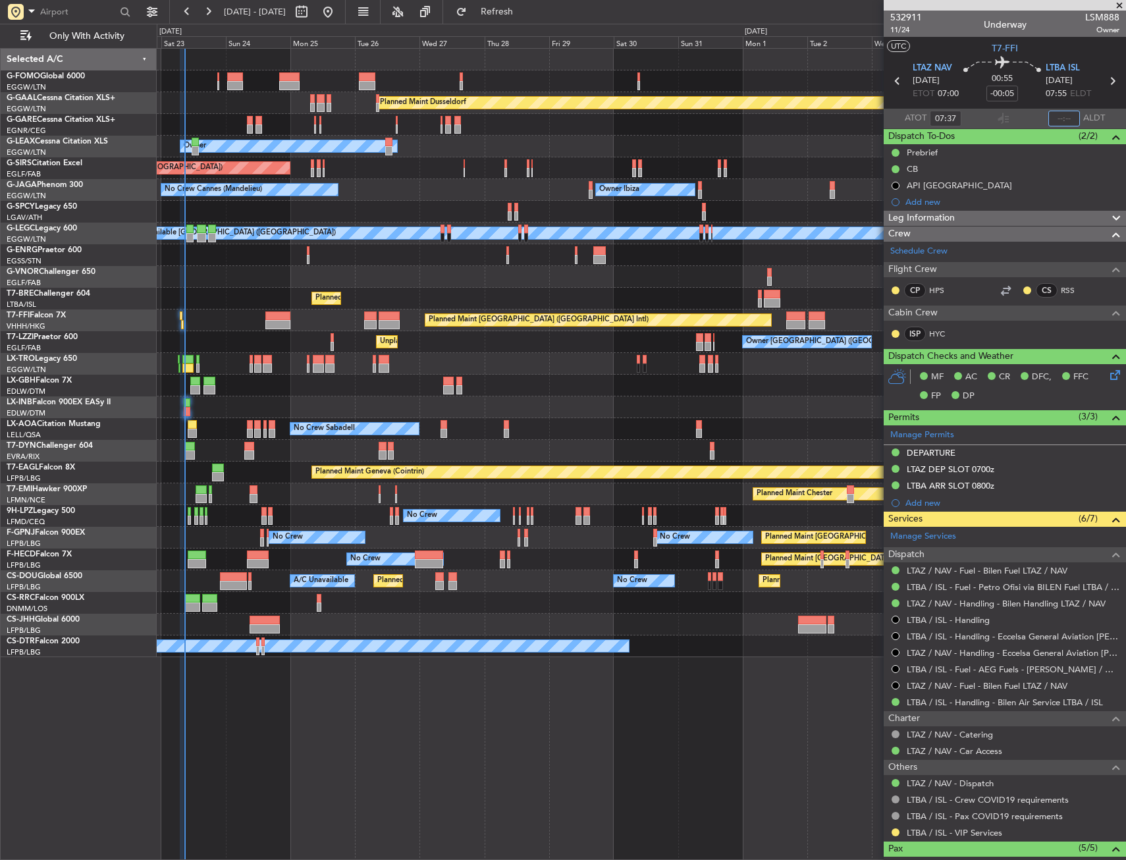
click at [1060, 116] on input "text" at bounding box center [1064, 119] width 32 height 16
click at [1060, 47] on section "UTC T7-FFI" at bounding box center [1005, 47] width 242 height 20
type input "08:32"
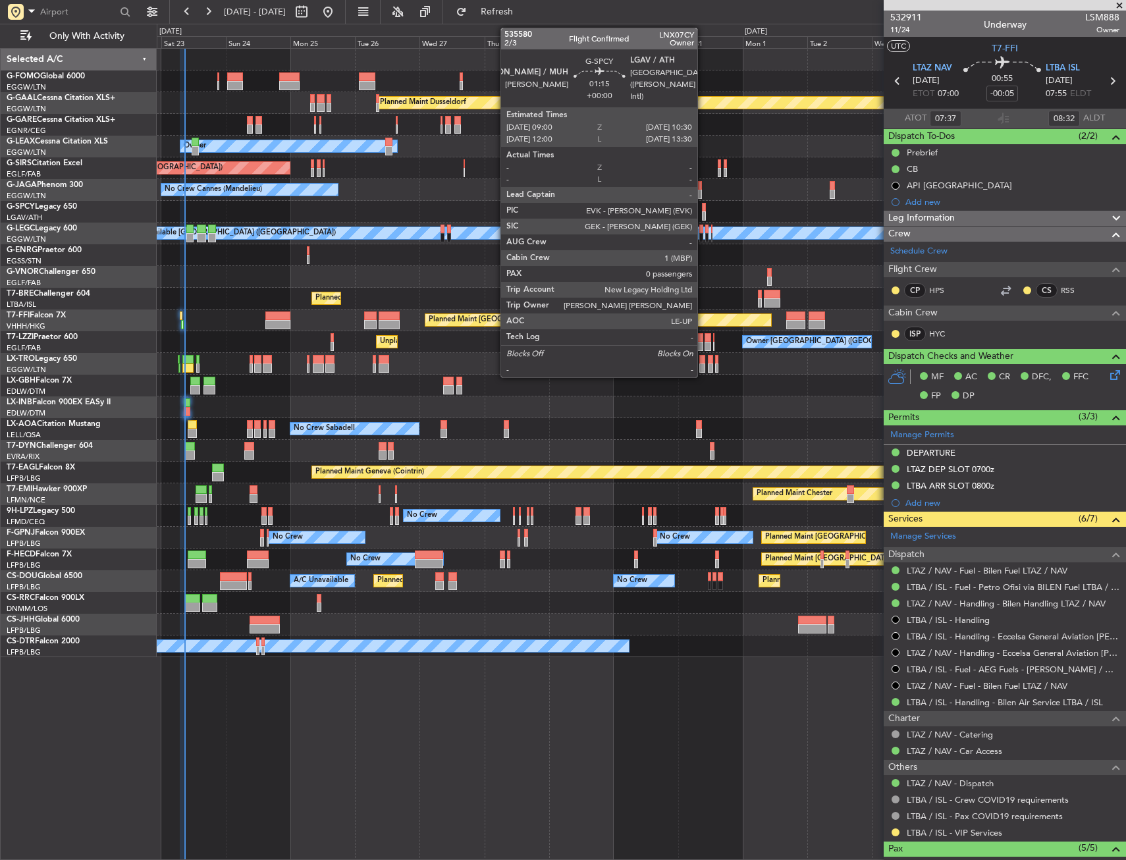
click at [703, 209] on div at bounding box center [704, 207] width 5 height 9
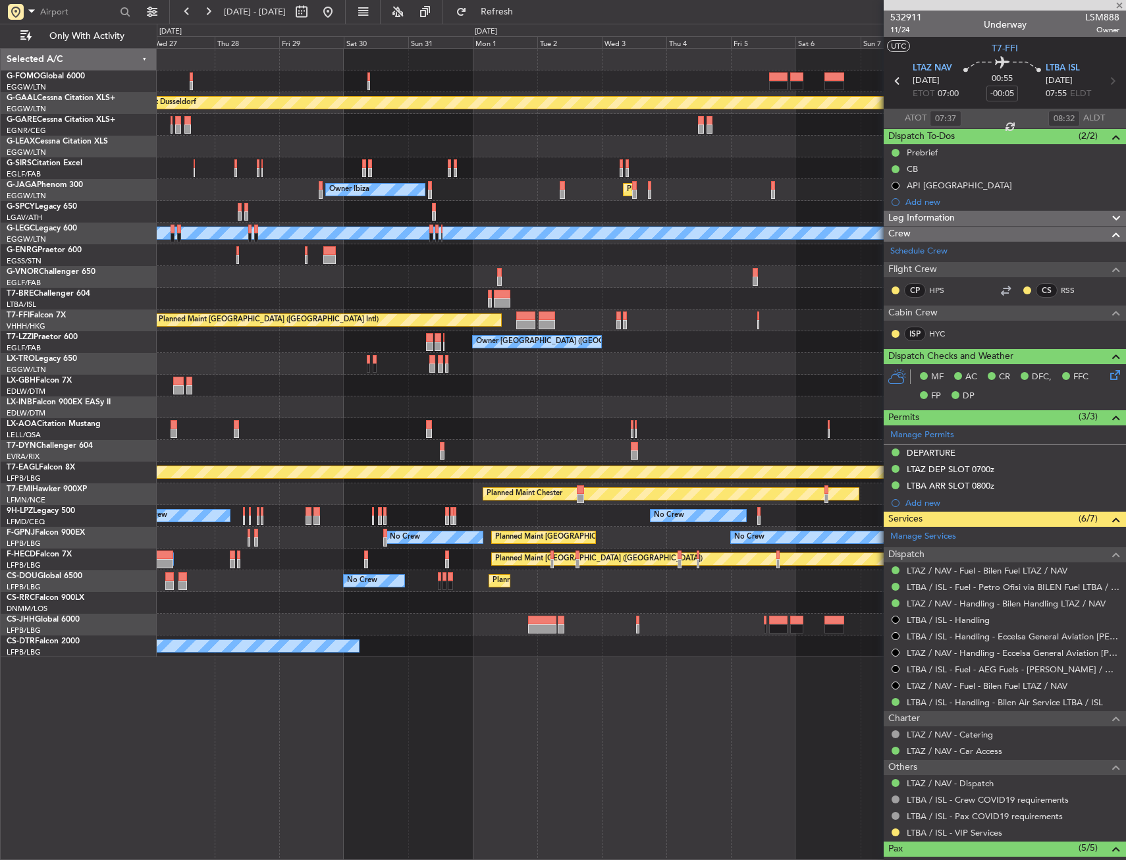
click at [471, 257] on div "Planned Maint Dusseldorf Owner Unplanned Maint Oxford (Kidlington) Owner Ibiza …" at bounding box center [641, 353] width 969 height 609
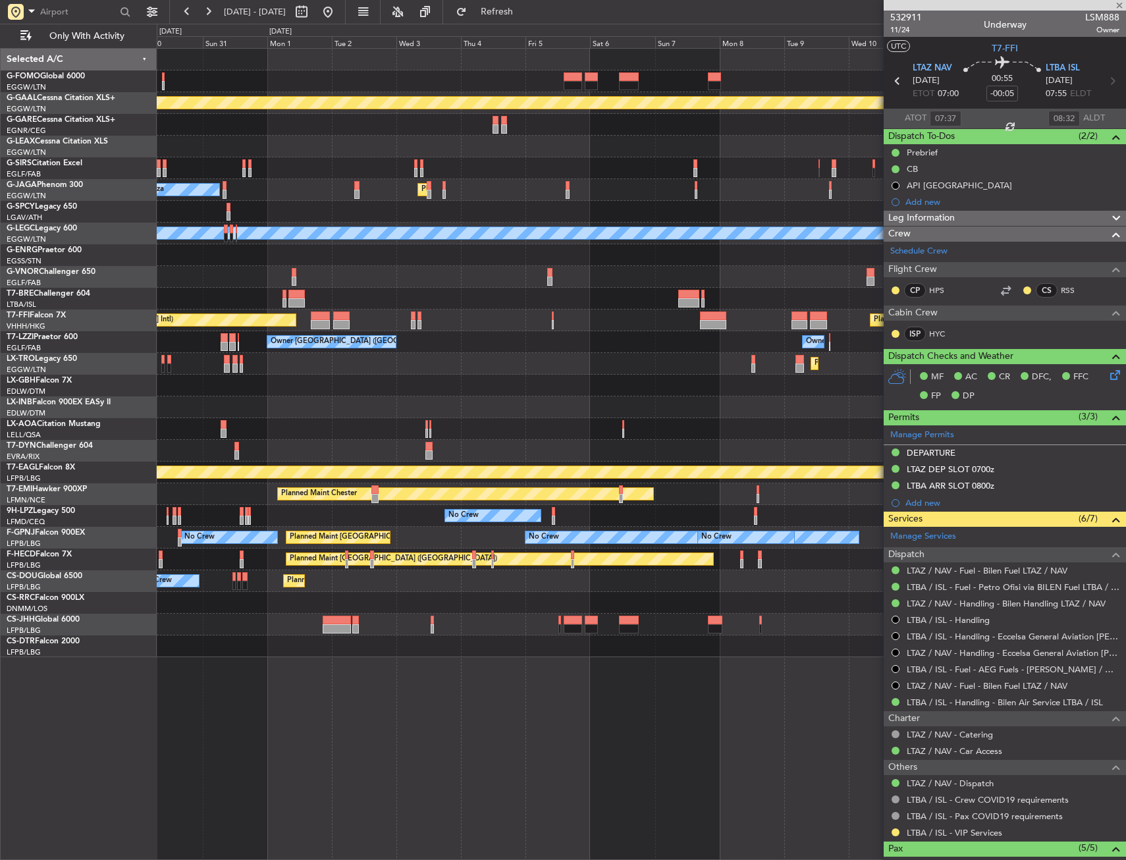
type input "0"
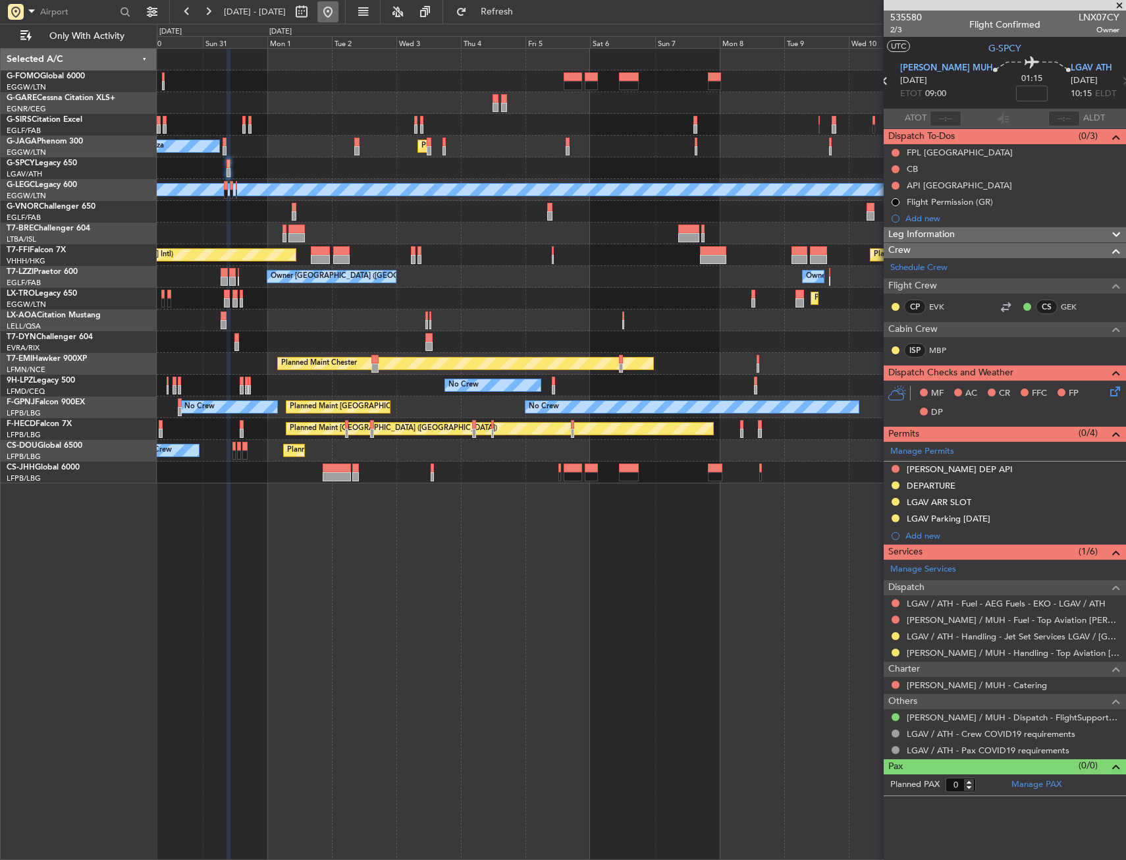
drag, startPoint x: 379, startPoint y: 10, endPoint x: 379, endPoint y: 17, distance: 7.2
click at [339, 10] on button at bounding box center [327, 11] width 21 height 21
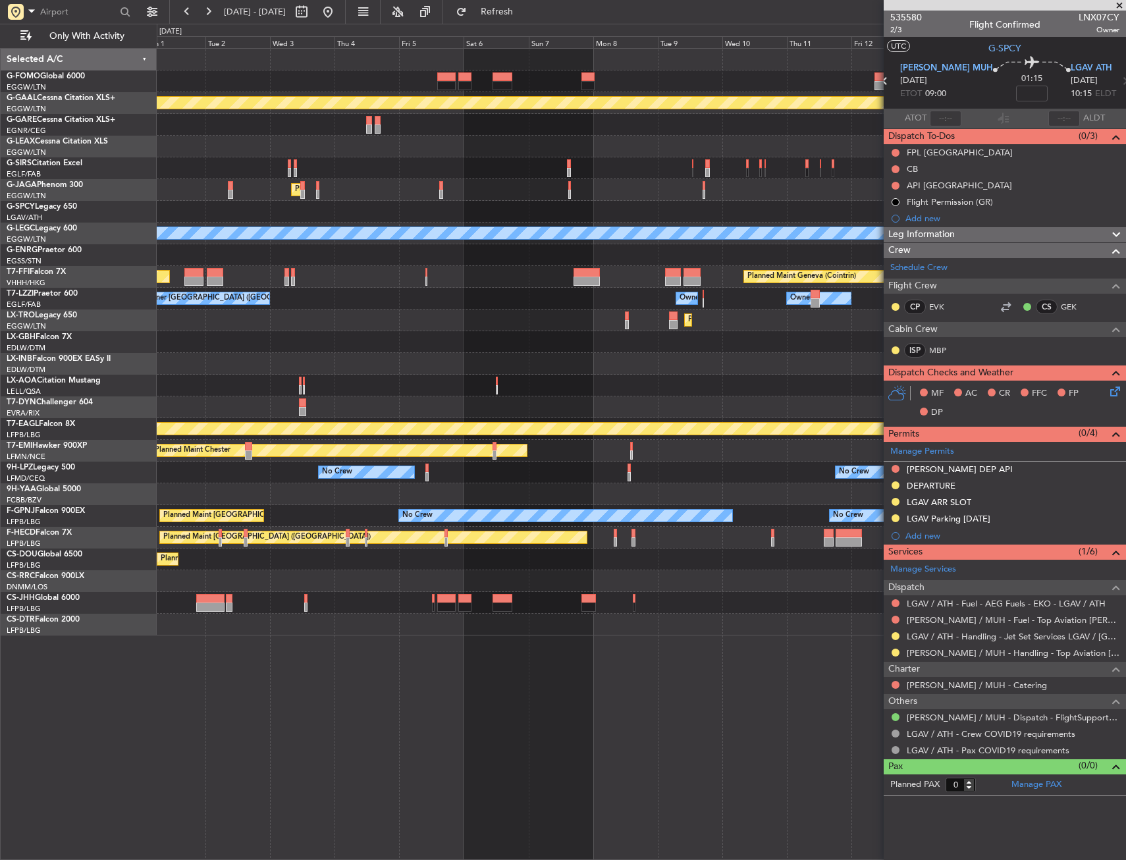
click at [634, 219] on div "Planned Maint Dusseldorf Planned Maint London (Luton) Owner Ibiza A/C Unavailab…" at bounding box center [641, 342] width 969 height 587
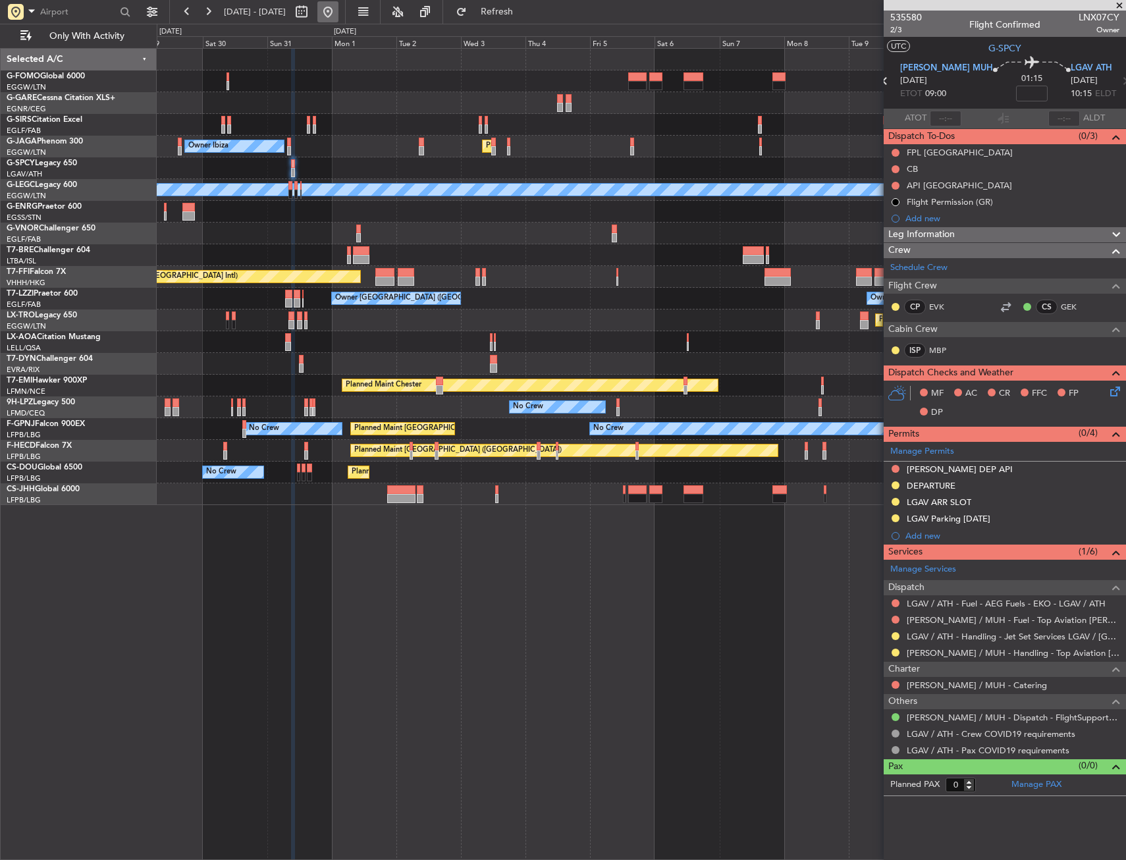
click at [339, 10] on button at bounding box center [327, 11] width 21 height 21
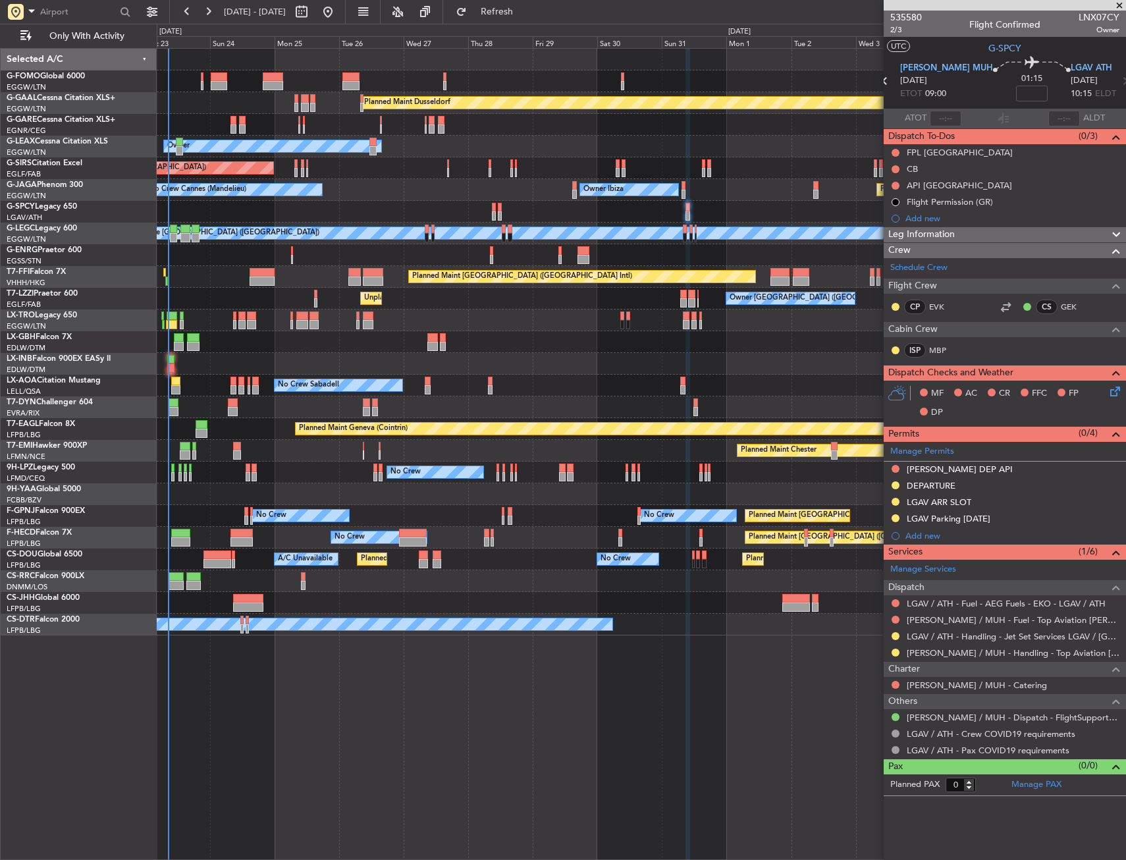
click at [207, 277] on div "Planned Maint Dusseldorf Unplanned Maint Chester Owner Unplanned Maint Oxford (…" at bounding box center [641, 342] width 969 height 587
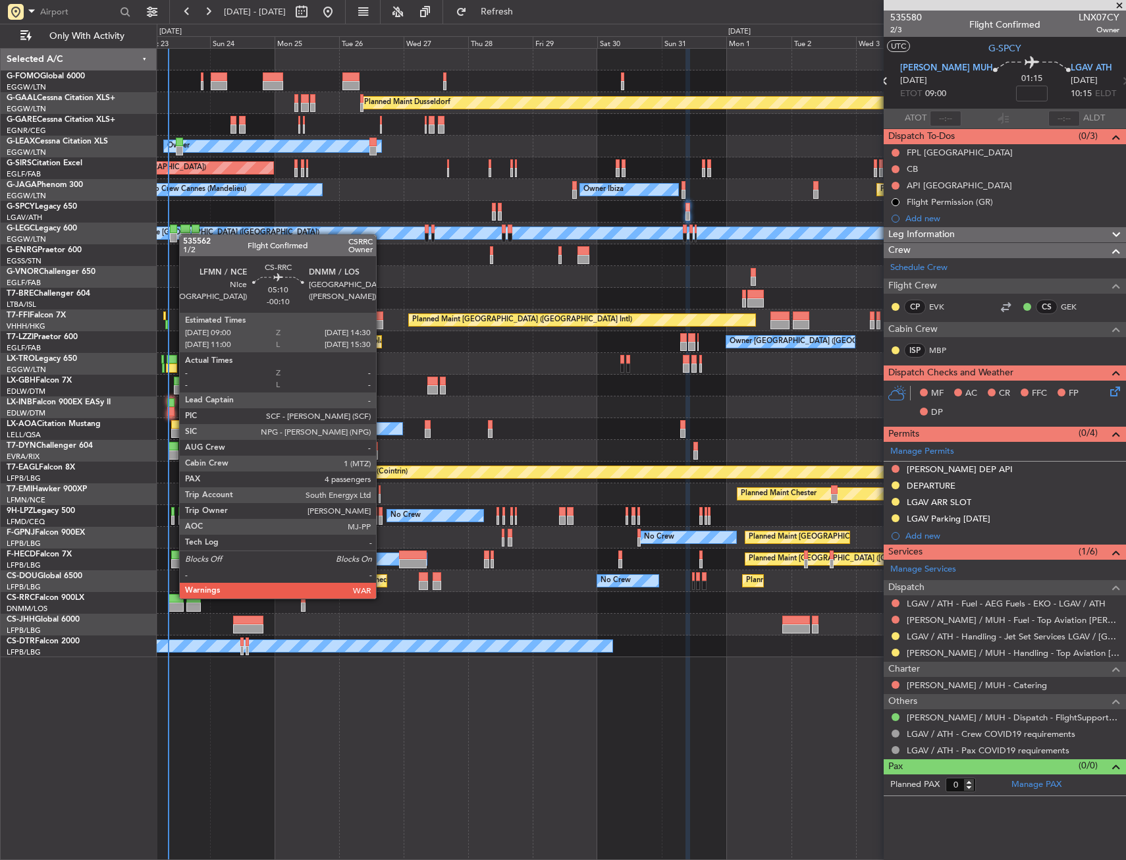
click at [173, 597] on div at bounding box center [176, 598] width 15 height 9
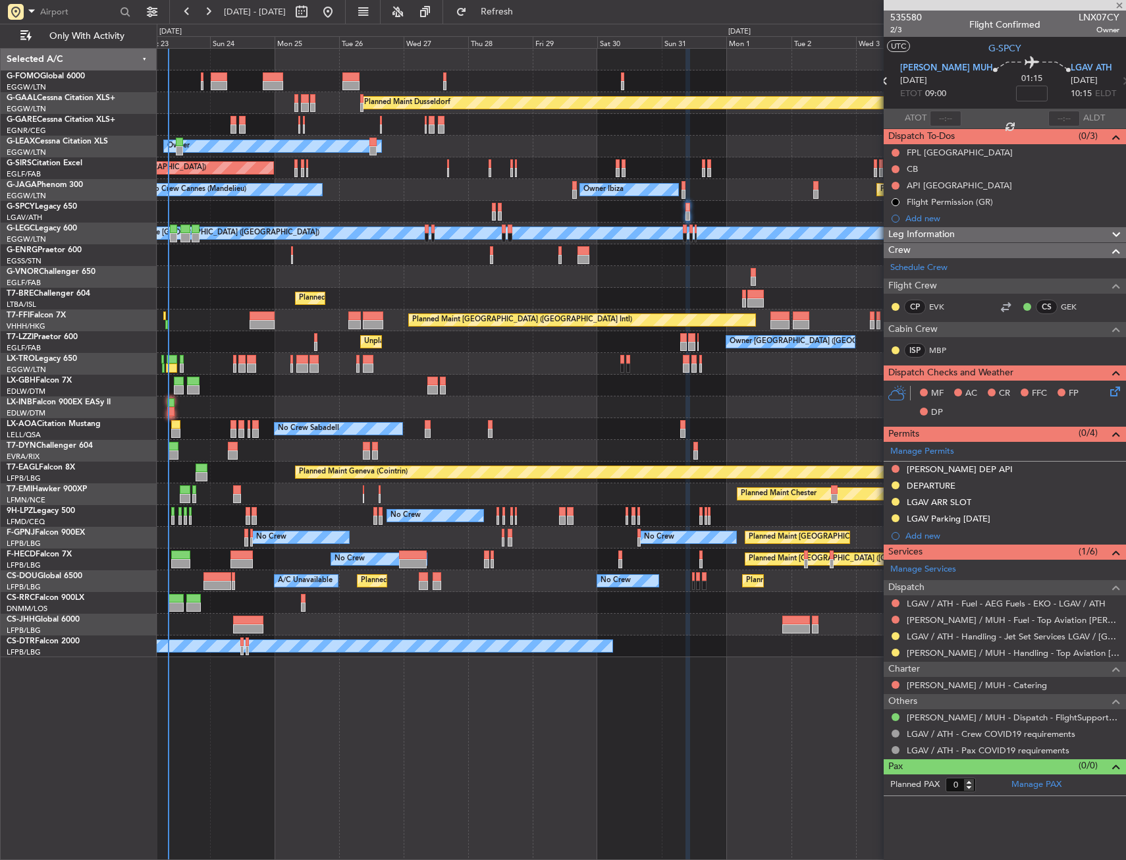
type input "-00:10"
type input "4"
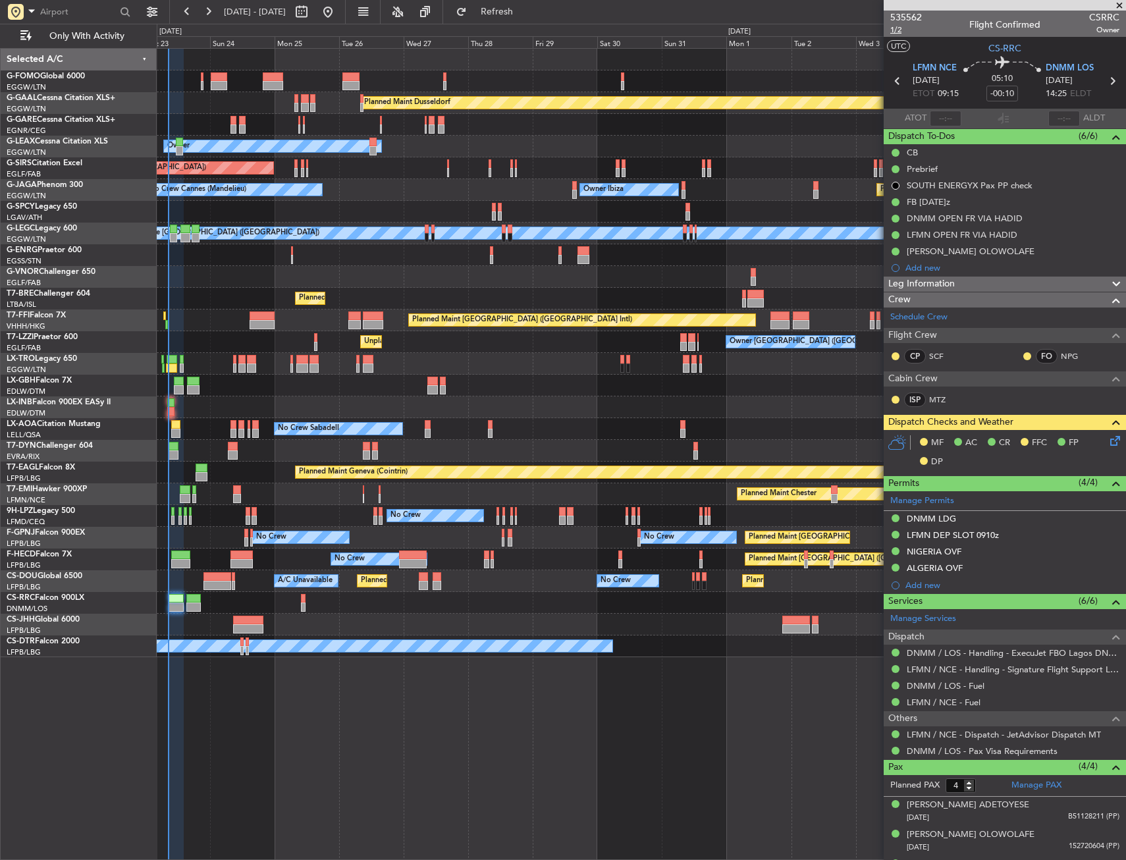
click at [900, 32] on span "1/2" at bounding box center [906, 29] width 32 height 11
click at [1108, 441] on icon at bounding box center [1113, 438] width 11 height 11
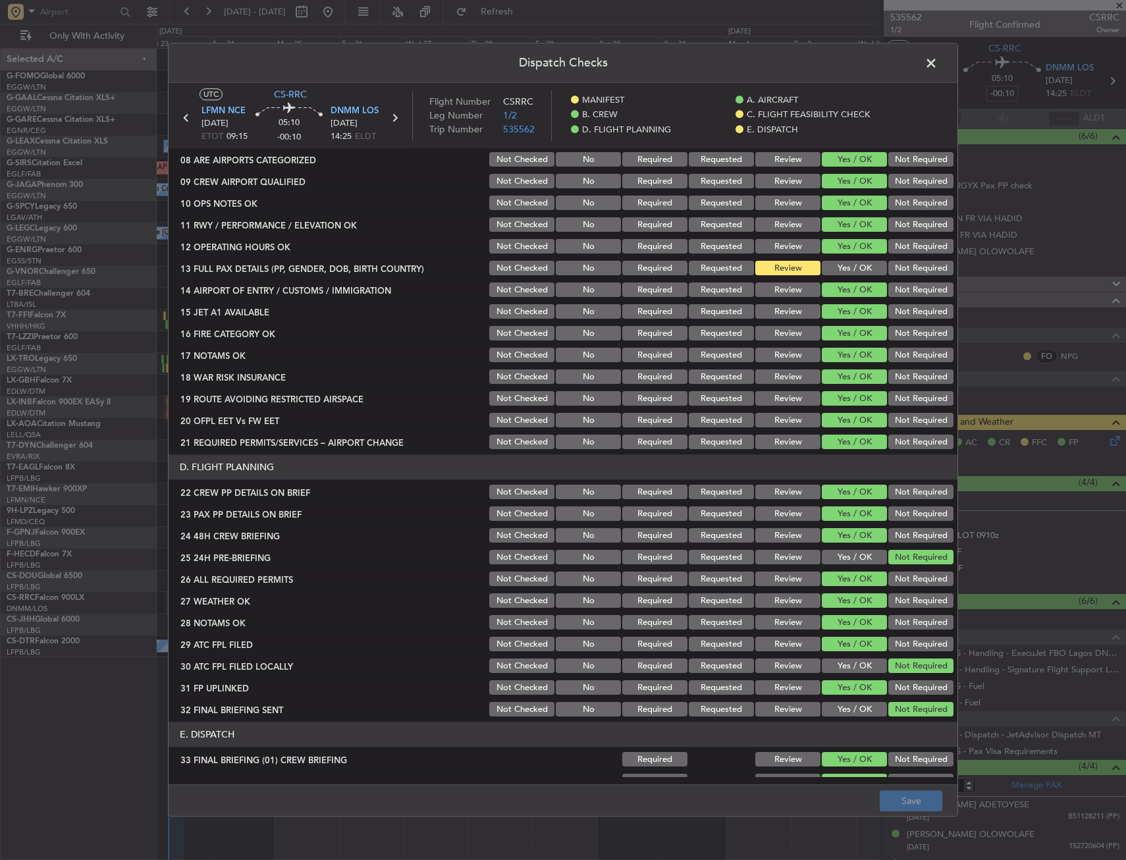
scroll to position [329, 0]
click at [831, 268] on button "Yes / OK" at bounding box center [854, 268] width 65 height 14
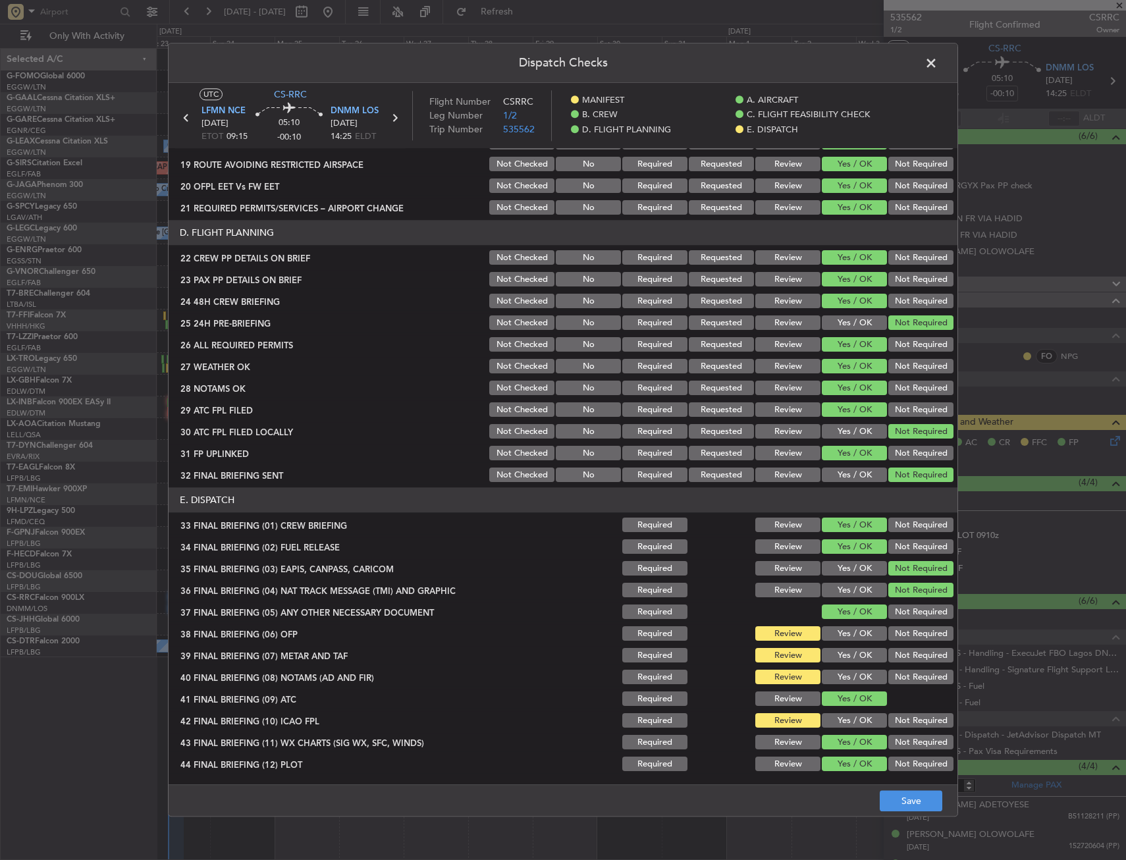
click at [844, 632] on button "Yes / OK" at bounding box center [854, 634] width 65 height 14
drag, startPoint x: 840, startPoint y: 651, endPoint x: 832, endPoint y: 674, distance: 23.7
click at [840, 652] on button "Yes / OK" at bounding box center [854, 656] width 65 height 14
click at [832, 675] on button "Yes / OK" at bounding box center [854, 677] width 65 height 14
click at [851, 725] on button "Yes / OK" at bounding box center [854, 721] width 65 height 14
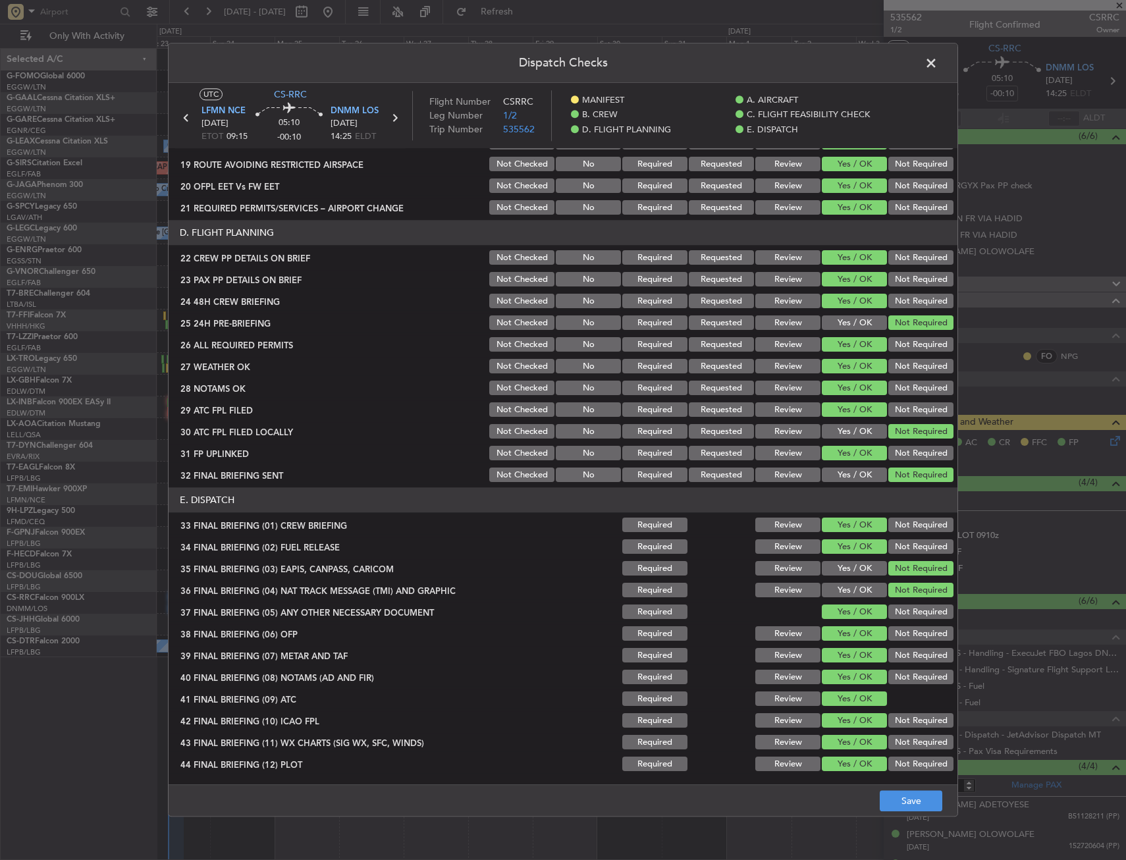
click at [913, 818] on div "Dispatch Checks UTC CS-RRC LFMN NCE 23/08/2025 ETOT 09:15 05:10 -00:10 DNMM LOS…" at bounding box center [563, 430] width 1126 height 860
click at [913, 811] on button "Save" at bounding box center [911, 801] width 63 height 21
click at [938, 67] on span at bounding box center [938, 66] width 0 height 26
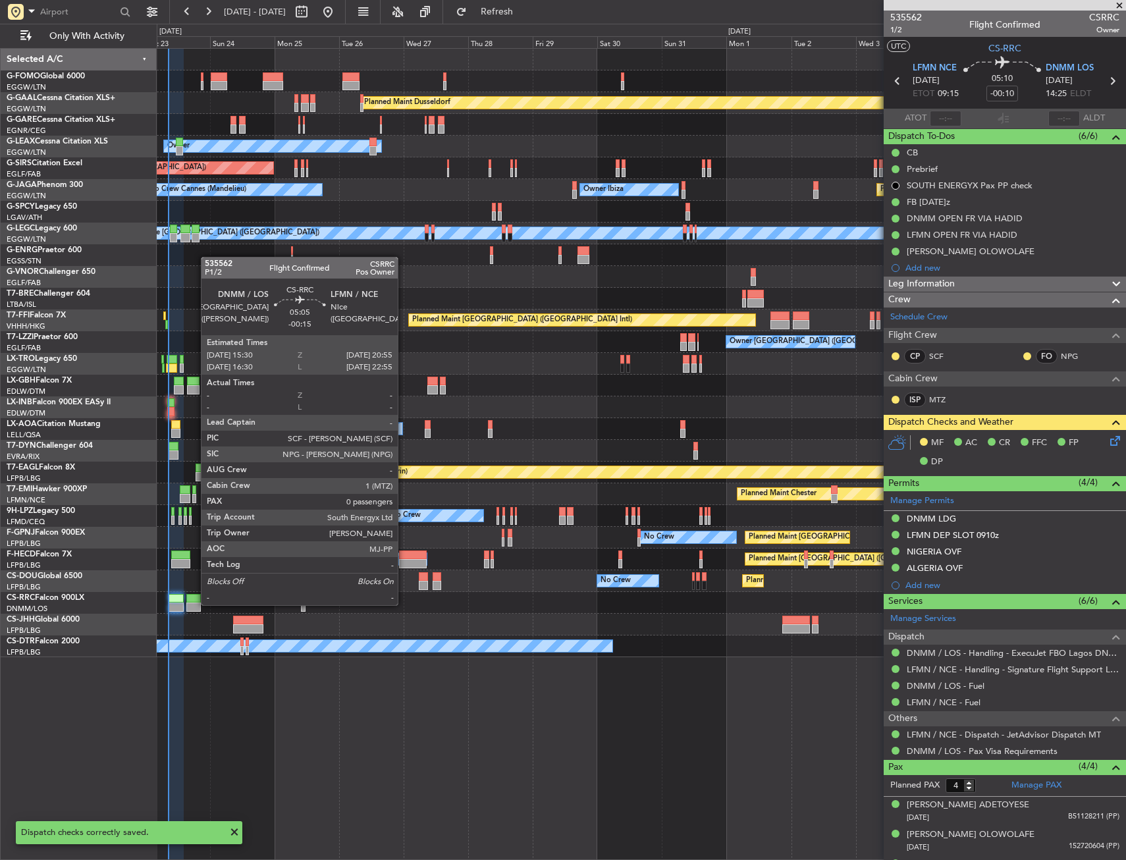
click at [194, 604] on div at bounding box center [193, 607] width 15 height 9
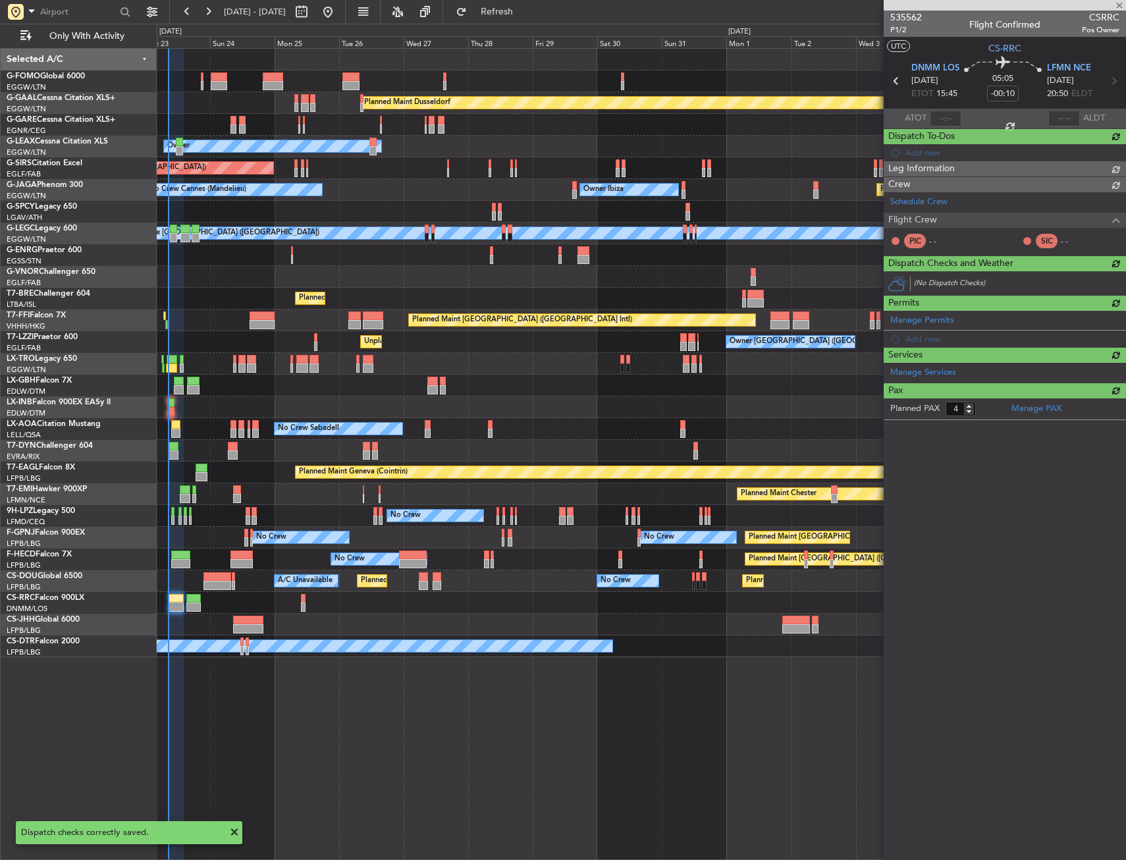
type input "-00:15"
type input "0"
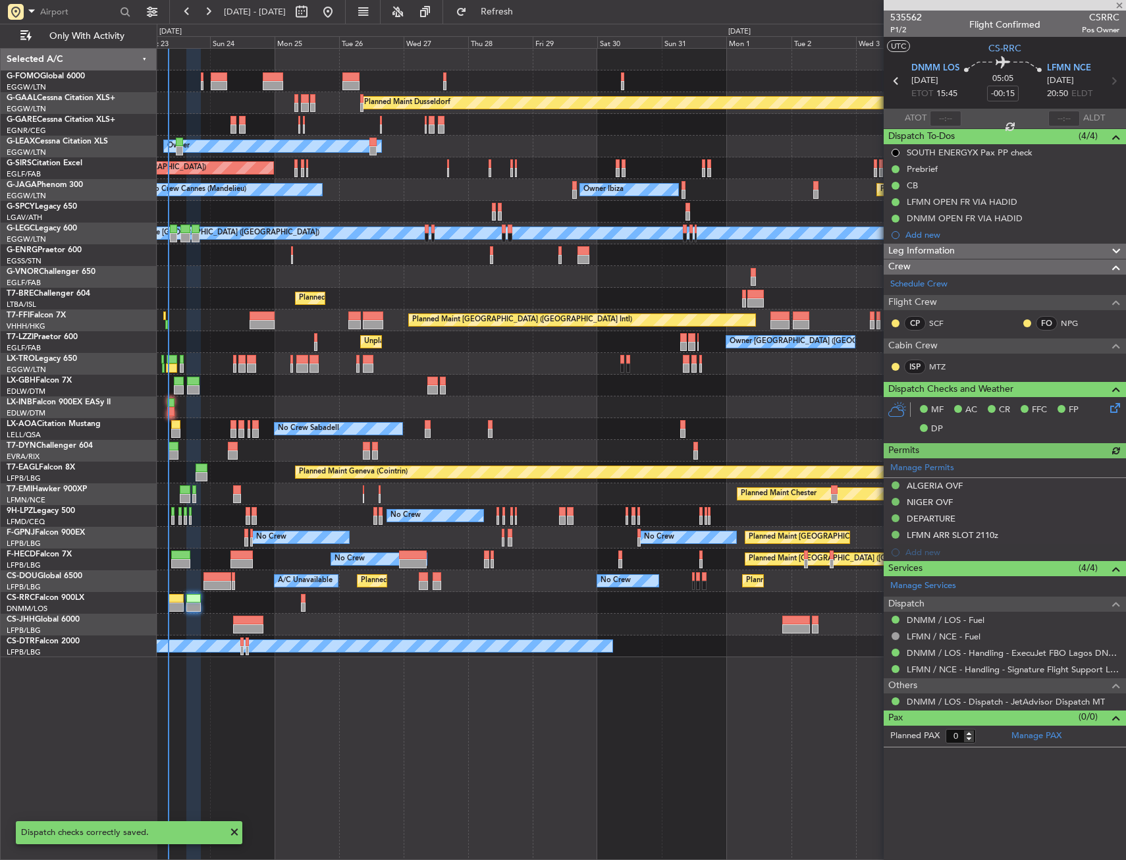
click at [1114, 408] on icon at bounding box center [1113, 405] width 11 height 11
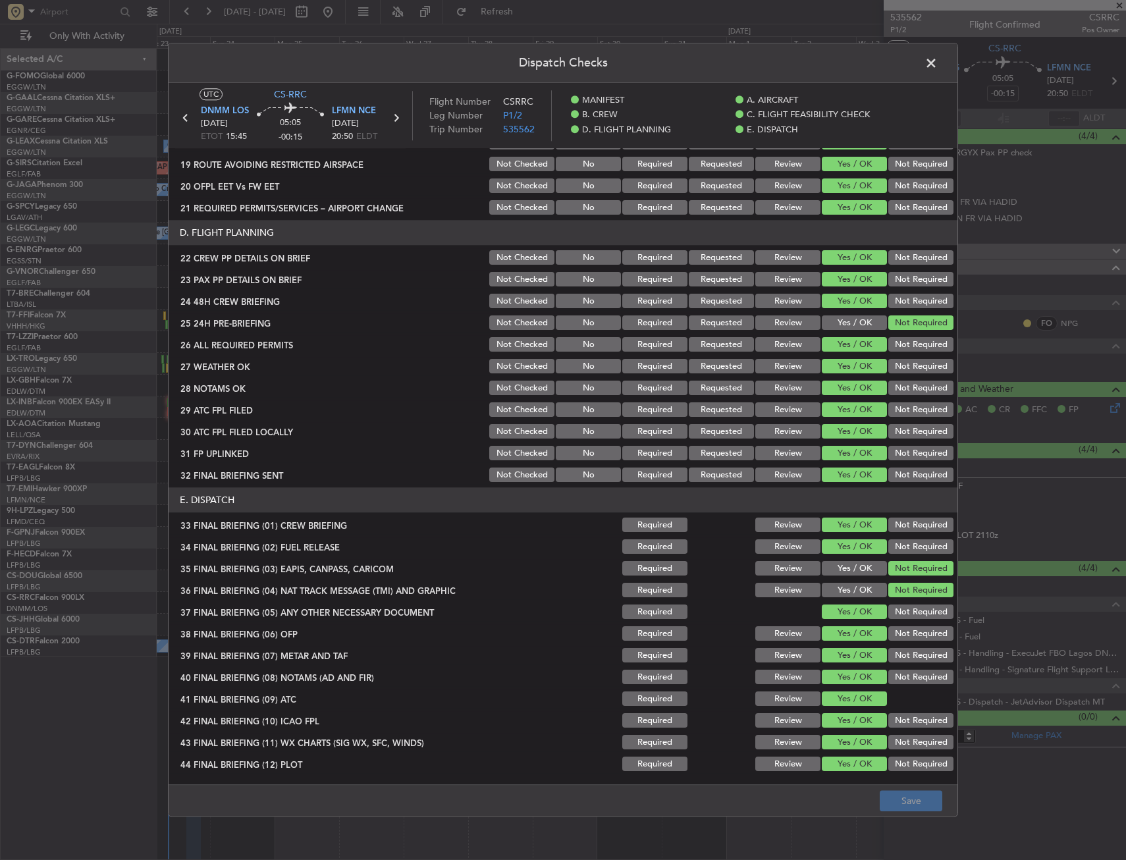
click at [938, 63] on span at bounding box center [938, 66] width 0 height 26
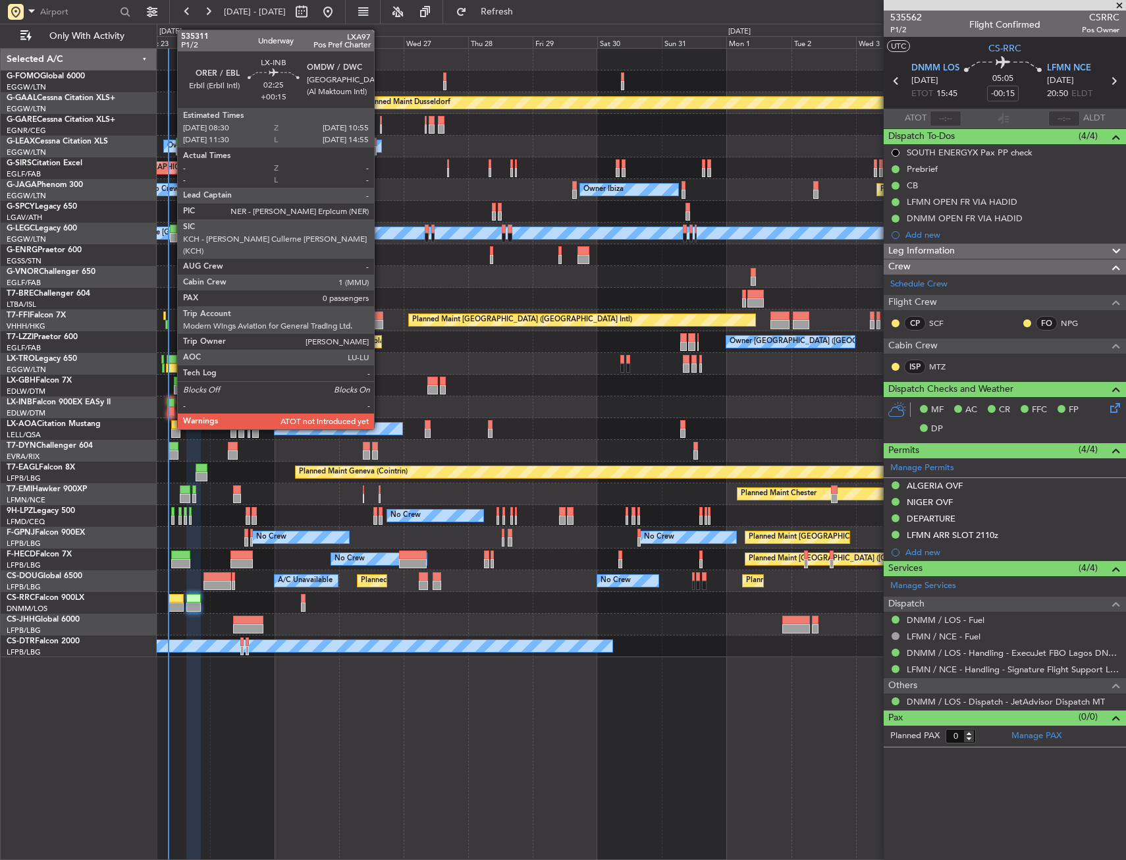
click at [171, 404] on div at bounding box center [170, 402] width 7 height 9
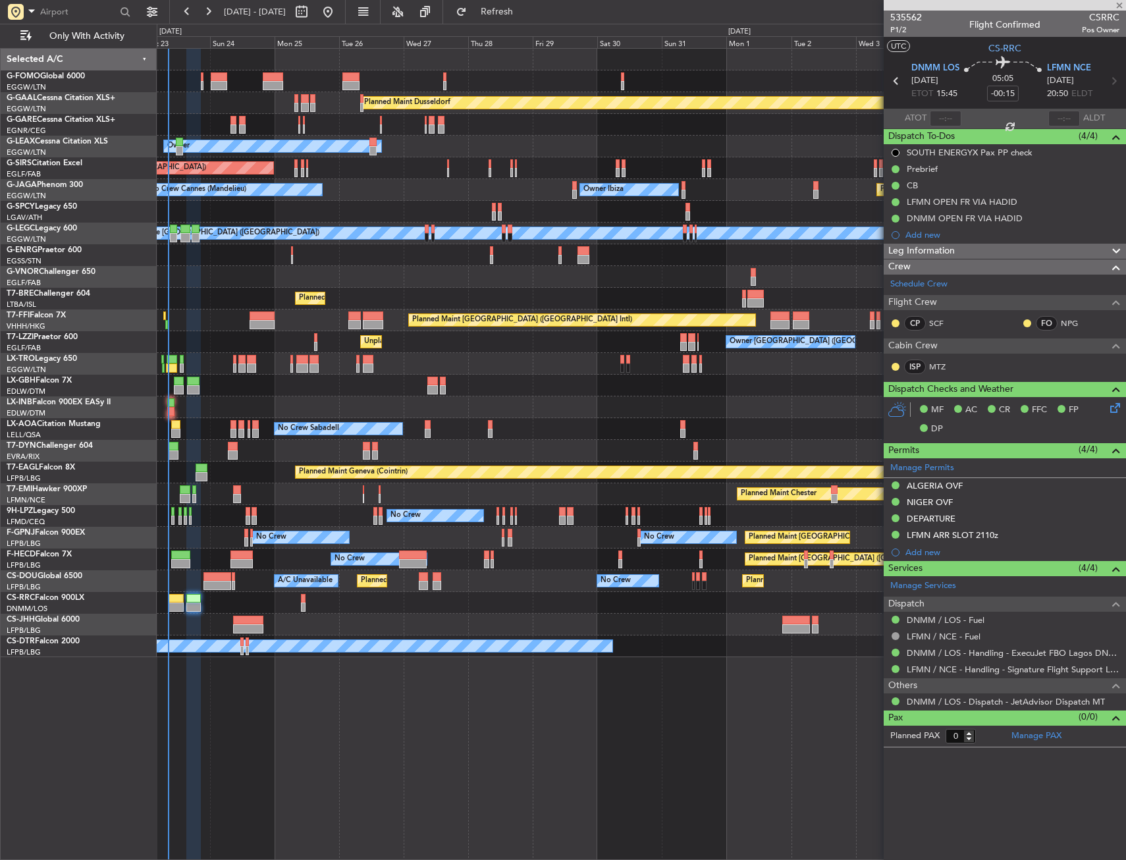
type input "+00:15"
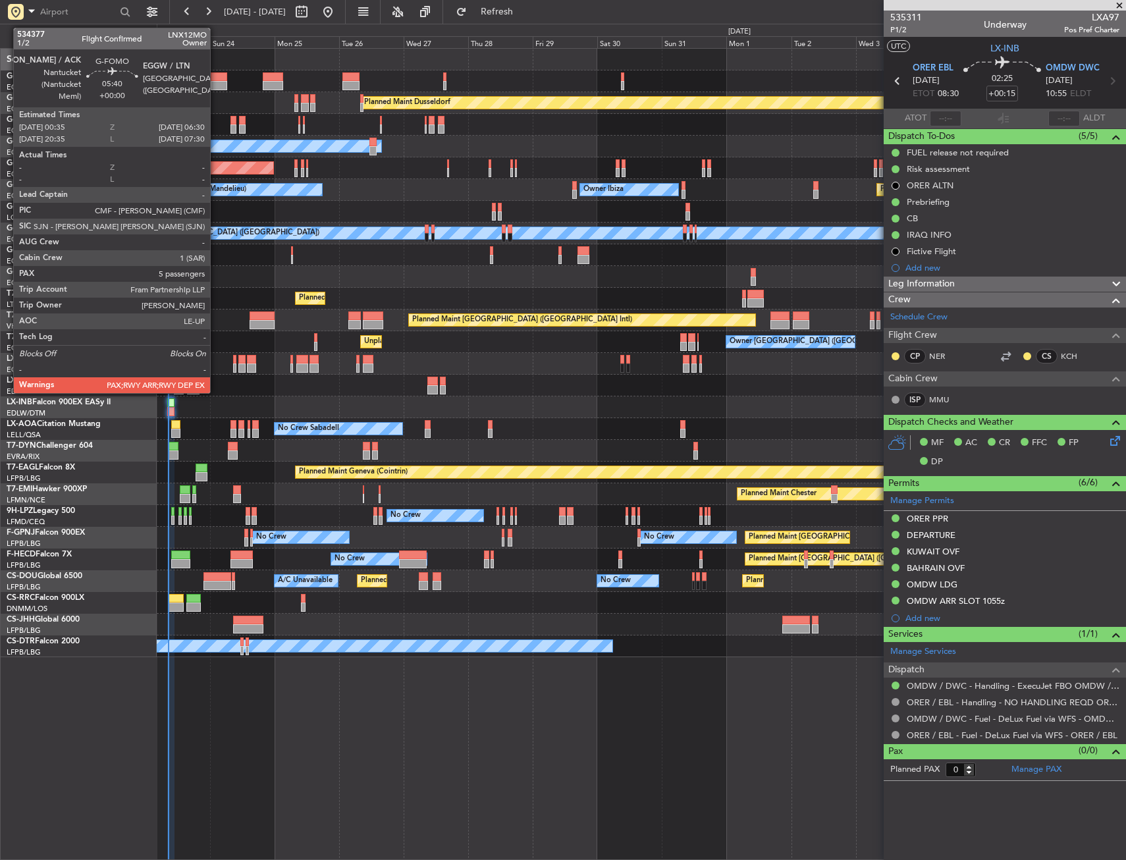
click at [216, 81] on div at bounding box center [219, 85] width 16 height 9
type input "5"
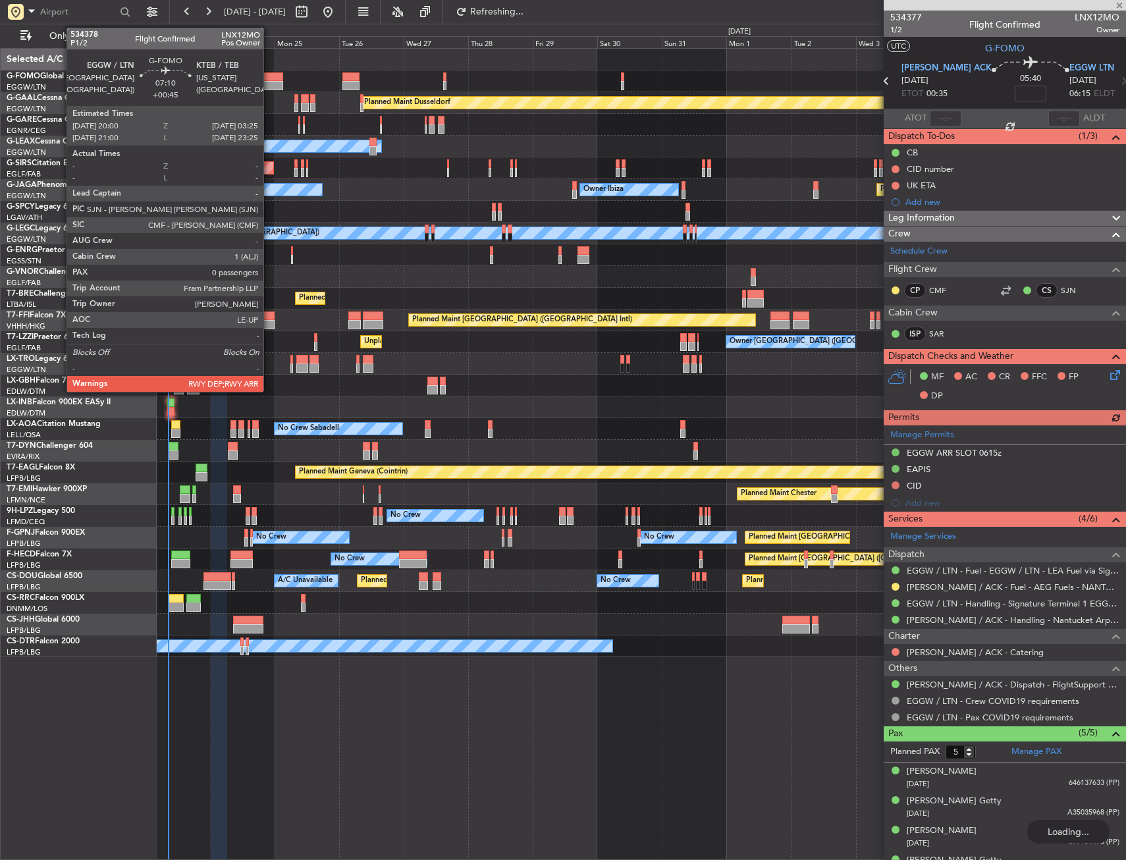
click at [269, 82] on div at bounding box center [273, 85] width 20 height 9
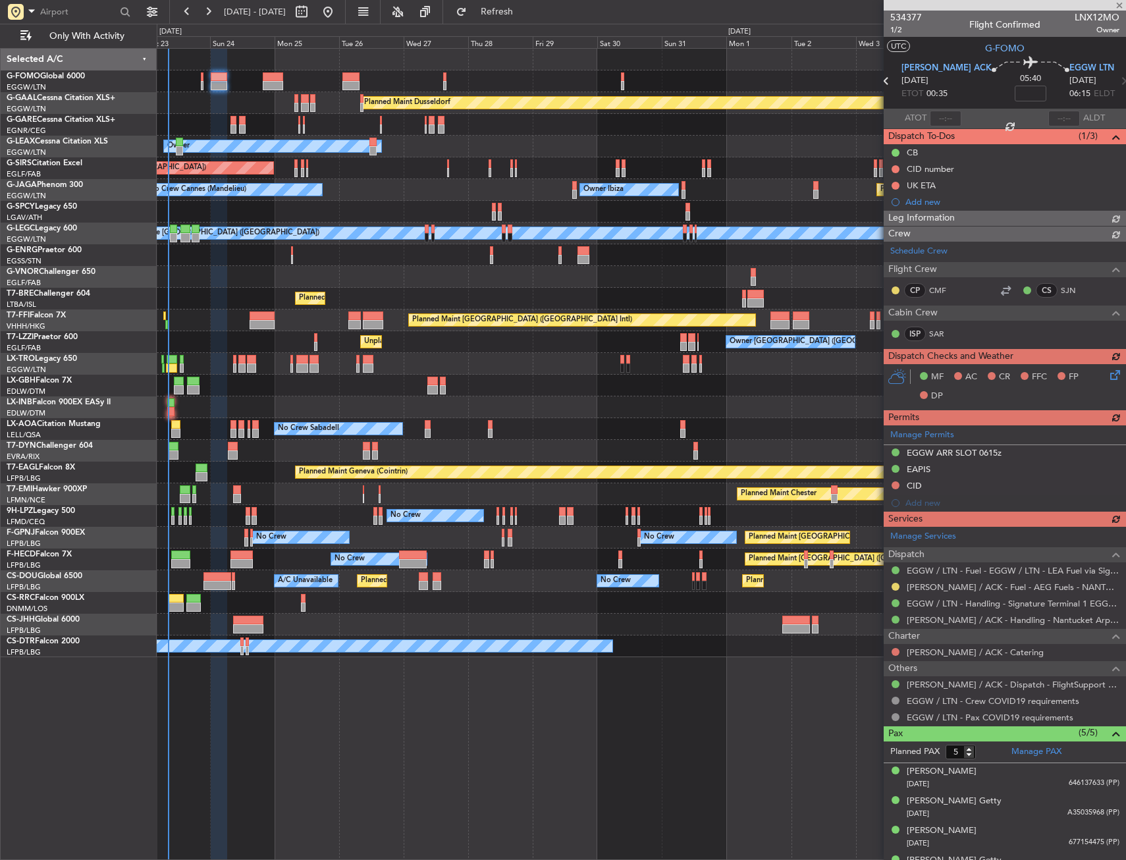
type input "+00:45"
type input "0"
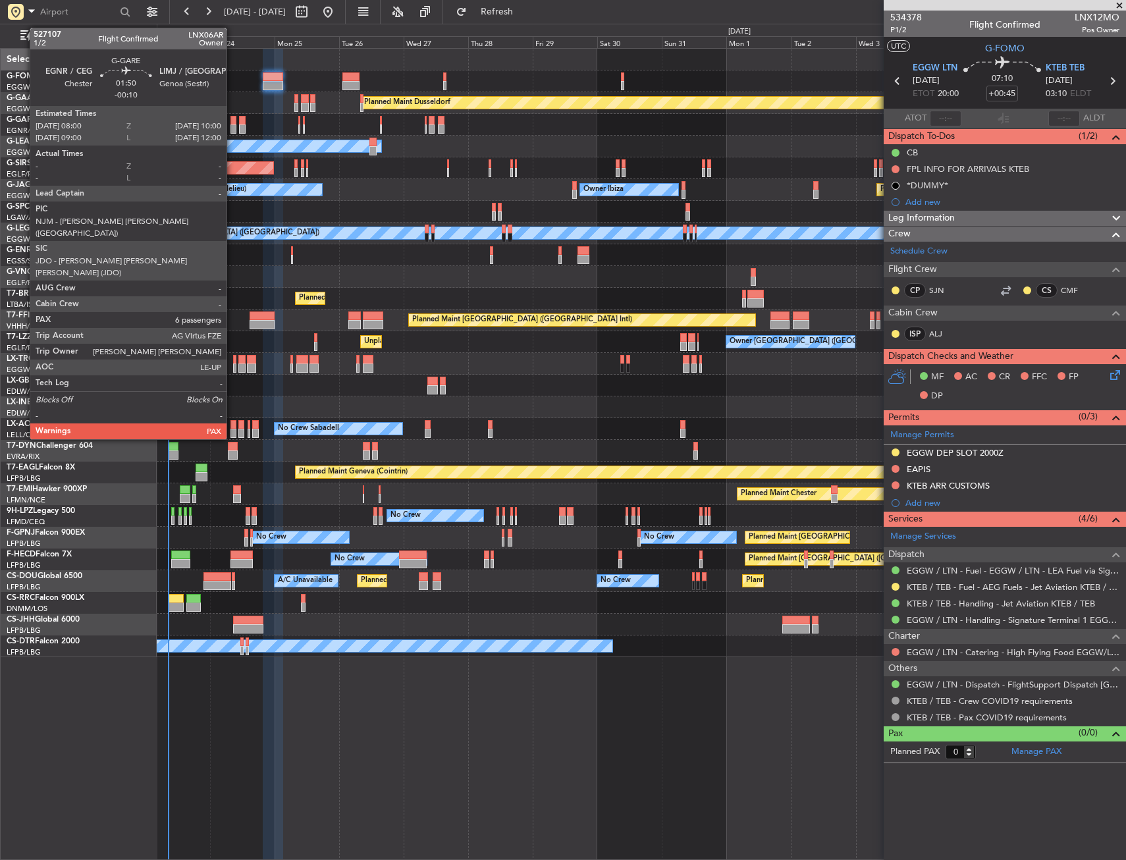
click at [232, 122] on div at bounding box center [233, 120] width 6 height 9
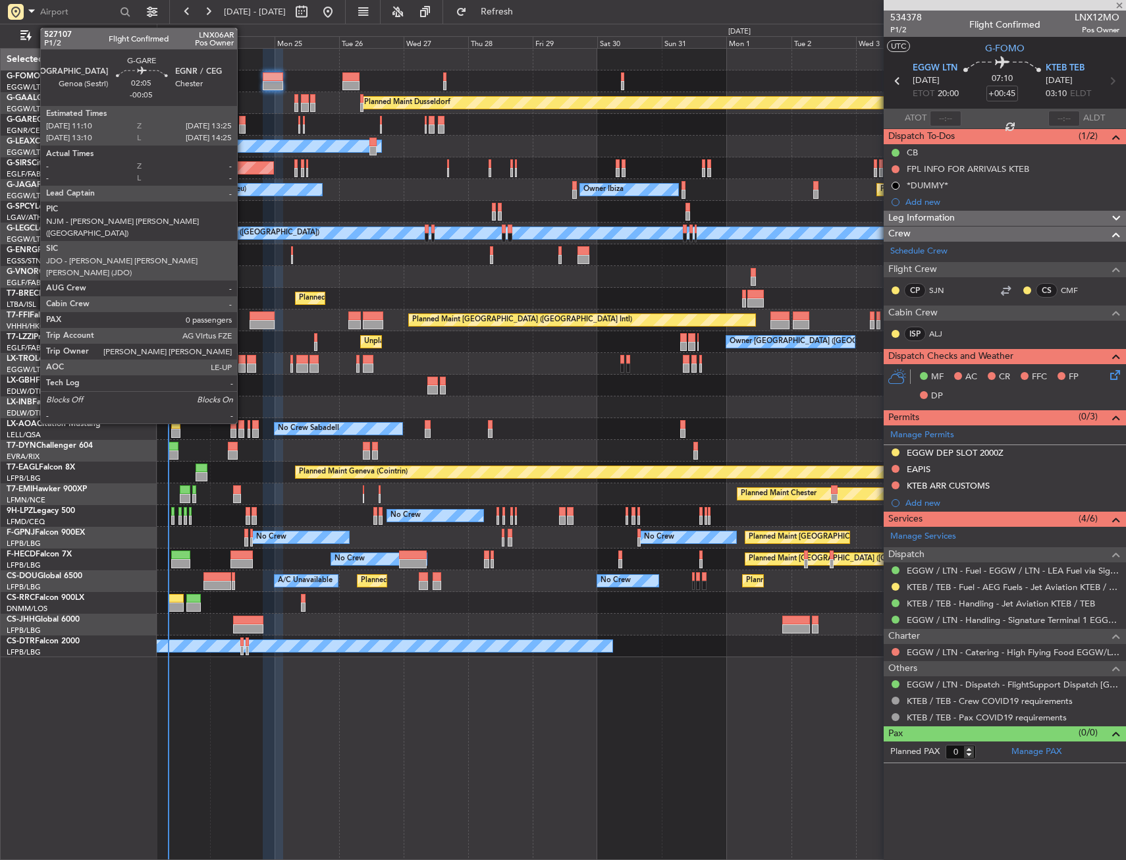
type input "-00:10"
type input "6"
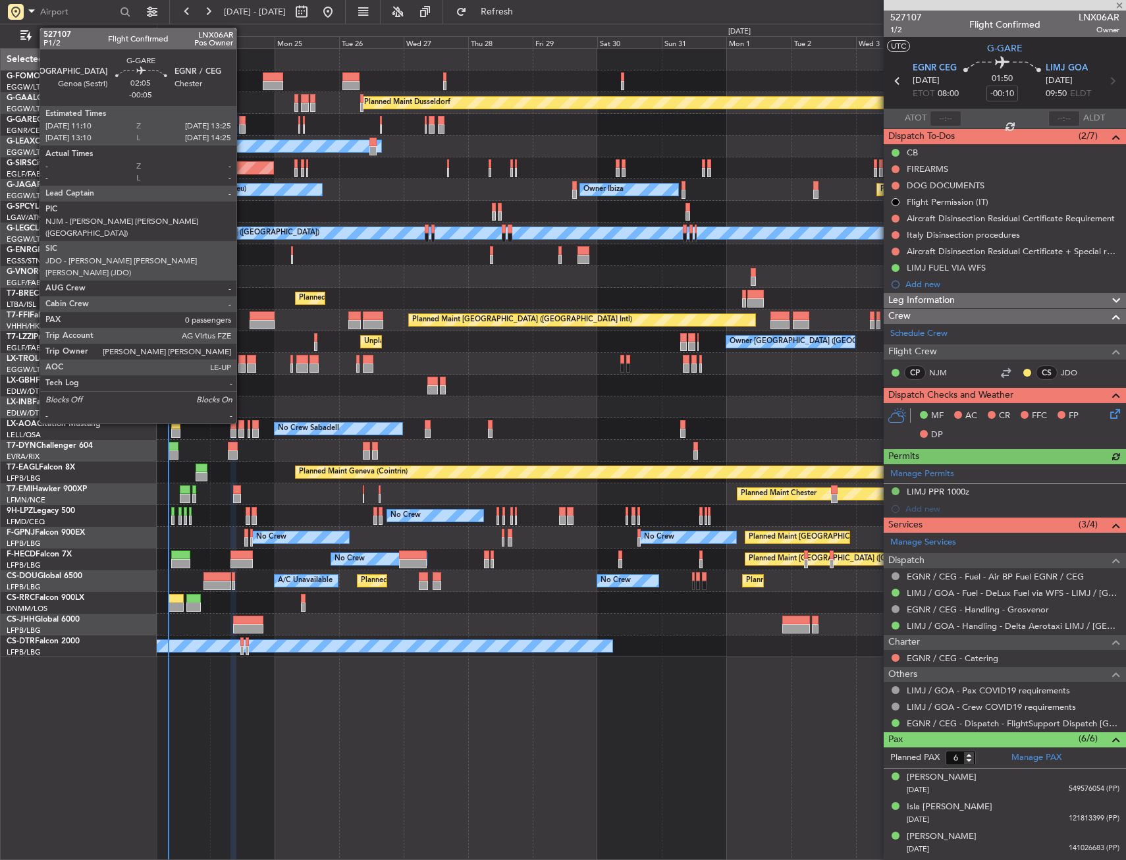
click at [242, 122] on div at bounding box center [242, 120] width 7 height 9
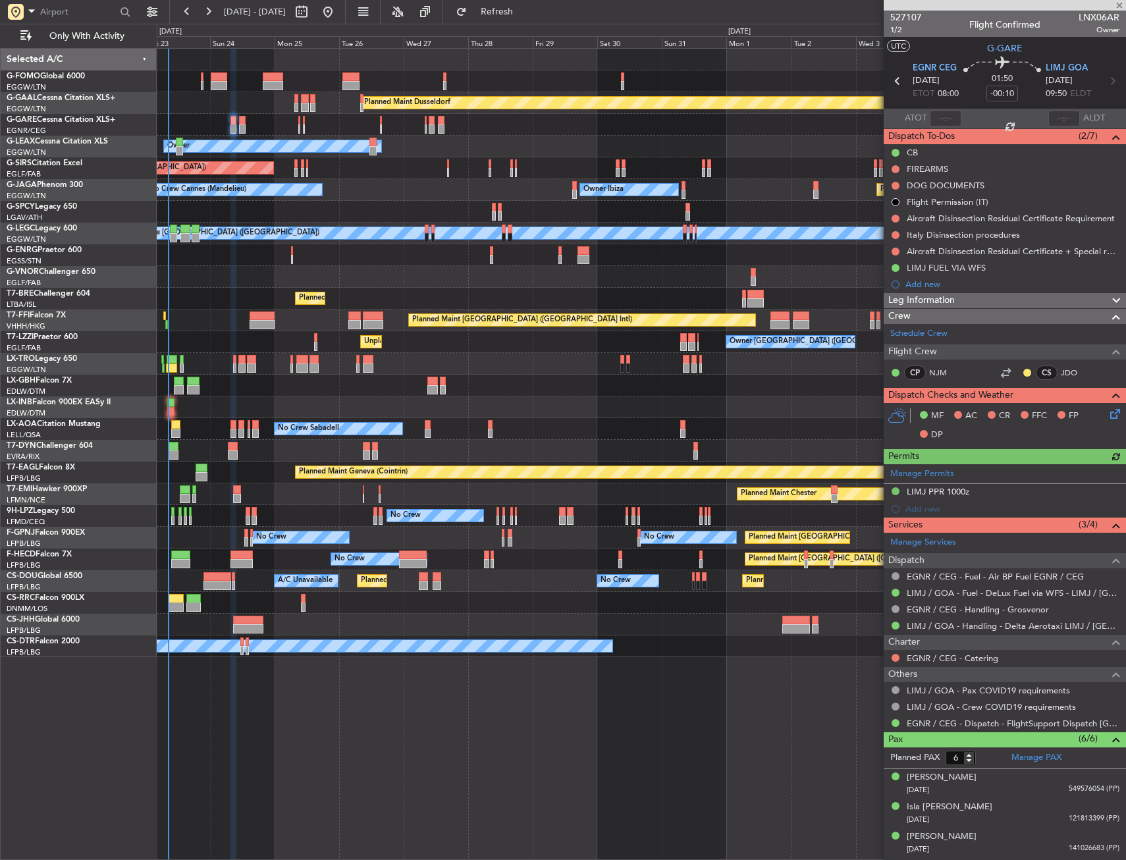
type input "-00:05"
type input "0"
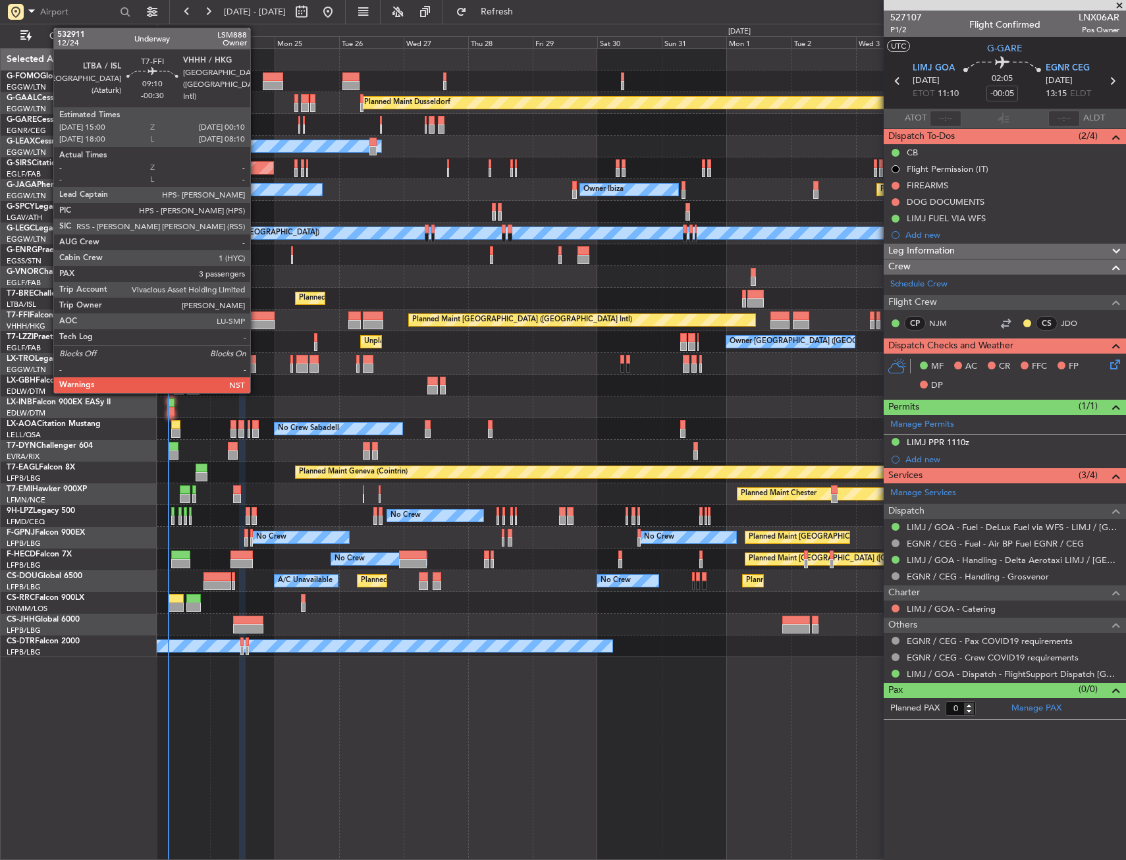
click at [253, 325] on div at bounding box center [262, 324] width 25 height 9
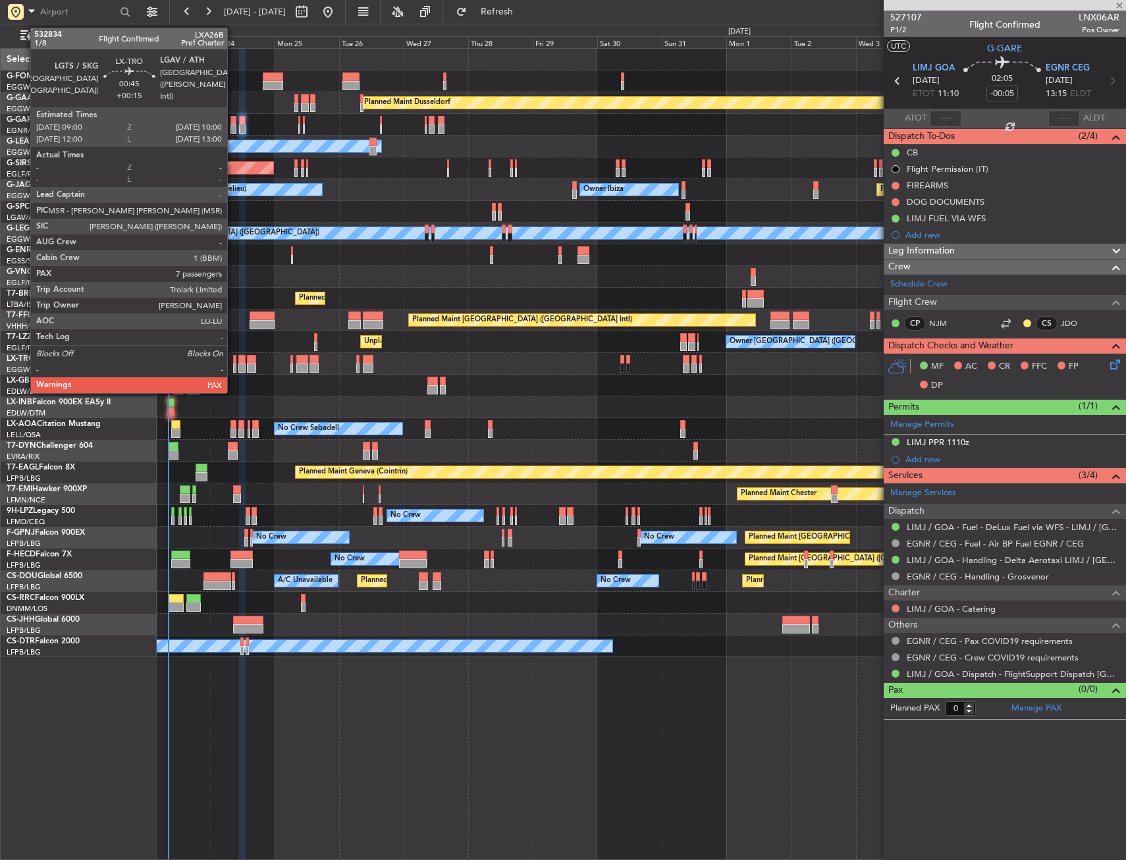
type input "-00:30"
type input "3"
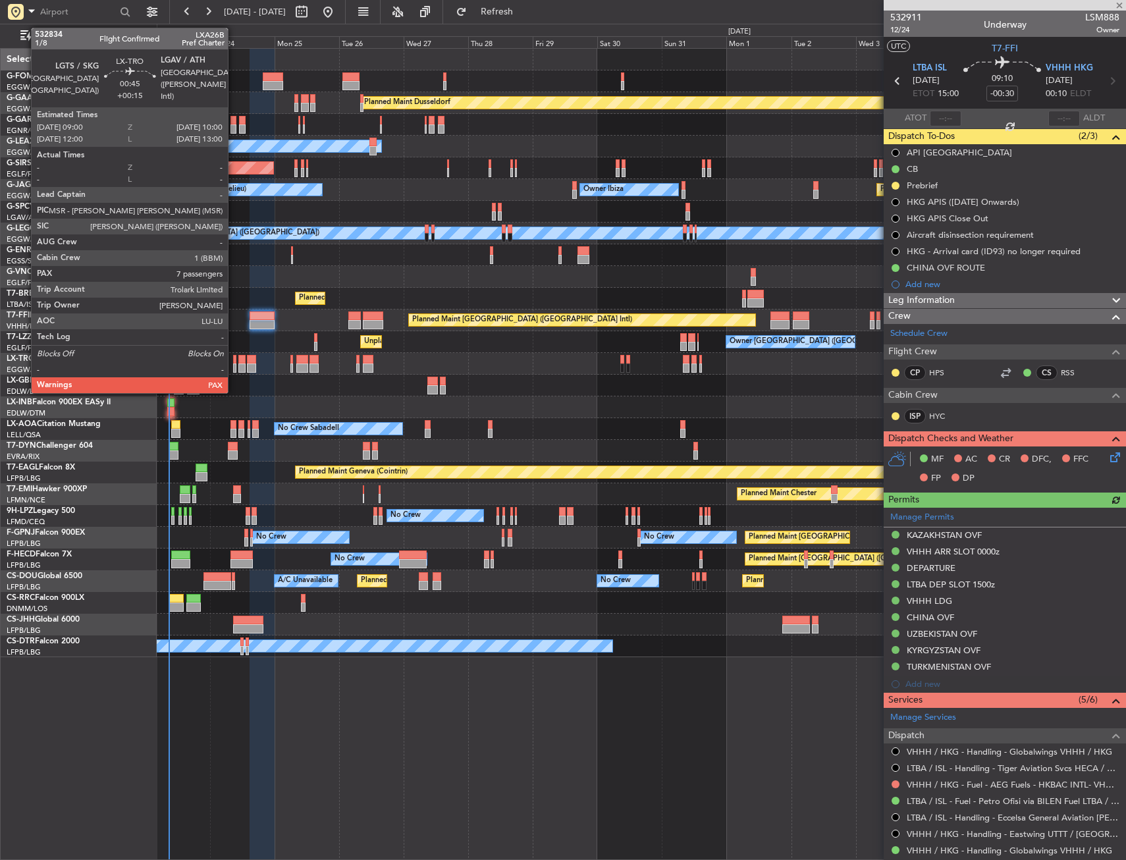
click at [234, 359] on div at bounding box center [234, 359] width 3 height 9
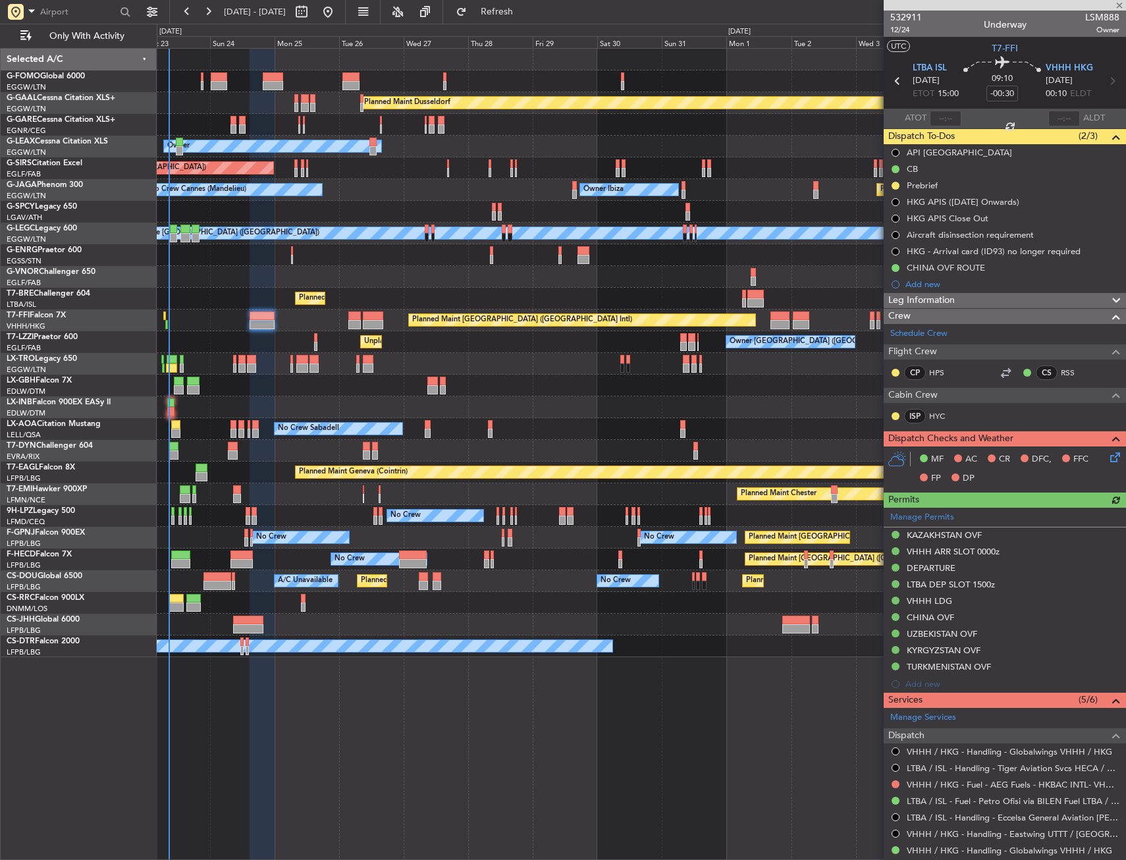
type input "+00:15"
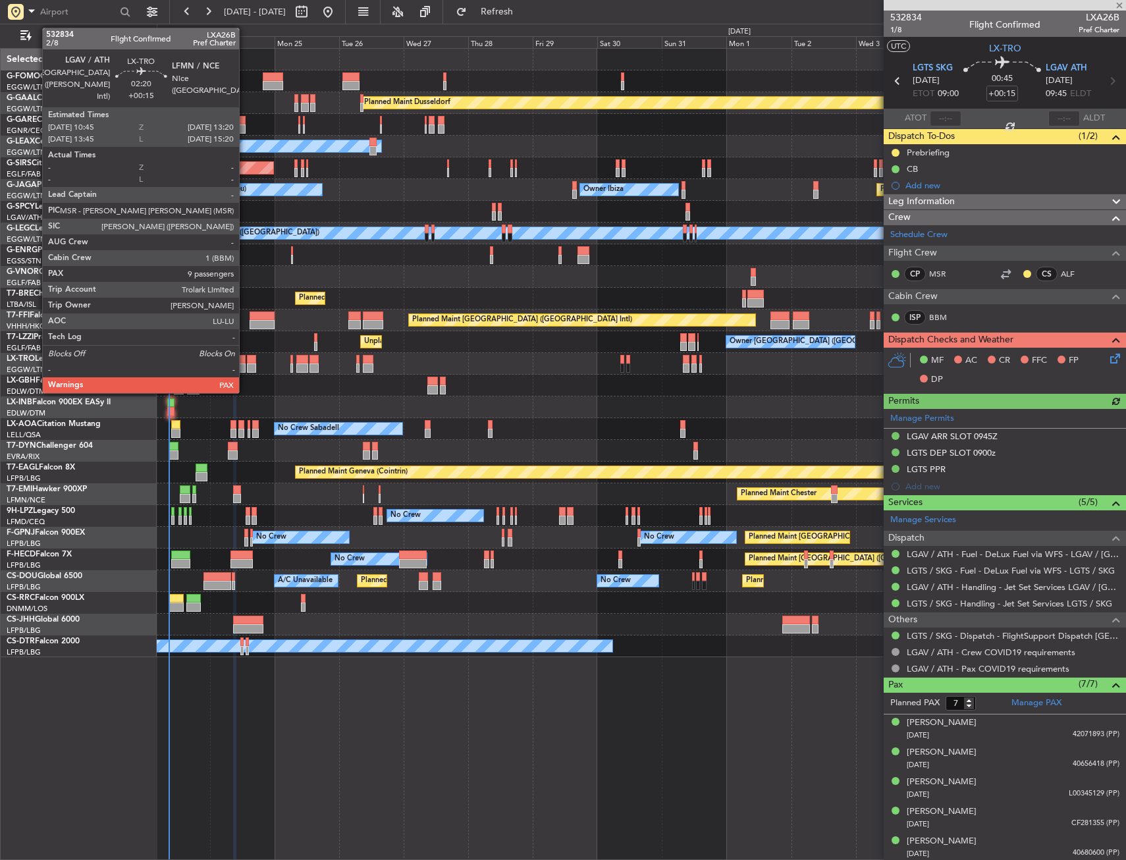
click at [245, 358] on div at bounding box center [241, 359] width 7 height 9
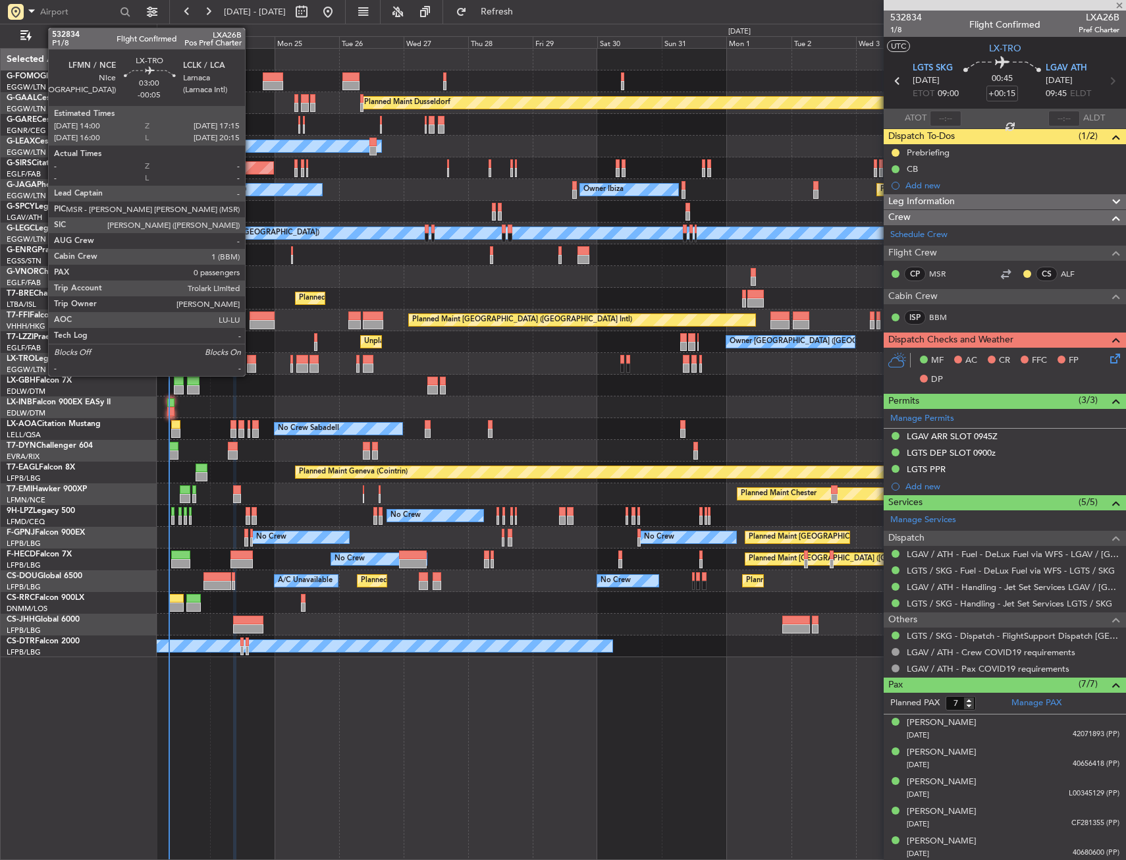
type input "9"
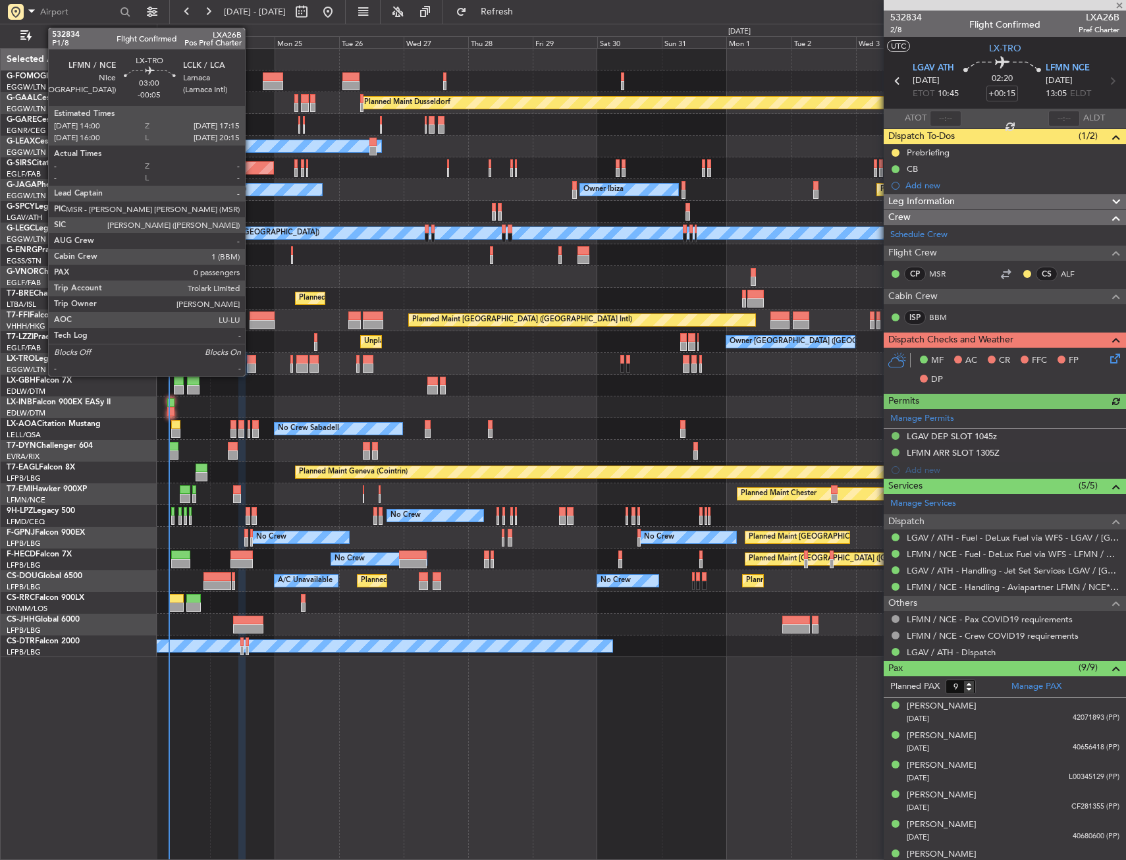
click at [251, 360] on div at bounding box center [251, 359] width 9 height 9
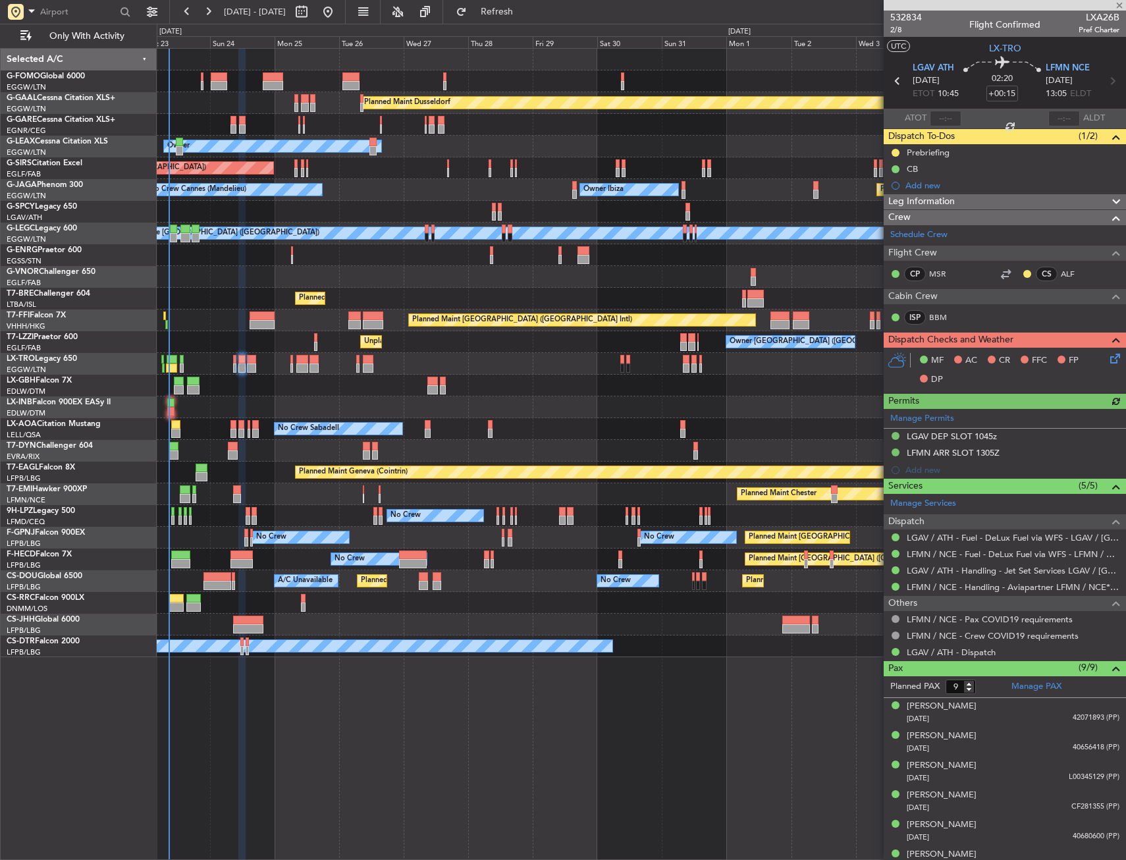
type input "-00:05"
type input "0"
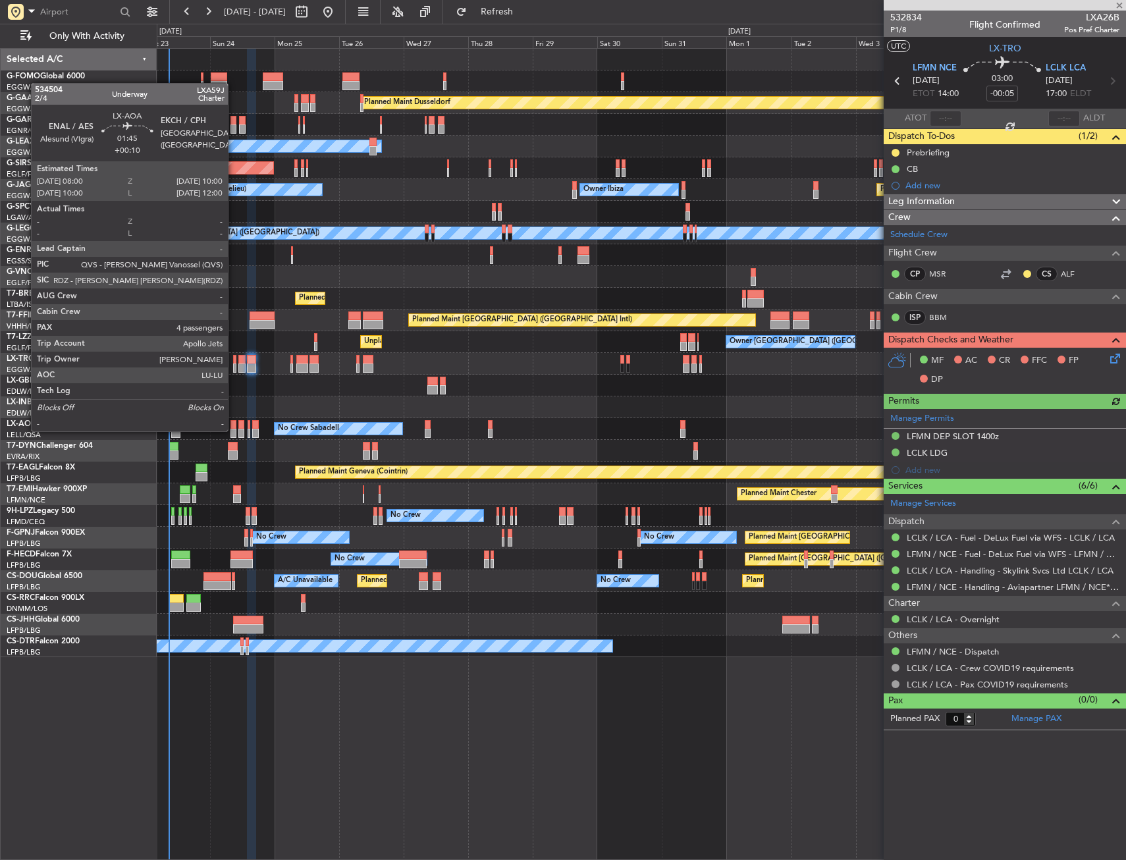
click at [234, 430] on div at bounding box center [233, 433] width 6 height 9
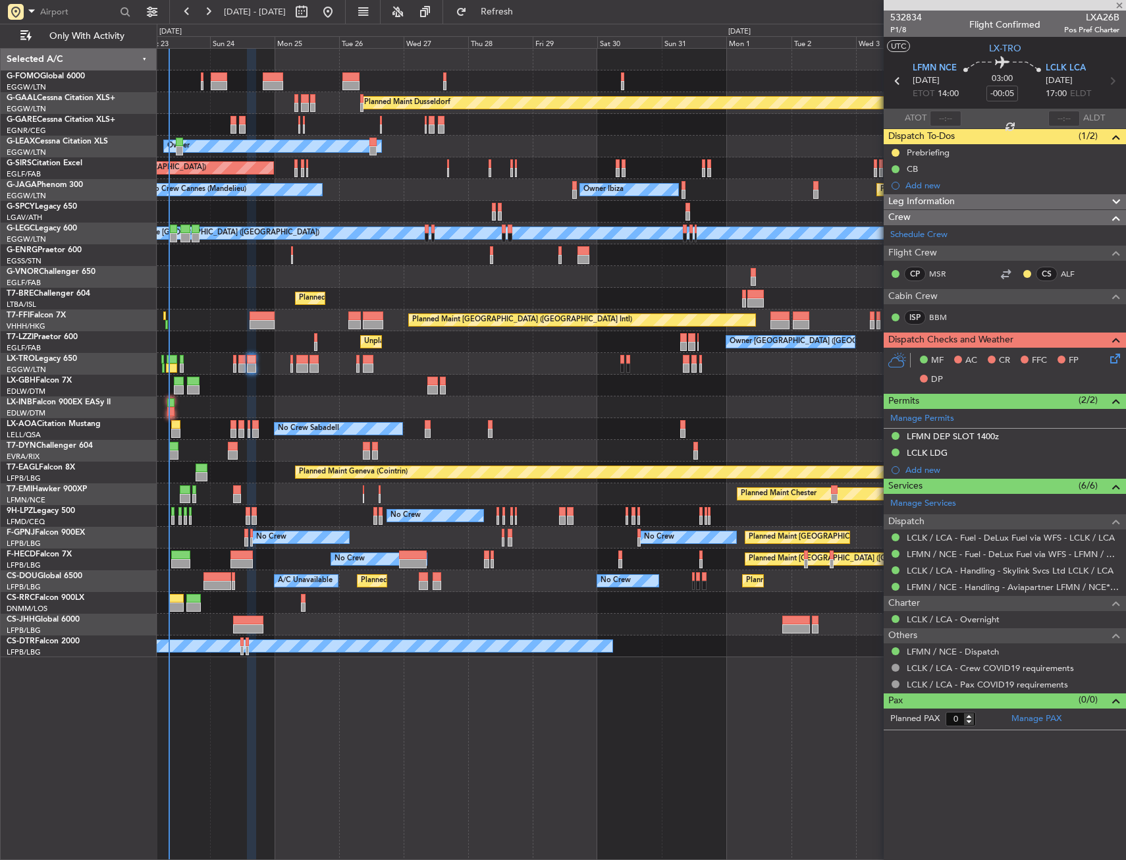
type input "+00:10"
type input "4"
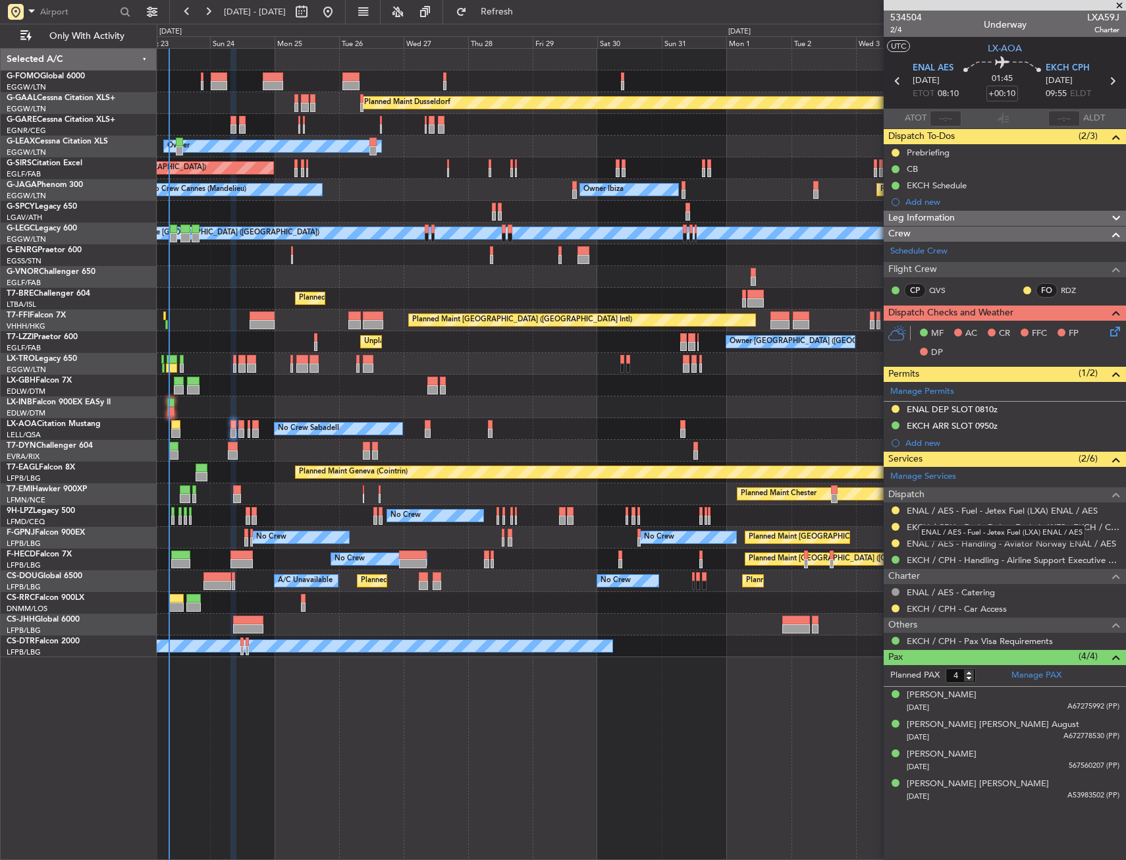
click at [951, 542] on mat-tooltip-component "ENAL / AES - Fuel - Jetex Fuel (LXA) ENAL / AES" at bounding box center [1001, 533] width 185 height 35
click at [929, 545] on link "ENAL / AES - Handling - Aviator Norway ENAL / AES" at bounding box center [1011, 543] width 209 height 11
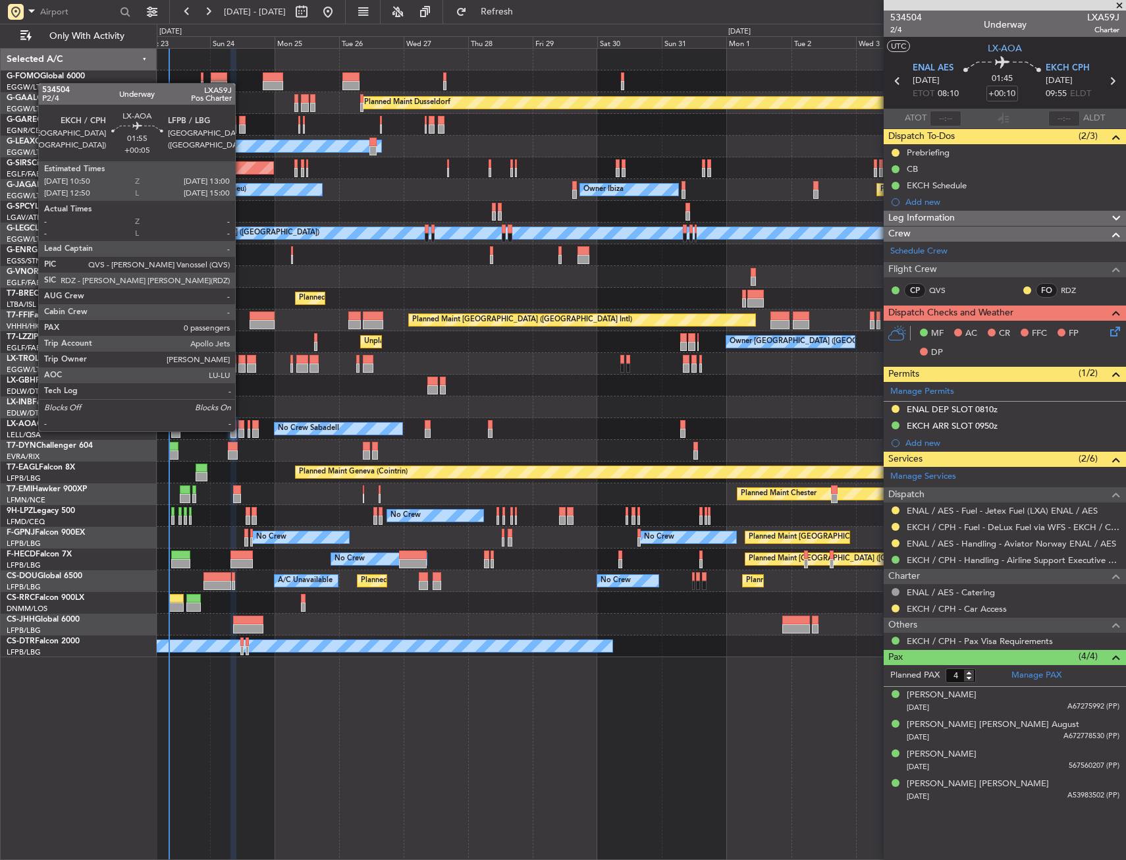
click at [241, 430] on div at bounding box center [241, 433] width 6 height 9
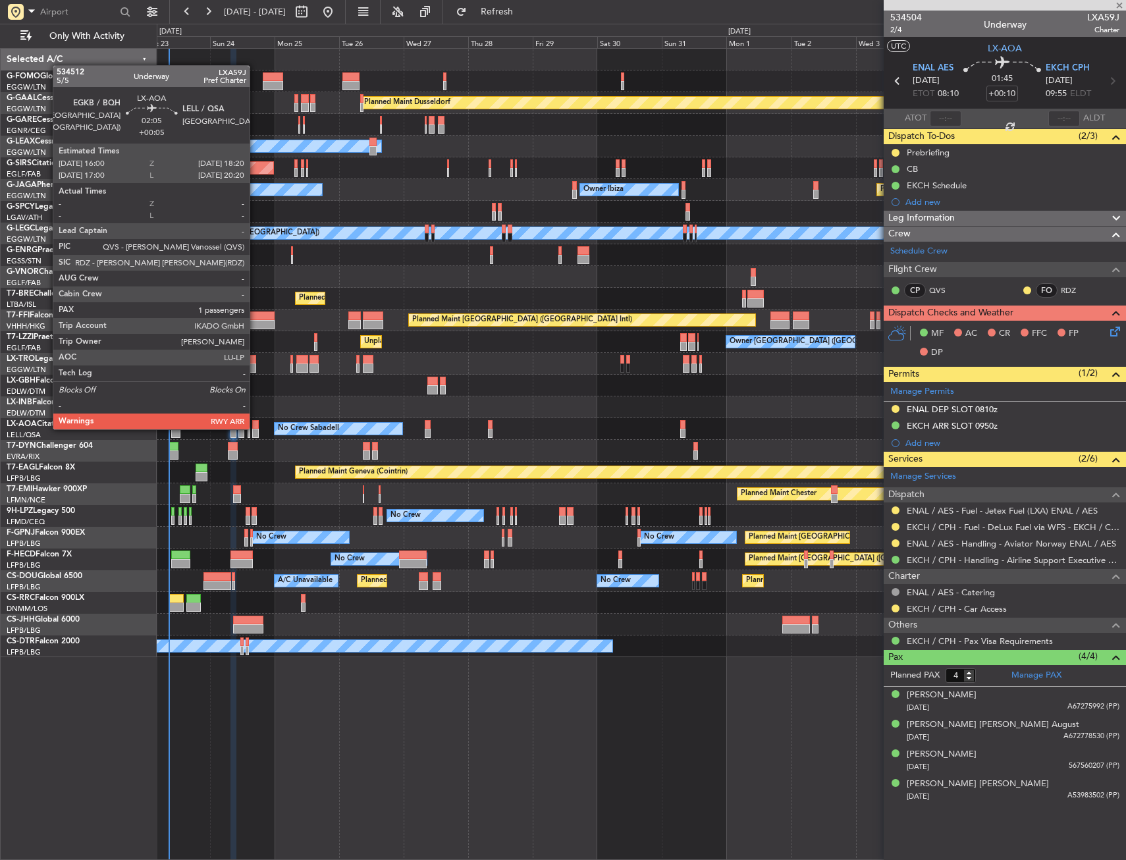
type input "+00:05"
type input "0"
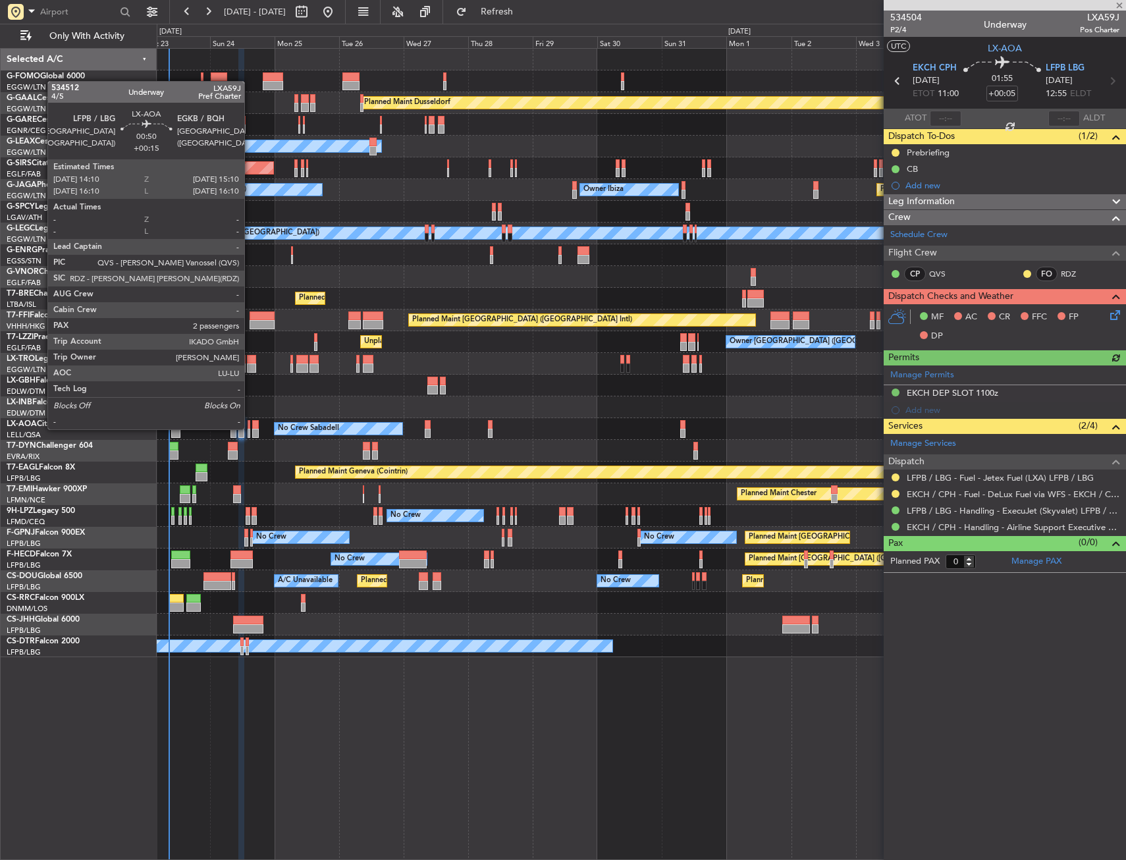
click at [250, 428] on div at bounding box center [249, 424] width 3 height 9
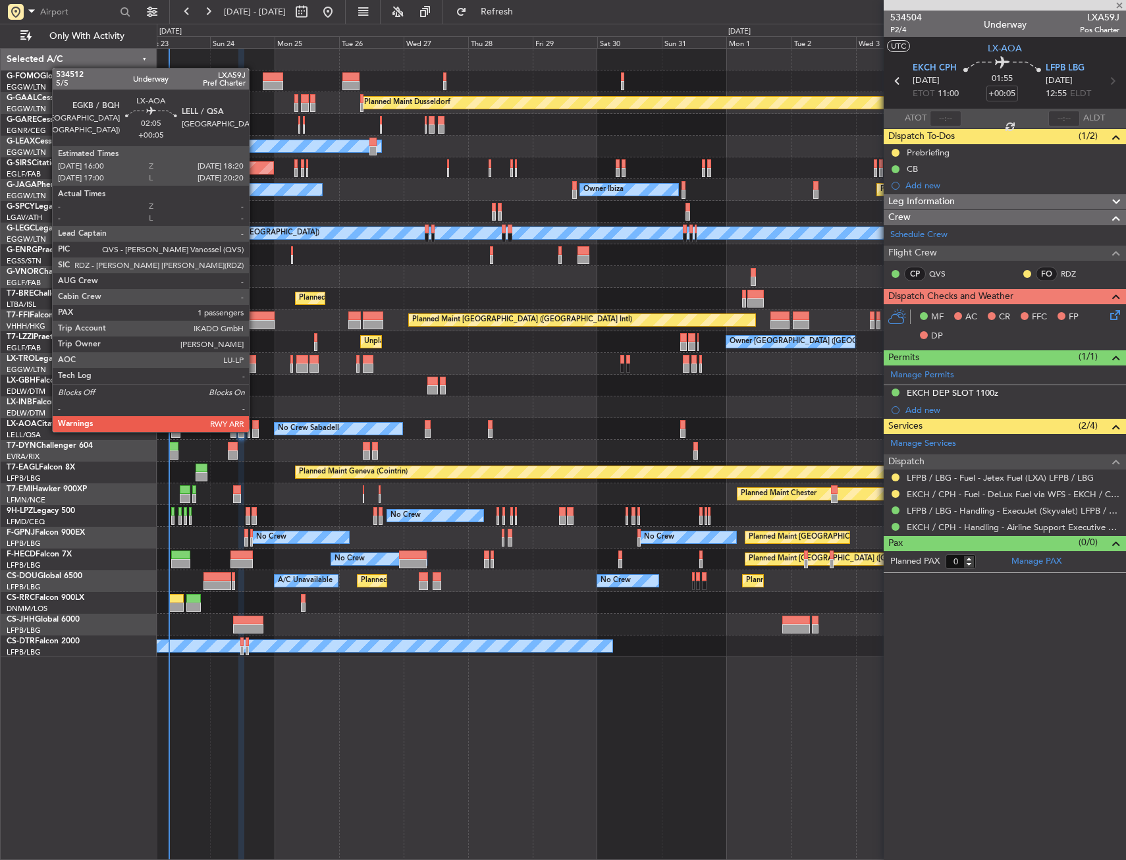
type input "+00:15"
type input "2"
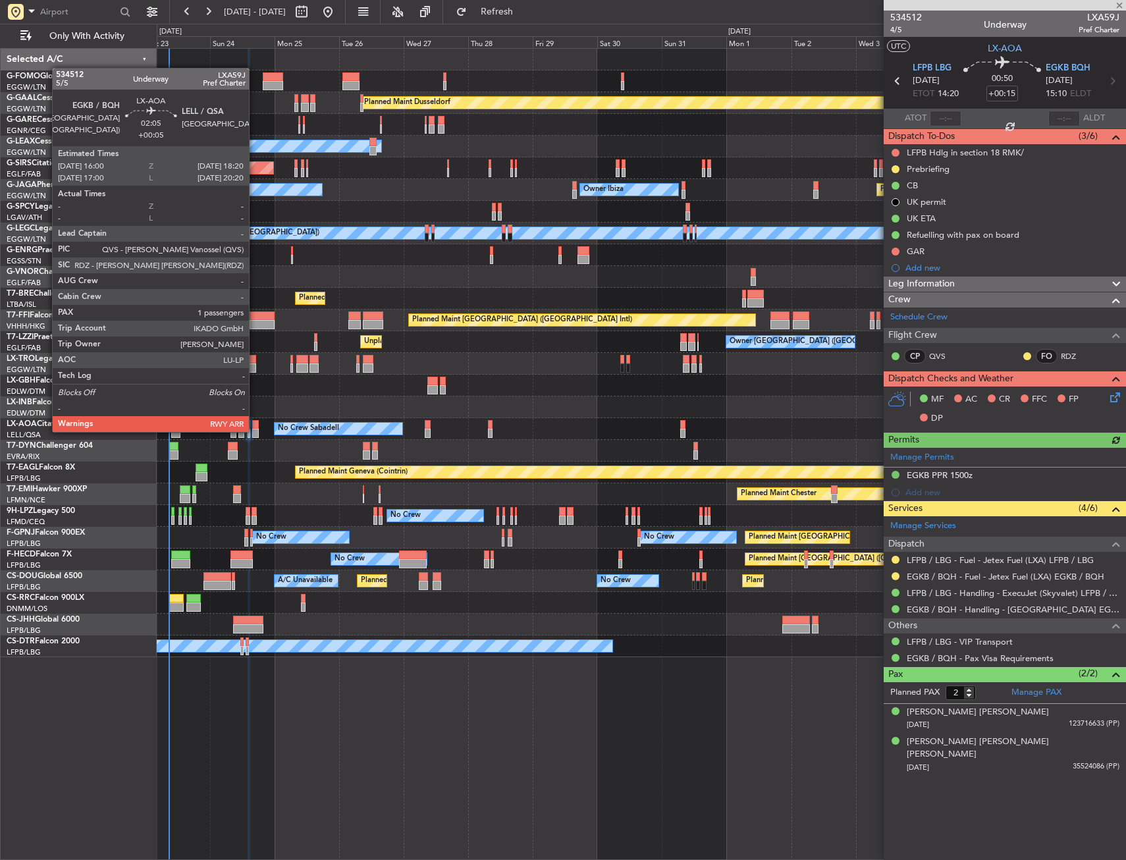
click at [255, 431] on div at bounding box center [255, 433] width 7 height 9
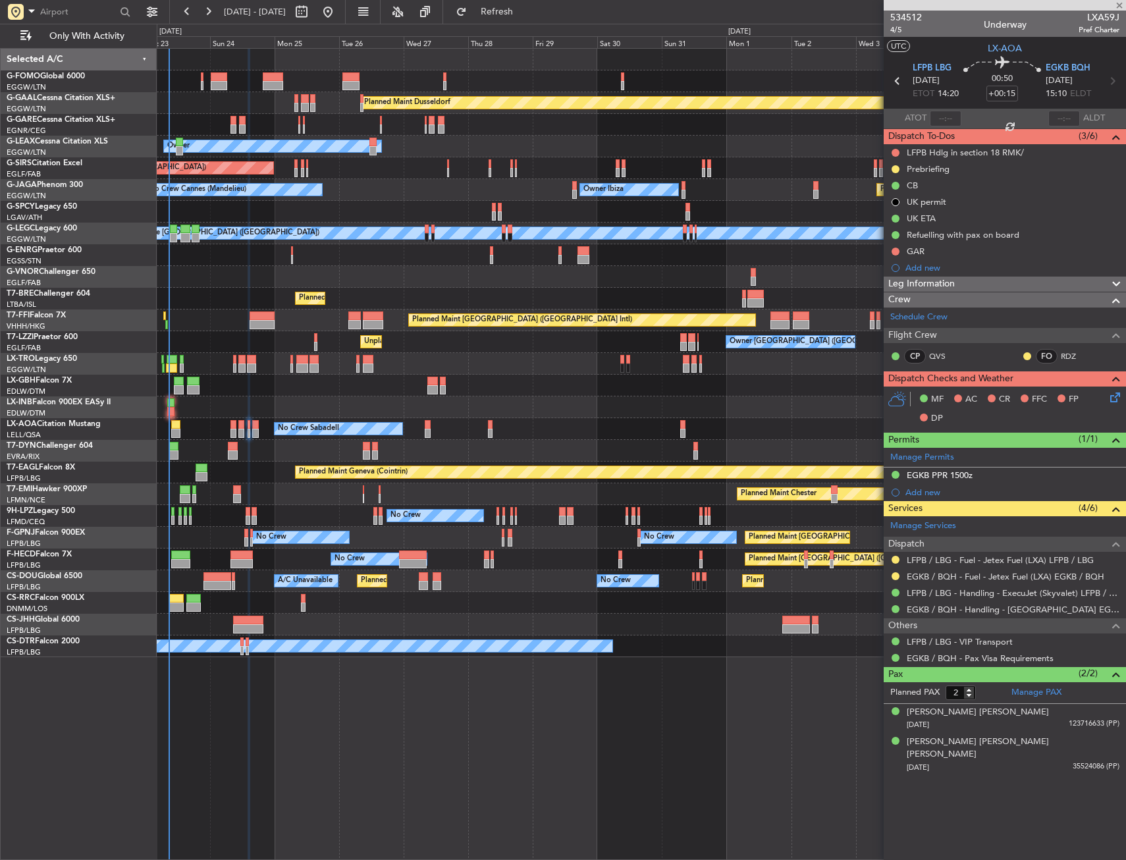
type input "+00:05"
type input "1"
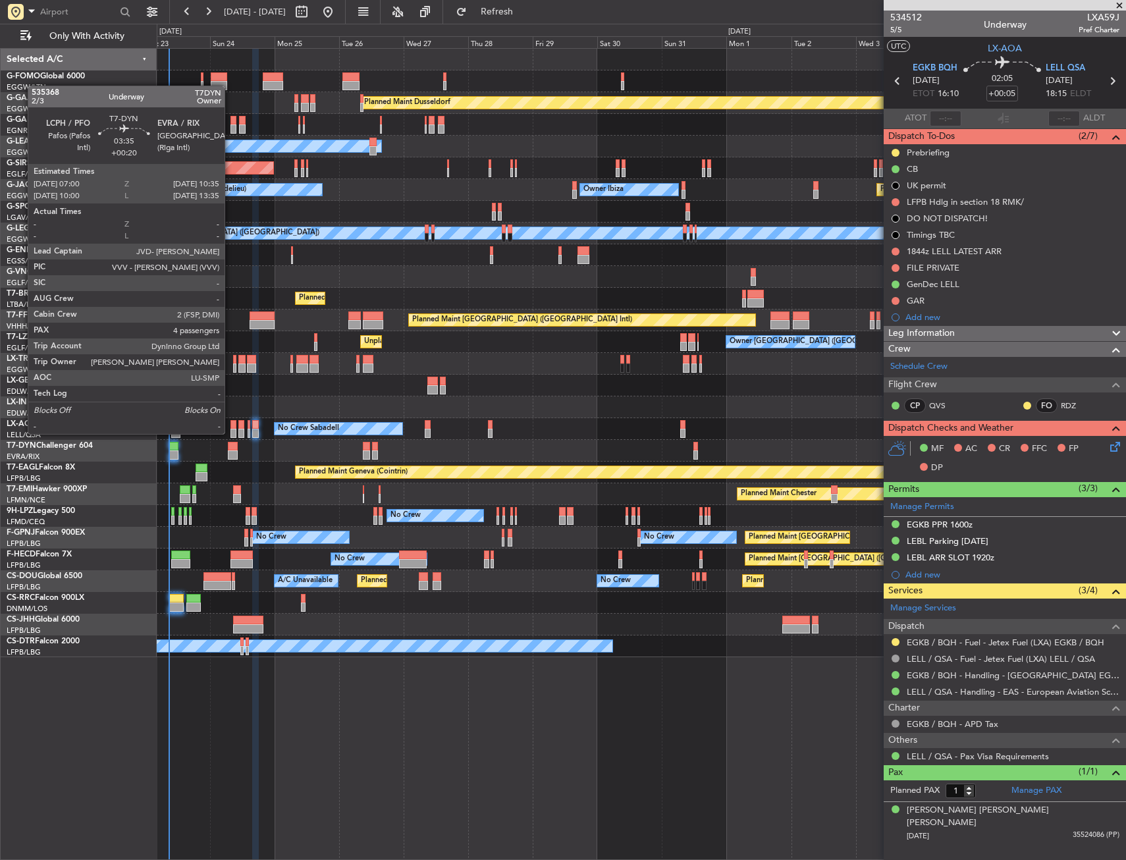
click at [230, 445] on div at bounding box center [233, 446] width 10 height 9
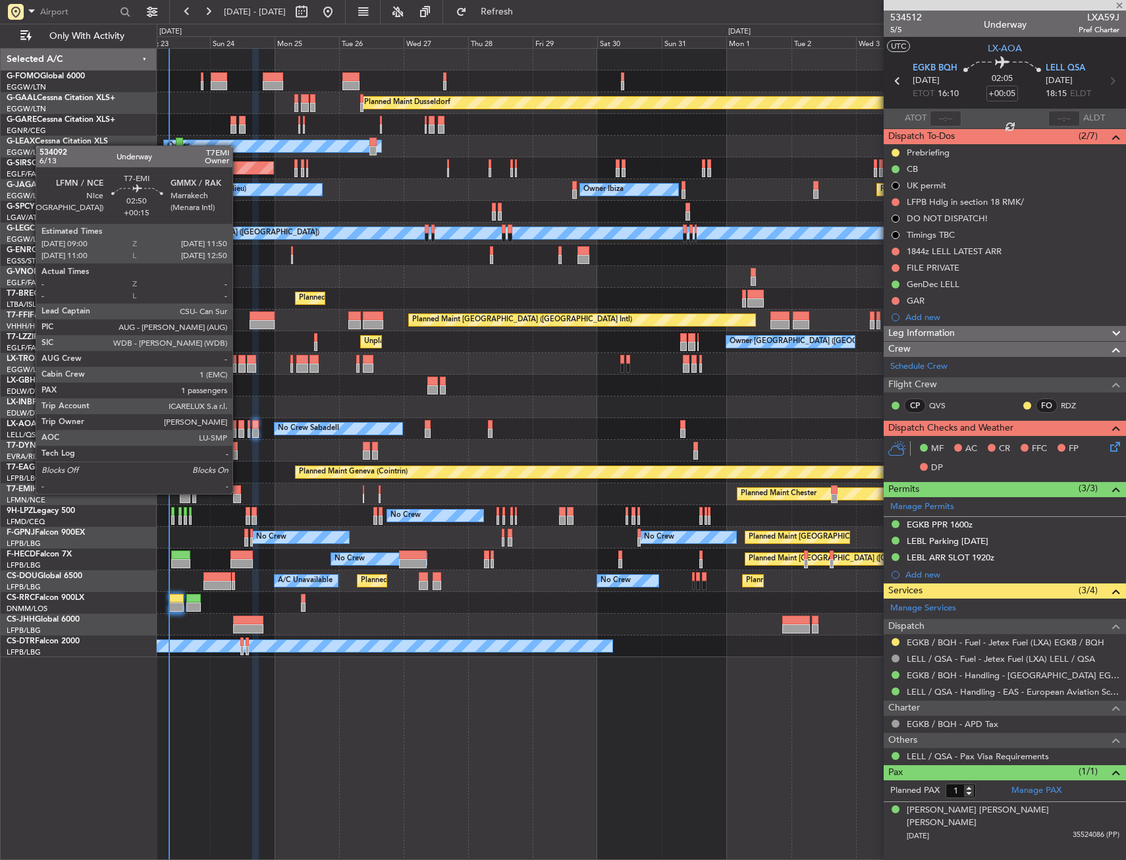
type input "+00:20"
type input "4"
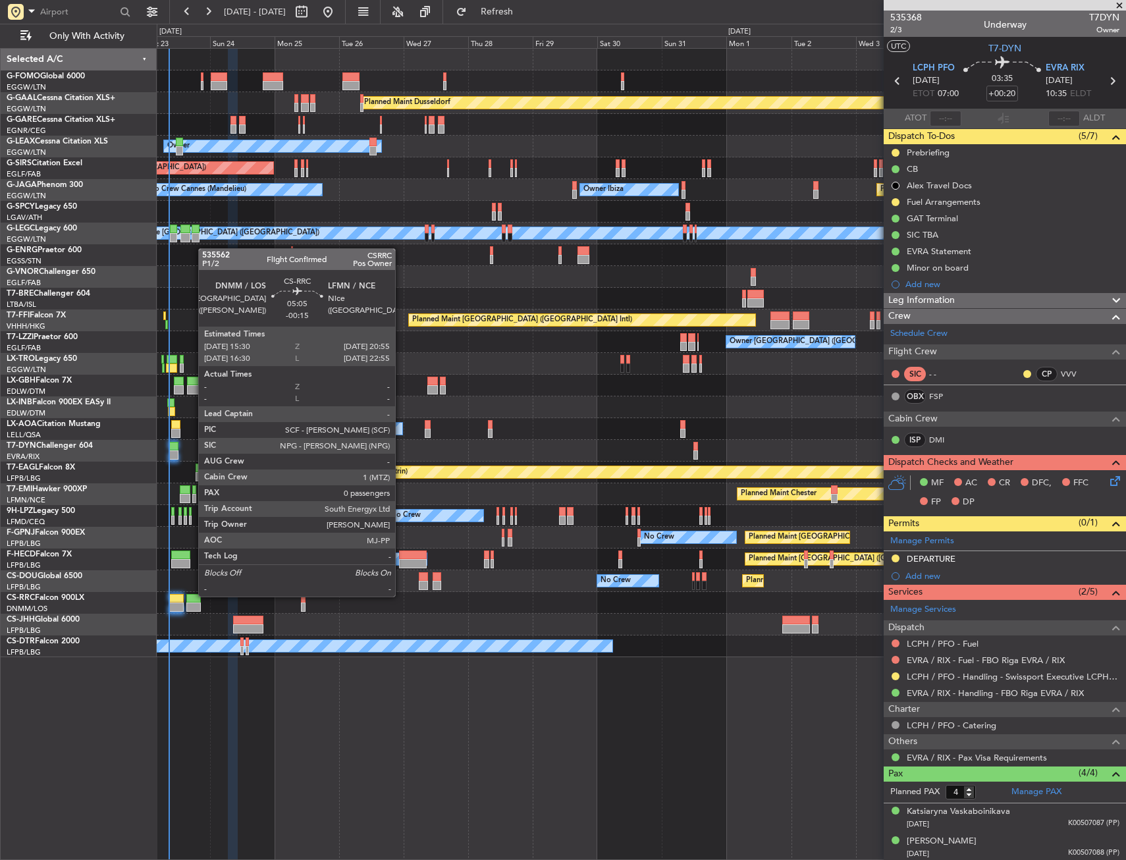
click at [192, 595] on div at bounding box center [193, 598] width 15 height 9
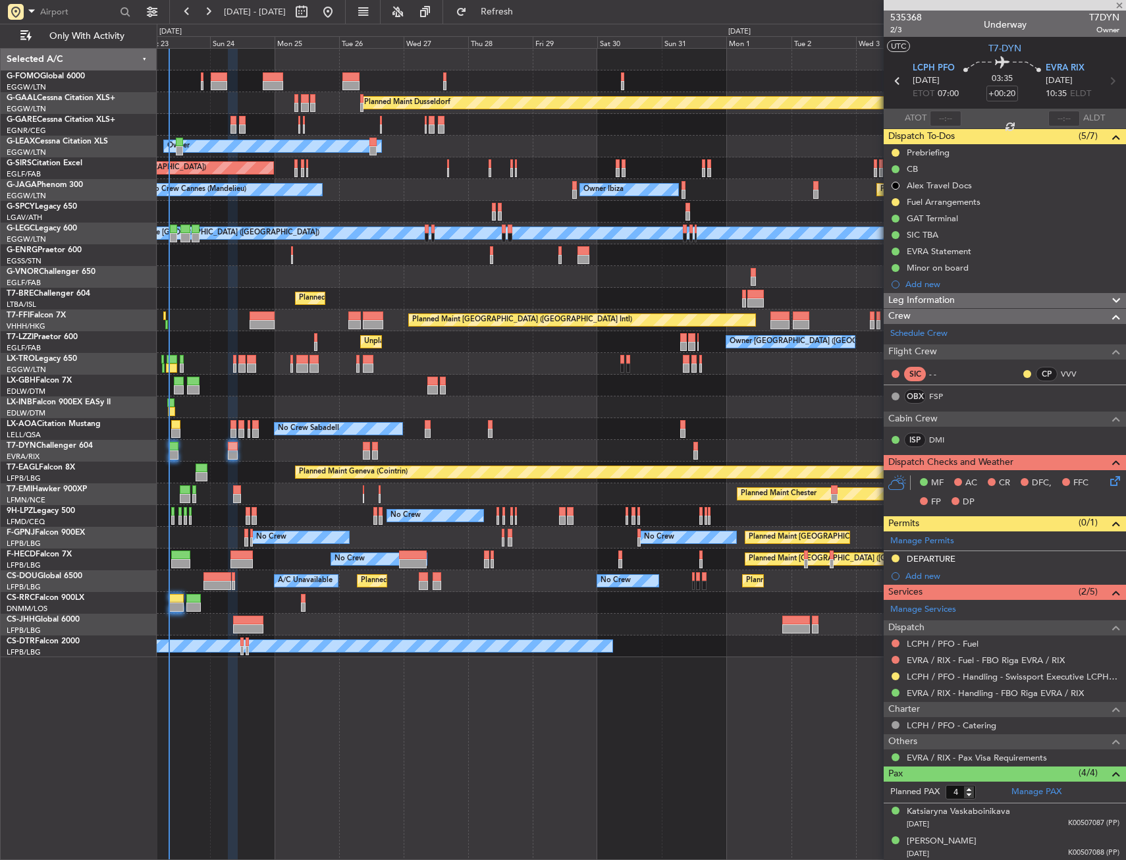
type input "-00:15"
type input "0"
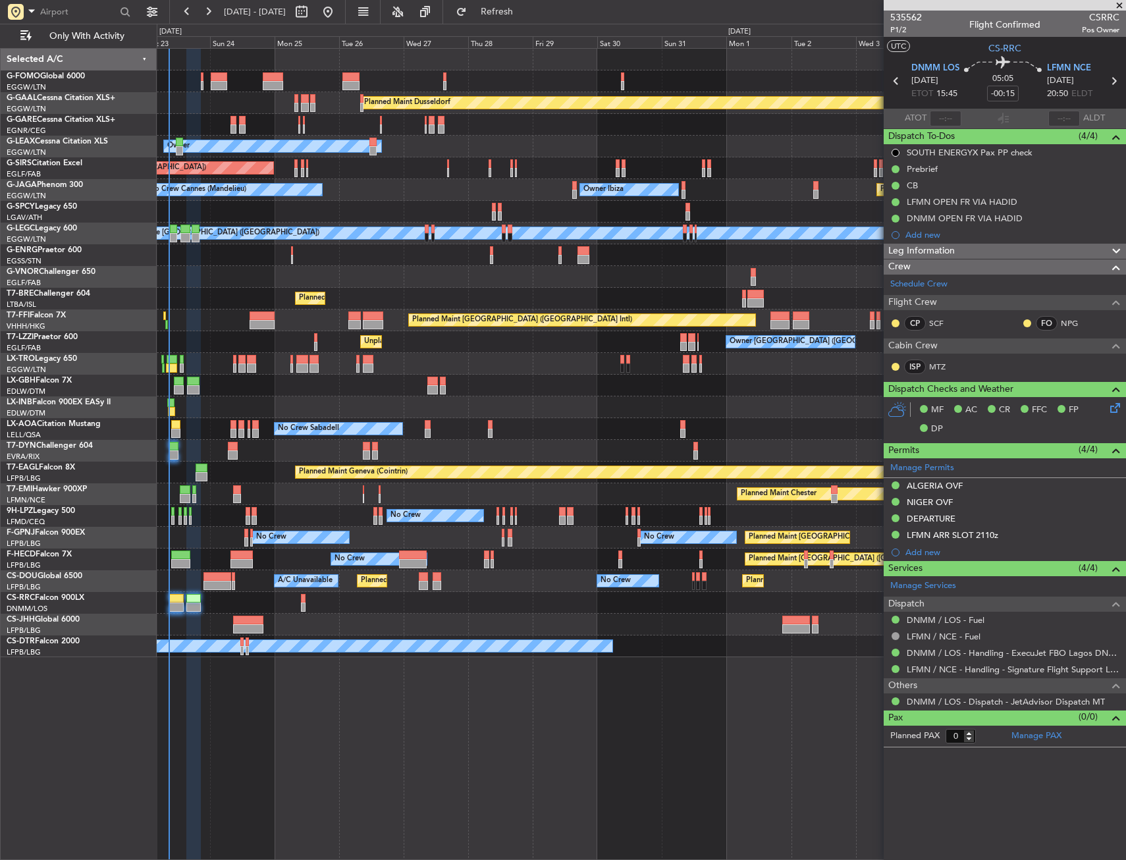
click at [462, 409] on div "Planned Maint Geneva (Cointrin)" at bounding box center [641, 407] width 969 height 22
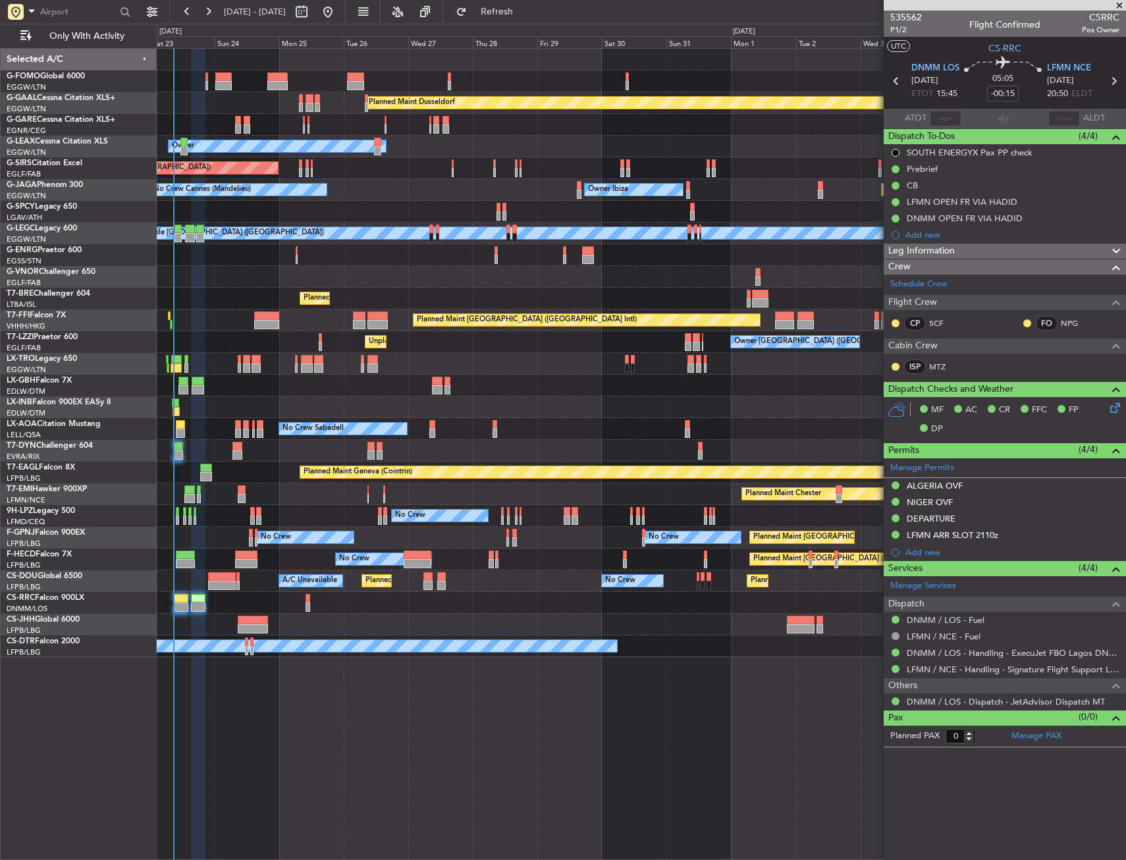
click at [456, 409] on div "Planned Maint Geneva (Cointrin)" at bounding box center [641, 407] width 969 height 22
click at [425, 421] on div "No Crew Sabadell No Crew Sabadell" at bounding box center [641, 429] width 969 height 22
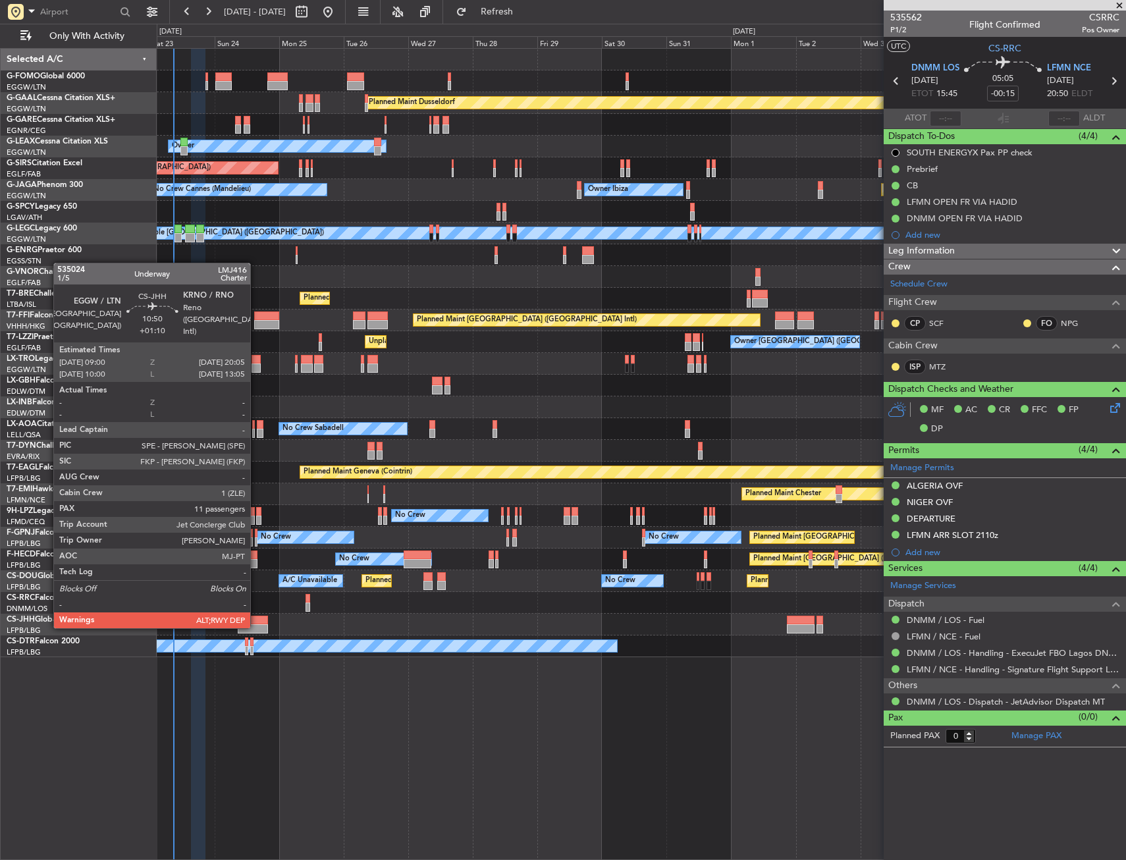
click at [256, 627] on div at bounding box center [253, 628] width 30 height 9
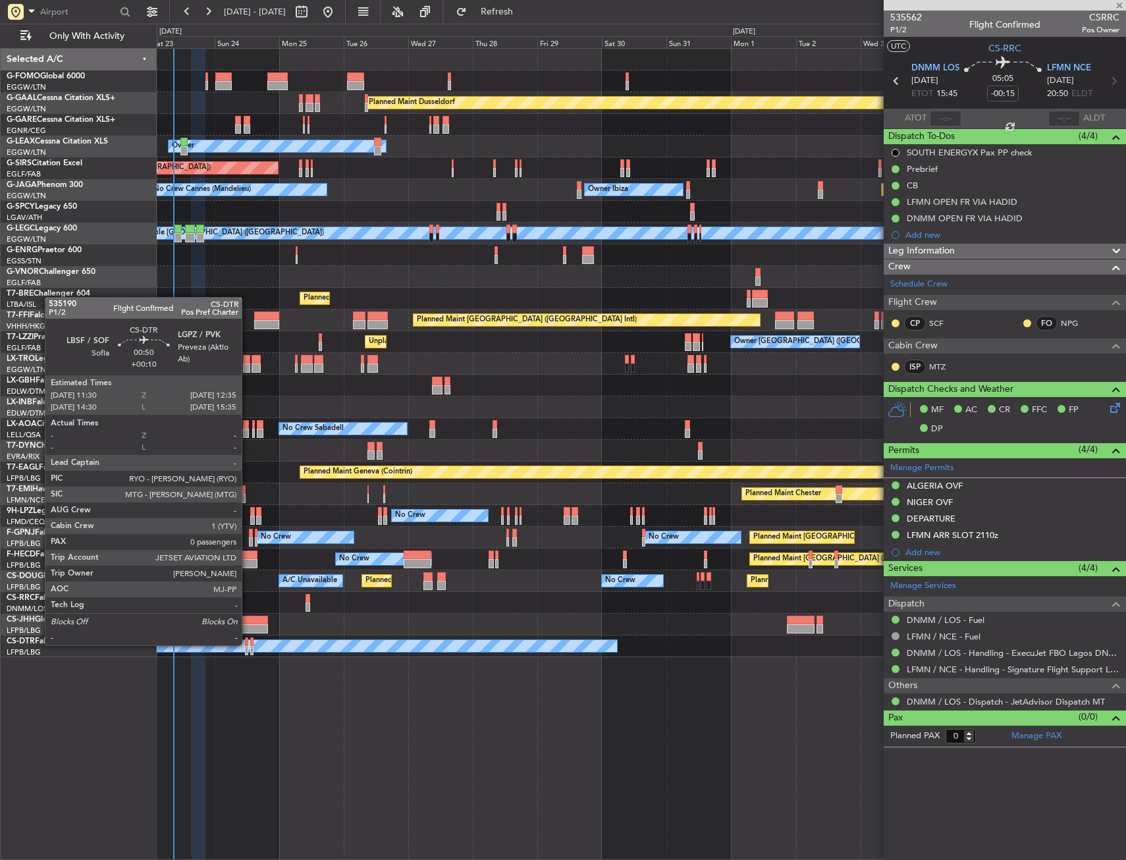
type input "+01:10"
type input "11"
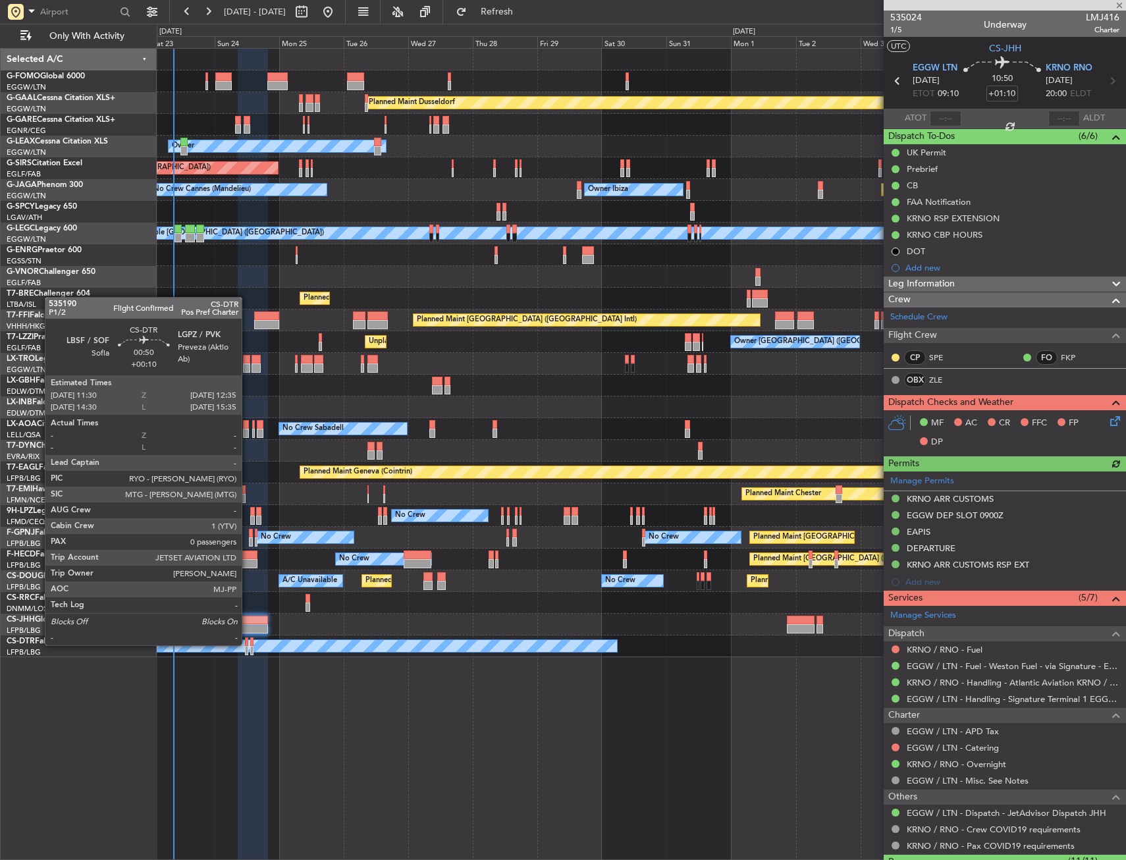
click at [248, 644] on div at bounding box center [246, 641] width 3 height 9
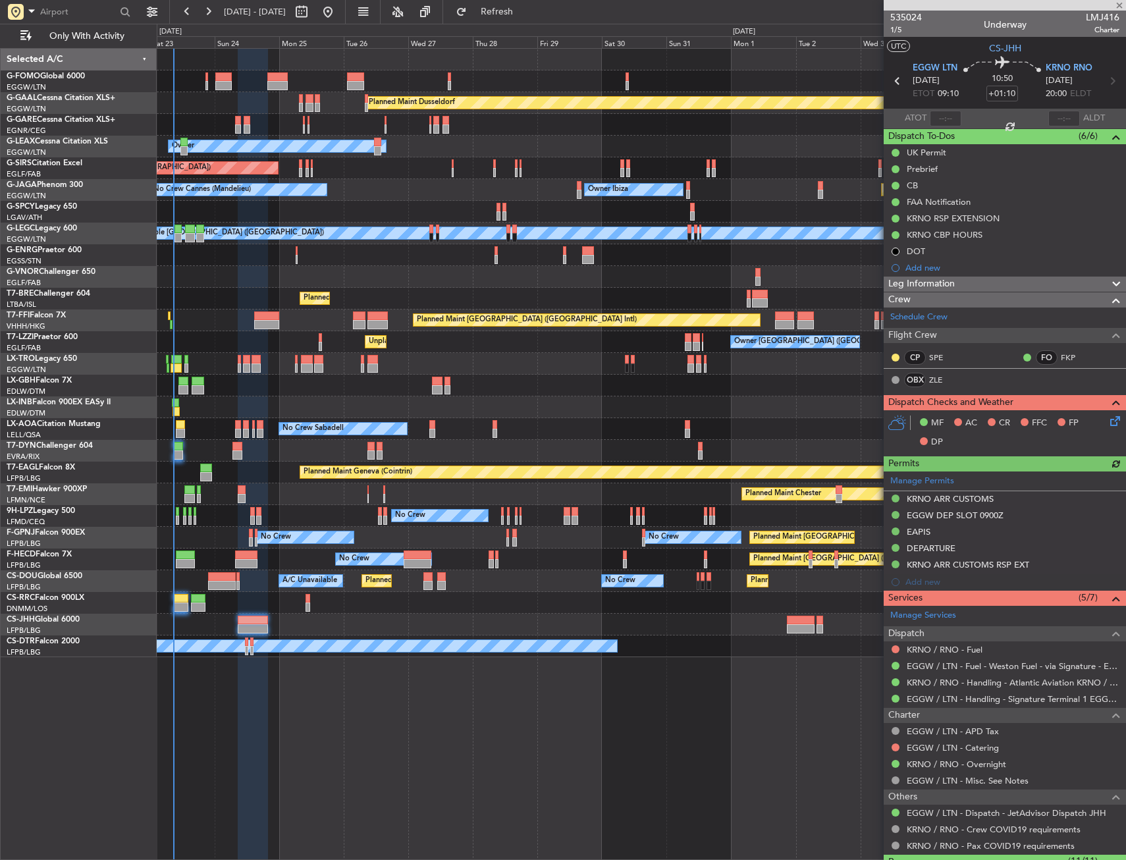
type input "+00:10"
type input "0"
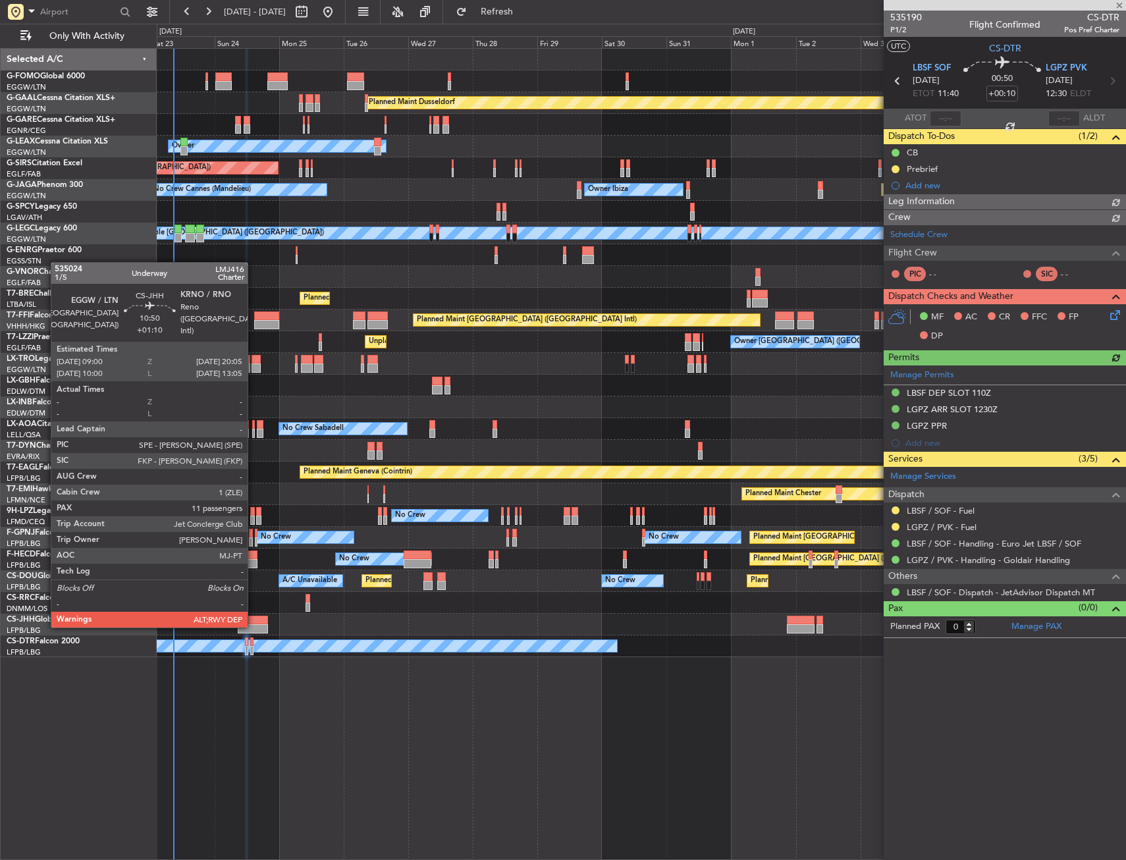
click at [254, 626] on div at bounding box center [253, 628] width 30 height 9
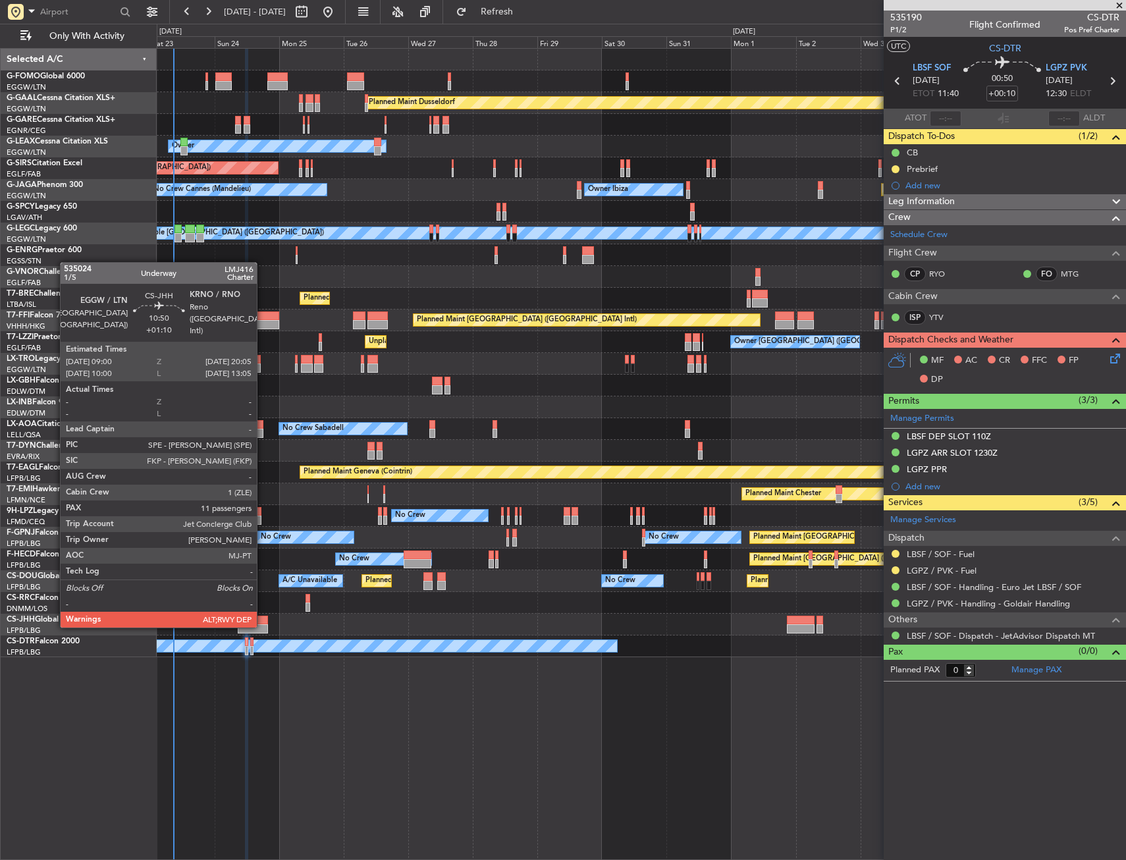
click at [263, 626] on div at bounding box center [253, 628] width 30 height 9
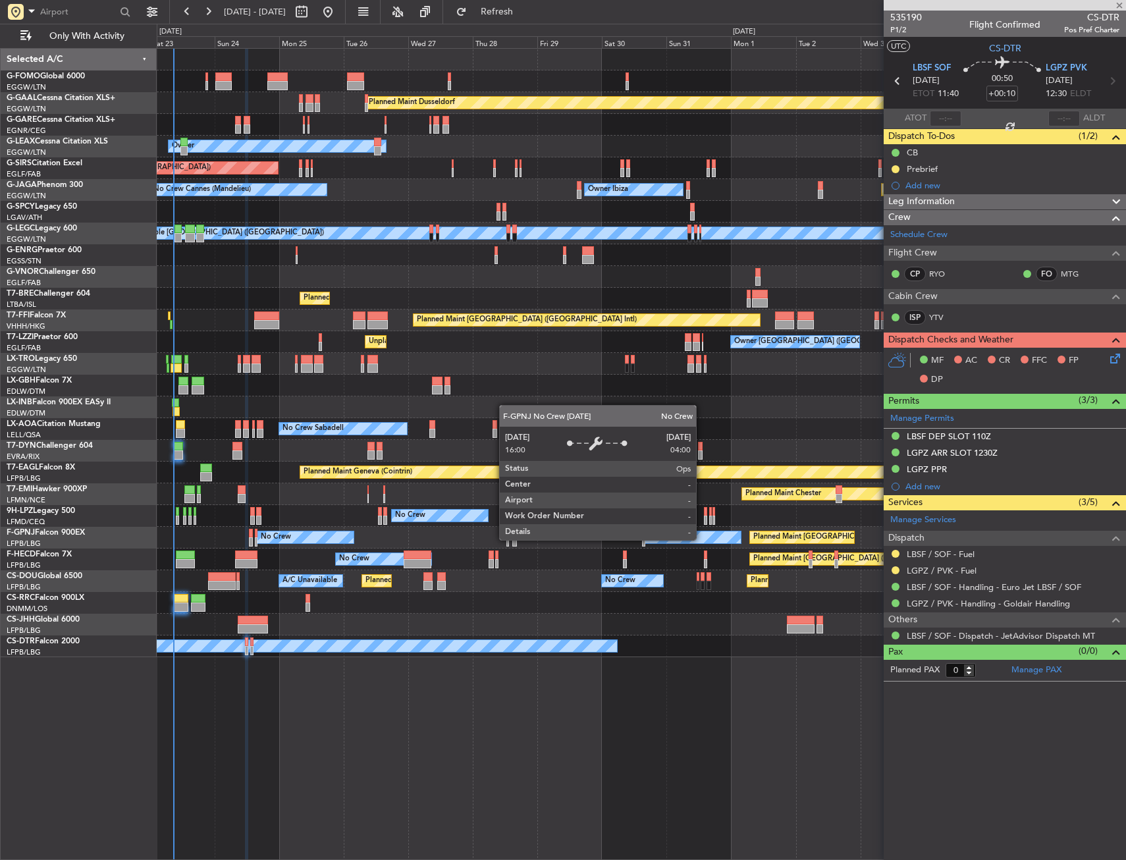
type input "+01:10"
type input "11"
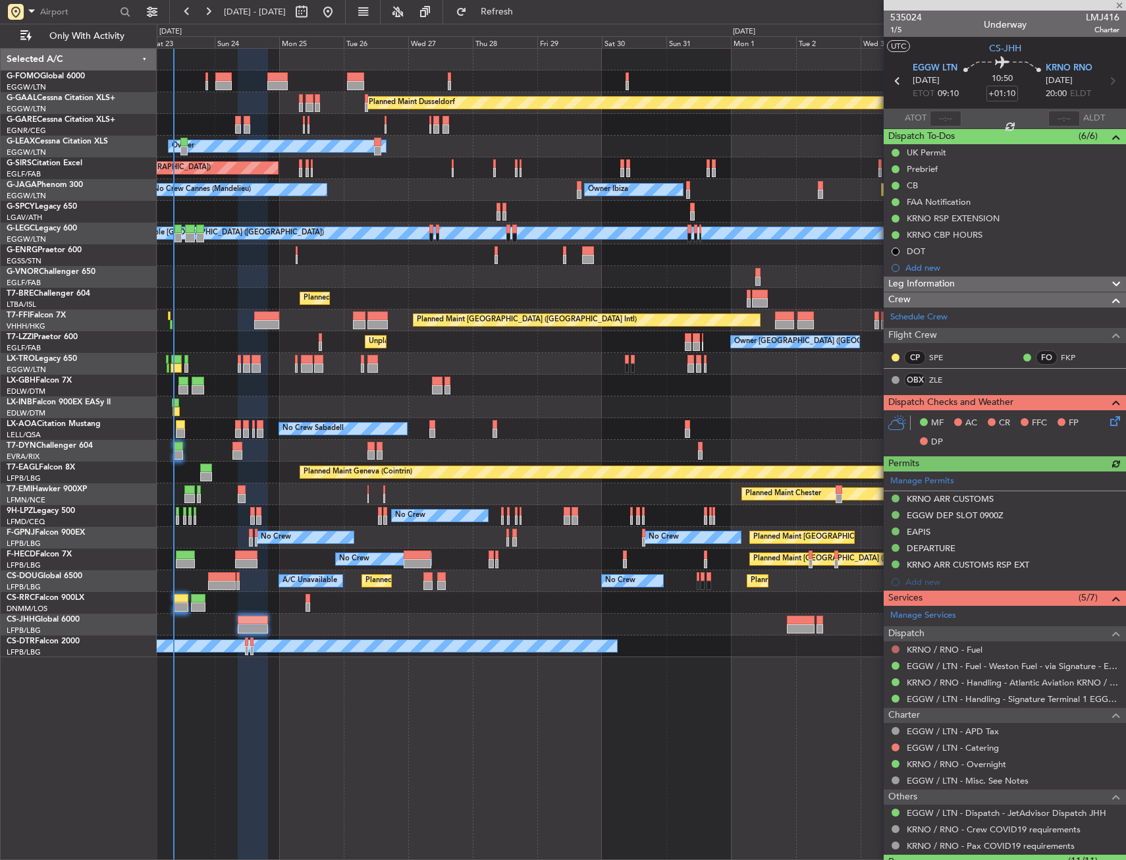
click at [896, 645] on button at bounding box center [896, 649] width 8 height 8
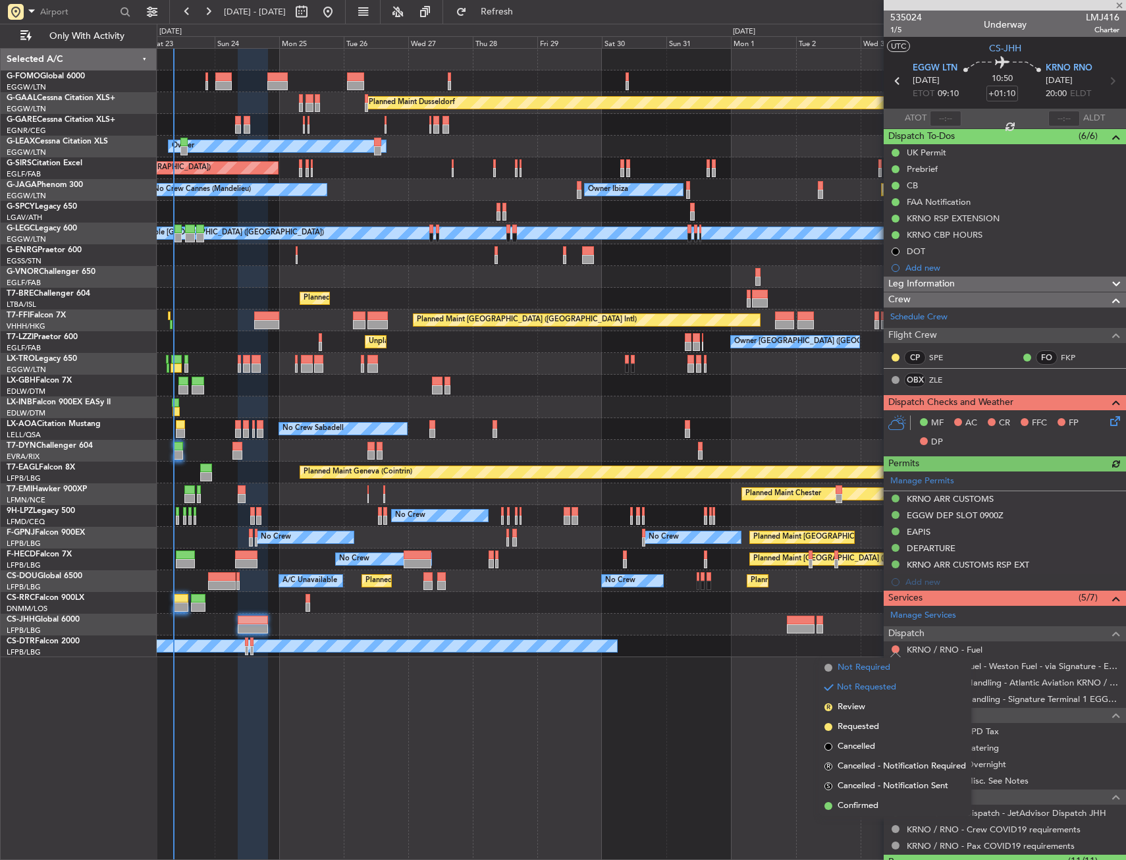
click at [872, 664] on span "Not Required" at bounding box center [864, 667] width 53 height 13
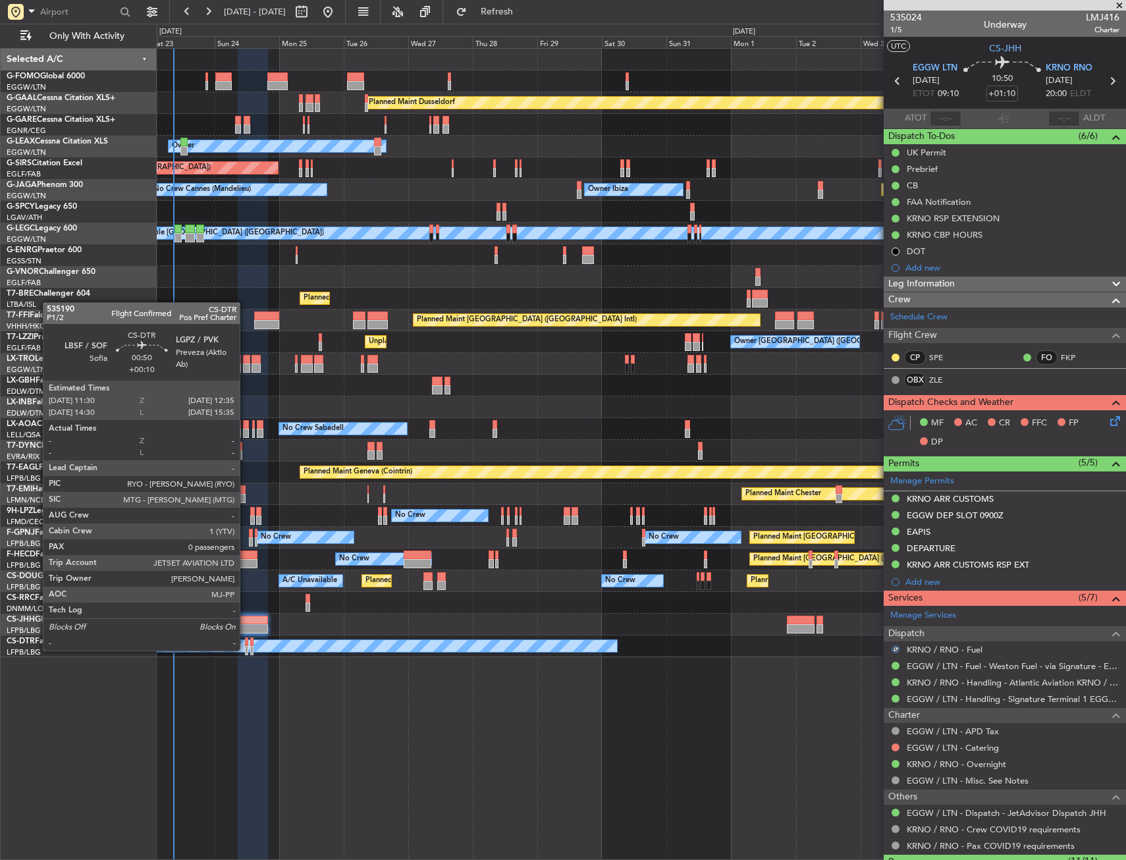
click at [246, 649] on div at bounding box center [246, 650] width 3 height 9
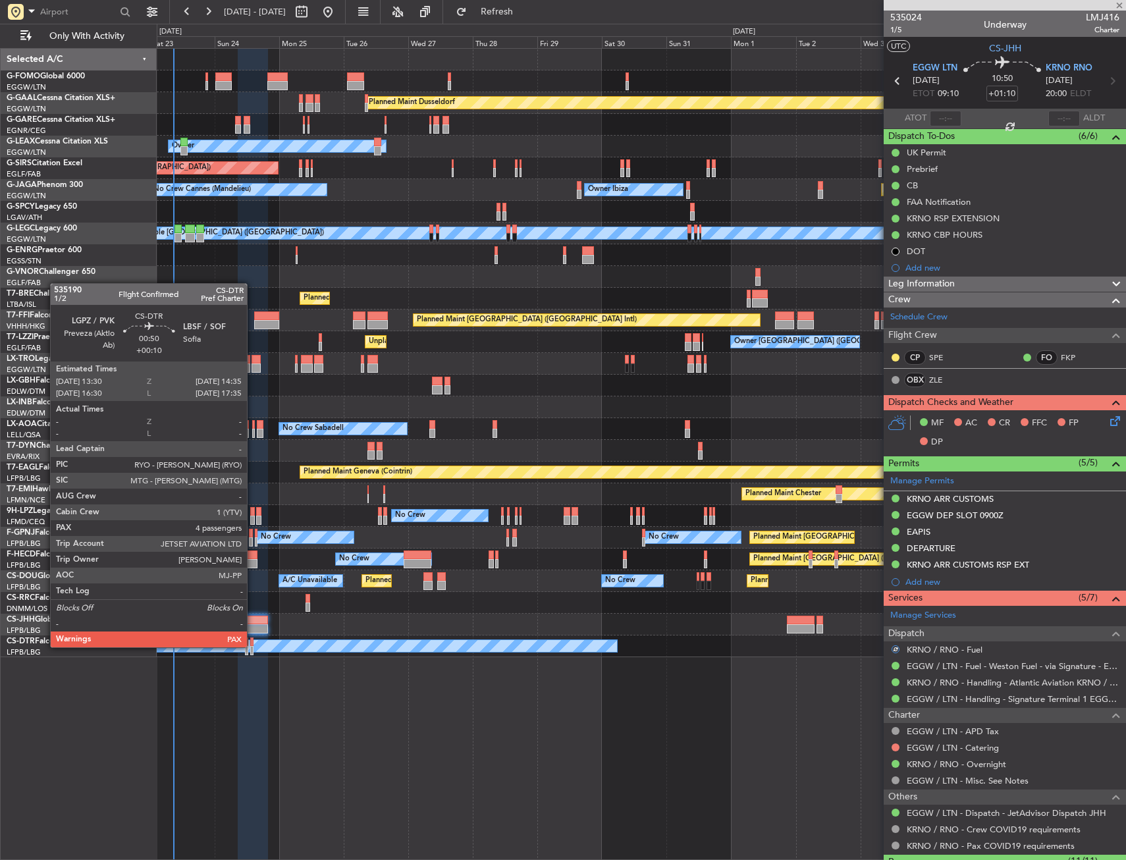
type input "+00:10"
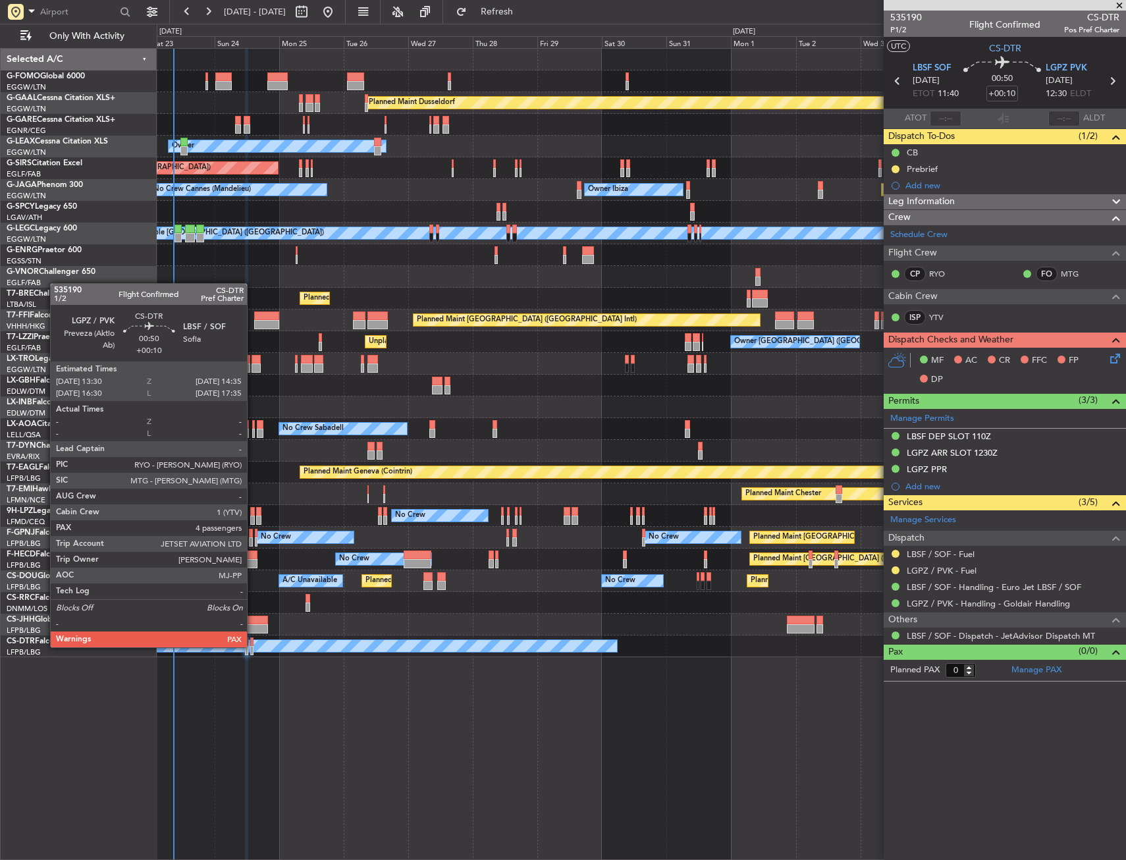
click at [253, 646] on div at bounding box center [251, 650] width 3 height 9
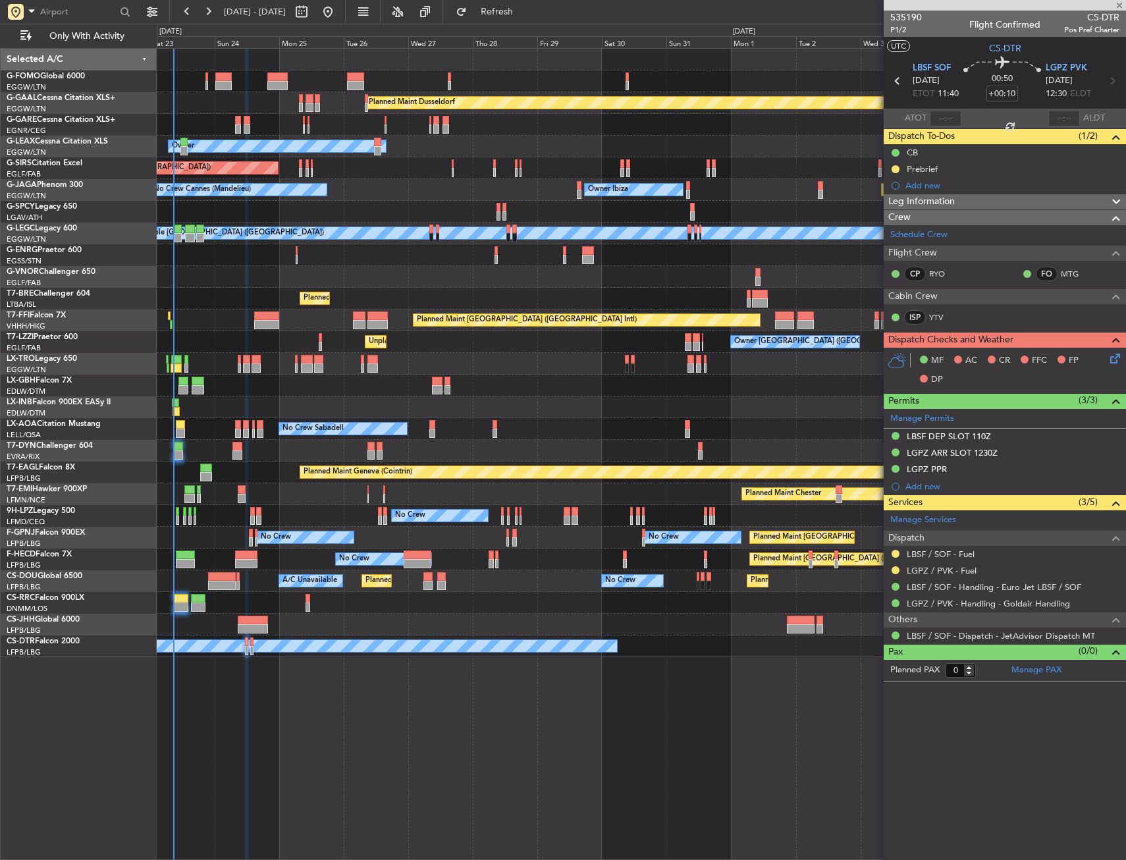
type input "4"
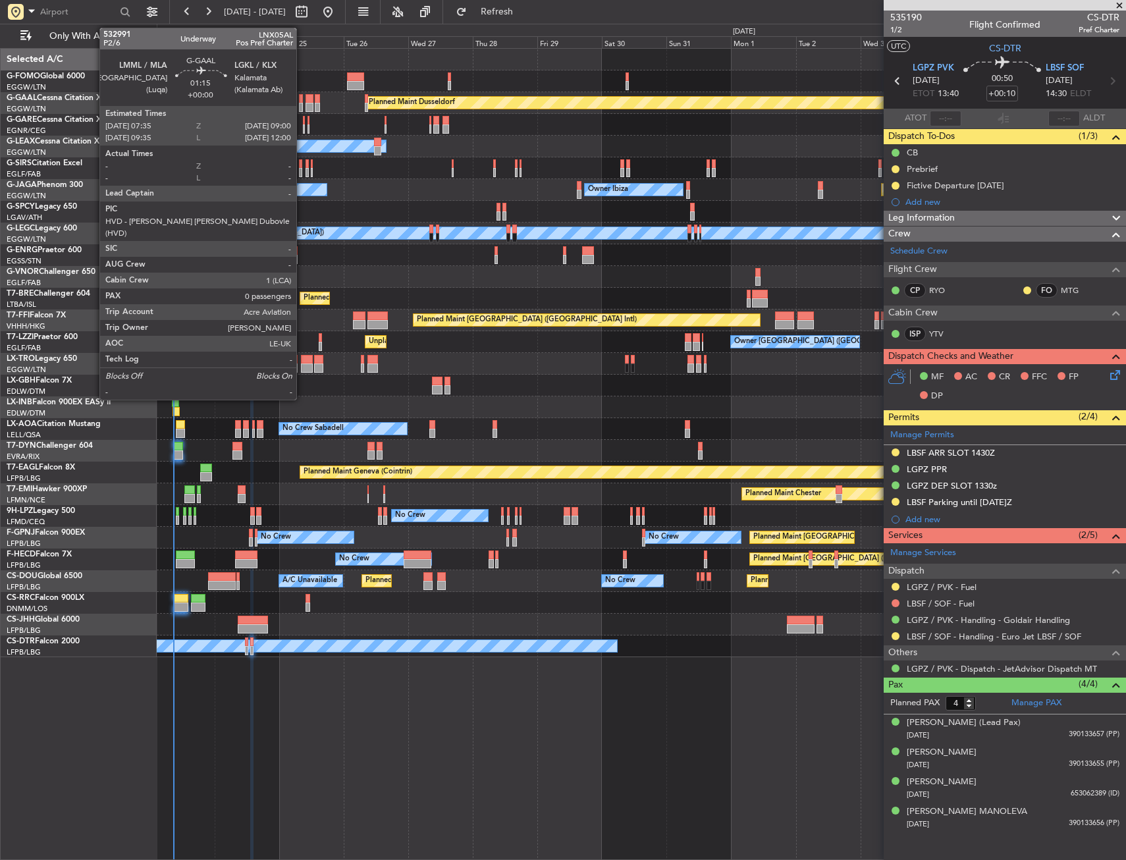
click at [303, 102] on div "Planned Maint Dusseldorf" at bounding box center [641, 103] width 969 height 22
click at [300, 101] on div at bounding box center [301, 98] width 4 height 9
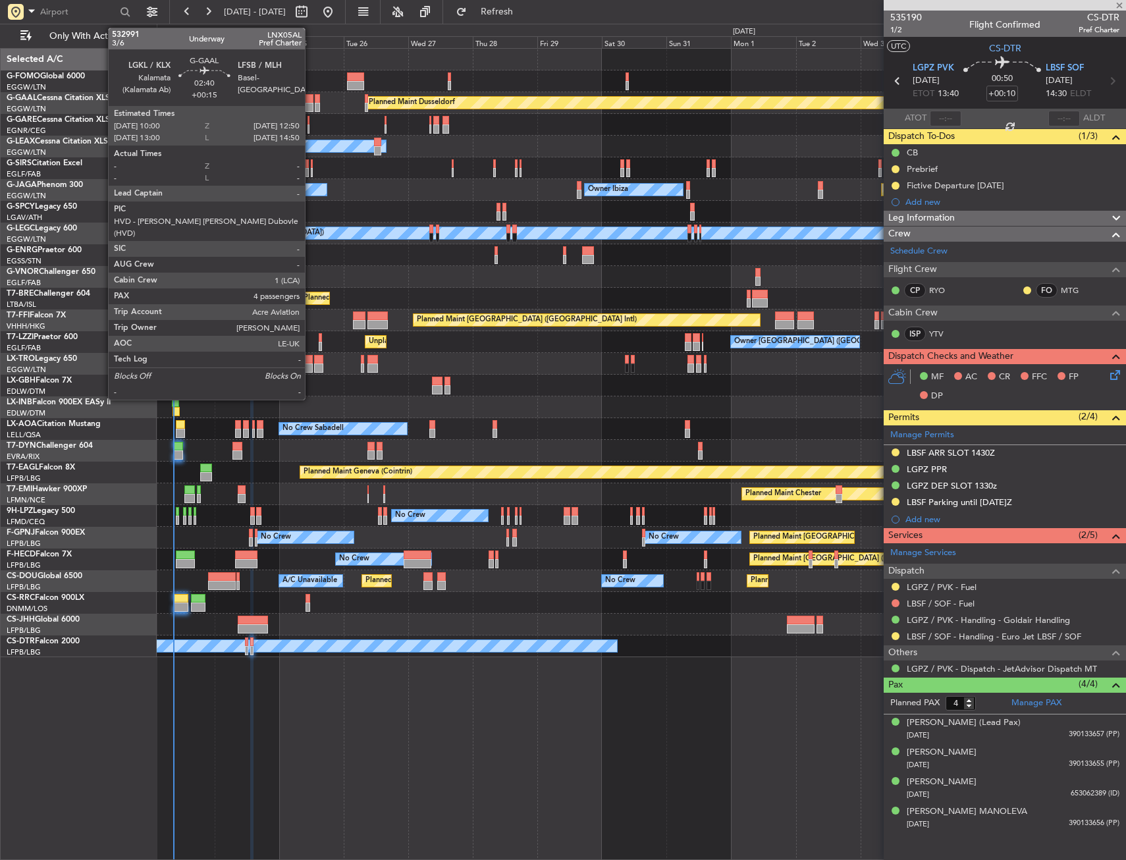
type input "0"
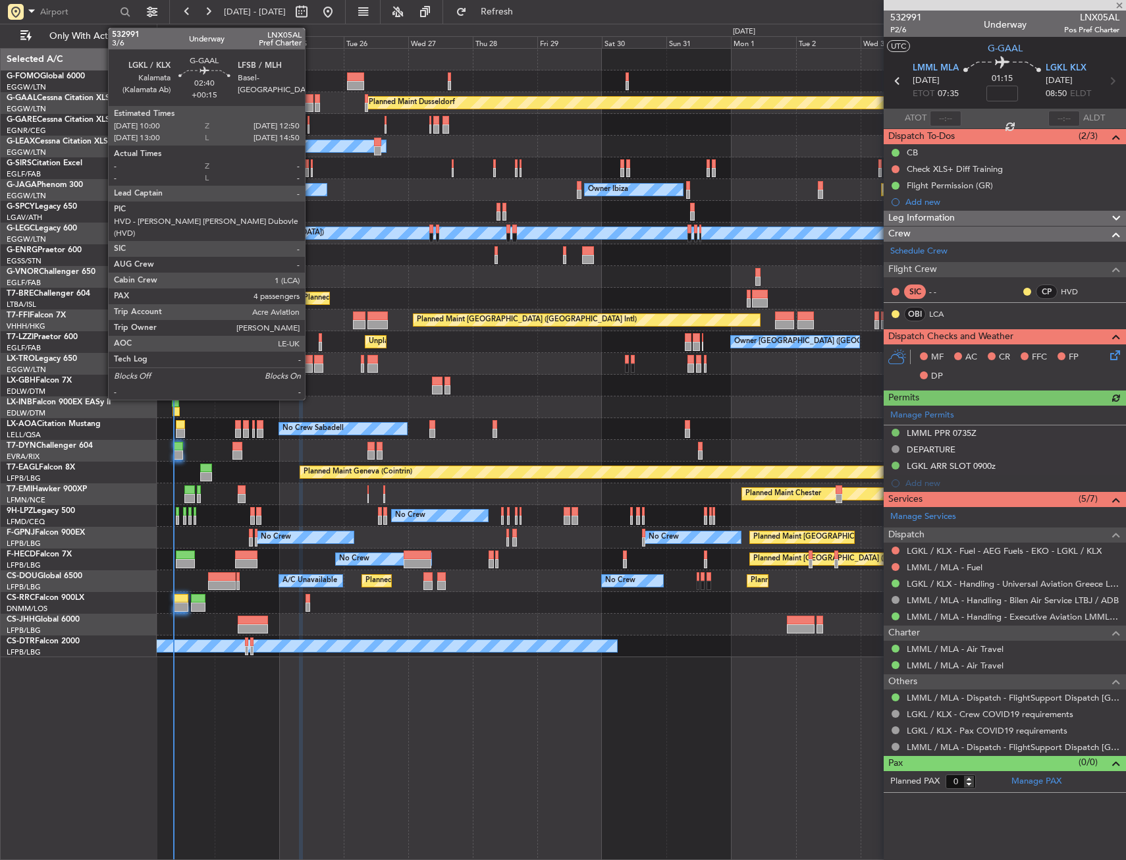
click at [311, 101] on div at bounding box center [310, 98] width 8 height 9
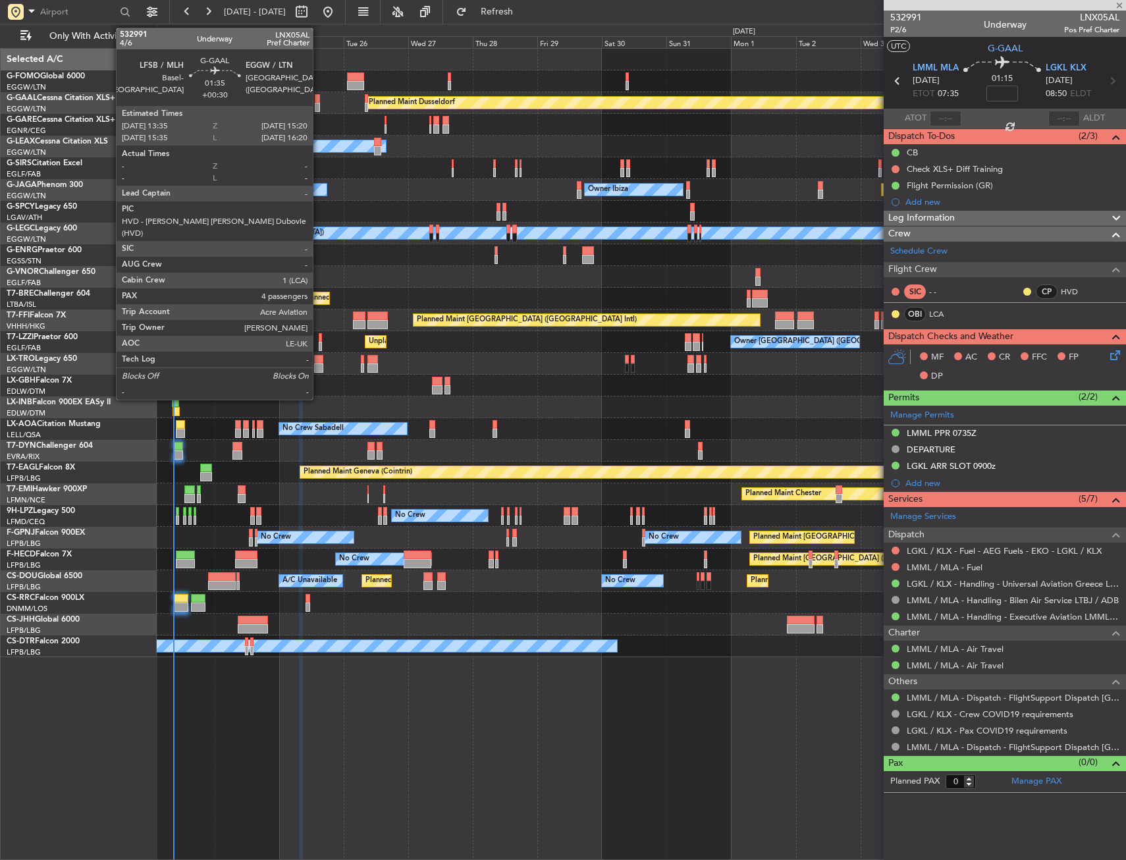
type input "+00:15"
type input "4"
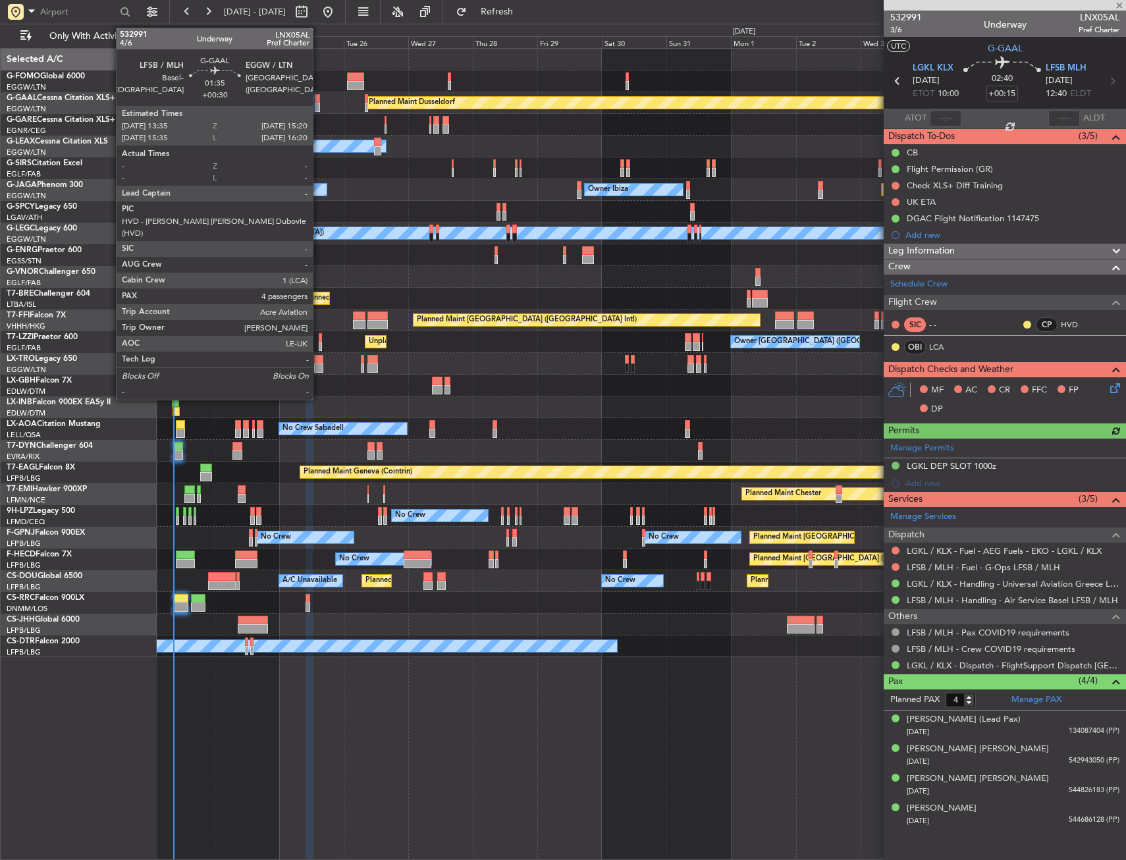
click at [319, 100] on div at bounding box center [317, 98] width 5 height 9
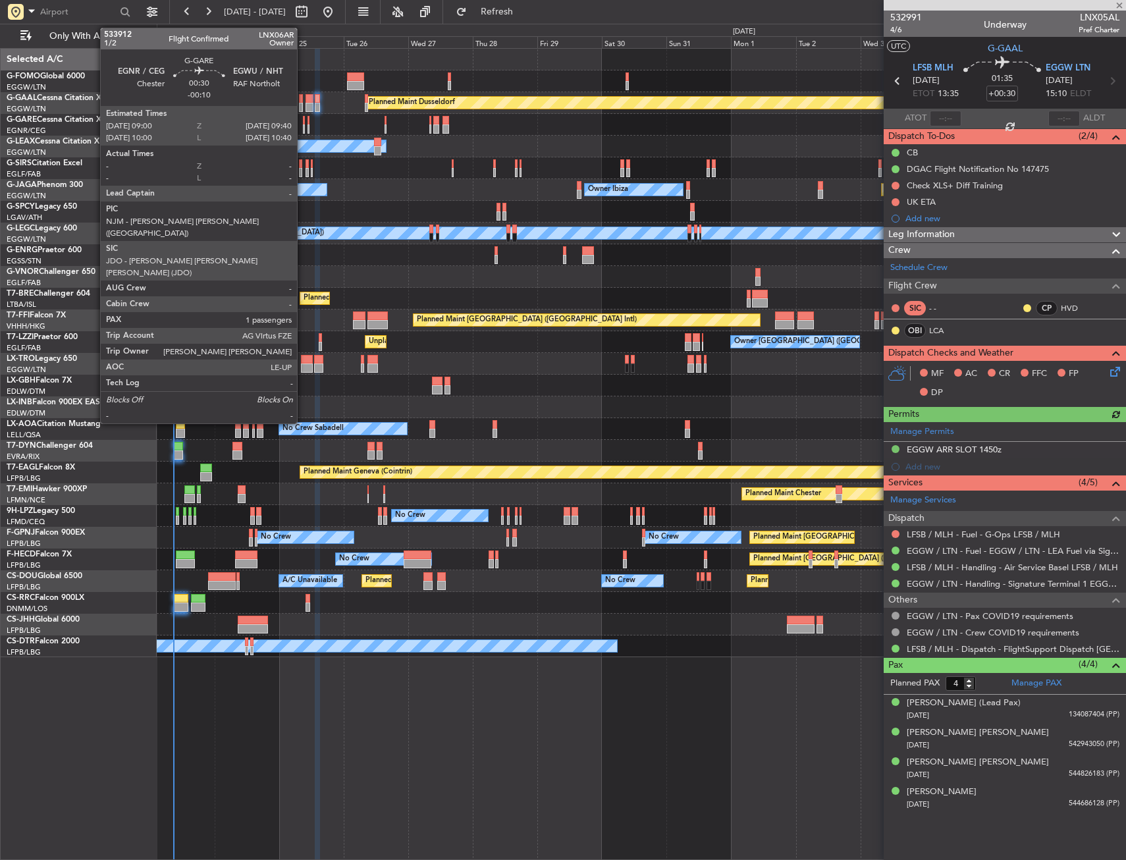
click at [303, 120] on div at bounding box center [304, 120] width 2 height 9
type input "-00:10"
type input "1"
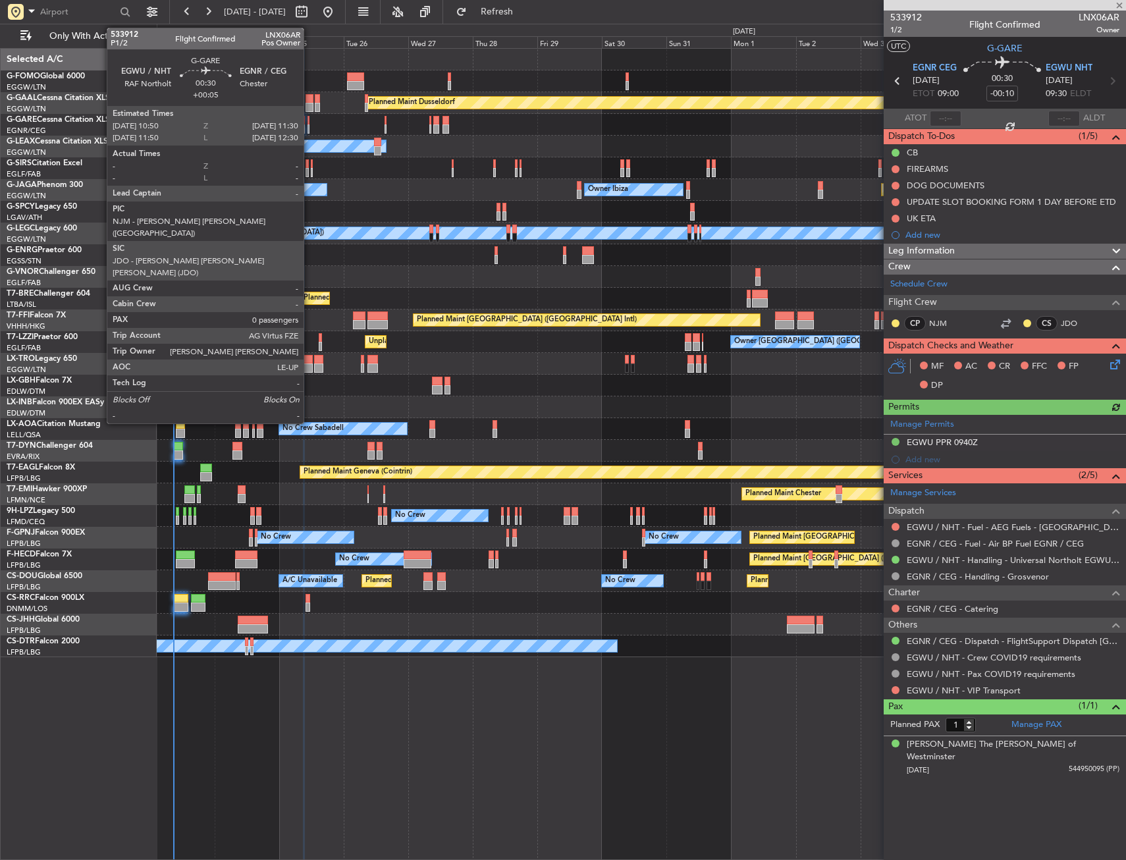
click at [310, 123] on div at bounding box center [309, 120] width 2 height 9
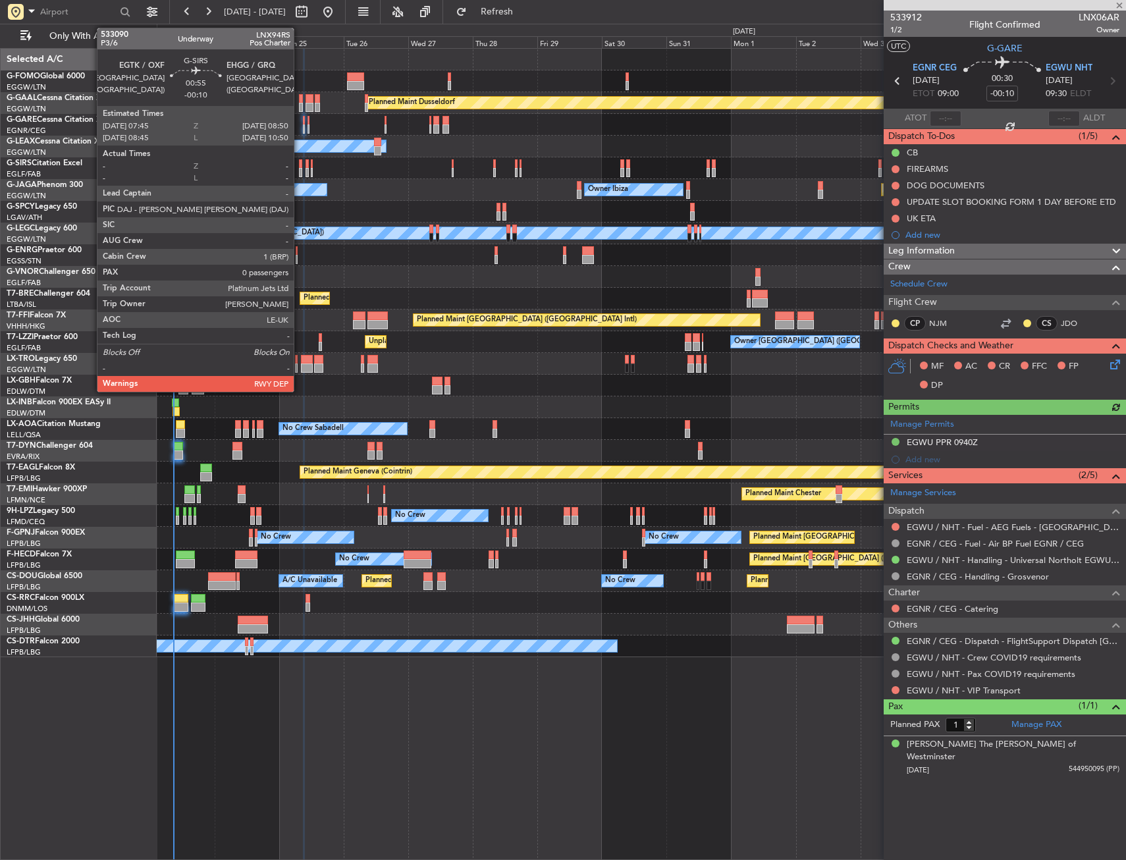
type input "+00:05"
type input "0"
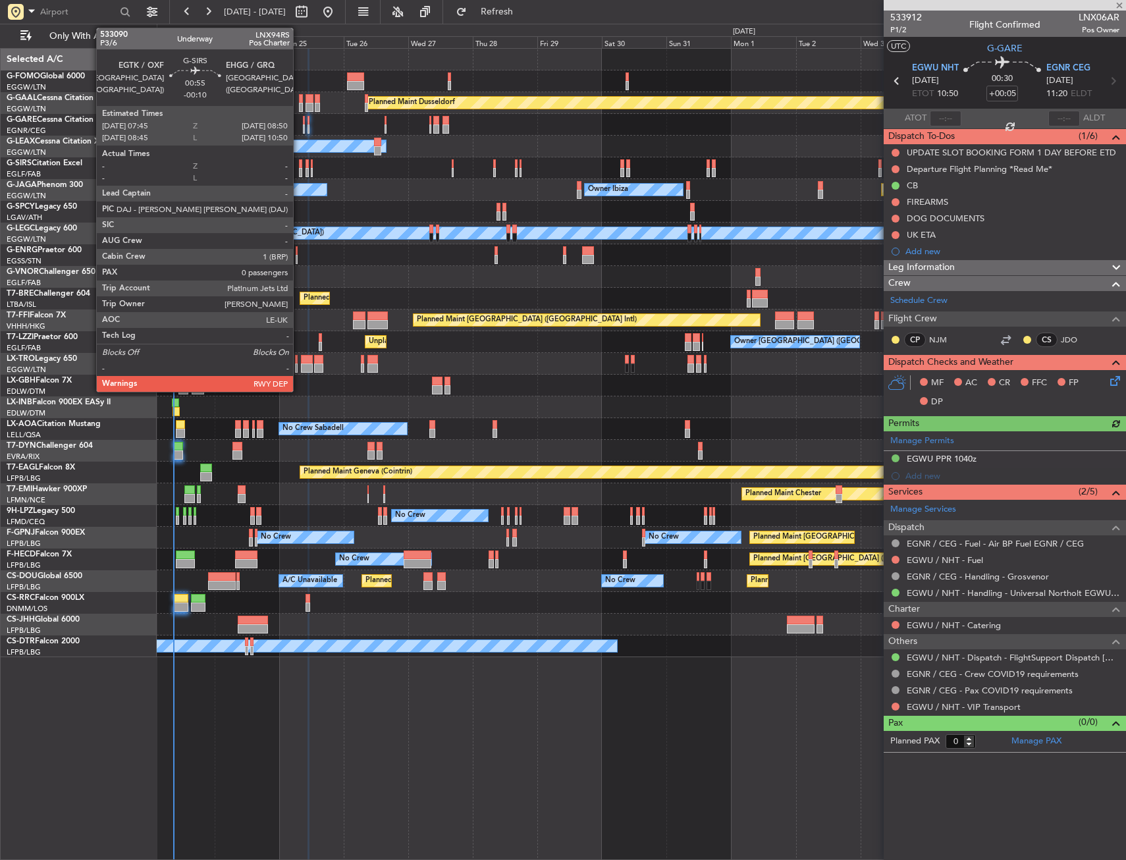
click at [299, 165] on div at bounding box center [300, 163] width 3 height 9
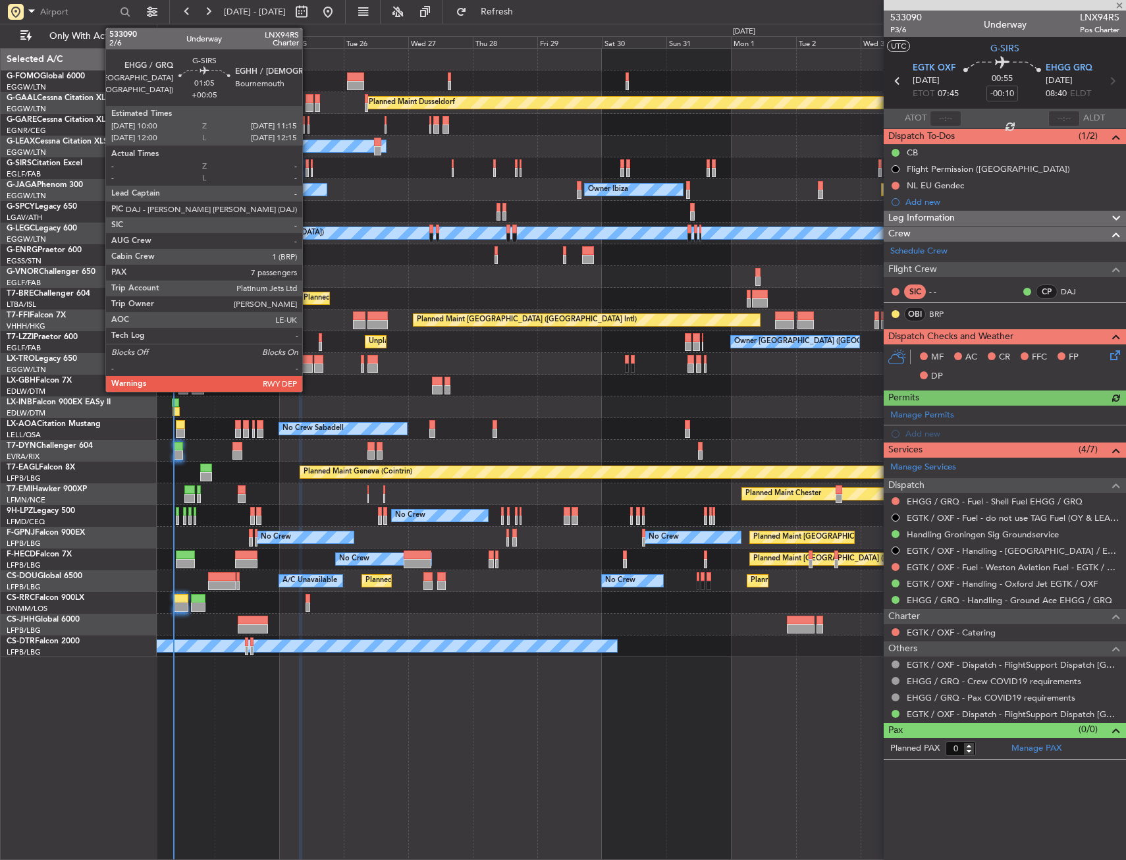
click at [308, 165] on div at bounding box center [308, 163] width 4 height 9
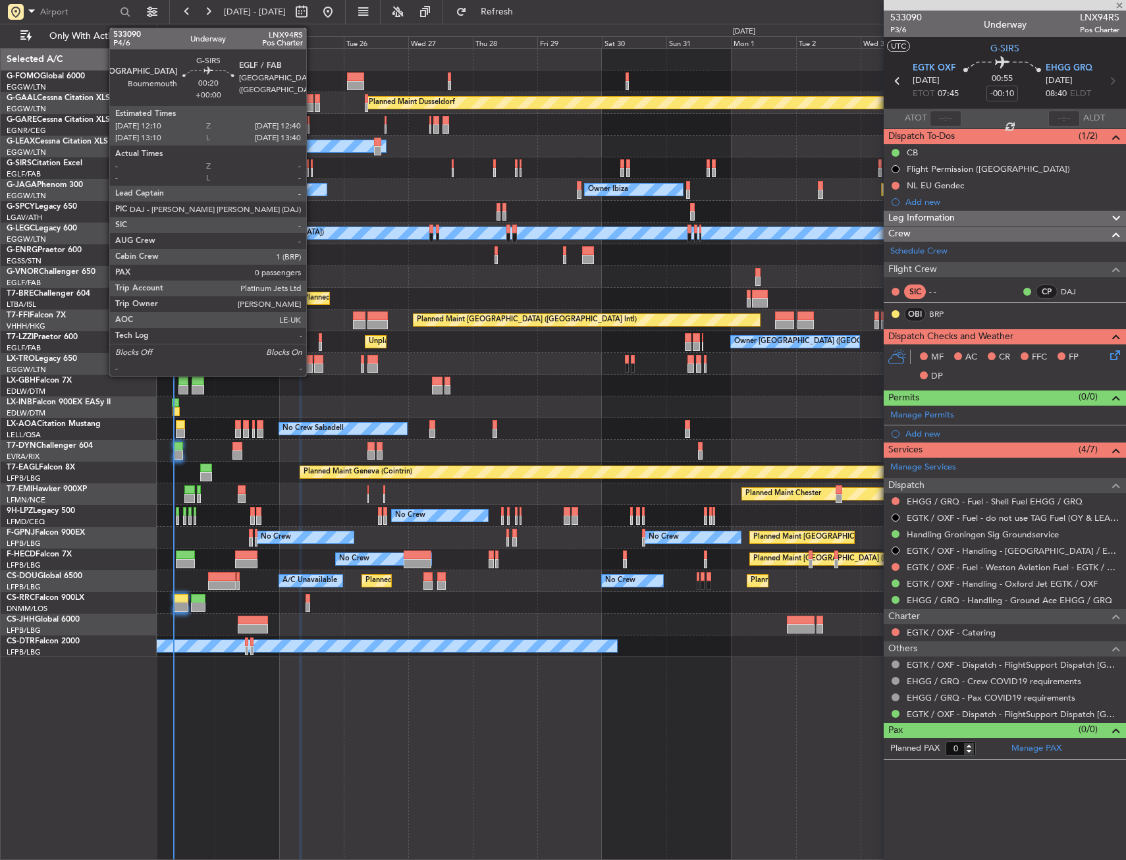
type input "+00:05"
type input "7"
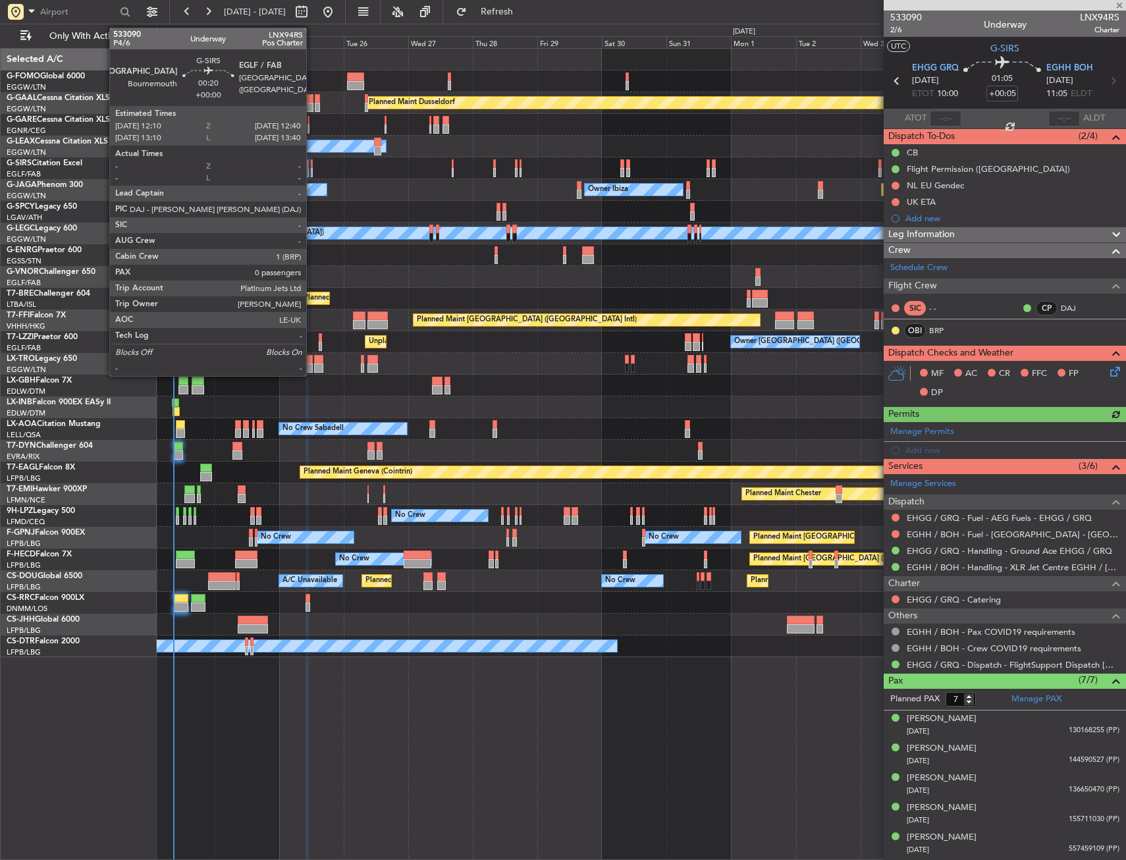
click at [312, 170] on div at bounding box center [312, 172] width 2 height 9
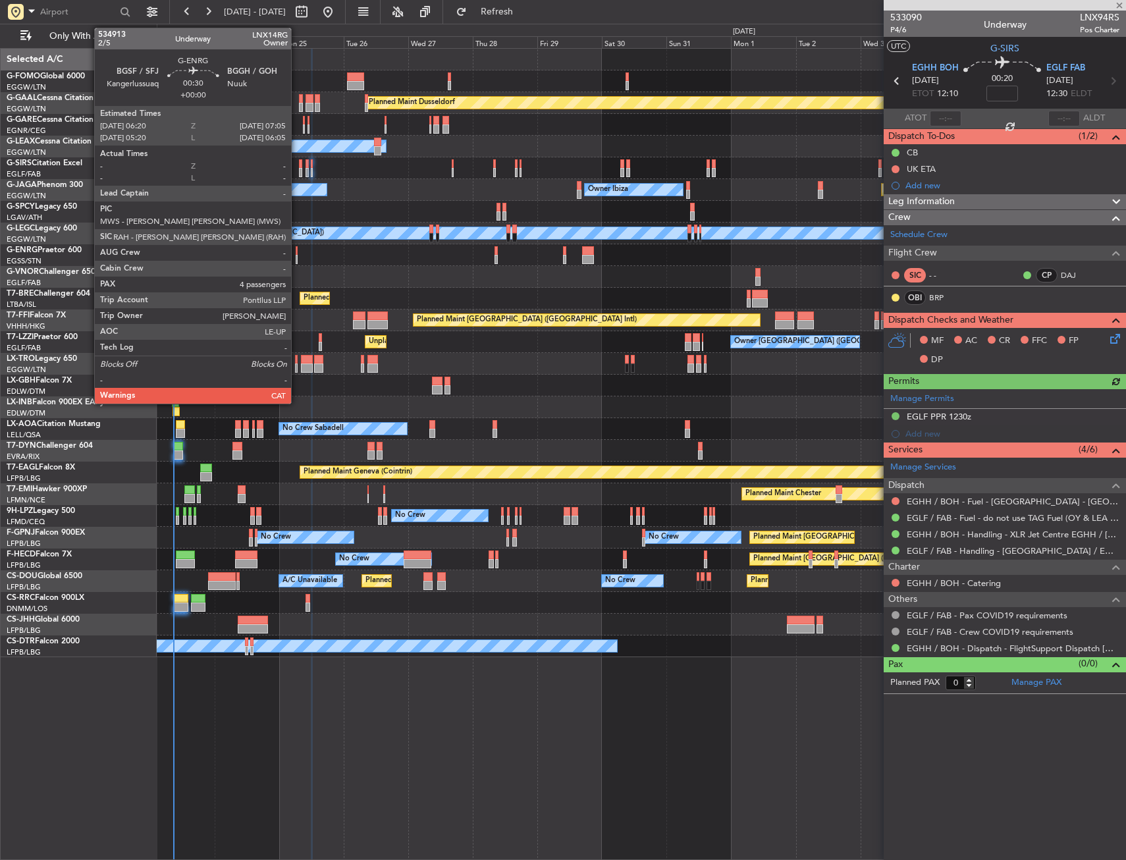
click at [297, 252] on div at bounding box center [297, 250] width 3 height 9
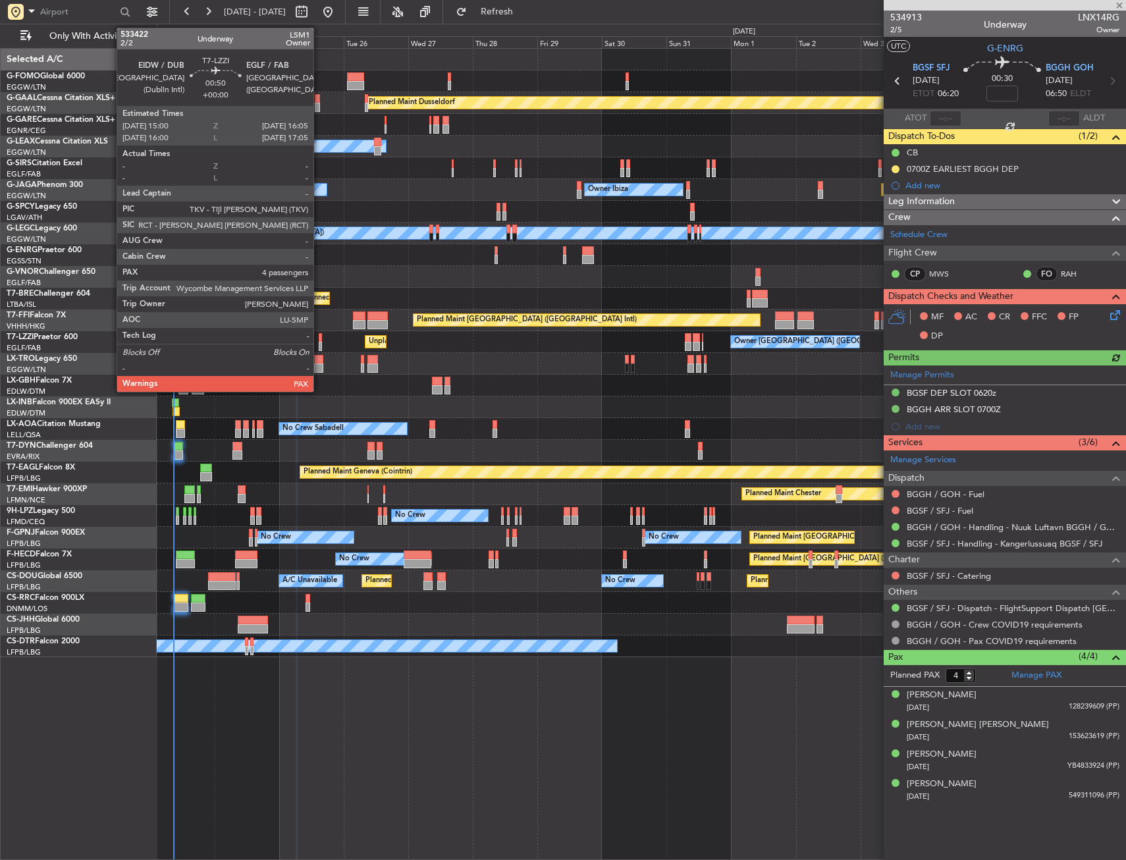
click at [319, 340] on div at bounding box center [320, 337] width 3 height 9
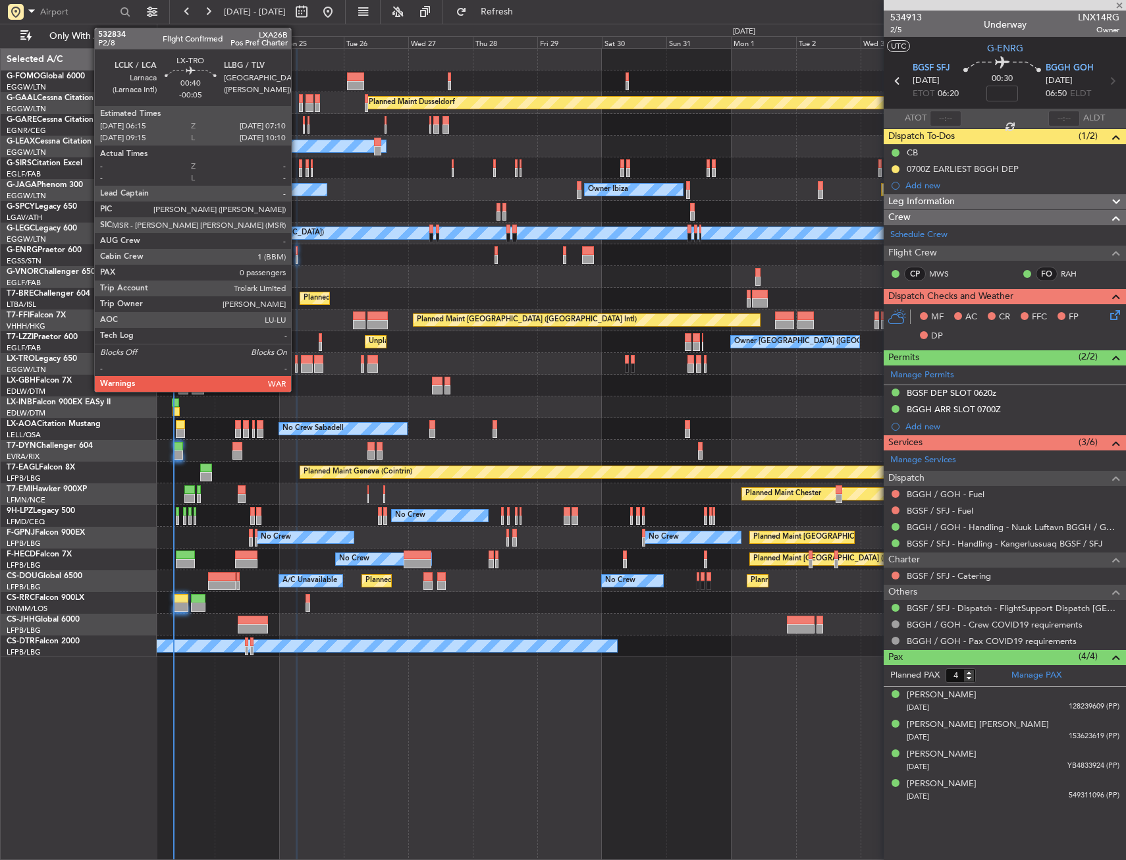
type input "5"
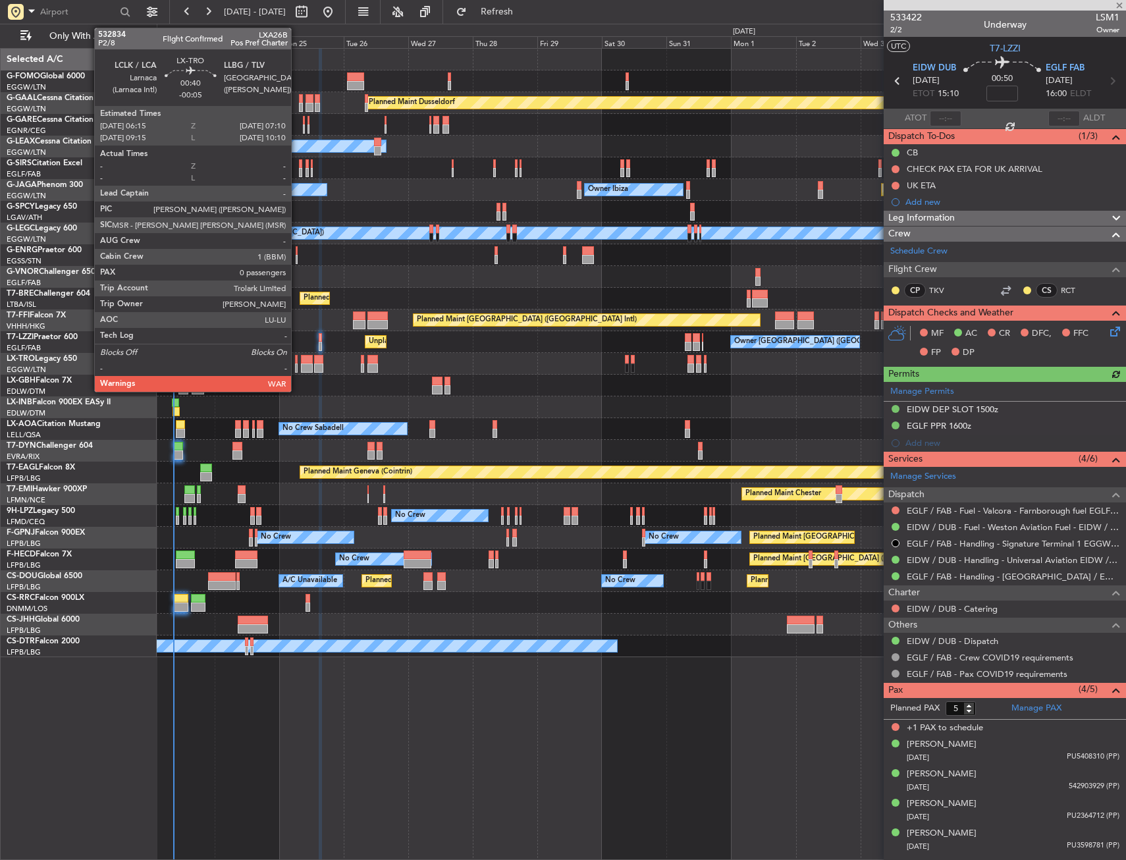
click at [297, 361] on div at bounding box center [296, 359] width 3 height 9
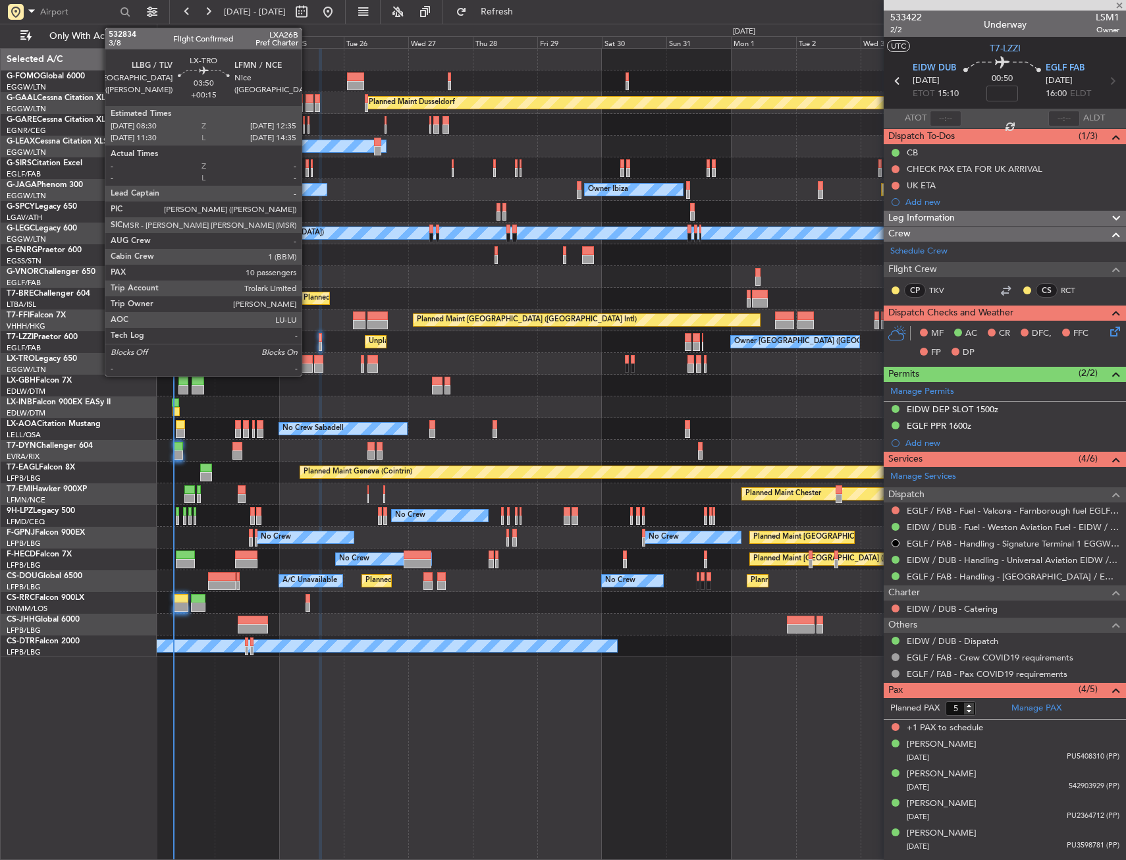
type input "-00:05"
type input "0"
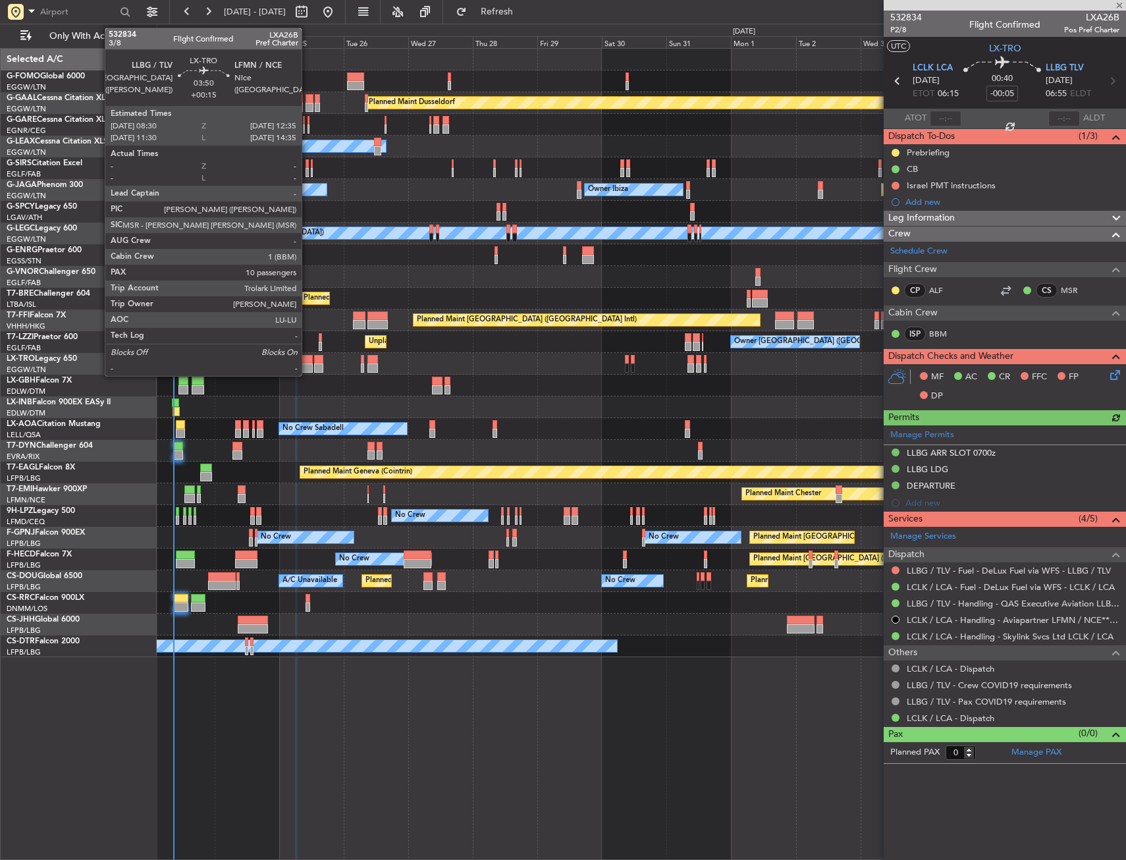
click at [308, 361] on div at bounding box center [306, 359] width 11 height 9
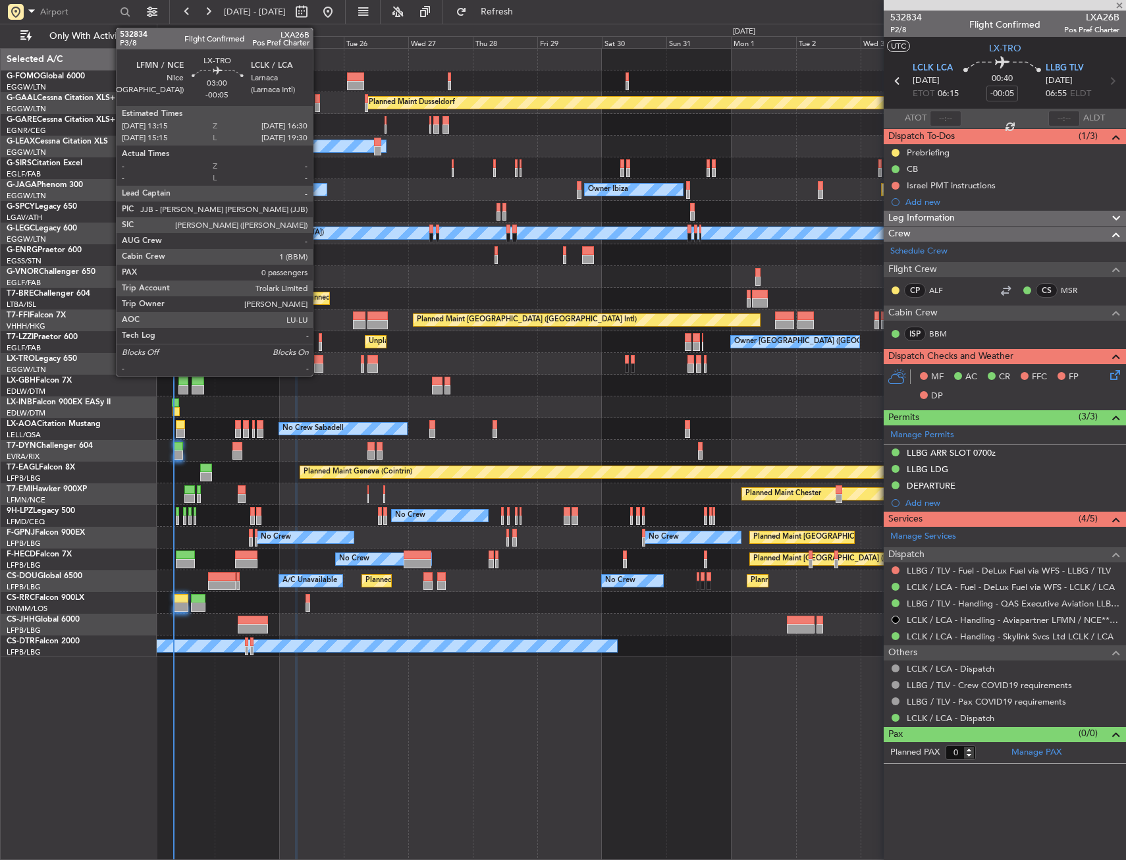
type input "+00:15"
type input "10"
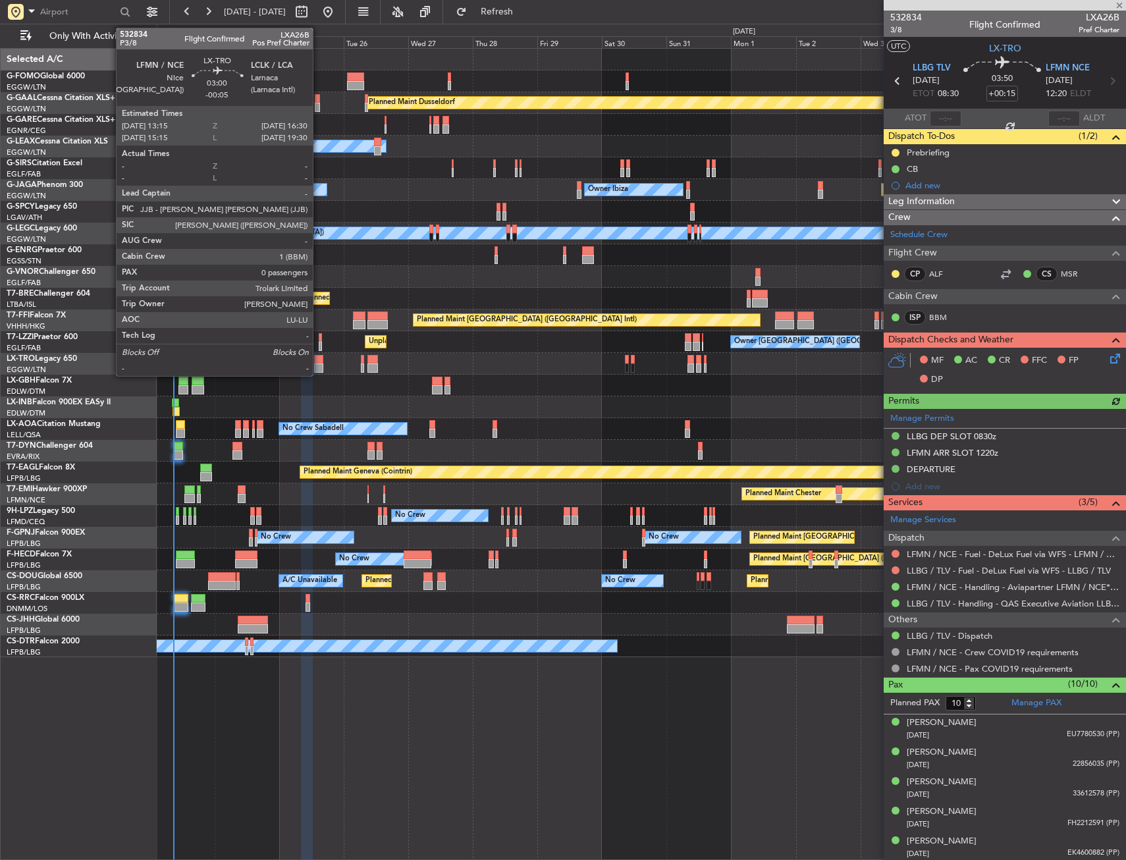
click at [319, 365] on div at bounding box center [318, 368] width 9 height 9
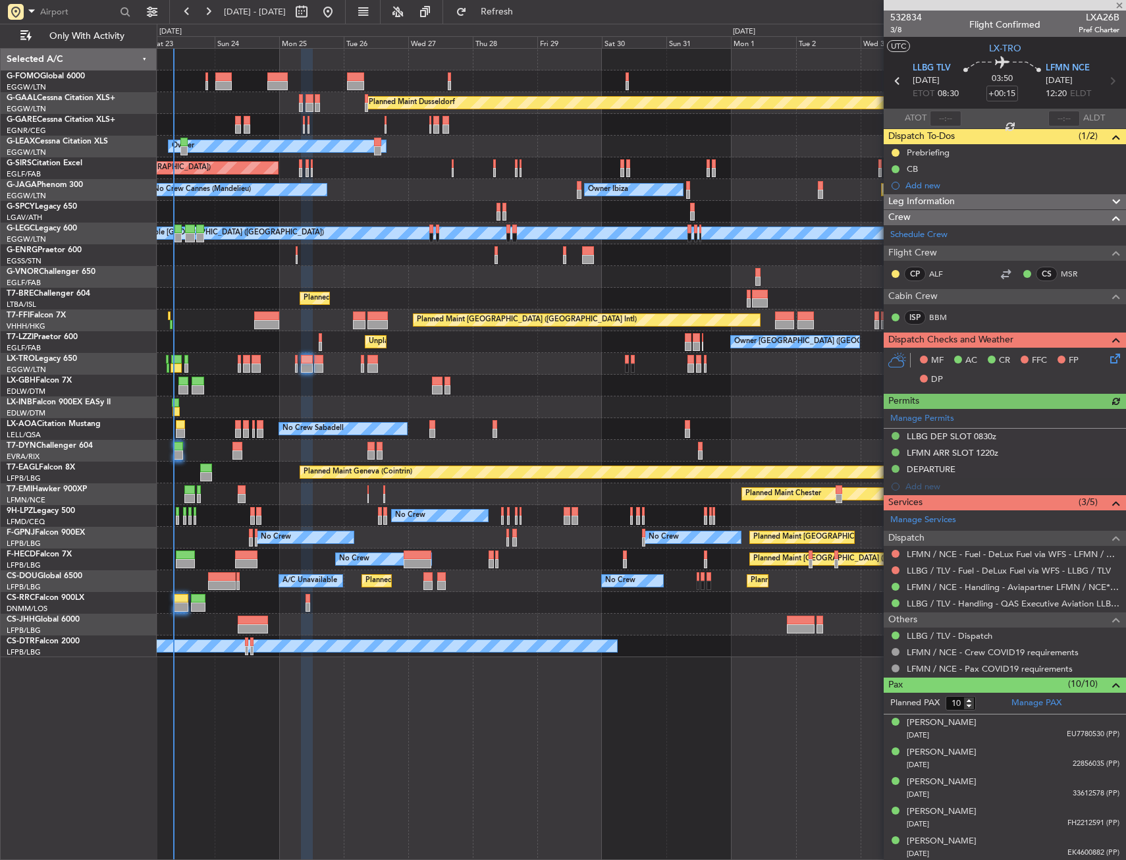
type input "-00:05"
type input "0"
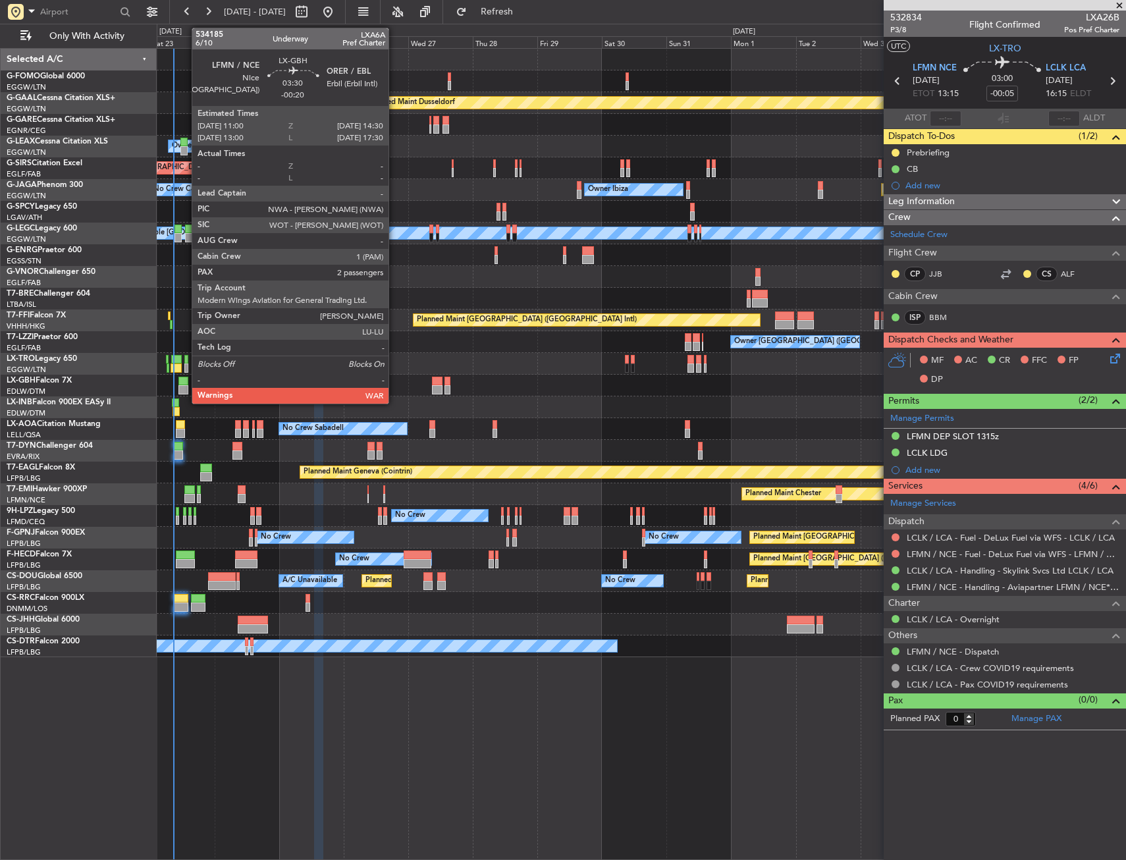
click at [185, 385] on div at bounding box center [183, 389] width 10 height 9
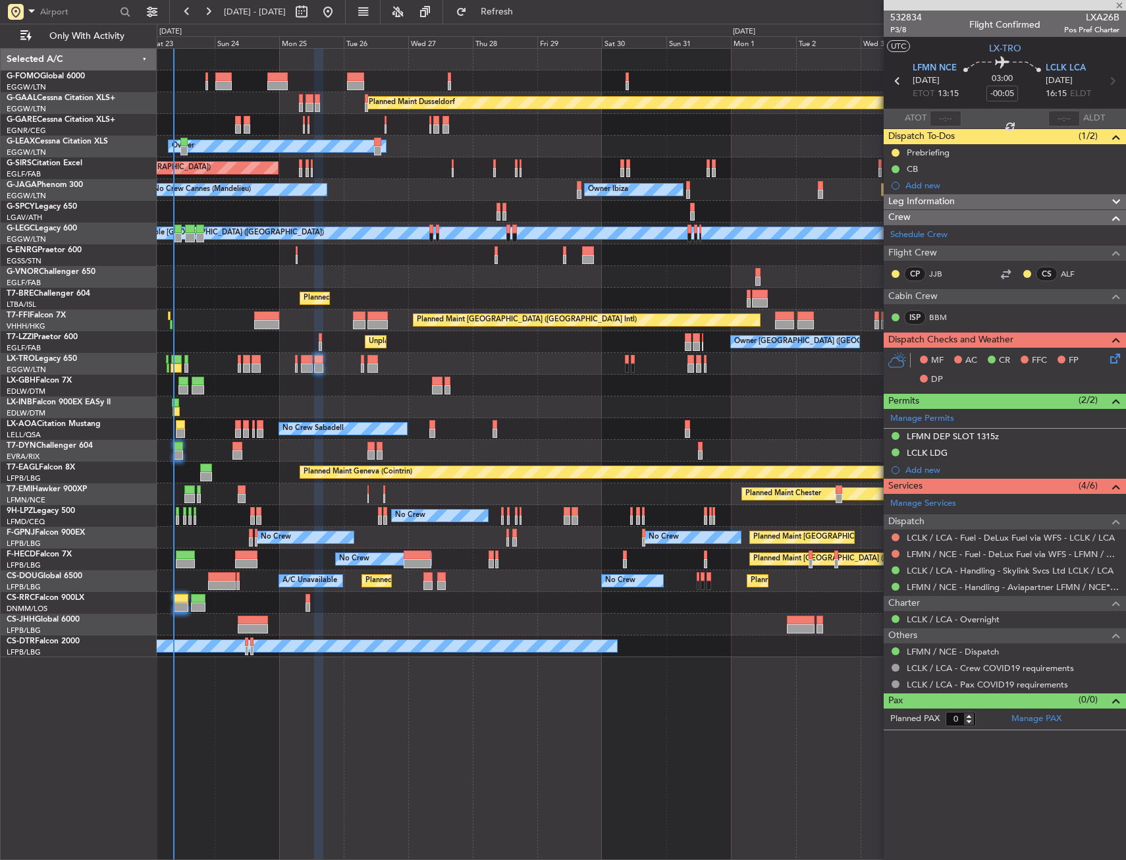
type input "-00:20"
type input "2"
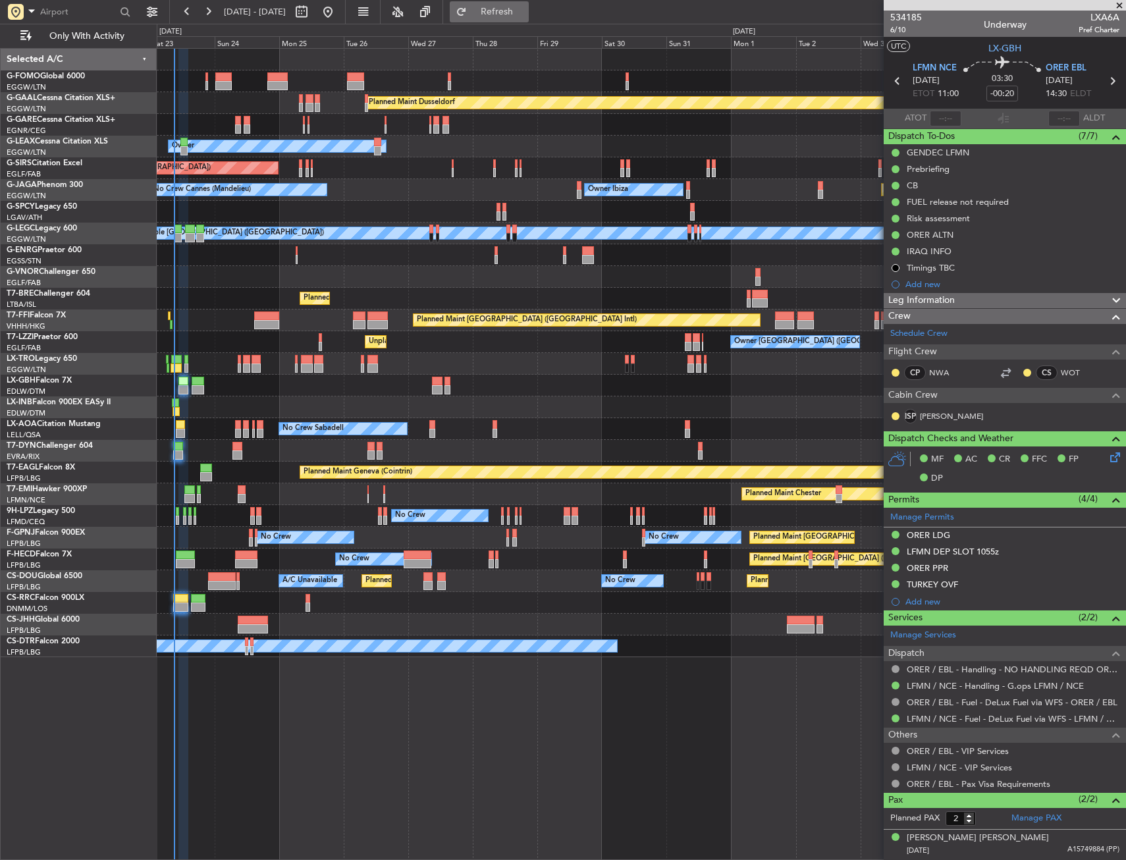
click at [525, 14] on span "Refresh" at bounding box center [497, 11] width 55 height 9
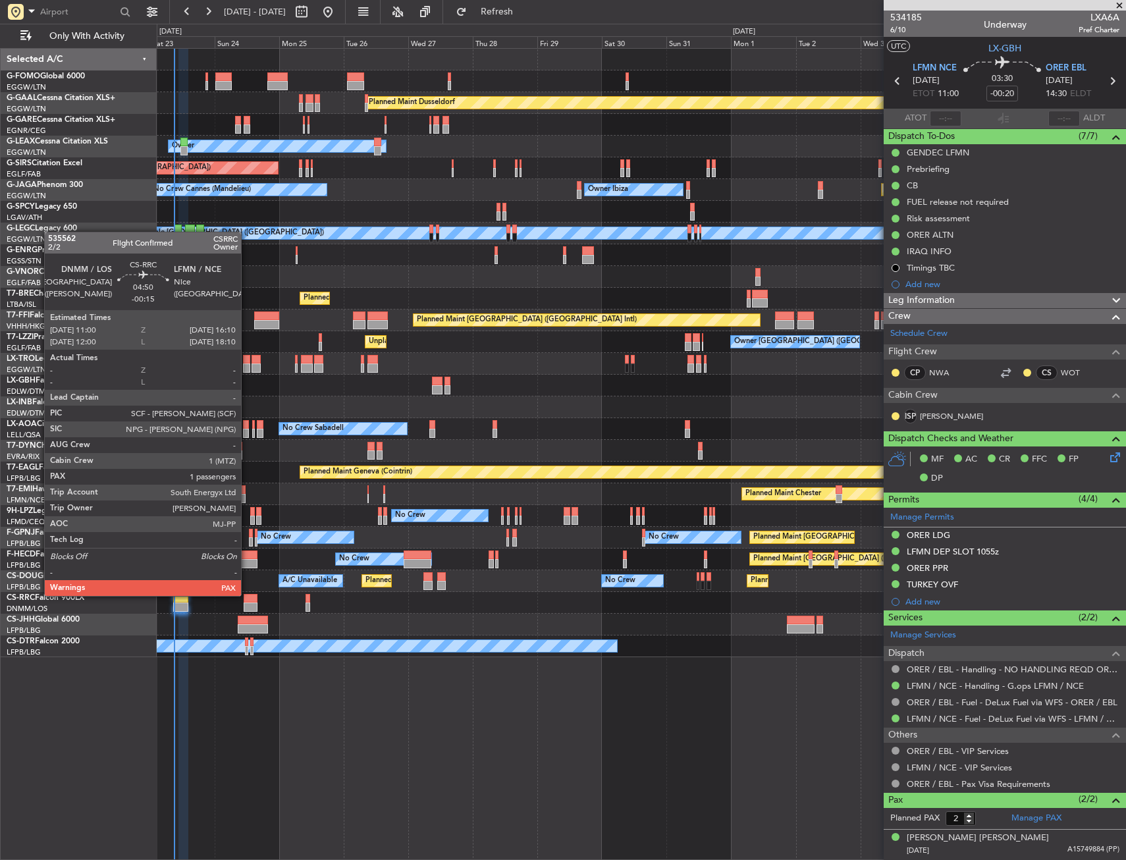
click at [247, 595] on div at bounding box center [251, 598] width 14 height 9
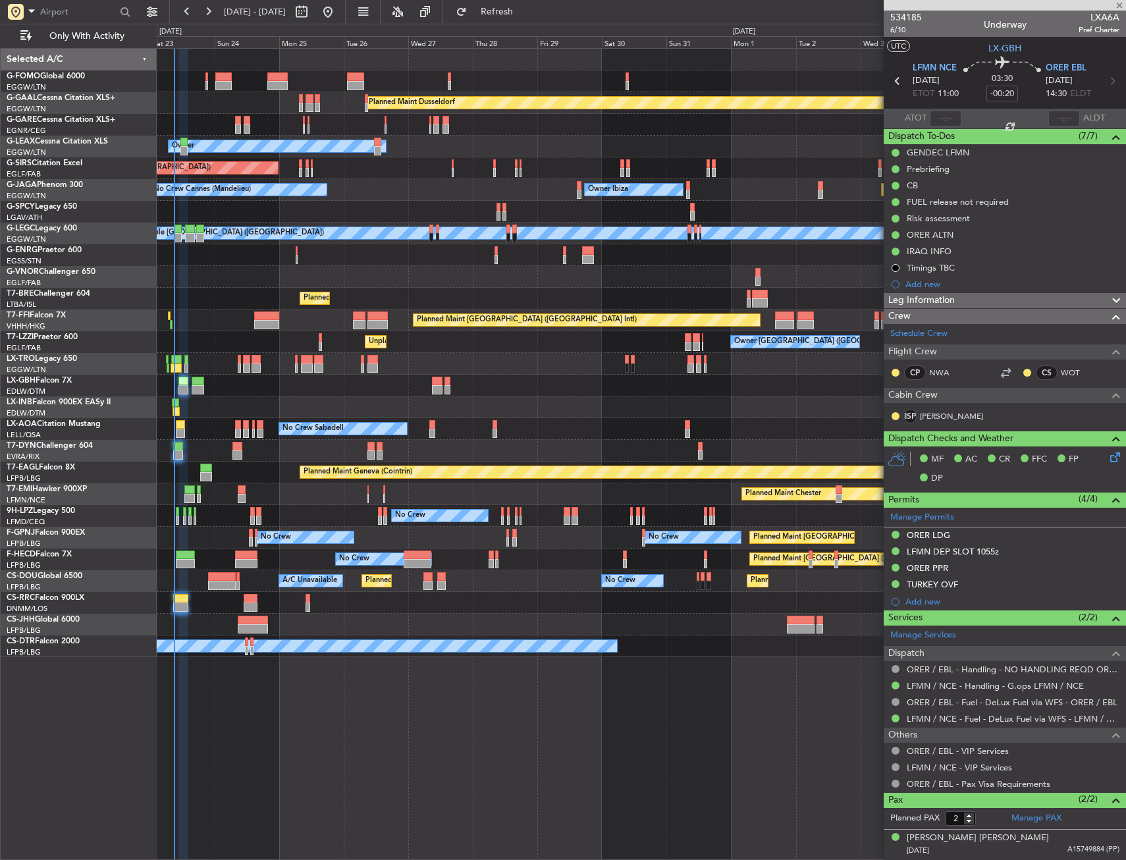
type input "-00:15"
type input "1"
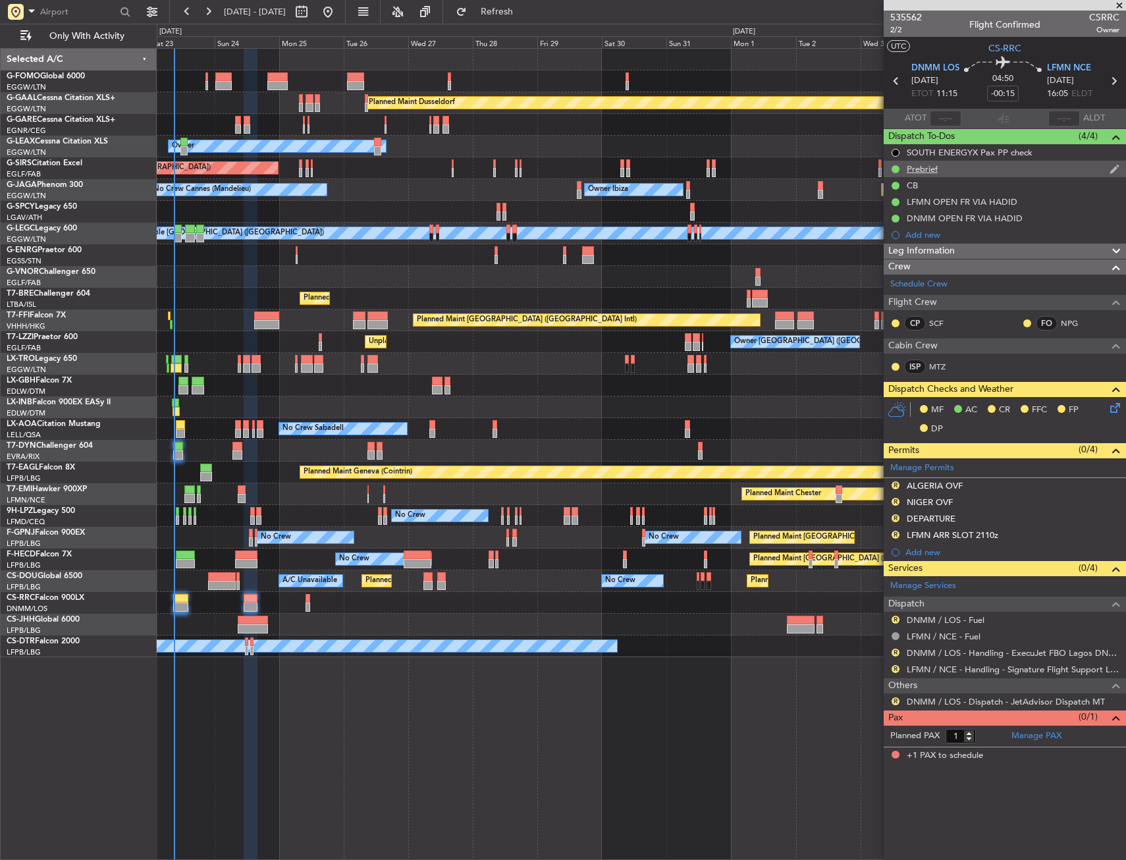
click at [980, 173] on div "Prebrief" at bounding box center [1005, 169] width 242 height 16
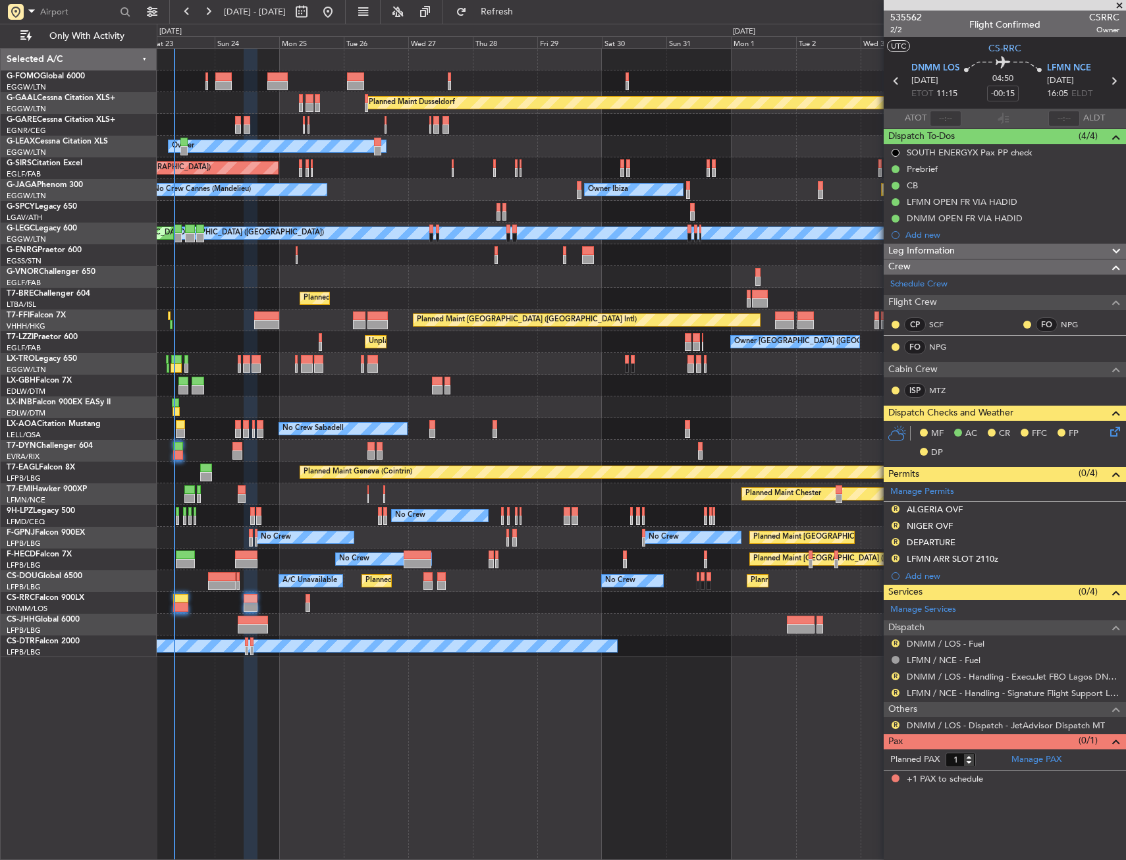
click at [1110, 431] on icon at bounding box center [1113, 429] width 11 height 11
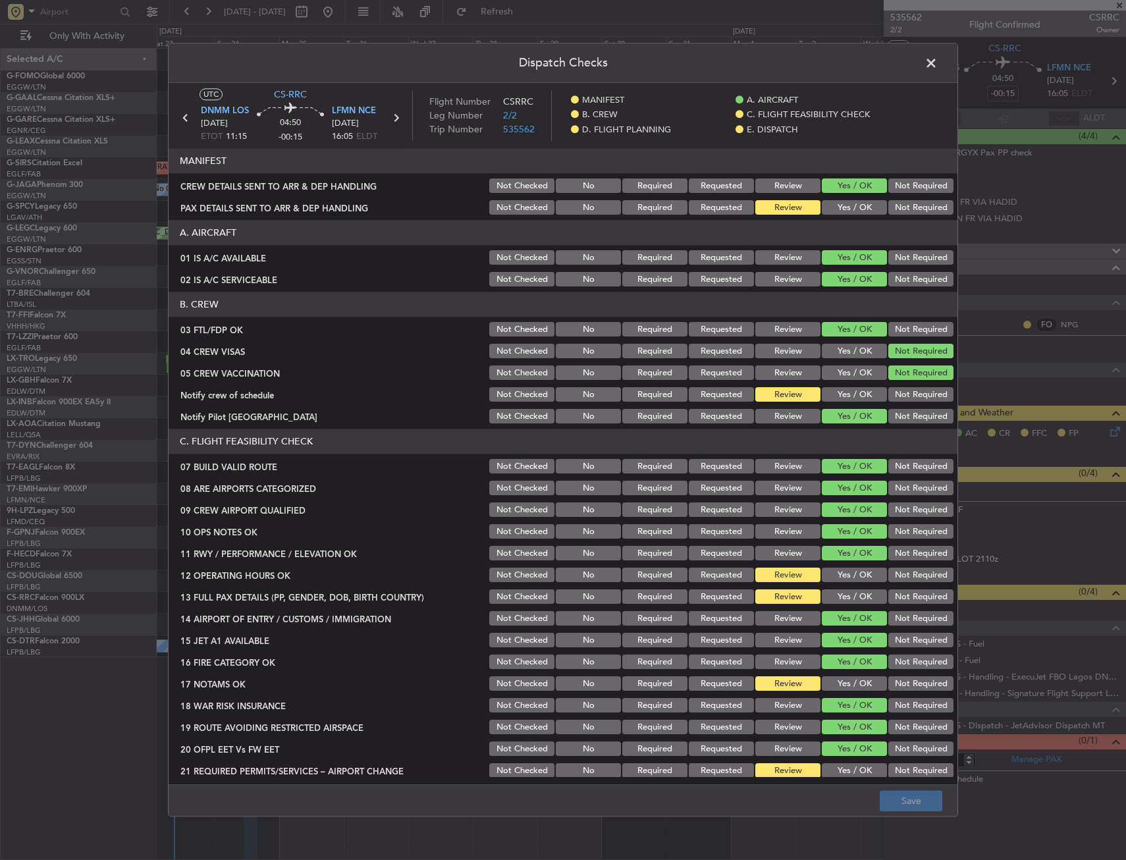
click at [832, 391] on button "Yes / OK" at bounding box center [854, 395] width 65 height 14
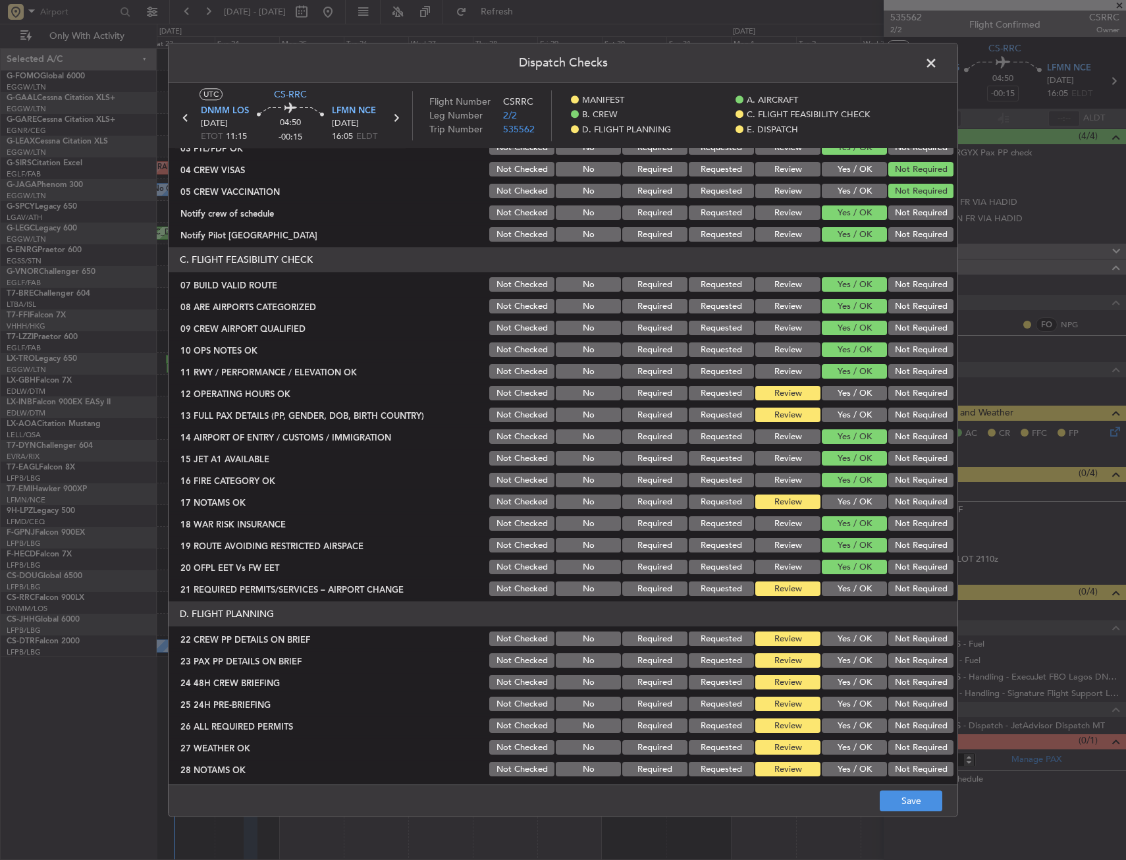
scroll to position [198, 0]
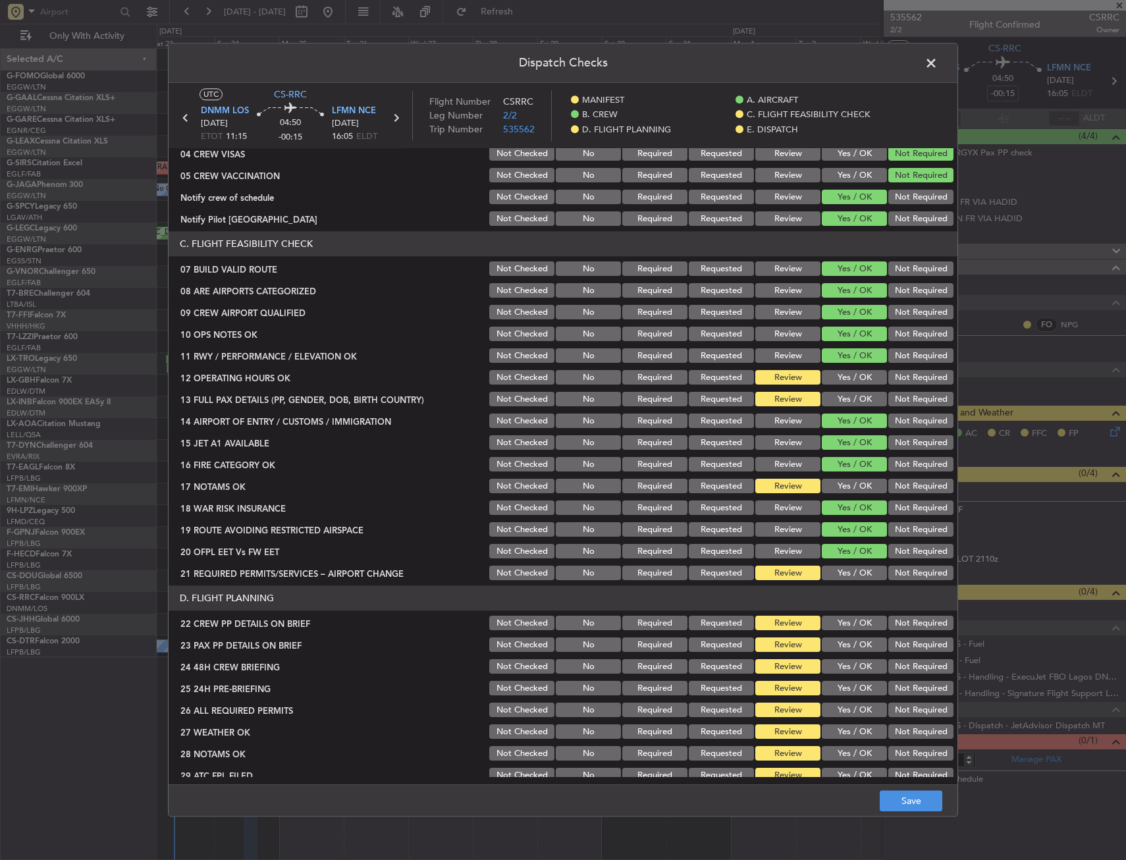
drag, startPoint x: 831, startPoint y: 379, endPoint x: 830, endPoint y: 402, distance: 23.1
click at [832, 381] on button "Yes / OK" at bounding box center [854, 378] width 65 height 14
click at [830, 402] on button "Yes / OK" at bounding box center [854, 400] width 65 height 14
click at [833, 482] on button "Yes / OK" at bounding box center [854, 486] width 65 height 14
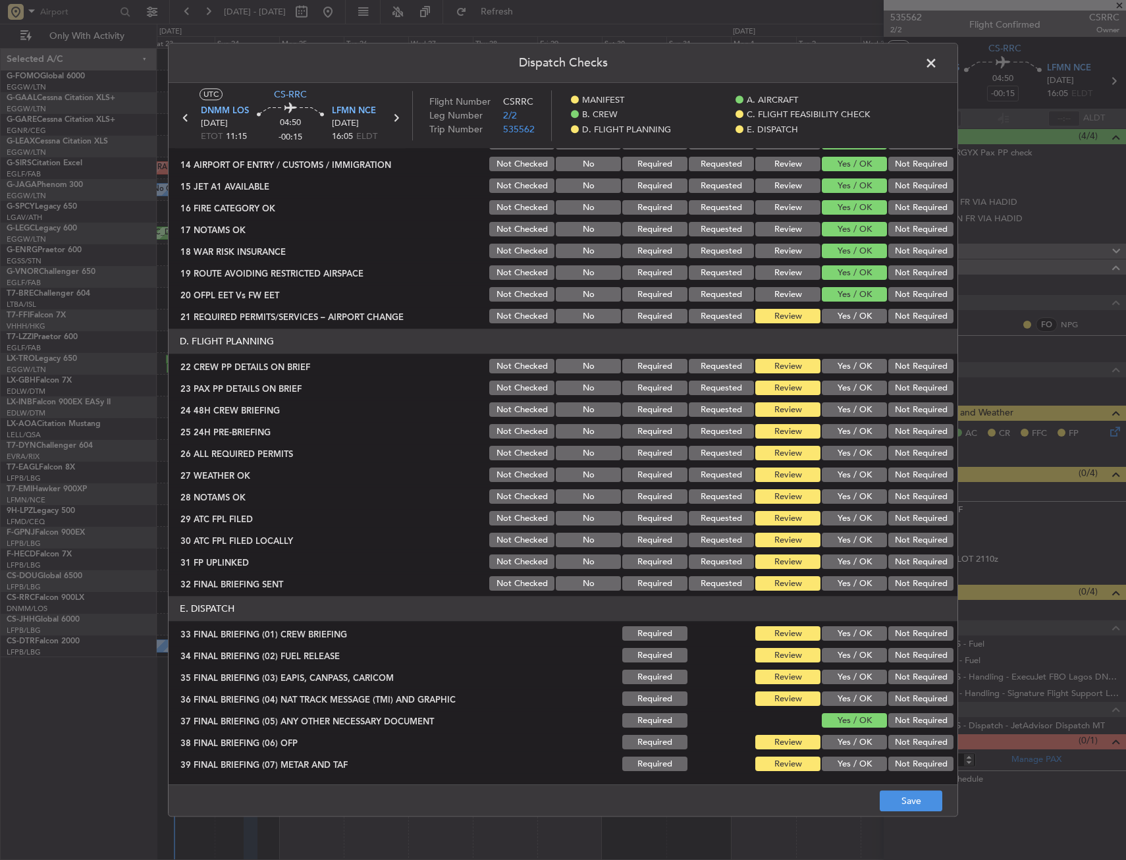
scroll to position [461, 0]
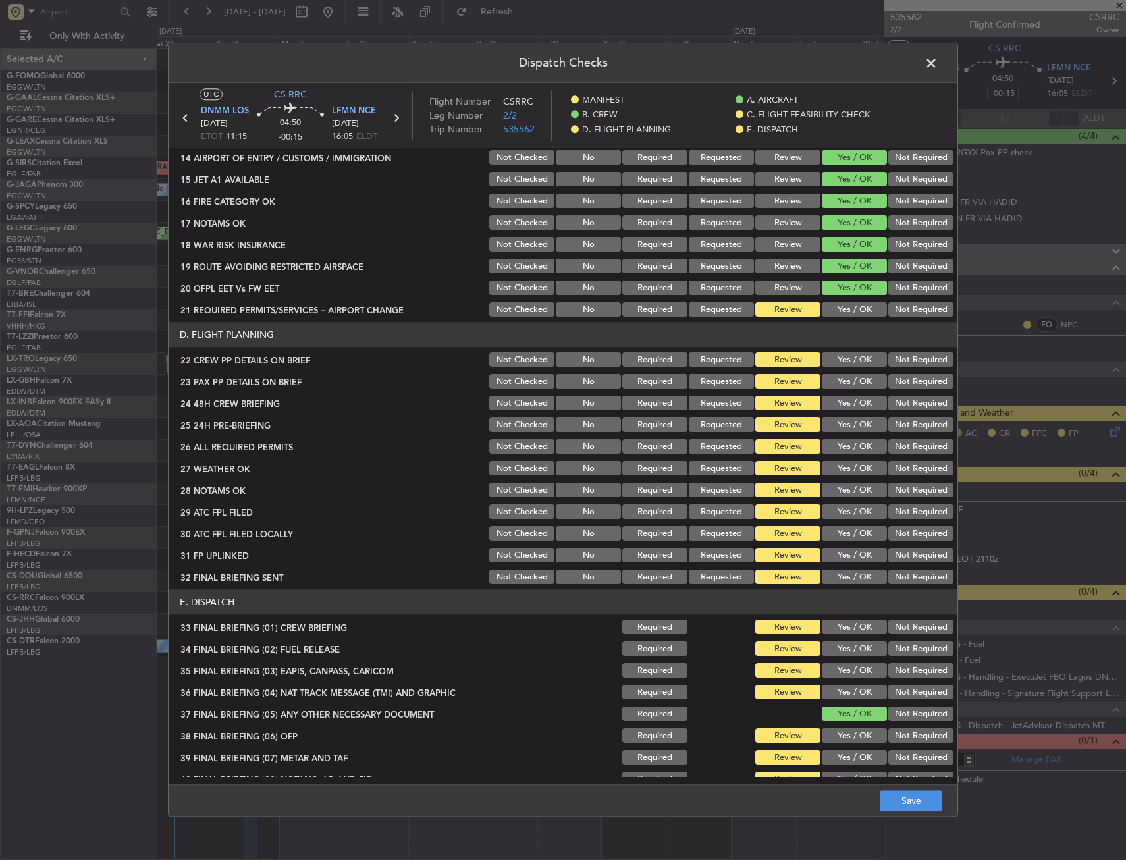
click at [828, 307] on button "Yes / OK" at bounding box center [854, 310] width 65 height 14
click at [836, 362] on button "Yes / OK" at bounding box center [854, 360] width 65 height 14
click at [836, 385] on button "Yes / OK" at bounding box center [854, 382] width 65 height 14
click at [835, 404] on button "Yes / OK" at bounding box center [854, 403] width 65 height 14
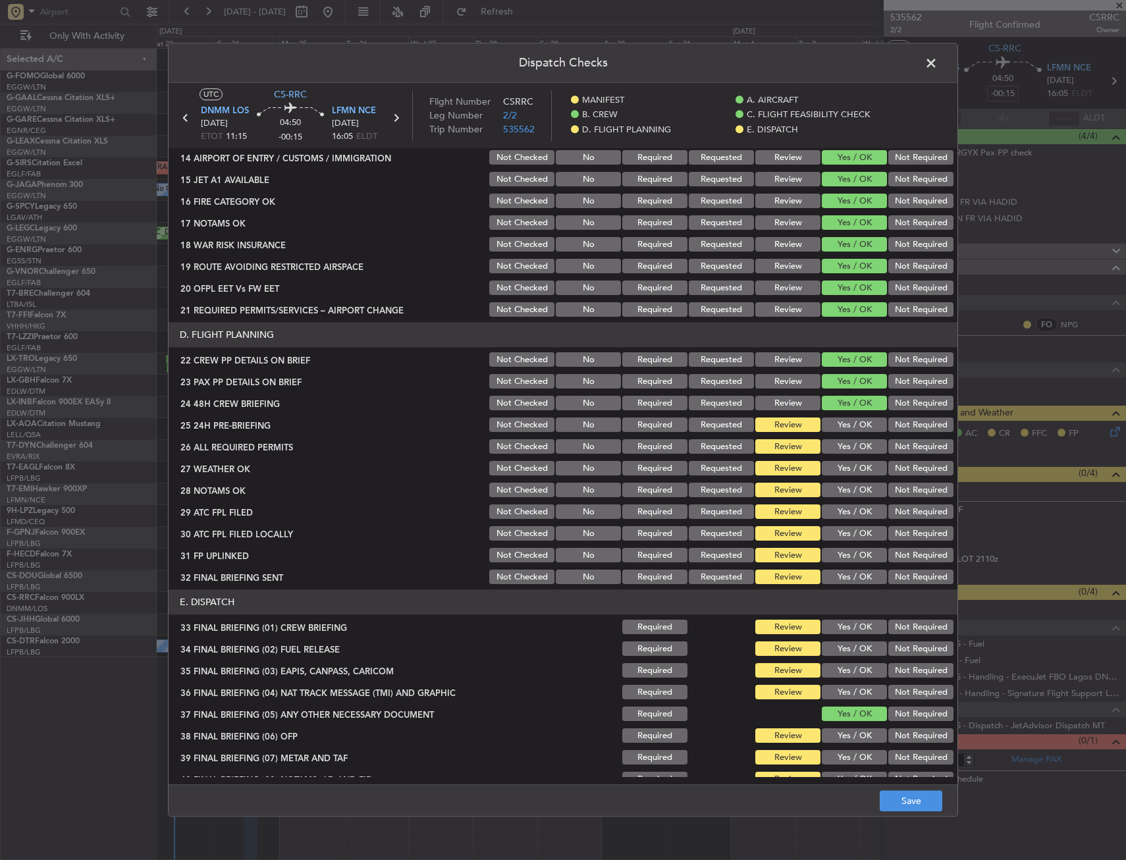
click at [832, 426] on button "Yes / OK" at bounding box center [854, 425] width 65 height 14
click at [915, 807] on button "Save" at bounding box center [911, 801] width 63 height 21
click at [938, 64] on span at bounding box center [938, 66] width 0 height 26
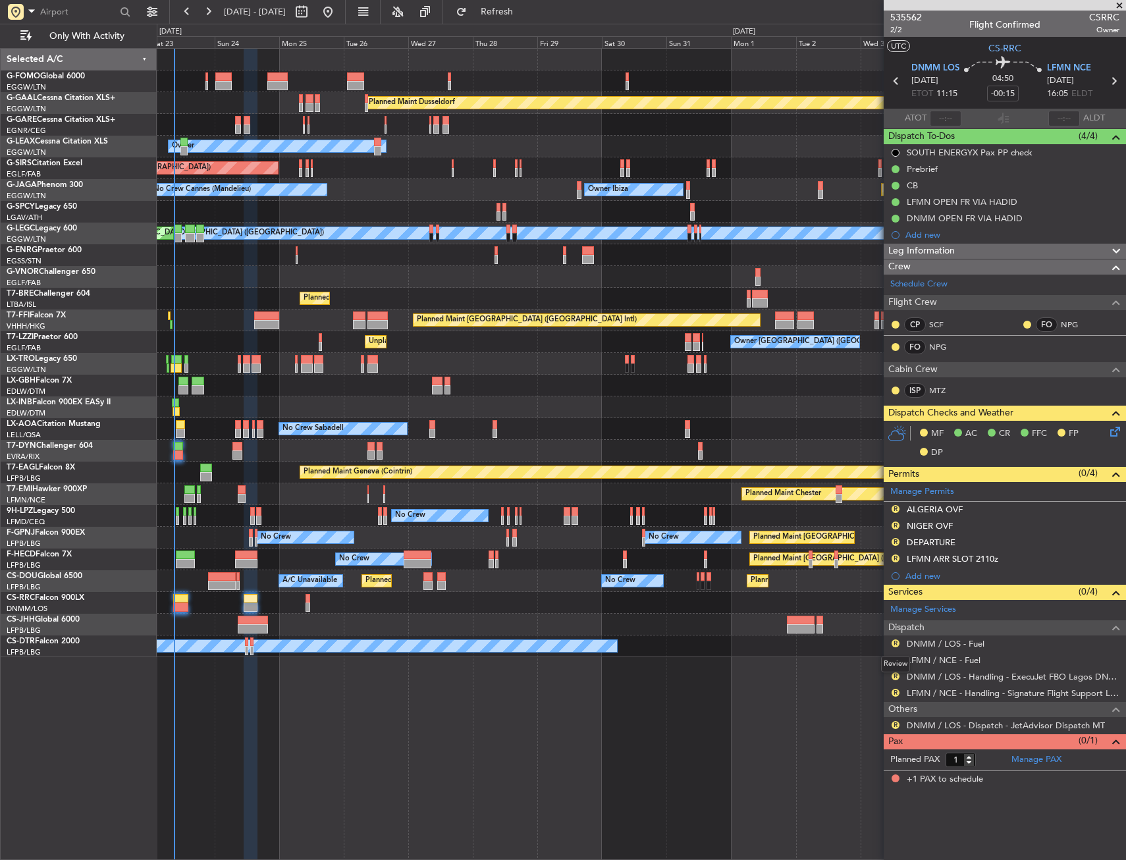
drag, startPoint x: 896, startPoint y: 644, endPoint x: 888, endPoint y: 656, distance: 14.6
click at [896, 644] on button "R" at bounding box center [896, 643] width 8 height 8
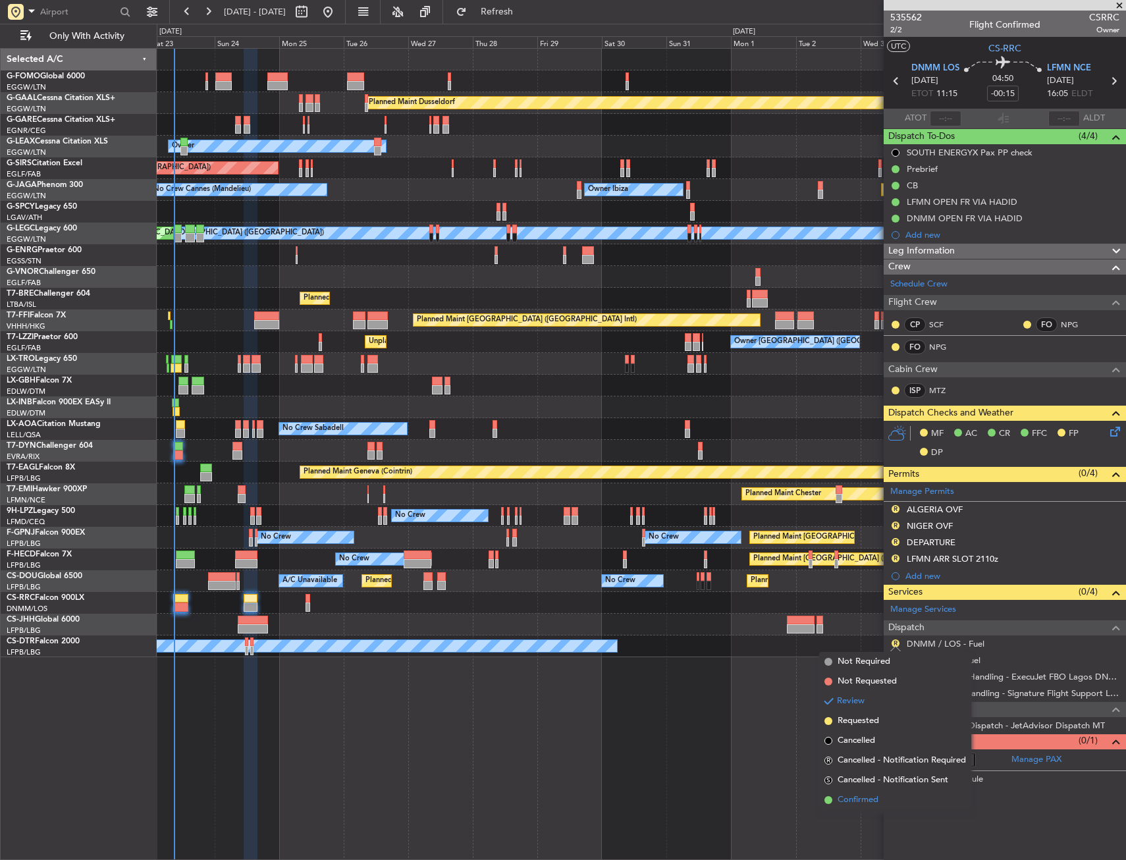
click at [852, 801] on span "Confirmed" at bounding box center [858, 800] width 41 height 13
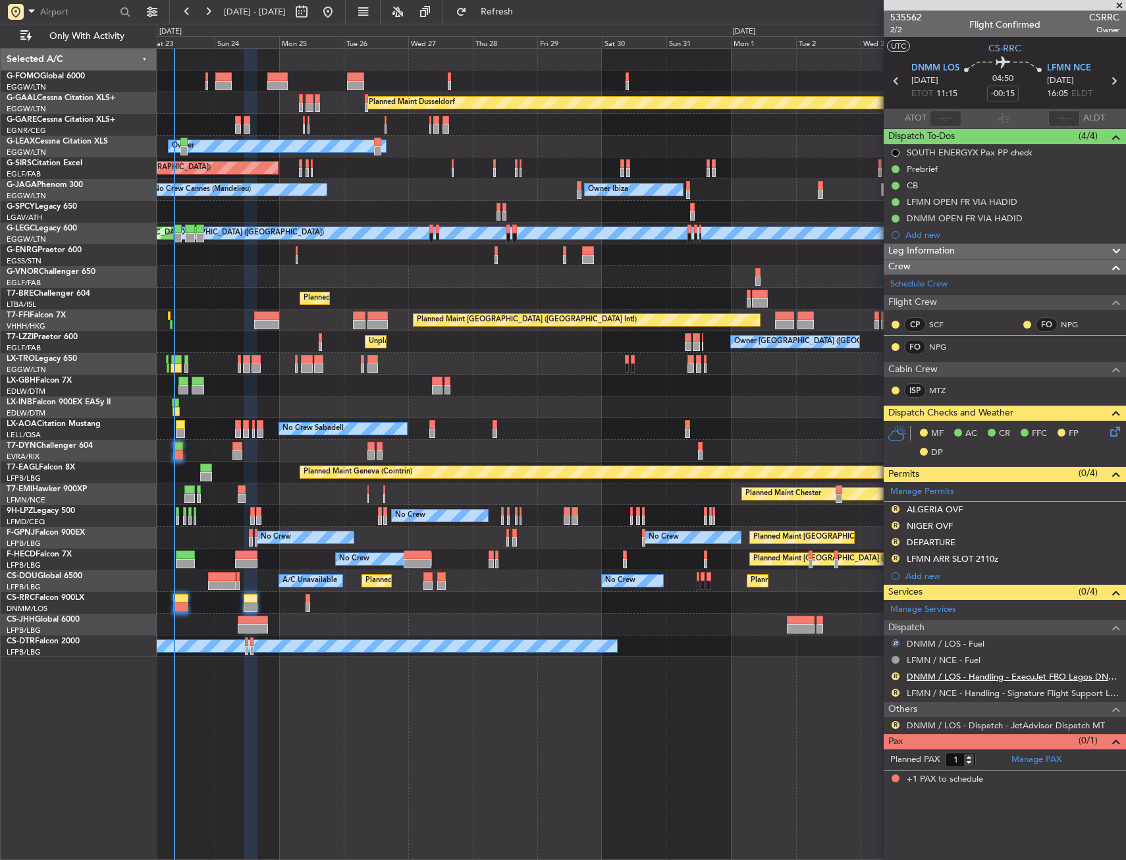
click at [919, 675] on link "DNMM / LOS - Handling - ExecuJet FBO Lagos DNMM / LOS" at bounding box center [1013, 676] width 213 height 11
click at [927, 693] on link "LFMN / NCE - Handling - Signature Flight Support LFMN / NCE" at bounding box center [1013, 693] width 213 height 11
click at [525, 9] on span "Refresh" at bounding box center [497, 11] width 55 height 9
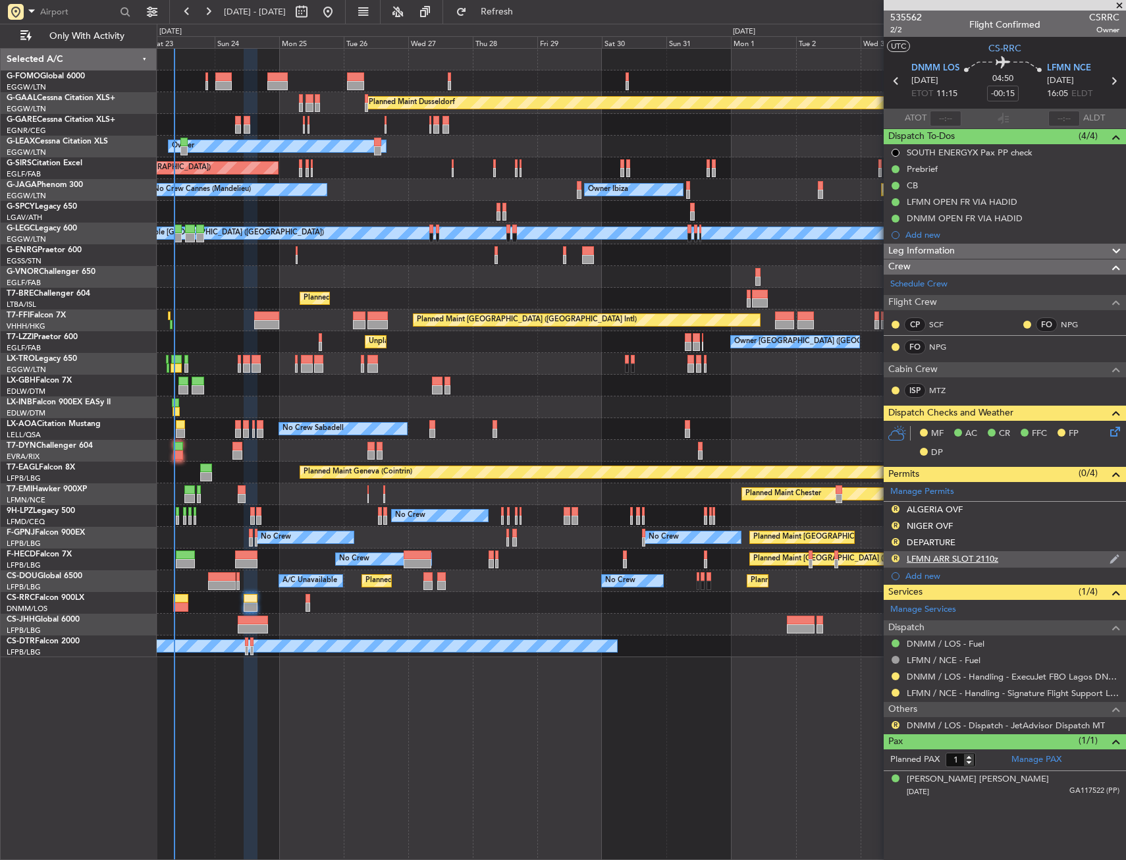
click at [1021, 556] on div "R LFMN ARR SLOT 2110z" at bounding box center [1005, 559] width 242 height 16
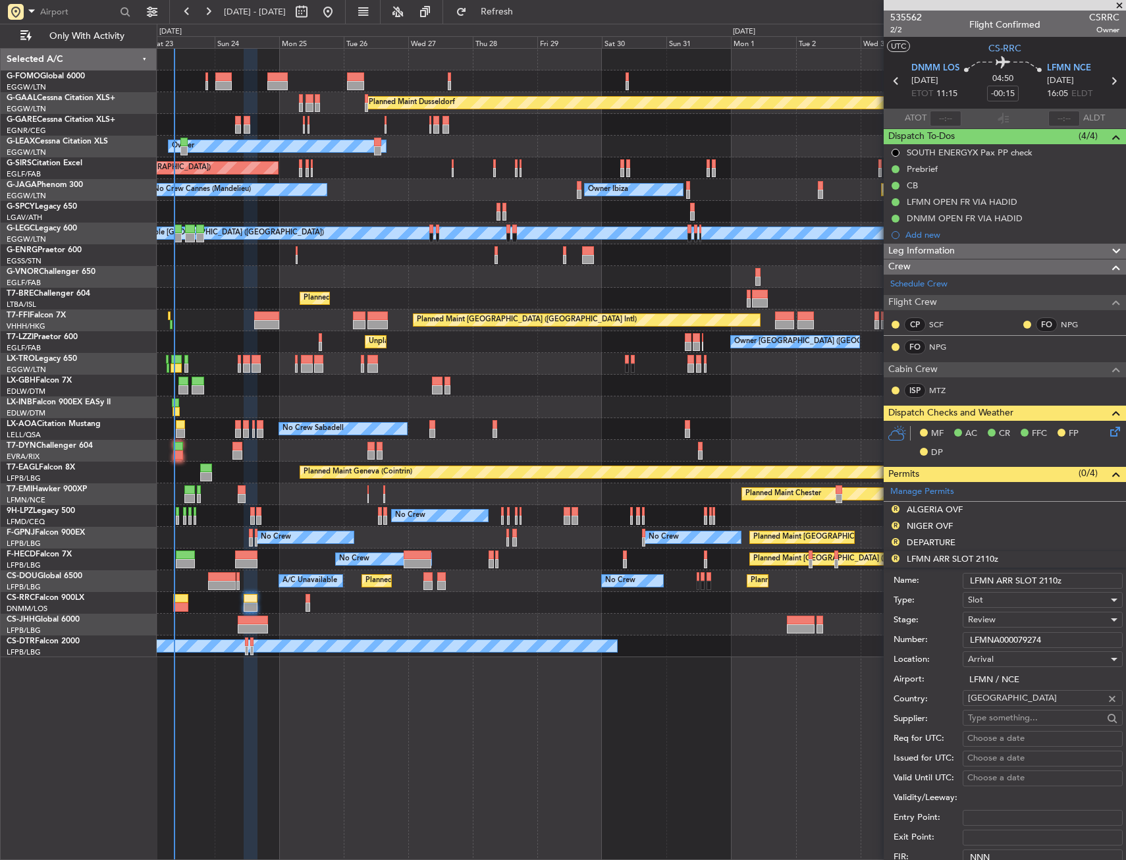
drag, startPoint x: 1058, startPoint y: 577, endPoint x: 1040, endPoint y: 582, distance: 18.4
click at [1040, 582] on input "LFMN ARR SLOT 2110z" at bounding box center [1043, 581] width 160 height 16
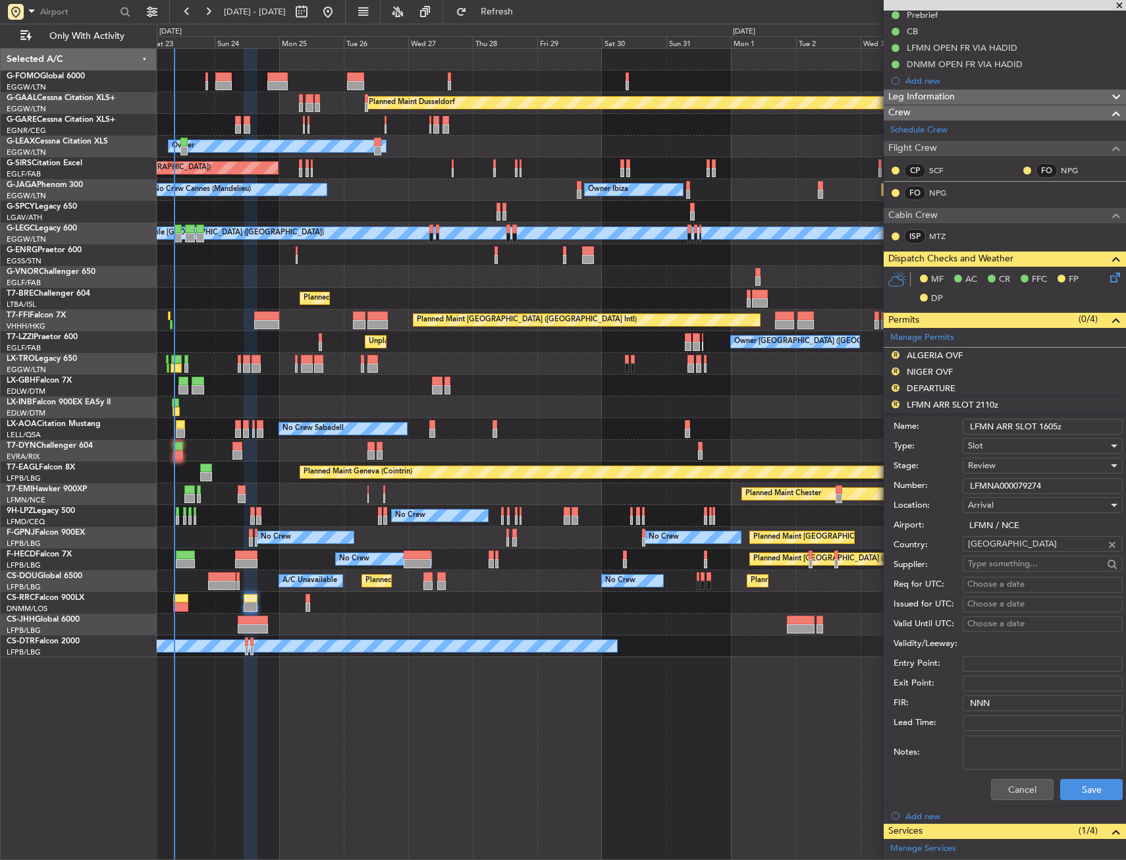
scroll to position [198, 0]
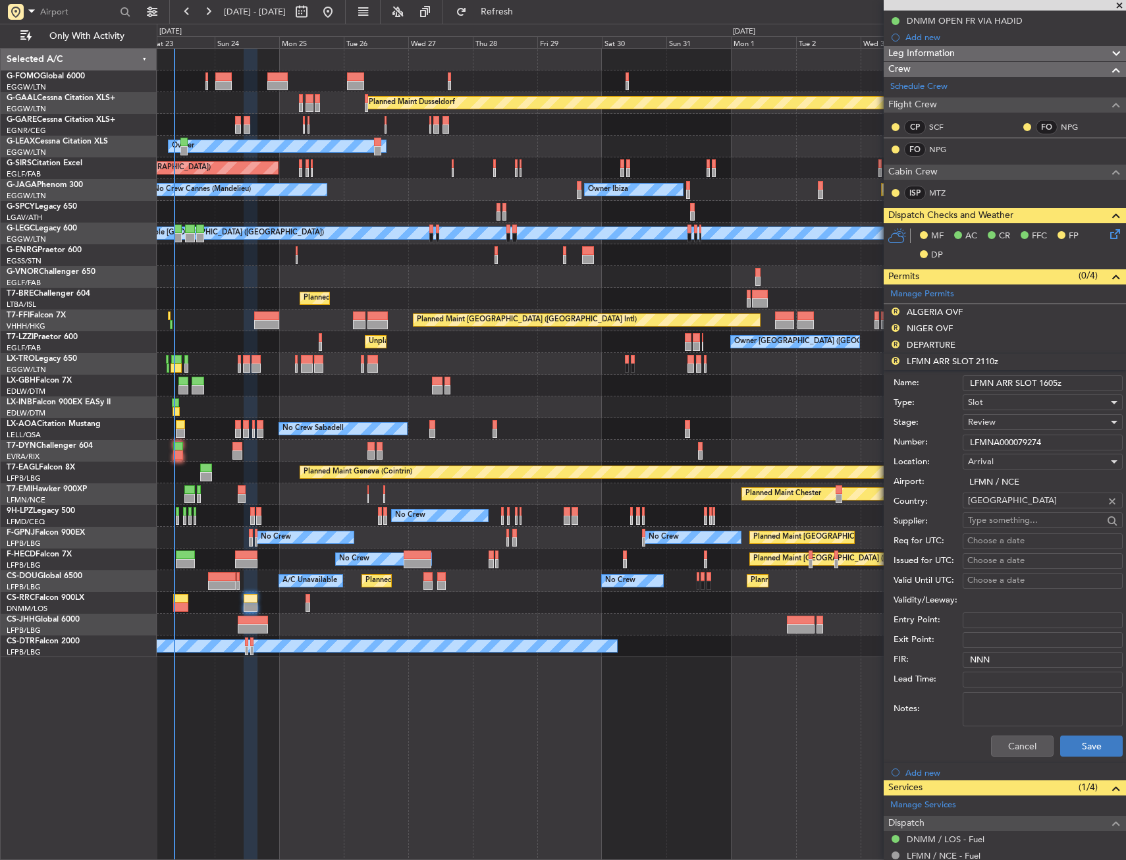
type input "LFMN ARR SLOT 1605z"
click at [1067, 745] on button "Save" at bounding box center [1091, 746] width 63 height 21
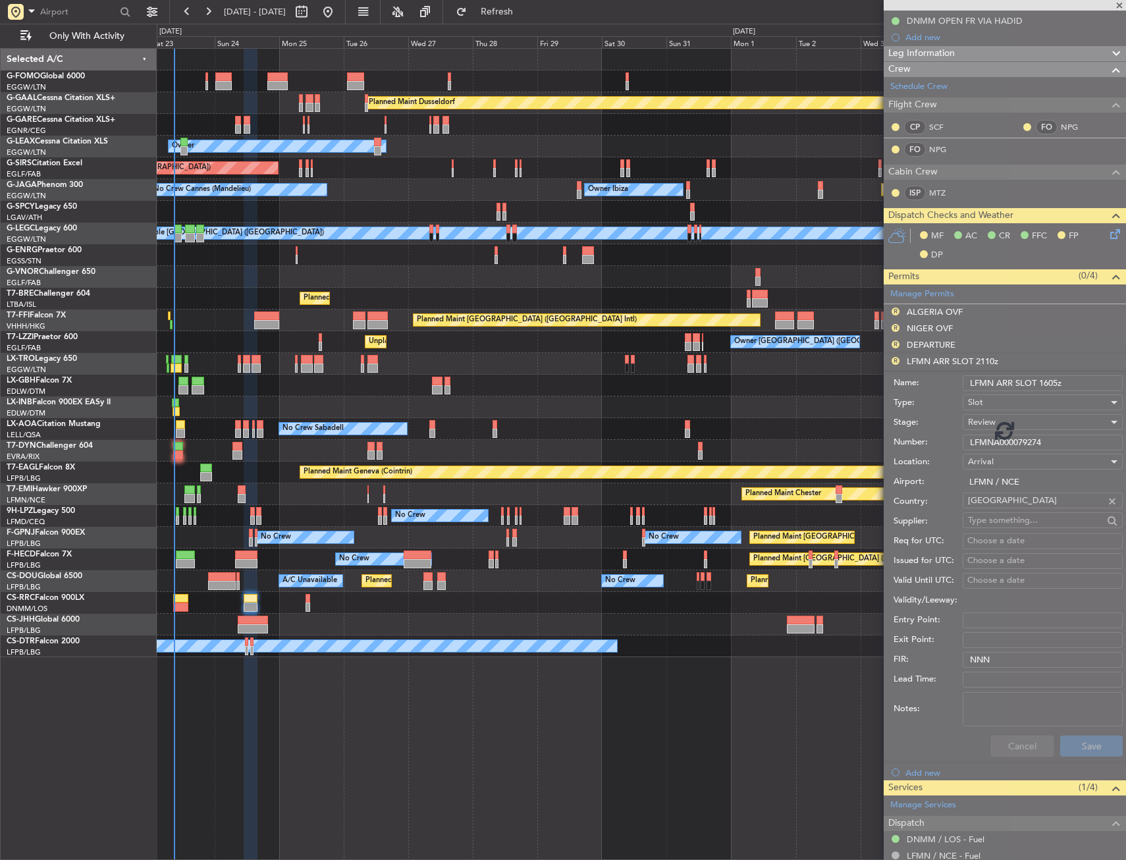
scroll to position [0, 0]
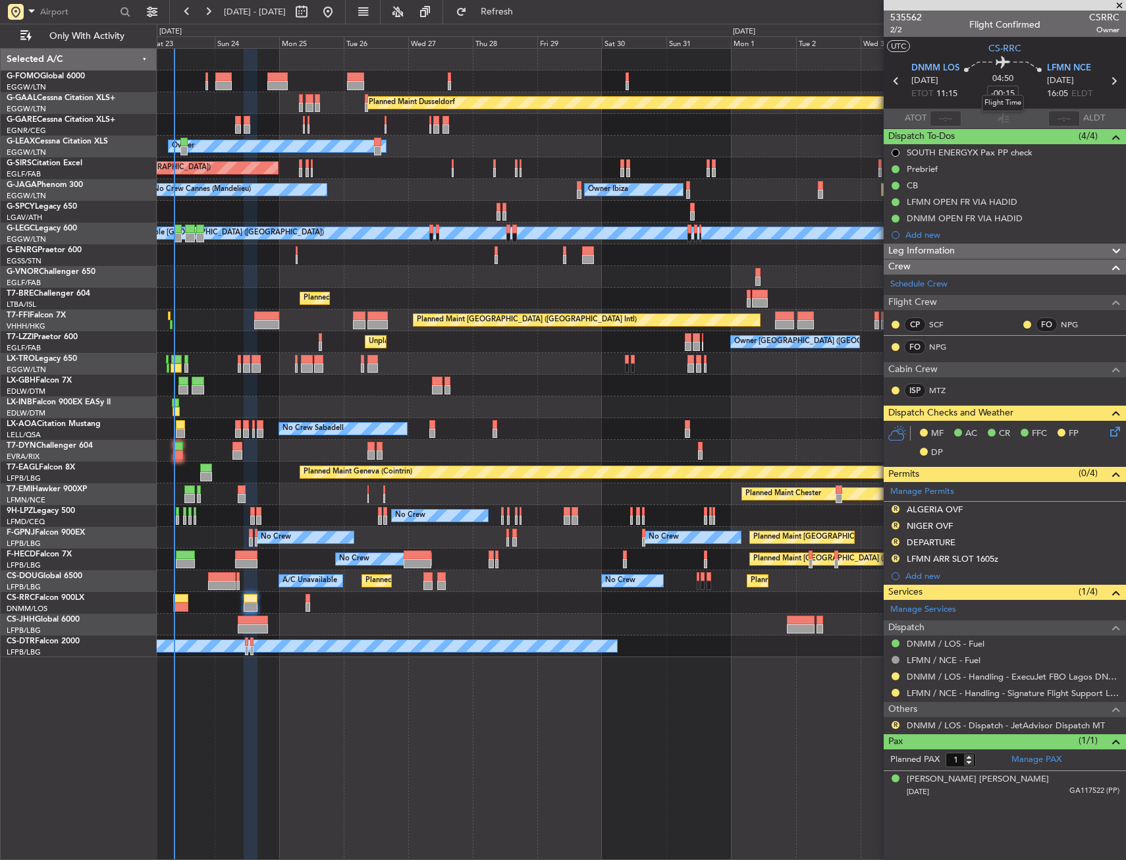
click at [1009, 91] on mat-tooltip-component "Flight Time" at bounding box center [1003, 103] width 61 height 35
click at [1002, 94] on input "-00:15" at bounding box center [1003, 94] width 32 height 16
click at [971, 53] on section "UTC CS-RRC" at bounding box center [1005, 47] width 242 height 20
type input "+00:00"
click at [891, 31] on span "2/2" at bounding box center [906, 29] width 32 height 11
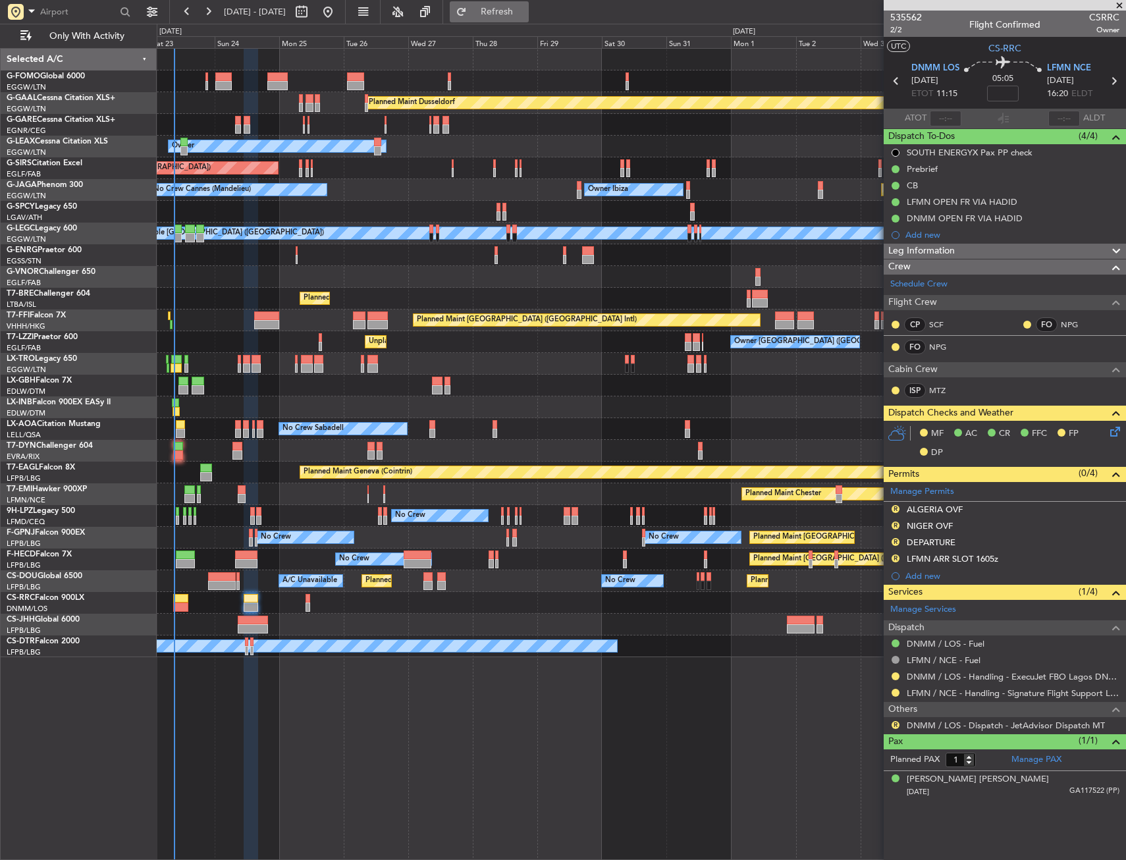
click at [524, 10] on span "Refresh" at bounding box center [497, 11] width 55 height 9
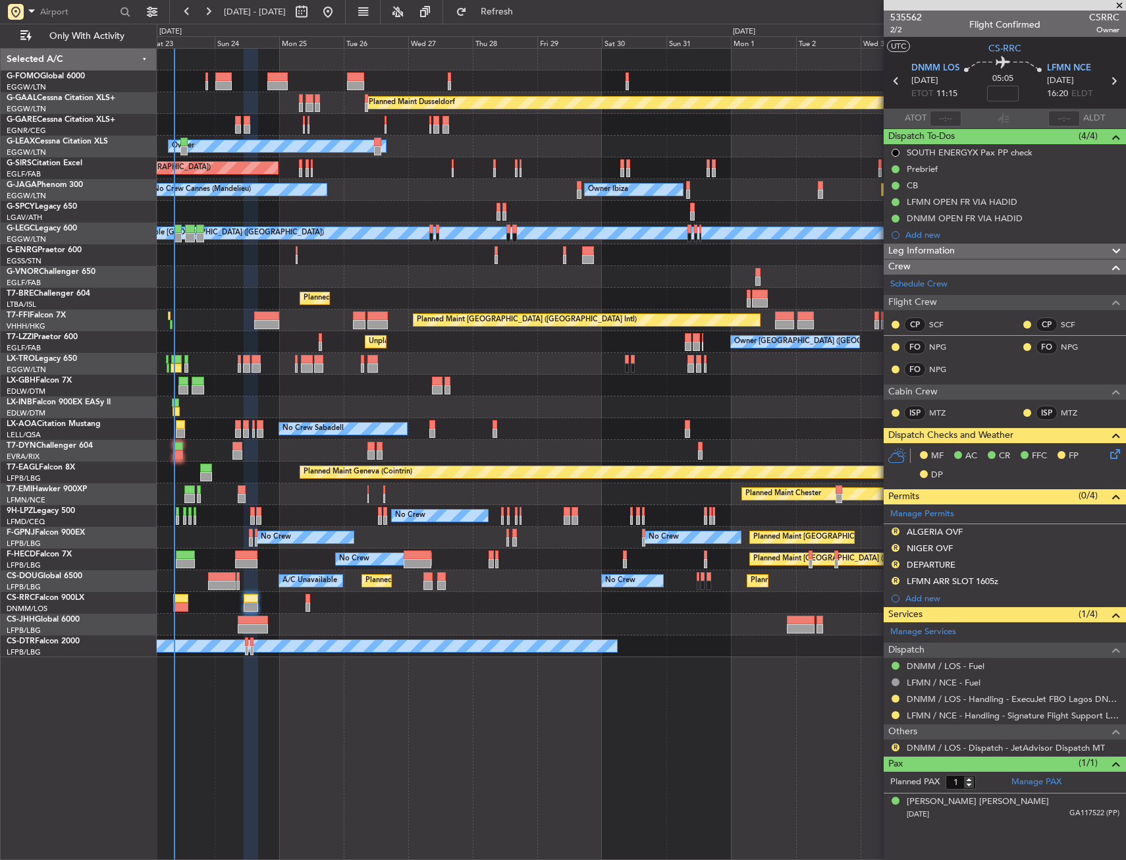
click at [896, 566] on button "R" at bounding box center [896, 564] width 8 height 8
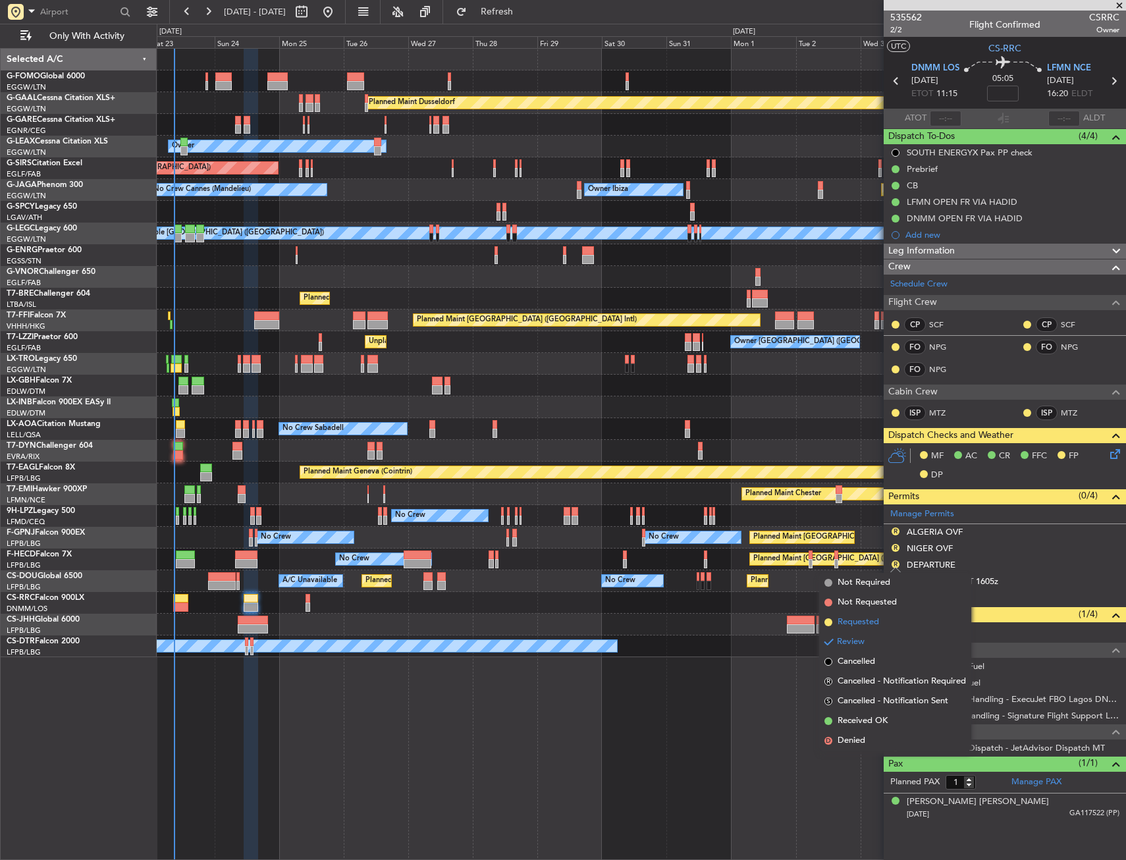
click at [879, 616] on span "Requested" at bounding box center [858, 622] width 41 height 13
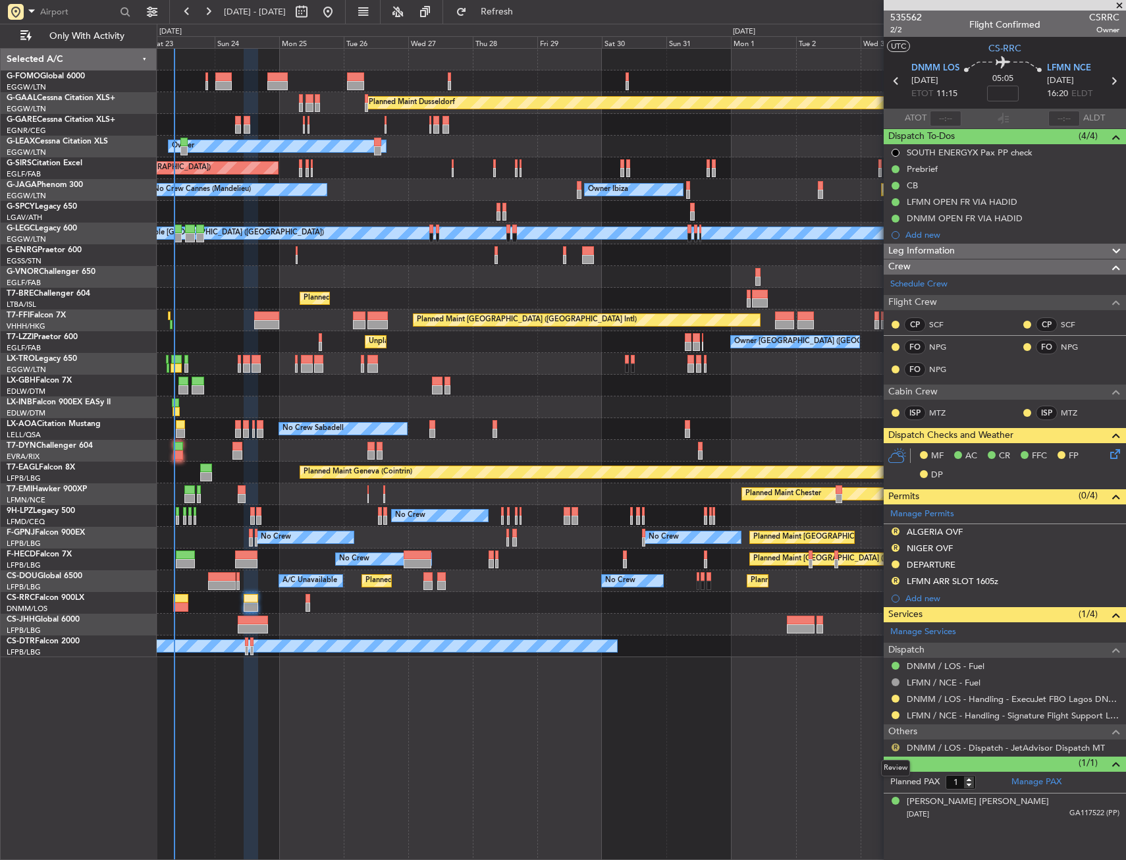
click at [897, 744] on button "R" at bounding box center [896, 748] width 8 height 8
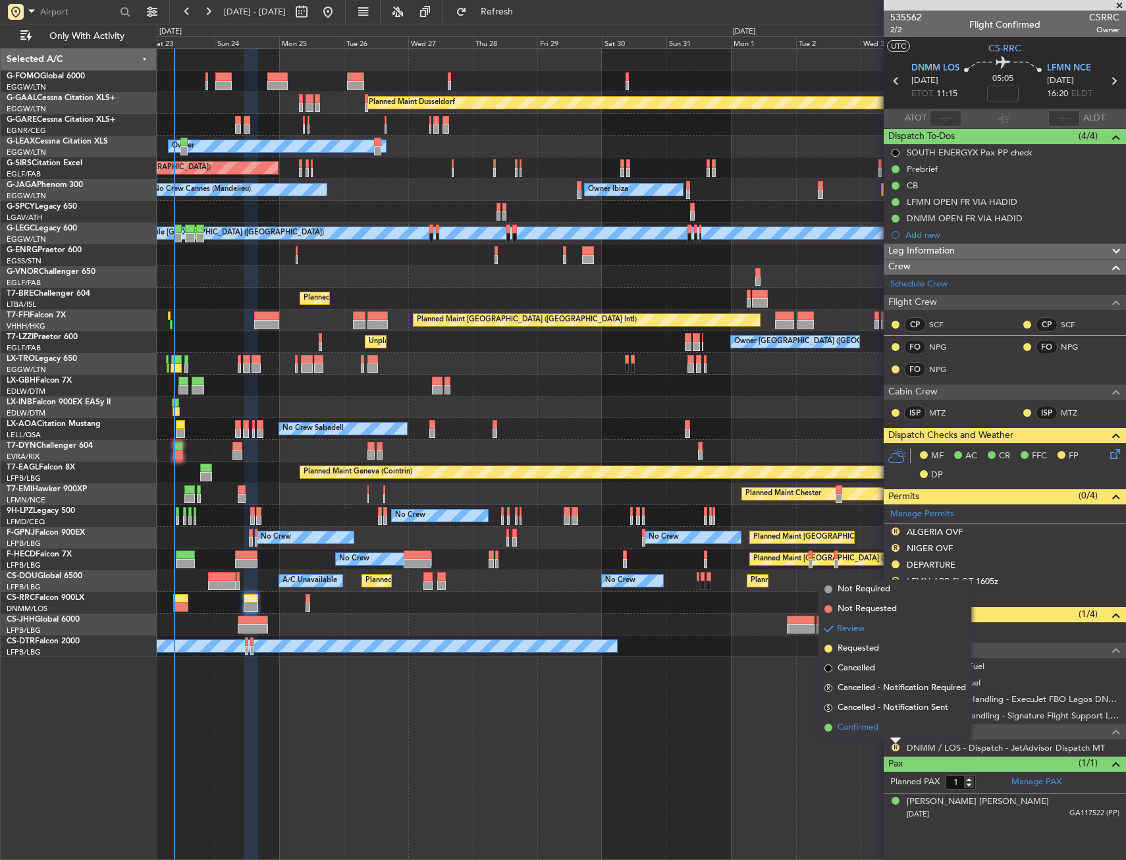
click at [856, 732] on span "Confirmed" at bounding box center [858, 727] width 41 height 13
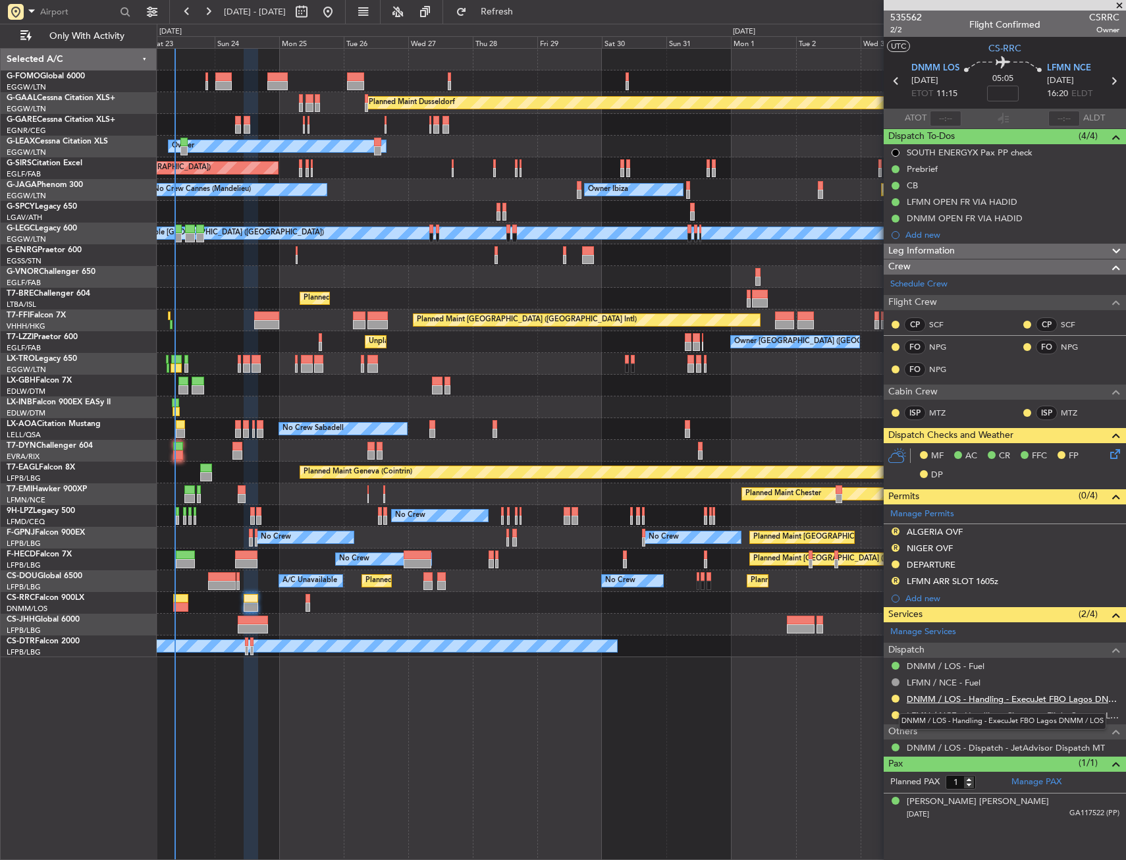
click at [933, 699] on link "DNMM / LOS - Handling - ExecuJet FBO Lagos DNMM / LOS" at bounding box center [1013, 698] width 213 height 11
click at [896, 531] on button "R" at bounding box center [896, 532] width 8 height 8
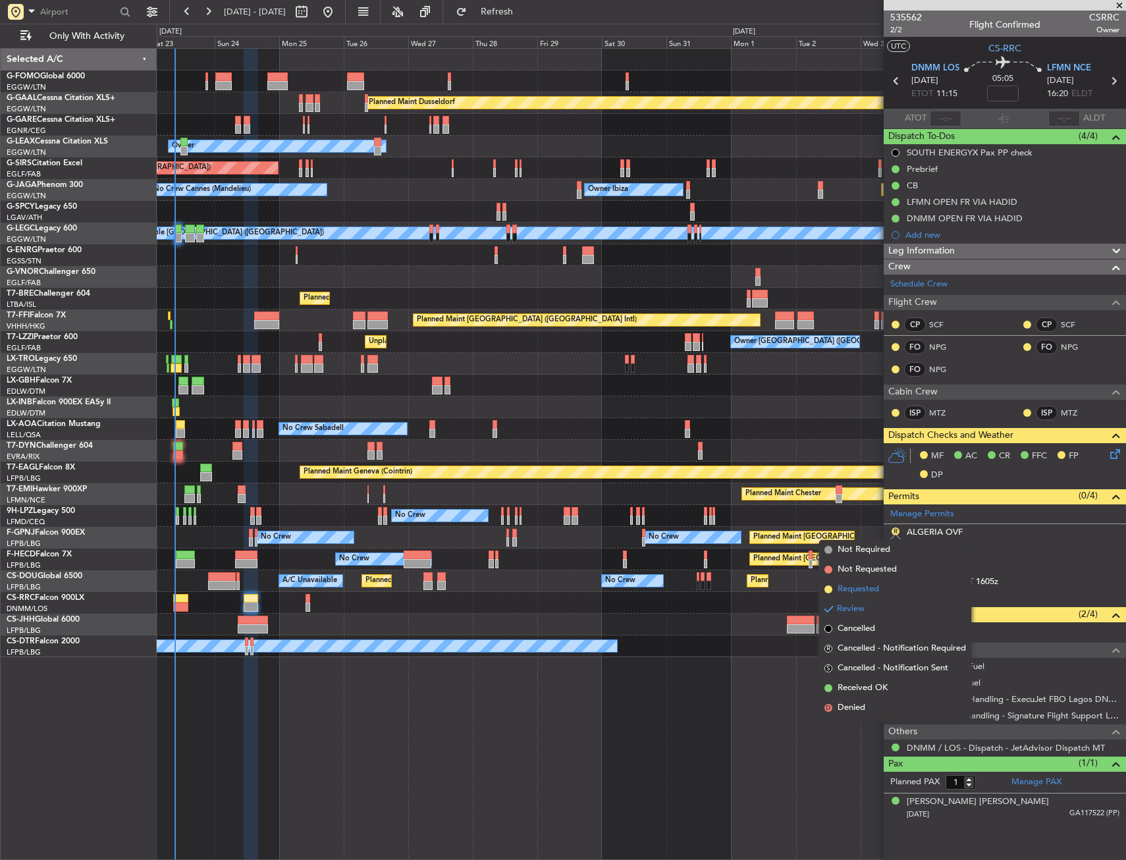
click at [875, 588] on span "Requested" at bounding box center [858, 589] width 41 height 13
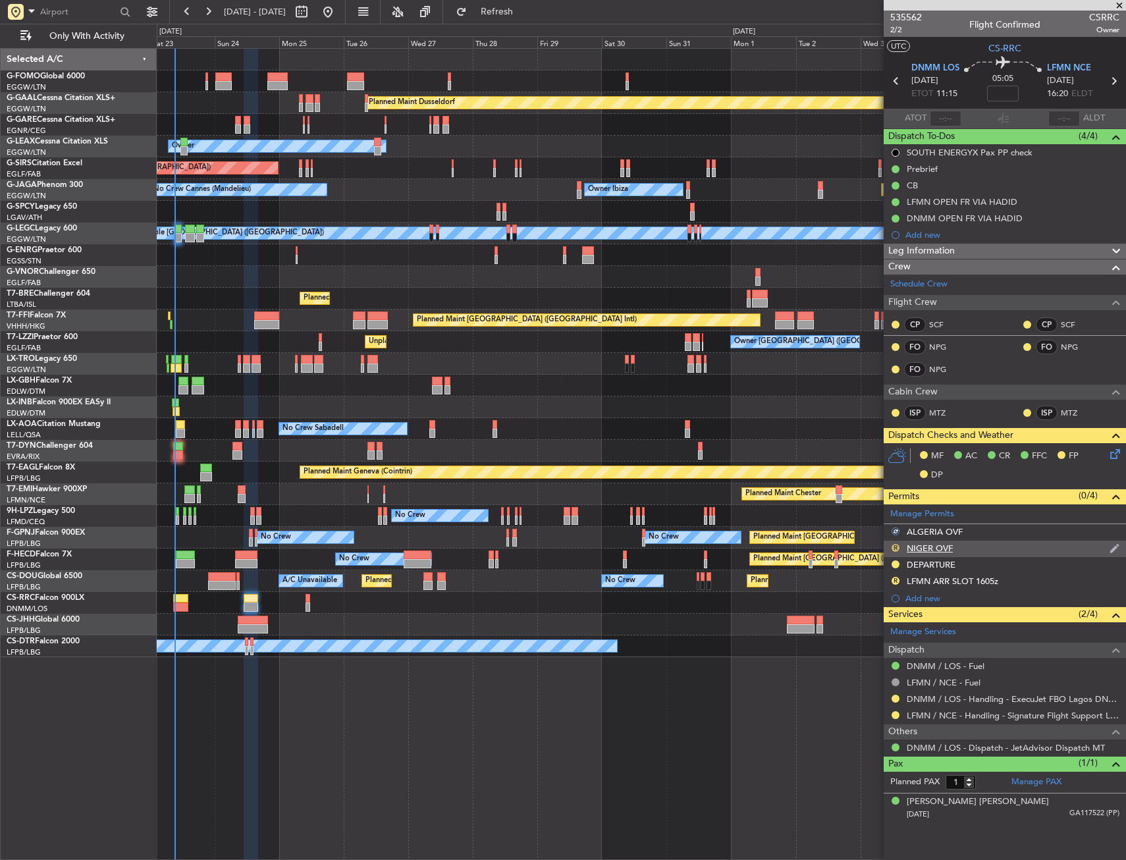
click at [896, 547] on button "R" at bounding box center [896, 548] width 8 height 8
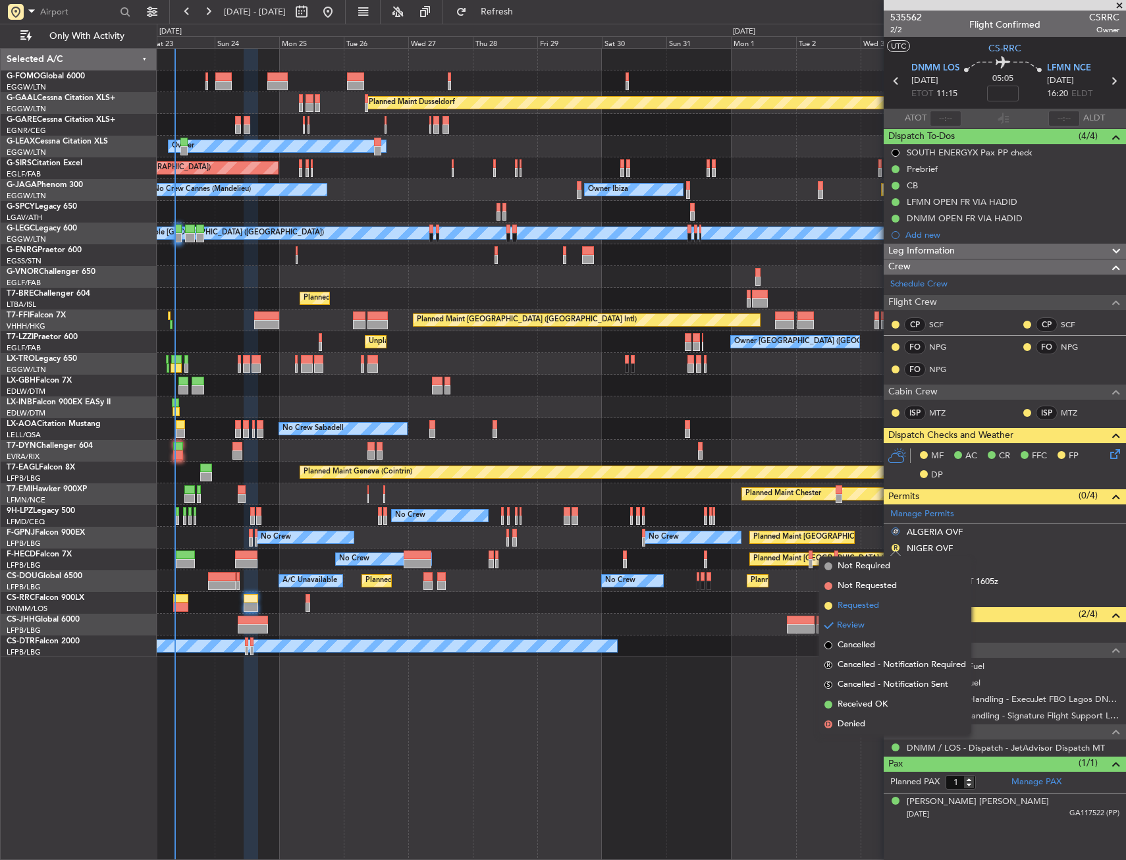
click at [884, 599] on li "Requested" at bounding box center [895, 606] width 152 height 20
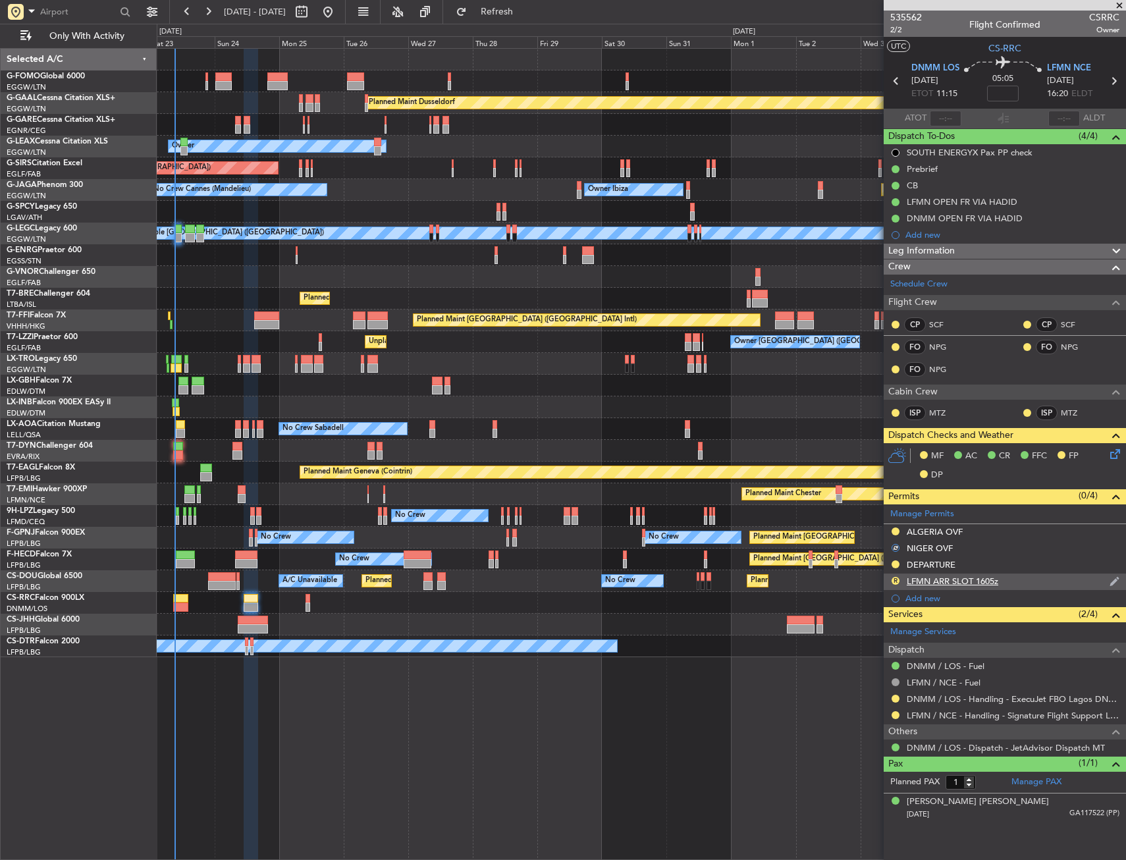
click at [1020, 574] on div "R LFMN ARR SLOT 1605z" at bounding box center [1005, 582] width 242 height 16
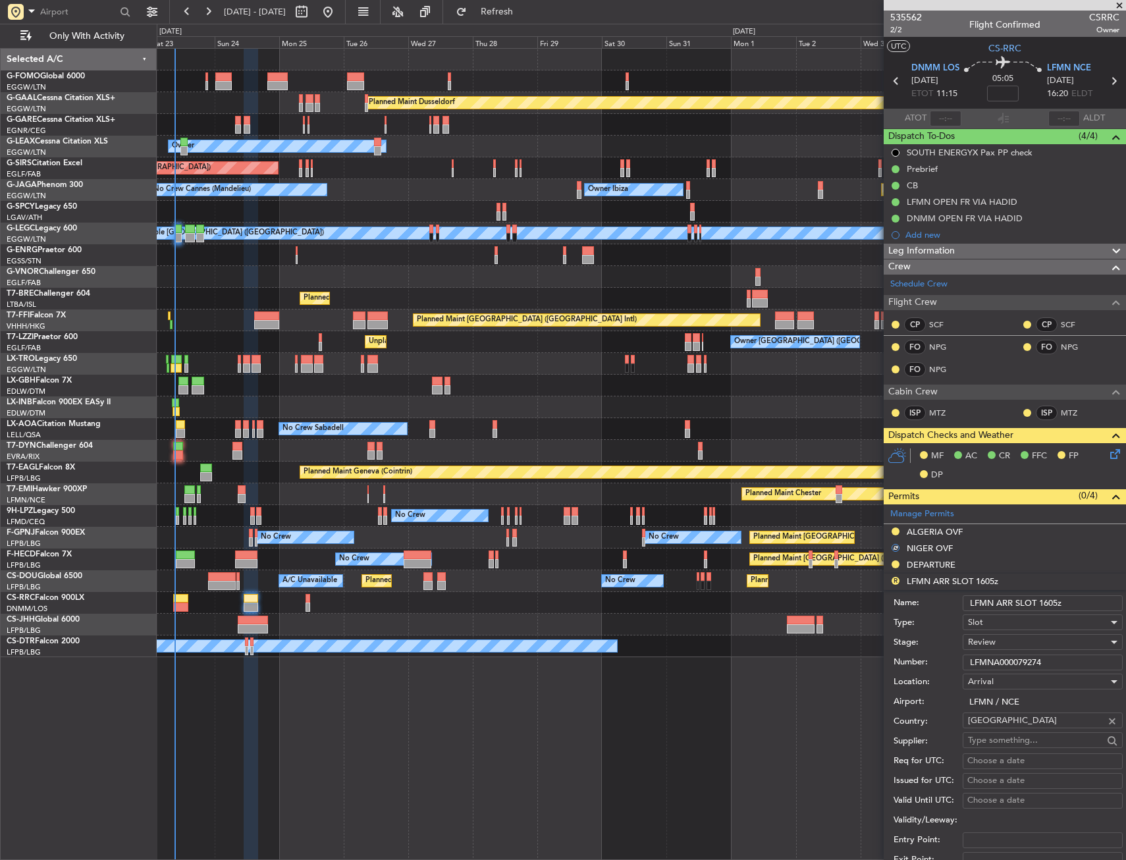
click at [1057, 603] on input "LFMN ARR SLOT 1605z" at bounding box center [1043, 603] width 160 height 16
type input "LFMN ARR SLOT 1620z"
click at [1010, 644] on div "Review" at bounding box center [1038, 642] width 140 height 20
click at [1012, 732] on span "Requested" at bounding box center [1038, 728] width 138 height 20
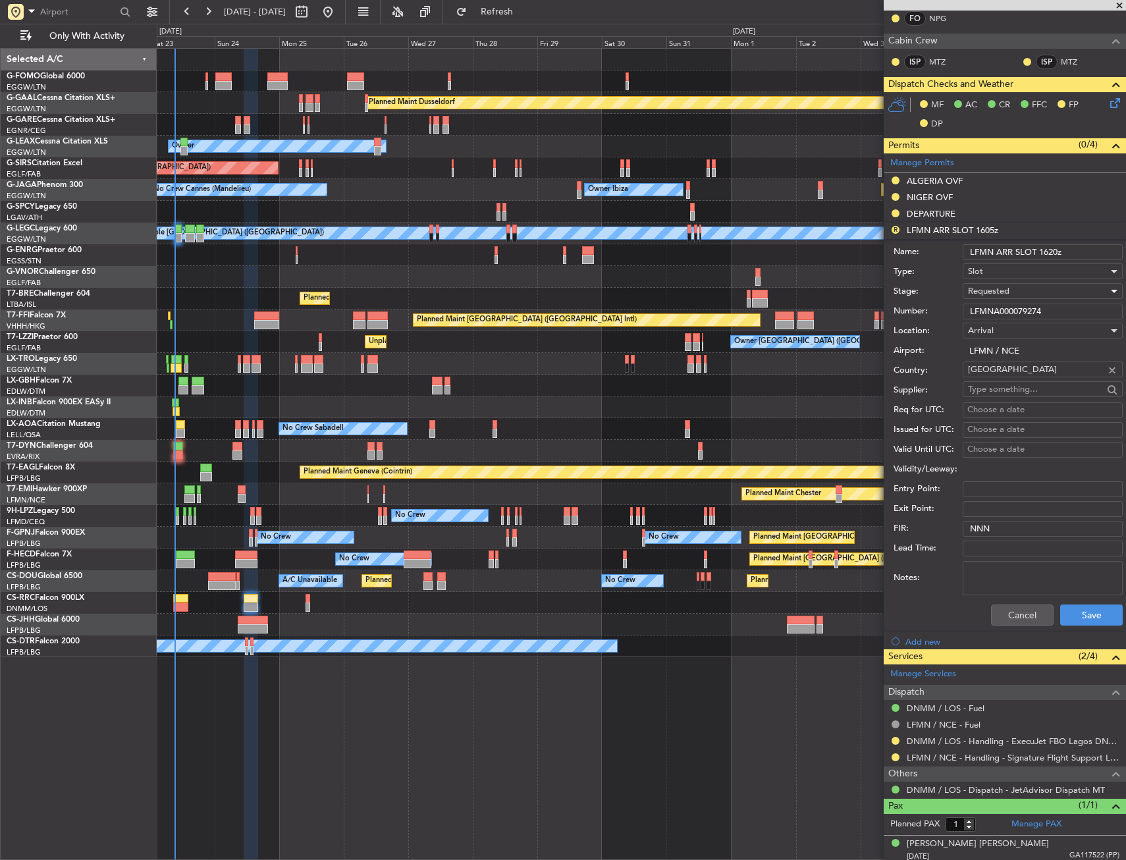
scroll to position [356, 0]
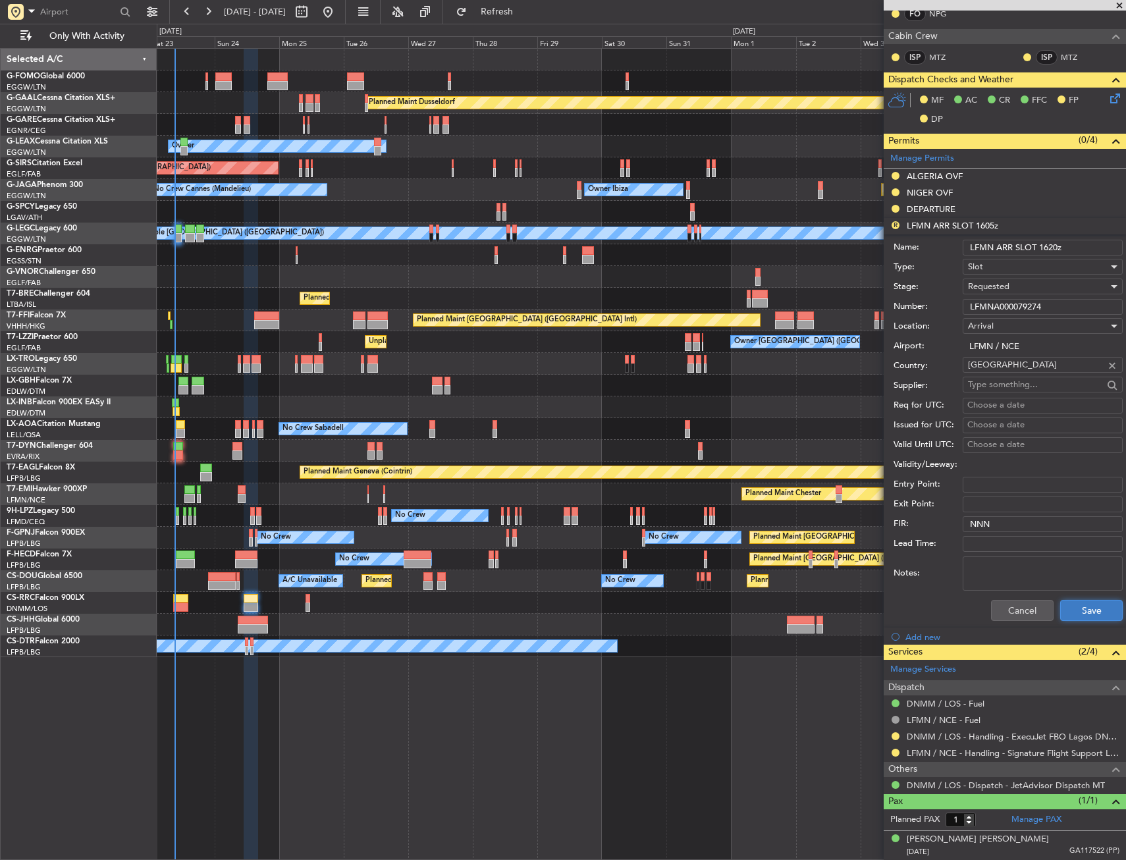
click at [1078, 611] on button "Save" at bounding box center [1091, 610] width 63 height 21
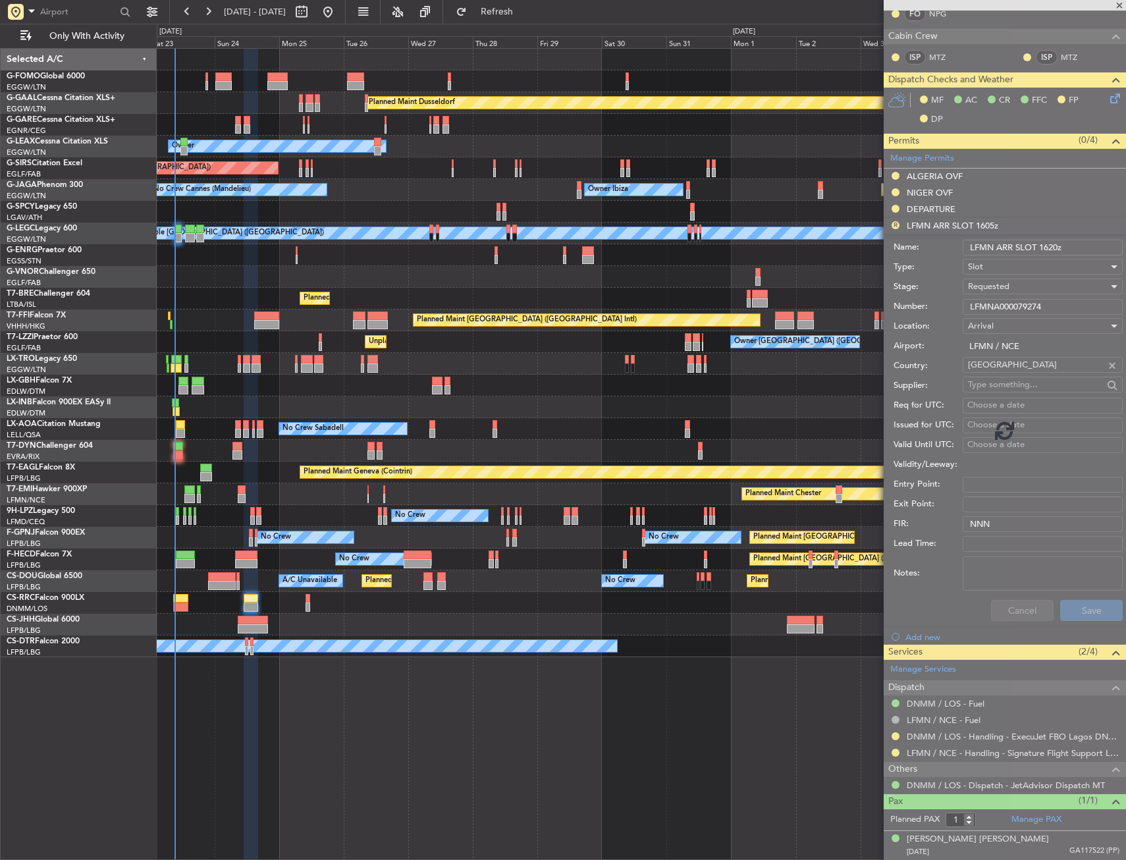
scroll to position [0, 0]
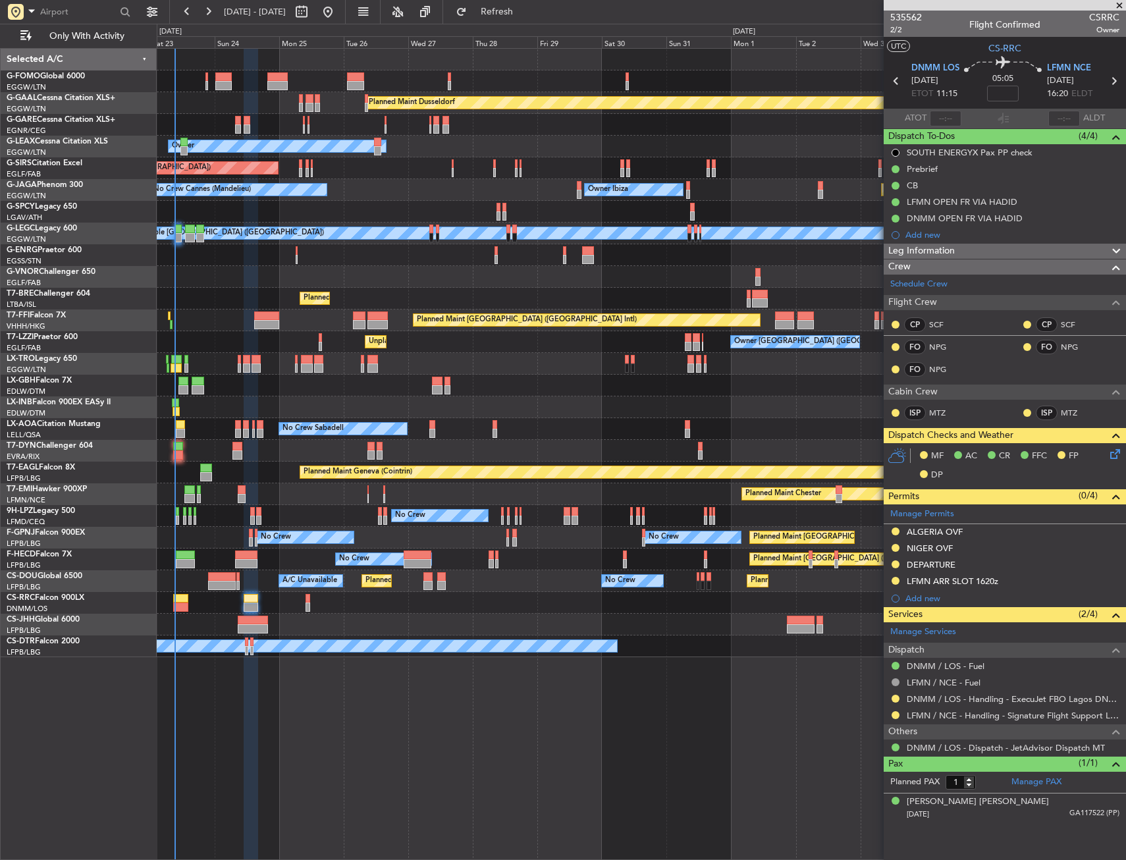
click at [1112, 454] on icon at bounding box center [1113, 452] width 11 height 11
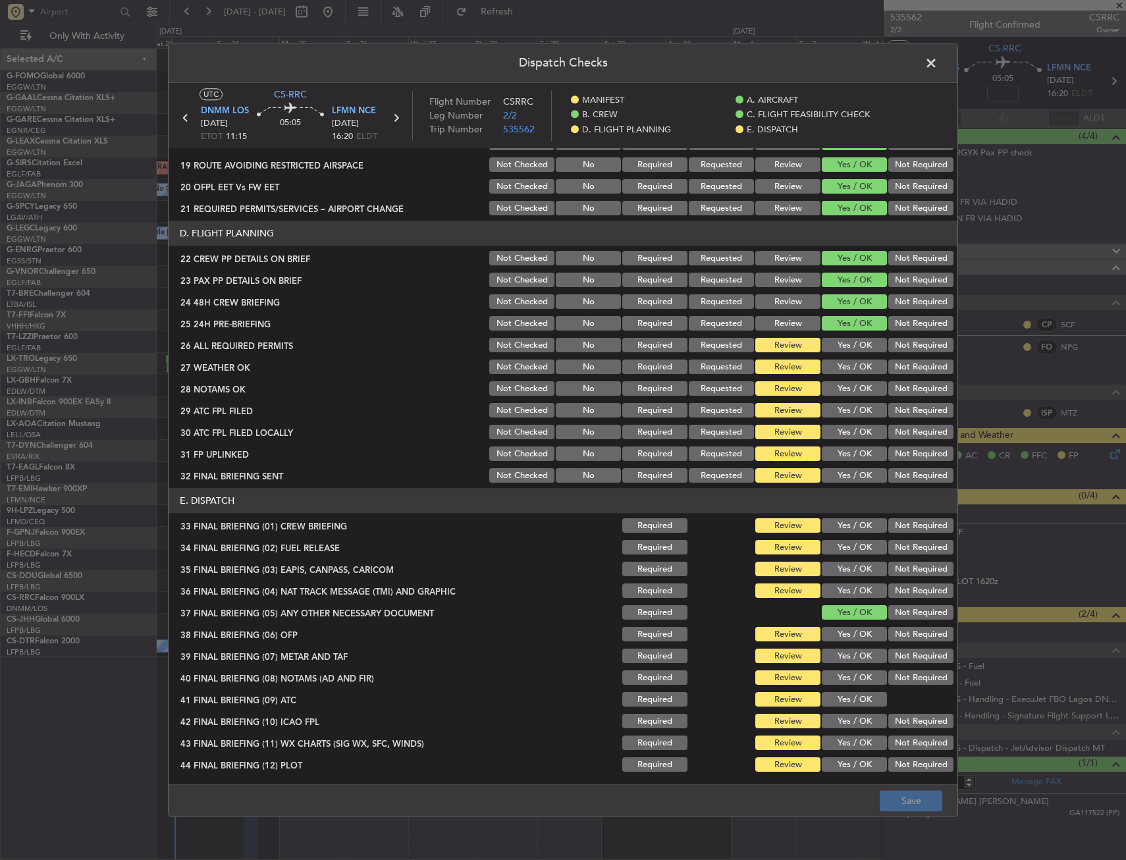
scroll to position [563, 0]
click at [938, 64] on span at bounding box center [938, 66] width 0 height 26
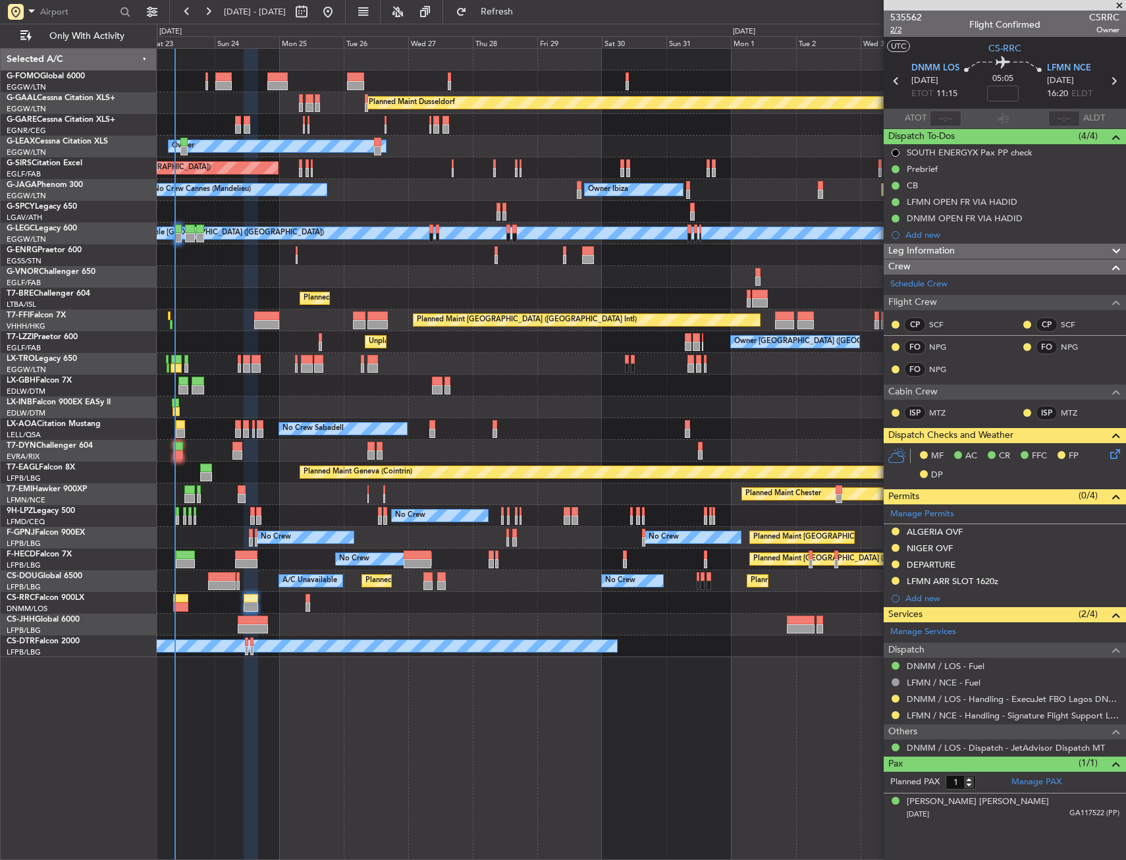
click at [906, 30] on span "2/2" at bounding box center [906, 29] width 32 height 11
click at [972, 562] on div "DEPARTURE" at bounding box center [1005, 565] width 242 height 16
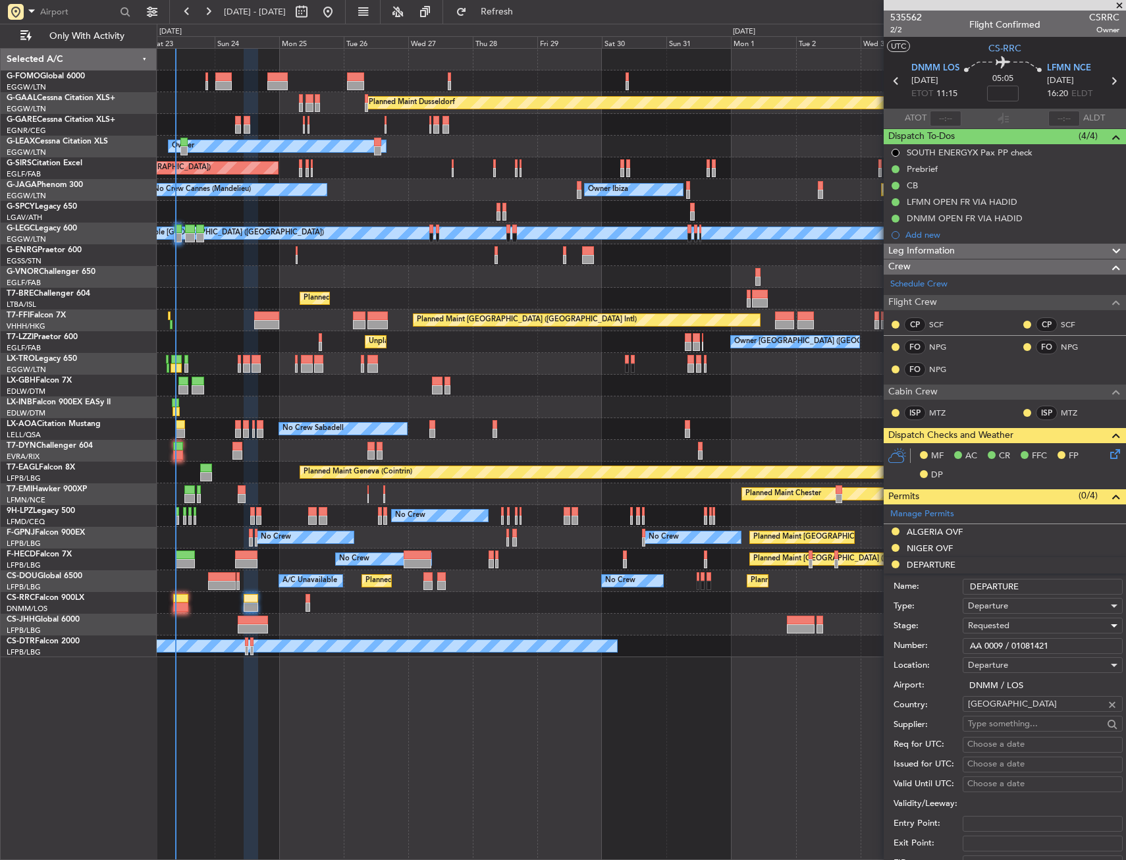
click at [983, 622] on span "Requested" at bounding box center [988, 626] width 41 height 12
click at [974, 723] on span "Received OK" at bounding box center [1038, 726] width 138 height 20
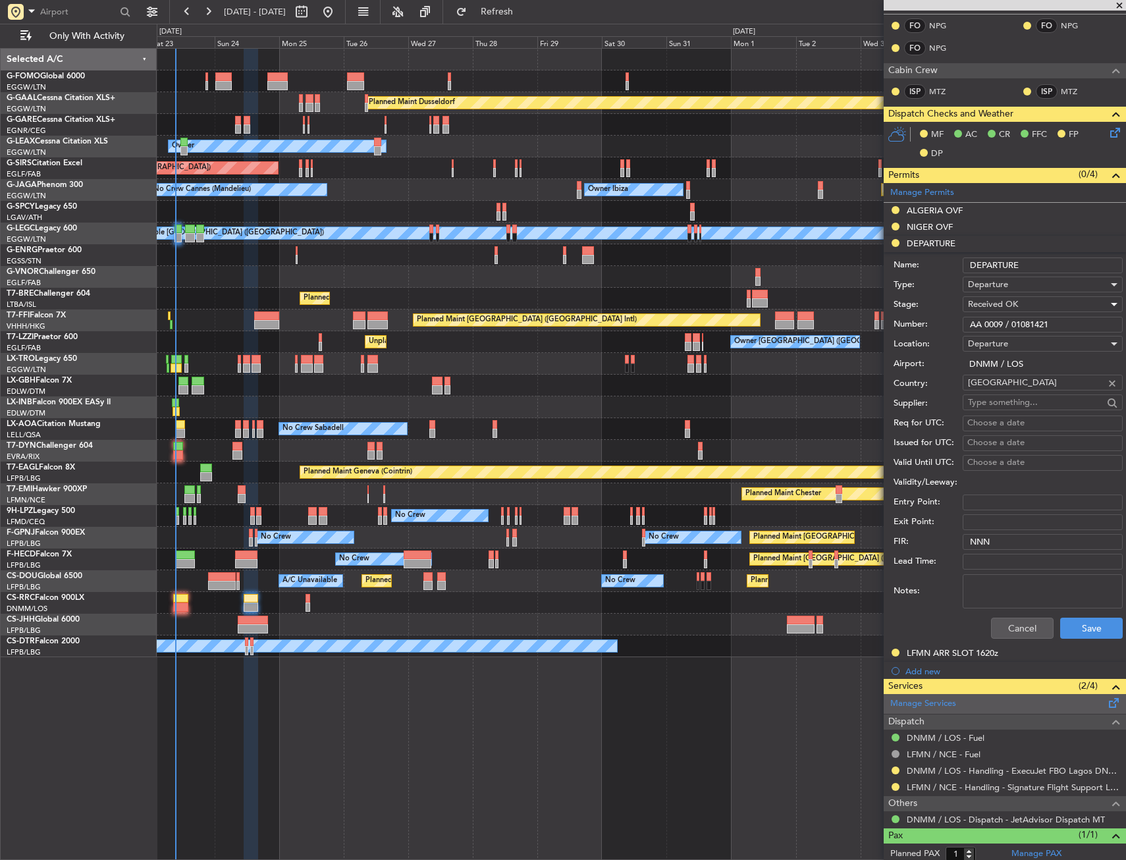
scroll to position [329, 0]
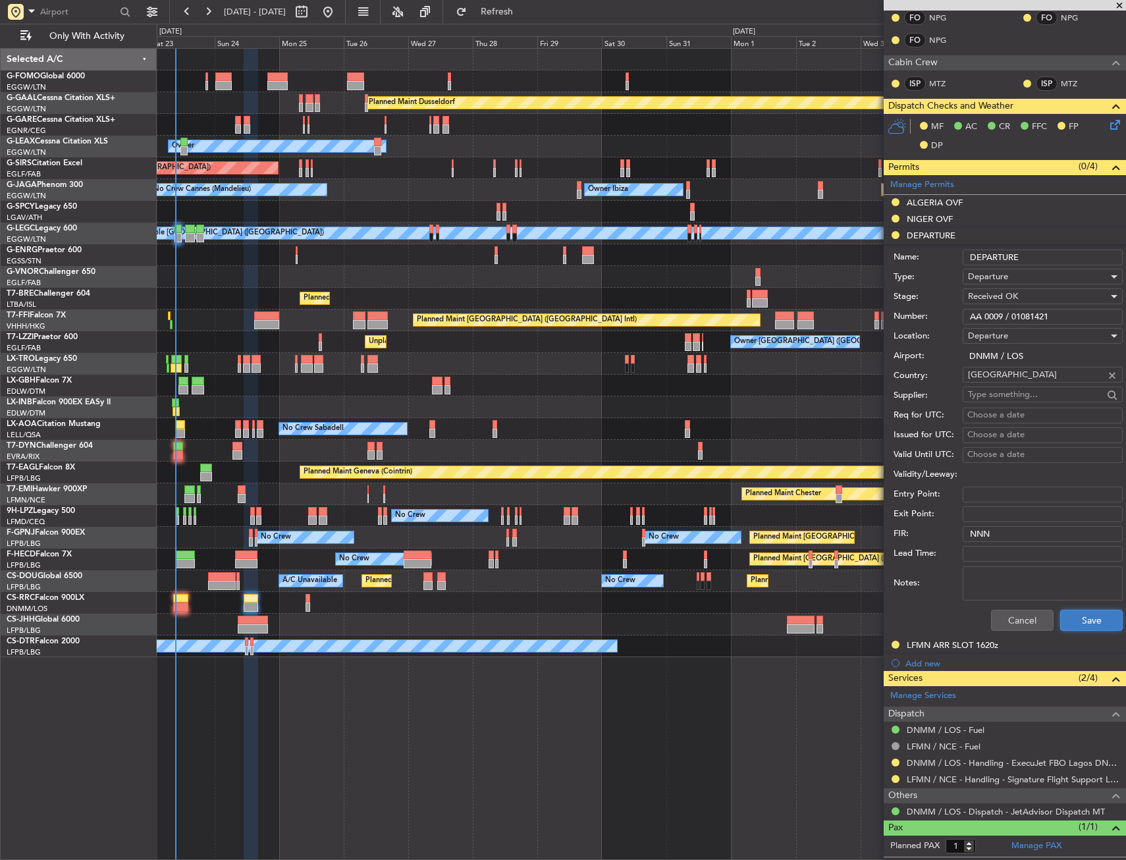
click at [1066, 618] on button "Save" at bounding box center [1091, 620] width 63 height 21
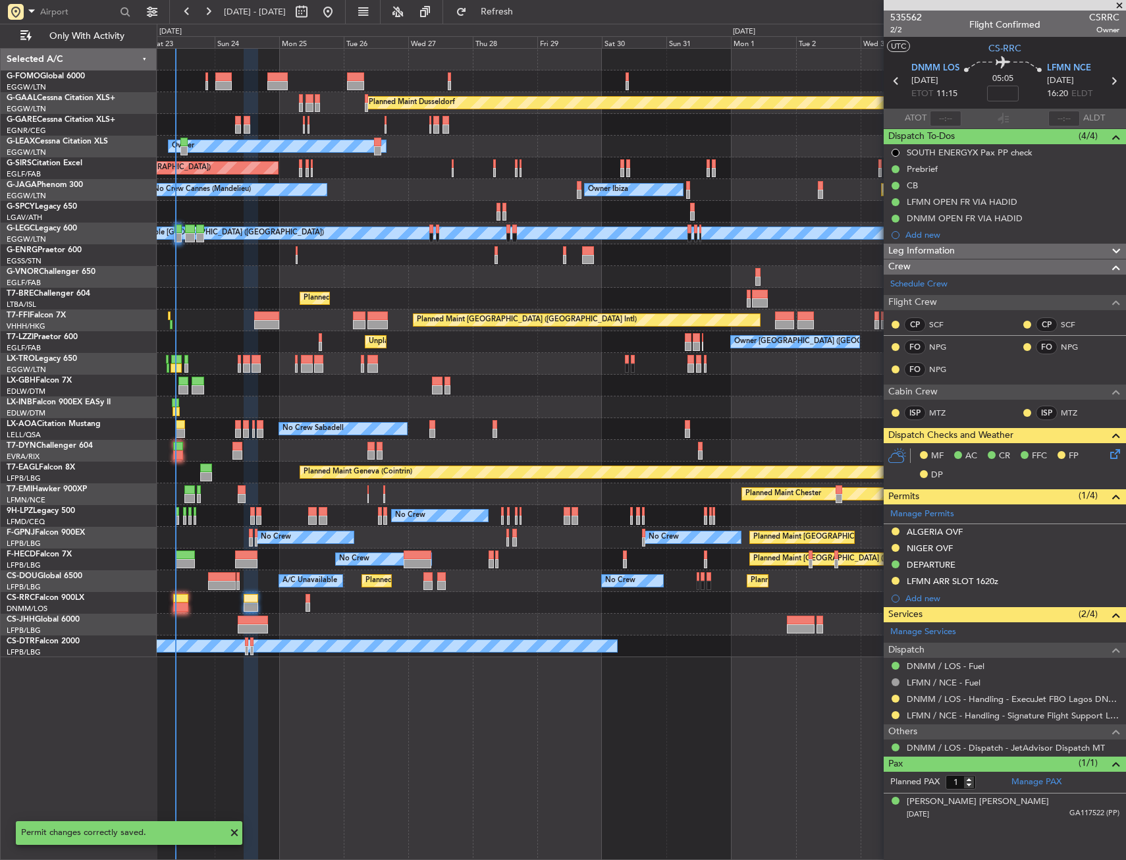
scroll to position [0, 0]
click at [898, 696] on button at bounding box center [896, 699] width 8 height 8
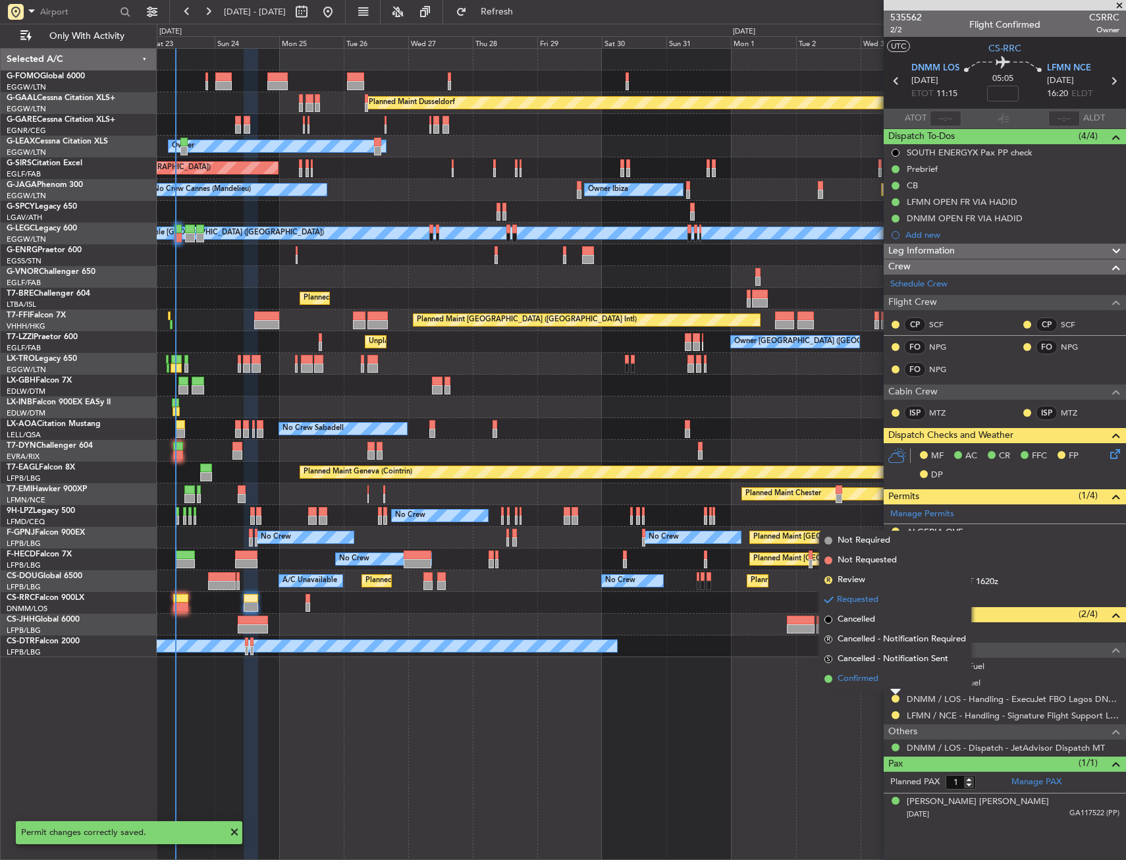
click at [856, 678] on span "Confirmed" at bounding box center [858, 678] width 41 height 13
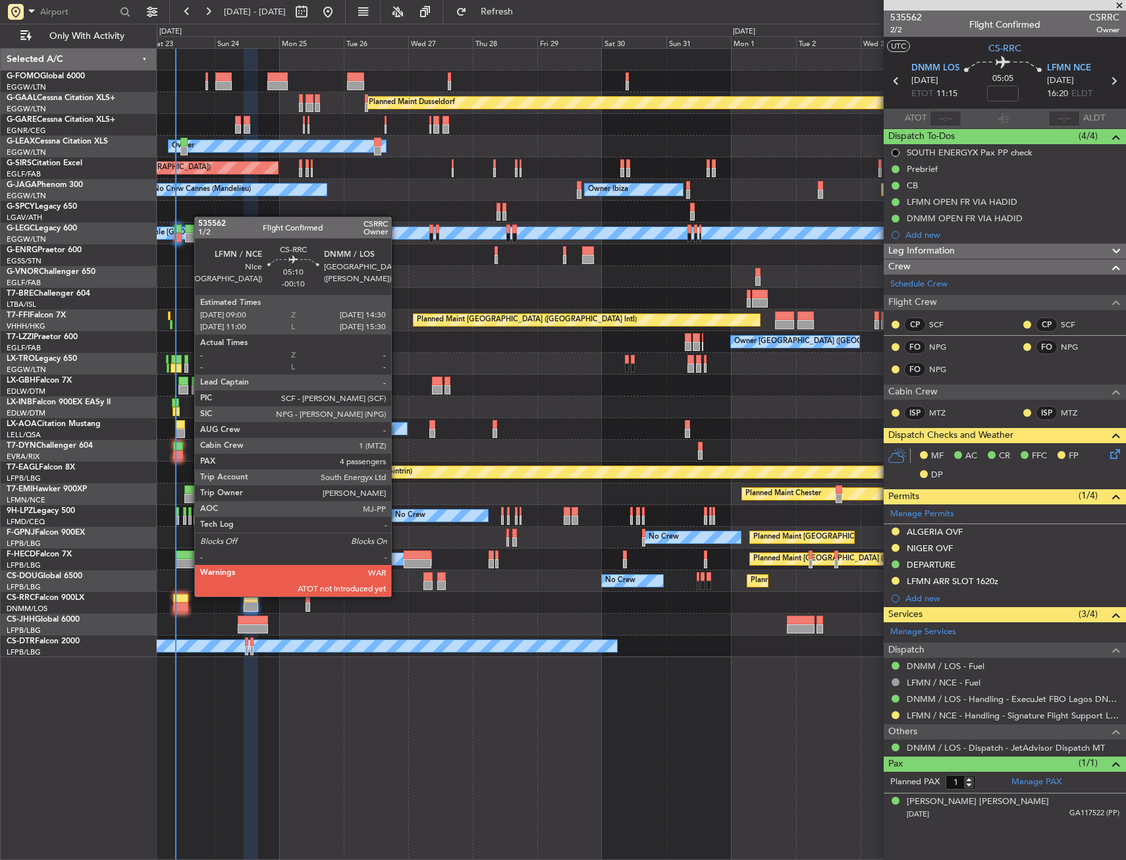
click at [188, 595] on div at bounding box center [180, 598] width 15 height 9
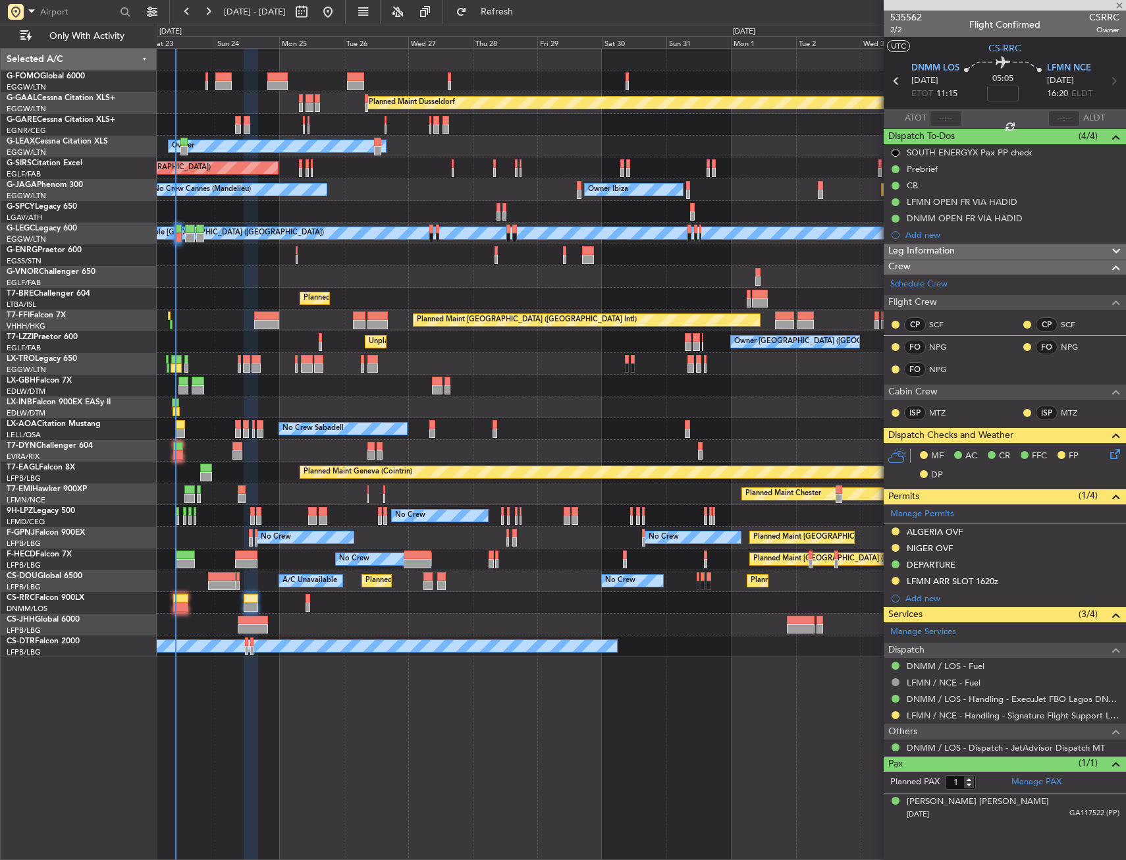
type input "-00:10"
type input "4"
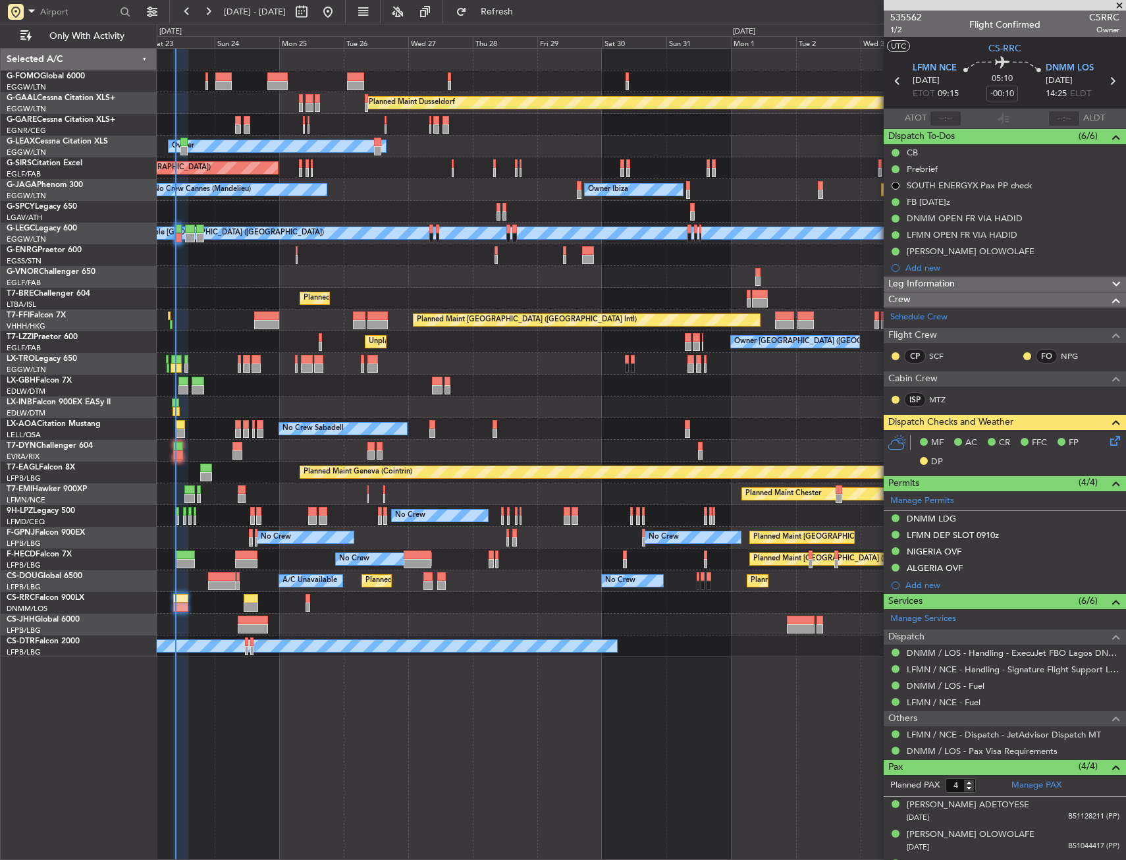
click at [182, 441] on div "Planned Maint [GEOGRAPHIC_DATA]-[GEOGRAPHIC_DATA]" at bounding box center [641, 451] width 969 height 22
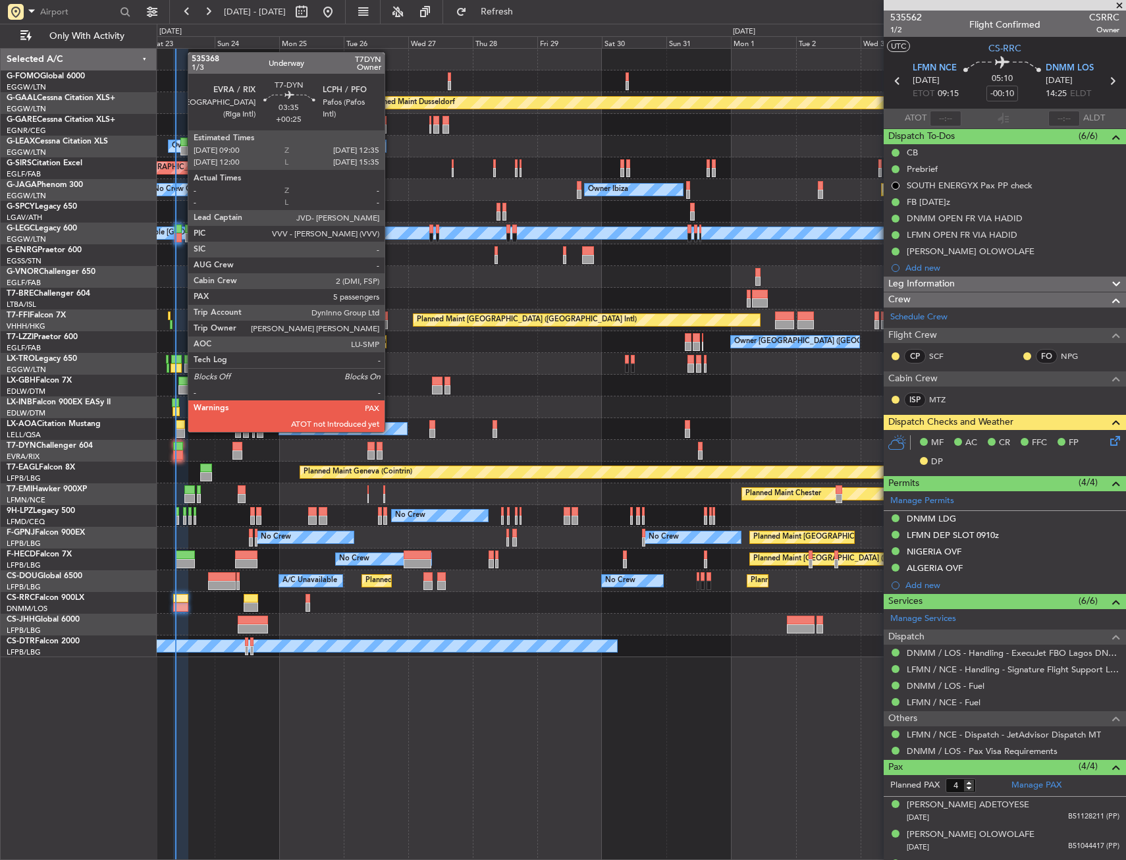
click at [180, 443] on div at bounding box center [178, 446] width 10 height 9
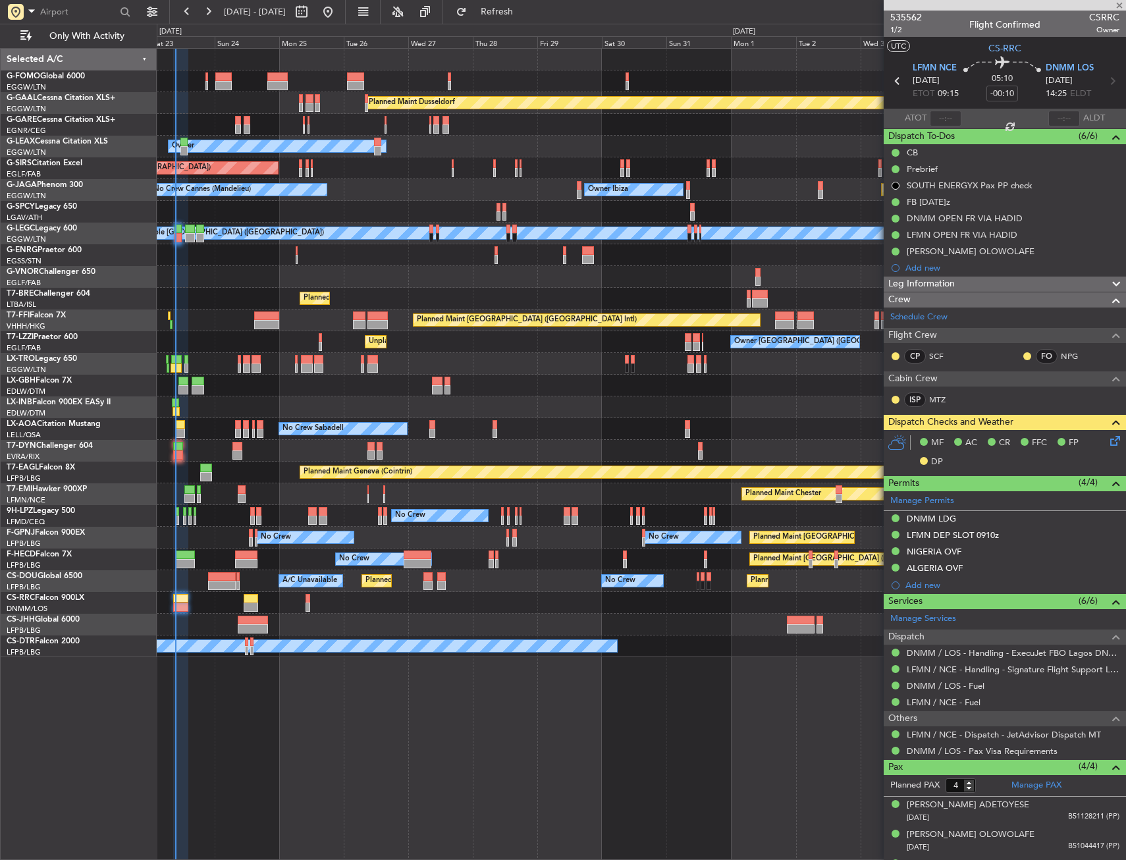
type input "+00:25"
type input "5"
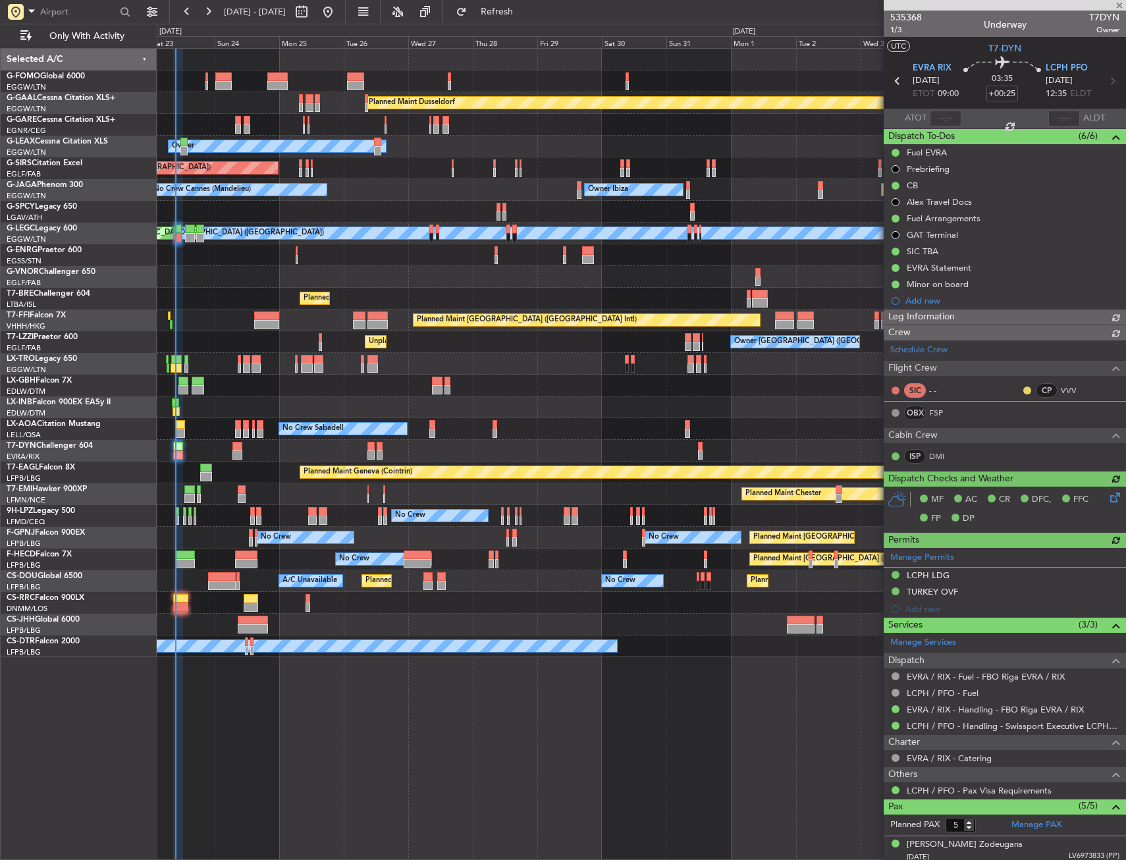
type input "09:27"
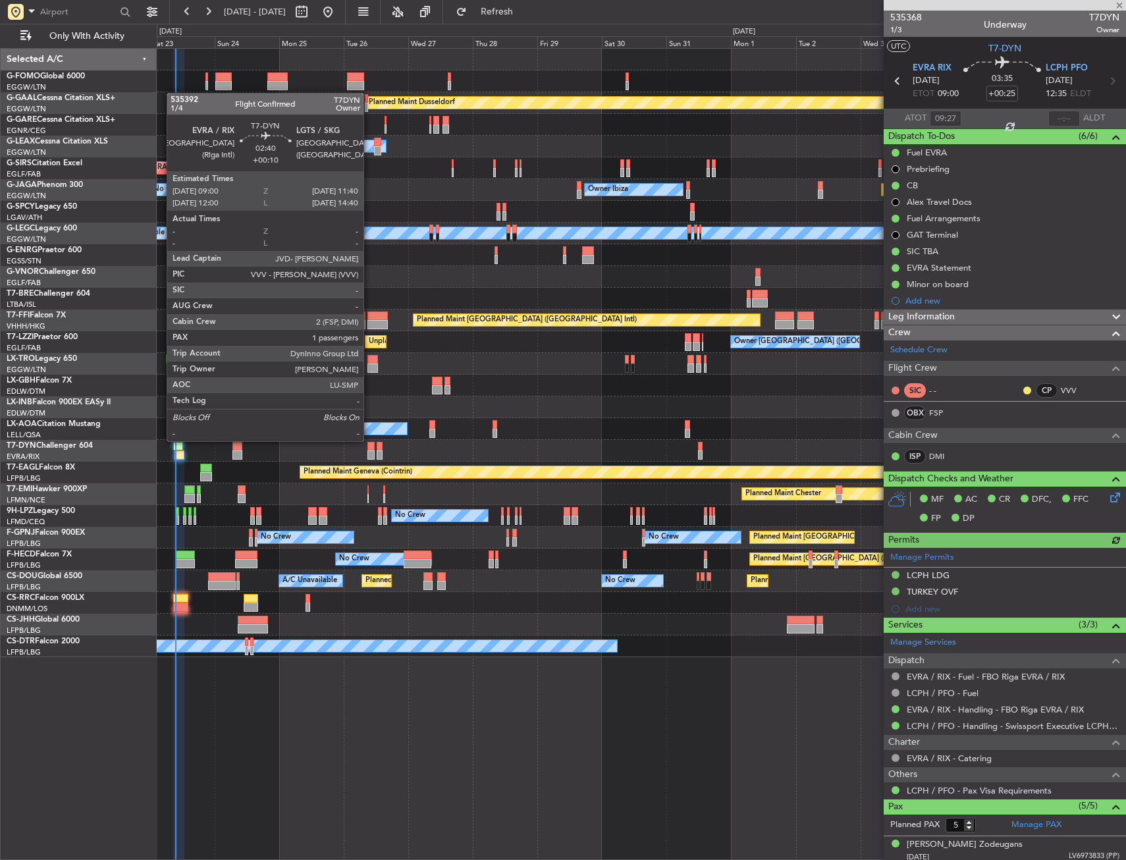
type input "+00:20"
type input "4"
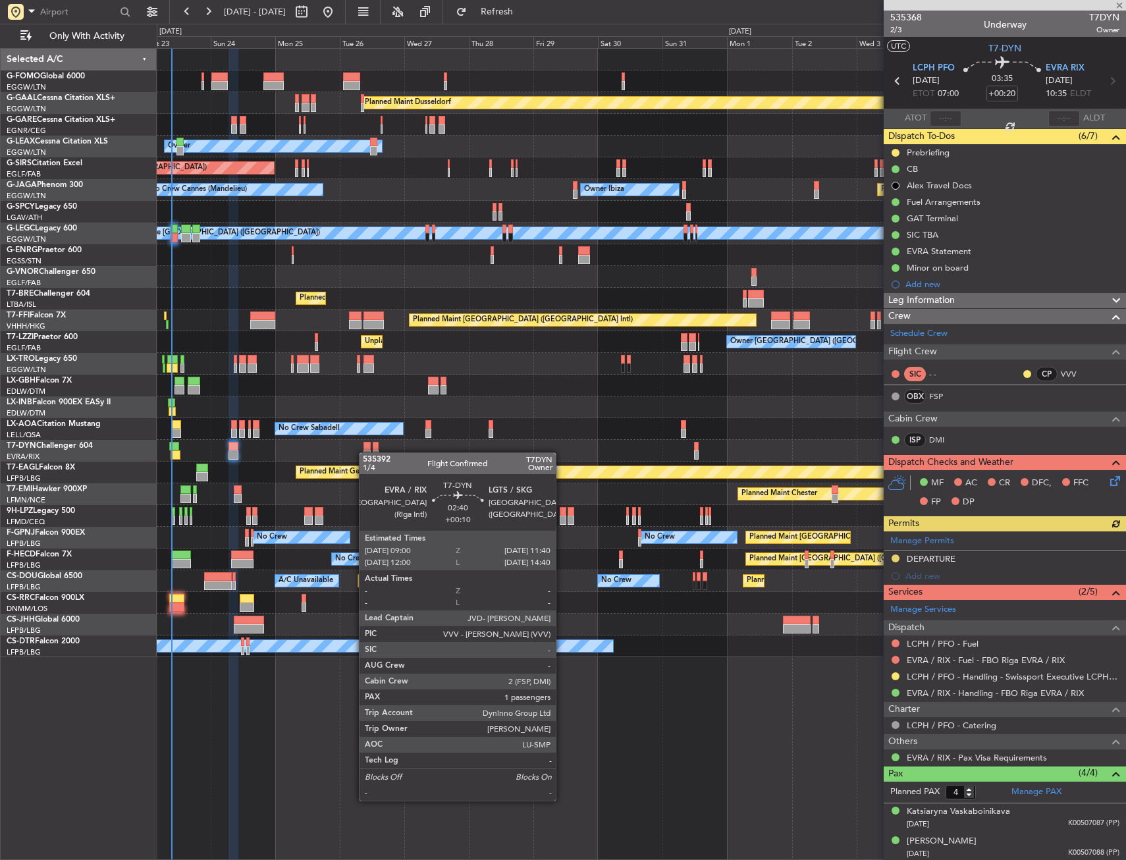
click at [366, 452] on div at bounding box center [367, 454] width 7 height 9
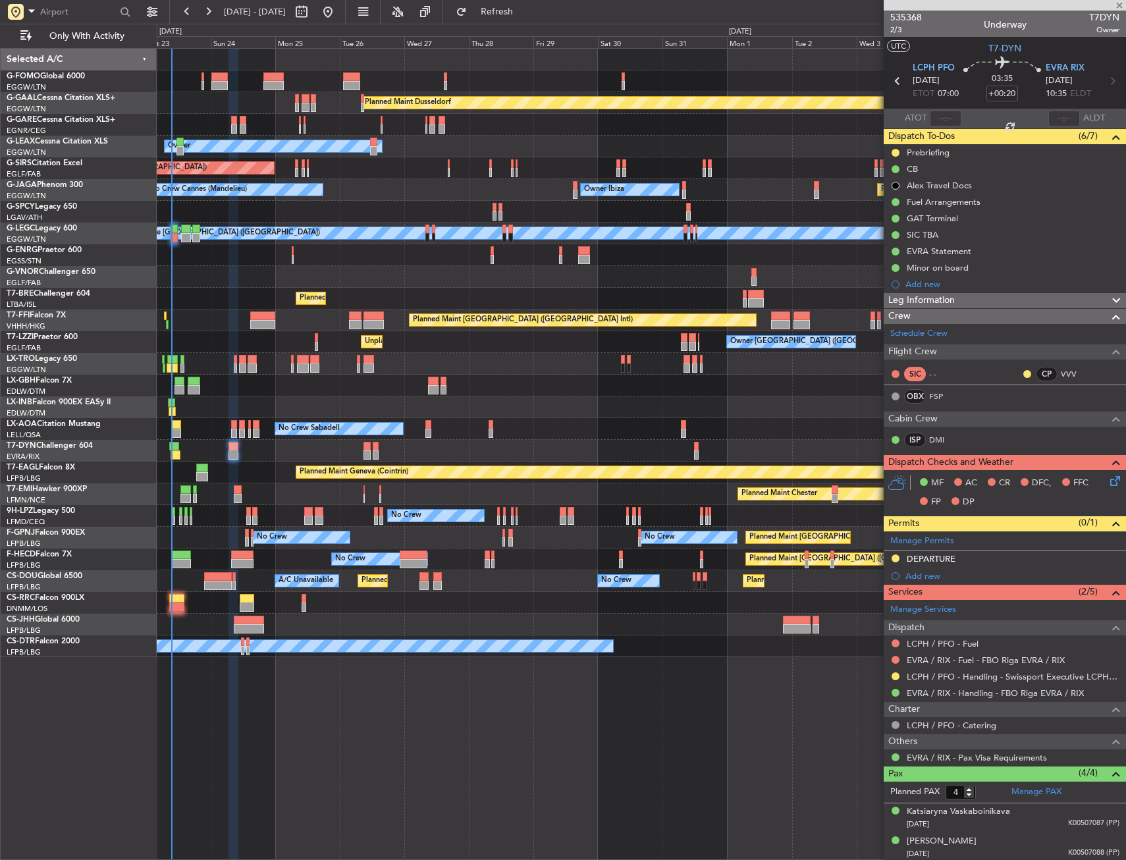
click at [366, 452] on div at bounding box center [367, 454] width 7 height 9
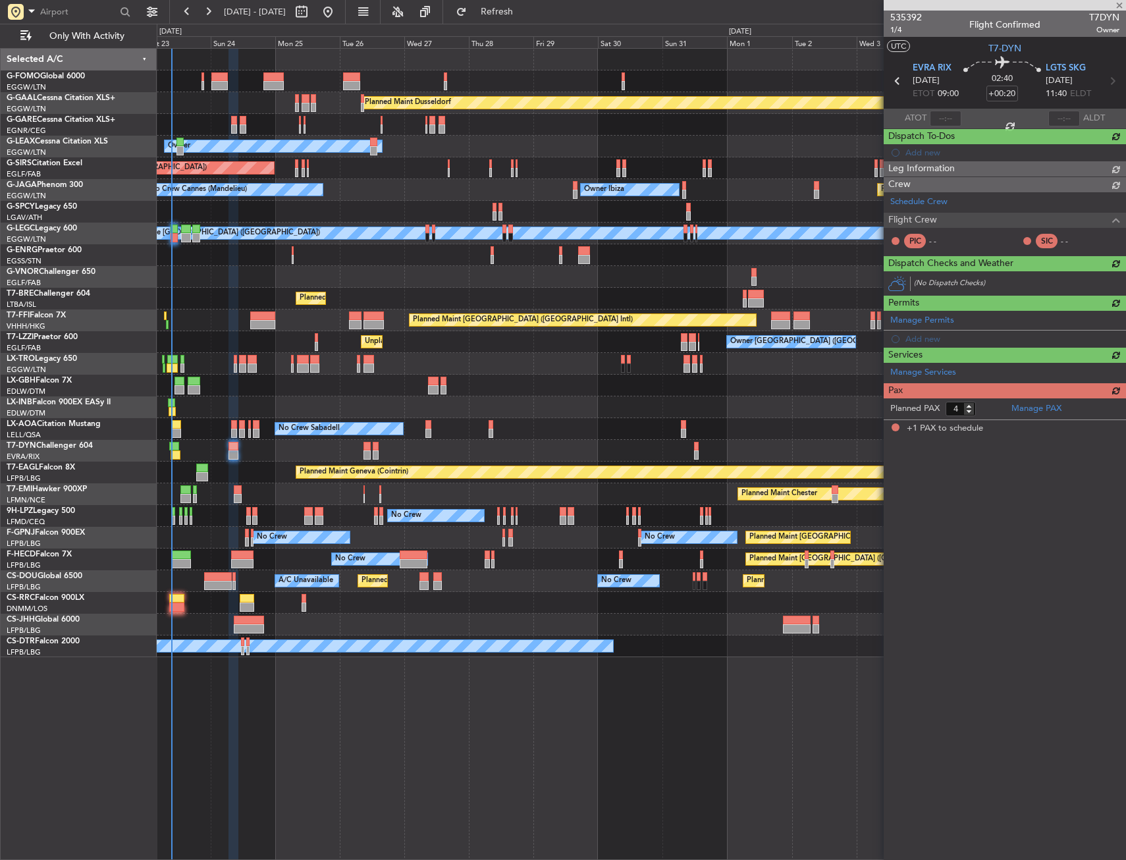
type input "+00:10"
type input "1"
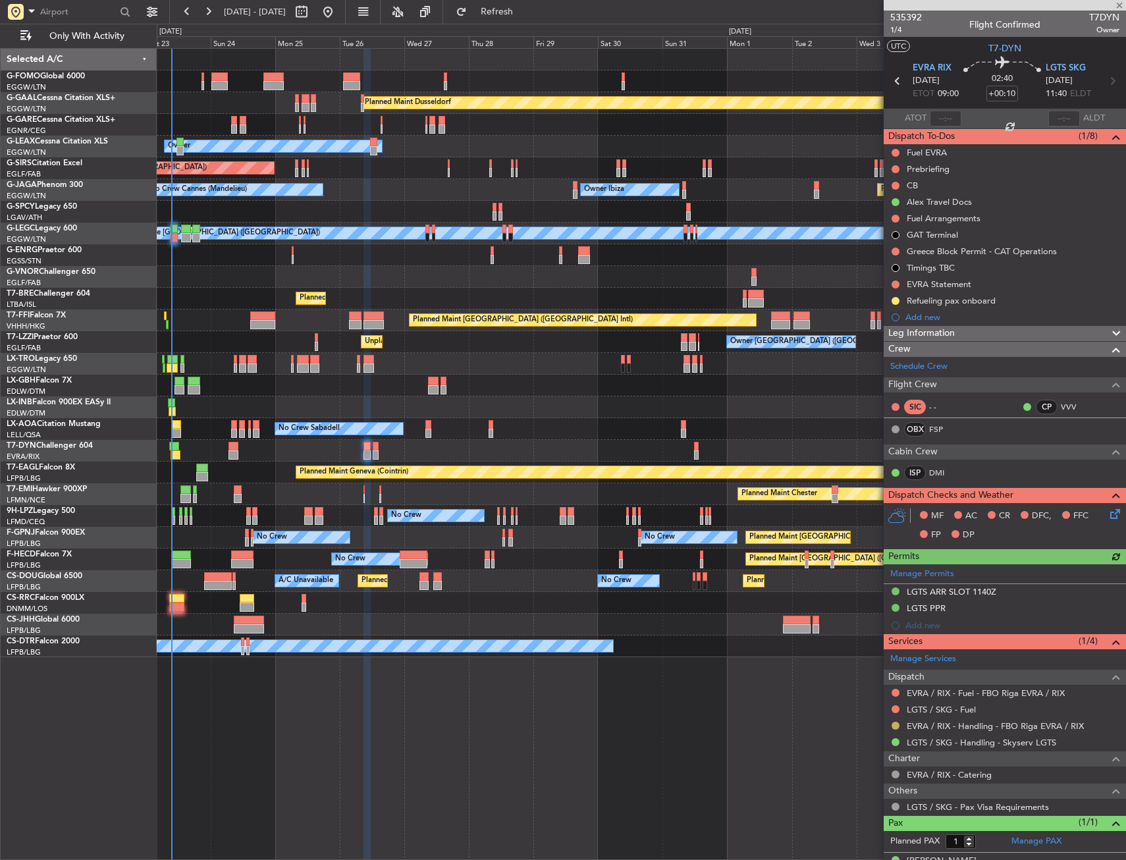
click at [896, 722] on button at bounding box center [896, 726] width 8 height 8
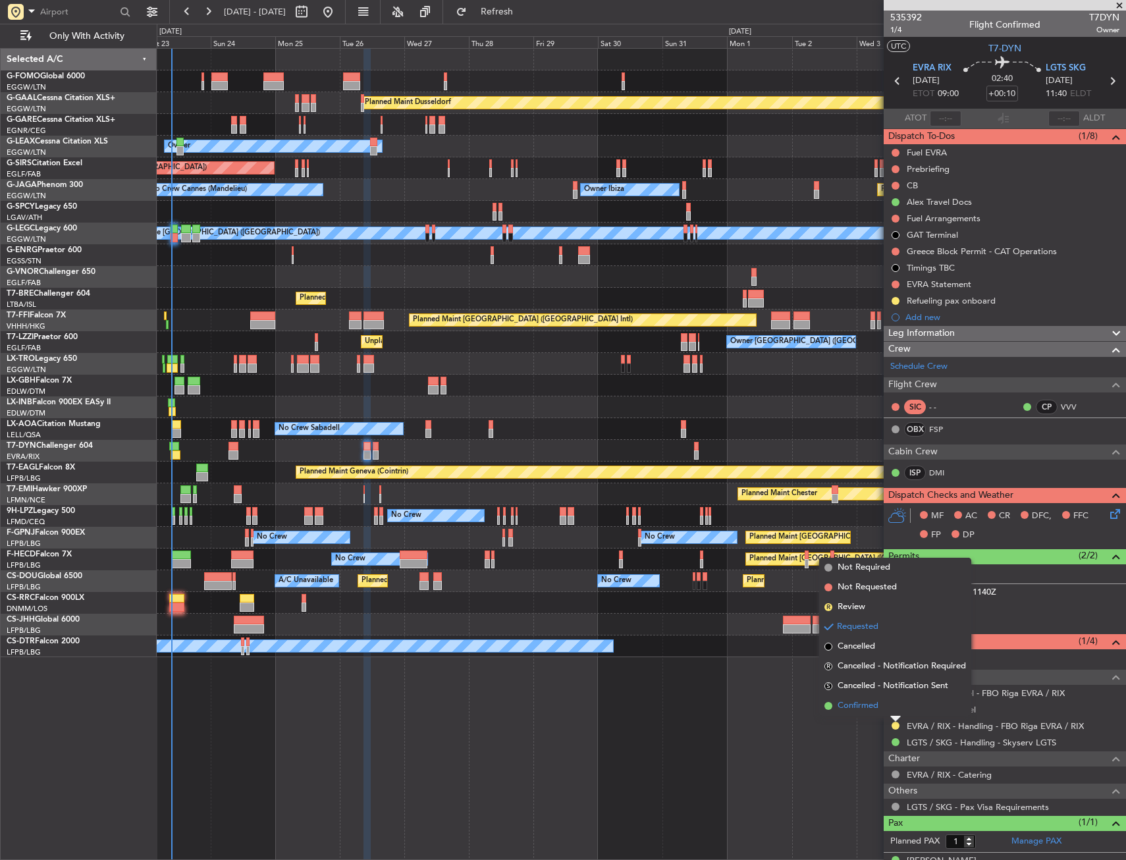
click at [864, 712] on span "Confirmed" at bounding box center [858, 705] width 41 height 13
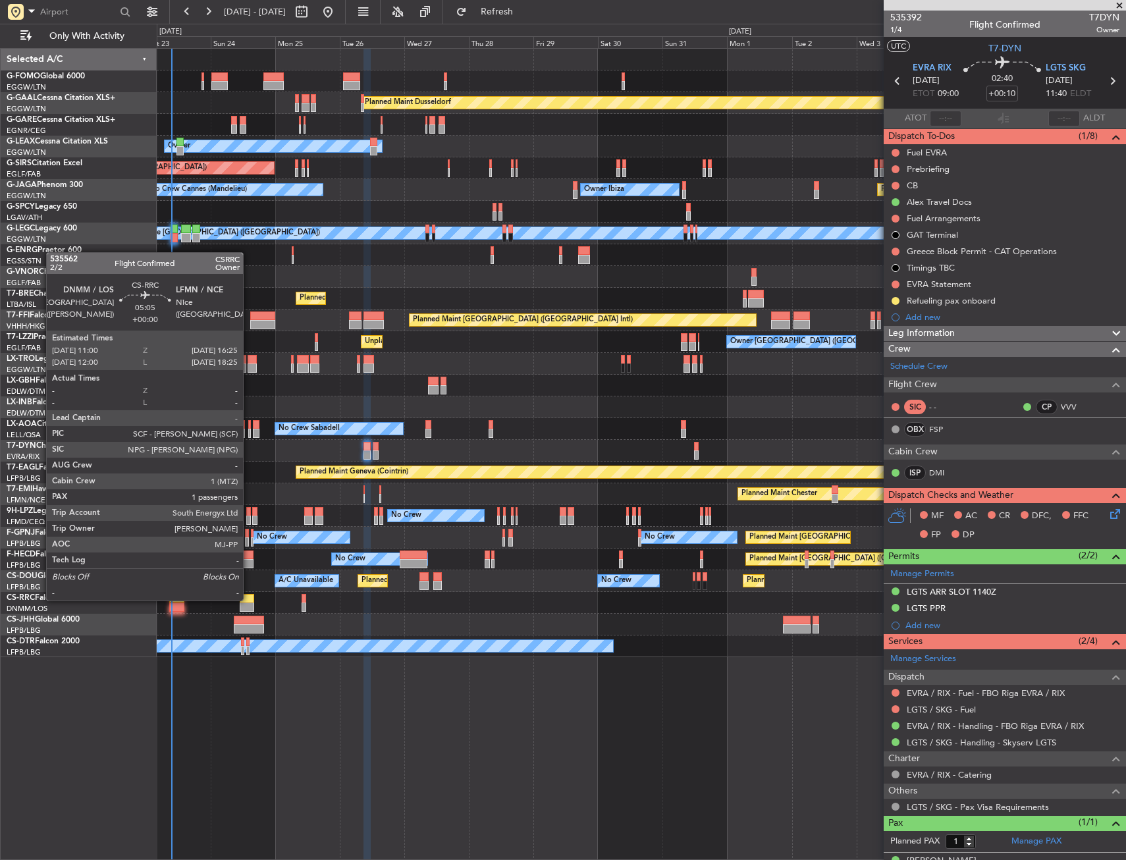
click at [249, 599] on div at bounding box center [247, 598] width 15 height 9
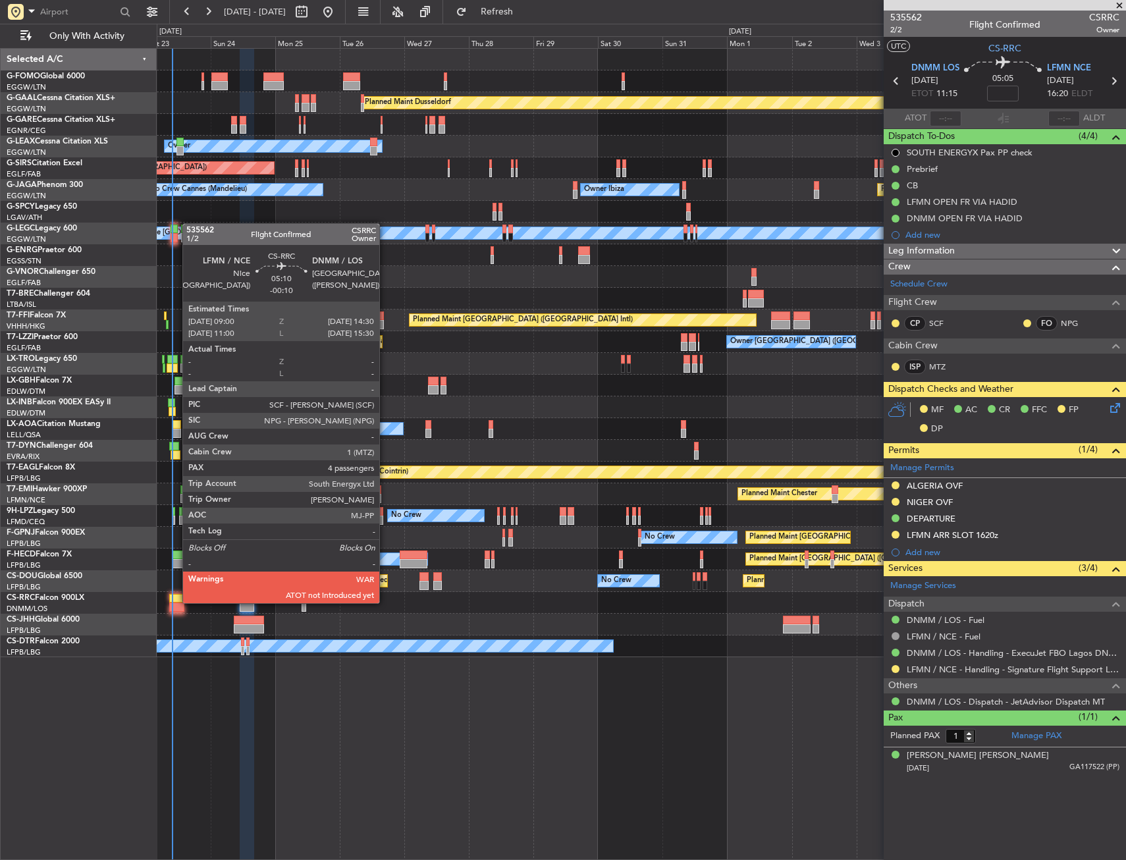
click at [176, 602] on div at bounding box center [176, 598] width 15 height 9
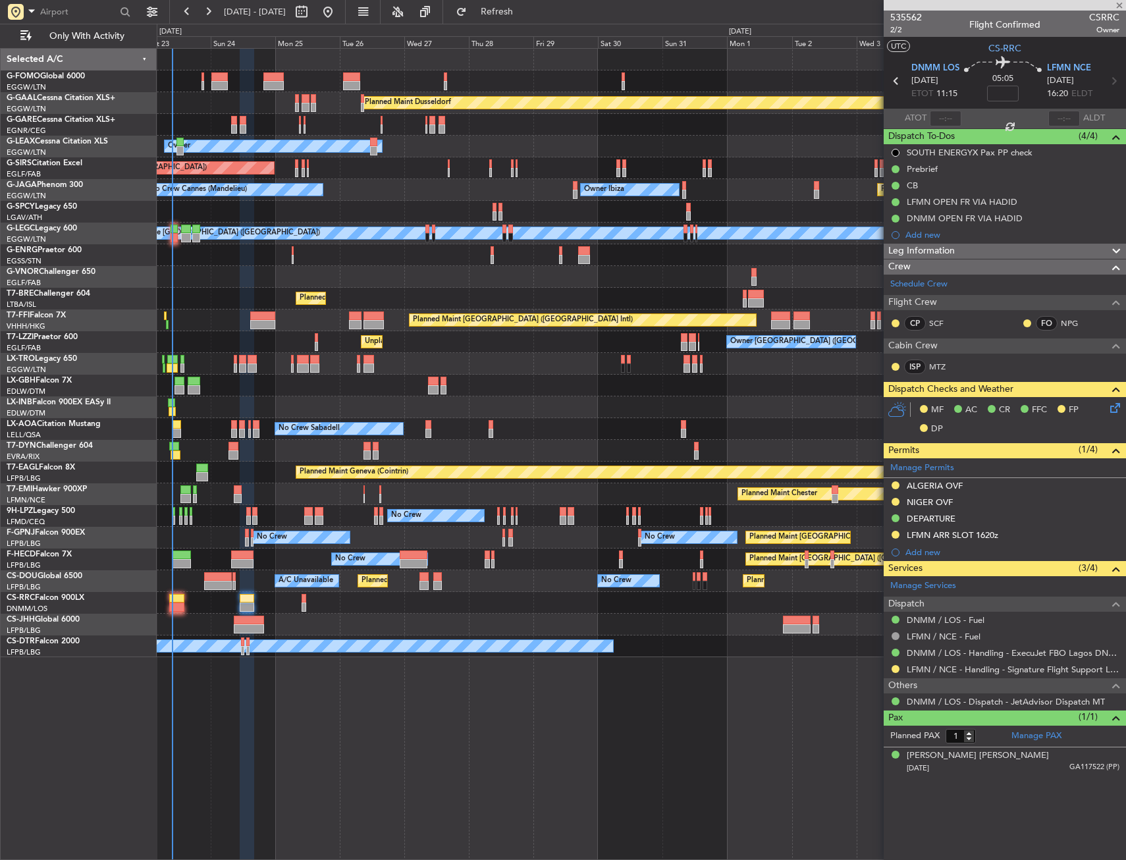
type input "-00:10"
type input "4"
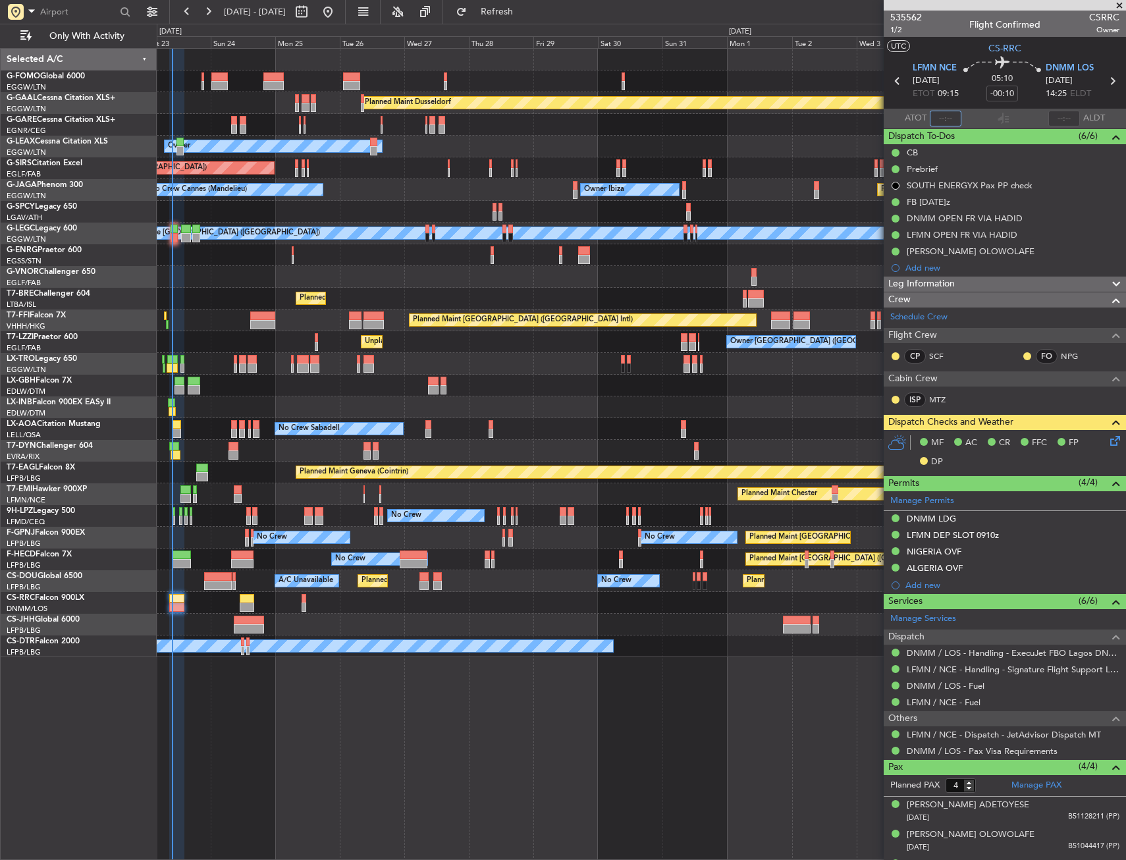
click at [933, 113] on input "text" at bounding box center [946, 119] width 32 height 16
click at [948, 51] on section "UTC CS-RRC" at bounding box center [1005, 47] width 242 height 20
type input "09:39"
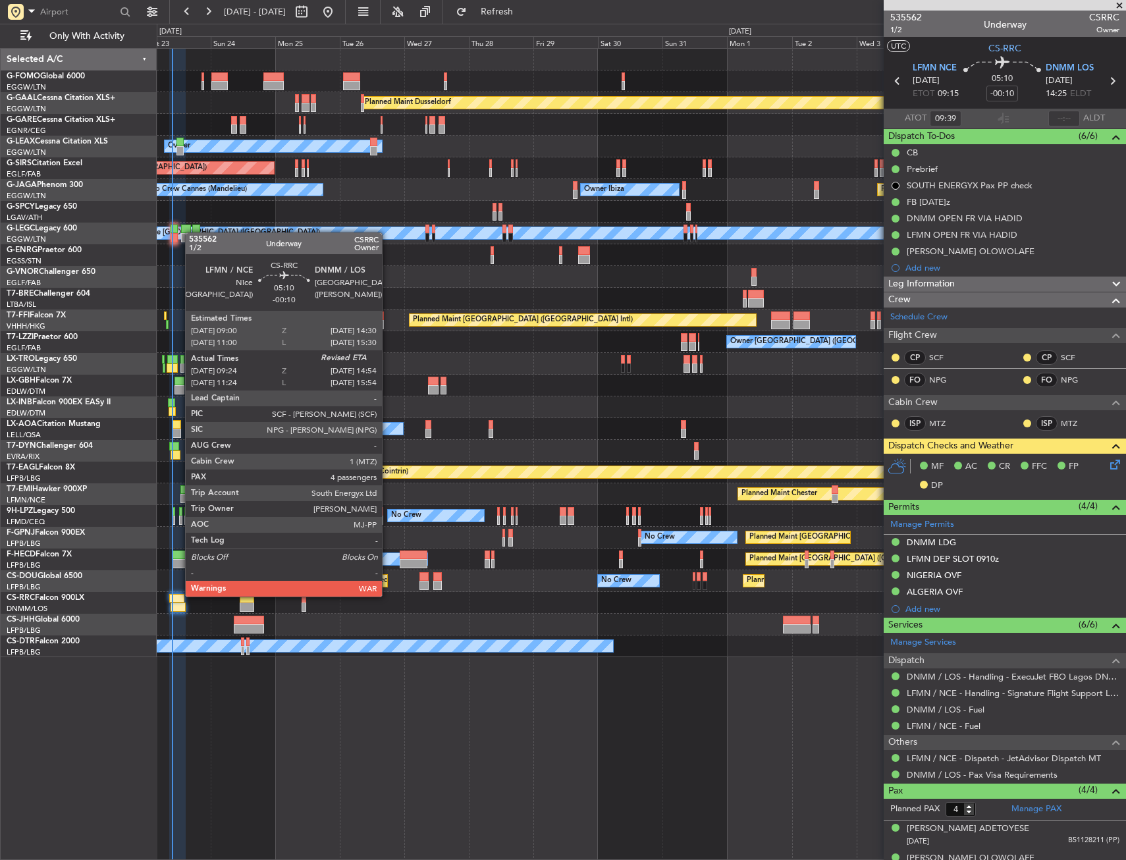
click at [178, 595] on div at bounding box center [176, 598] width 15 height 9
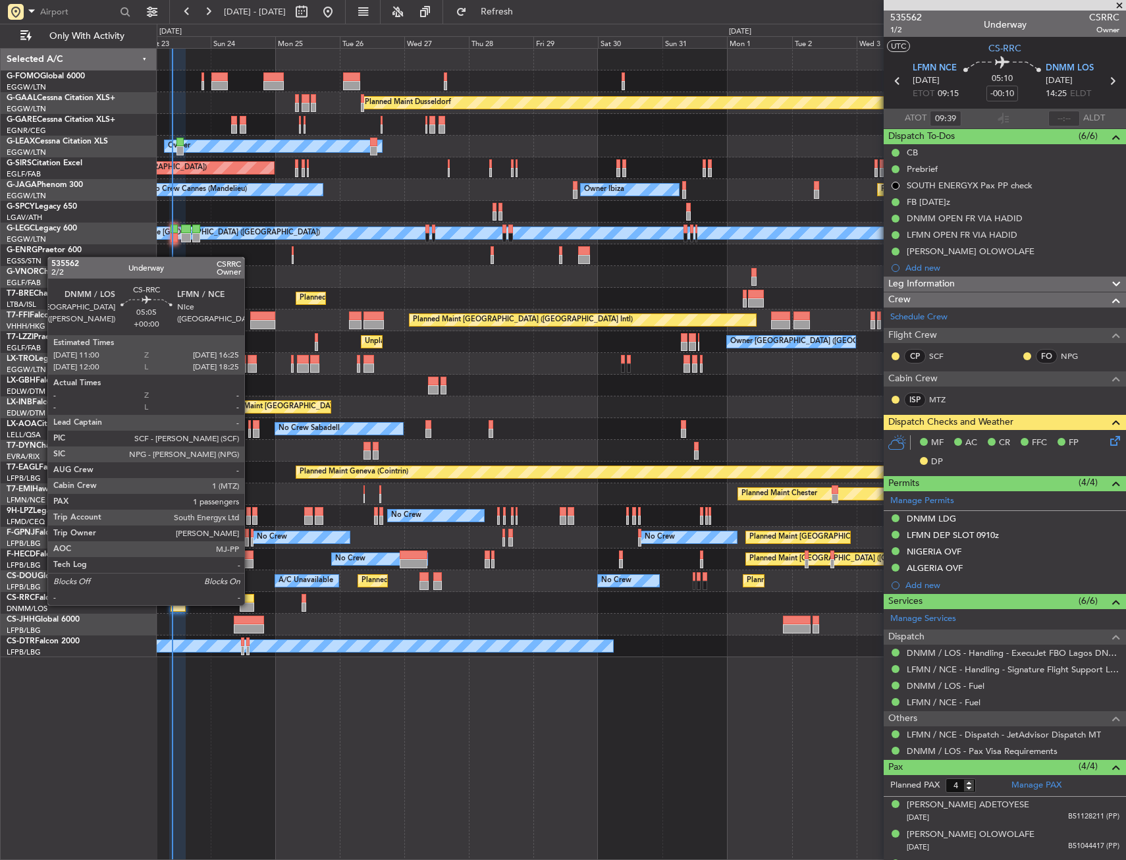
click at [250, 604] on div at bounding box center [247, 607] width 15 height 9
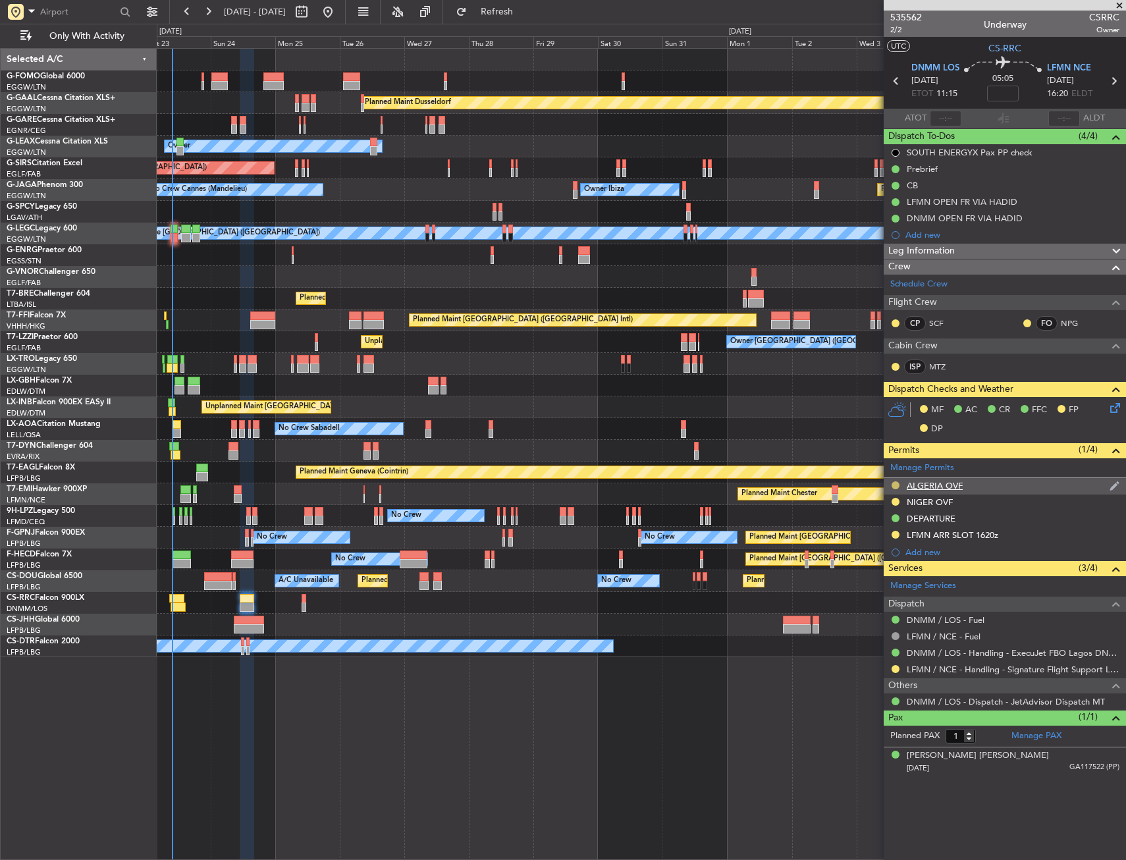
click at [894, 481] on button at bounding box center [896, 485] width 8 height 8
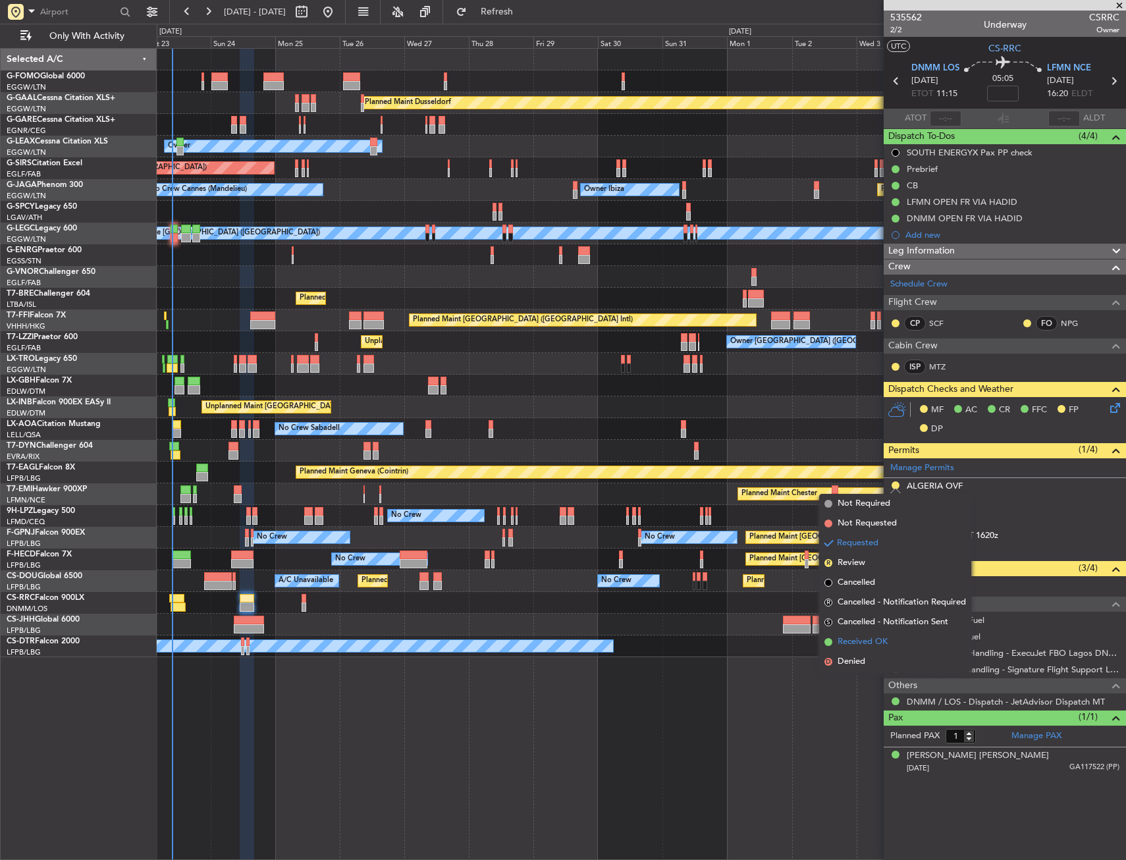
click at [863, 639] on span "Received OK" at bounding box center [863, 642] width 50 height 13
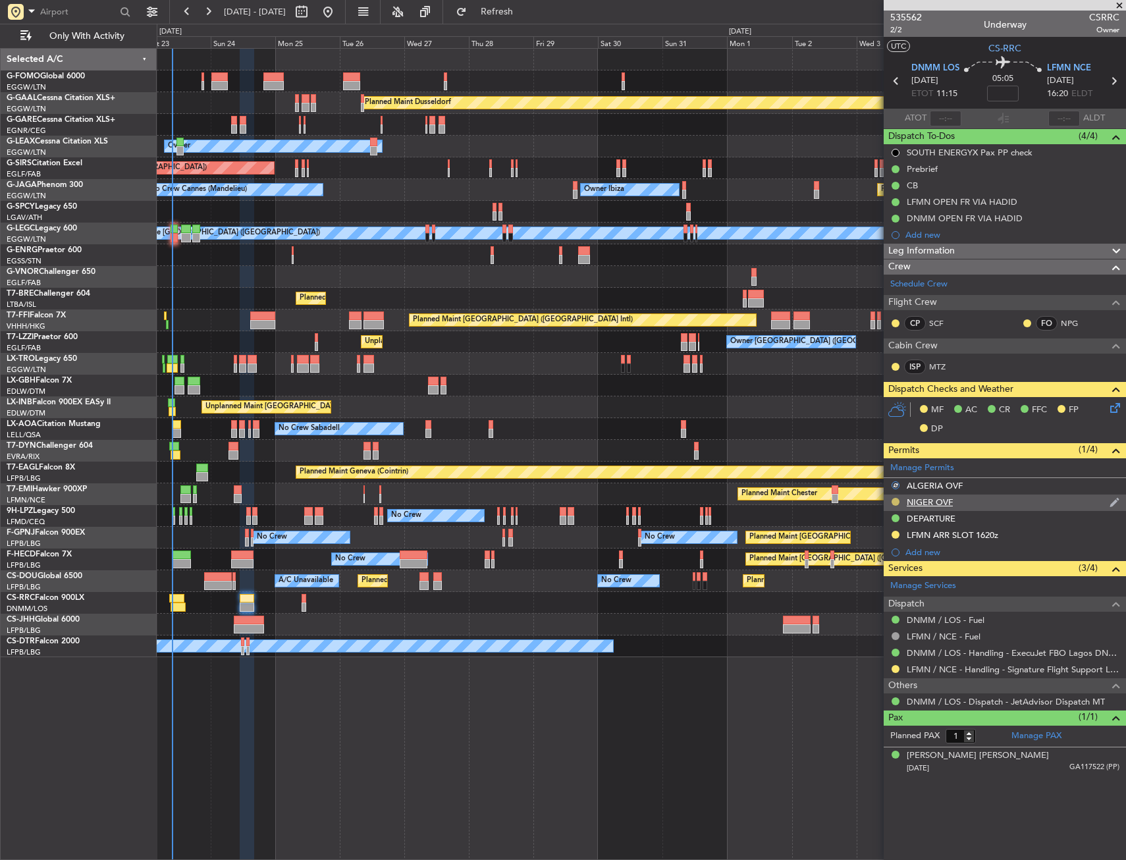
click at [896, 501] on button at bounding box center [896, 502] width 8 height 8
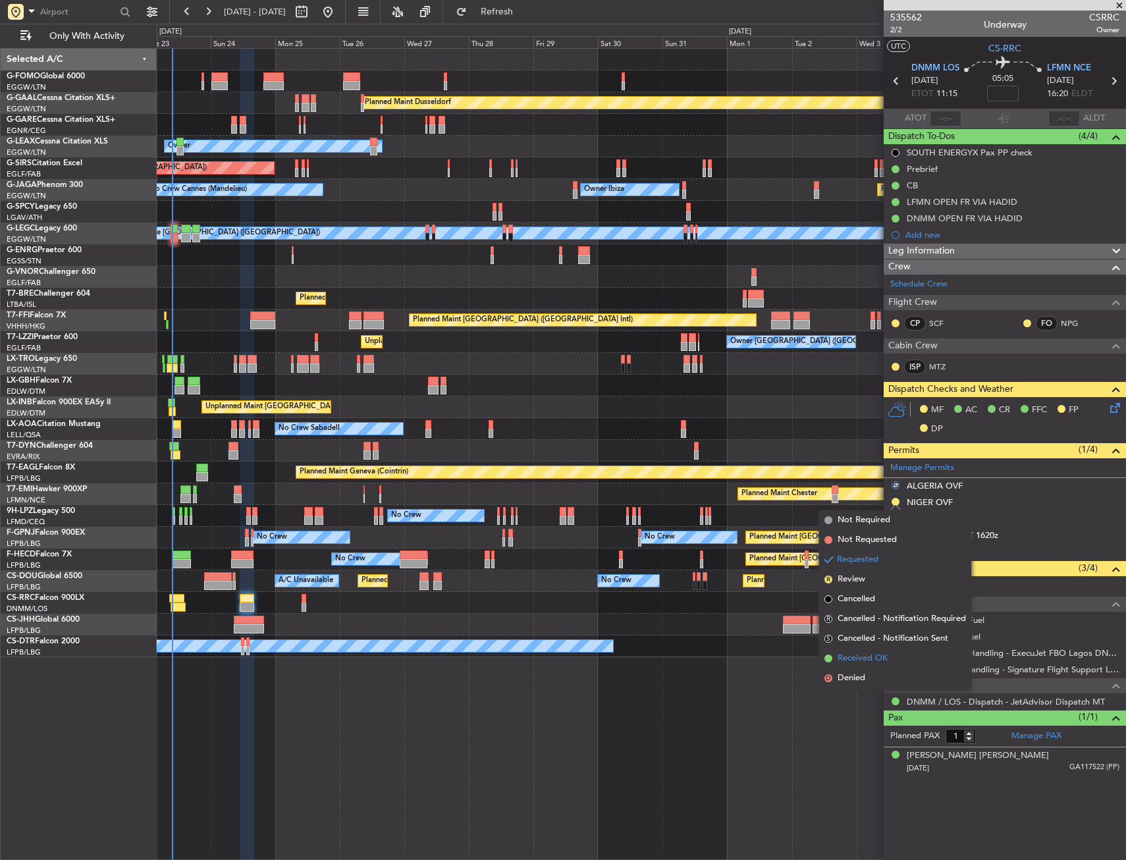
click at [857, 655] on span "Received OK" at bounding box center [863, 658] width 50 height 13
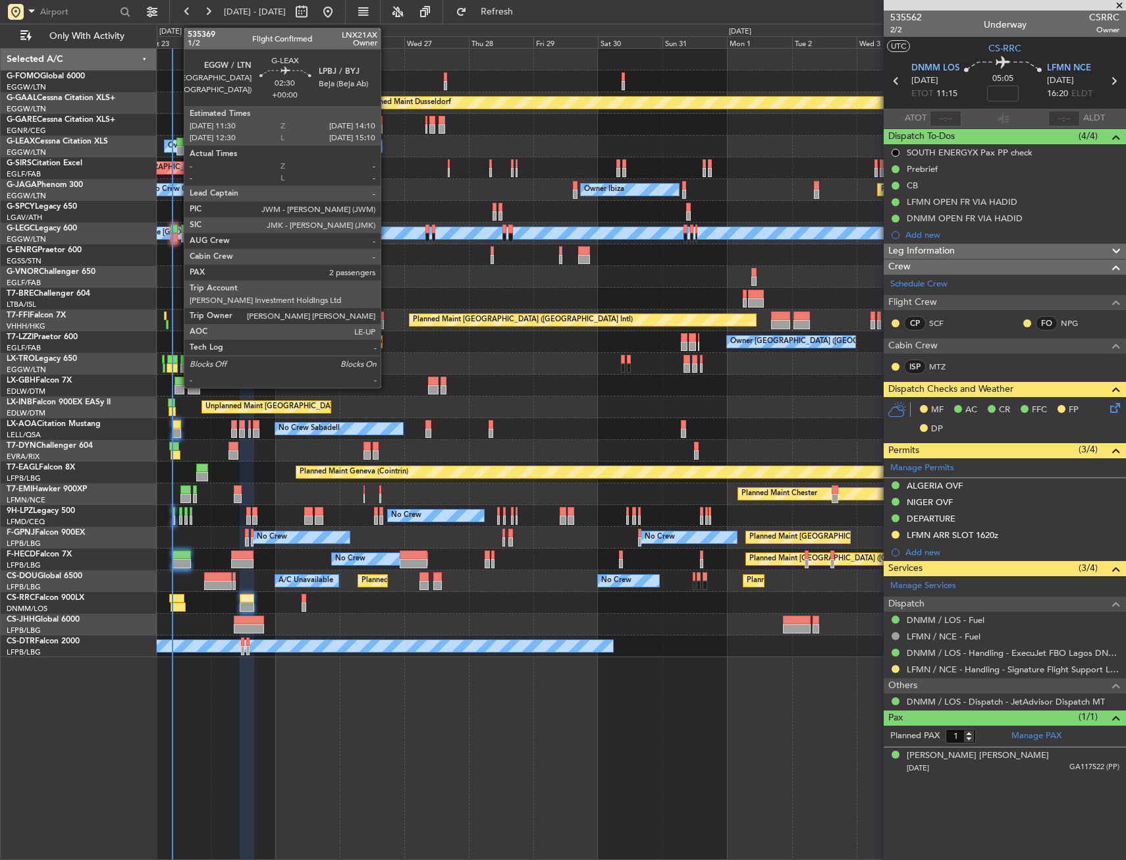
click at [177, 148] on div at bounding box center [179, 150] width 7 height 9
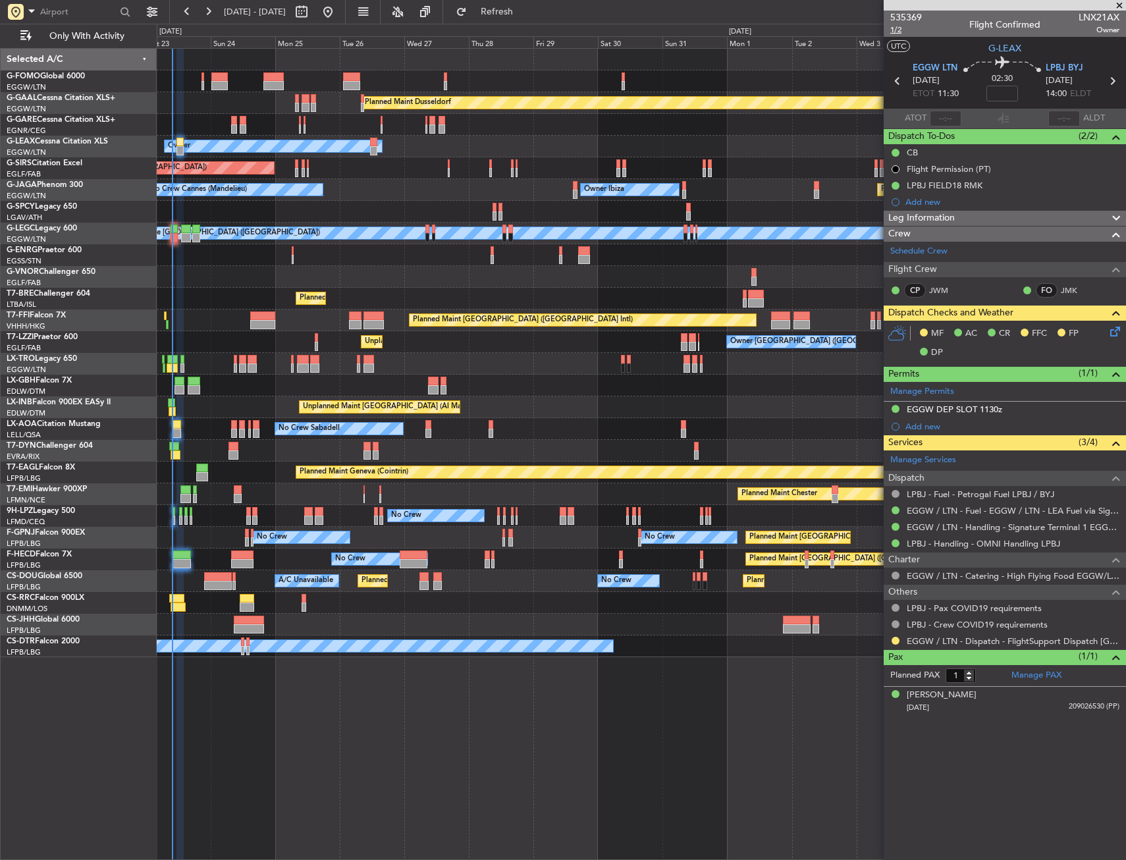
click at [896, 34] on span "1/2" at bounding box center [906, 29] width 32 height 11
click at [1110, 331] on icon at bounding box center [1113, 329] width 11 height 11
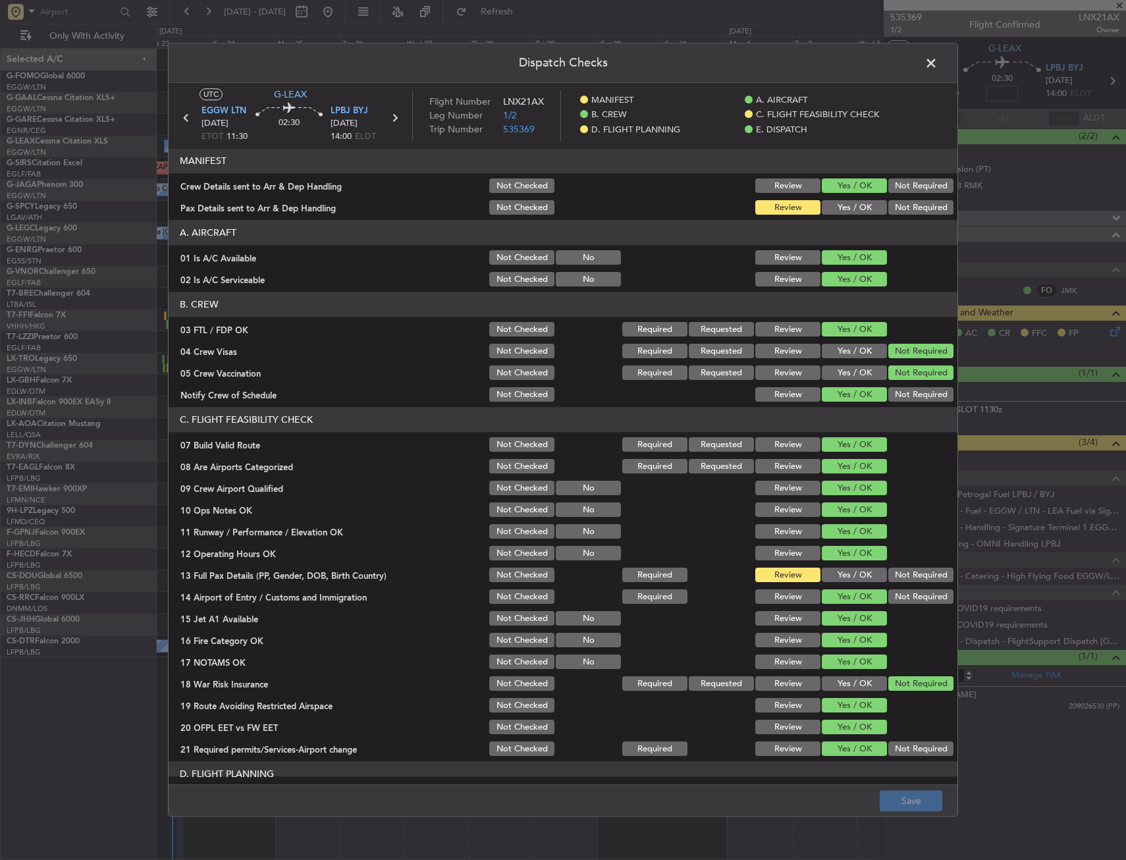
click at [831, 211] on button "Yes / OK" at bounding box center [854, 208] width 65 height 14
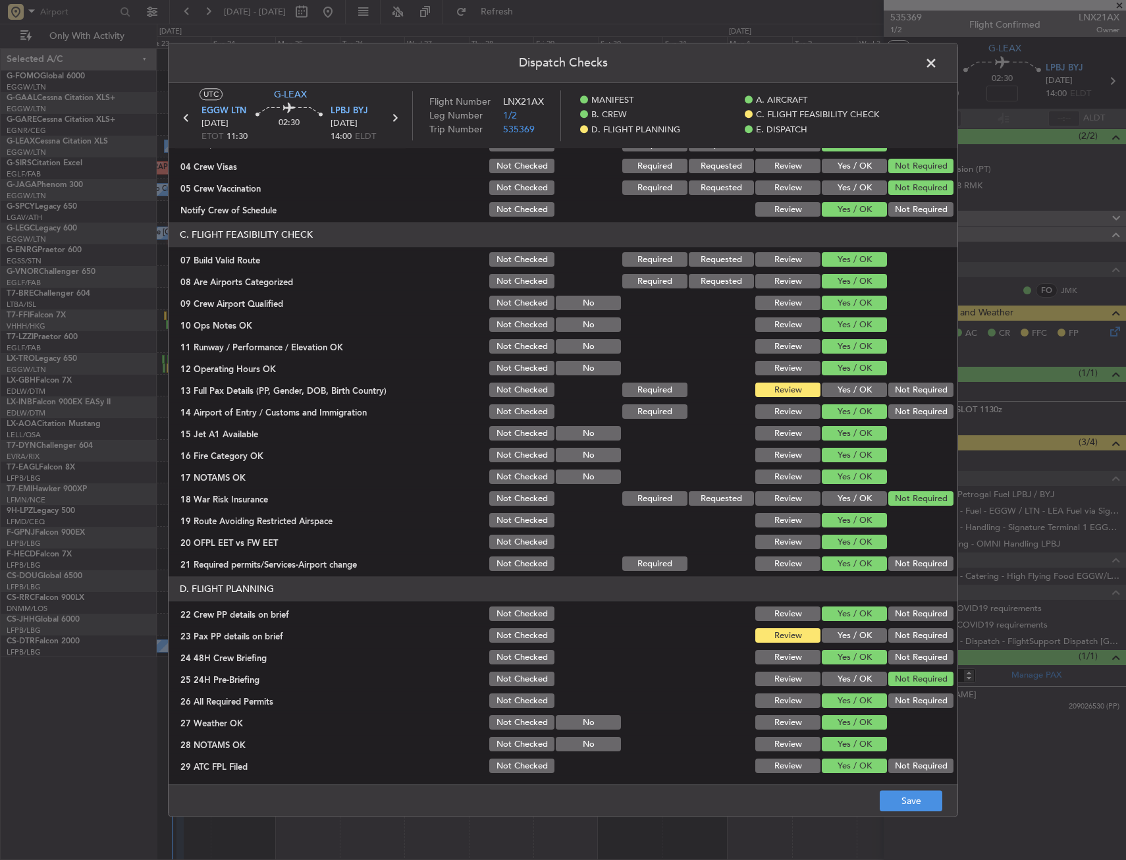
scroll to position [198, 0]
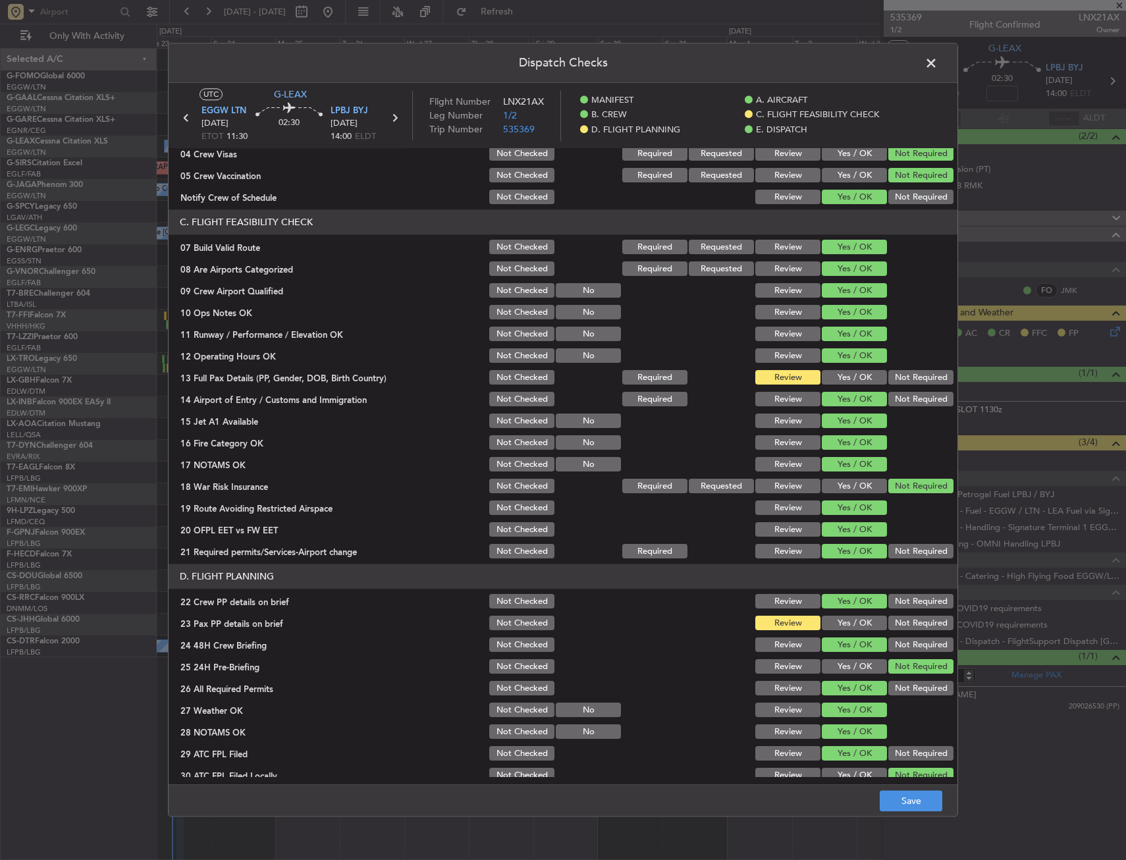
click at [844, 378] on button "Yes / OK" at bounding box center [854, 378] width 65 height 14
click at [832, 623] on button "Yes / OK" at bounding box center [854, 623] width 65 height 14
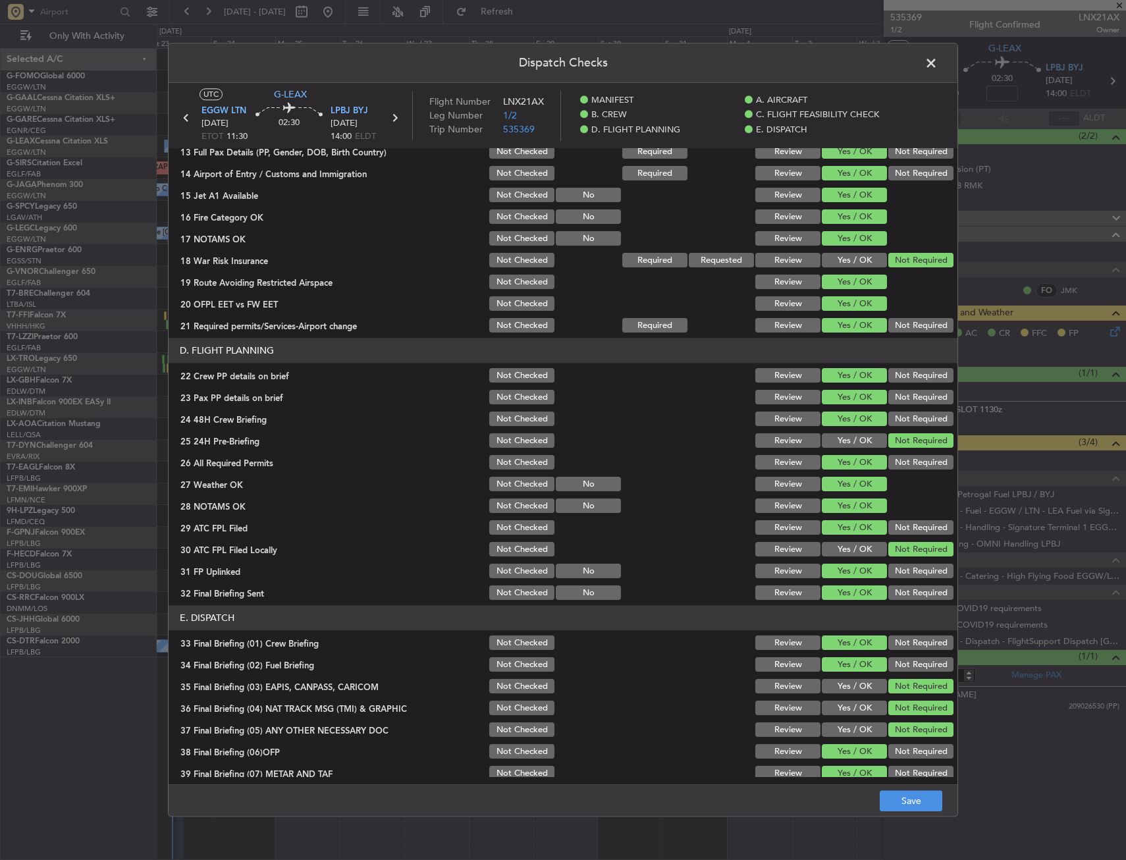
scroll to position [541, 0]
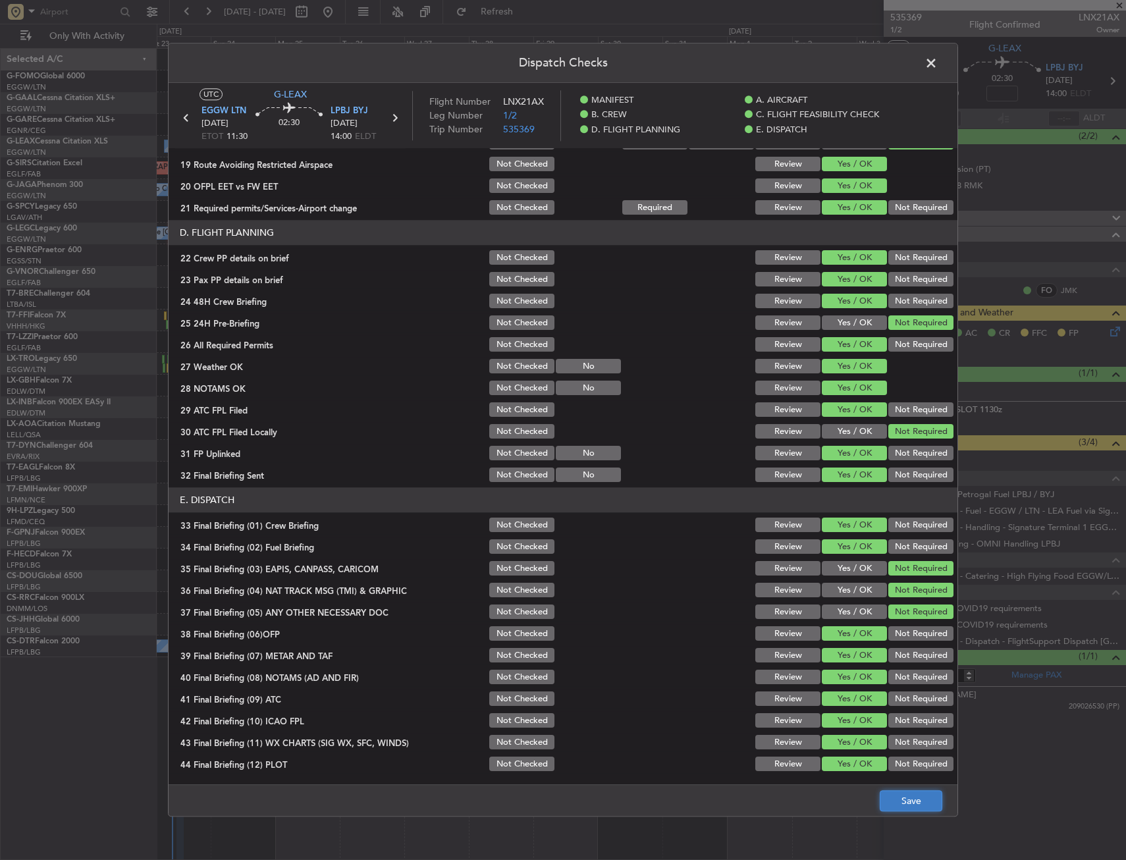
click at [911, 801] on button "Save" at bounding box center [911, 801] width 63 height 21
drag, startPoint x: 933, startPoint y: 59, endPoint x: 929, endPoint y: 71, distance: 12.7
click at [938, 59] on span at bounding box center [938, 66] width 0 height 26
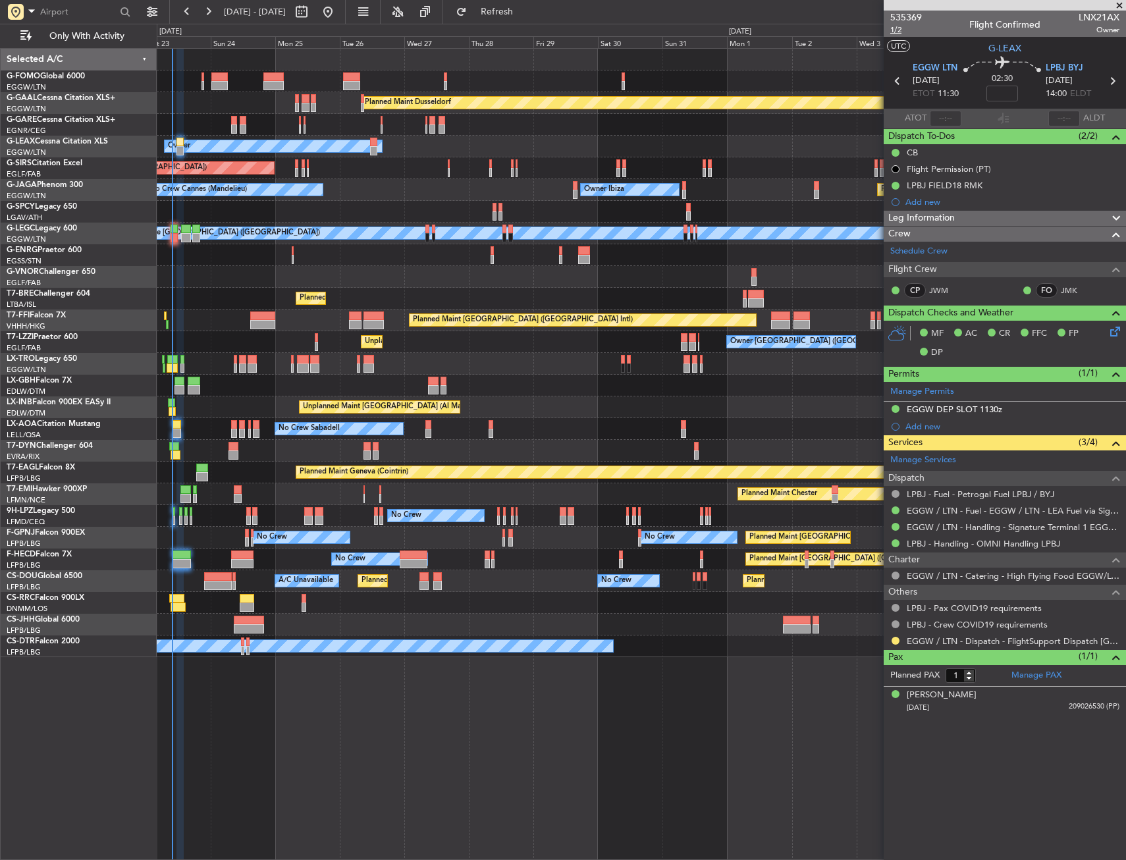
click at [904, 26] on span "1/2" at bounding box center [906, 29] width 32 height 11
click at [895, 31] on span "1/2" at bounding box center [906, 29] width 32 height 11
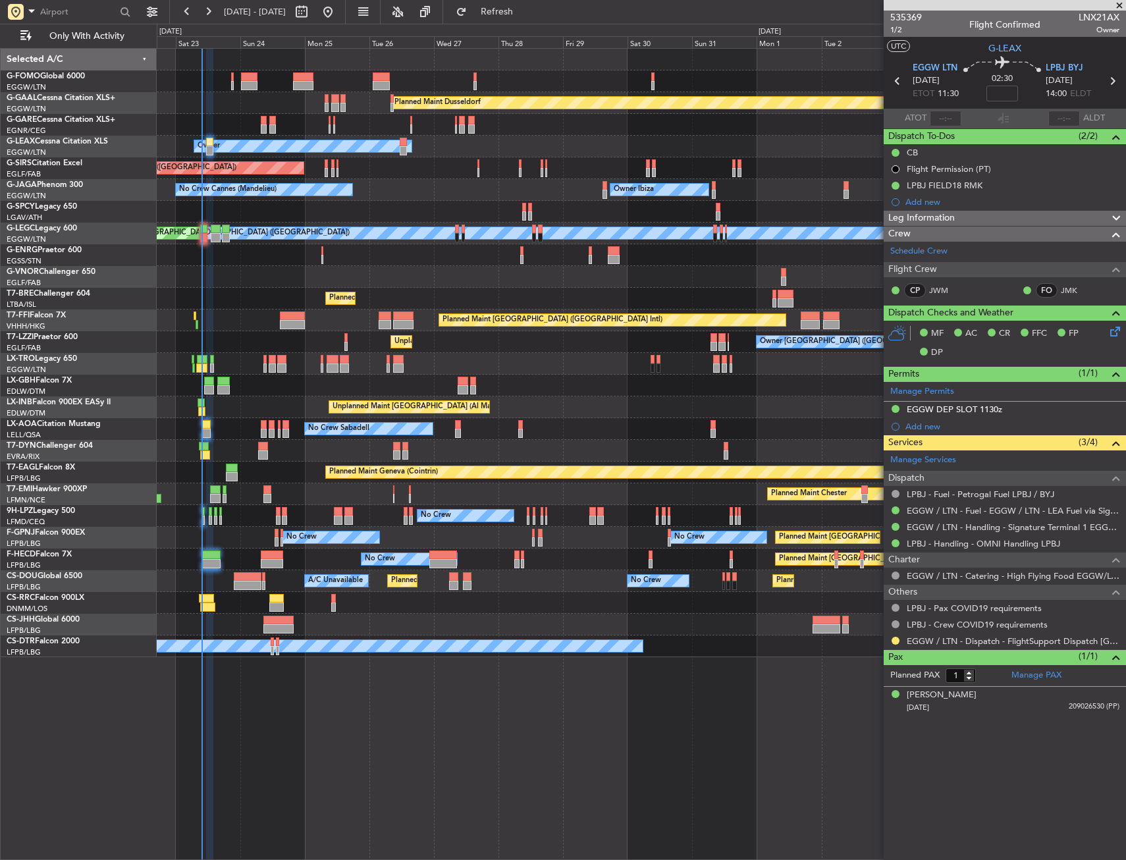
click at [234, 115] on div "Planned Maint Dusseldorf Unplanned Maint Chester Owner Unplanned Maint Oxford (…" at bounding box center [641, 353] width 969 height 609
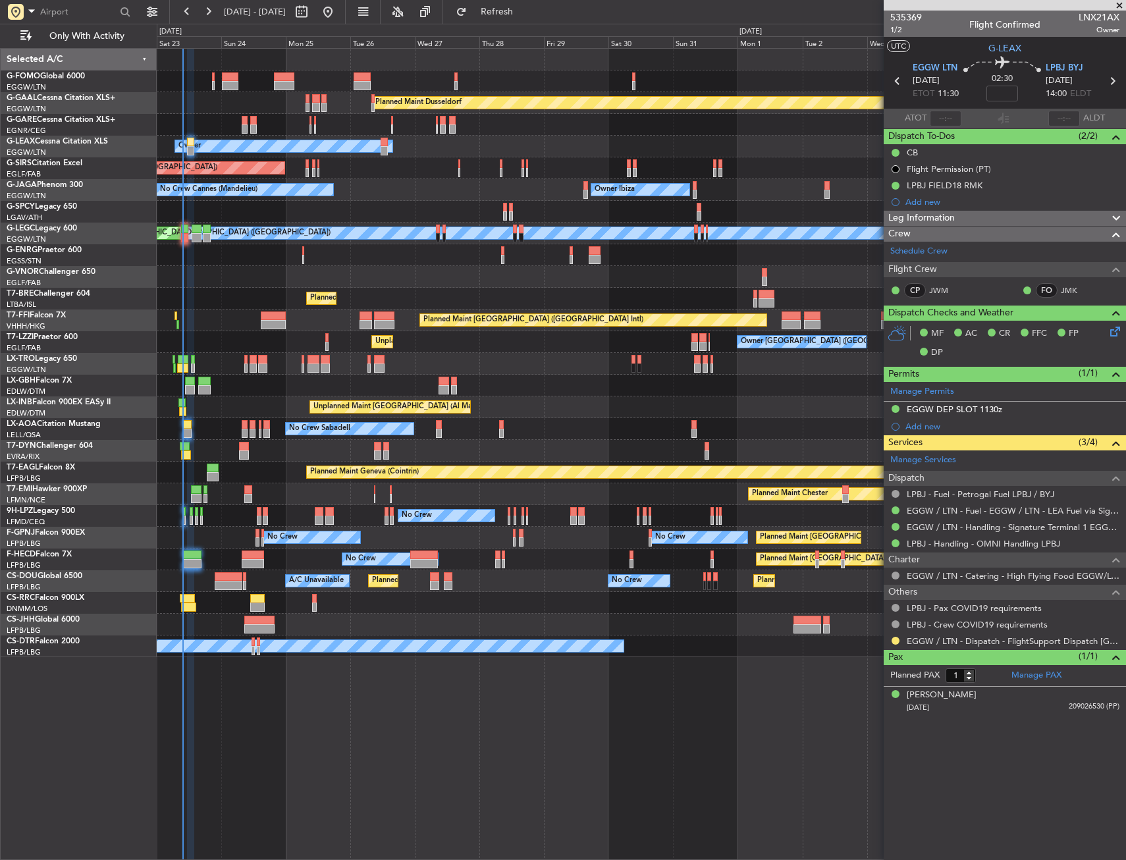
click at [215, 117] on div "Unplanned Maint [PERSON_NAME]" at bounding box center [641, 125] width 969 height 22
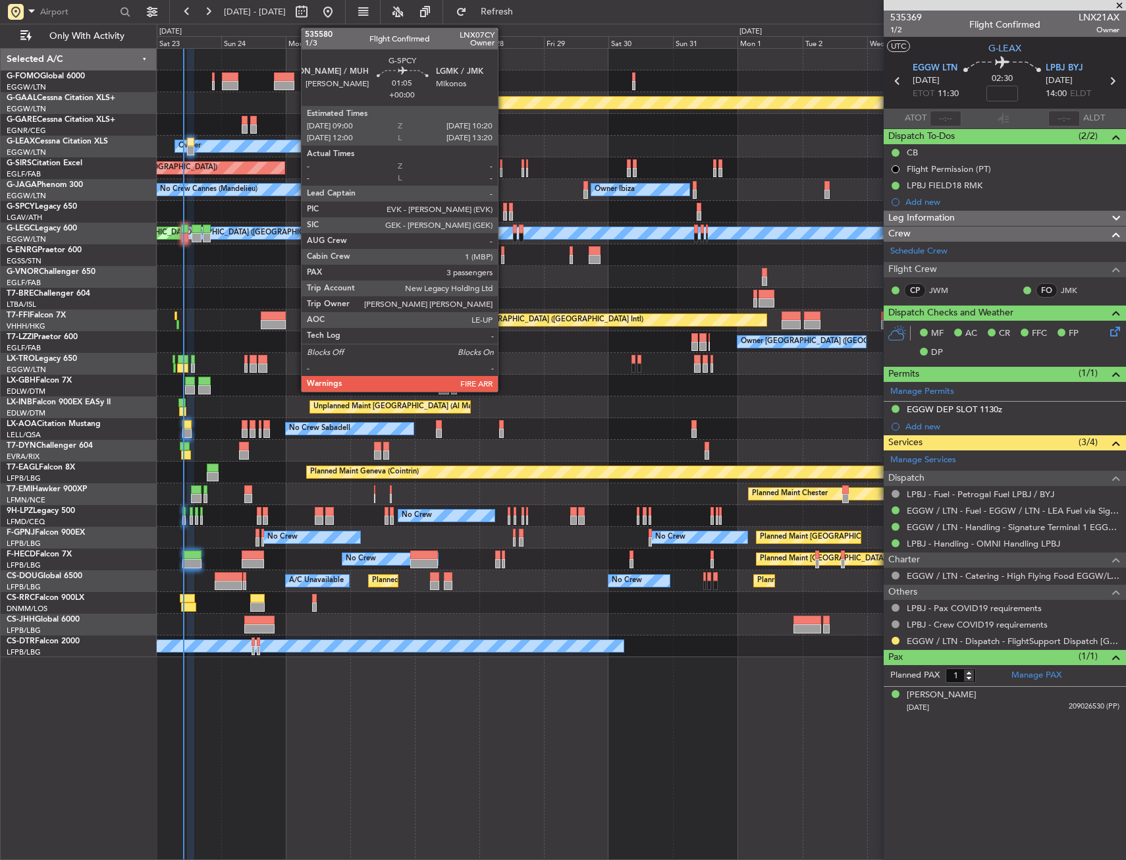
click at [504, 210] on div at bounding box center [505, 207] width 4 height 9
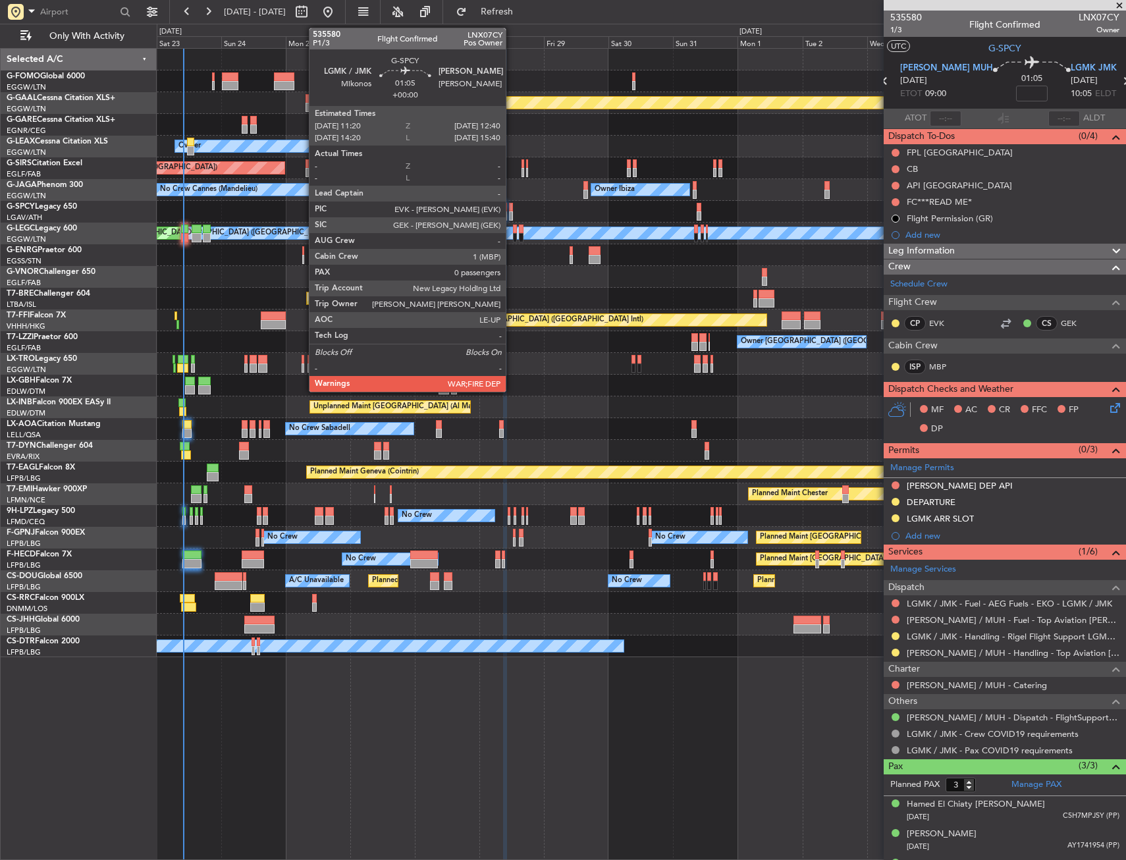
click at [512, 206] on div at bounding box center [511, 207] width 4 height 9
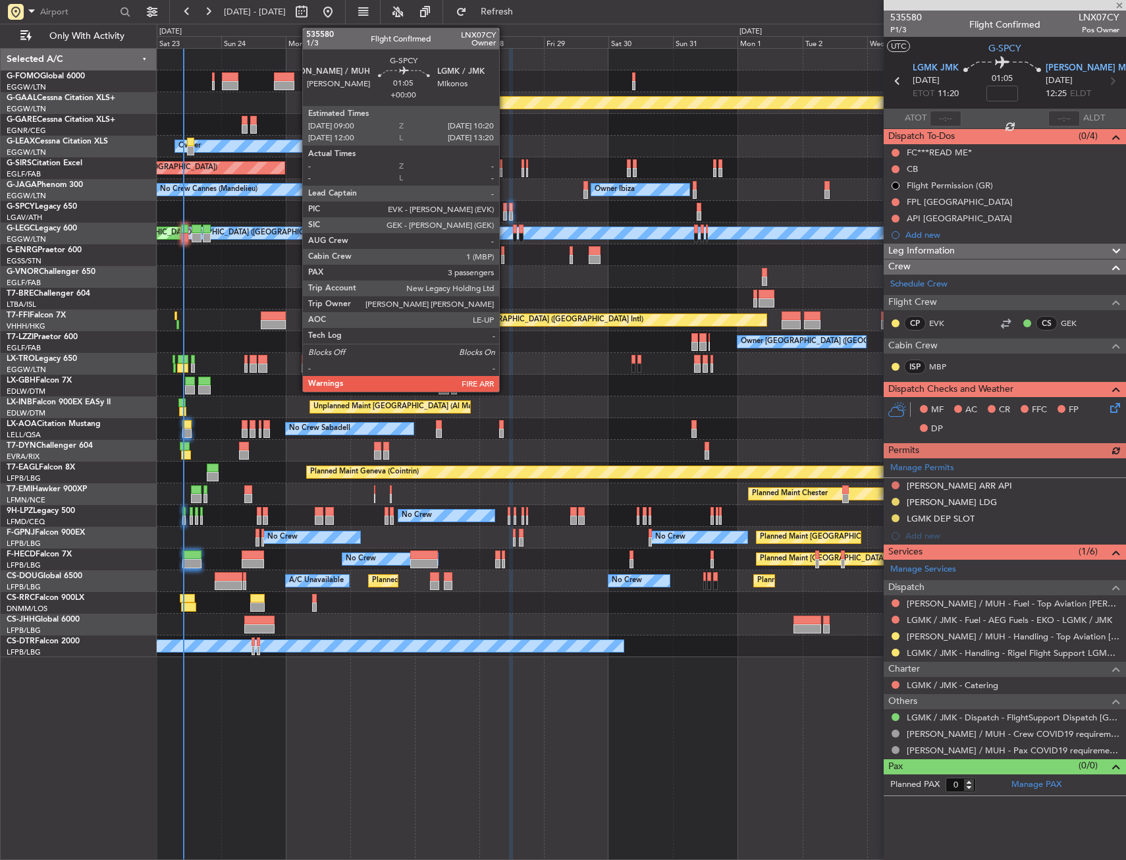
click at [505, 208] on div at bounding box center [505, 207] width 4 height 9
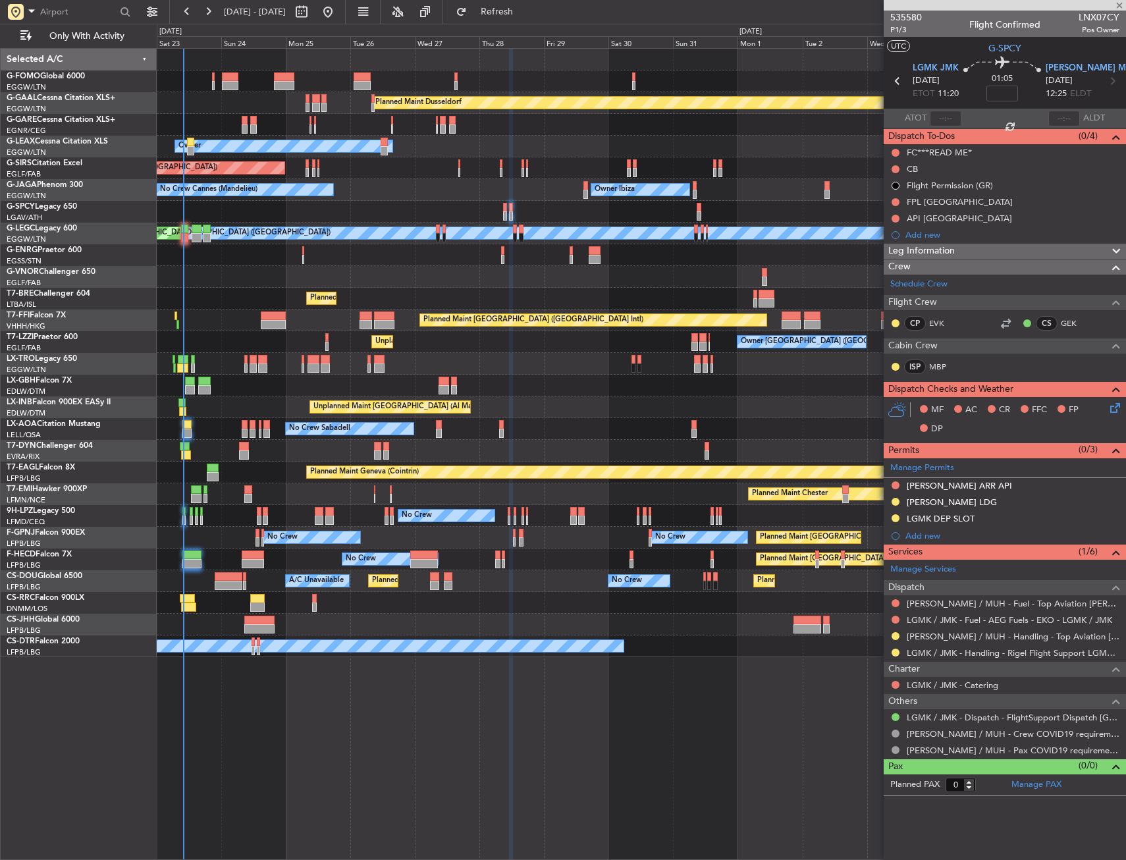
type input "3"
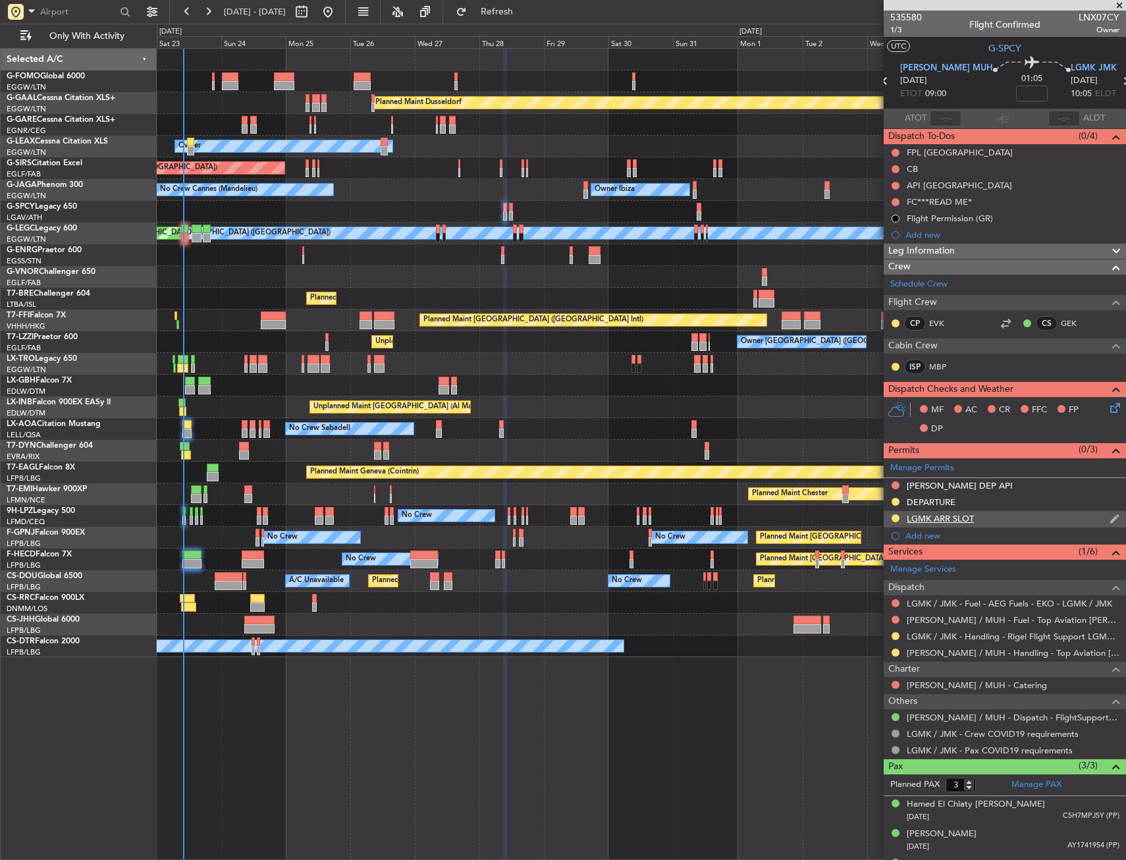
click at [1010, 517] on div "LGMK ARR SLOT" at bounding box center [1005, 519] width 242 height 16
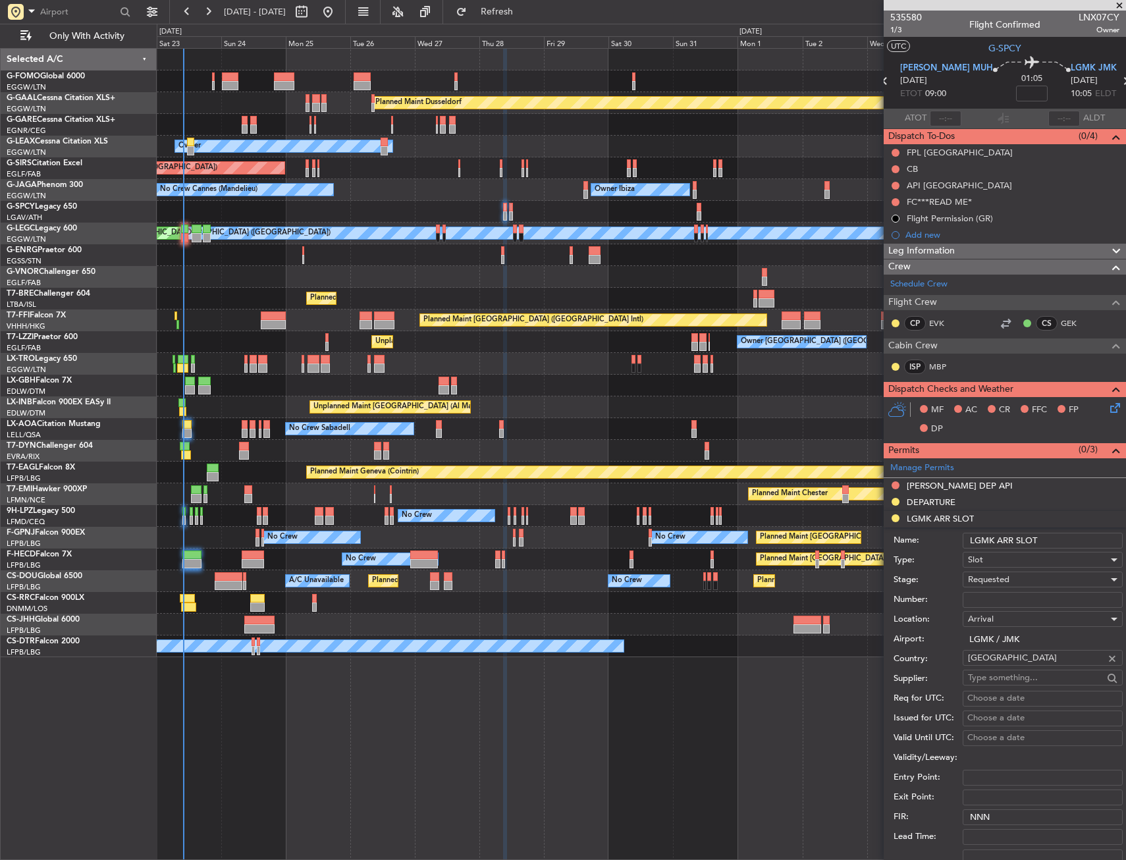
click at [1068, 534] on input "LGMK ARR SLOT" at bounding box center [1043, 541] width 160 height 16
type input "LGMK ARR SLOT 1005z"
click at [1043, 580] on div "Requested" at bounding box center [1038, 580] width 140 height 20
click at [1001, 603] on span "Denied" at bounding box center [1038, 601] width 138 height 20
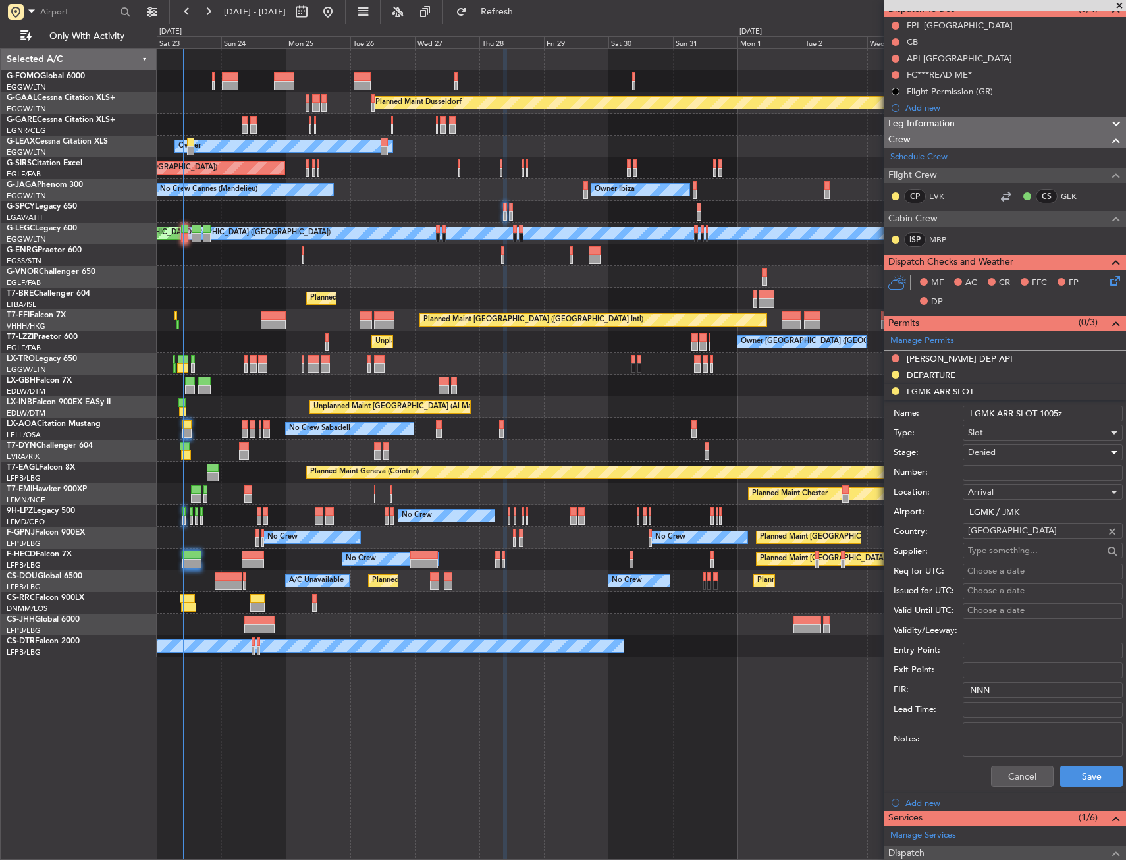
scroll to position [198, 0]
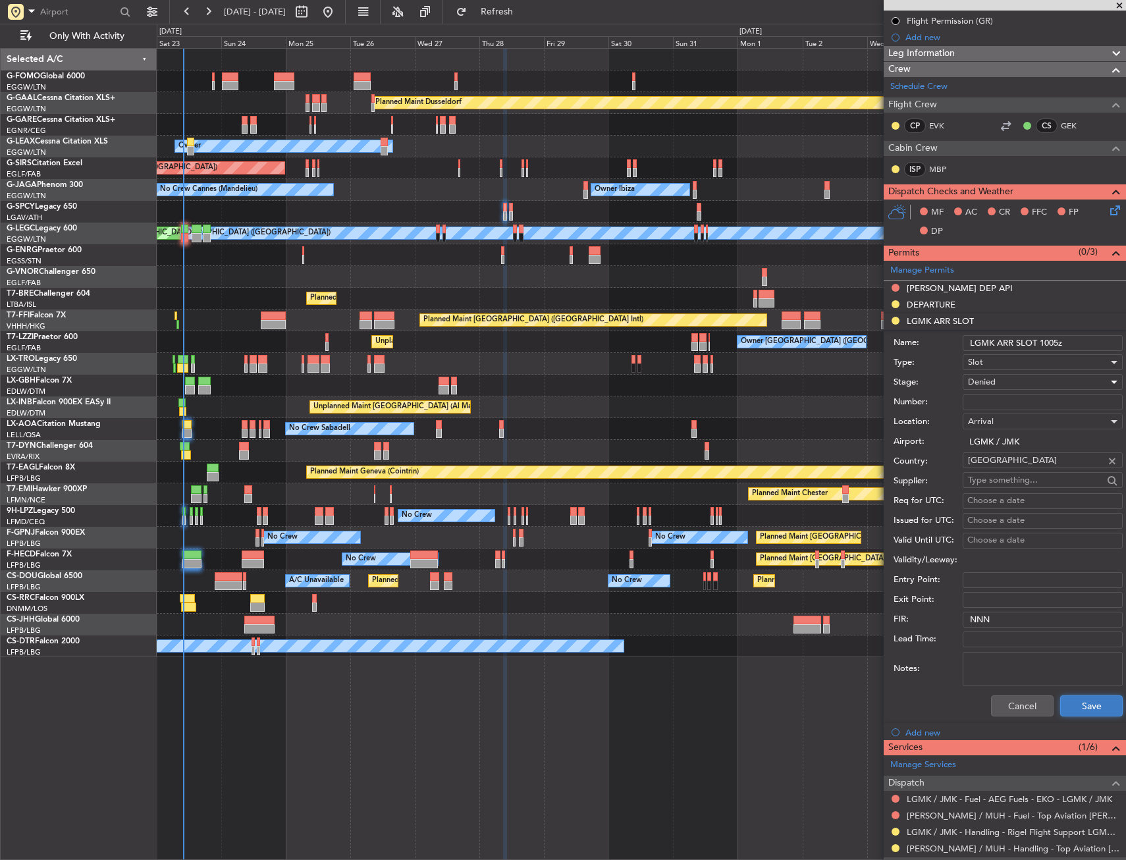
click at [1081, 699] on button "Save" at bounding box center [1091, 705] width 63 height 21
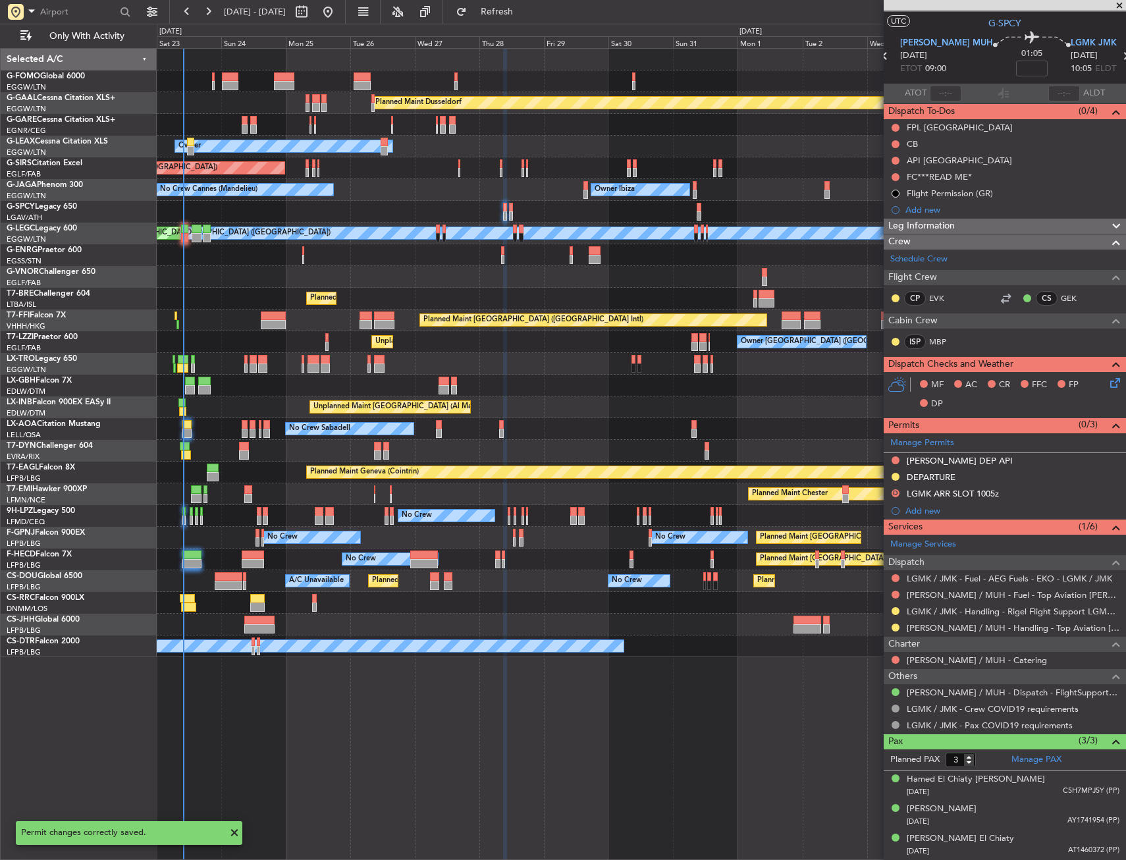
scroll to position [24, 0]
click at [915, 510] on div "Add new" at bounding box center [1007, 511] width 202 height 11
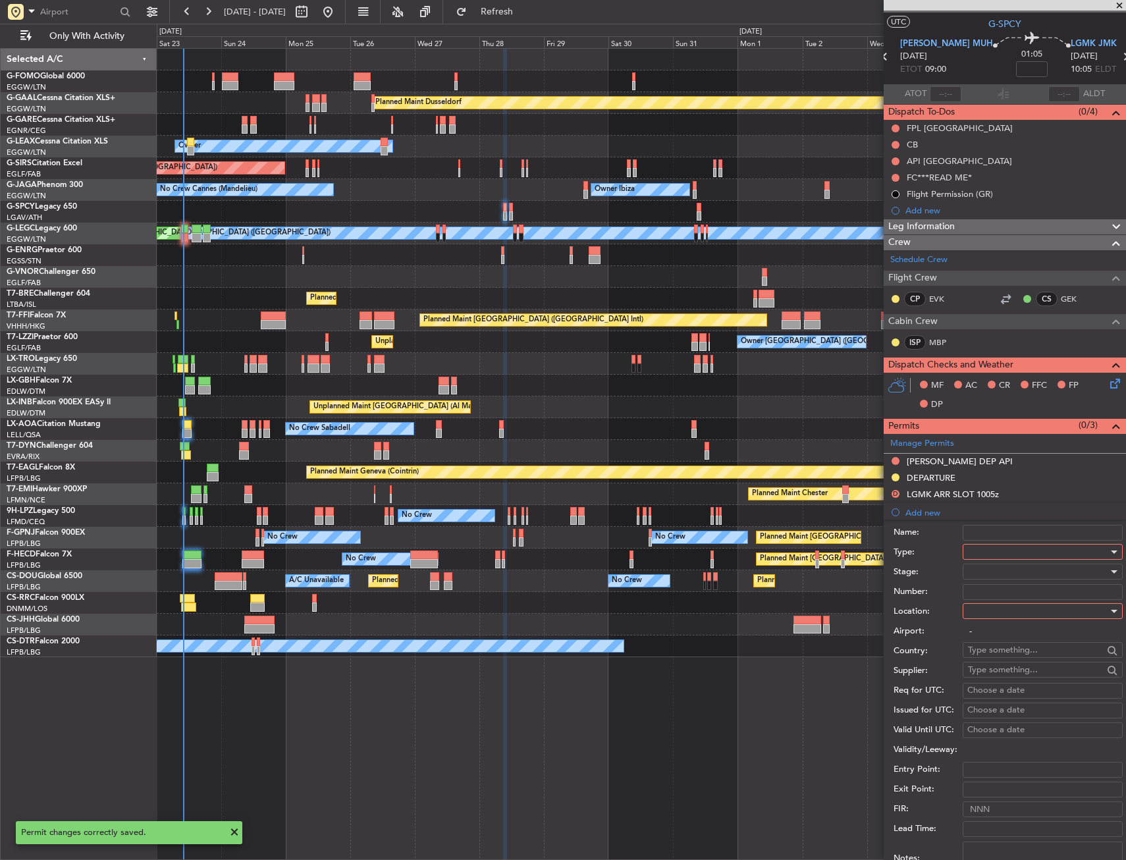
scroll to position [198, 0]
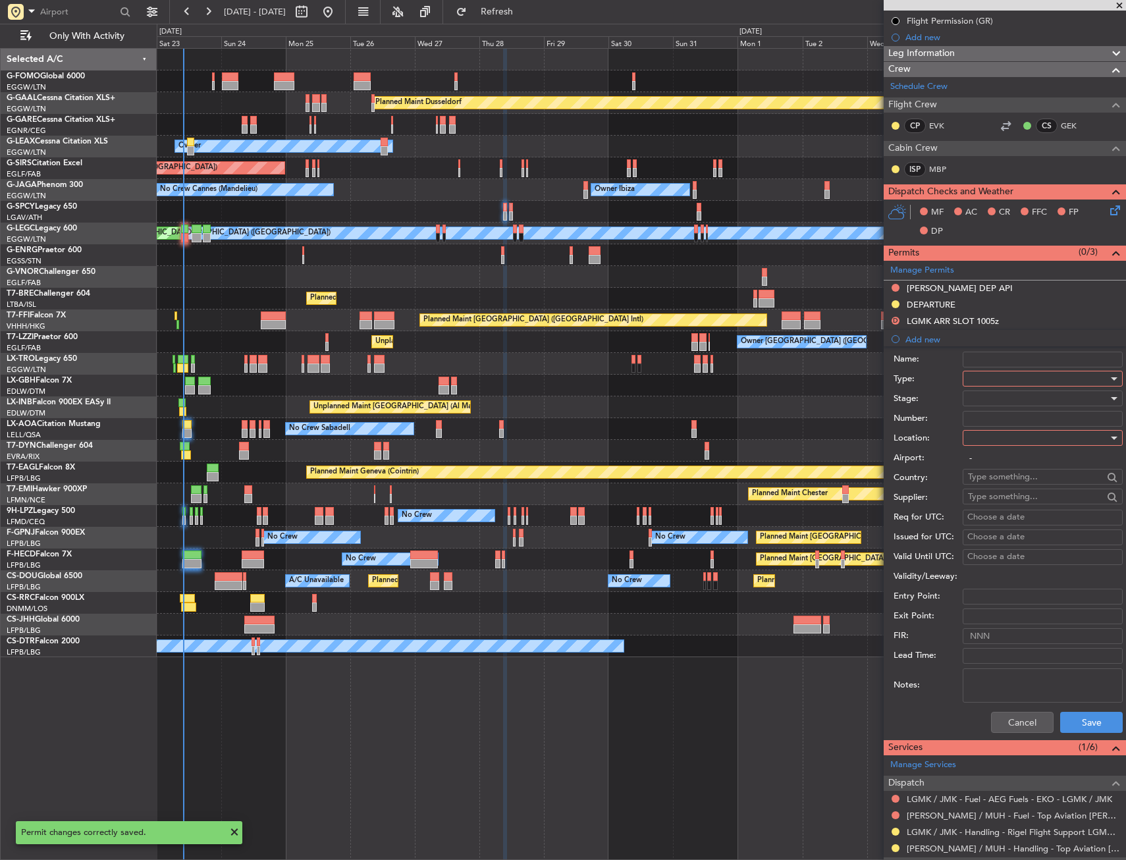
click at [985, 383] on div at bounding box center [1038, 379] width 140 height 20
click at [991, 505] on span "Slot" at bounding box center [1038, 503] width 138 height 20
click at [996, 444] on div at bounding box center [1038, 438] width 140 height 20
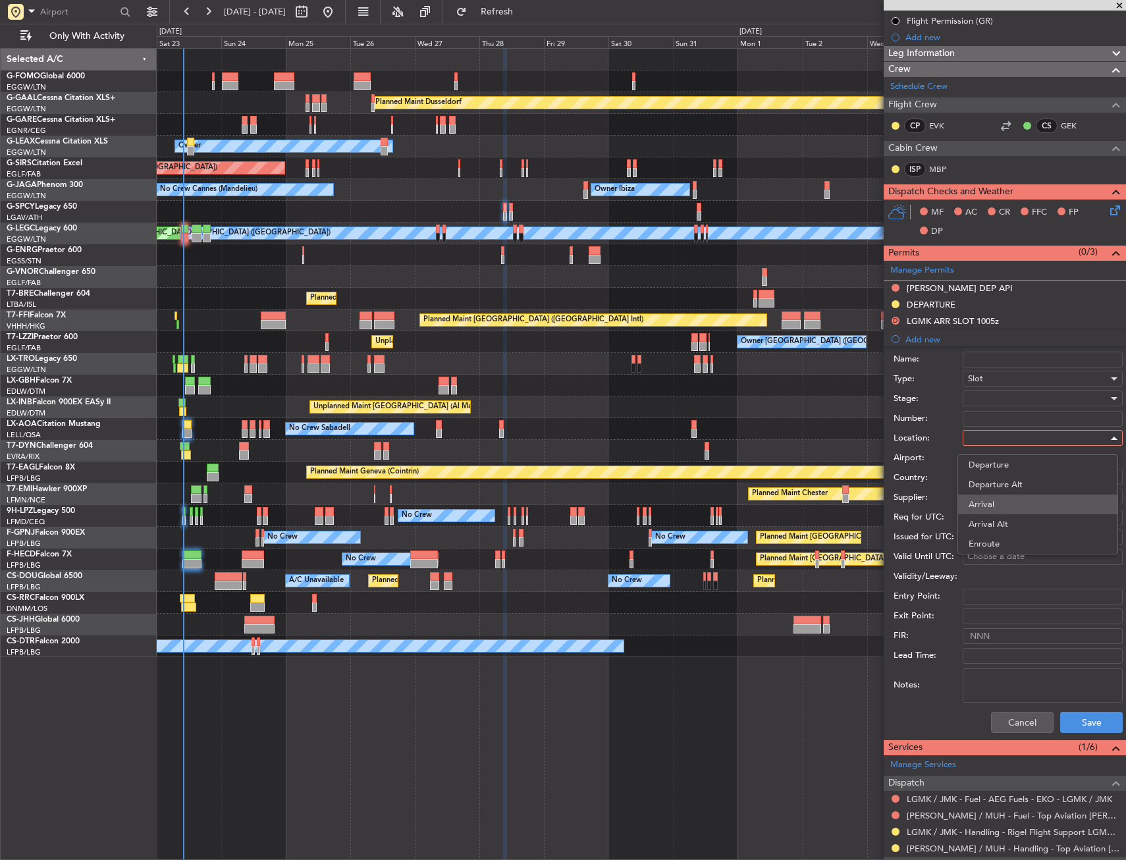
drag, startPoint x: 990, startPoint y: 506, endPoint x: 988, endPoint y: 479, distance: 27.1
click at [990, 504] on span "Arrival" at bounding box center [1038, 505] width 138 height 20
type input "LGMK / JMK"
click at [981, 396] on div at bounding box center [1038, 399] width 140 height 20
click at [987, 501] on span "Received OK" at bounding box center [1038, 505] width 138 height 20
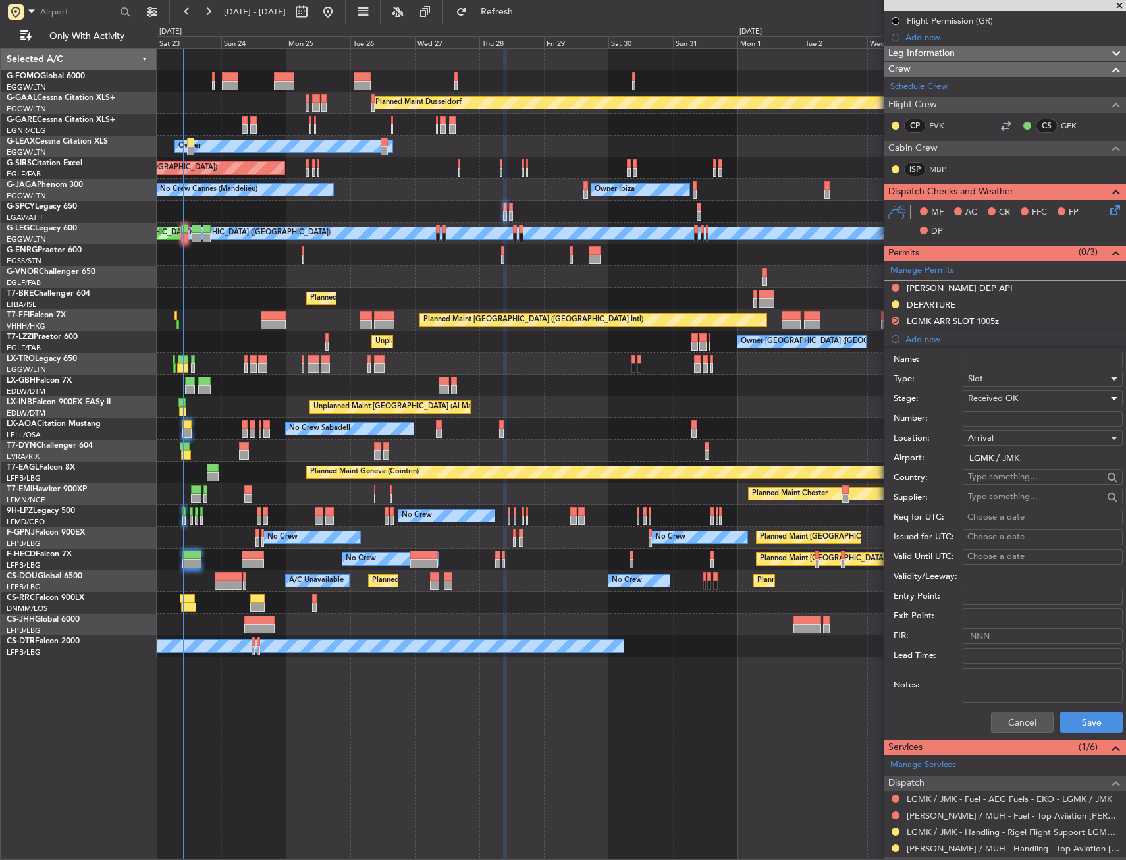
click at [989, 514] on div "Choose a date" at bounding box center [1042, 517] width 151 height 13
select select "8"
select select "2025"
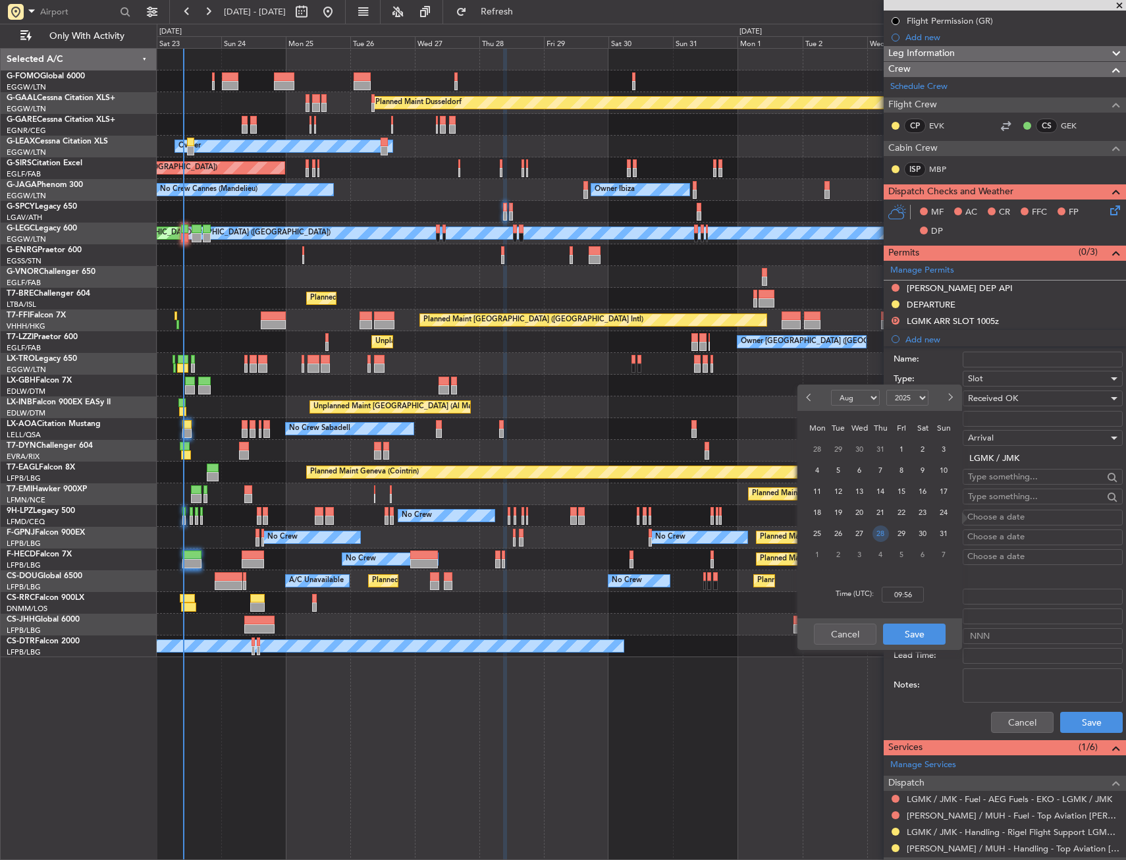
click at [877, 539] on span "28" at bounding box center [881, 534] width 16 height 16
click at [899, 587] on input "00:00" at bounding box center [903, 595] width 42 height 16
type input "10:05"
click at [913, 632] on button "Save" at bounding box center [914, 634] width 63 height 21
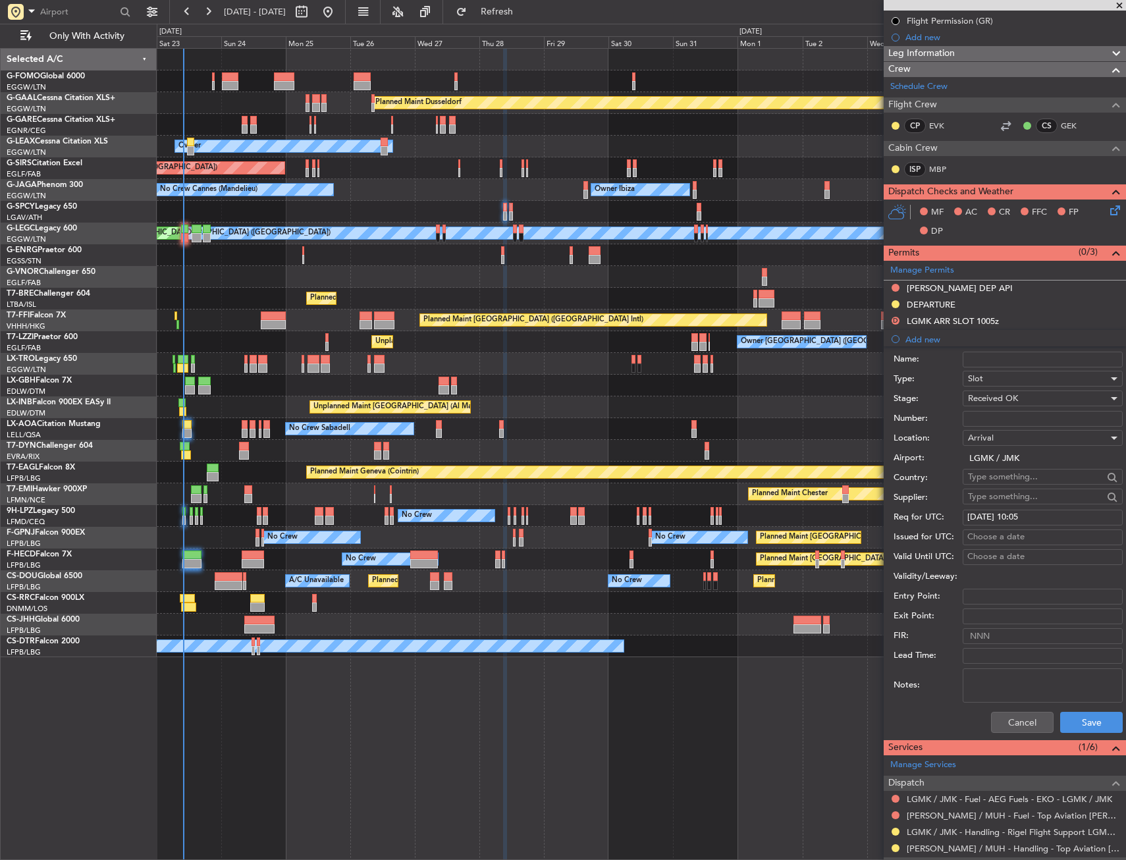
click at [969, 535] on div "Choose a date" at bounding box center [1042, 537] width 151 height 13
select select "8"
select select "2025"
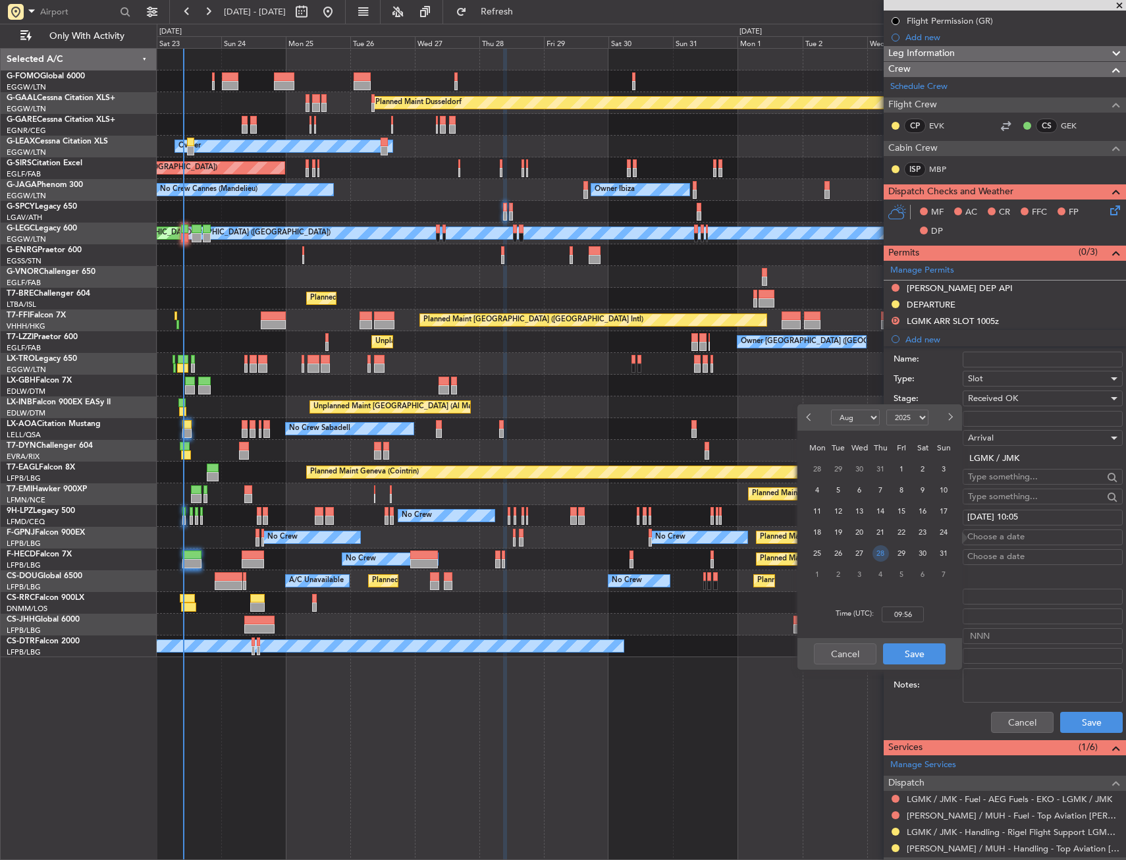
click at [878, 559] on span "28" at bounding box center [881, 553] width 16 height 16
click at [902, 614] on input "00:00" at bounding box center [903, 615] width 42 height 16
type input "13:20"
click at [914, 647] on button "Save" at bounding box center [914, 653] width 63 height 21
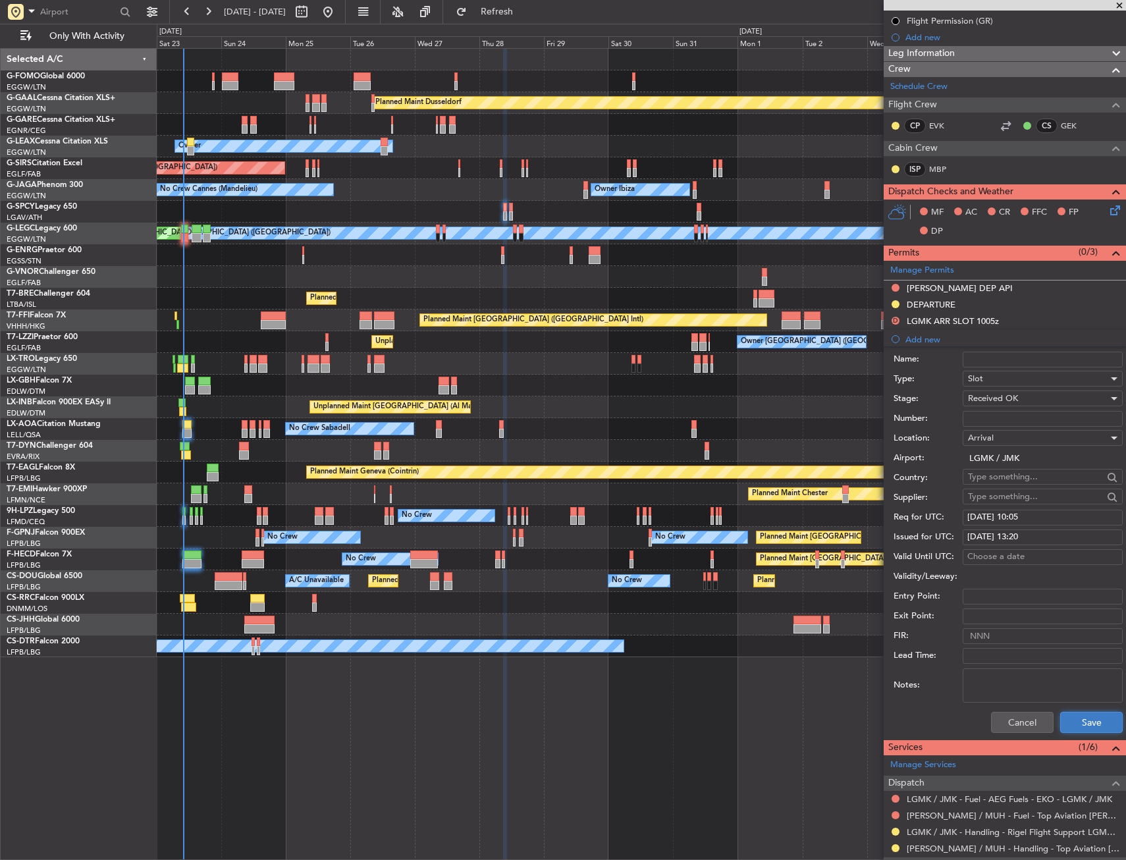
click at [1064, 723] on button "Save" at bounding box center [1091, 722] width 63 height 21
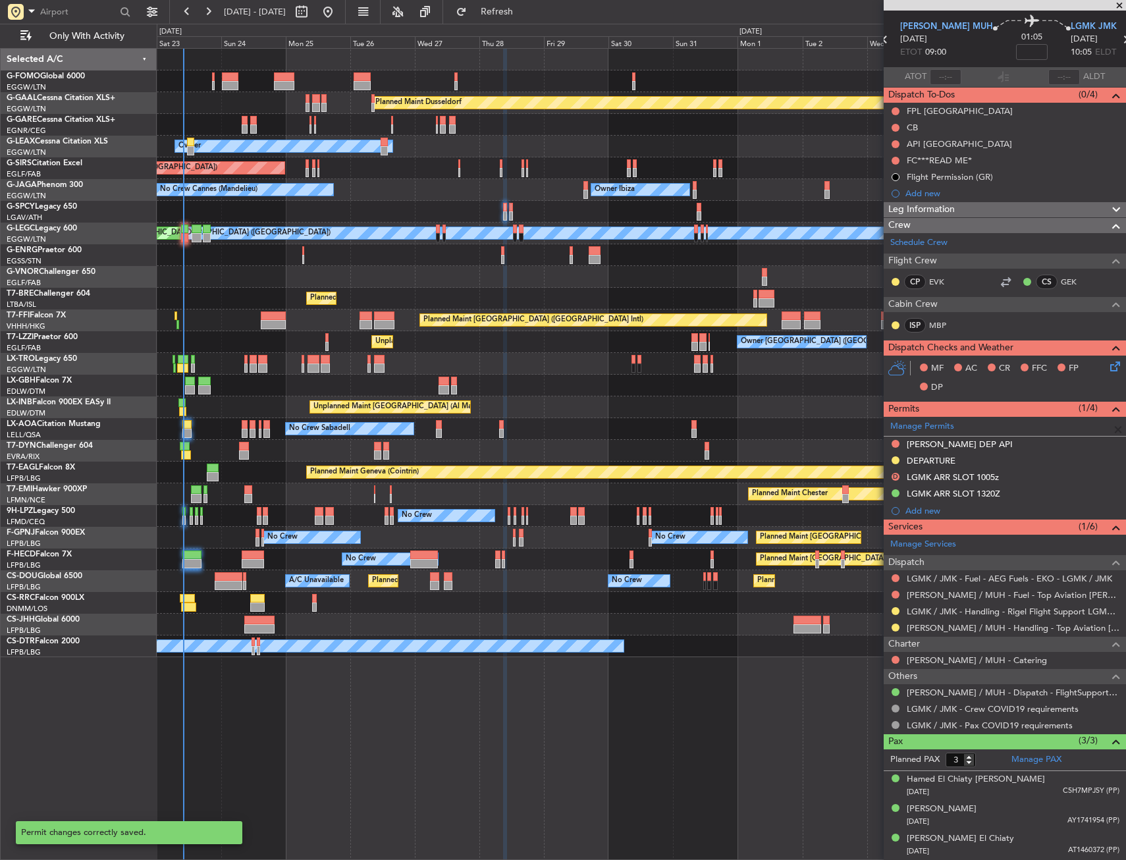
scroll to position [41, 0]
click at [1023, 500] on div "LGMK ARR SLOT 1320Z" at bounding box center [1005, 495] width 242 height 16
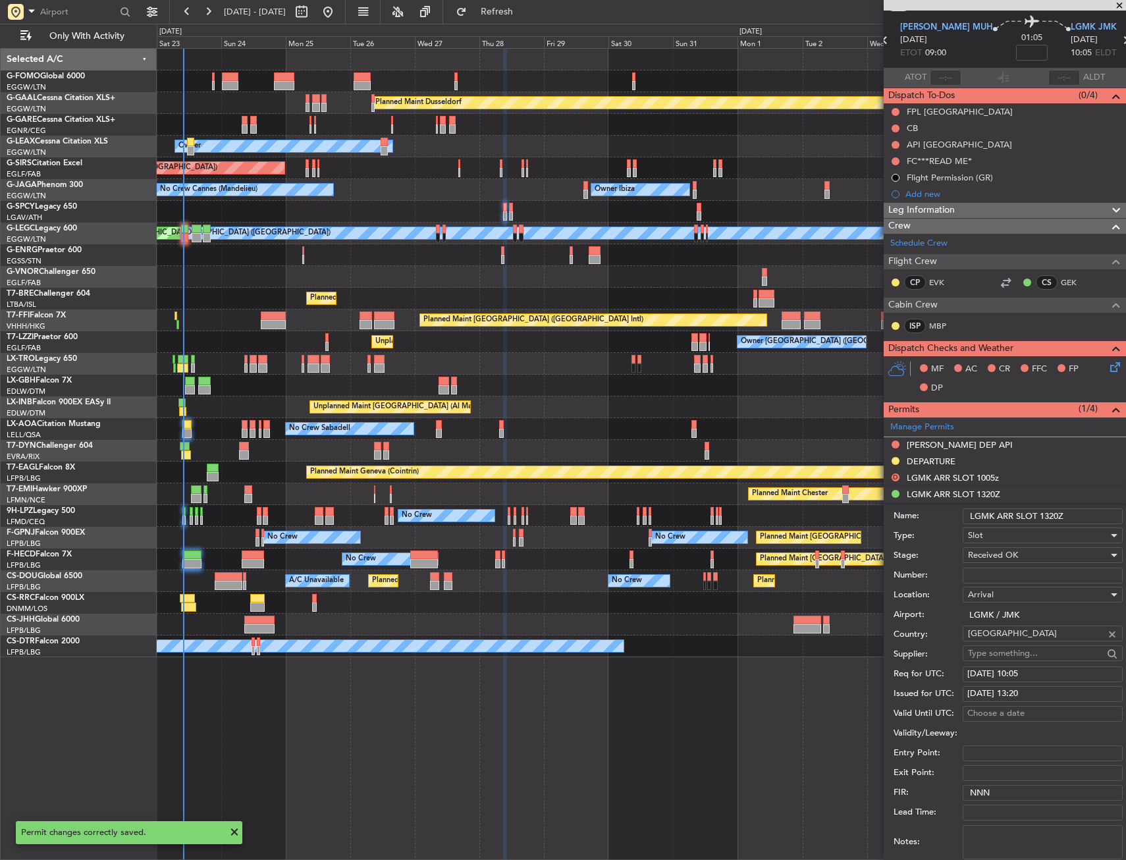
scroll to position [198, 0]
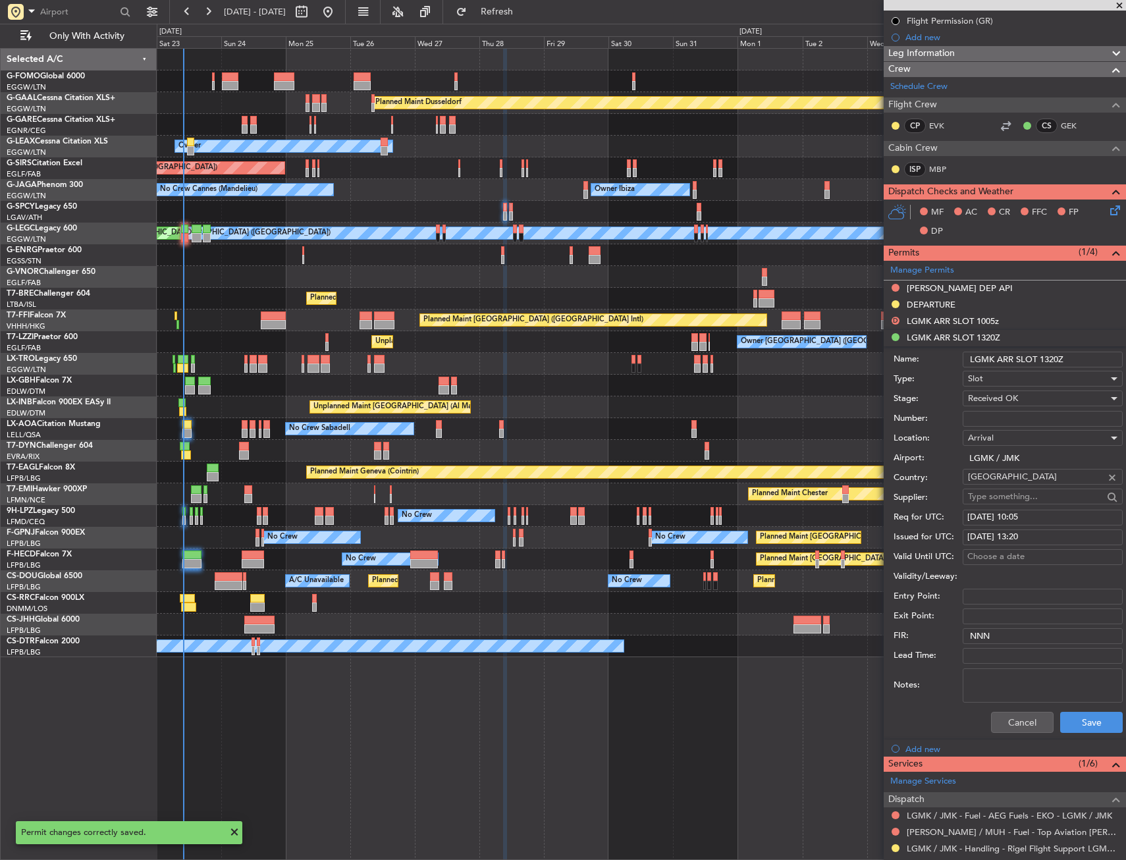
click at [985, 417] on input "Number:" at bounding box center [1043, 419] width 160 height 16
paste input "LGMKARIG281100"
type input "LGMKARIG281100"
click at [1072, 729] on button "Save" at bounding box center [1091, 722] width 63 height 21
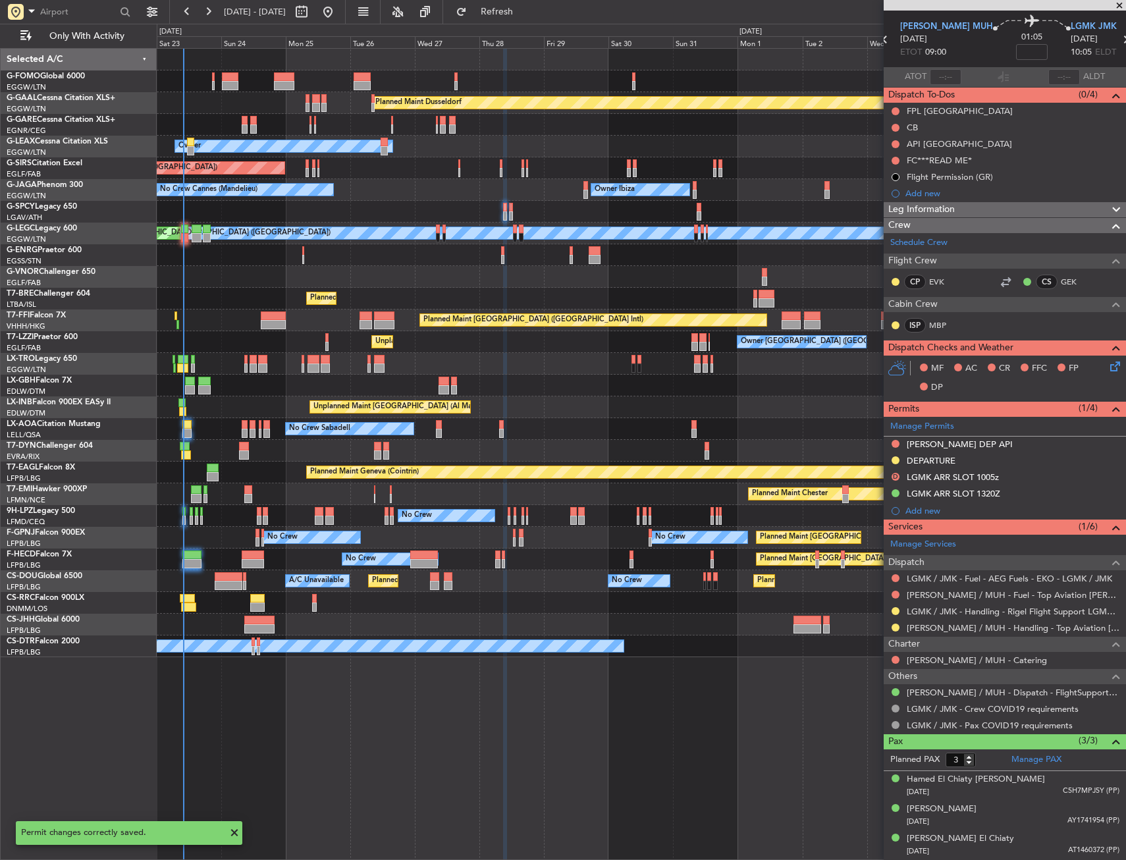
scroll to position [41, 0]
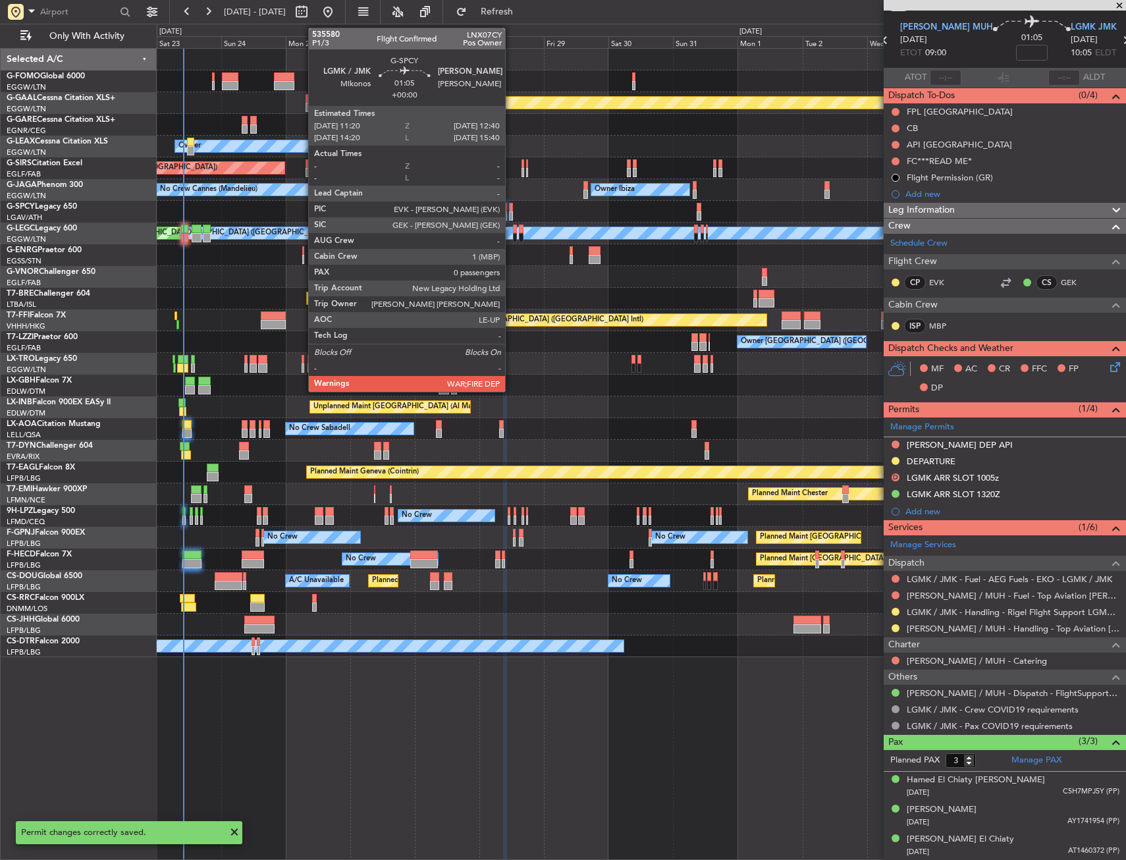
click at [511, 208] on div at bounding box center [511, 207] width 4 height 9
type input "0"
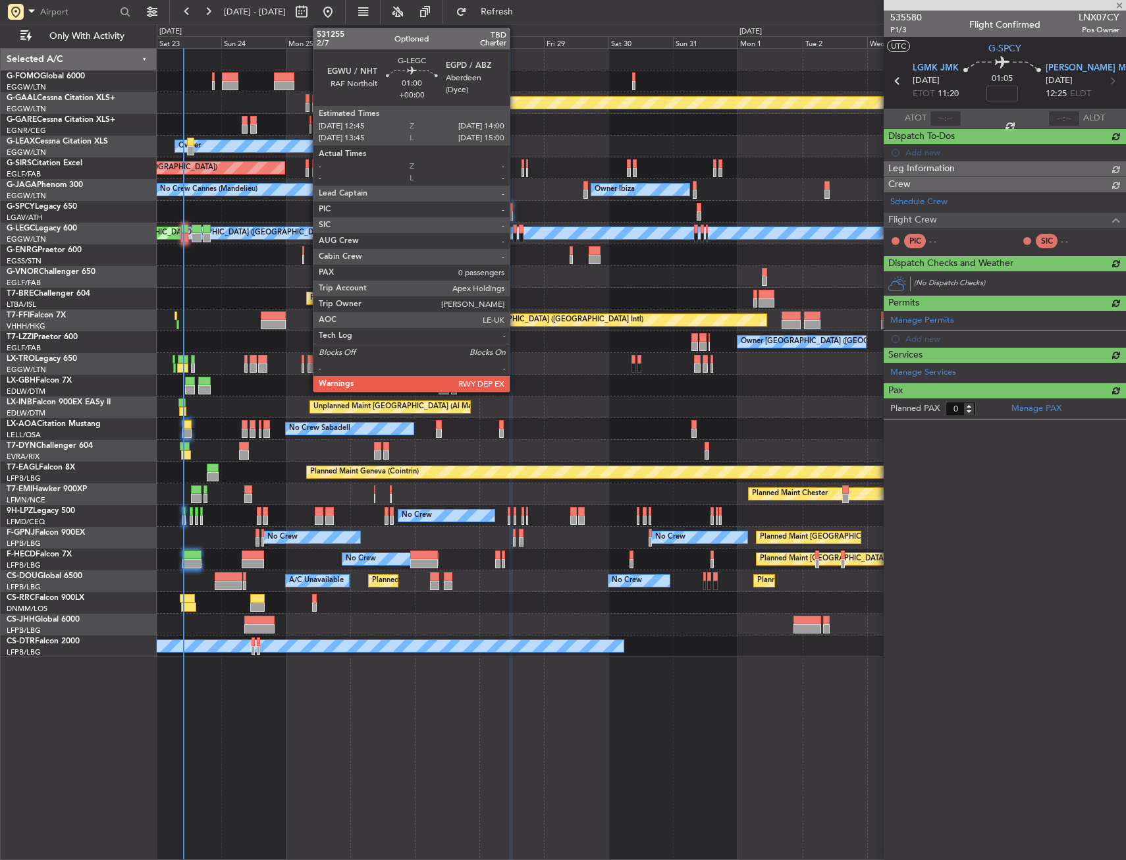
scroll to position [0, 0]
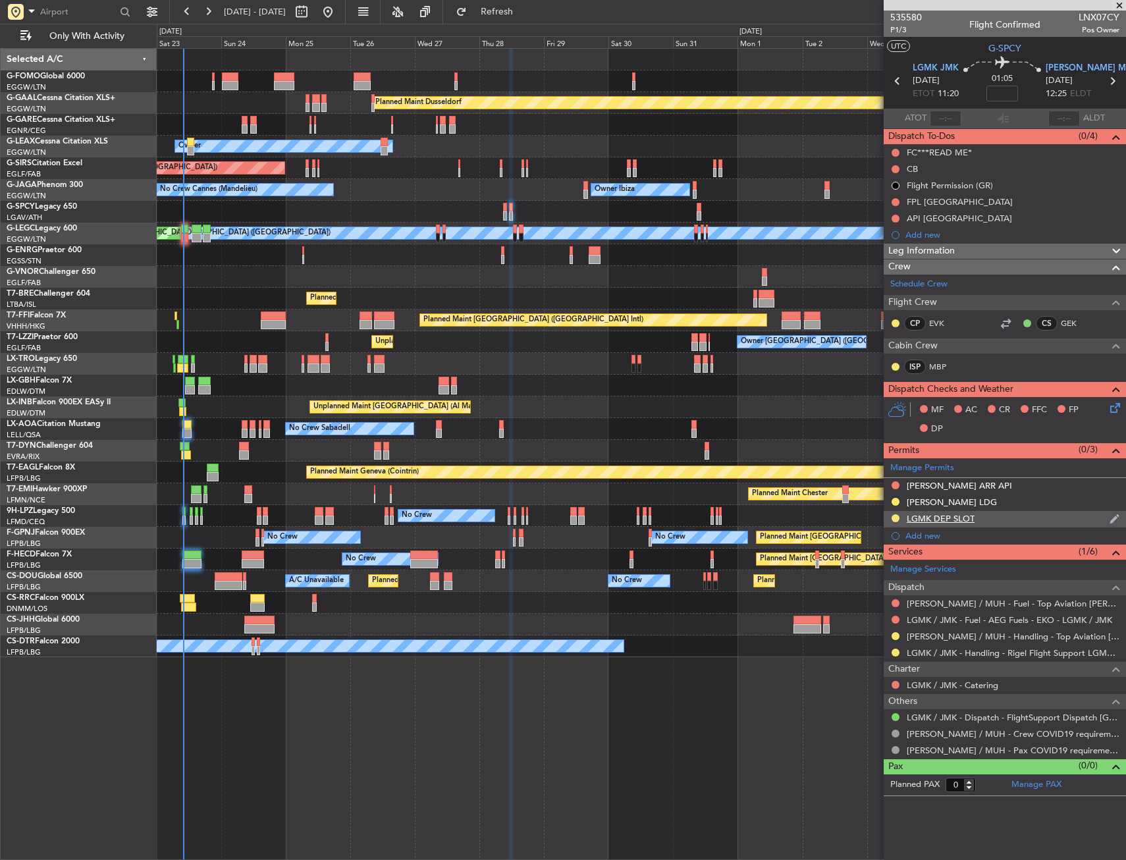
click at [994, 517] on div "LGMK DEP SLOT" at bounding box center [1005, 519] width 242 height 16
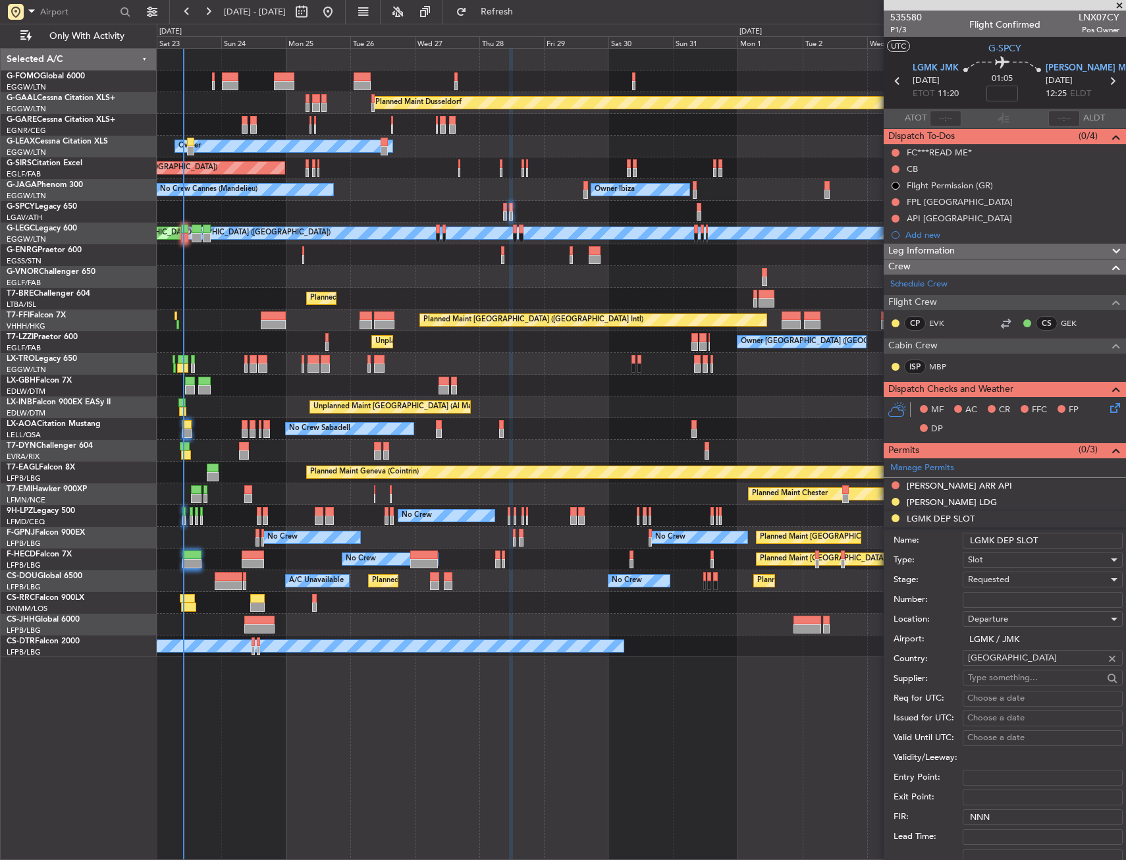
click at [1049, 541] on input "LGMK DEP SLOT" at bounding box center [1043, 541] width 160 height 16
type input "LGMK DEP SLOT 1120z"
click at [1041, 574] on div "Requested" at bounding box center [1038, 580] width 140 height 20
click at [994, 605] on span "Denied" at bounding box center [1038, 601] width 138 height 20
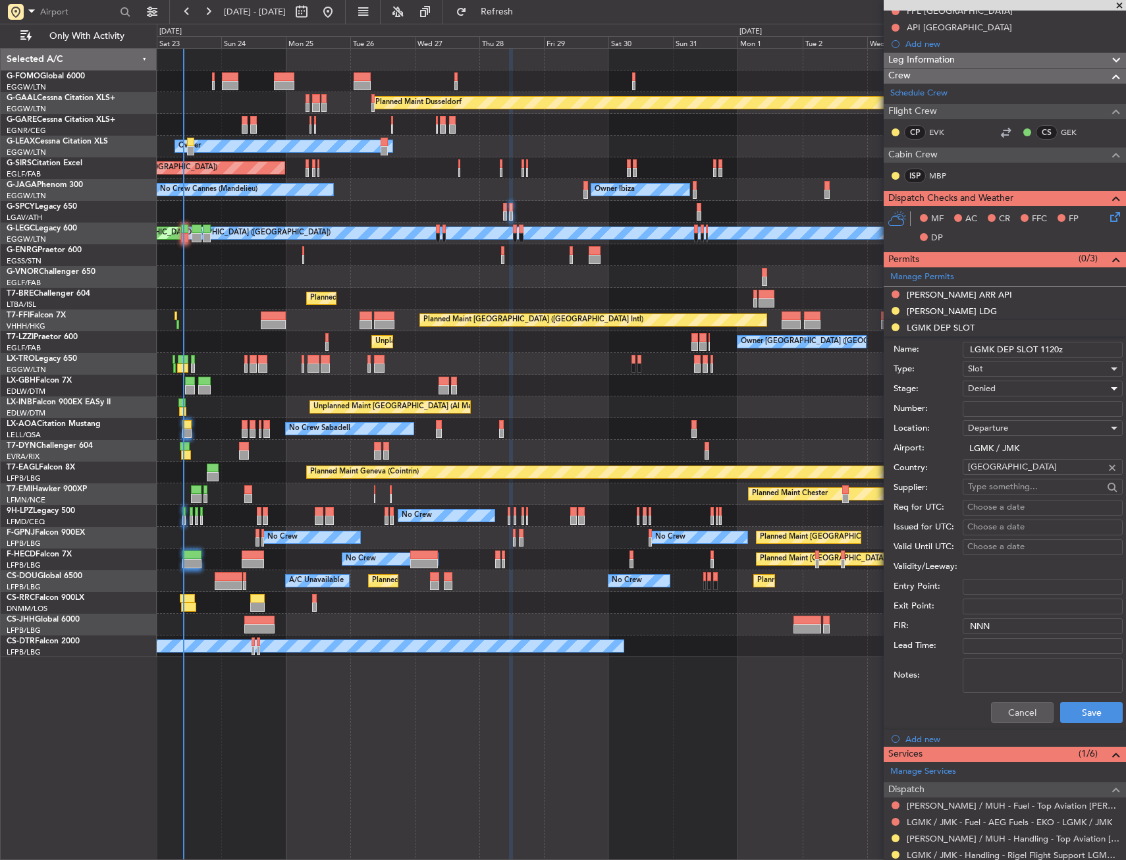
scroll to position [198, 0]
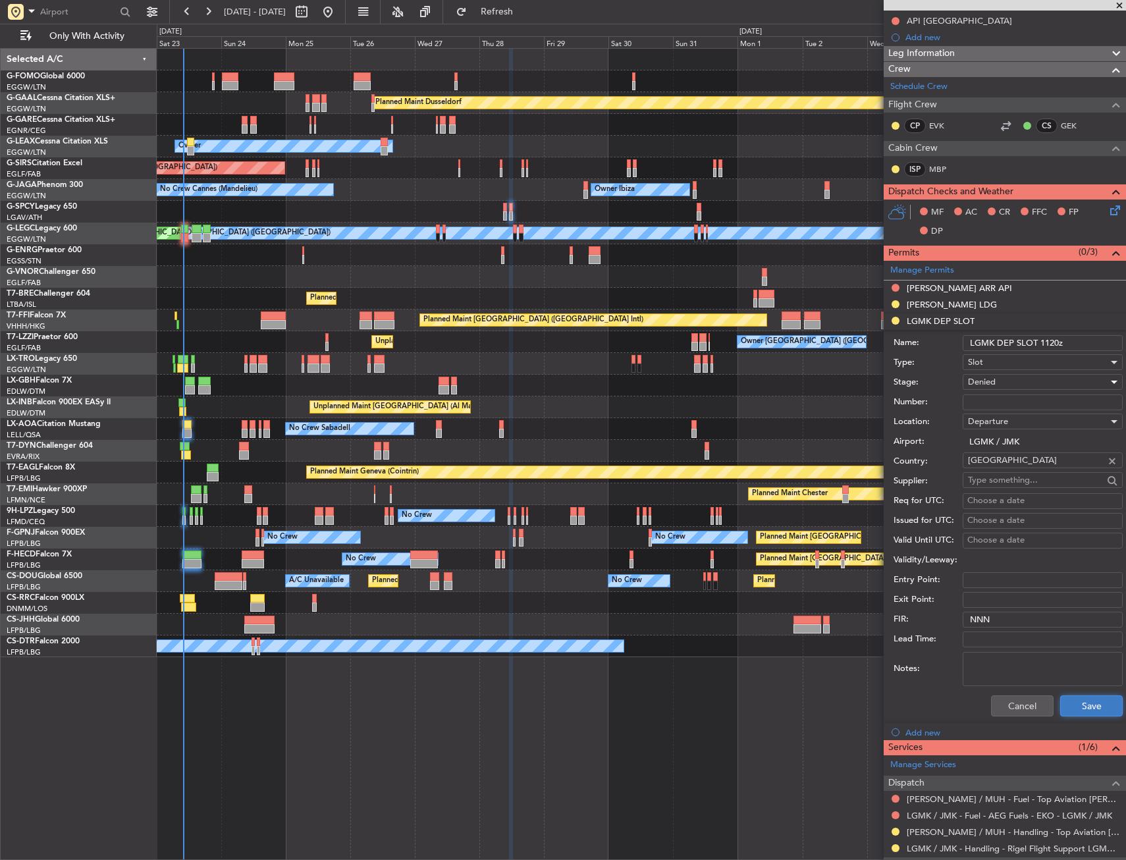
click at [1079, 705] on button "Save" at bounding box center [1091, 705] width 63 height 21
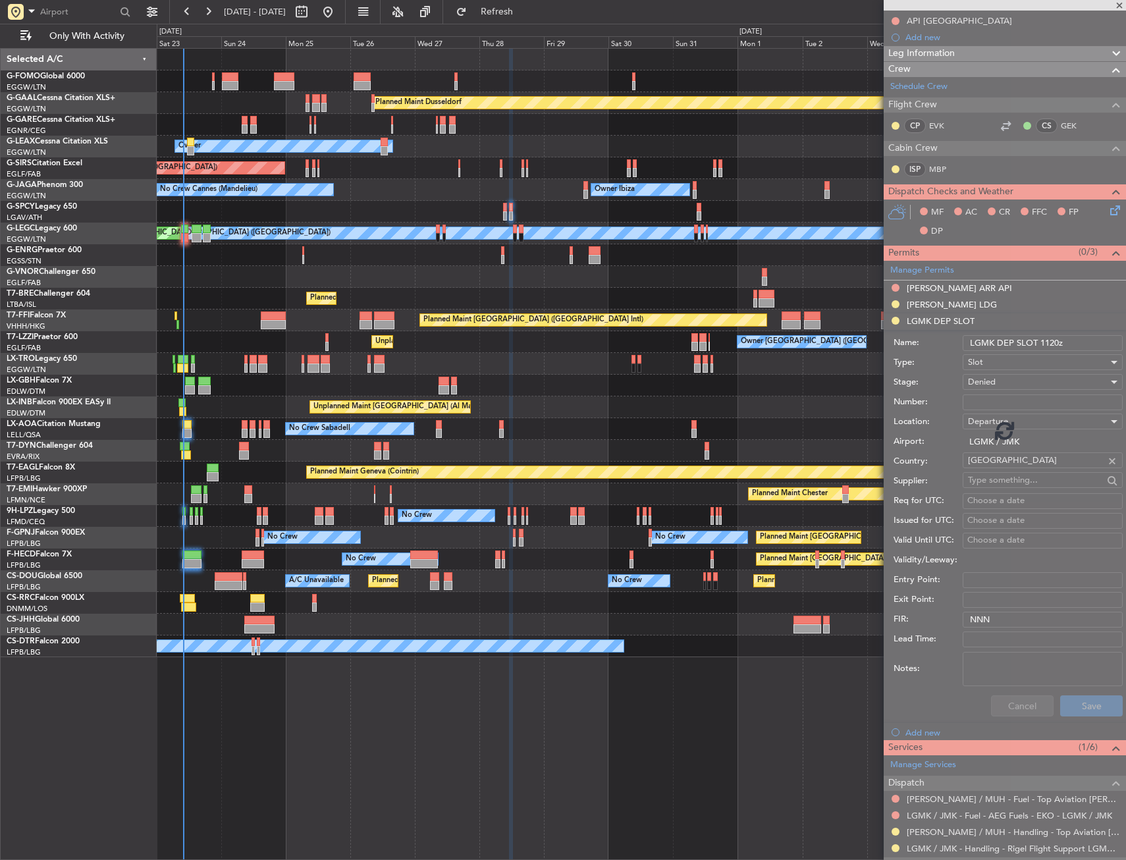
scroll to position [0, 0]
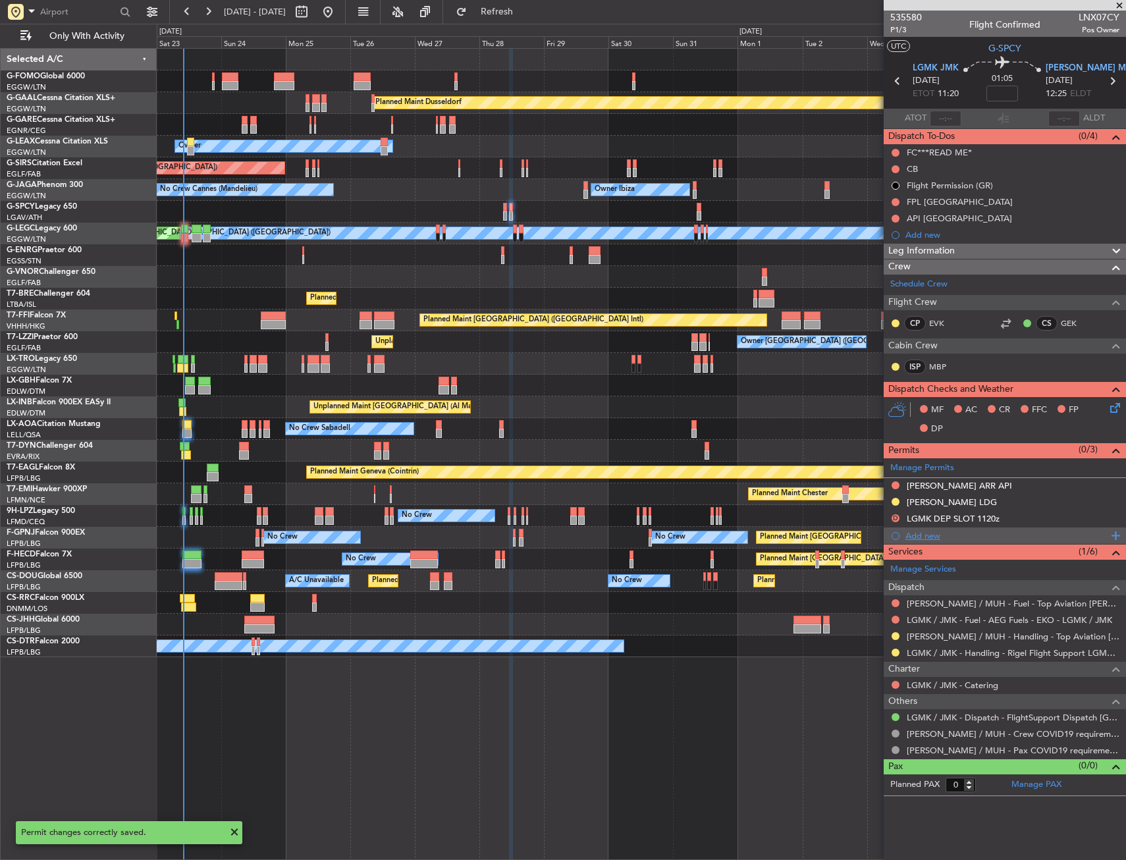
click at [920, 537] on div "Add new" at bounding box center [1007, 535] width 202 height 11
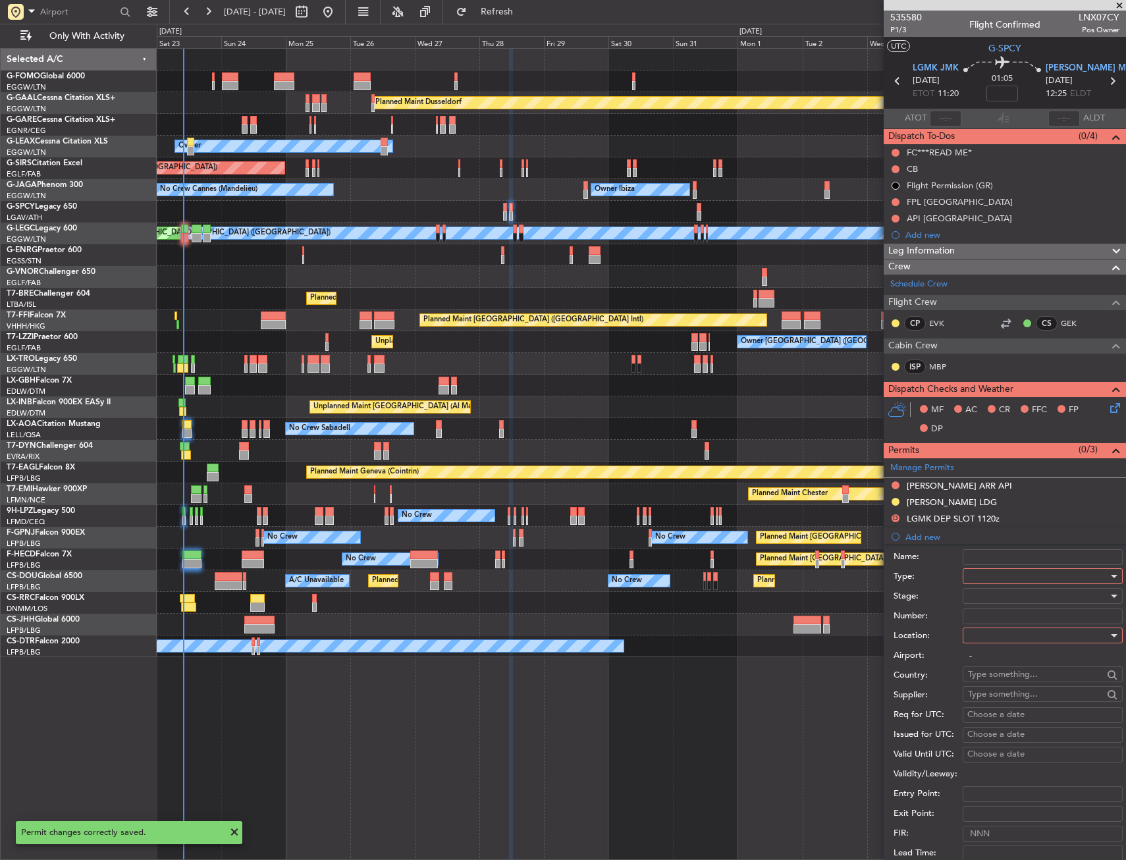
click at [991, 578] on div at bounding box center [1038, 576] width 140 height 20
click at [992, 693] on span "Slot" at bounding box center [1038, 701] width 138 height 20
click at [1002, 637] on div at bounding box center [1038, 636] width 140 height 20
click at [999, 661] on span "Departure" at bounding box center [1038, 663] width 138 height 20
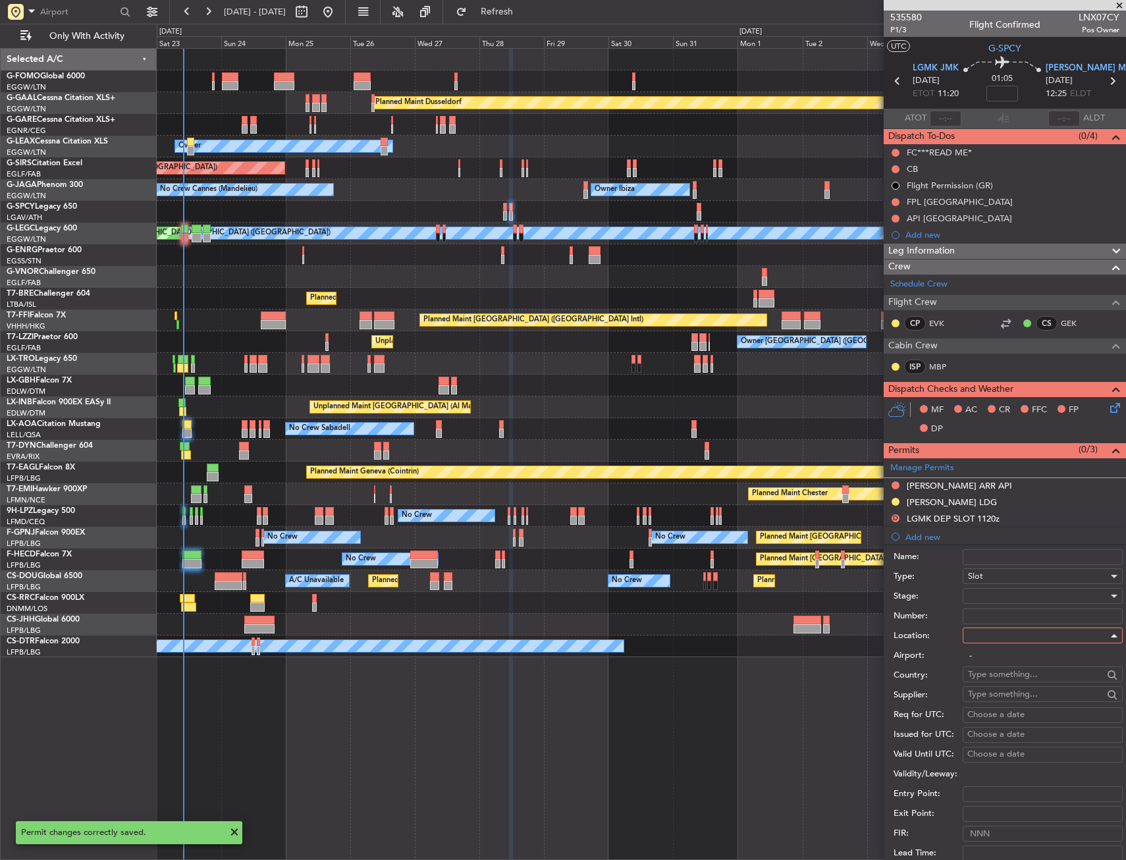
type input "LGMK / JMK"
click at [993, 603] on div at bounding box center [1038, 596] width 140 height 20
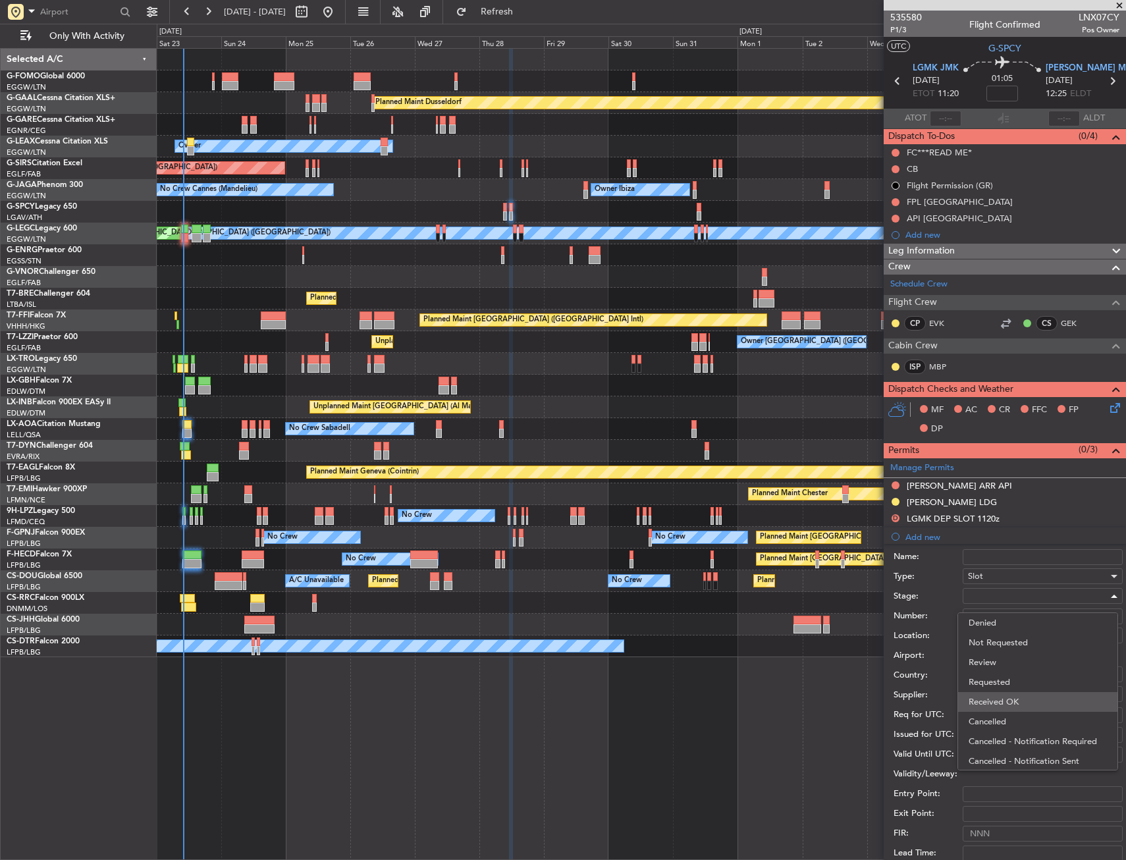
click at [994, 697] on span "Received OK" at bounding box center [1038, 702] width 138 height 20
click at [994, 618] on input "Number:" at bounding box center [1043, 617] width 160 height 16
paste input "LGMKDRIG281100"
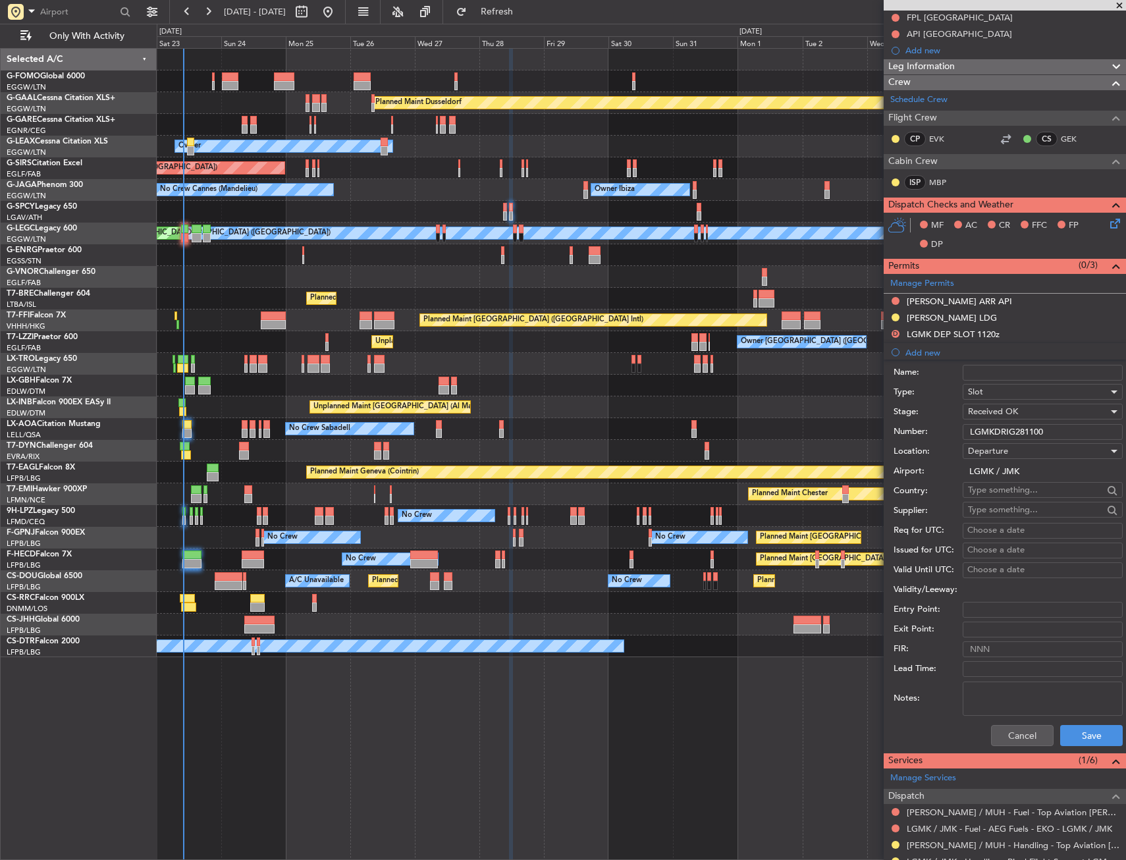
scroll to position [198, 0]
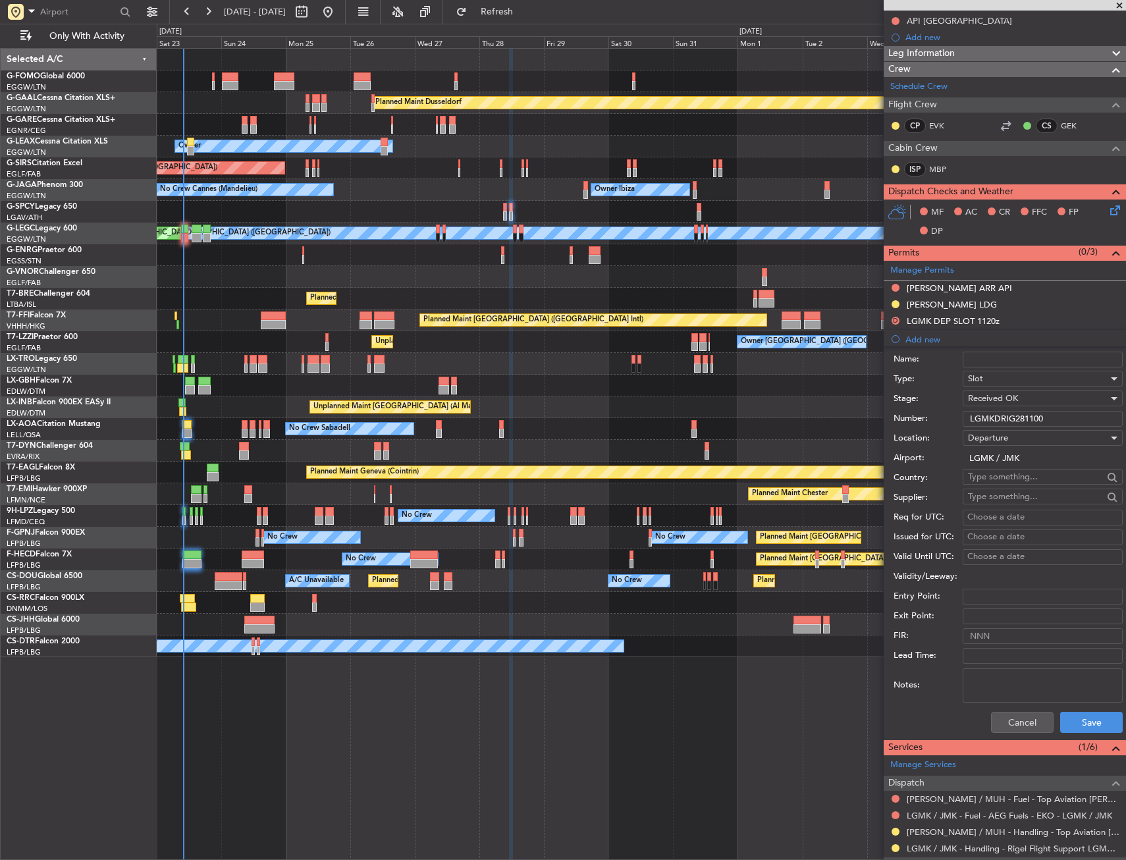
type input "LGMKDRIG281100"
click at [981, 520] on div "Choose a date" at bounding box center [1042, 517] width 151 height 13
select select "8"
select select "2025"
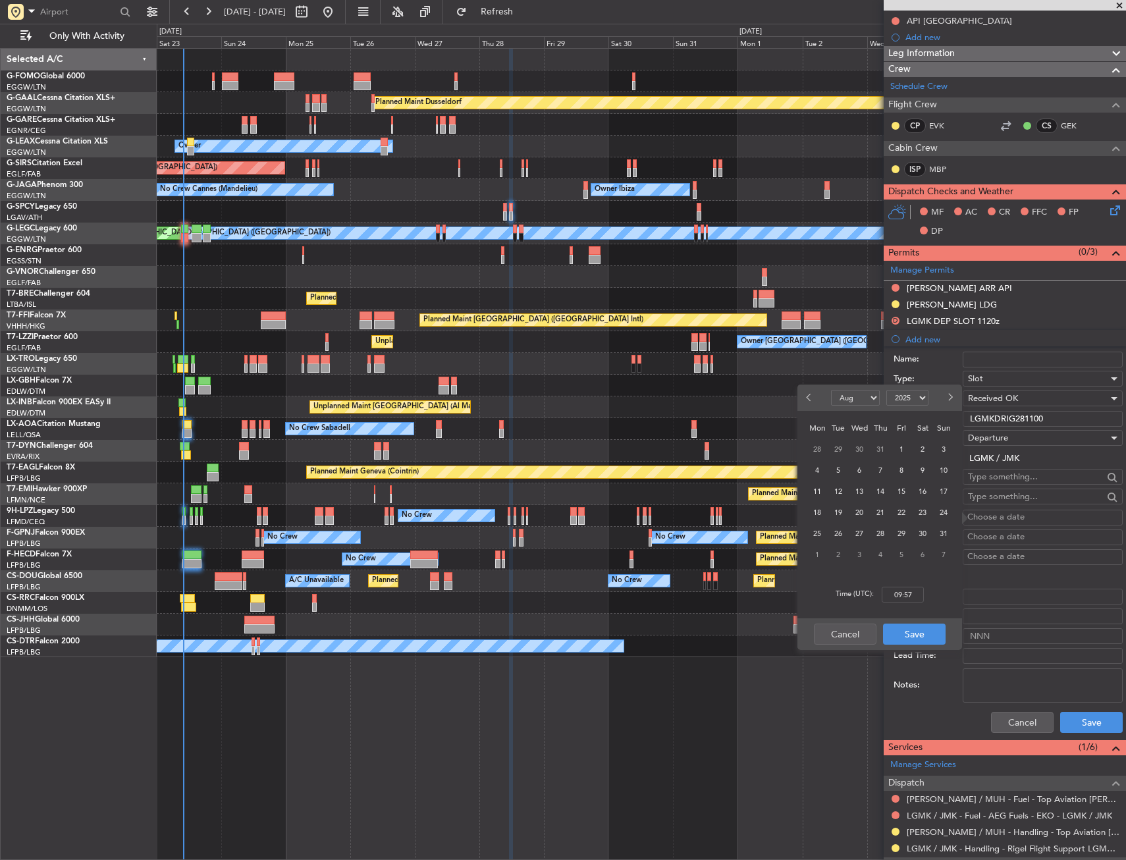
click at [885, 524] on div "28" at bounding box center [880, 533] width 21 height 21
click at [894, 591] on input "00:00" at bounding box center [903, 595] width 42 height 16
type input "11:20"
click at [913, 636] on button "Save" at bounding box center [914, 634] width 63 height 21
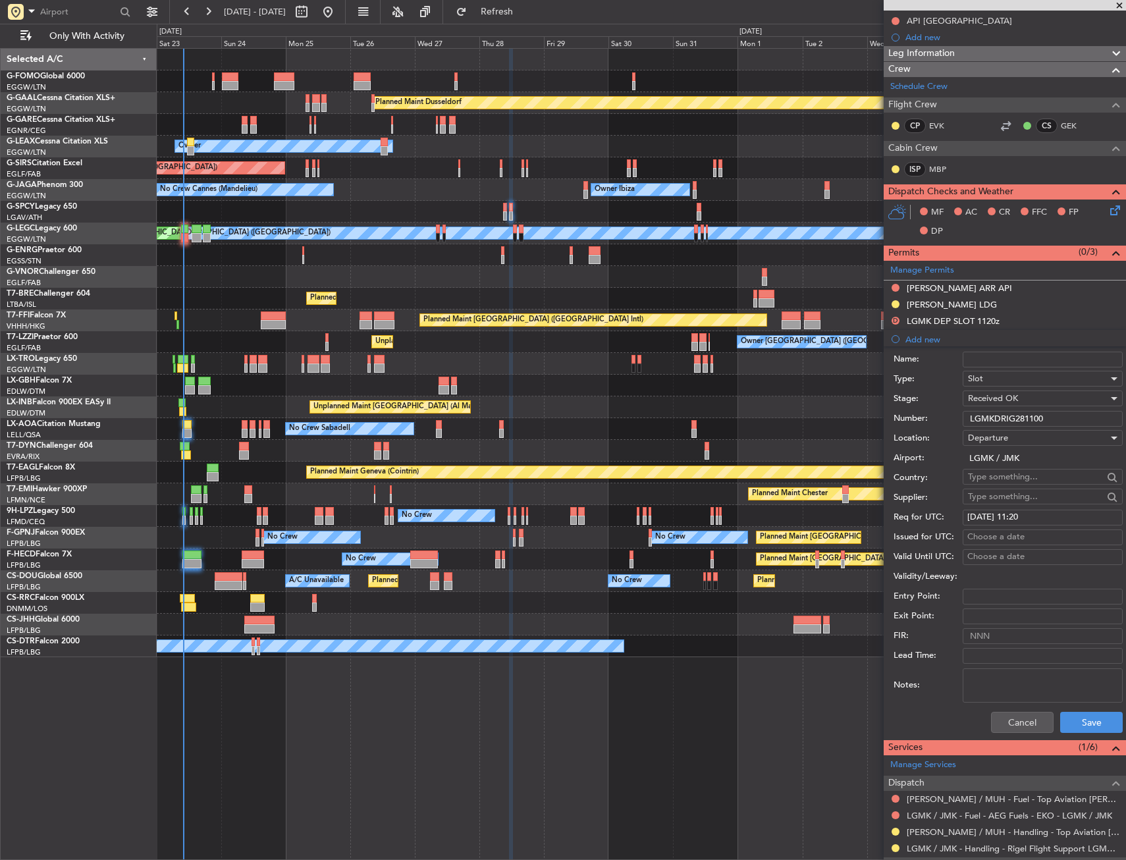
click at [992, 537] on div "Choose a date" at bounding box center [1042, 537] width 151 height 13
select select "8"
select select "2025"
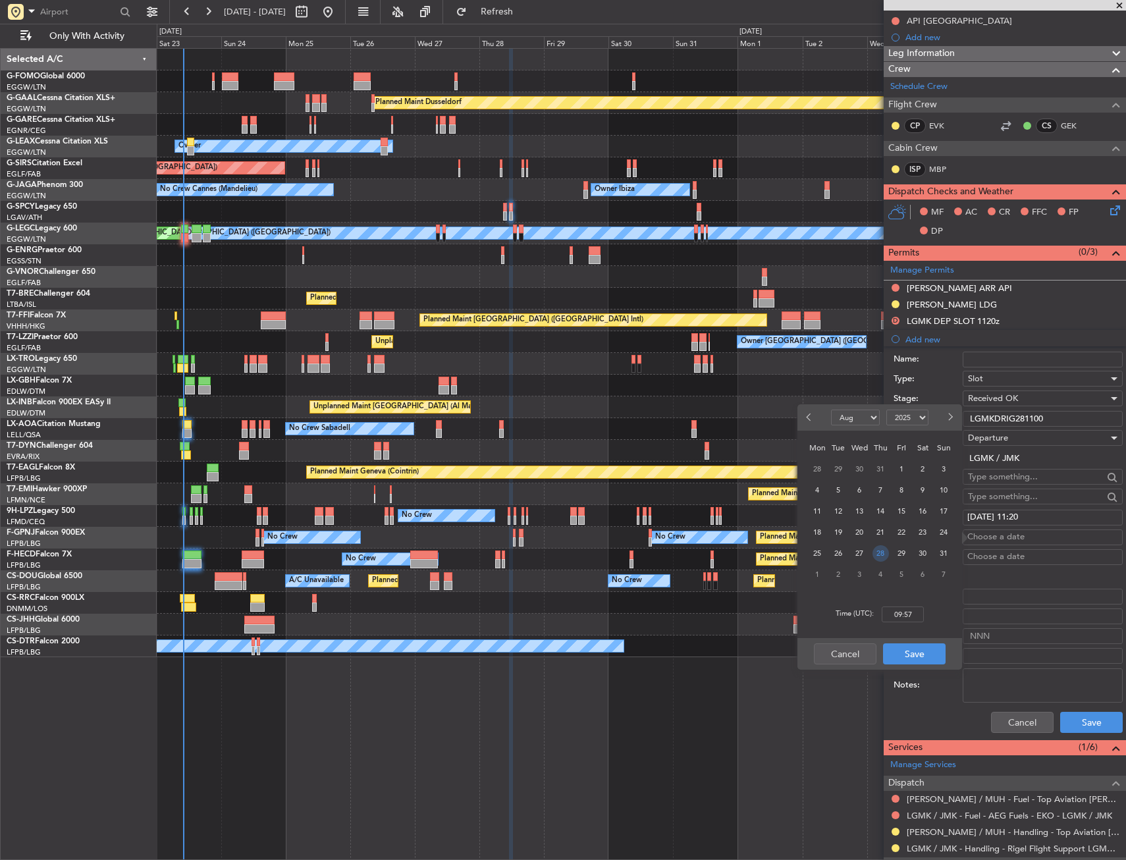
click at [885, 556] on span "28" at bounding box center [881, 553] width 16 height 16
click at [904, 614] on input "00:00" at bounding box center [903, 615] width 42 height 16
type input "13:50"
click at [921, 646] on button "Save" at bounding box center [914, 653] width 63 height 21
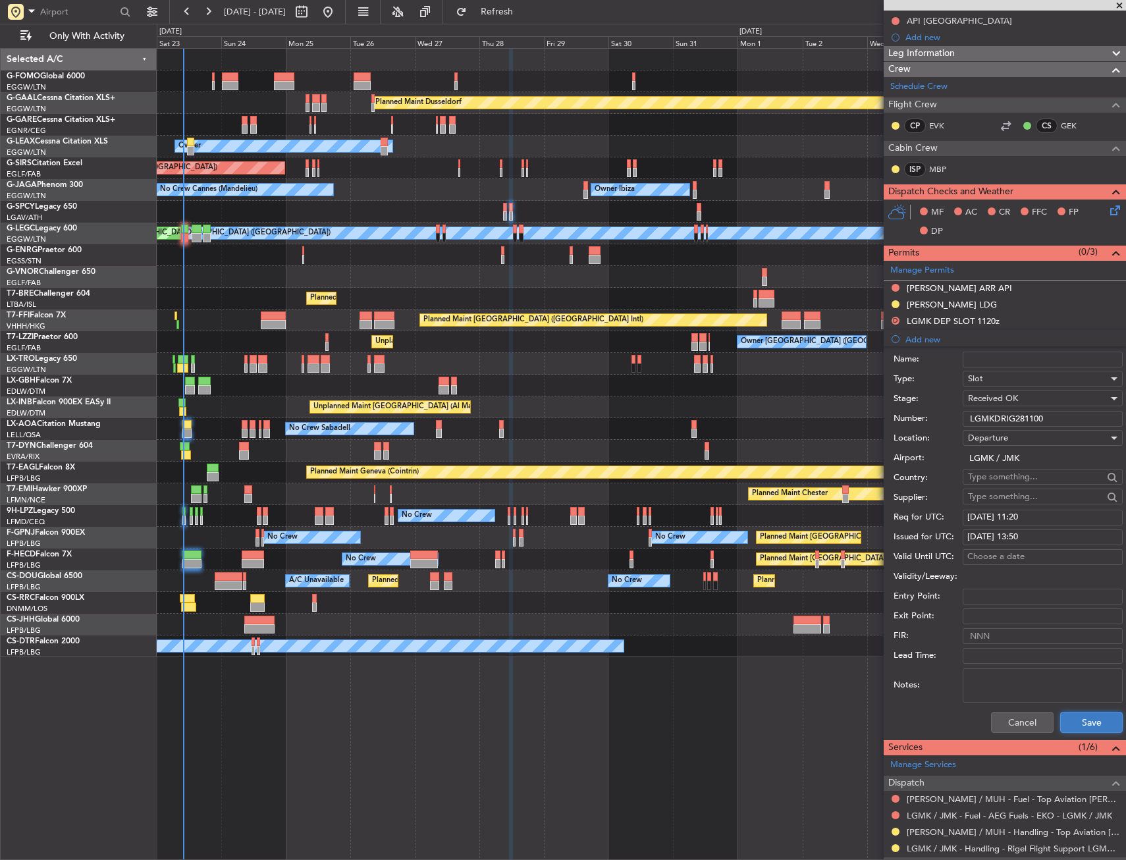
click at [1094, 719] on button "Save" at bounding box center [1091, 722] width 63 height 21
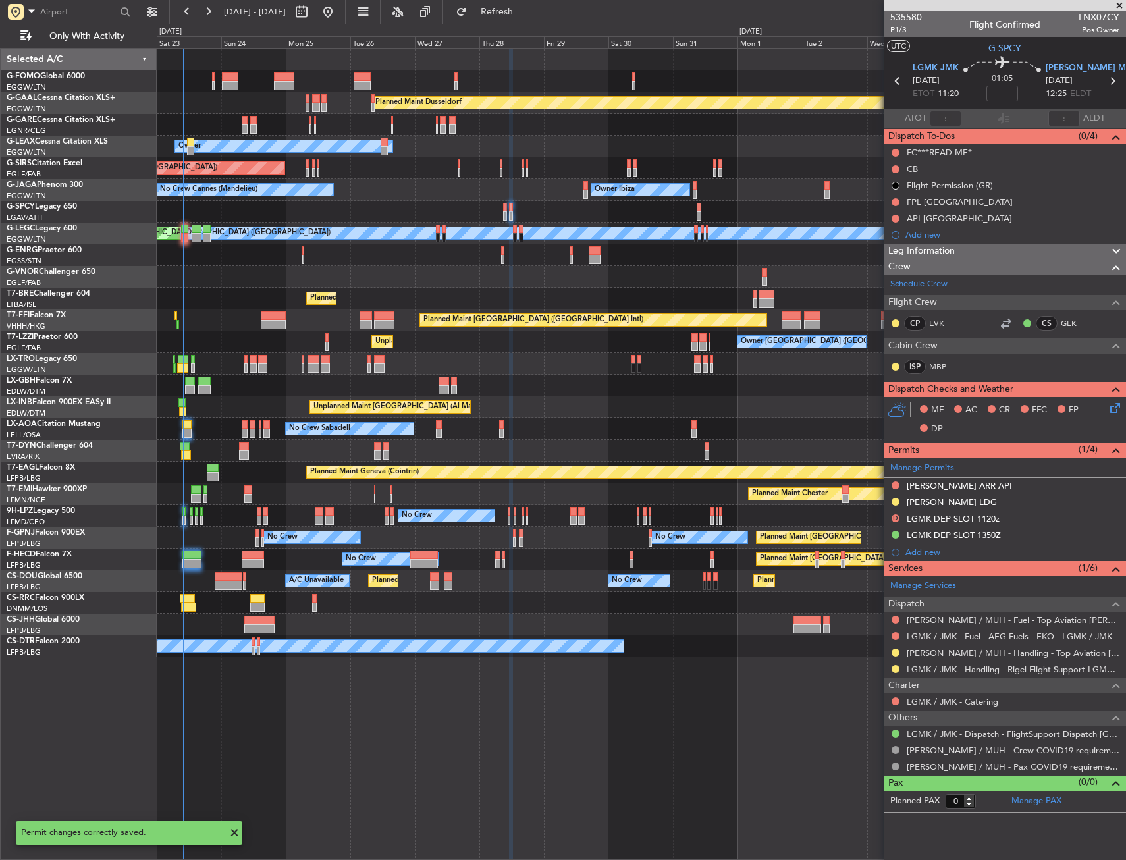
scroll to position [0, 0]
click at [913, 555] on div "Add new" at bounding box center [1007, 552] width 202 height 11
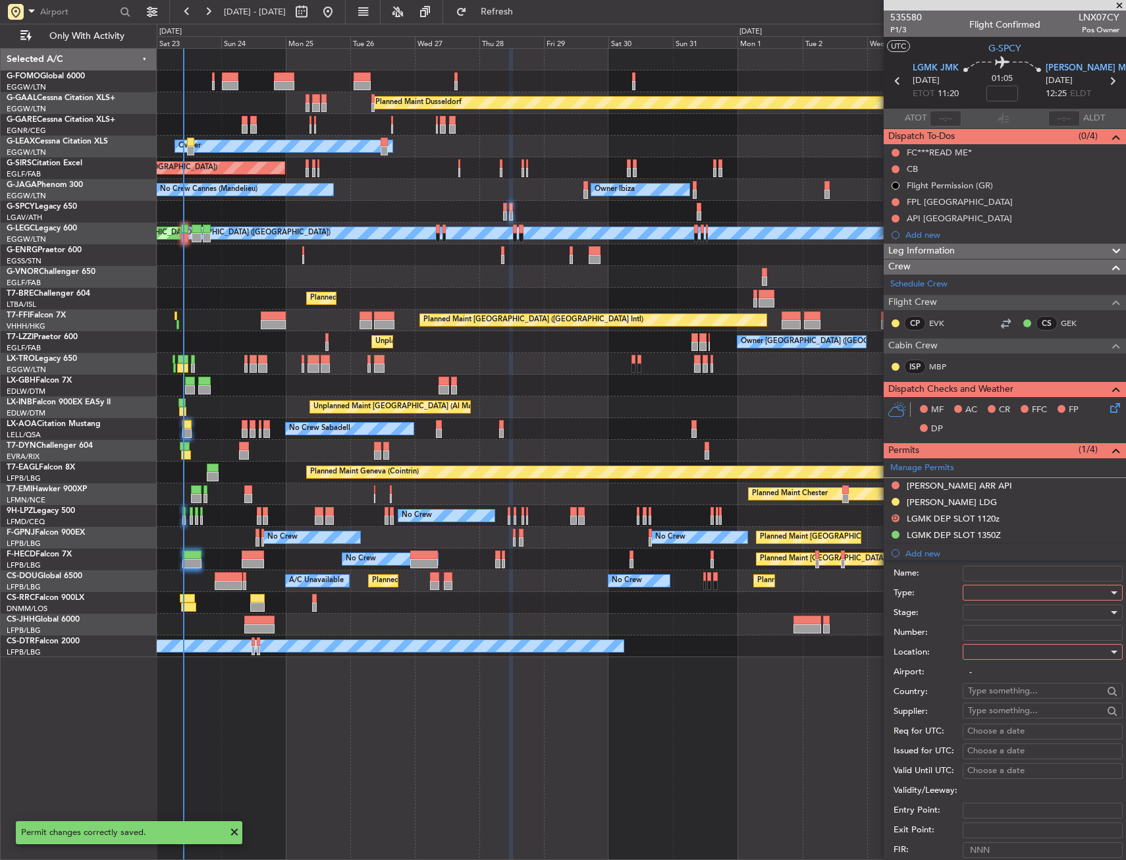
click at [987, 587] on div at bounding box center [1038, 593] width 140 height 20
click at [997, 664] on span "PPR" at bounding box center [1038, 658] width 138 height 20
click at [997, 656] on div at bounding box center [1038, 652] width 140 height 20
click at [990, 680] on span "Departure" at bounding box center [1038, 679] width 138 height 20
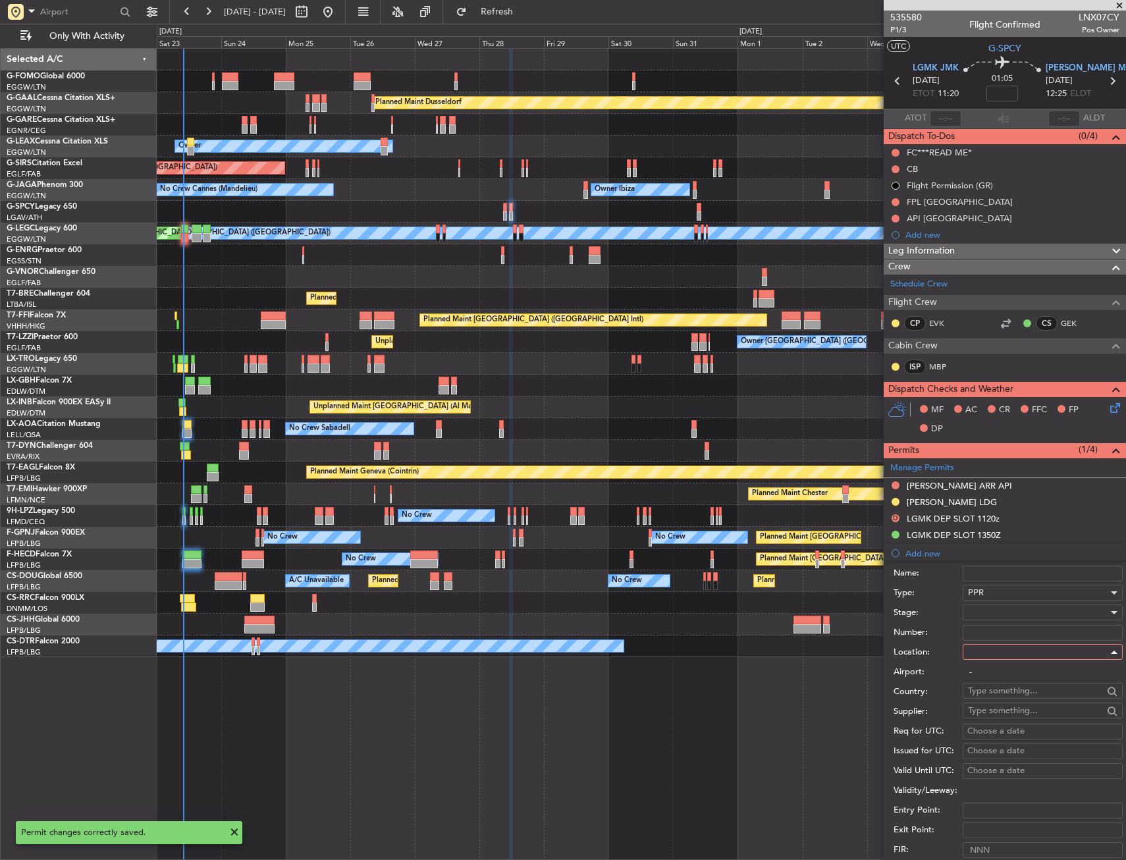
type input "LGMK / JMK"
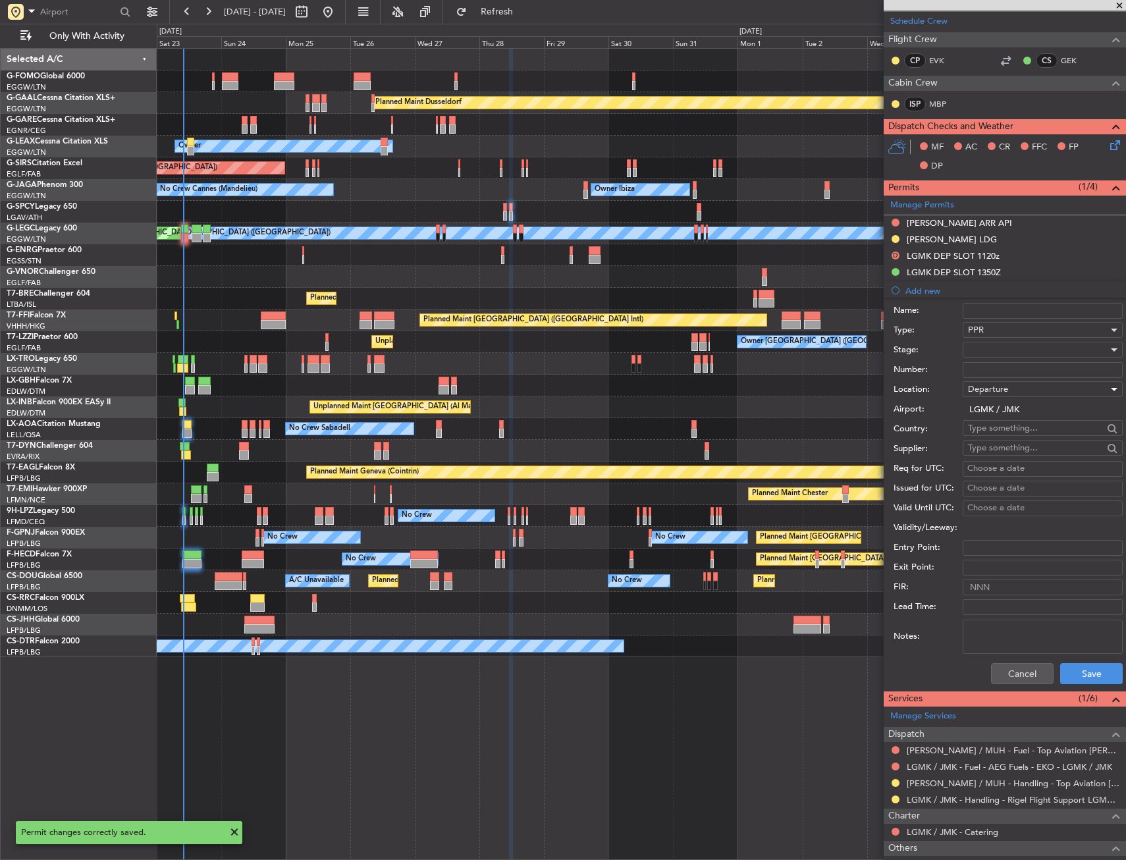
scroll to position [263, 0]
click at [981, 363] on div "Number:" at bounding box center [1008, 370] width 229 height 20
click at [983, 366] on input "Number:" at bounding box center [1043, 370] width 160 height 16
paste input "LGMK00508230825/2808251320/2808251350"
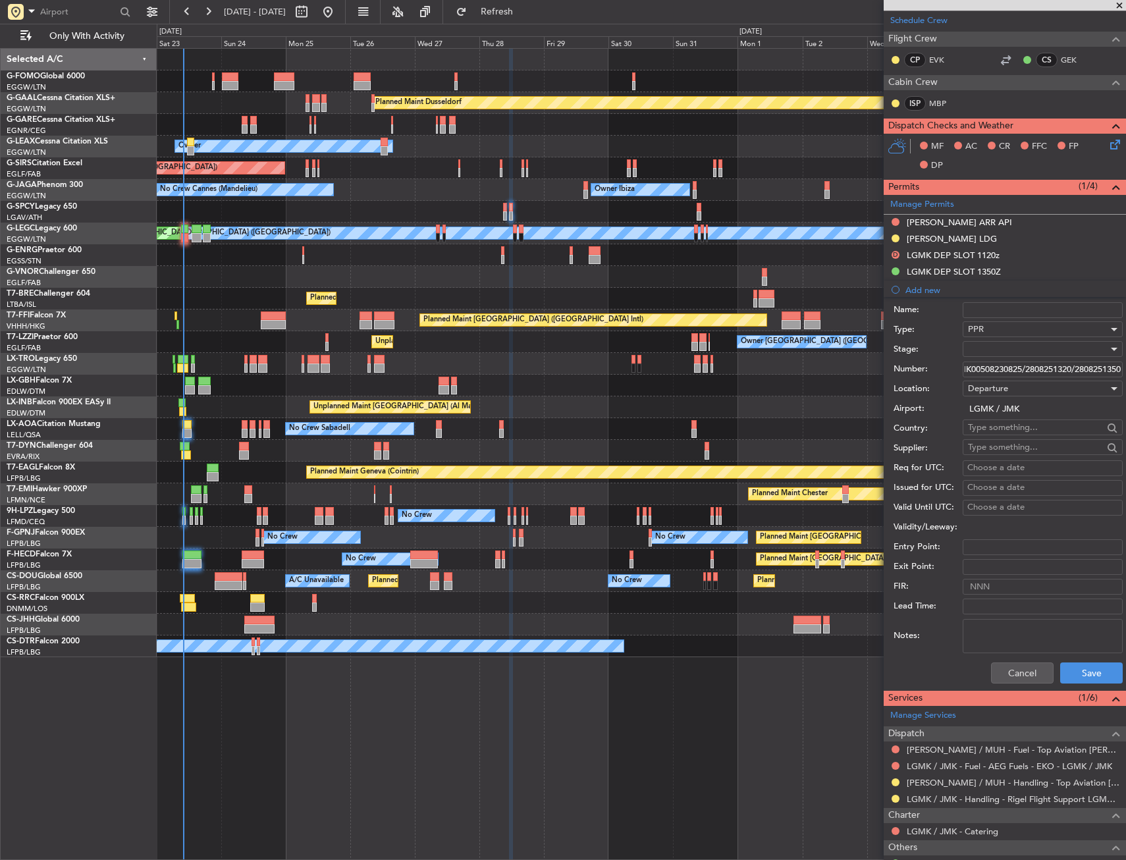
type input "LGMK00508230825/2808251320/2808251350"
click at [977, 350] on div at bounding box center [1038, 349] width 140 height 20
click at [977, 446] on span "Received OK" at bounding box center [1038, 455] width 138 height 20
click at [1063, 667] on button "Save" at bounding box center [1091, 673] width 63 height 21
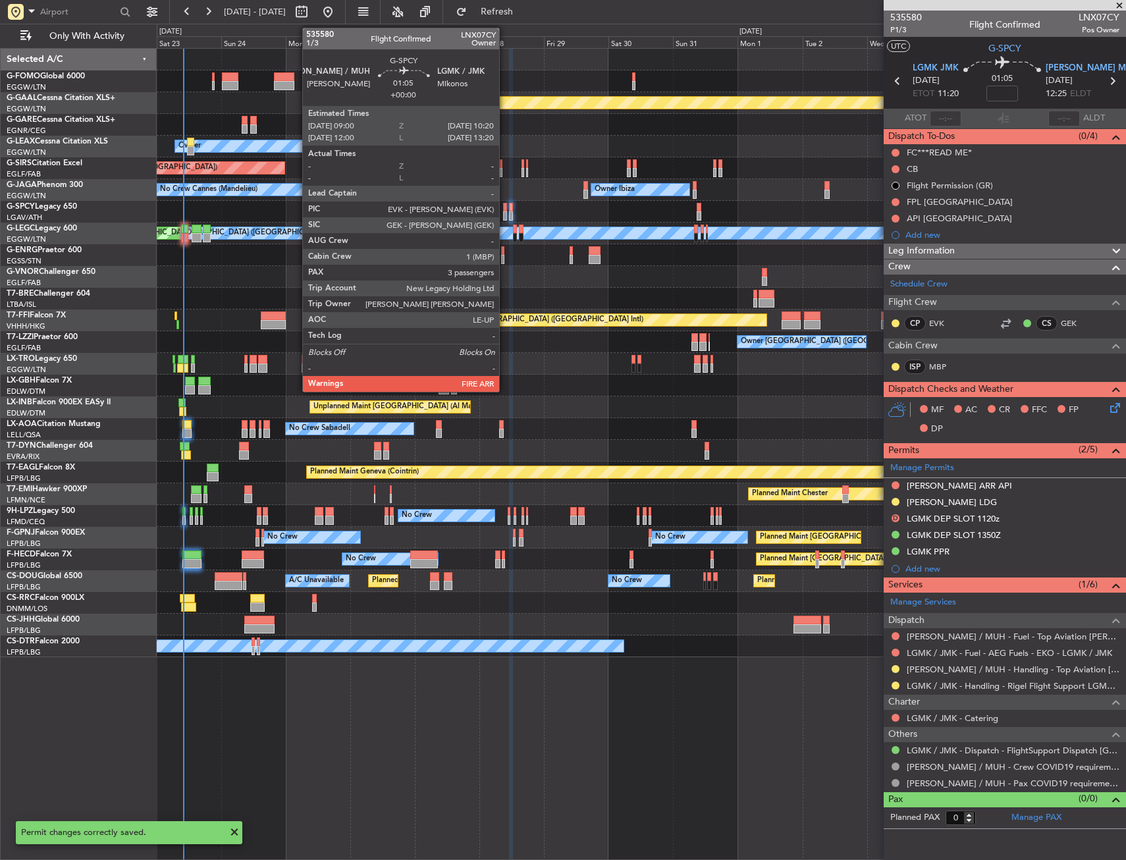
click at [505, 215] on div at bounding box center [505, 215] width 4 height 9
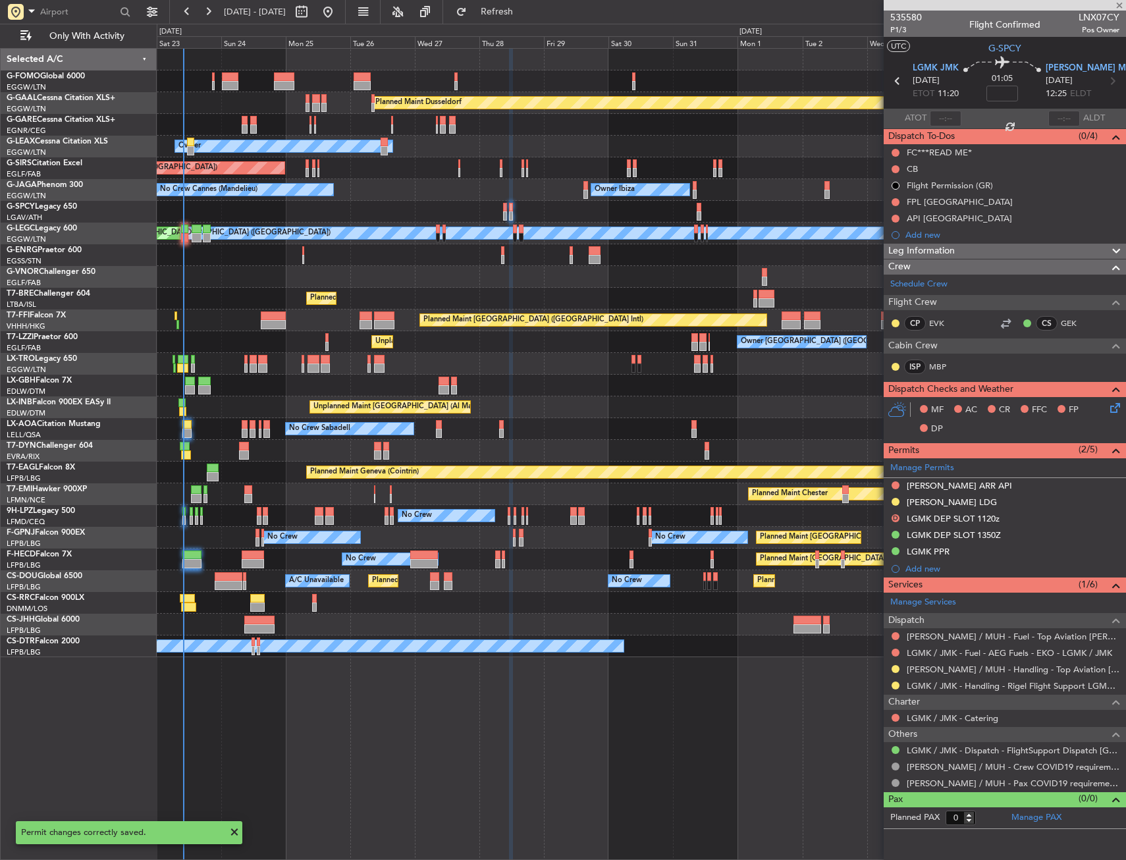
type input "3"
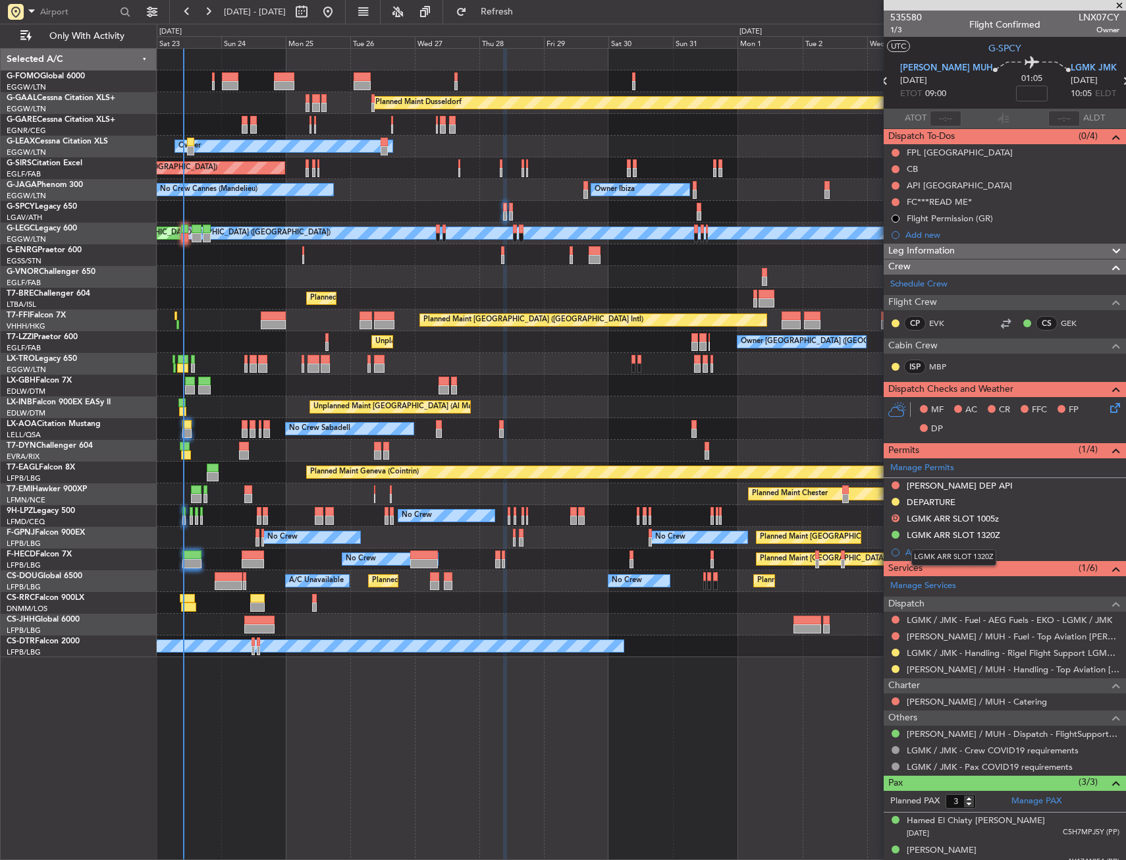
click at [920, 551] on mat-tooltip-component "LGMK ARR SLOT 1320Z" at bounding box center [953, 557] width 103 height 35
click at [912, 554] on div "Add new" at bounding box center [1007, 552] width 202 height 11
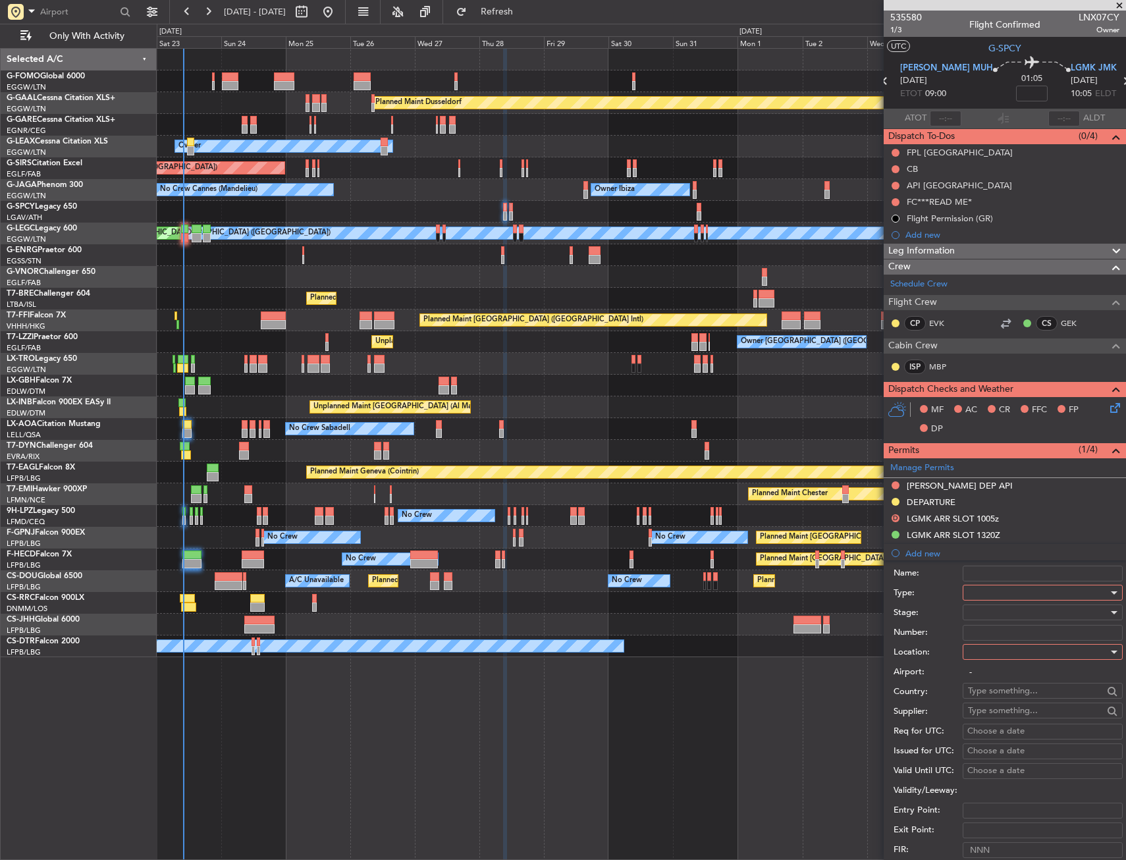
click at [972, 587] on div at bounding box center [1038, 593] width 140 height 20
click at [990, 658] on span "PPR" at bounding box center [1038, 658] width 138 height 20
click at [991, 656] on div at bounding box center [1038, 652] width 140 height 20
click at [987, 719] on span "Arrival" at bounding box center [1038, 719] width 138 height 20
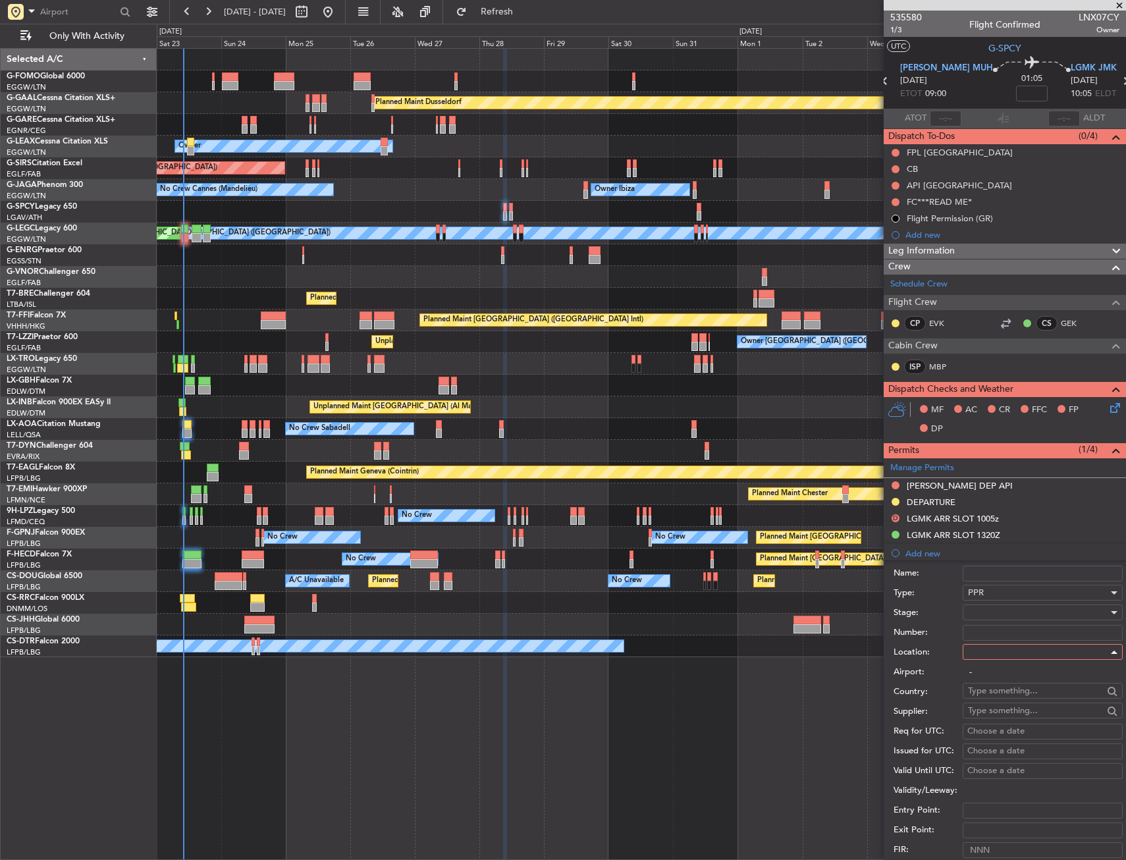
type input "LGMK / JMK"
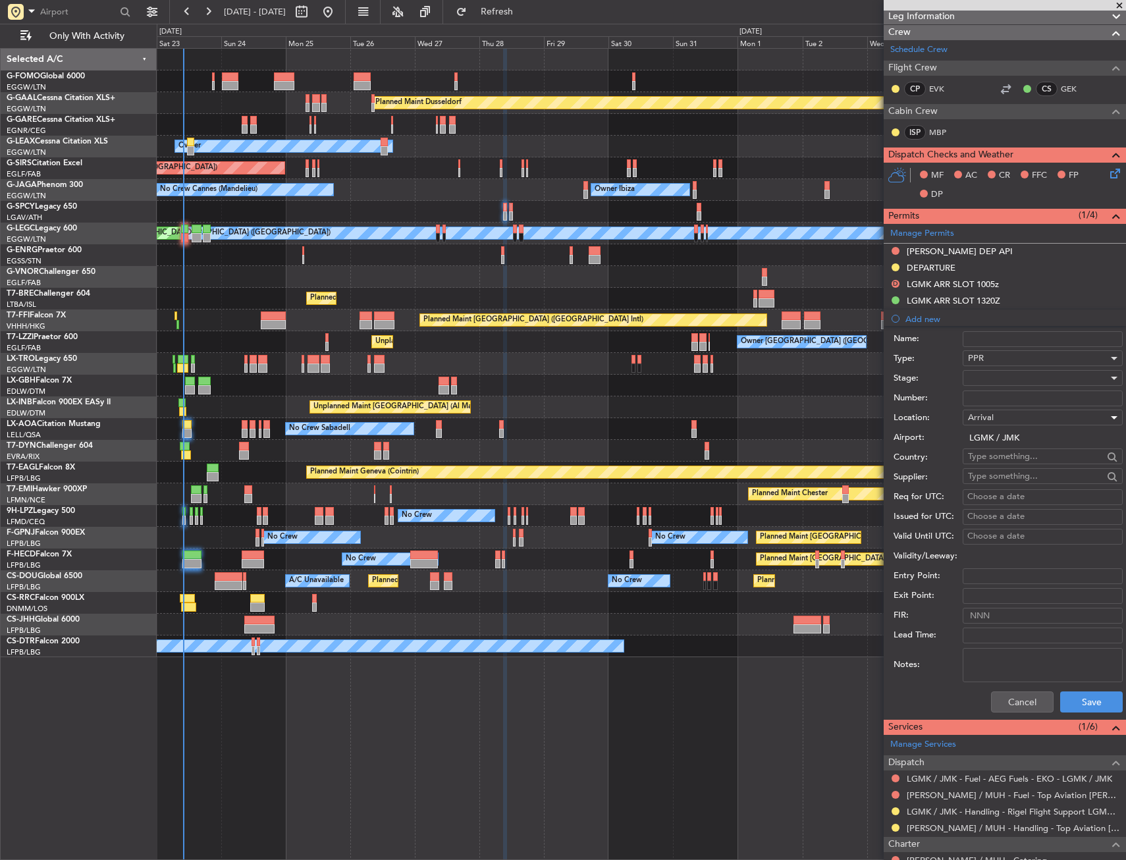
scroll to position [263, 0]
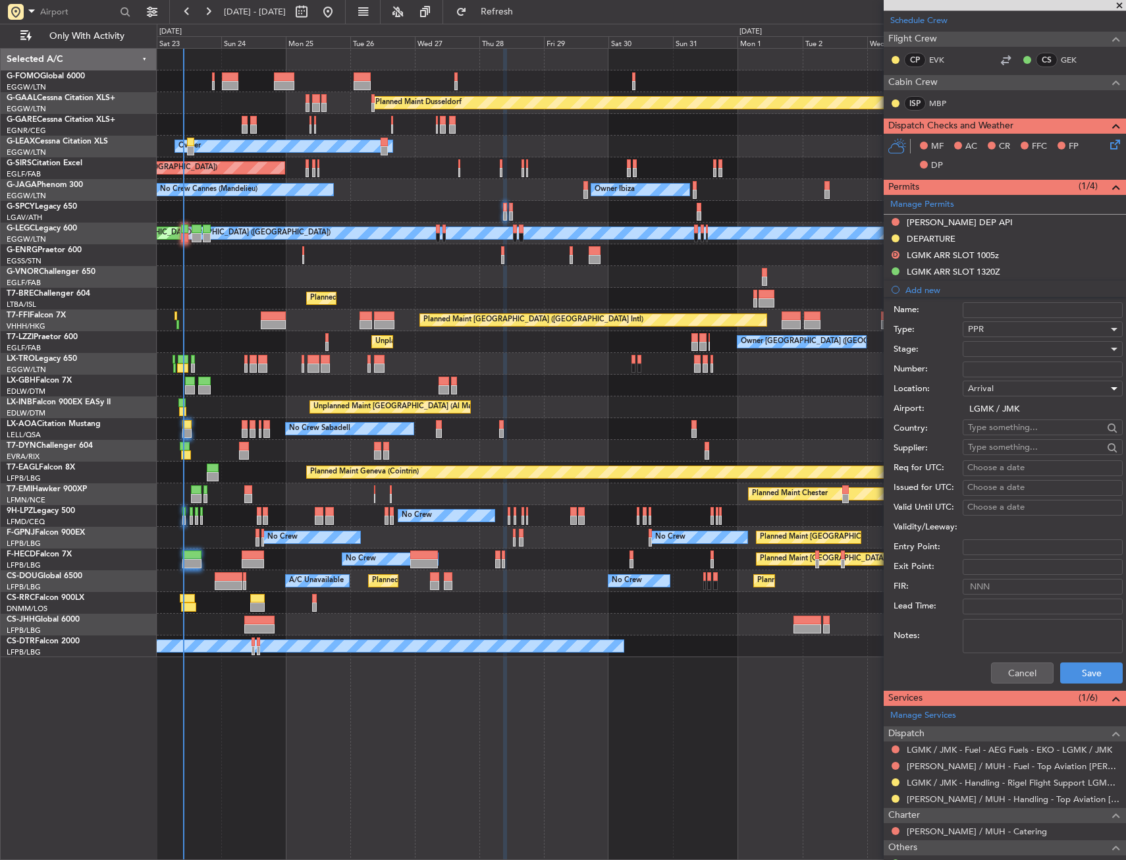
click at [1028, 344] on div at bounding box center [1038, 349] width 140 height 20
click at [1008, 450] on span "Received OK" at bounding box center [1038, 455] width 138 height 20
click at [993, 367] on input "Number:" at bounding box center [1043, 370] width 160 height 16
paste input "LGMK00508230825/2808251320/2808251350"
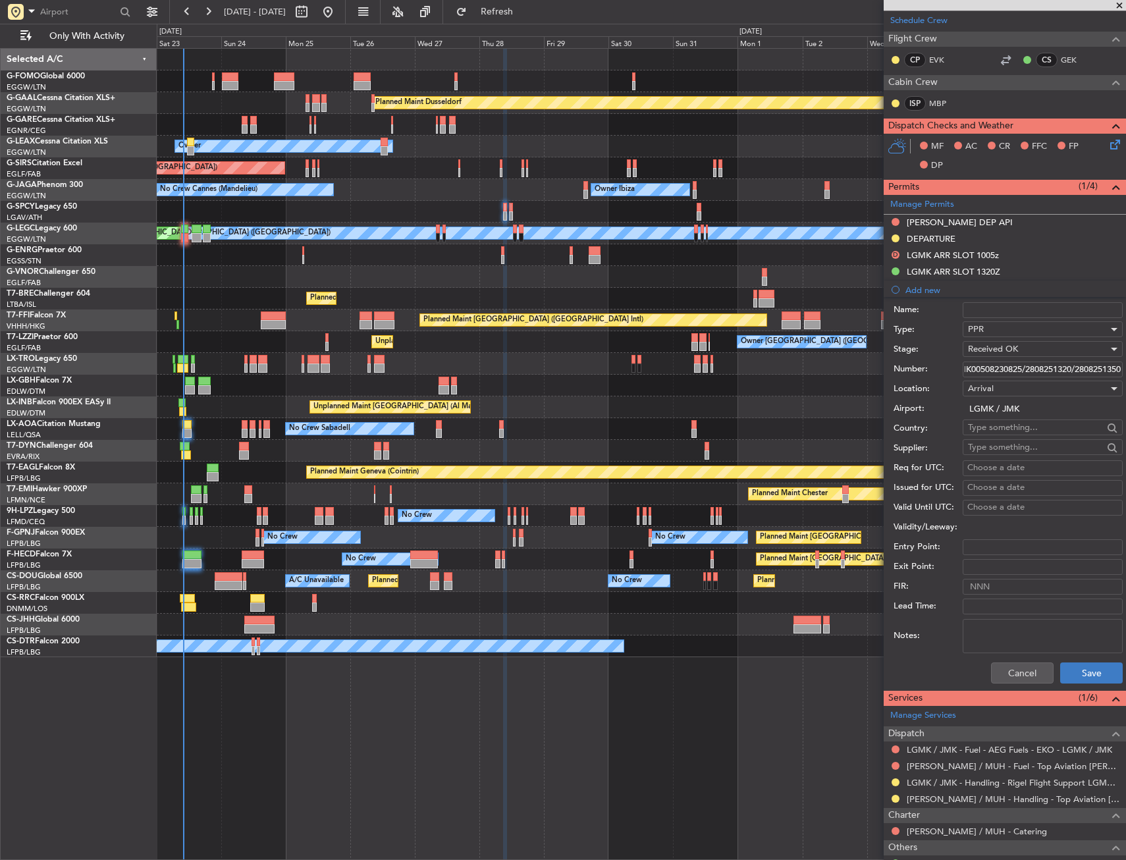
type input "LGMK00508230825/2808251320/2808251350"
click at [1095, 672] on button "Save" at bounding box center [1091, 673] width 63 height 21
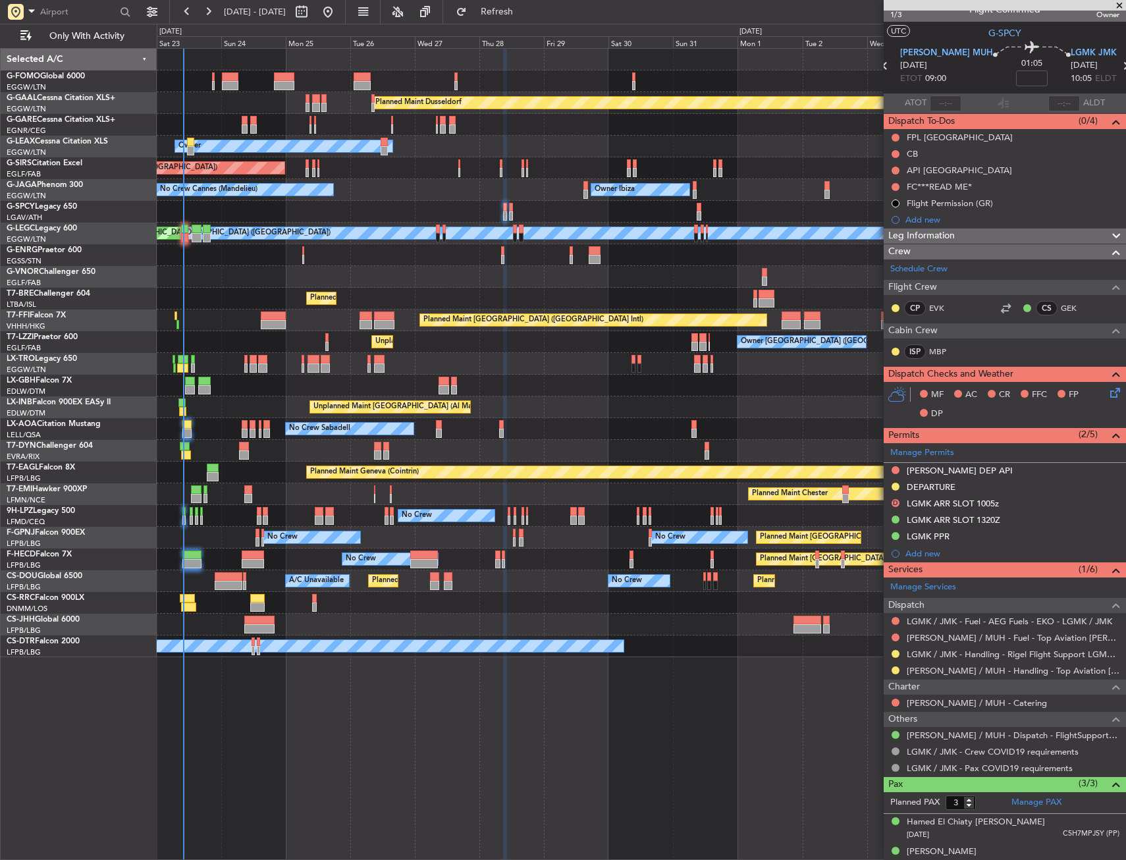
scroll to position [0, 0]
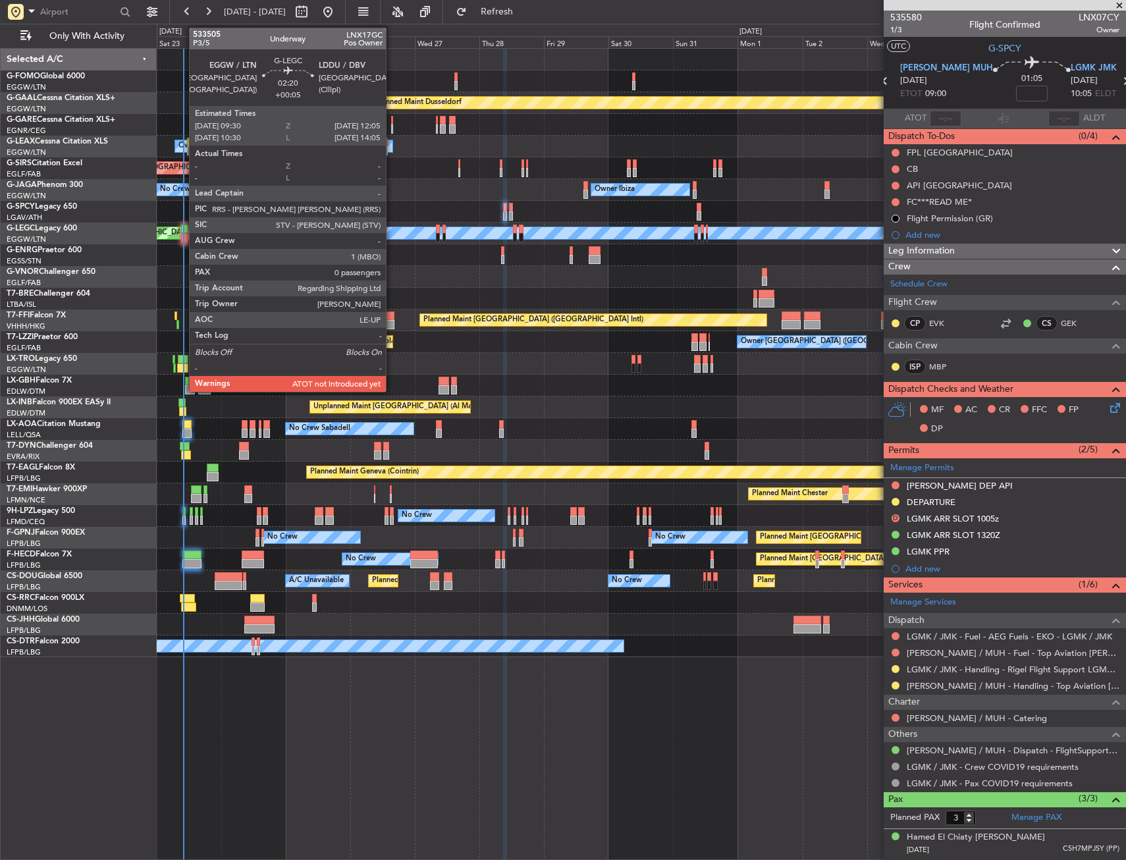
click at [182, 234] on div at bounding box center [184, 237] width 7 height 9
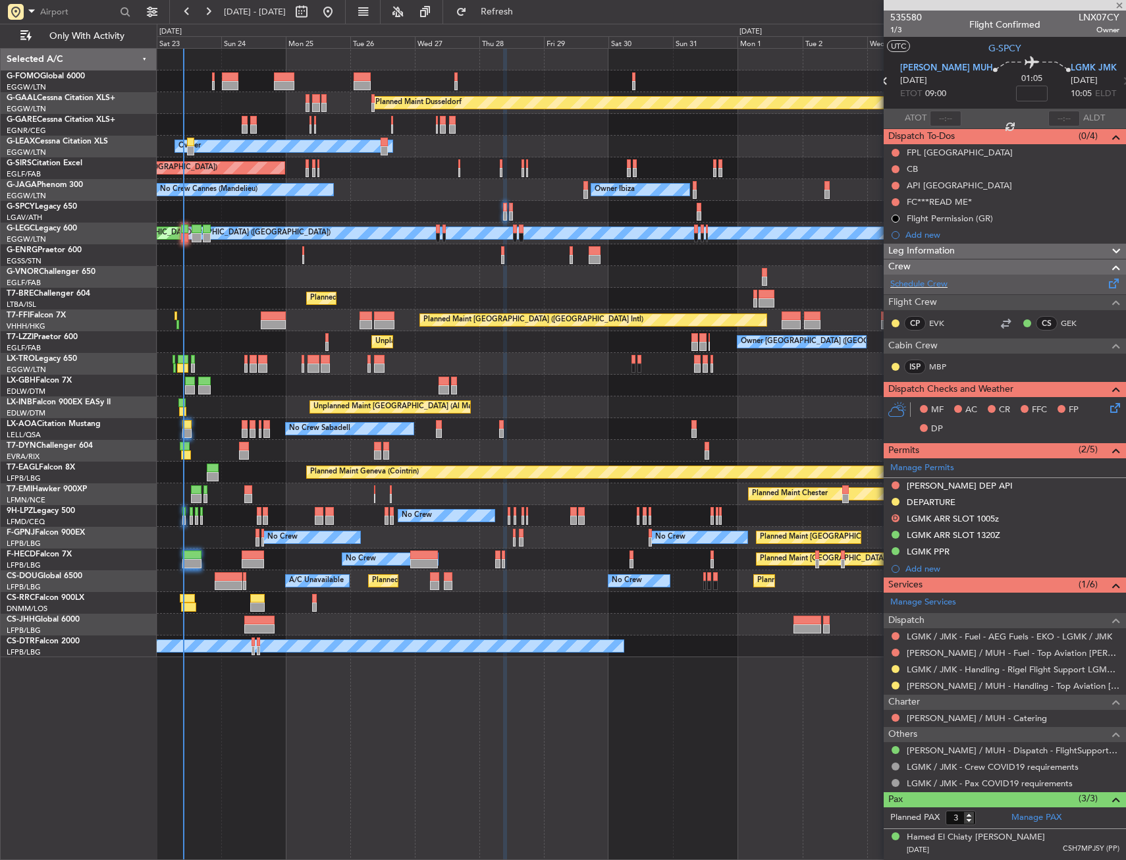
type input "+00:05"
type input "0"
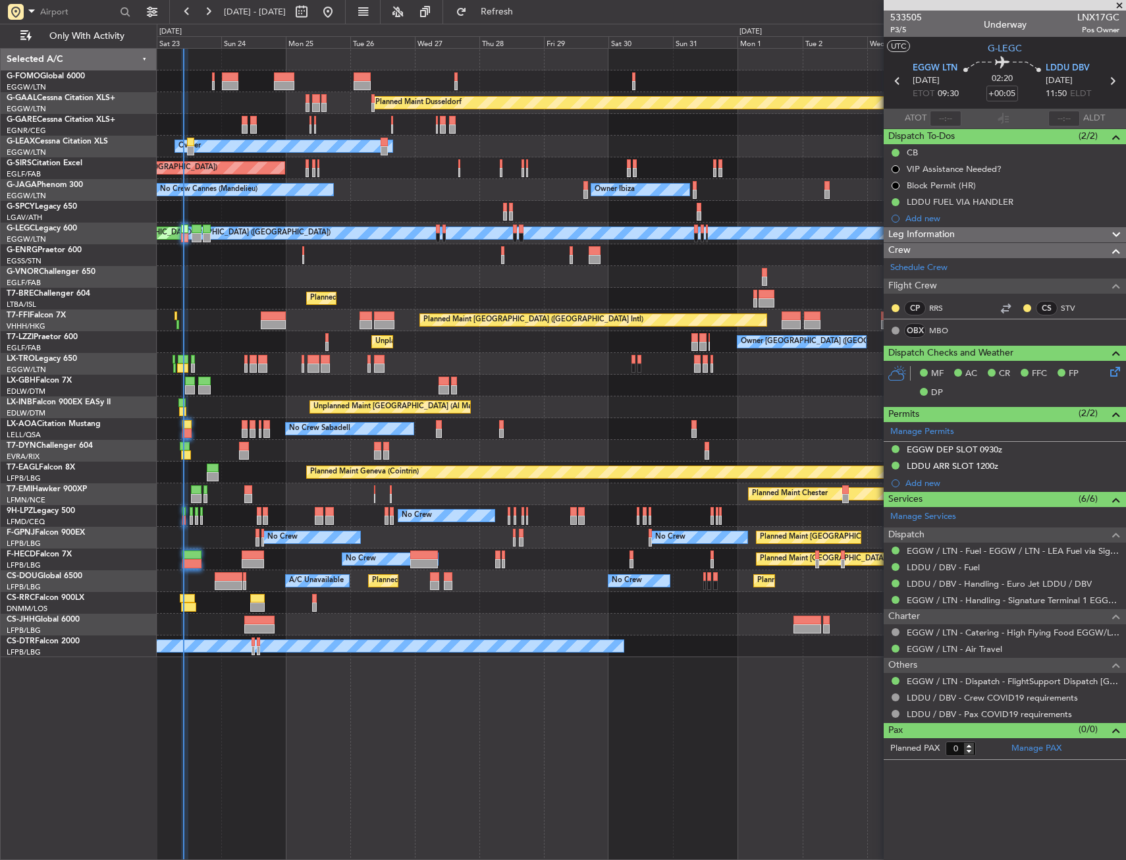
drag, startPoint x: 923, startPoint y: 95, endPoint x: 948, endPoint y: 111, distance: 29.6
click at [948, 111] on mat-tooltip-component "Estimated Take-Off Time" at bounding box center [923, 117] width 105 height 35
click at [953, 115] on input "text" at bounding box center [946, 119] width 32 height 16
click at [952, 32] on div "533505 P3/5 Underway LNX17GC Pos Owner" at bounding box center [1005, 24] width 242 height 26
type input "09:58"
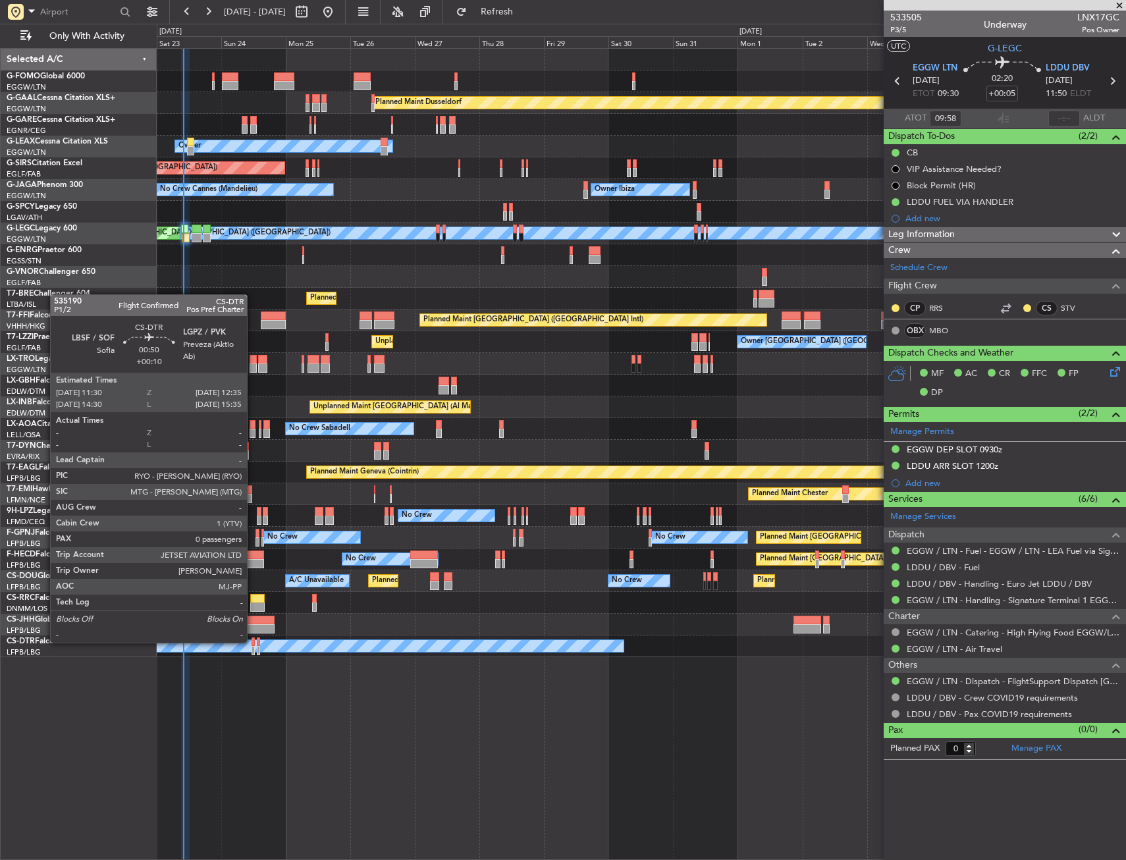
click at [253, 641] on div at bounding box center [253, 641] width 3 height 9
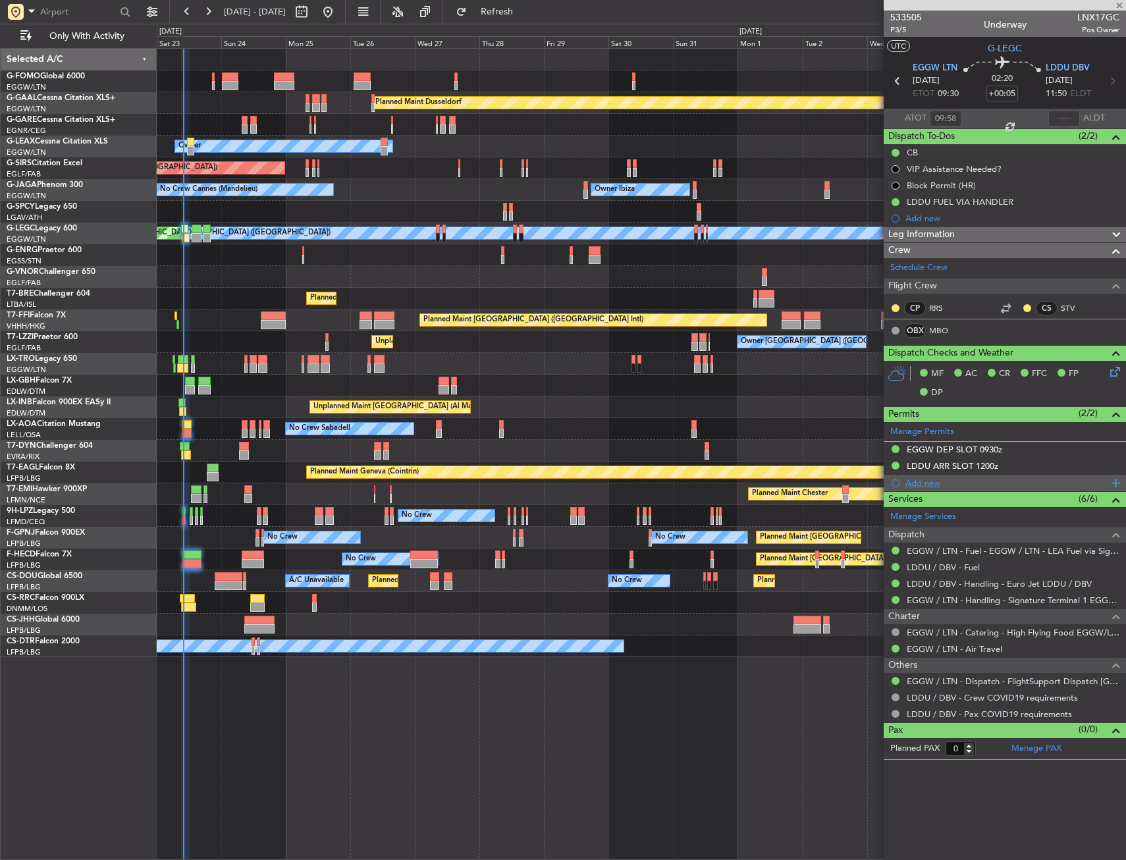
type input "+00:10"
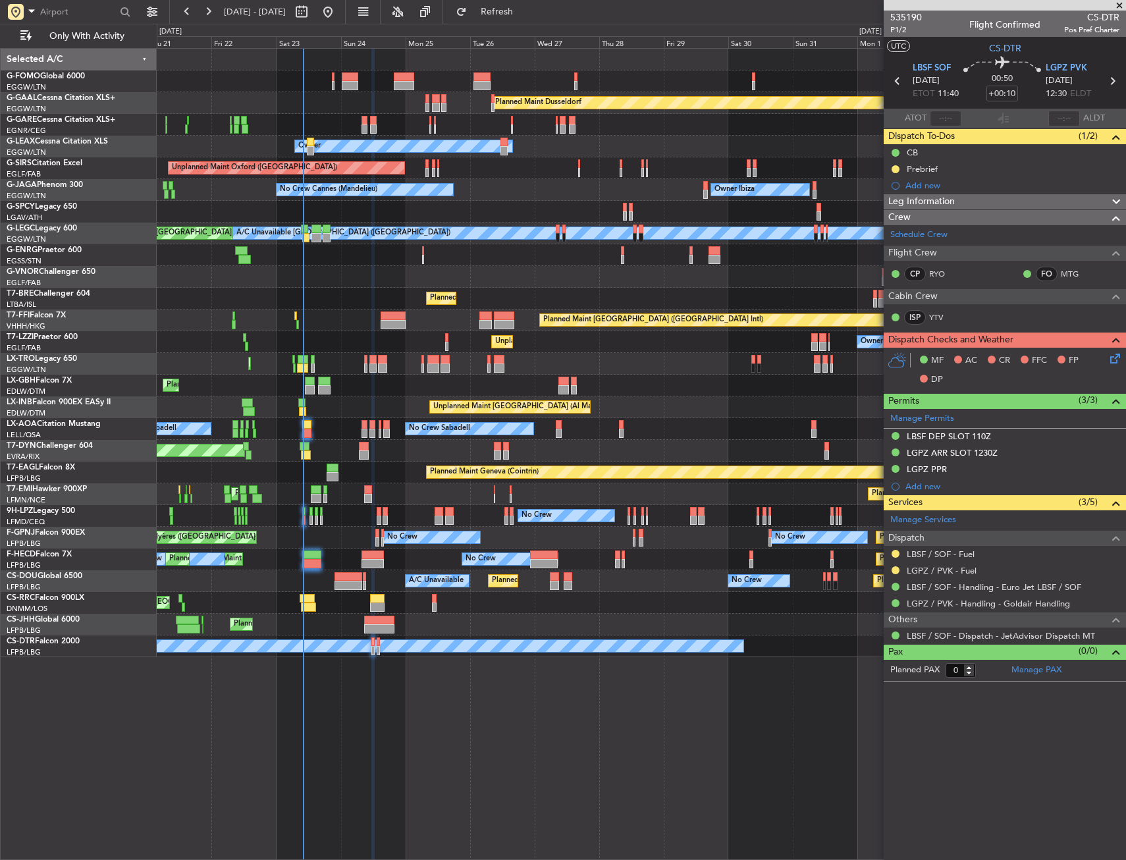
click at [595, 310] on div "Planned Maint [GEOGRAPHIC_DATA] ([GEOGRAPHIC_DATA] Intl)" at bounding box center [641, 321] width 969 height 22
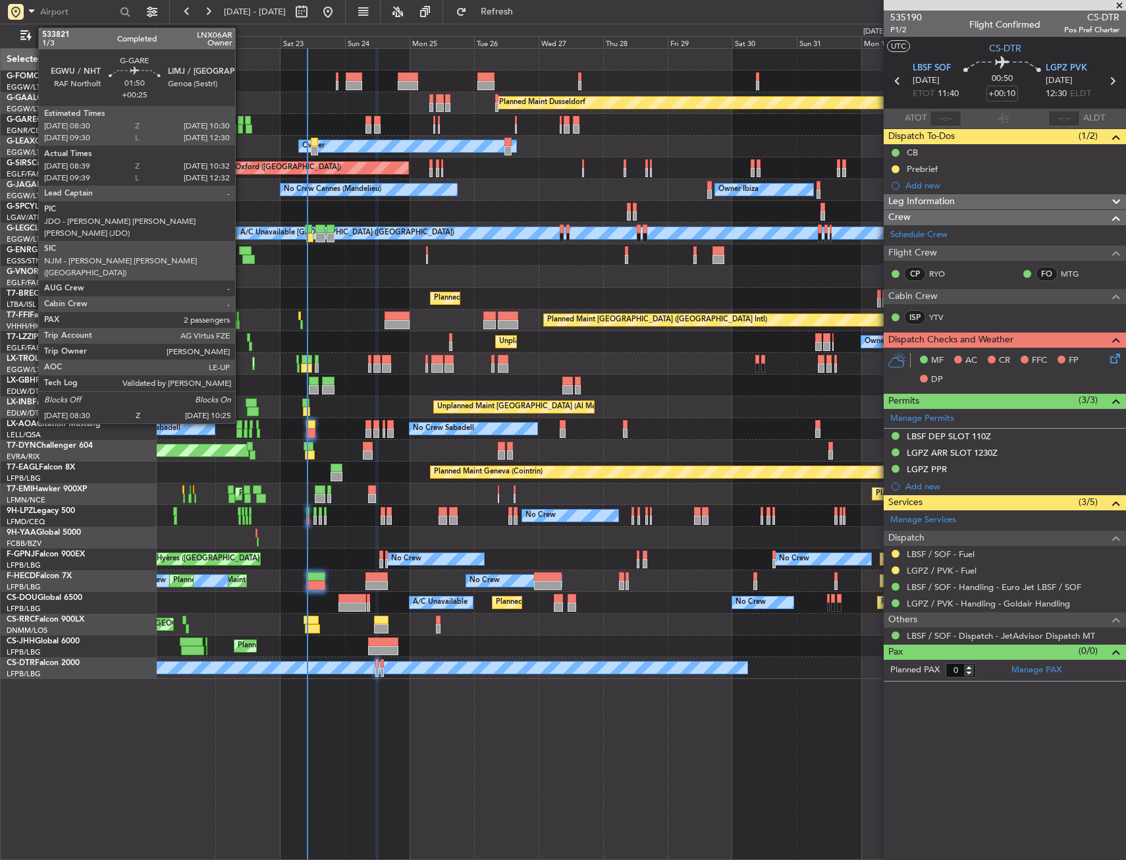
click at [241, 122] on div at bounding box center [241, 120] width 6 height 9
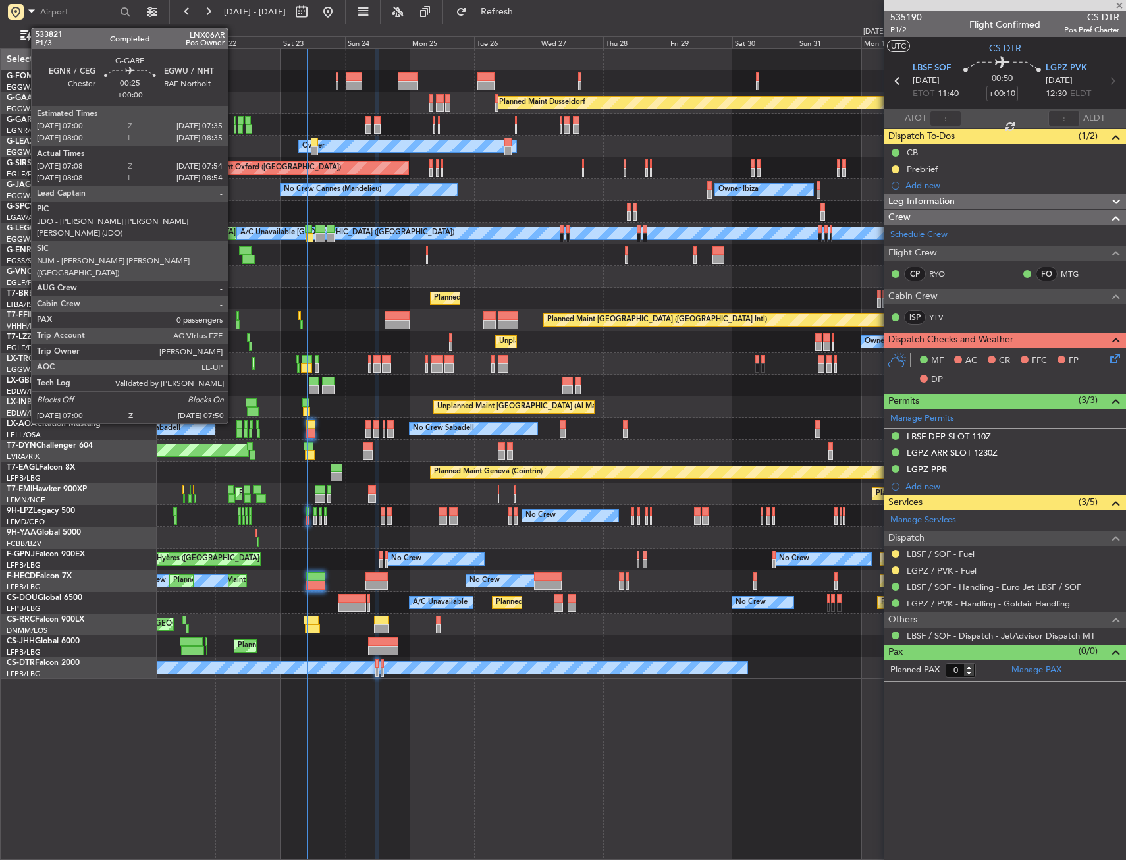
type input "+00:25"
type input "08:39"
type input "10:22"
type input "2"
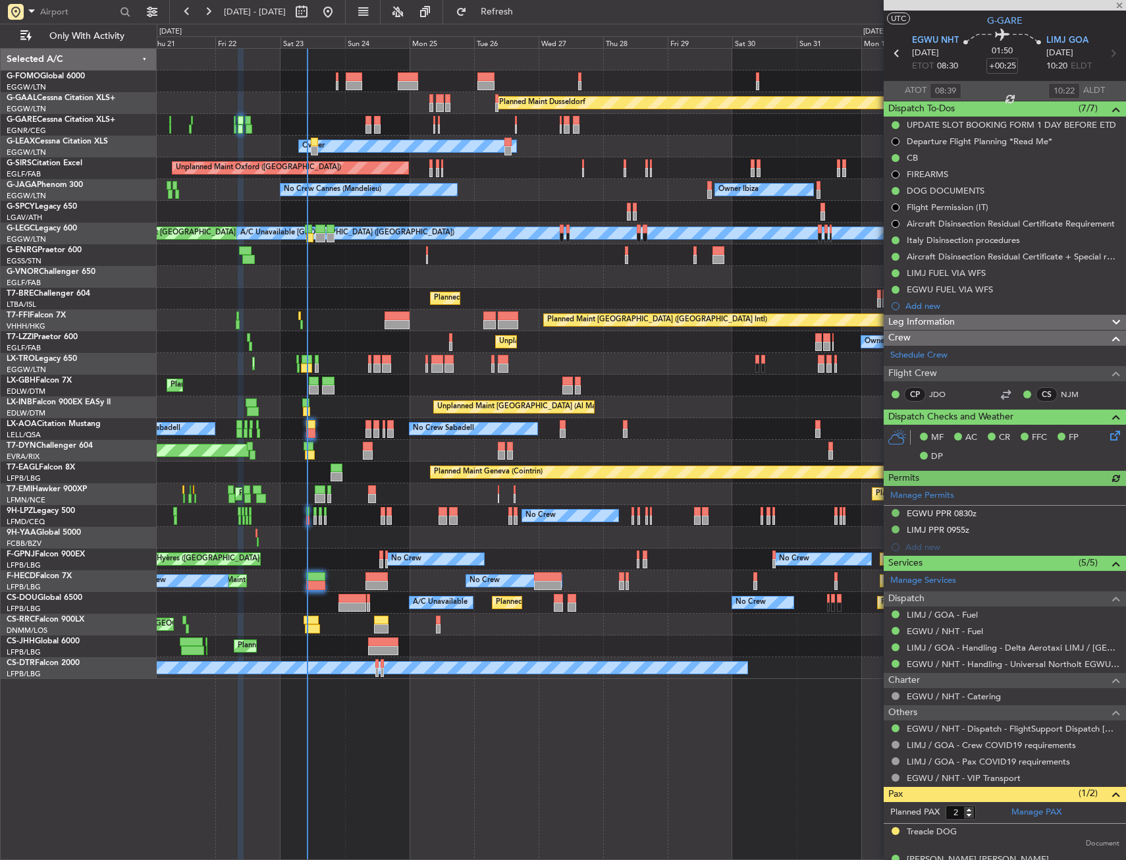
scroll to position [48, 0]
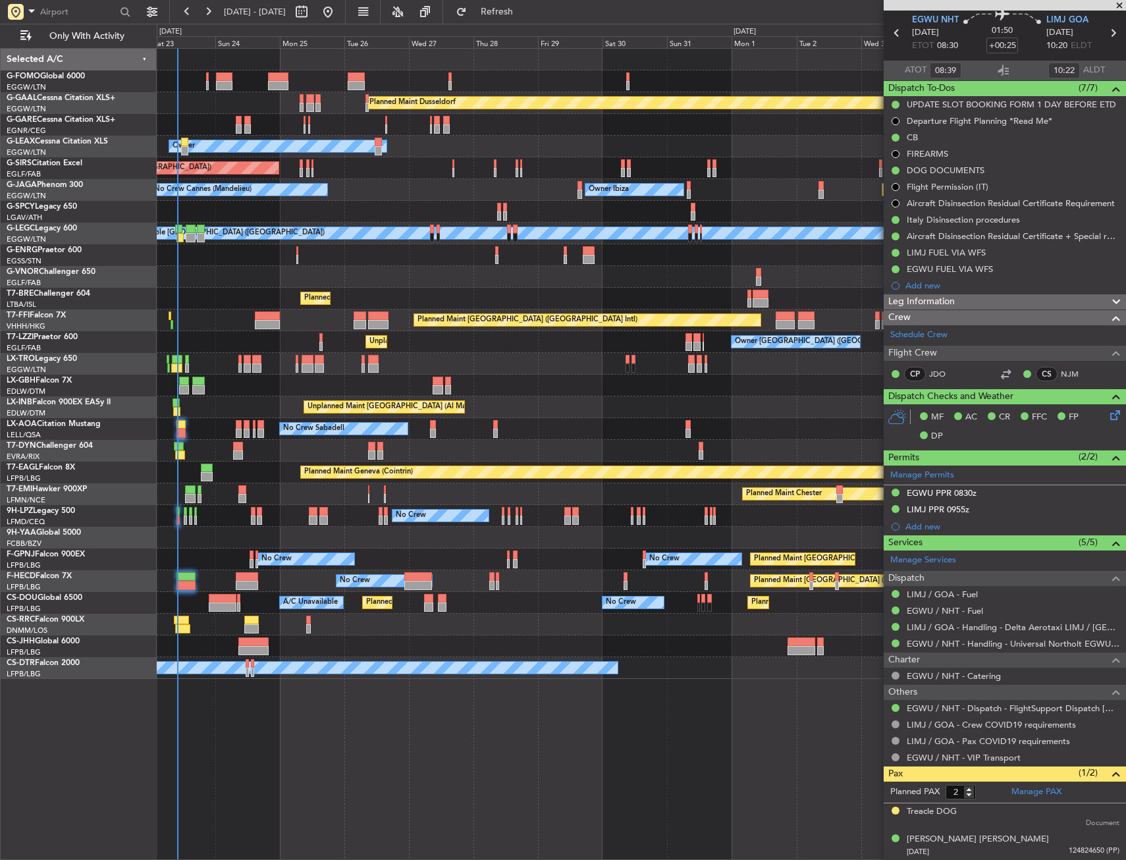
click at [397, 259] on div "Planned Maint Dusseldorf Unplanned Maint [PERSON_NAME] Owner Unplanned Maint [G…" at bounding box center [641, 364] width 969 height 630
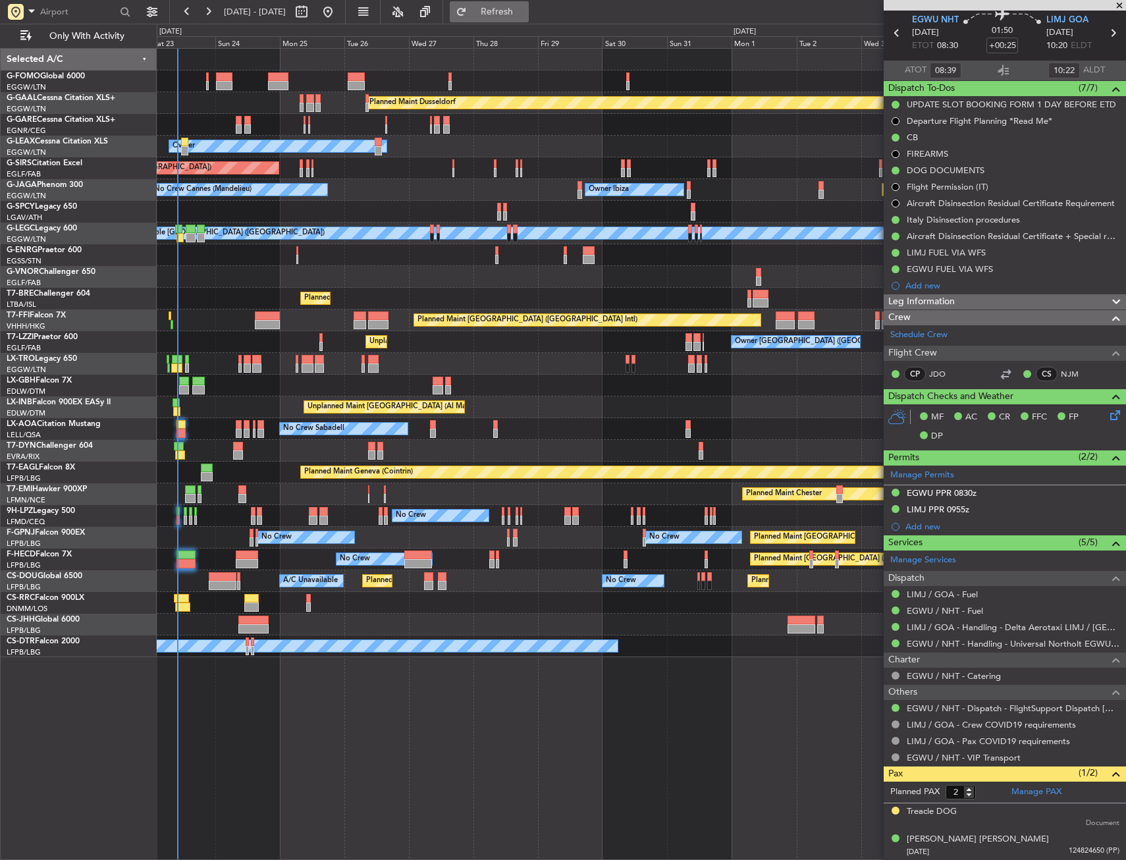
click at [520, 7] on span "Refresh" at bounding box center [497, 11] width 55 height 9
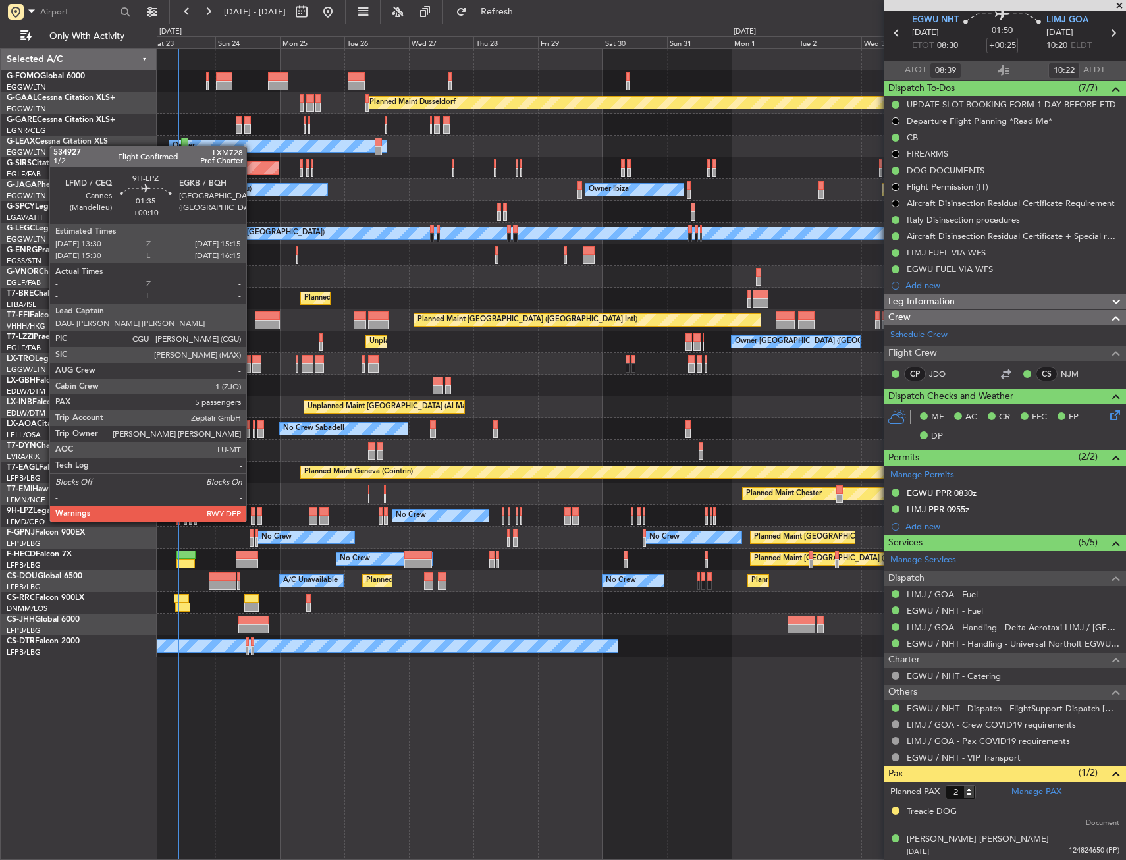
click at [252, 508] on div at bounding box center [253, 511] width 5 height 9
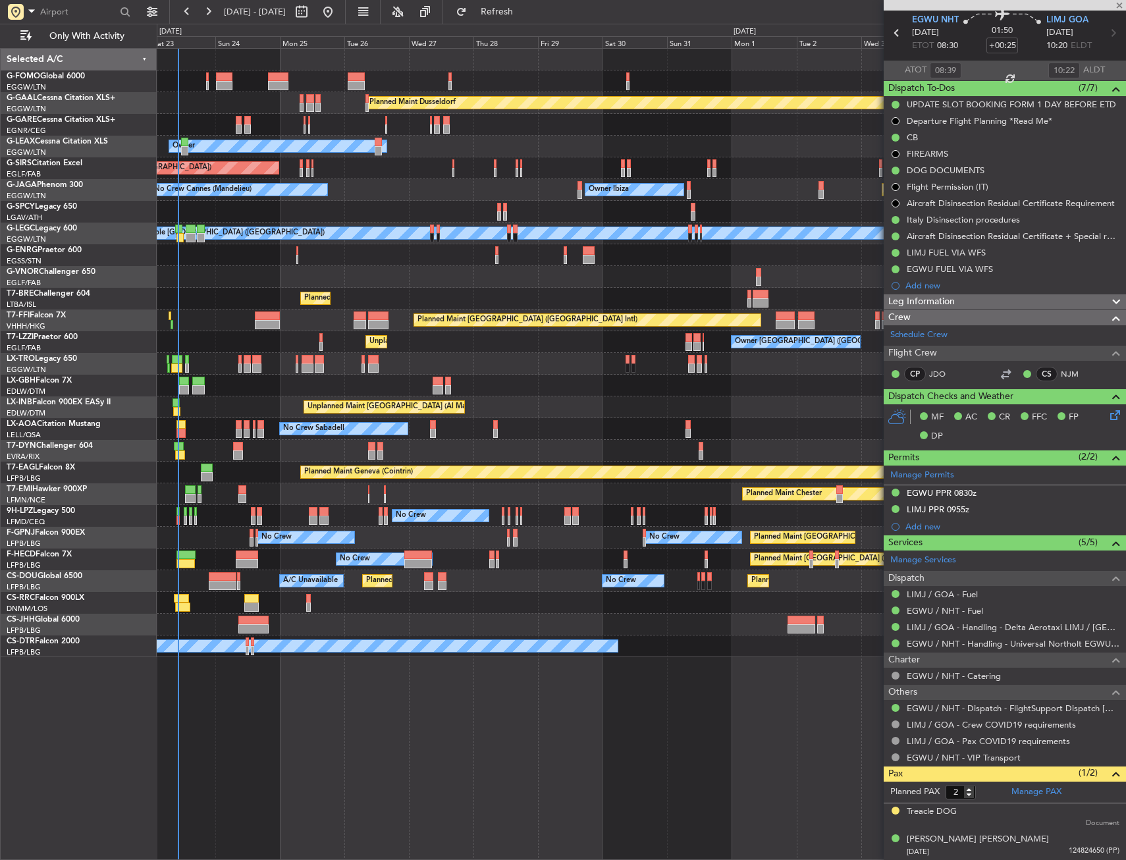
type input "+00:10"
type input "5"
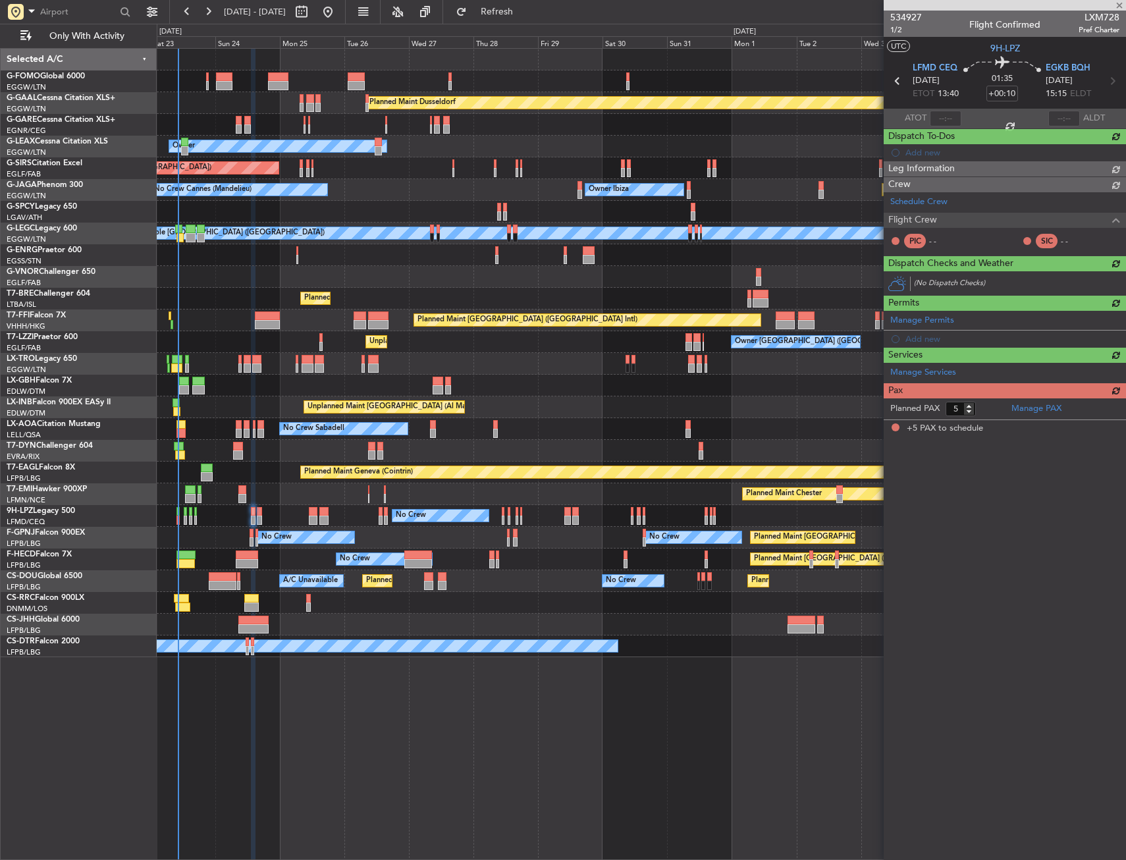
scroll to position [0, 0]
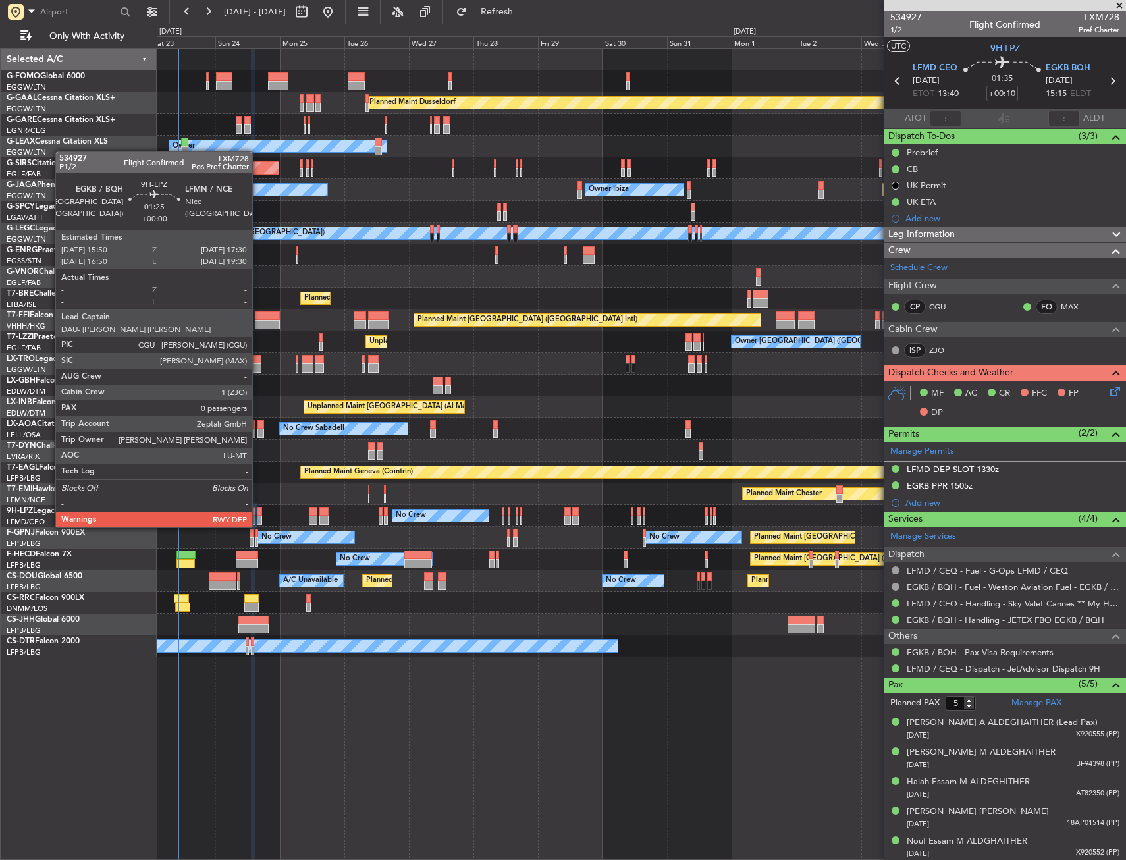
click at [258, 514] on div at bounding box center [259, 511] width 5 height 9
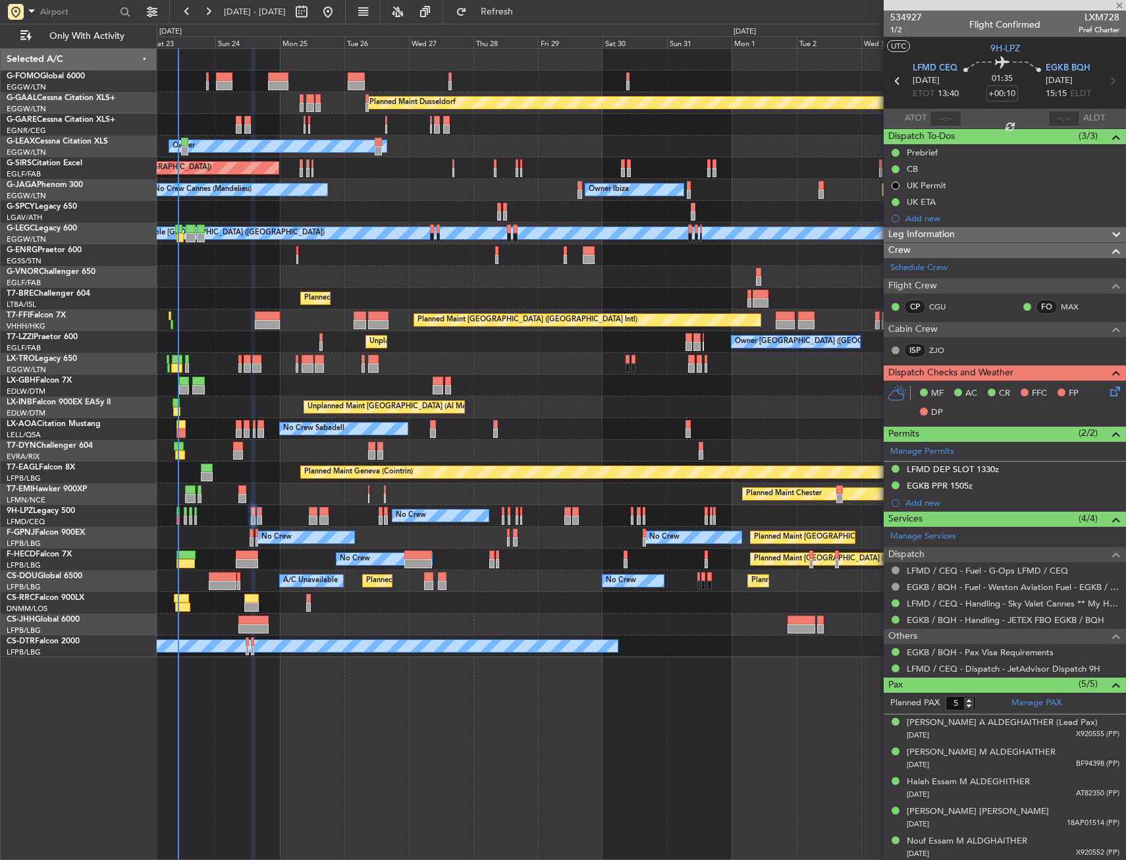
type input "0"
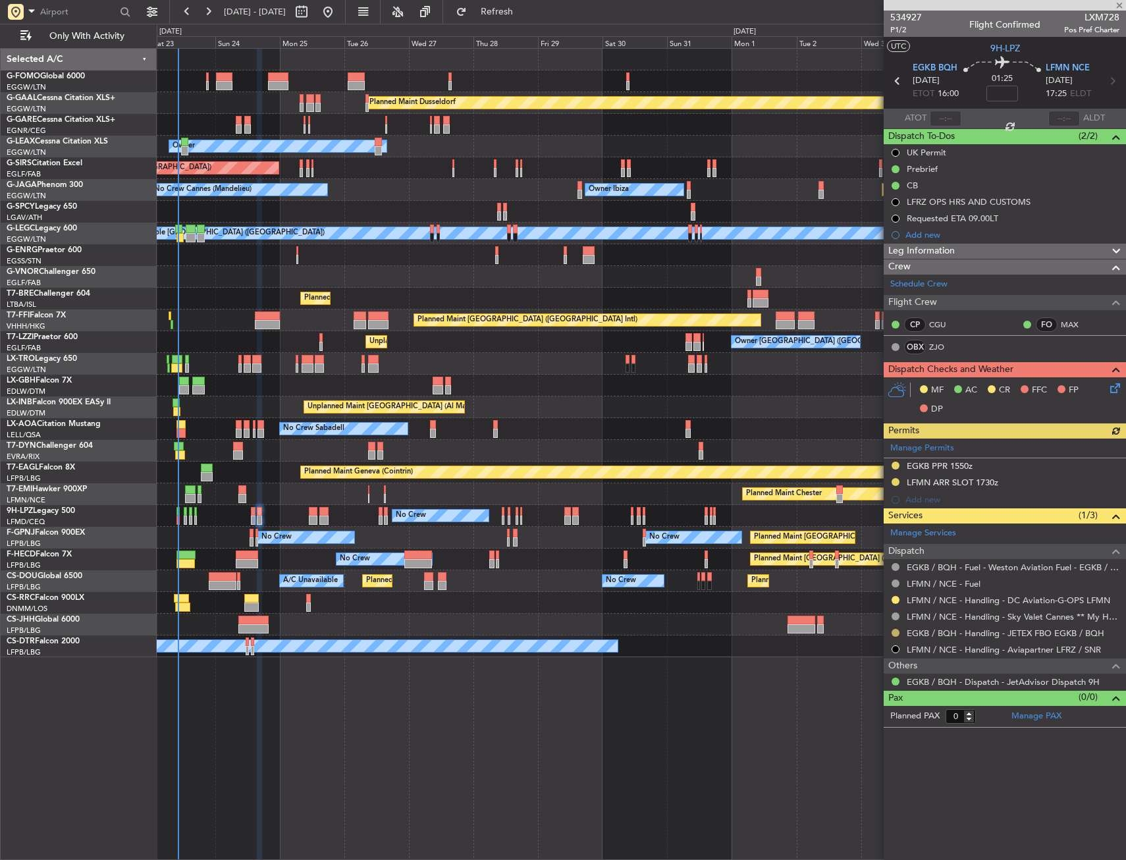
click at [896, 632] on button at bounding box center [896, 633] width 8 height 8
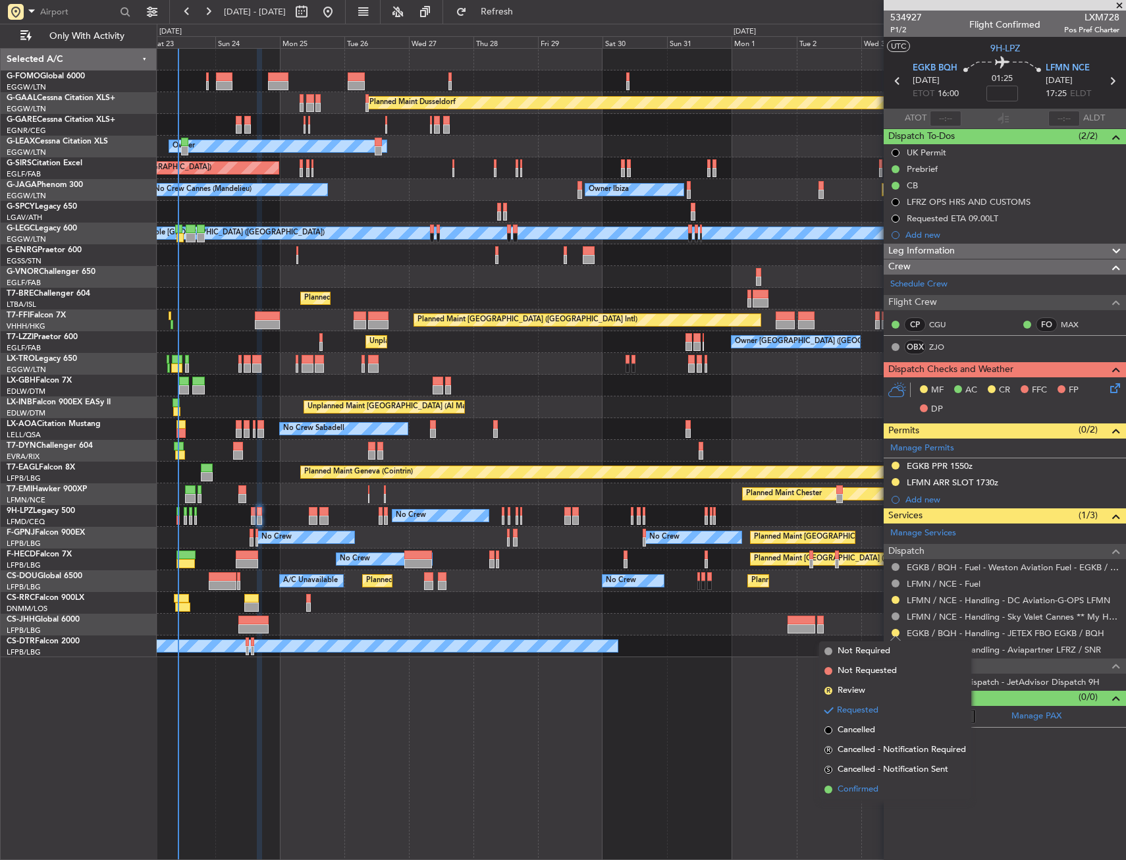
click at [859, 784] on span "Confirmed" at bounding box center [858, 789] width 41 height 13
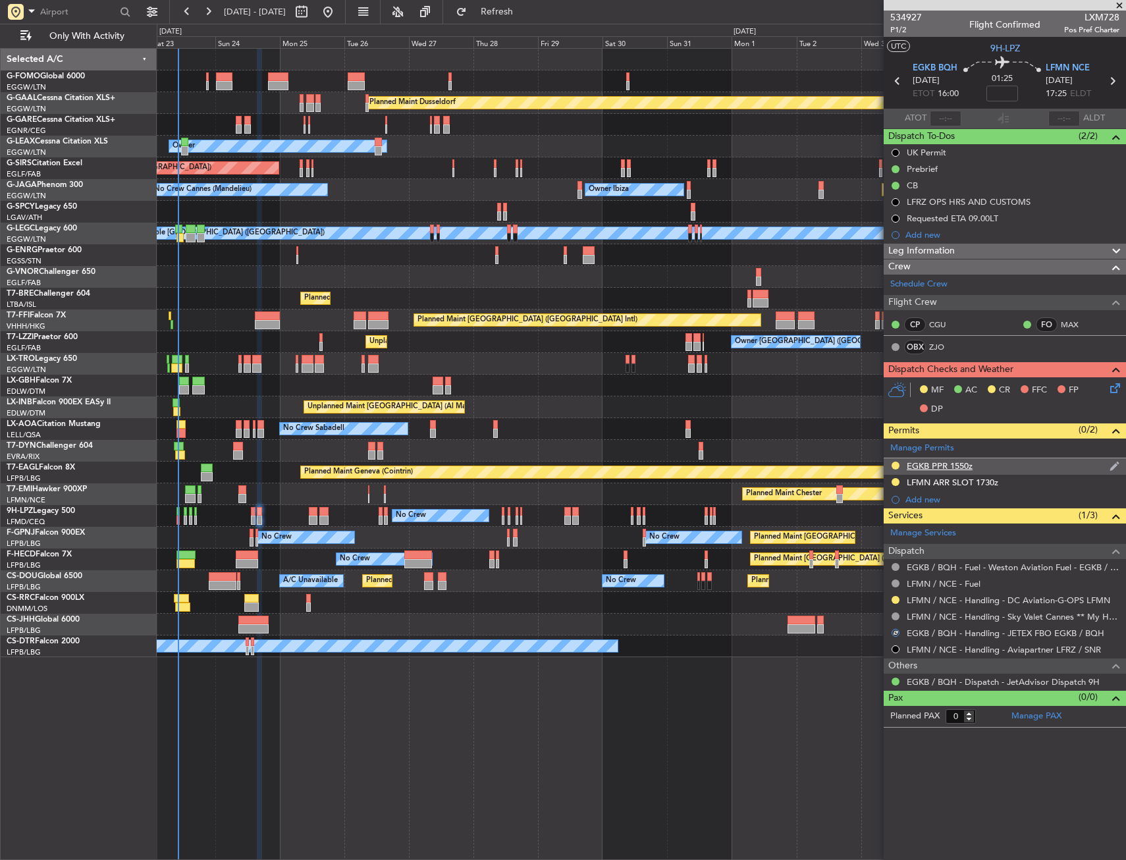
click at [890, 462] on div "EGKB PPR 1550z" at bounding box center [1005, 466] width 242 height 16
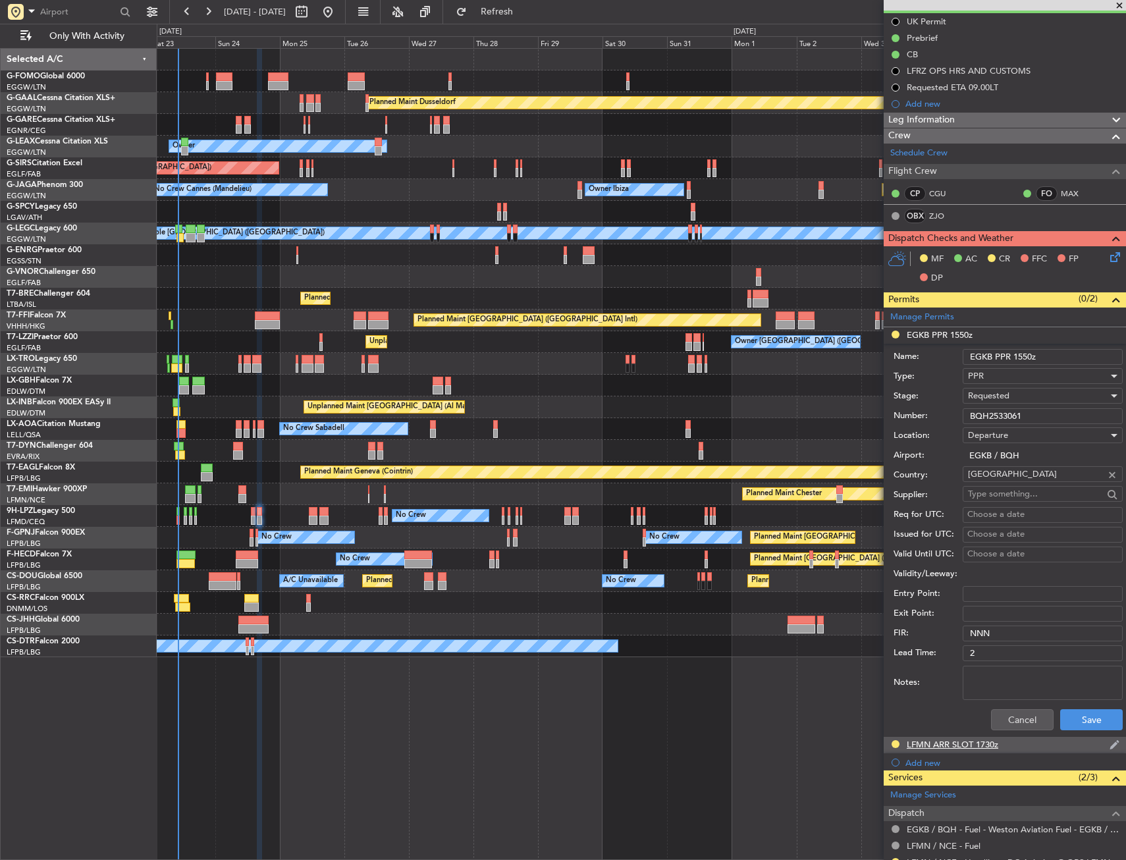
scroll to position [132, 0]
click at [998, 724] on button "Cancel" at bounding box center [1022, 719] width 63 height 21
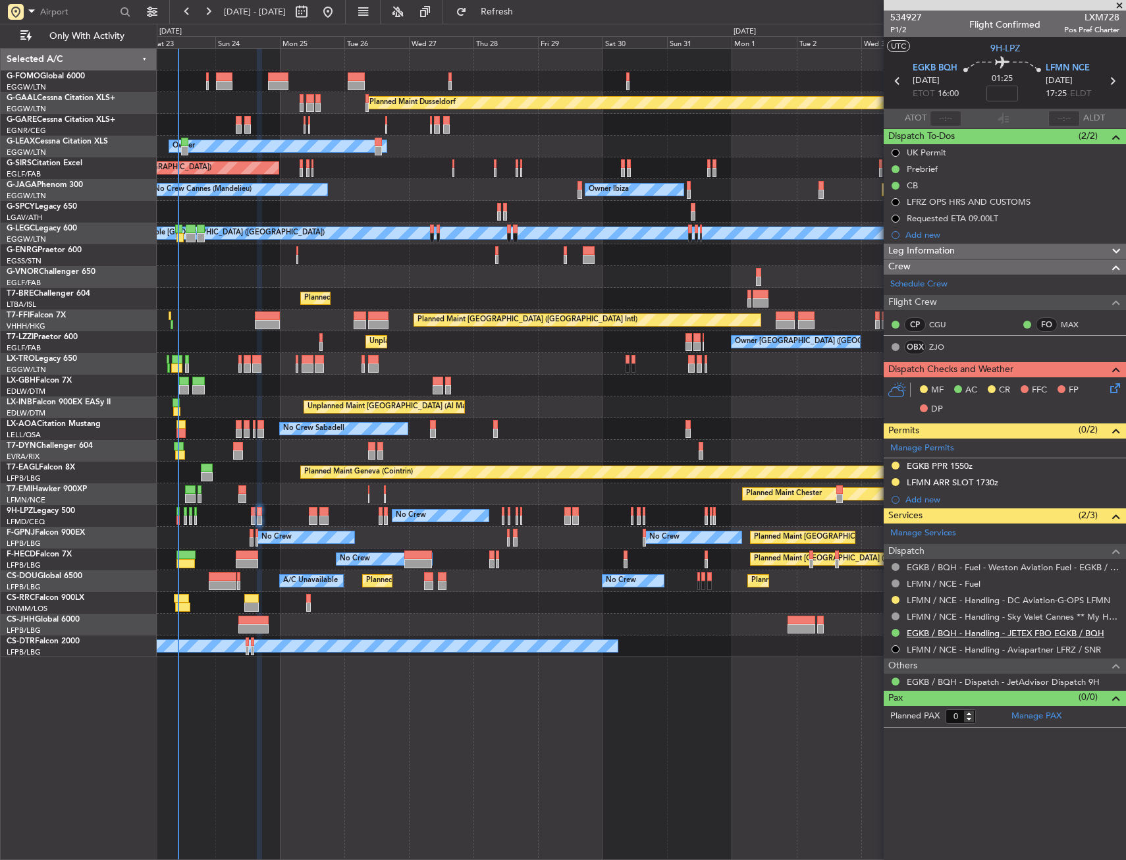
scroll to position [0, 0]
click at [896, 462] on button at bounding box center [896, 466] width 8 height 8
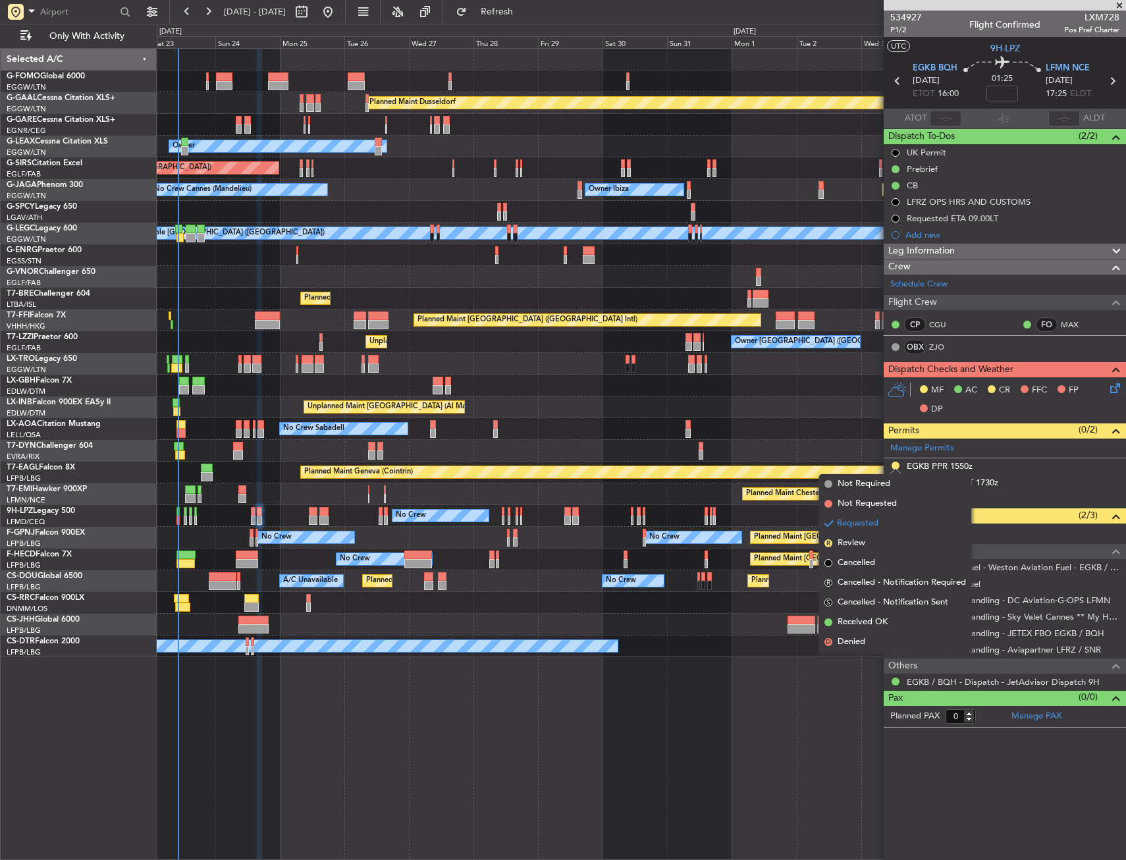
drag, startPoint x: 876, startPoint y: 618, endPoint x: 871, endPoint y: 613, distance: 7.0
click at [877, 618] on span "Received OK" at bounding box center [863, 622] width 50 height 13
